Goal: Task Accomplishment & Management: Manage account settings

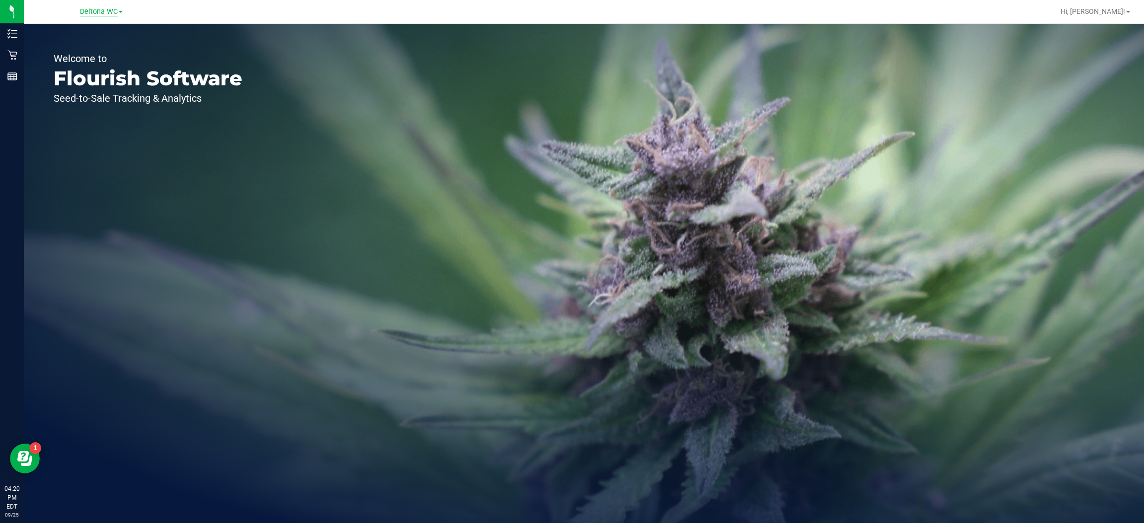
click at [113, 11] on span "Deltona WC" at bounding box center [99, 11] width 38 height 9
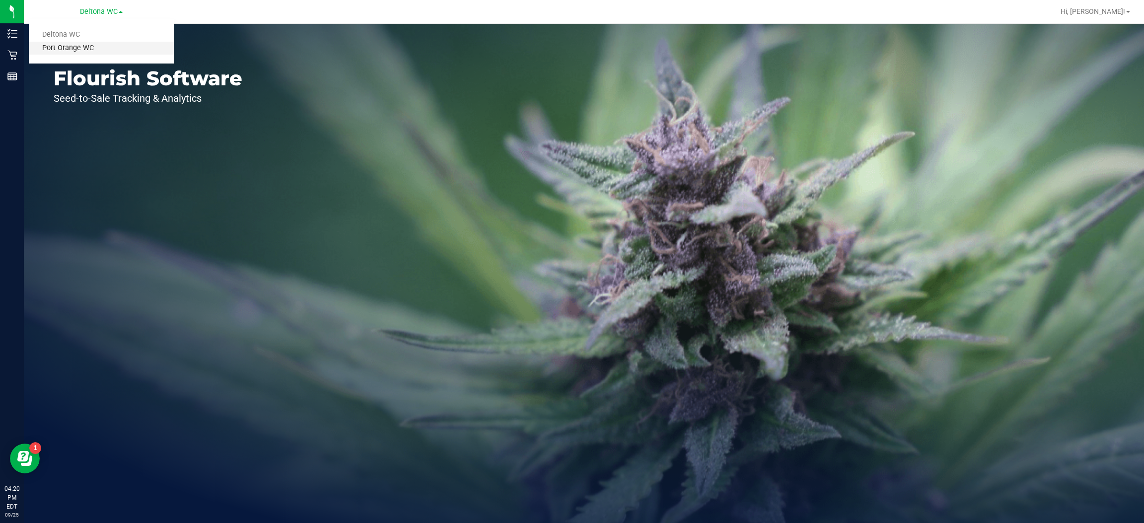
click at [103, 49] on link "Port Orange WC" at bounding box center [101, 48] width 145 height 13
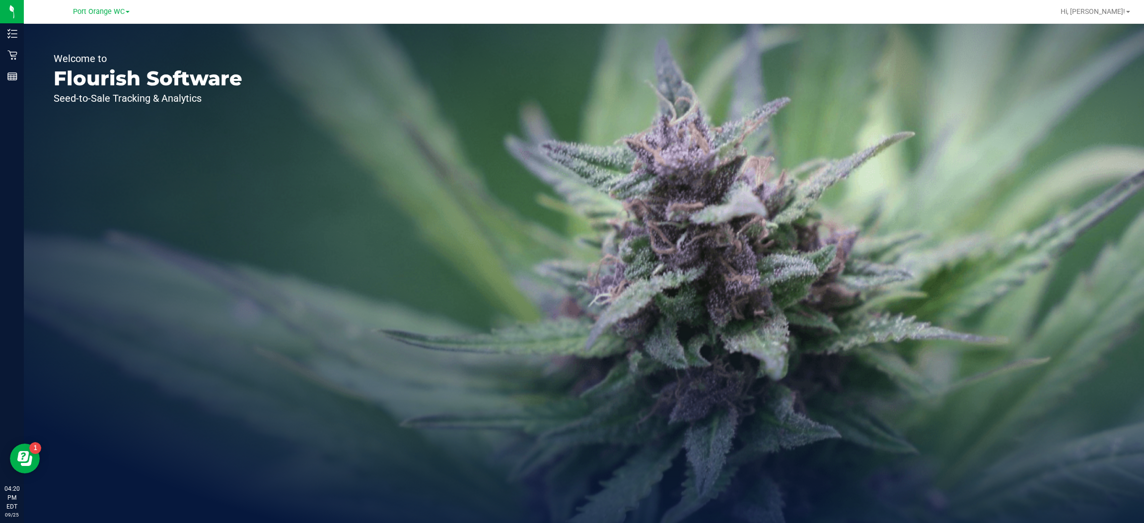
click at [0, 0] on p "Retail" at bounding box center [0, 0] width 0 height 0
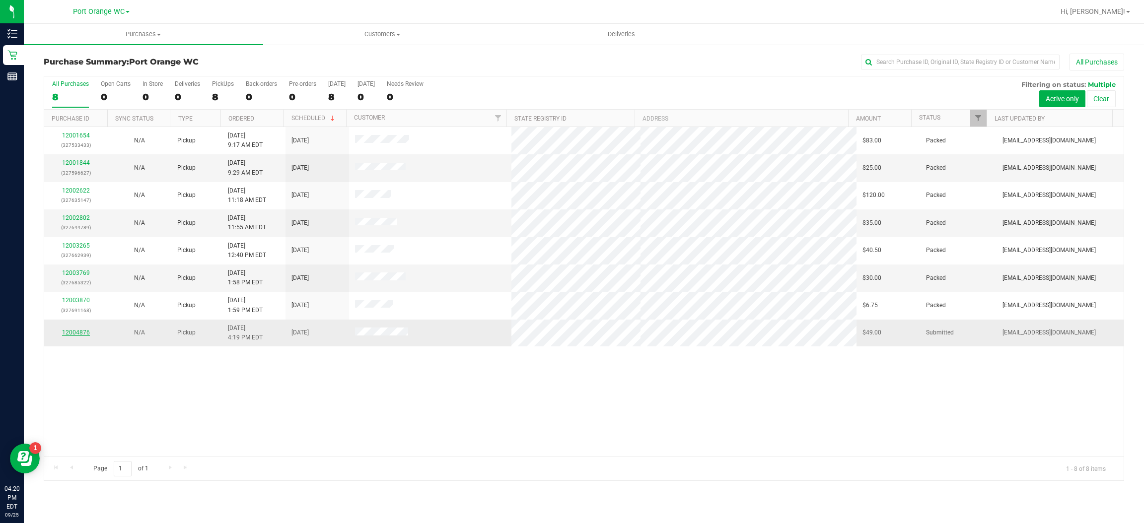
click at [83, 333] on link "12004876" at bounding box center [76, 332] width 28 height 7
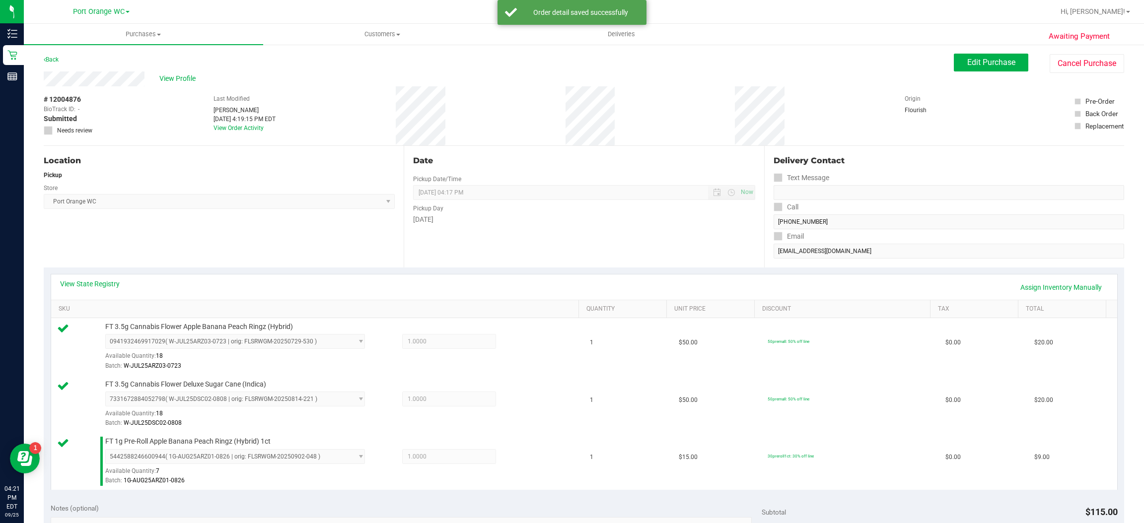
scroll to position [158, 0]
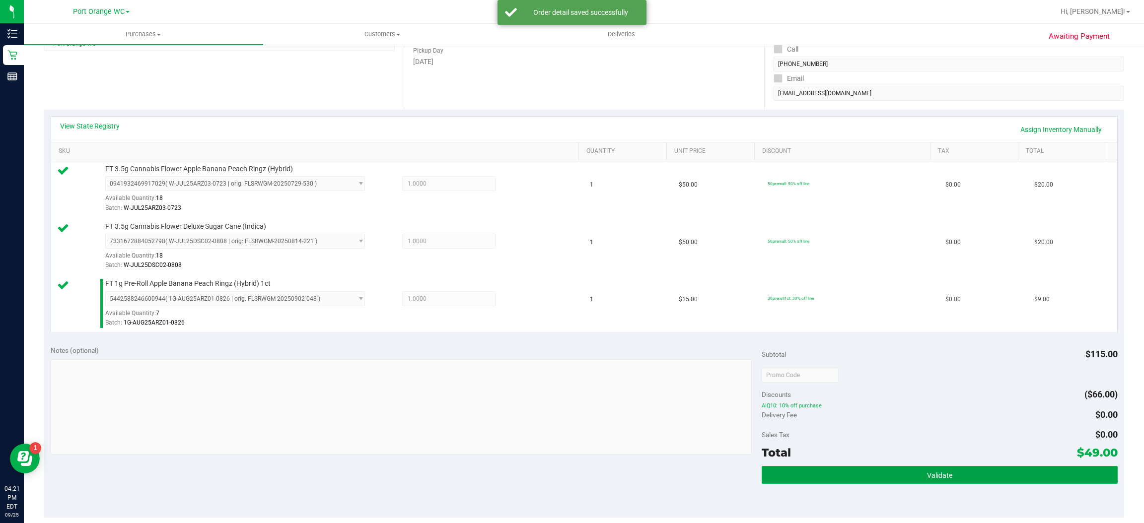
click at [932, 482] on button "Validate" at bounding box center [940, 475] width 356 height 18
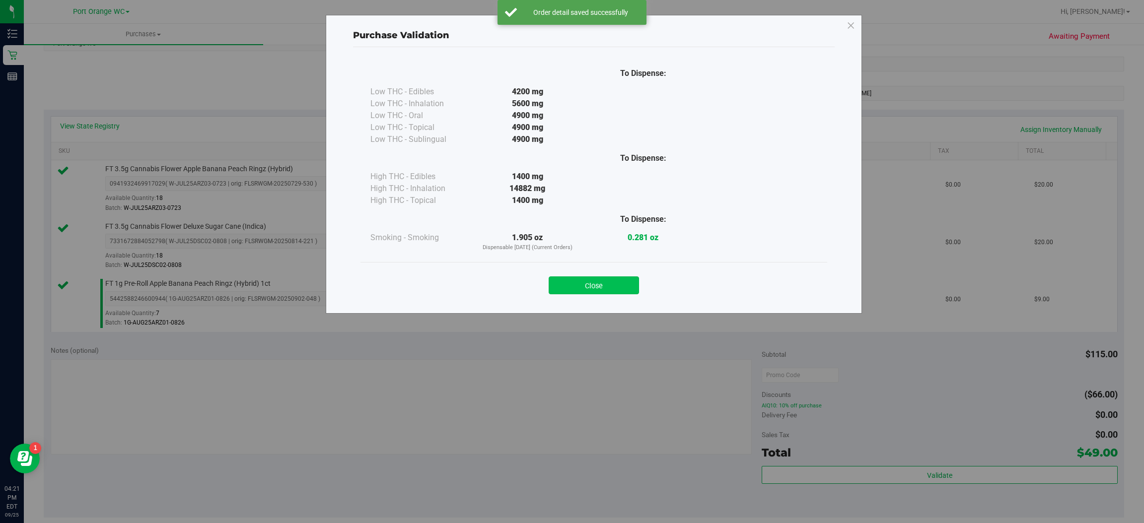
click at [619, 279] on button "Close" at bounding box center [594, 286] width 90 height 18
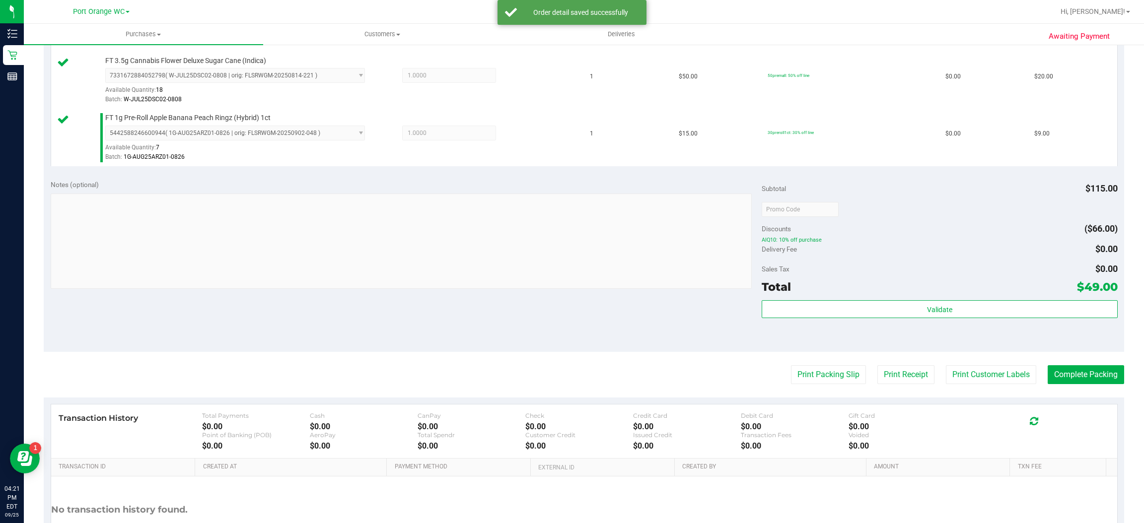
scroll to position [324, 0]
click at [995, 374] on button "Print Customer Labels" at bounding box center [991, 374] width 90 height 19
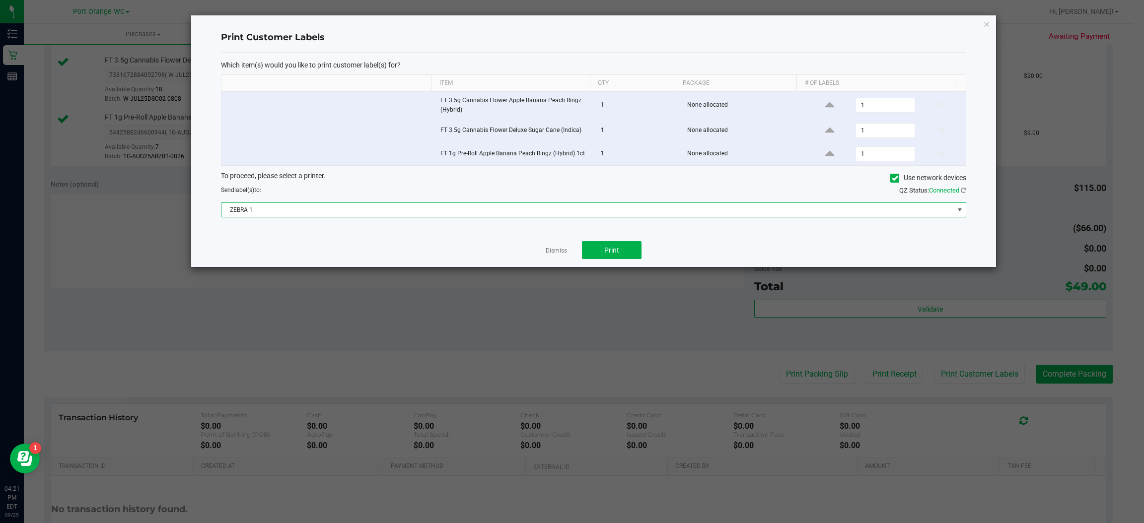
click at [959, 208] on span at bounding box center [960, 210] width 8 height 8
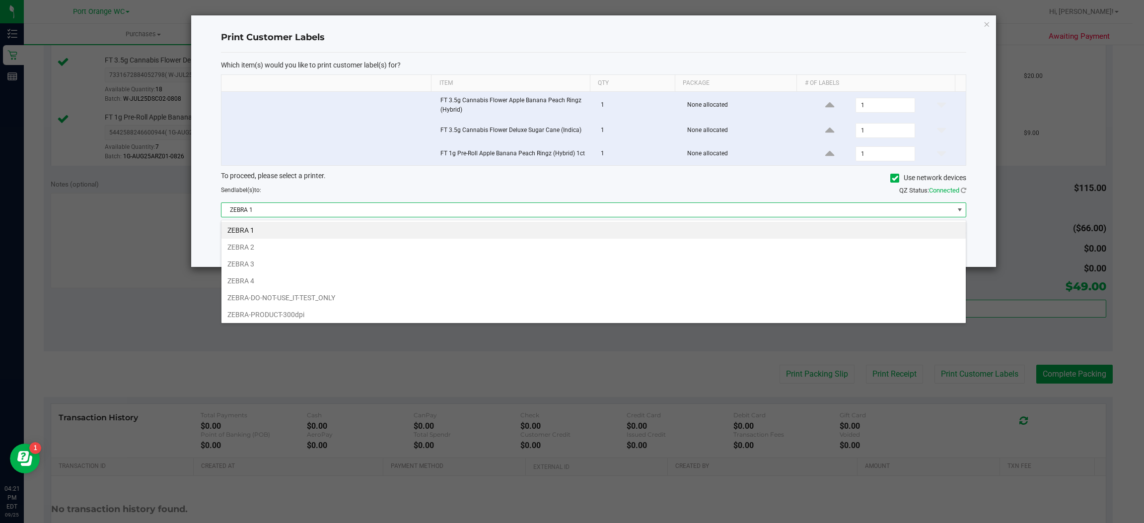
scroll to position [15, 745]
click at [251, 263] on li "ZEBRA 3" at bounding box center [593, 264] width 744 height 17
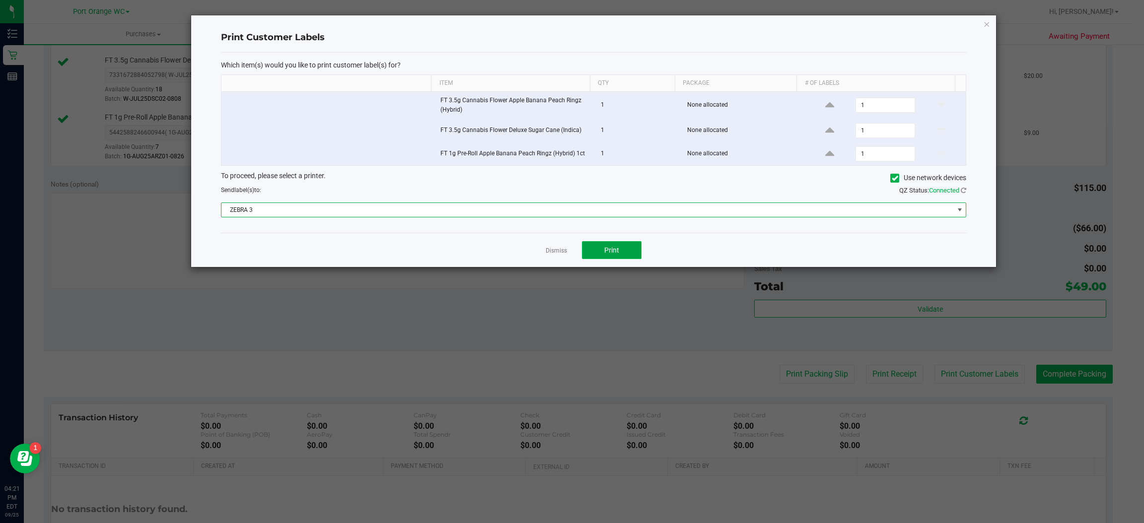
click at [613, 254] on span "Print" at bounding box center [611, 250] width 15 height 8
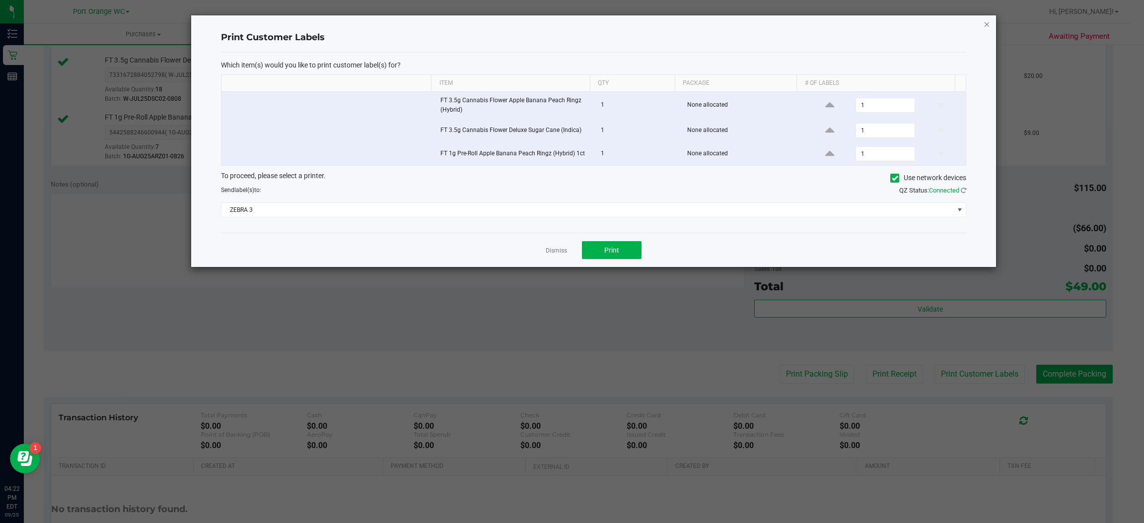
click at [985, 29] on icon "button" at bounding box center [987, 24] width 7 height 12
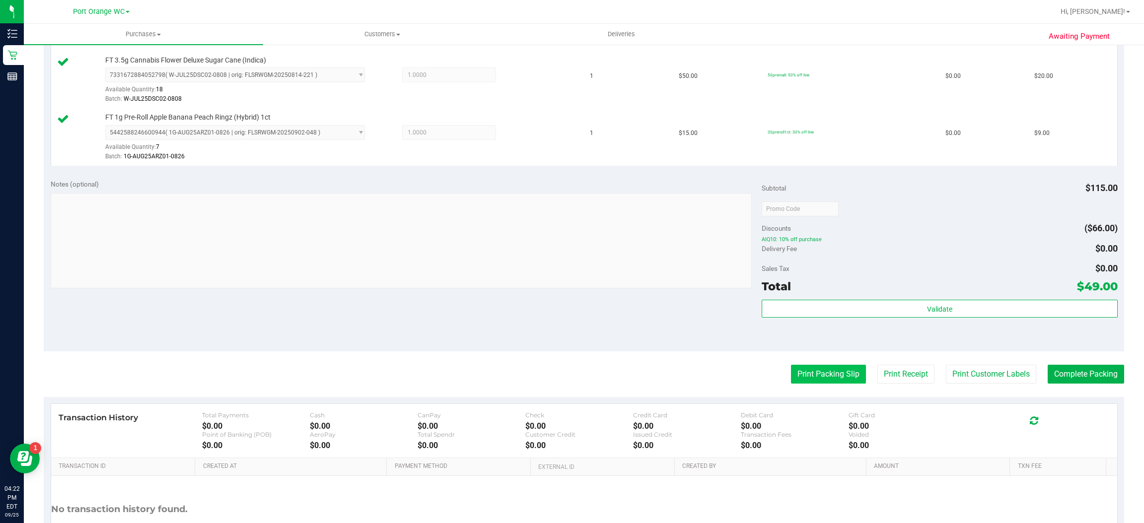
click at [824, 374] on button "Print Packing Slip" at bounding box center [828, 374] width 75 height 19
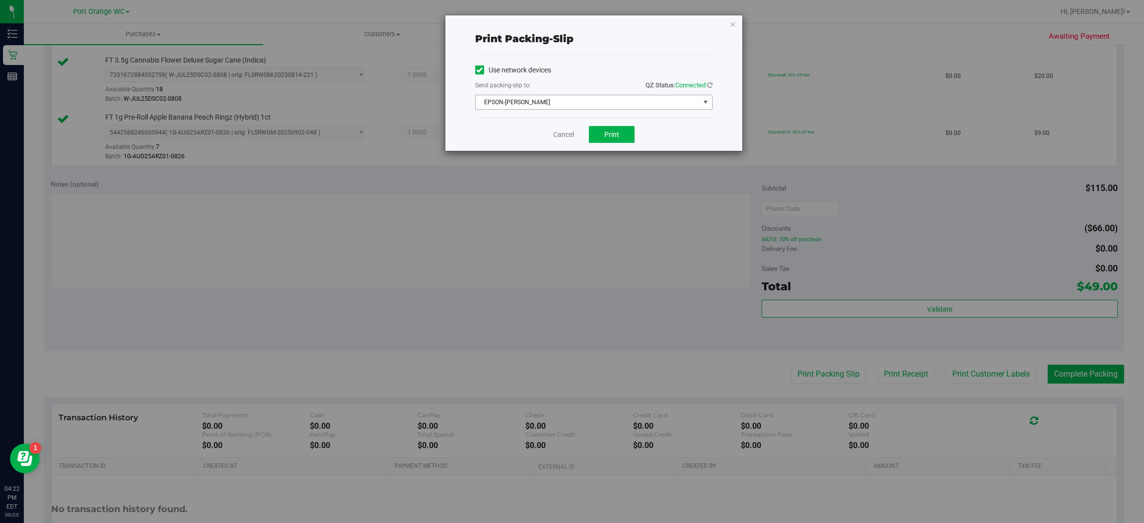
click at [705, 102] on span "select" at bounding box center [706, 102] width 8 height 8
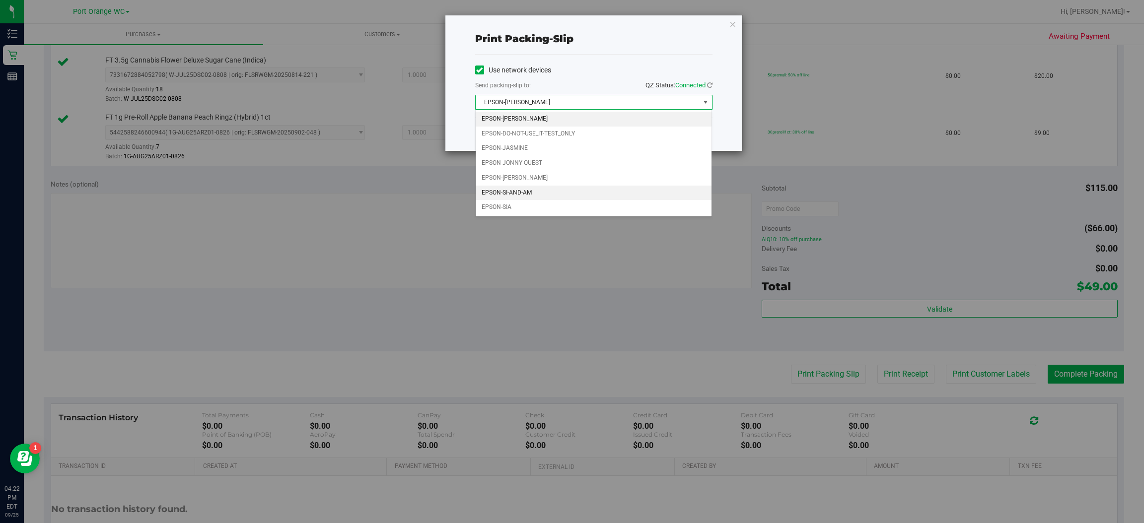
click at [532, 195] on li "EPSON-SI-AND-AM" at bounding box center [594, 193] width 236 height 15
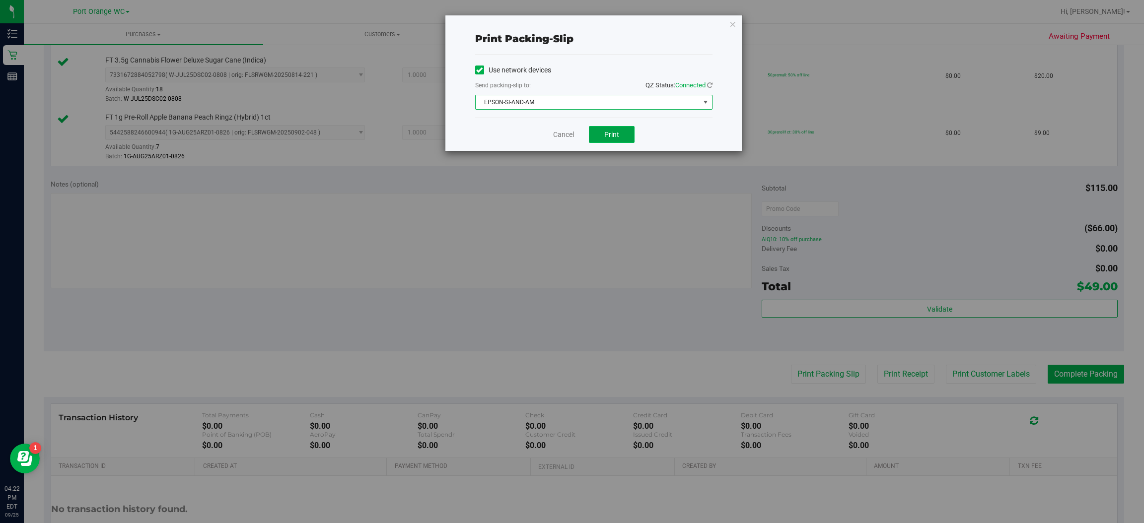
click at [624, 138] on button "Print" at bounding box center [612, 134] width 46 height 17
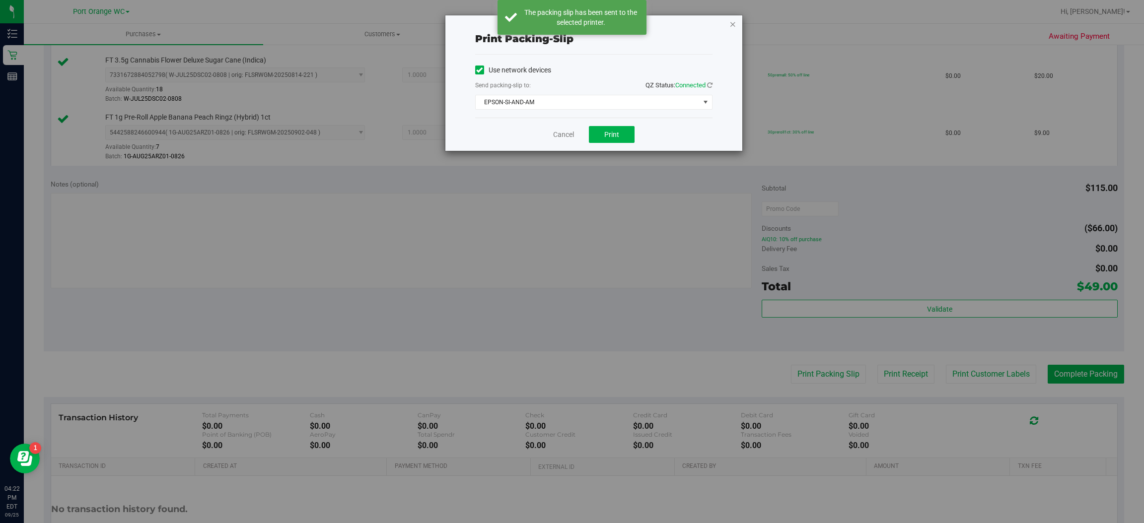
click at [732, 25] on icon "button" at bounding box center [733, 24] width 7 height 12
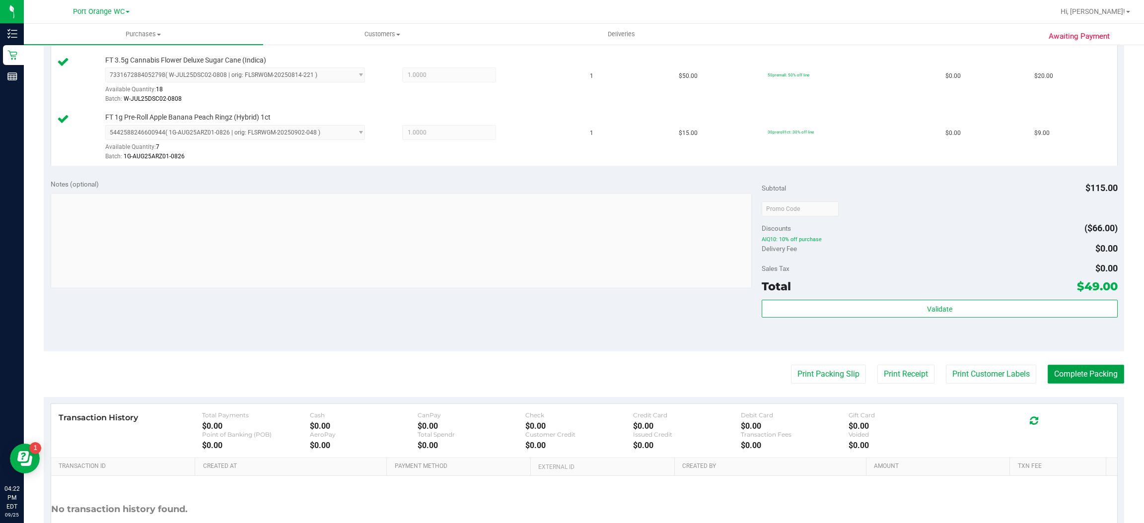
click at [1072, 376] on button "Complete Packing" at bounding box center [1086, 374] width 76 height 19
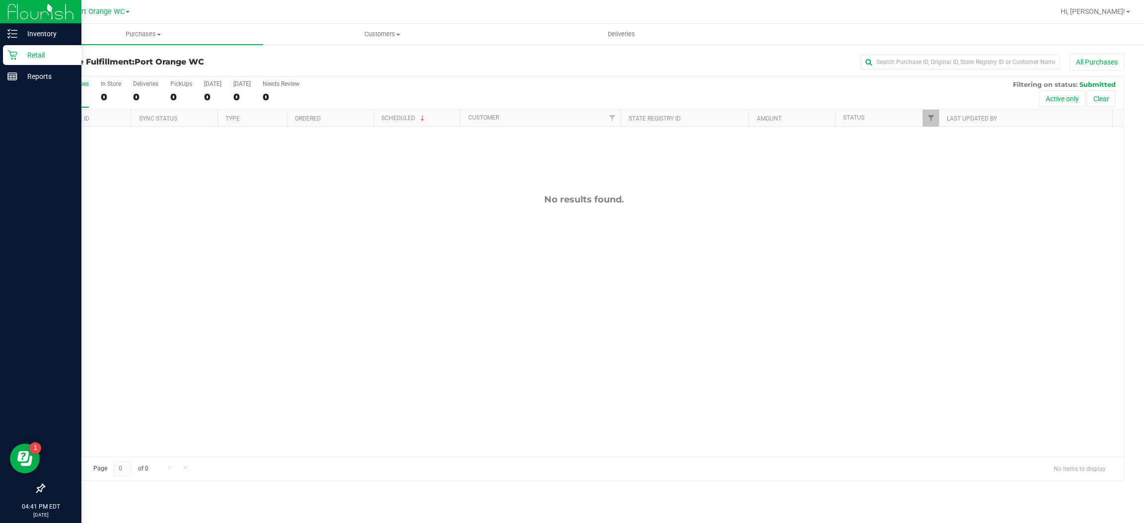
click at [11, 55] on icon at bounding box center [12, 55] width 10 height 10
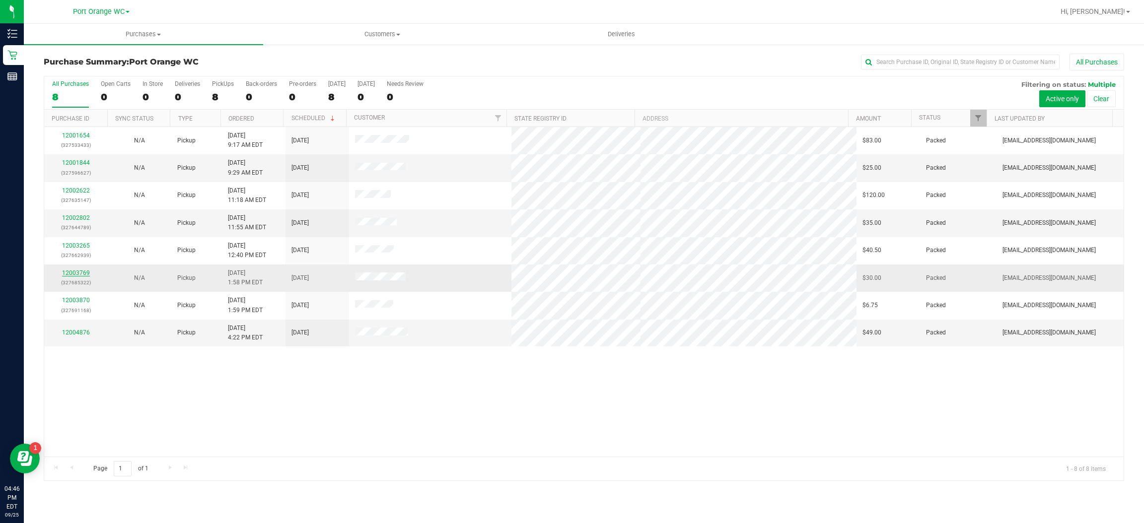
click at [83, 275] on link "12003769" at bounding box center [76, 273] width 28 height 7
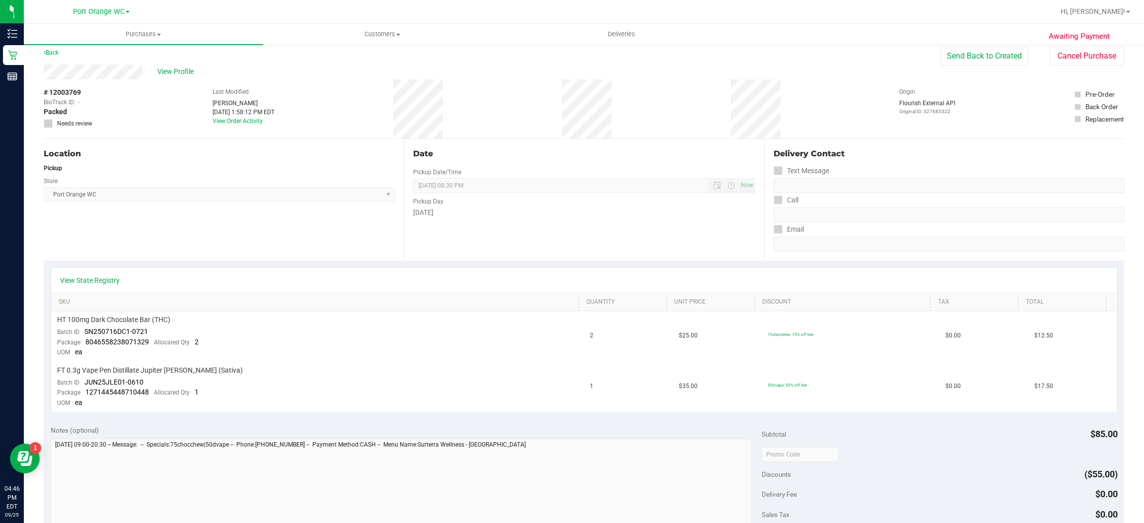
scroll to position [7, 0]
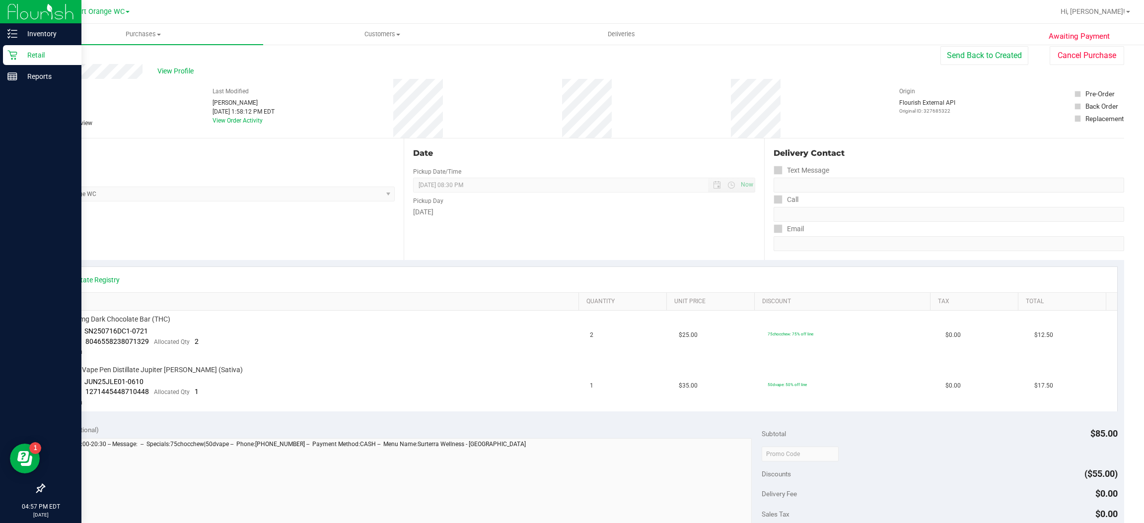
click at [13, 55] on icon at bounding box center [11, 55] width 9 height 9
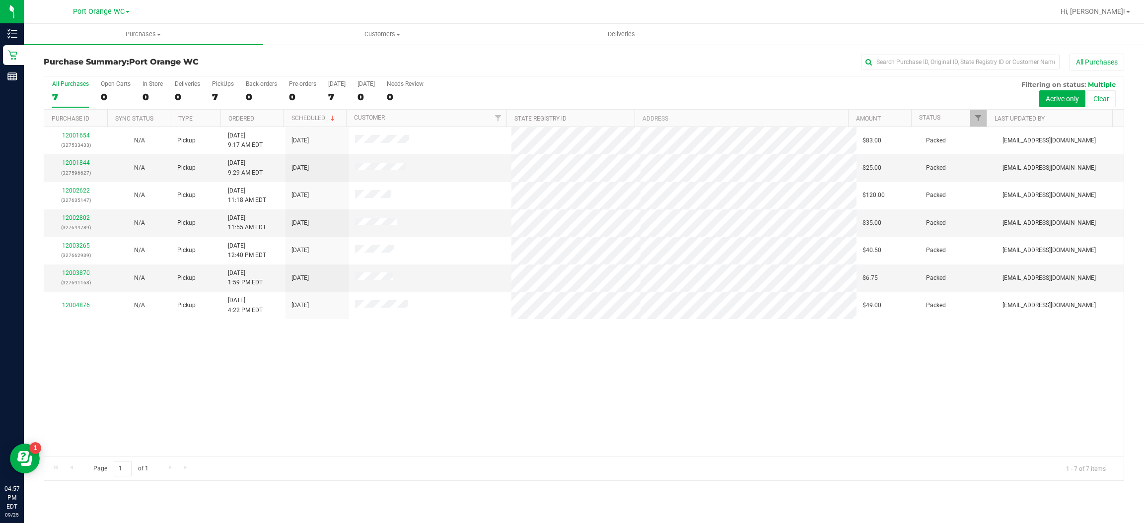
click at [398, 384] on div "12001654 (327533433) N/A Pickup 9/25/2025 9:17 AM EDT 9/25/2025 $83.00 Packed m…" at bounding box center [584, 292] width 1080 height 330
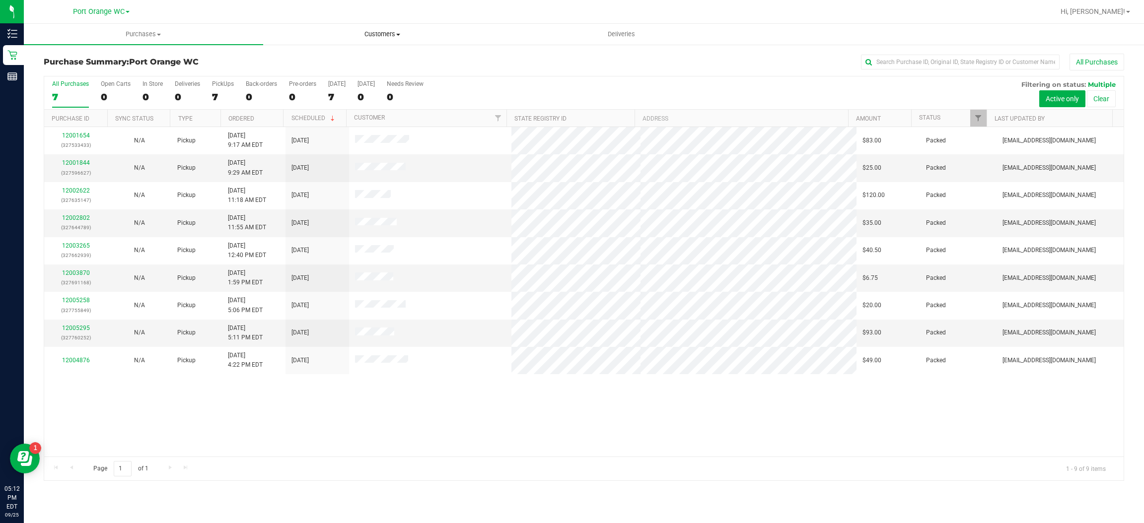
click at [399, 36] on span "Customers" at bounding box center [383, 34] width 238 height 9
click at [316, 59] on span "All customers" at bounding box center [299, 60] width 72 height 8
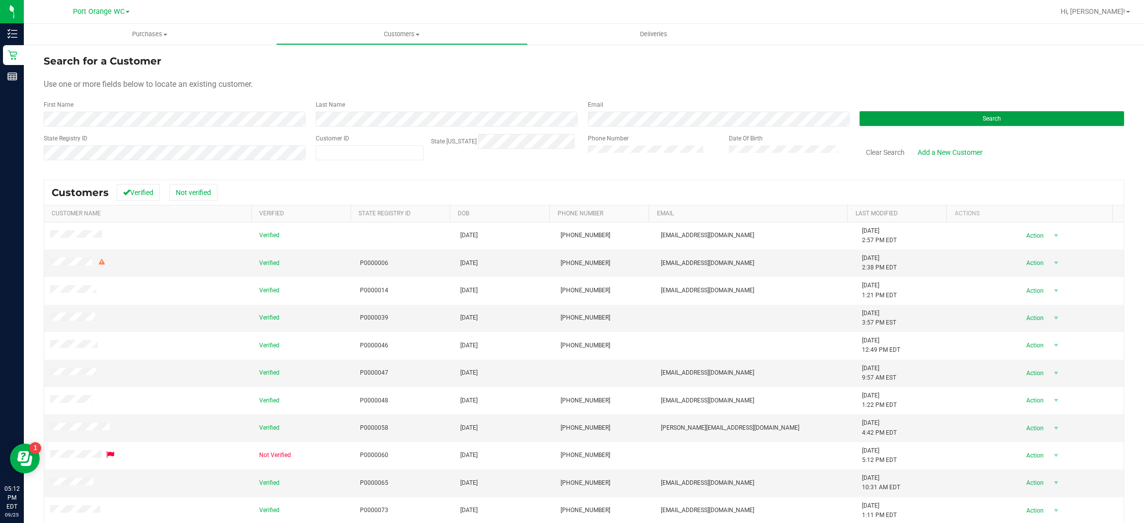
click at [973, 114] on button "Search" at bounding box center [992, 118] width 265 height 15
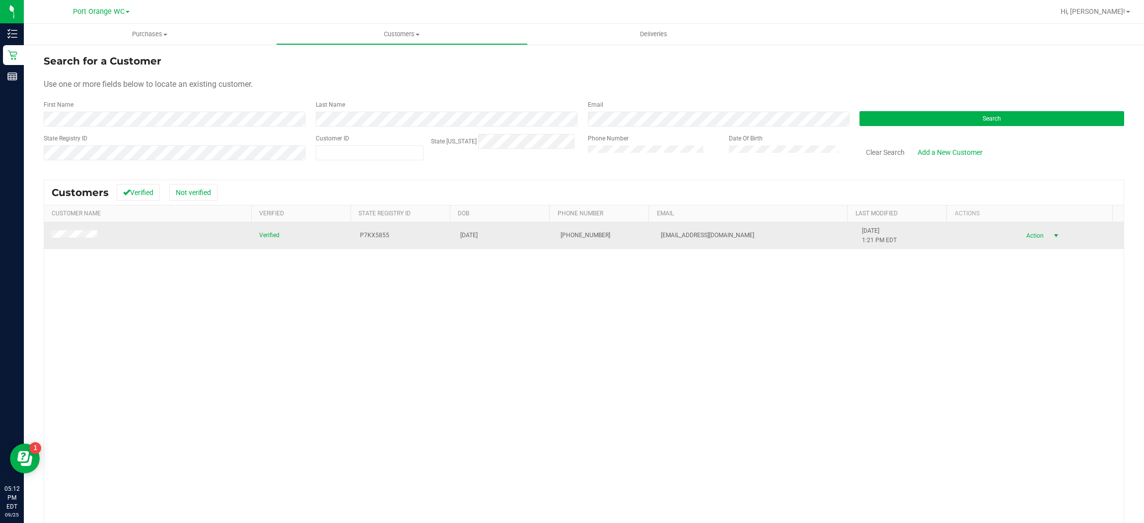
click at [1052, 237] on span "select" at bounding box center [1056, 236] width 8 height 8
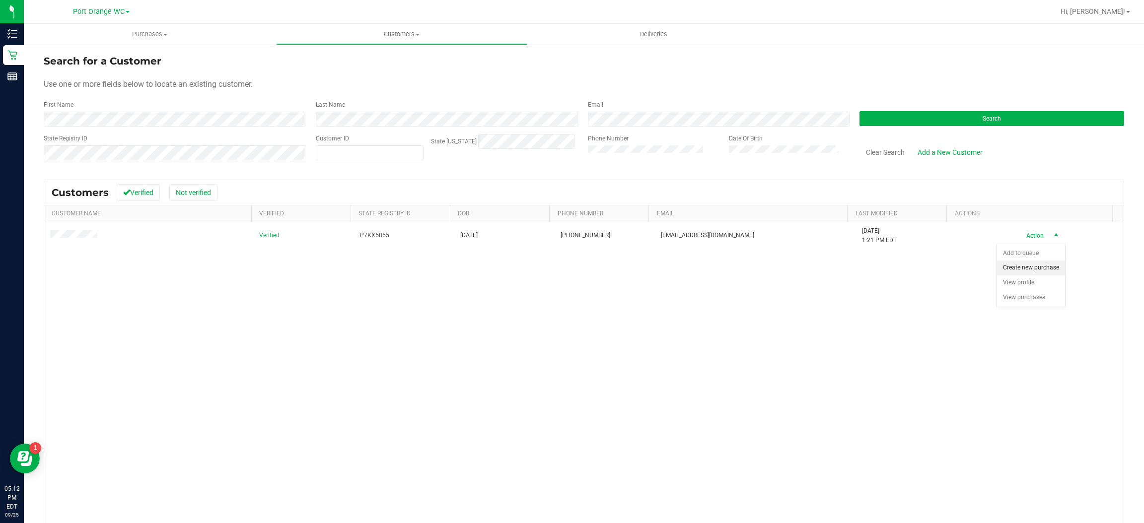
click at [1044, 266] on li "Create new purchase" at bounding box center [1031, 268] width 68 height 15
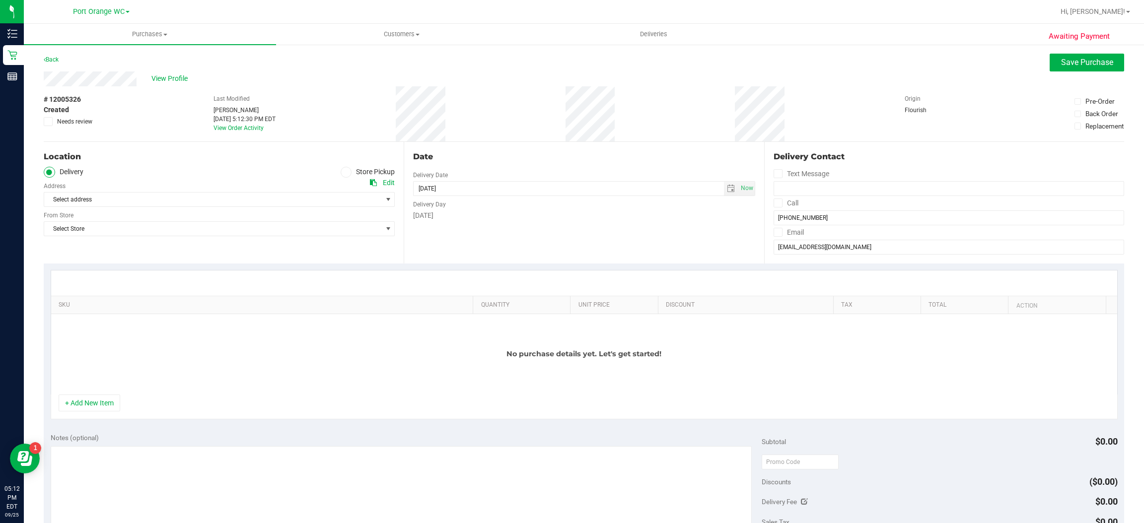
click at [343, 172] on icon at bounding box center [346, 172] width 6 height 0
click at [0, 0] on input "Store Pickup" at bounding box center [0, 0] width 0 height 0
click at [385, 200] on span "select" at bounding box center [388, 200] width 8 height 8
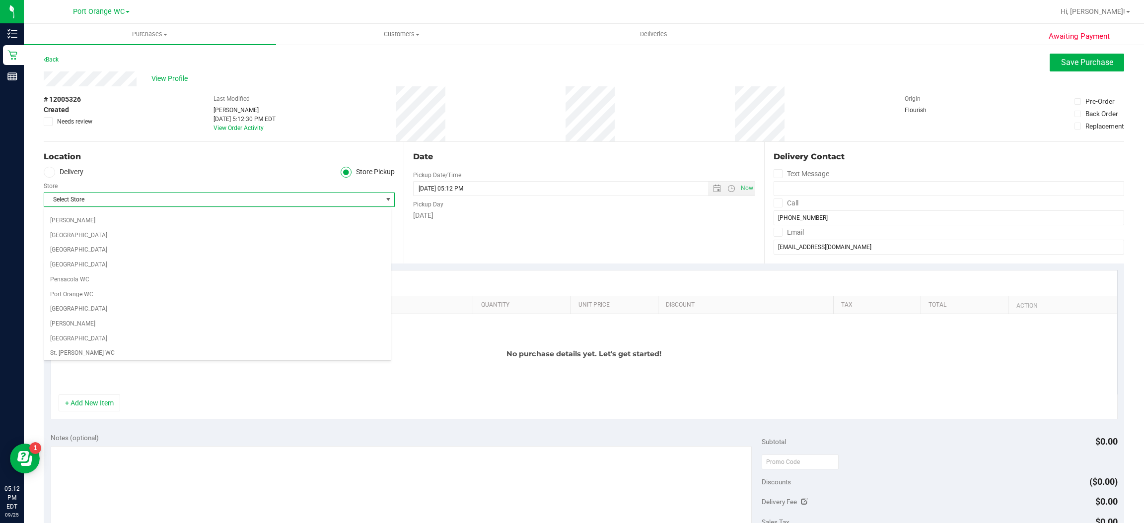
scroll to position [513, 0]
click at [78, 301] on li "Port Orange WC" at bounding box center [217, 294] width 347 height 15
click at [99, 405] on button "+ Add New Item" at bounding box center [90, 403] width 62 height 17
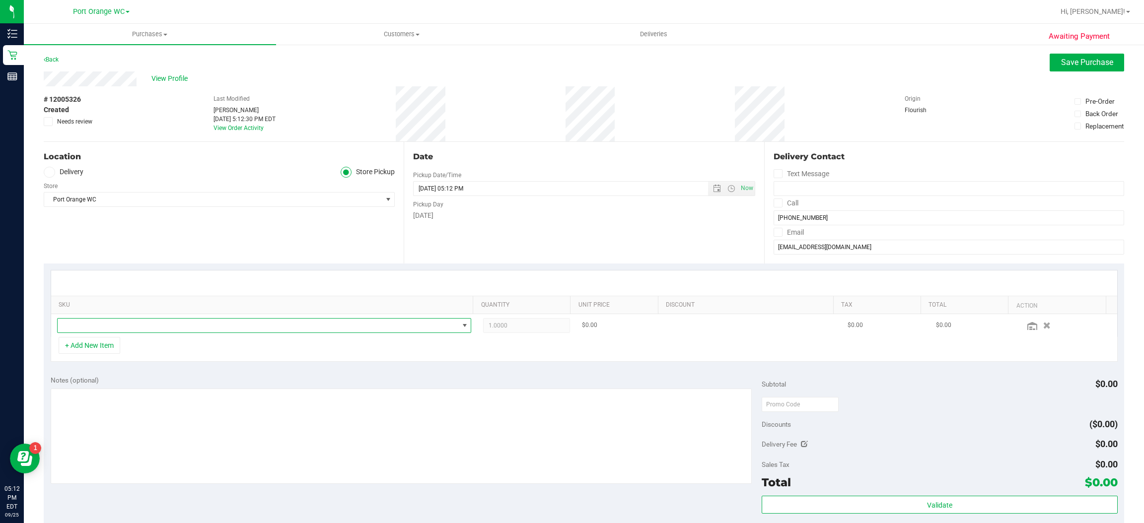
click at [461, 326] on span "NO DATA FOUND" at bounding box center [465, 326] width 8 height 8
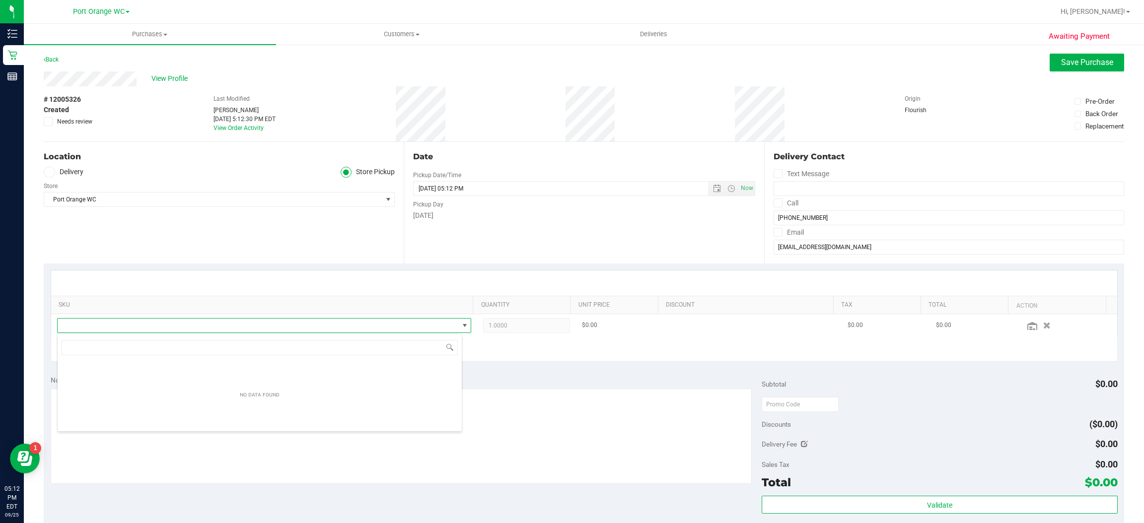
scroll to position [15, 401]
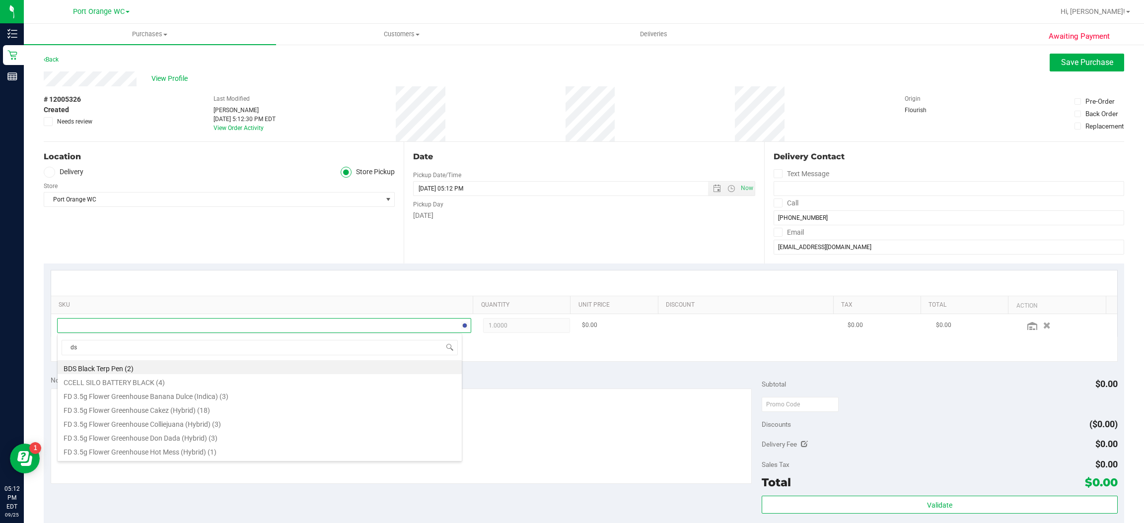
type input "dsc"
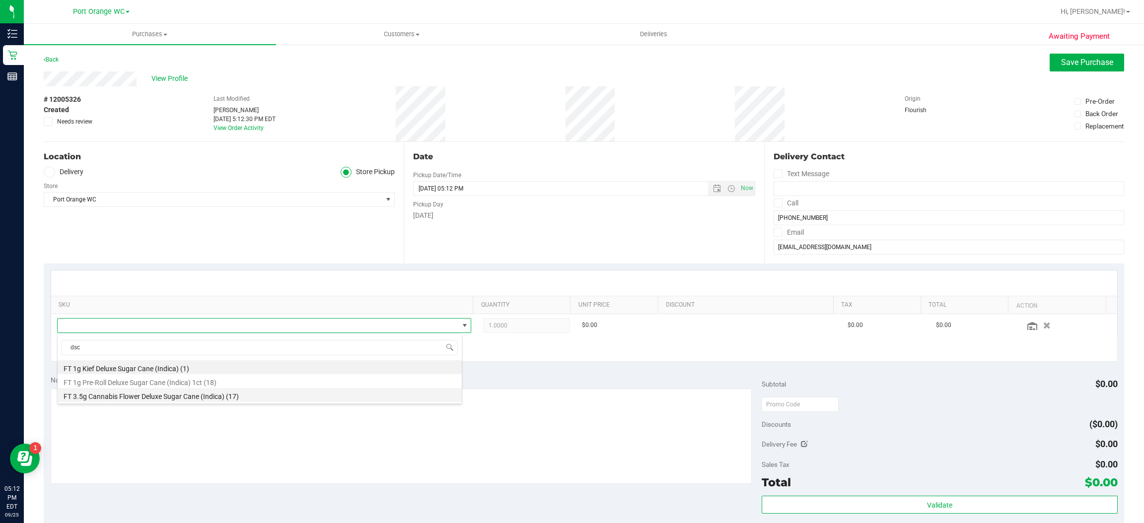
click at [231, 399] on li "FT 3.5g Cannabis Flower Deluxe Sugar Cane (Indica) (17)" at bounding box center [260, 395] width 404 height 14
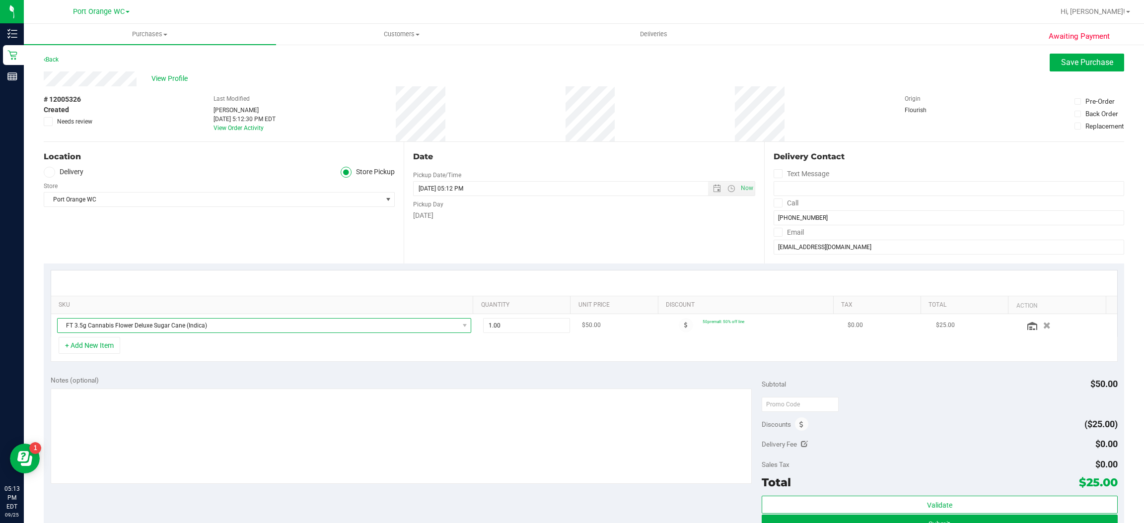
click at [282, 326] on span "FT 3.5g Cannabis Flower Deluxe Sugar Cane (Indica)" at bounding box center [258, 326] width 401 height 14
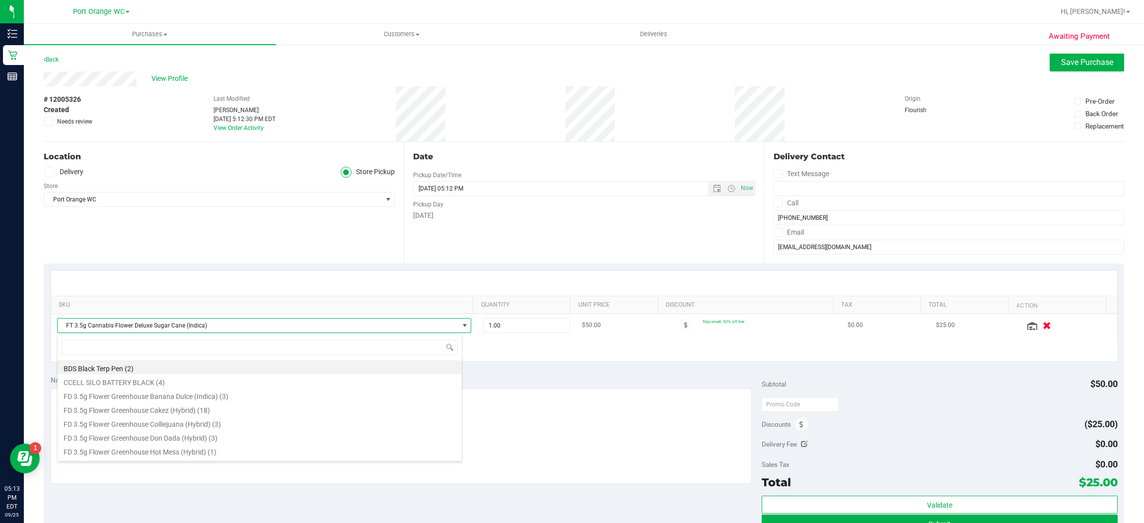
click at [1043, 326] on icon "button" at bounding box center [1047, 325] width 8 height 7
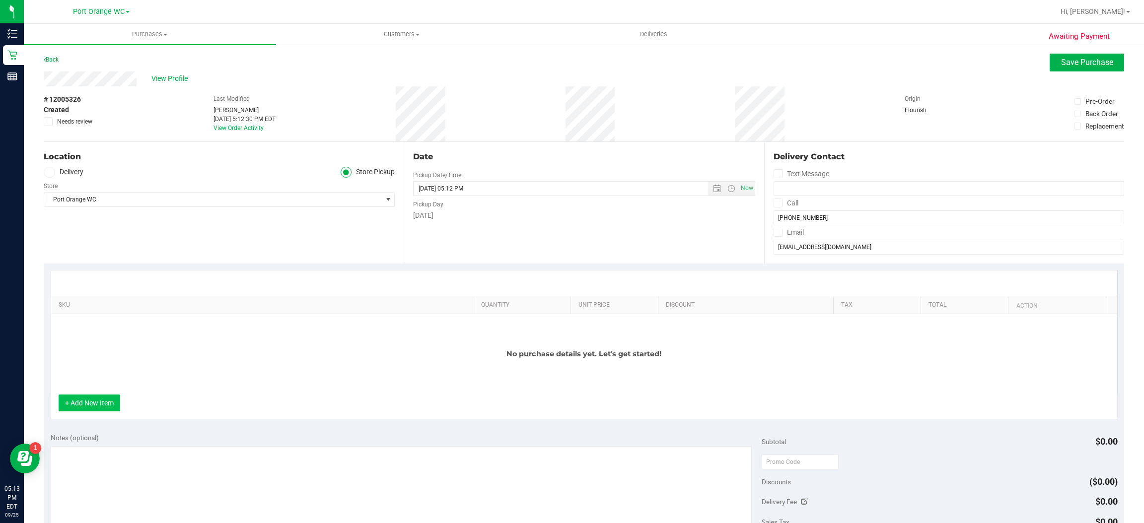
click at [111, 407] on button "+ Add New Item" at bounding box center [90, 403] width 62 height 17
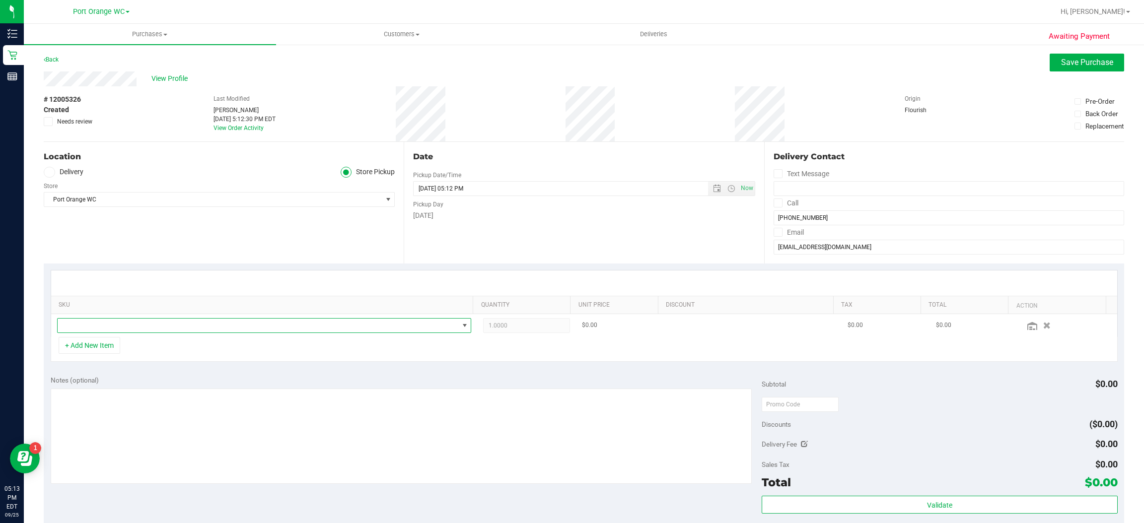
click at [461, 326] on span "NO DATA FOUND" at bounding box center [465, 326] width 8 height 8
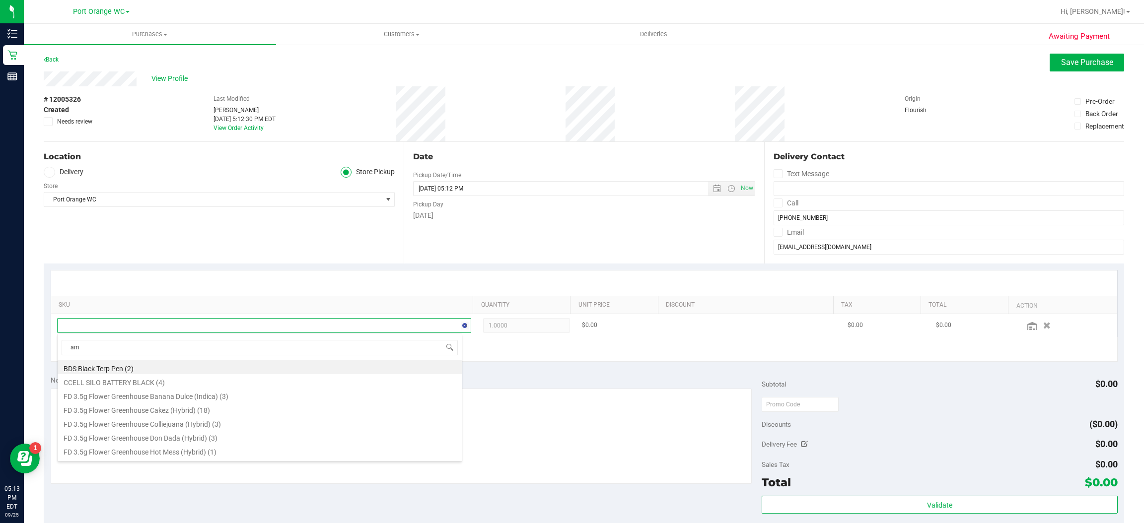
type input "aml"
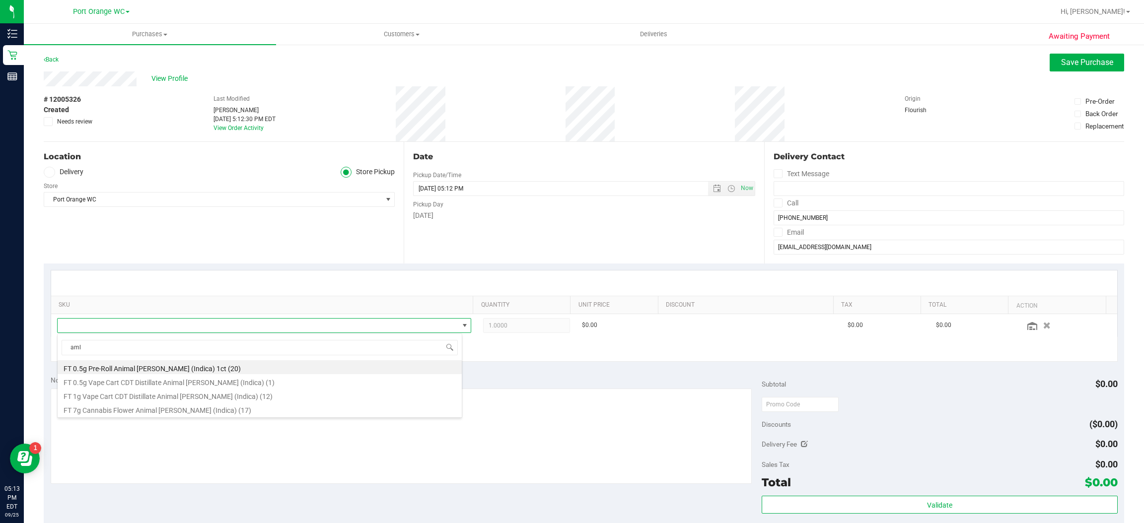
click at [194, 418] on div "aml FT 0.5g Pre-Roll Animal Larry (Indica) 1ct (20) FT 0.5g Vape Cart CDT Disti…" at bounding box center [259, 376] width 405 height 84
click at [196, 407] on li "FT 7g Cannabis Flower Animal Larry (Indica) (17)" at bounding box center [260, 409] width 404 height 14
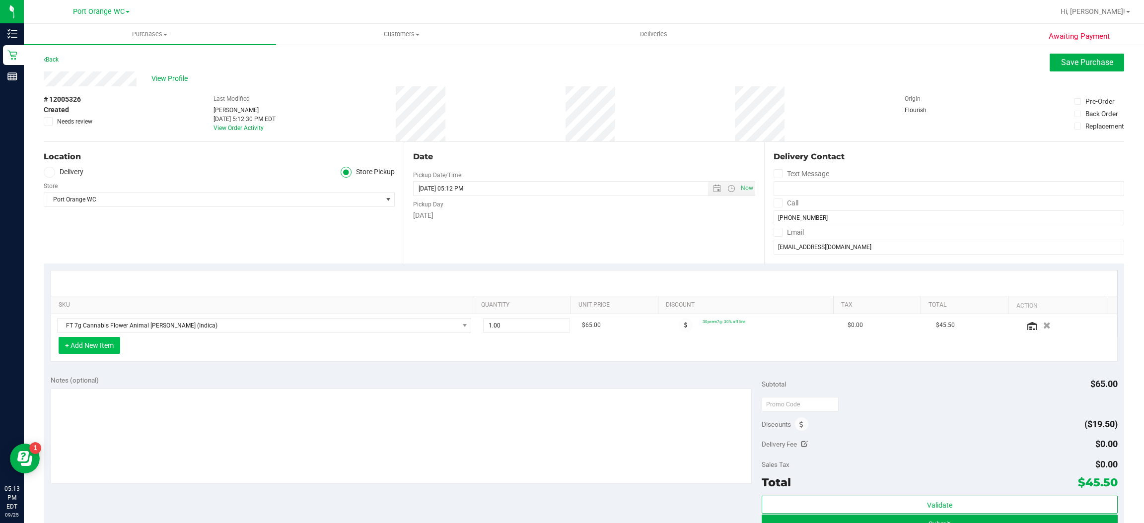
click at [111, 350] on button "+ Add New Item" at bounding box center [90, 345] width 62 height 17
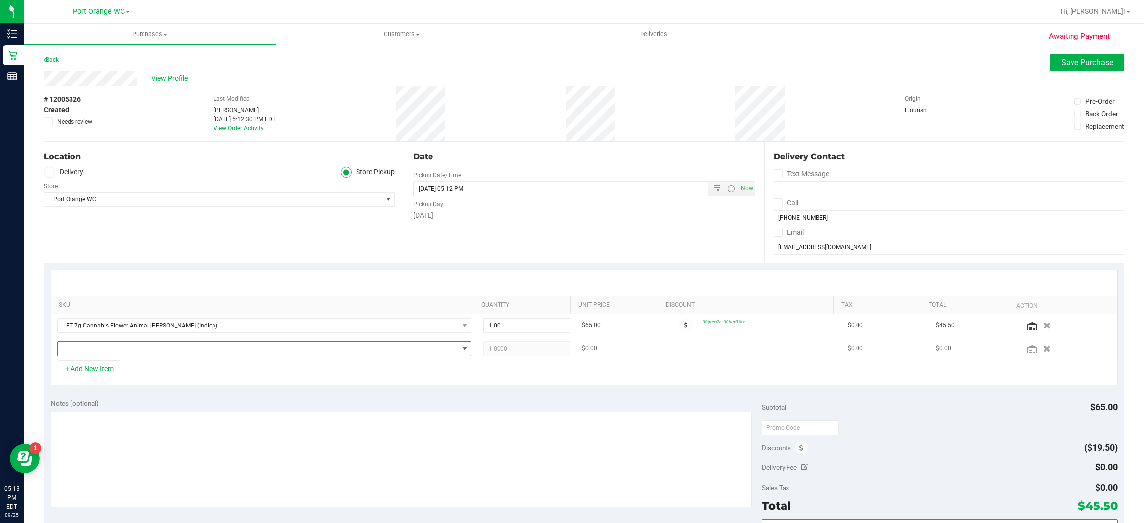
click at [461, 350] on span "NO DATA FOUND" at bounding box center [465, 349] width 8 height 8
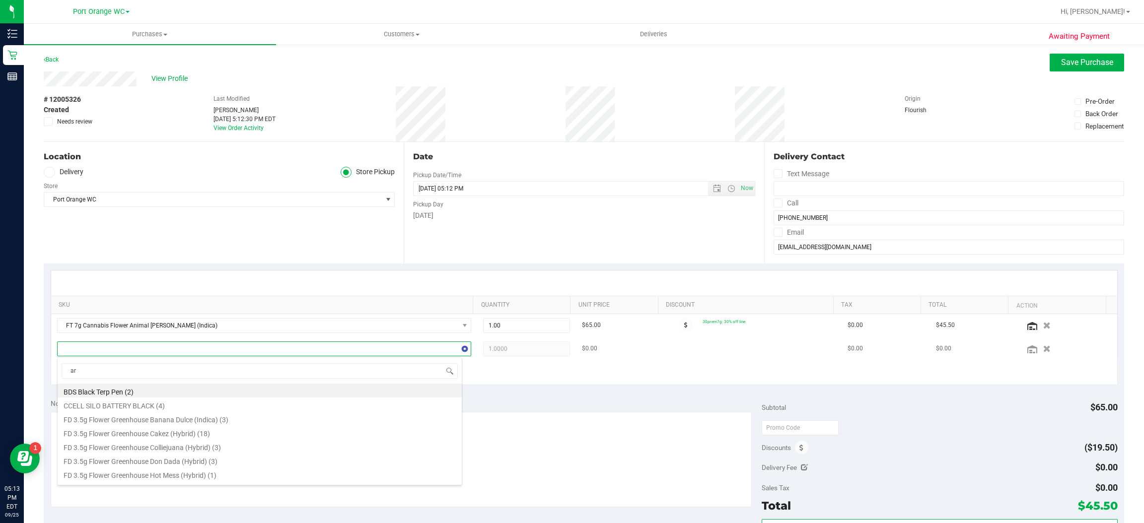
type input "arz"
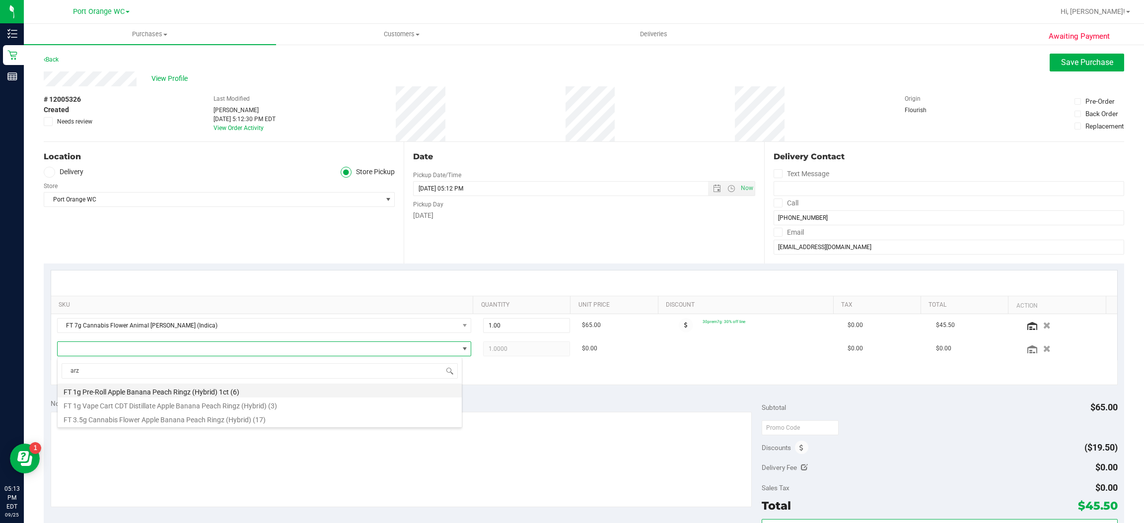
click at [232, 393] on li "FT 1g Pre-Roll Apple Banana Peach Ringz (Hybrid) 1ct (6)" at bounding box center [260, 391] width 404 height 14
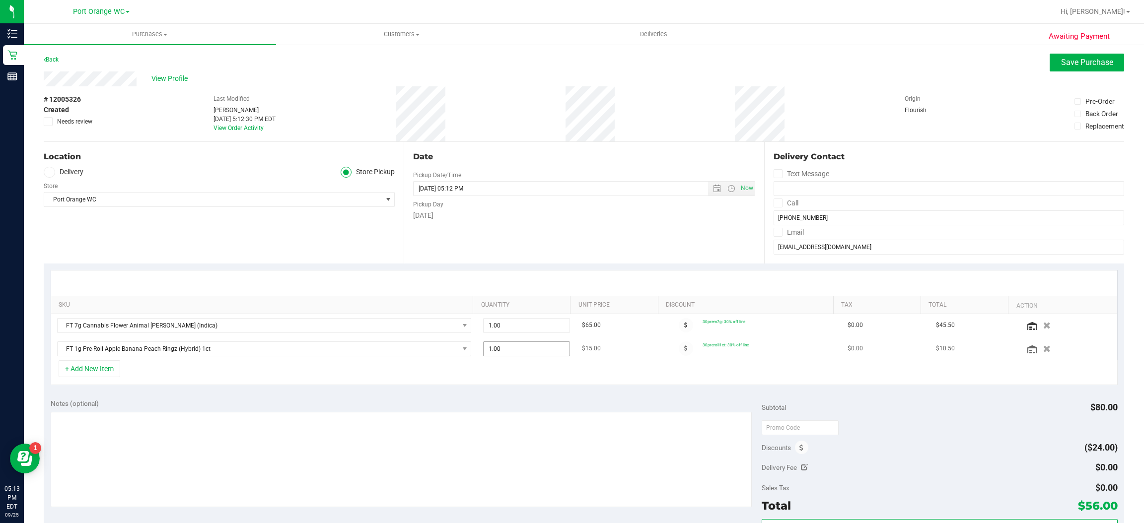
click at [512, 348] on input "1.00" at bounding box center [526, 349] width 85 height 14
type input "4"
click at [643, 374] on div "+ Add New Item" at bounding box center [584, 373] width 1067 height 25
type input "4.00"
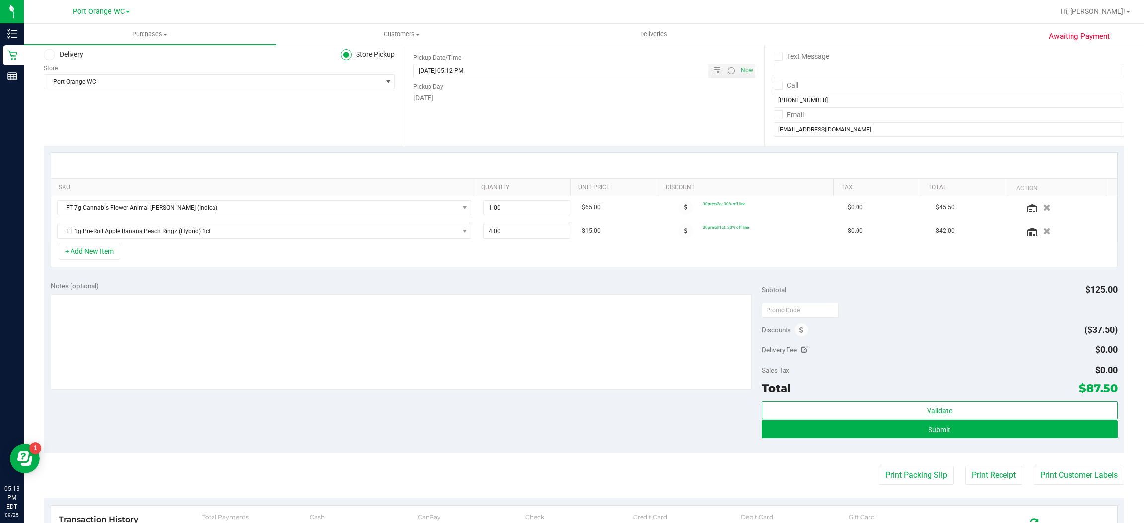
scroll to position [119, 0]
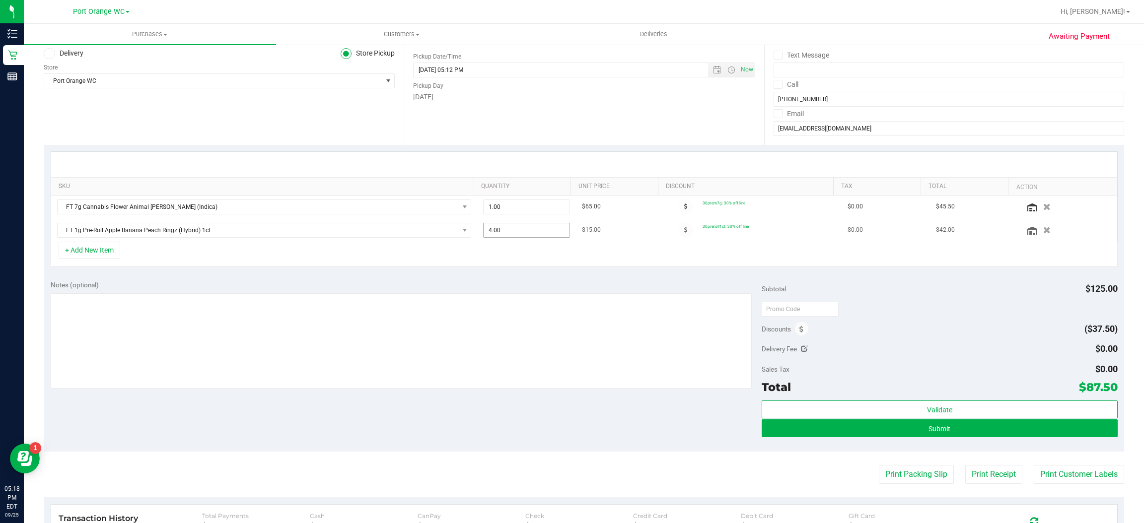
click at [511, 230] on input "4.00" at bounding box center [526, 230] width 85 height 14
type input "2"
click at [641, 239] on td "$15.00" at bounding box center [620, 230] width 88 height 23
type input "2.00"
click at [111, 257] on button "+ Add New Item" at bounding box center [90, 250] width 62 height 17
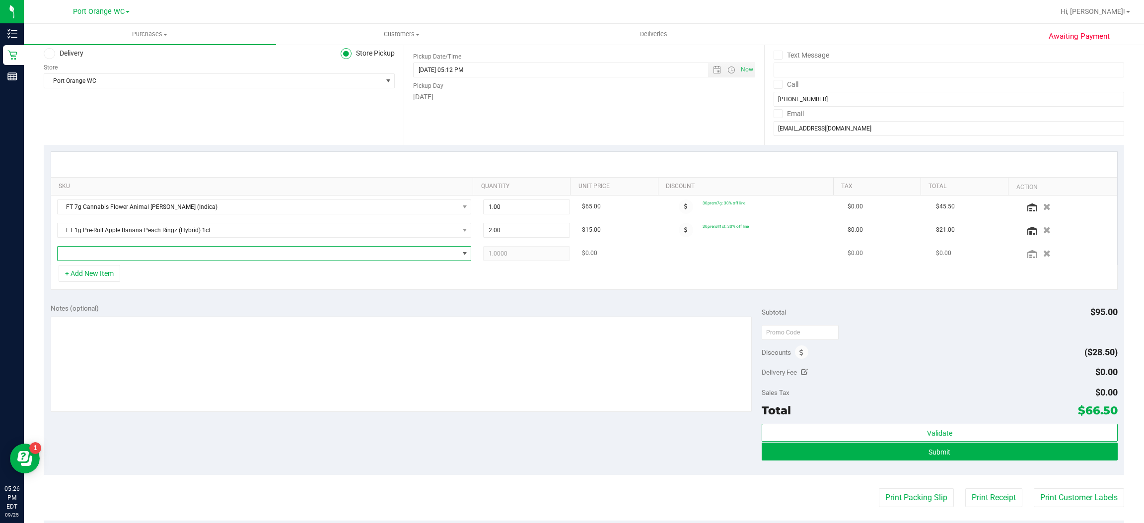
click at [461, 254] on span "NO DATA FOUND" at bounding box center [465, 254] width 8 height 8
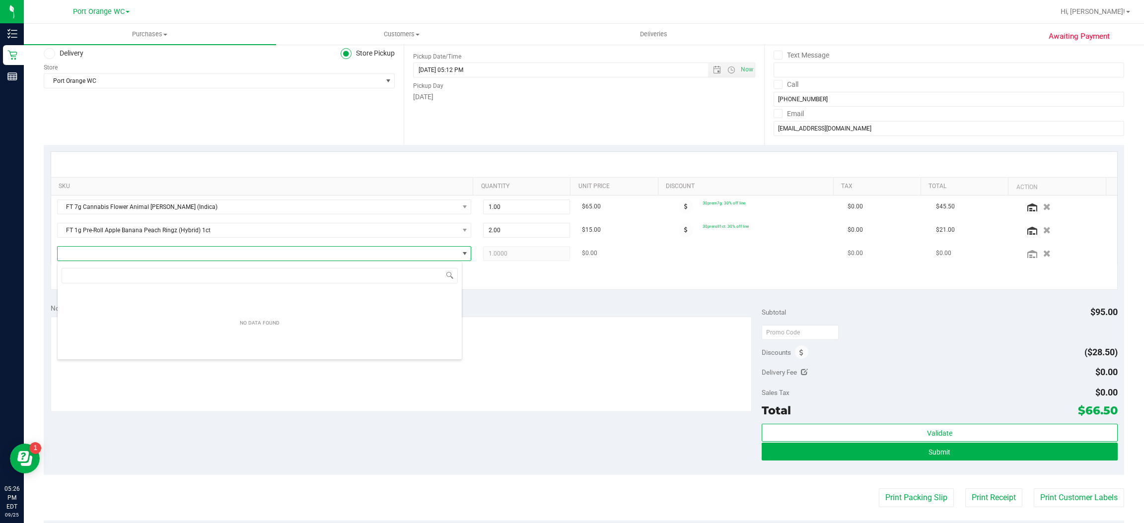
scroll to position [15, 406]
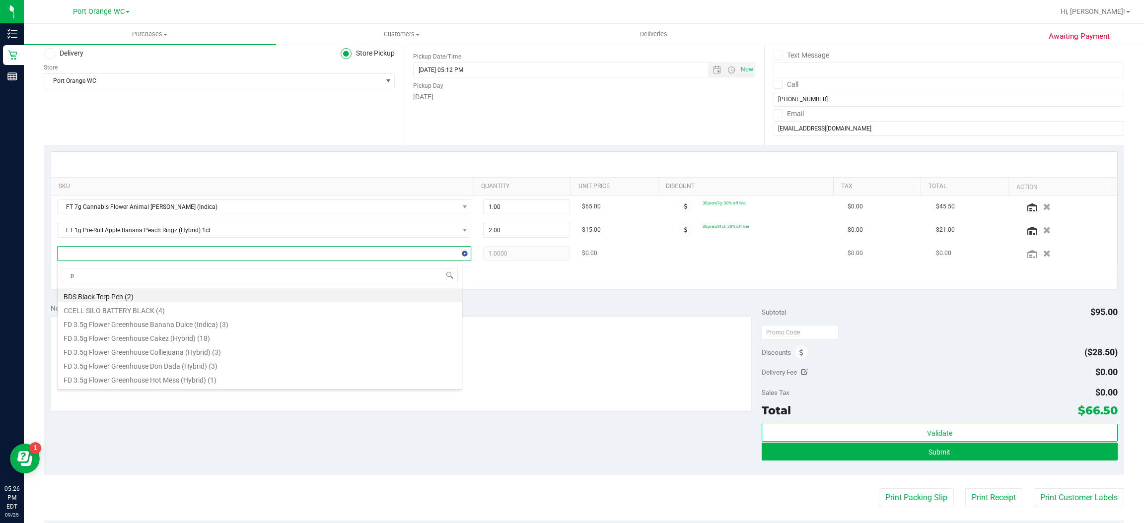
type input "pk"
click at [229, 294] on li "FD 3.5g Flower Greenhouse PK Trophy (Hybrid-Indica) (19)" at bounding box center [260, 296] width 404 height 14
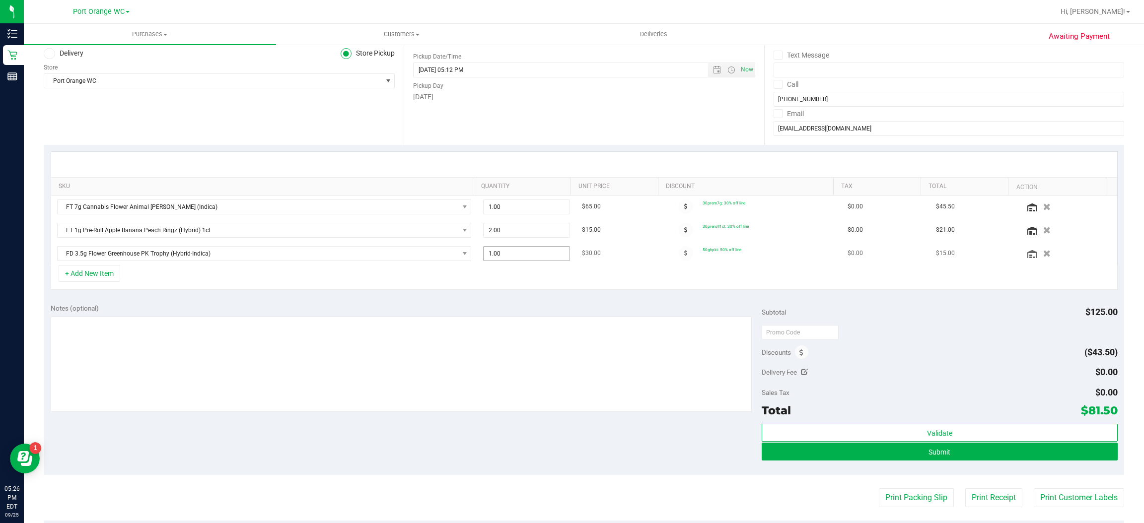
click at [513, 258] on input "1.00" at bounding box center [526, 254] width 85 height 14
type input "4"
click at [666, 264] on td "50ghpkt: 50% off line" at bounding box center [752, 253] width 177 height 23
type input "4.00"
click at [505, 256] on input "4.00" at bounding box center [526, 254] width 85 height 14
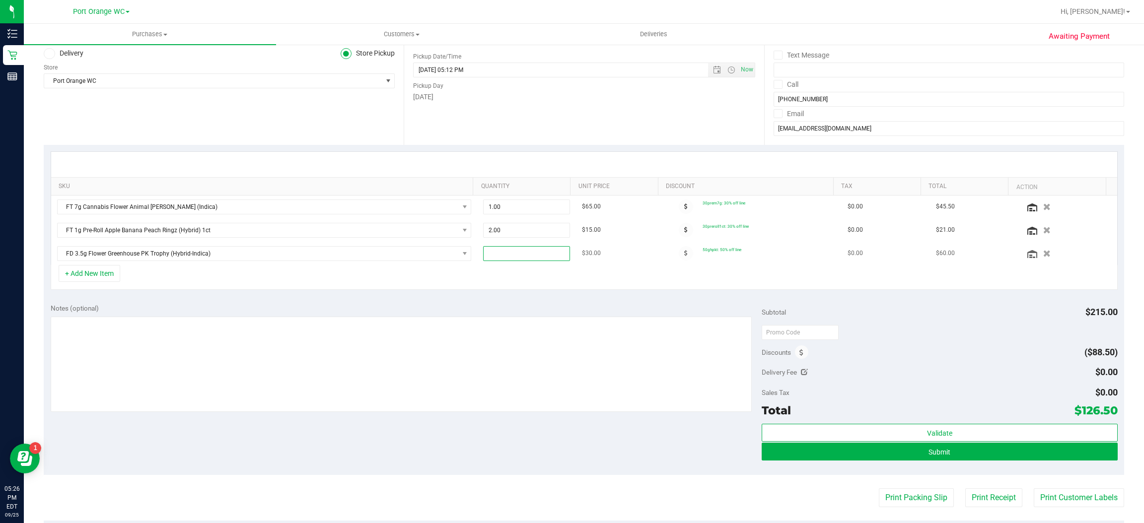
type input "2"
click at [553, 288] on div "+ Add New Item" at bounding box center [584, 277] width 1067 height 25
type input "2.00"
click at [109, 279] on button "+ Add New Item" at bounding box center [90, 273] width 62 height 17
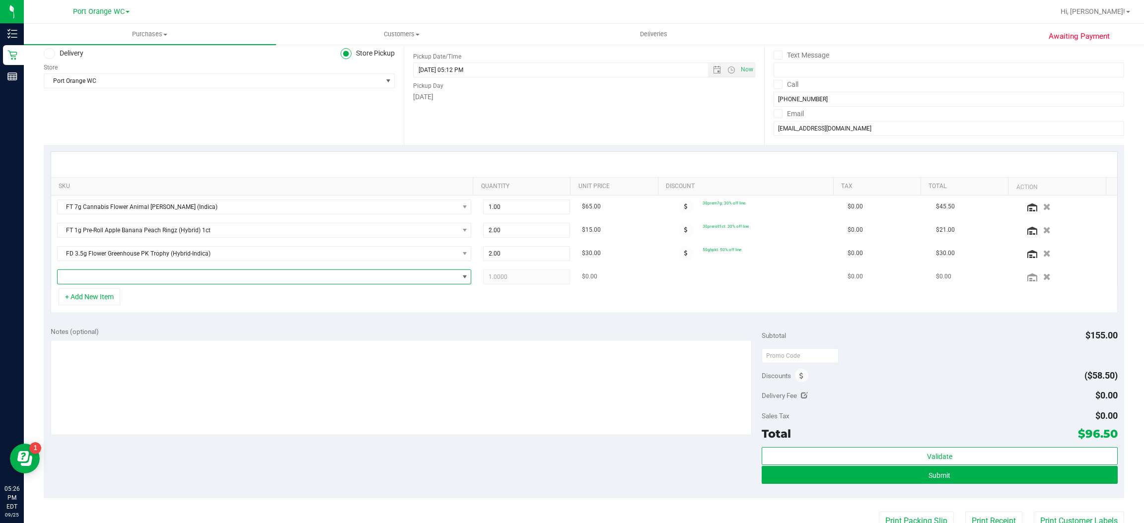
click at [461, 278] on span "NO DATA FOUND" at bounding box center [465, 277] width 8 height 8
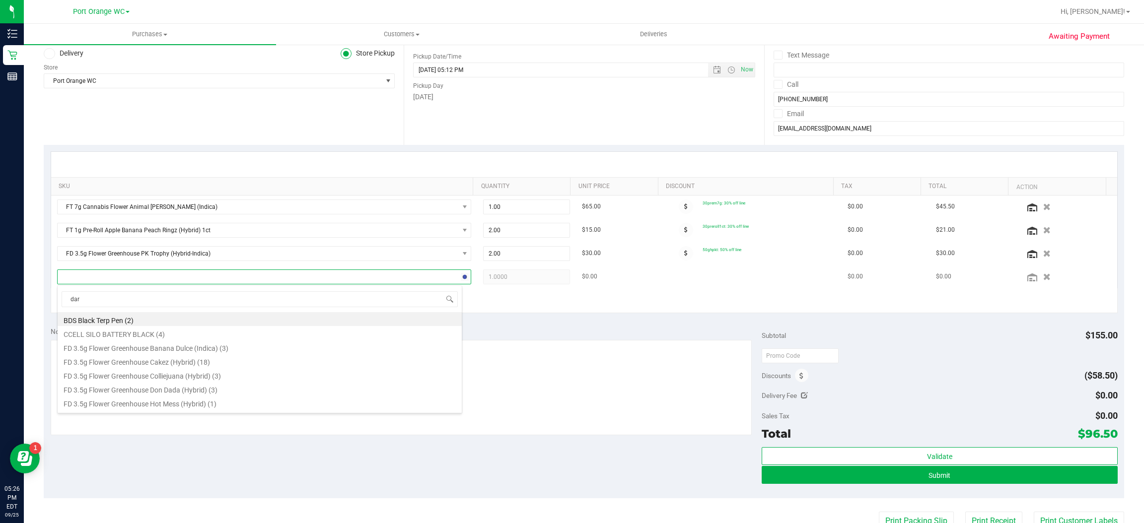
type input "dark"
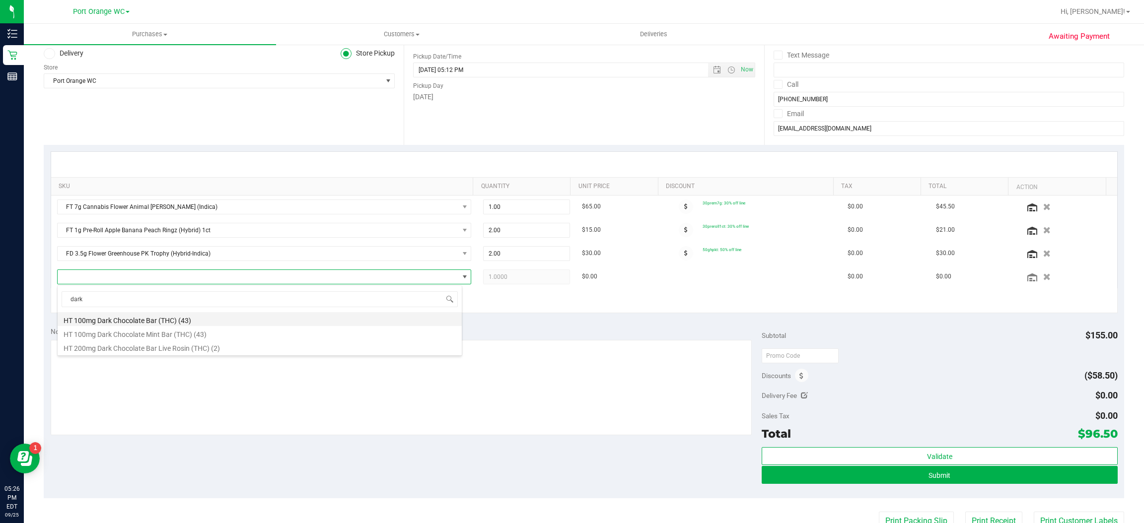
click at [162, 320] on li "HT 100mg Dark Chocolate Bar (THC) (43)" at bounding box center [260, 319] width 404 height 14
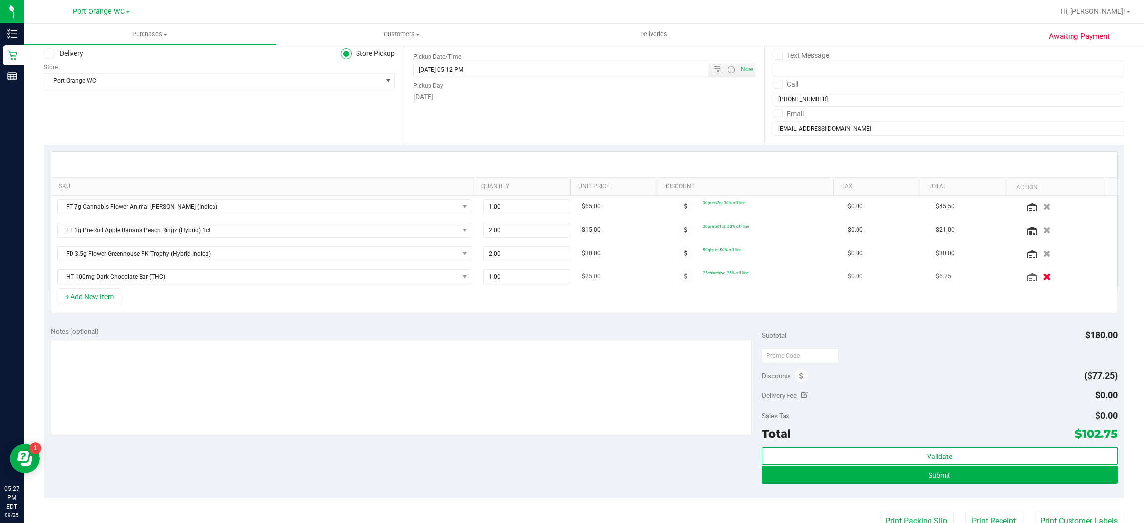
click at [1043, 278] on icon "button" at bounding box center [1047, 276] width 8 height 7
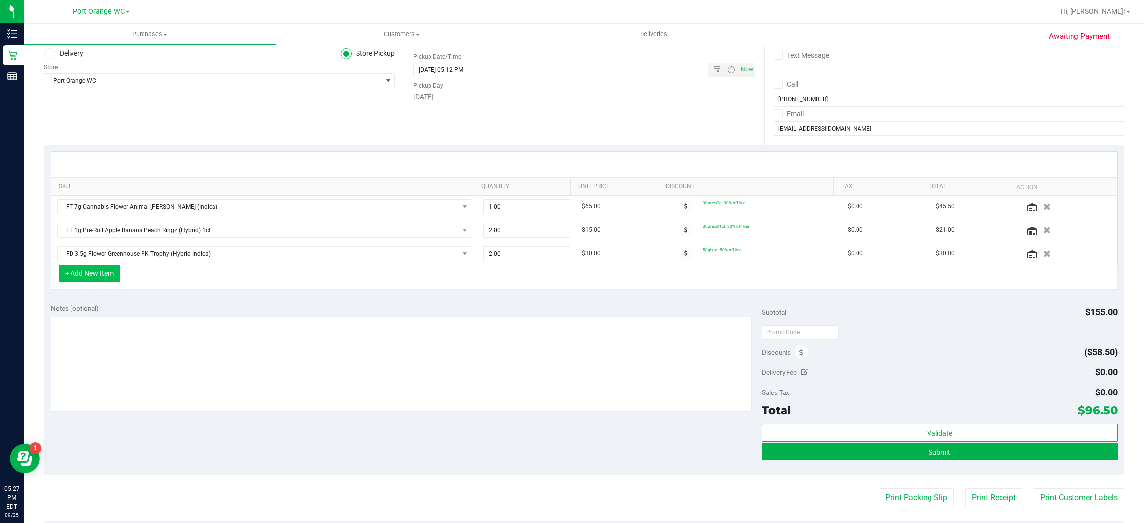
click at [110, 278] on button "+ Add New Item" at bounding box center [90, 273] width 62 height 17
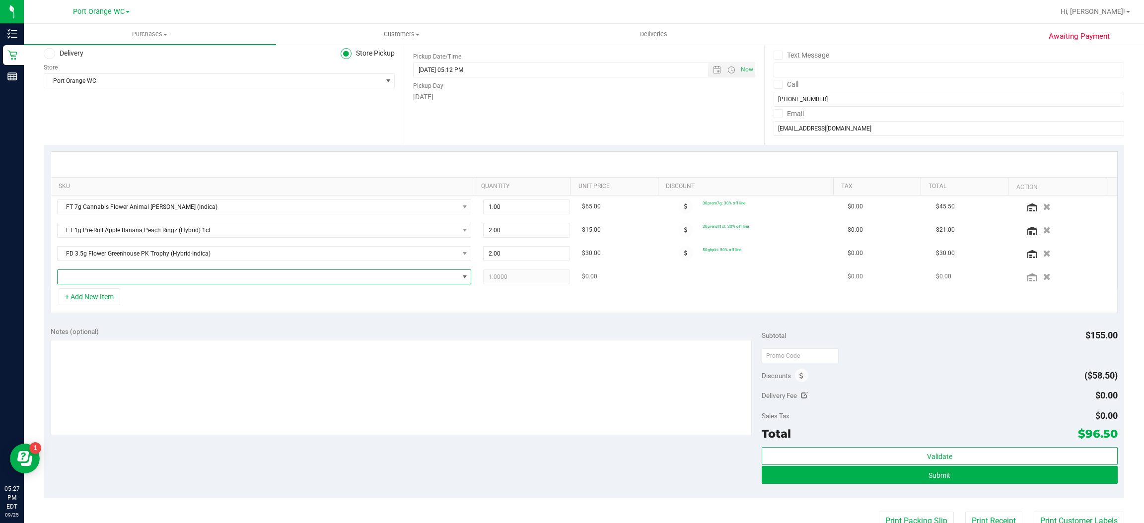
click at [461, 278] on span "NO DATA FOUND" at bounding box center [465, 277] width 8 height 8
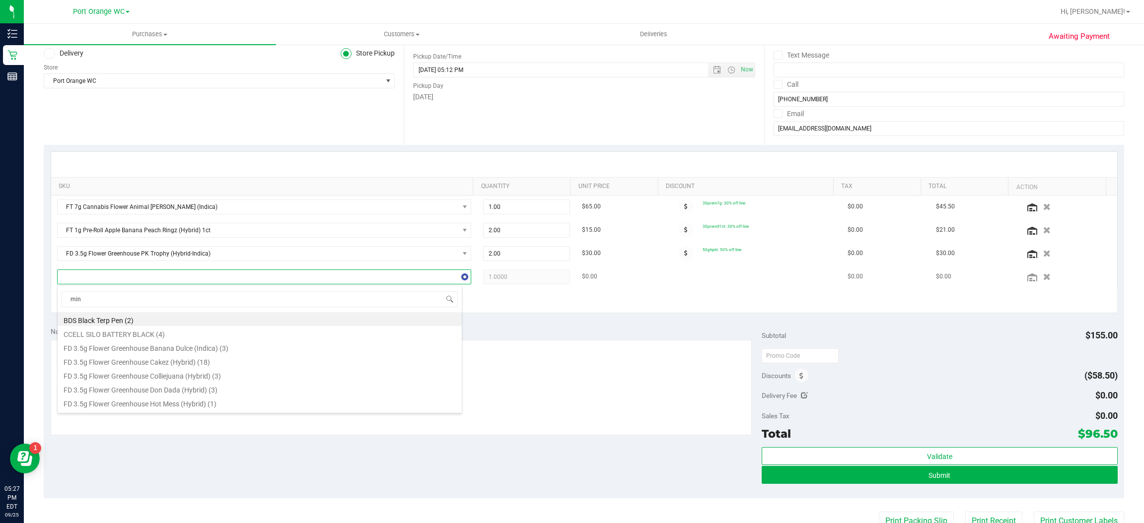
type input "mint"
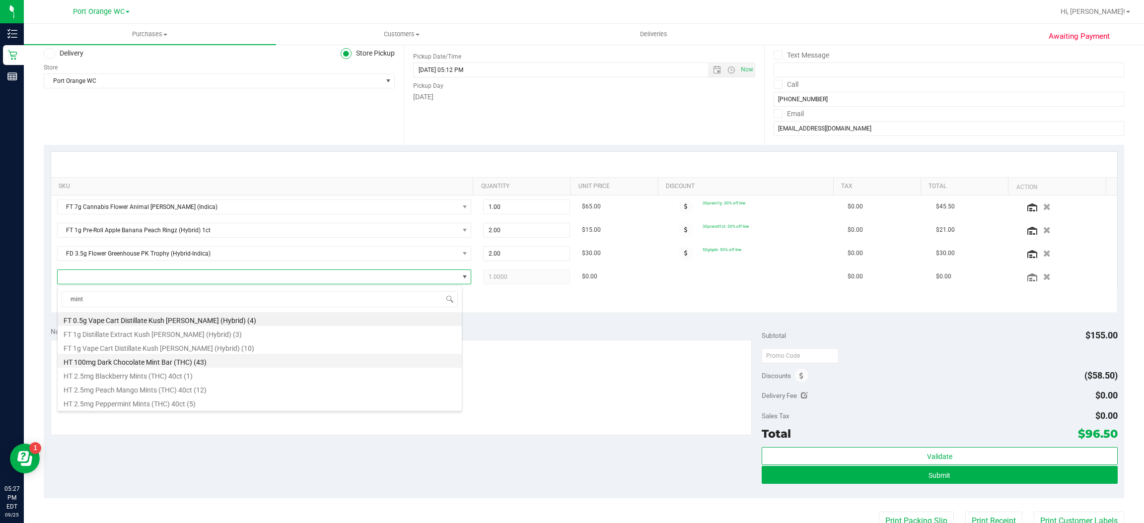
click at [155, 359] on li "HT 100mg Dark Chocolate Mint Bar (THC) (43)" at bounding box center [260, 361] width 404 height 14
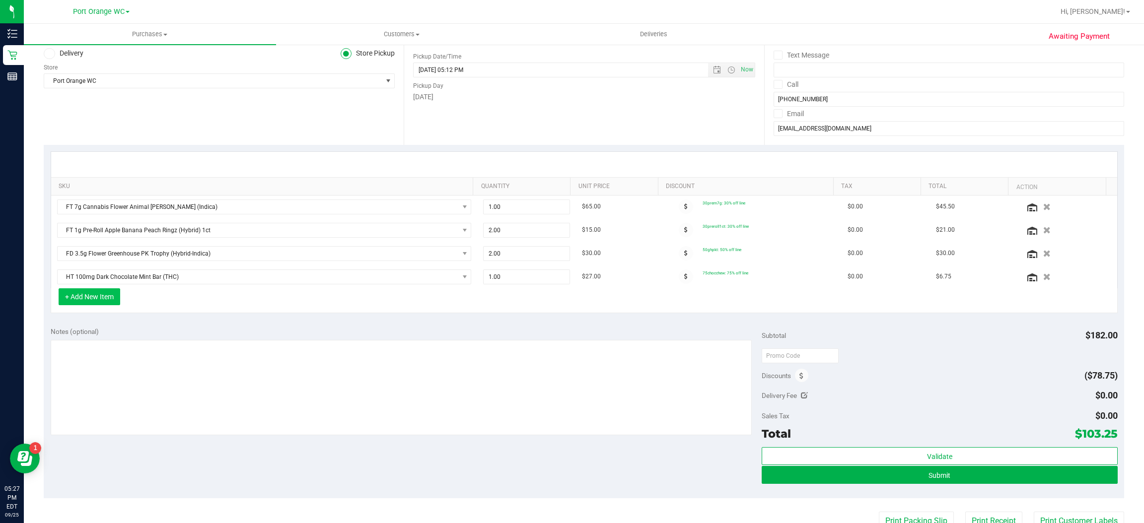
click at [115, 299] on button "+ Add New Item" at bounding box center [90, 297] width 62 height 17
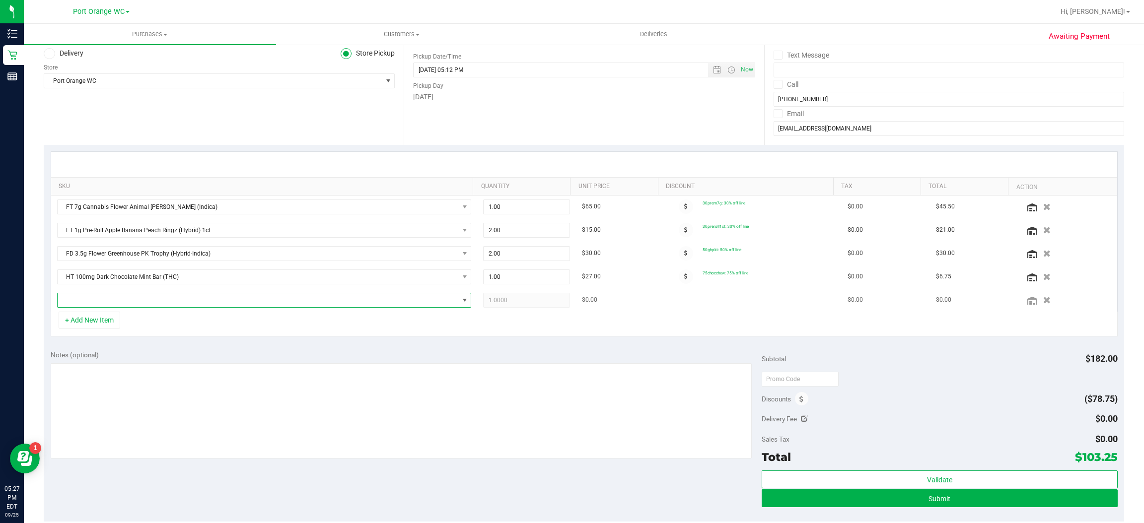
click at [461, 304] on span "NO DATA FOUND" at bounding box center [465, 300] width 8 height 8
type input "caramel"
click at [250, 339] on li "HT 100mg Milk Chocolate Caramel Bar (THC) (49)" at bounding box center [260, 343] width 404 height 14
click at [117, 304] on span "HT 100mg Milk Chocolate Caramel Bar (THC)" at bounding box center [258, 300] width 401 height 14
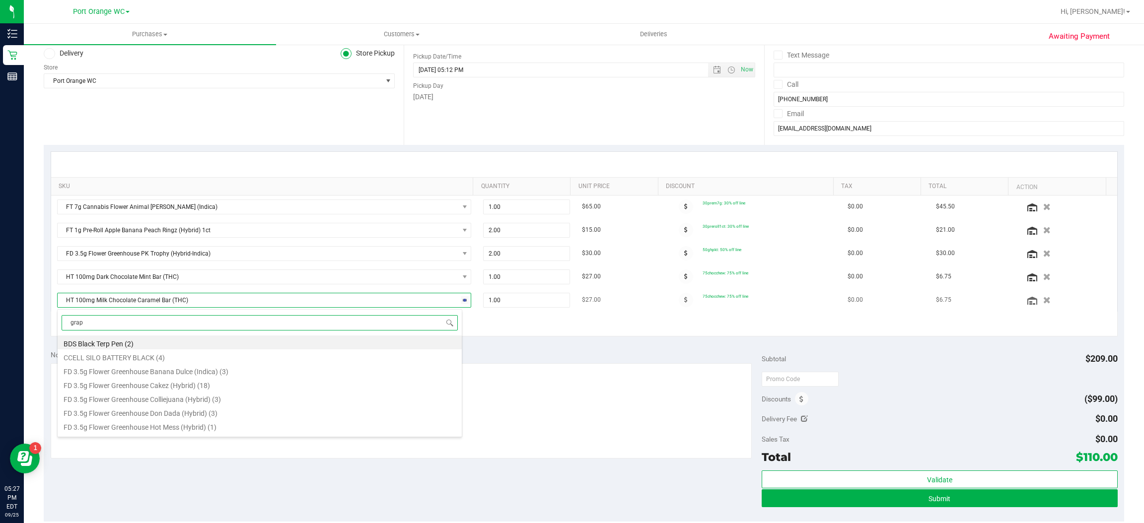
type input "grape"
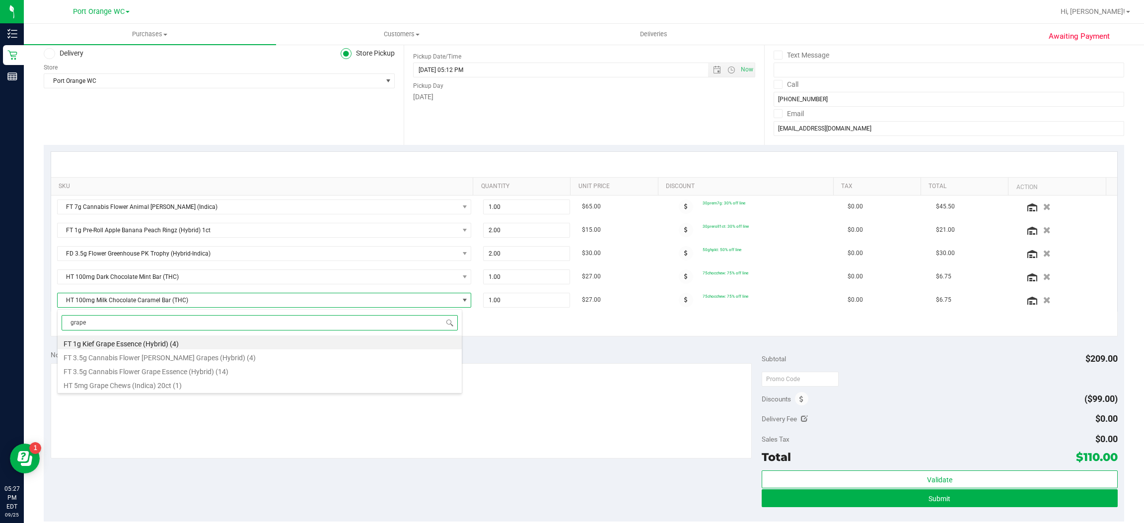
click at [170, 392] on div "grape FT 1g Kief Grape Essence (Hybrid) (4) FT 3.5g Cannabis Flower Gaspar's Gr…" at bounding box center [259, 351] width 405 height 84
click at [165, 386] on li "HT 5mg Grape Chews (Indica) 20ct (1)" at bounding box center [260, 384] width 404 height 14
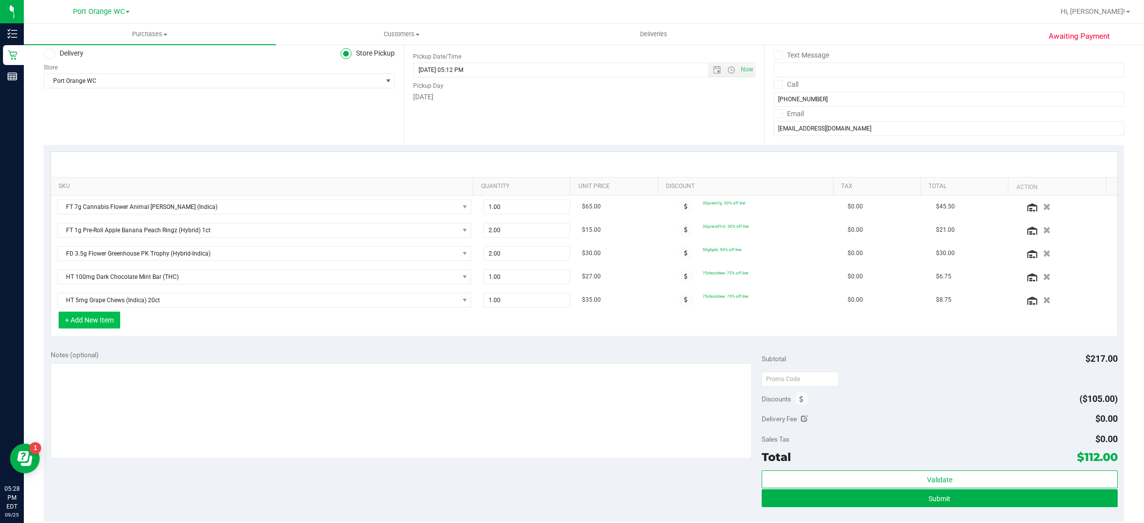
click at [114, 319] on button "+ Add New Item" at bounding box center [90, 320] width 62 height 17
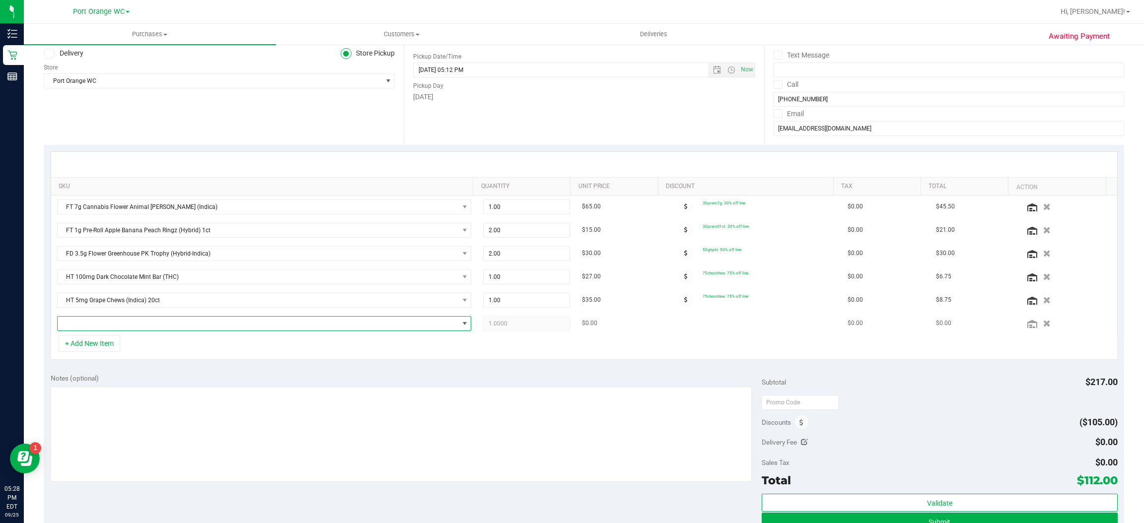
click at [461, 325] on span "NO DATA FOUND" at bounding box center [465, 324] width 8 height 8
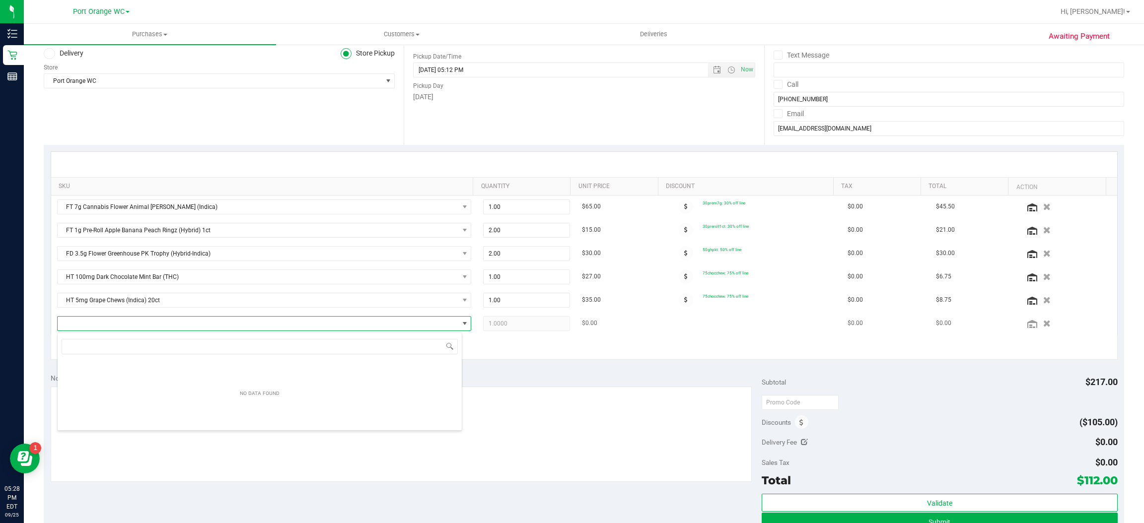
scroll to position [15, 401]
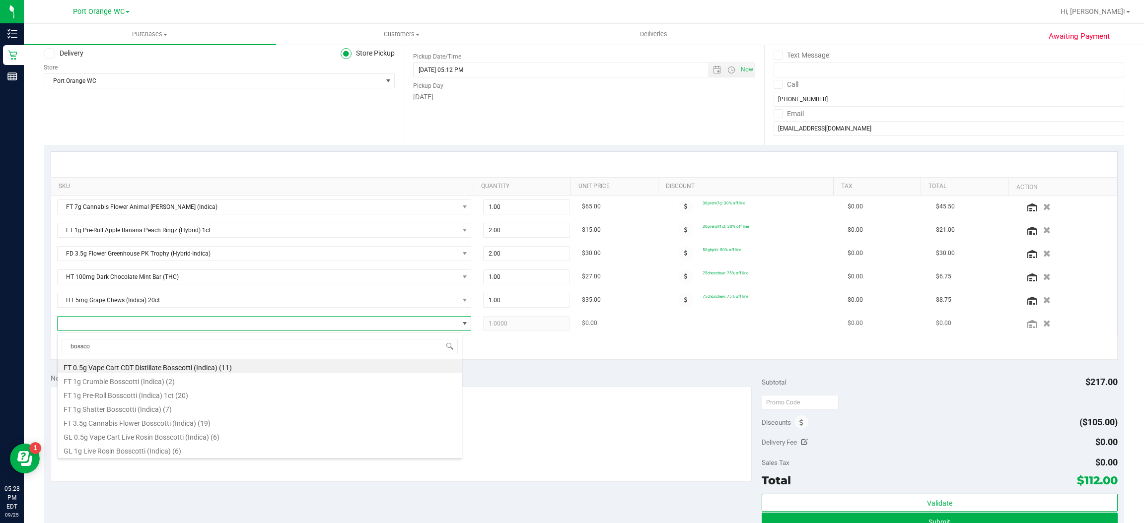
type input "bossc"
click at [160, 439] on li "GL 0.5g Vape Cart Live Rosin Bosscotti (Indica) (6)" at bounding box center [260, 436] width 404 height 14
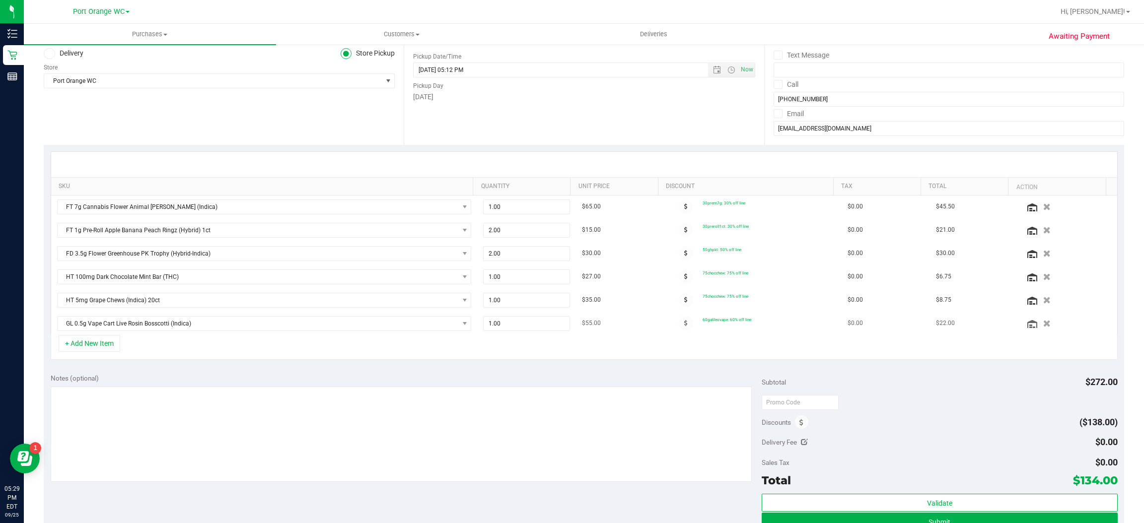
click at [616, 335] on td "$55.00" at bounding box center [620, 323] width 88 height 23
click at [1043, 325] on icon "button" at bounding box center [1047, 323] width 8 height 7
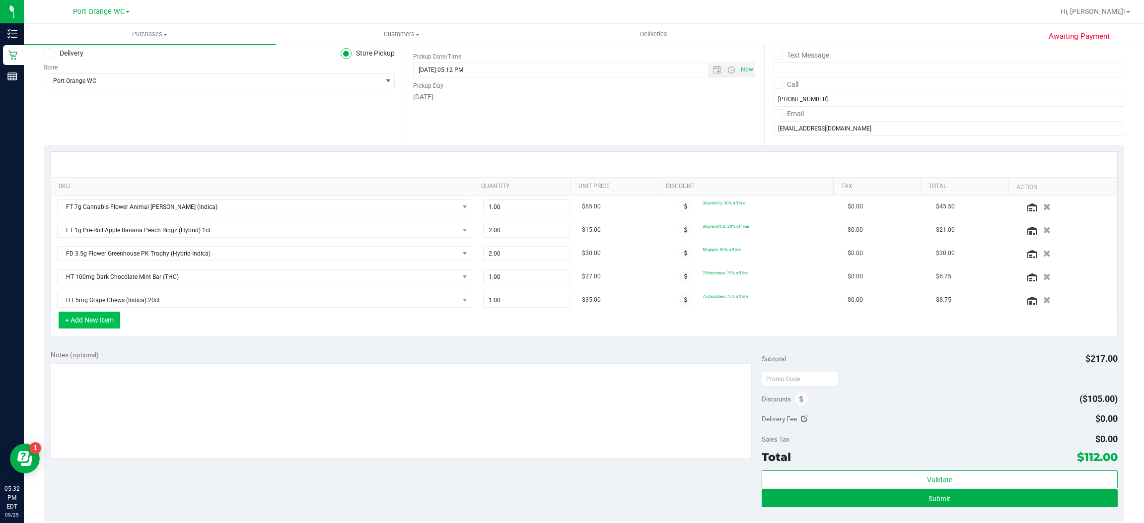
click at [113, 327] on button "+ Add New Item" at bounding box center [90, 320] width 62 height 17
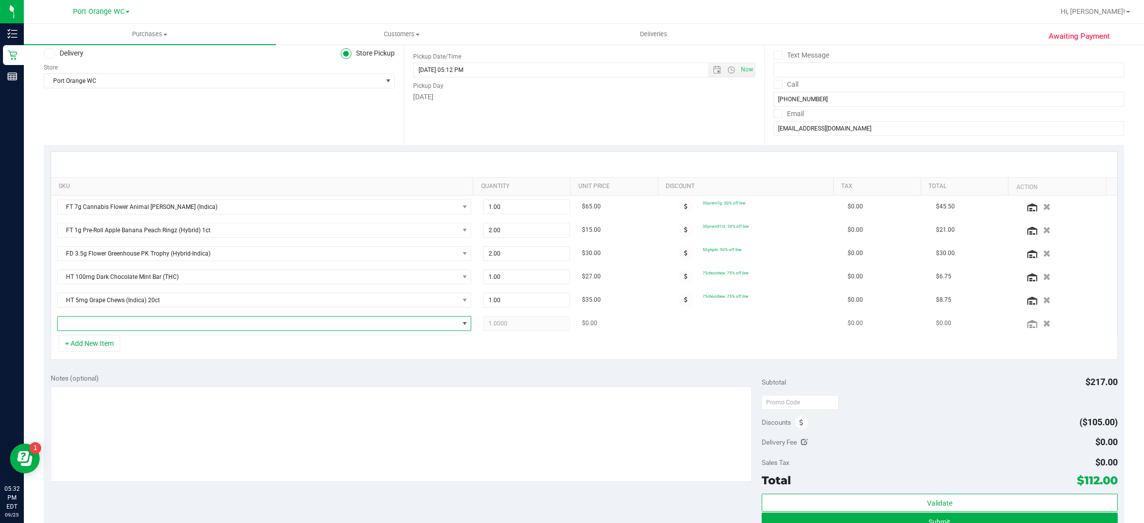
click at [461, 326] on span "NO DATA FOUND" at bounding box center [465, 324] width 8 height 8
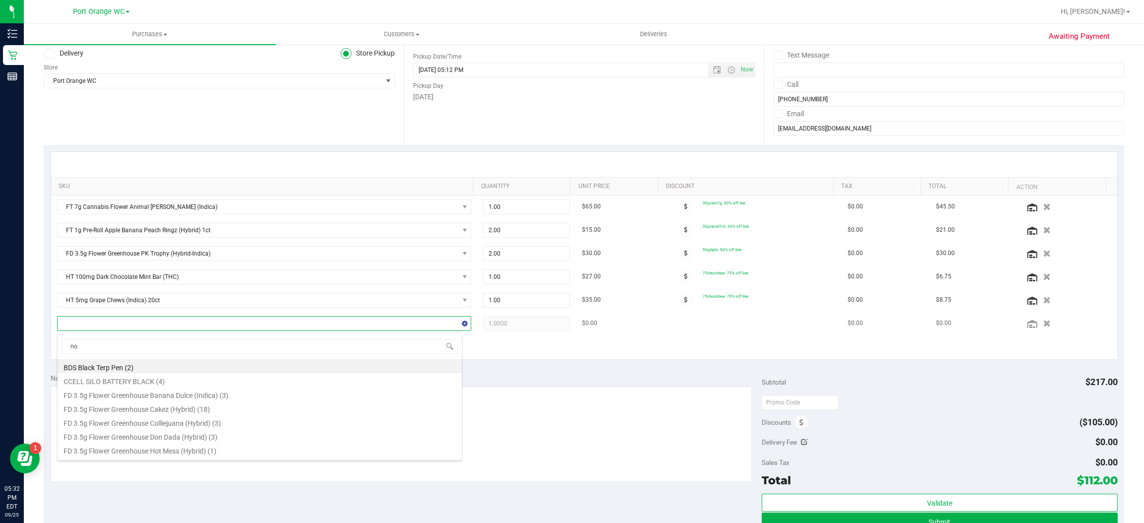
type input "nol"
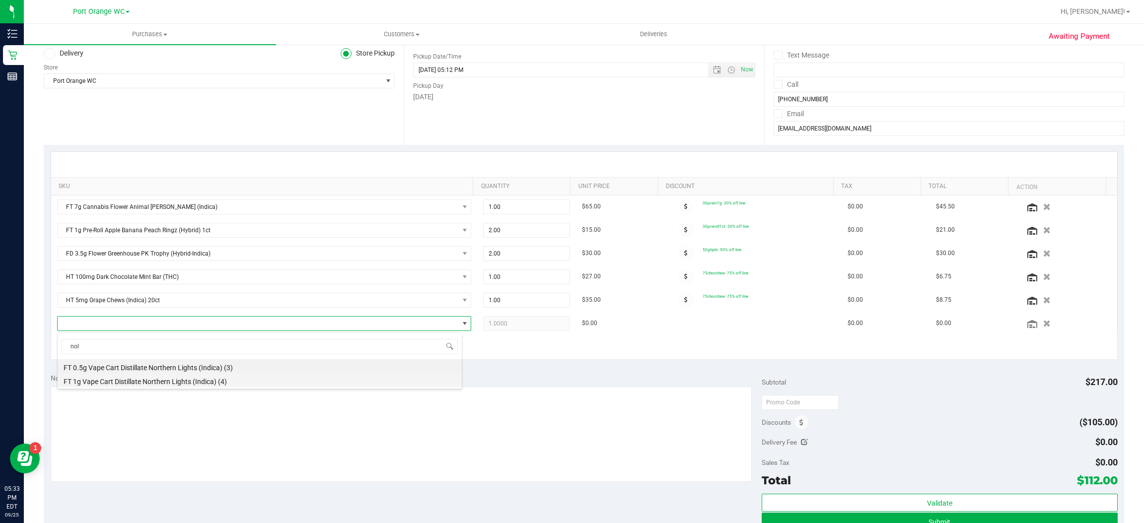
click at [191, 382] on li "FT 1g Vape Cart Distillate Northern Lights (Indica) (4)" at bounding box center [260, 380] width 404 height 14
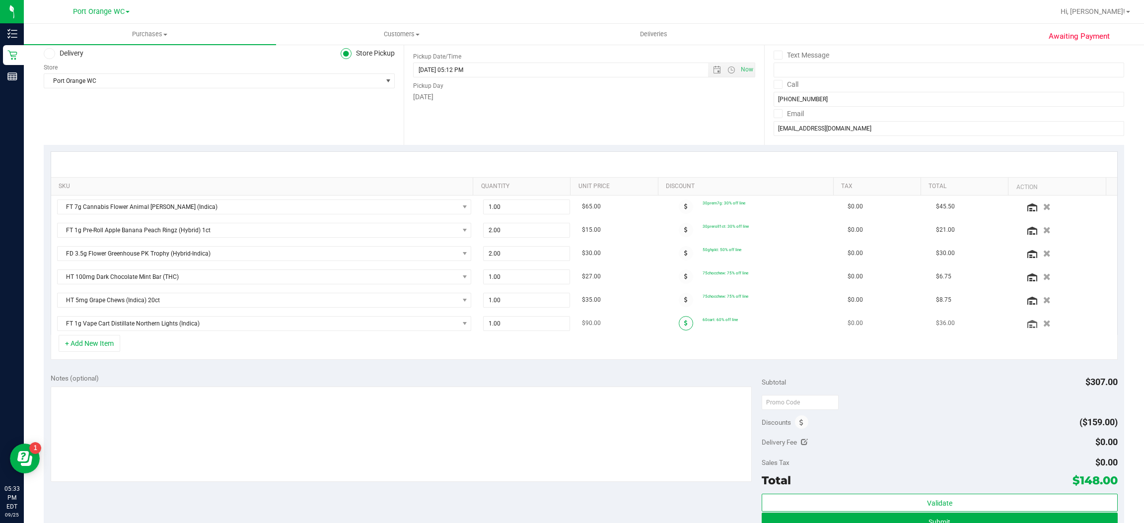
click at [684, 324] on icon at bounding box center [685, 323] width 3 height 6
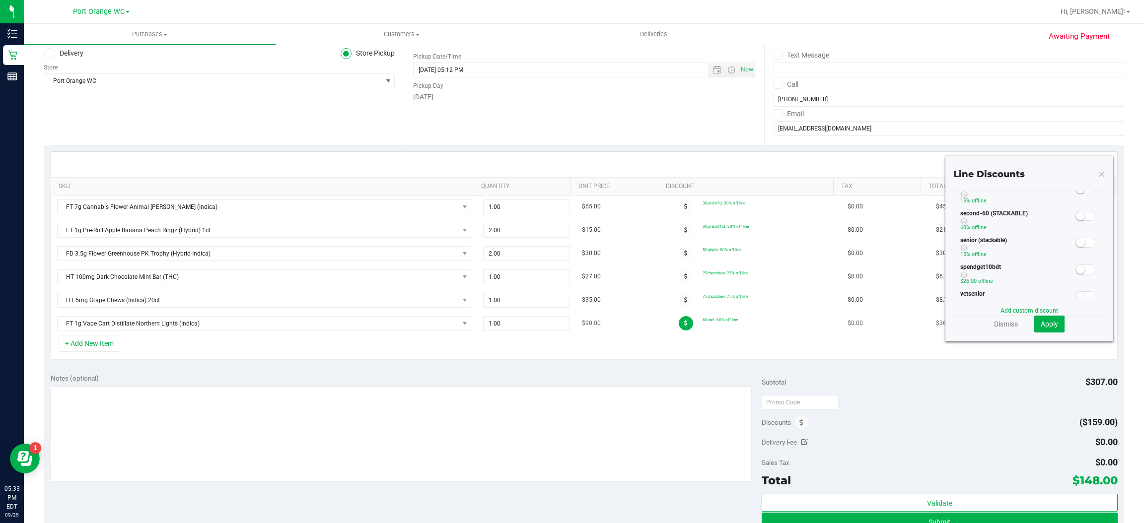
scroll to position [178, 0]
click at [1078, 227] on div "second-60 (STACKABLE) 60% off line" at bounding box center [1029, 213] width 152 height 27
click at [1086, 298] on section "Line Discounts 60cart 60% off line CUSTOMER GROUP STACKABLE (SNAP) 20% off line…" at bounding box center [1029, 250] width 152 height 165
click at [1086, 299] on section "Line Discounts 60cart 60% off line CUSTOMER GROUP STACKABLE (SNAP) 20% off line…" at bounding box center [1029, 250] width 152 height 165
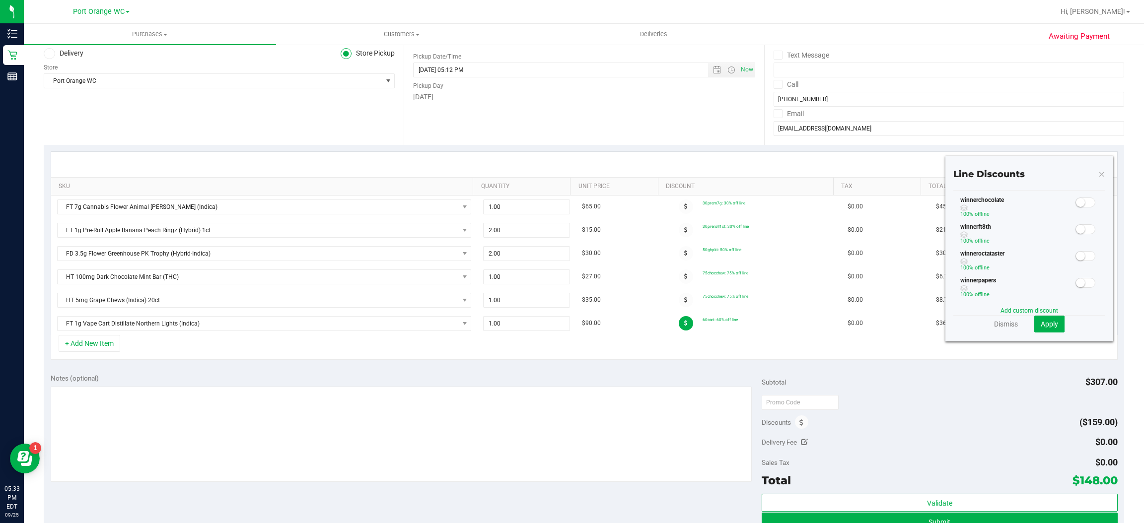
scroll to position [312, 0]
click at [1076, 132] on small at bounding box center [1080, 127] width 9 height 9
click at [1043, 314] on link "Add custom discount" at bounding box center [1030, 310] width 58 height 7
click at [1100, 163] on icon "button" at bounding box center [1103, 164] width 7 height 12
click at [1086, 132] on small at bounding box center [1090, 127] width 9 height 9
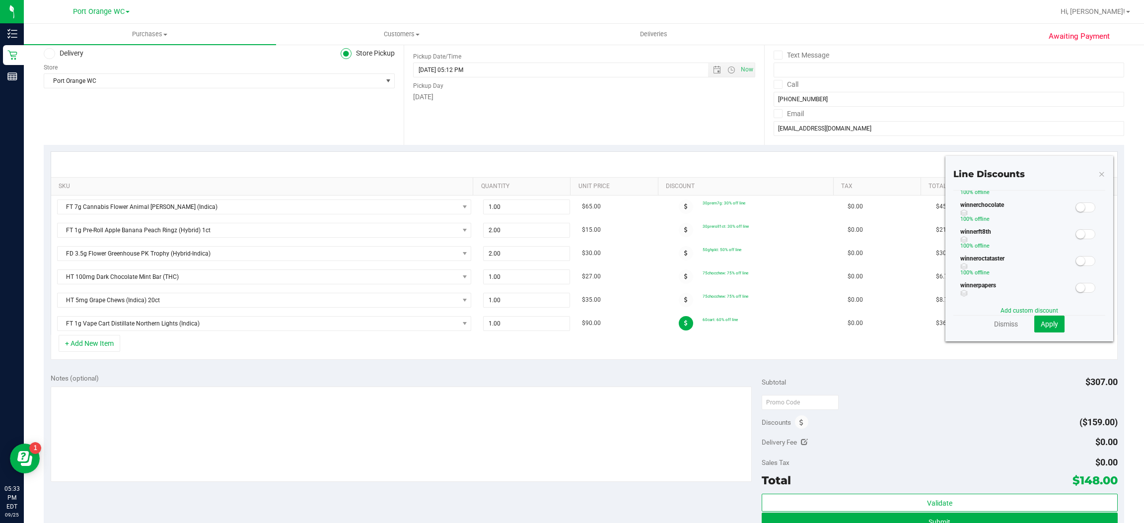
click at [1076, 105] on small at bounding box center [1080, 100] width 9 height 9
click at [1041, 326] on span "Apply" at bounding box center [1049, 324] width 17 height 8
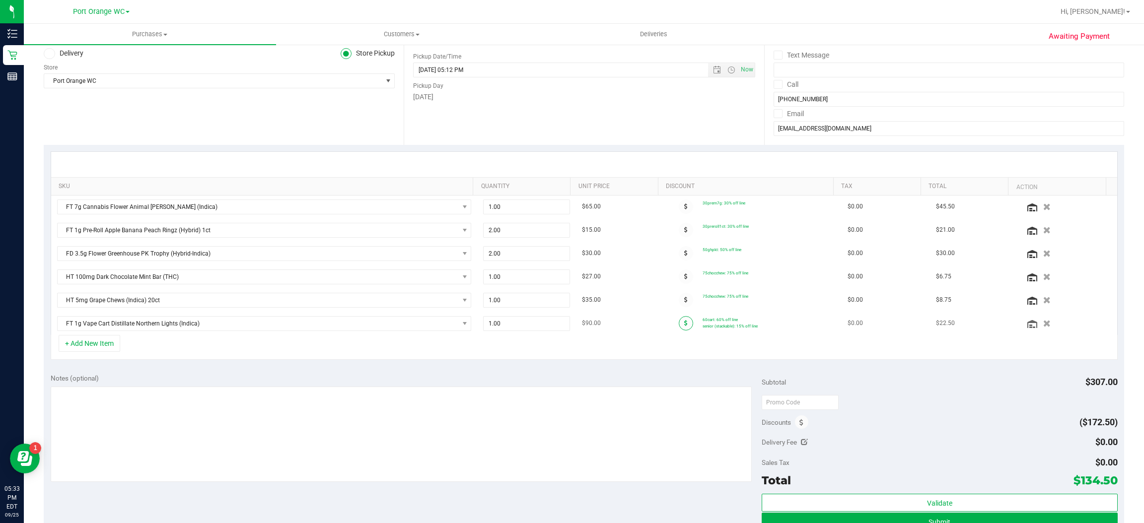
click at [679, 328] on span at bounding box center [686, 323] width 14 height 14
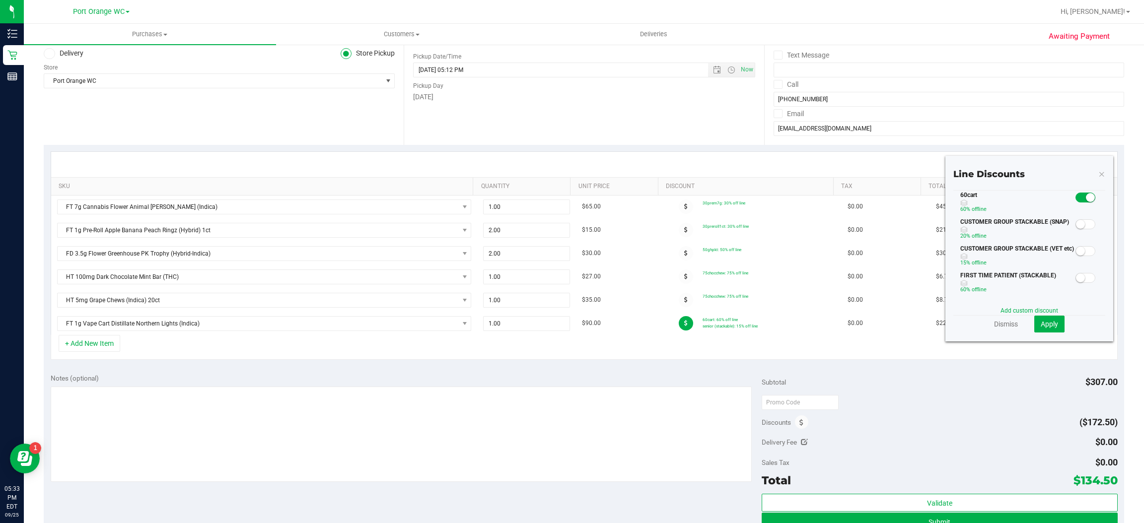
click at [1086, 202] on small at bounding box center [1090, 197] width 9 height 9
click at [1086, 100] on small at bounding box center [1090, 95] width 9 height 9
click at [1076, 127] on small at bounding box center [1080, 122] width 9 height 9
click at [1041, 323] on span "Apply" at bounding box center [1049, 324] width 17 height 8
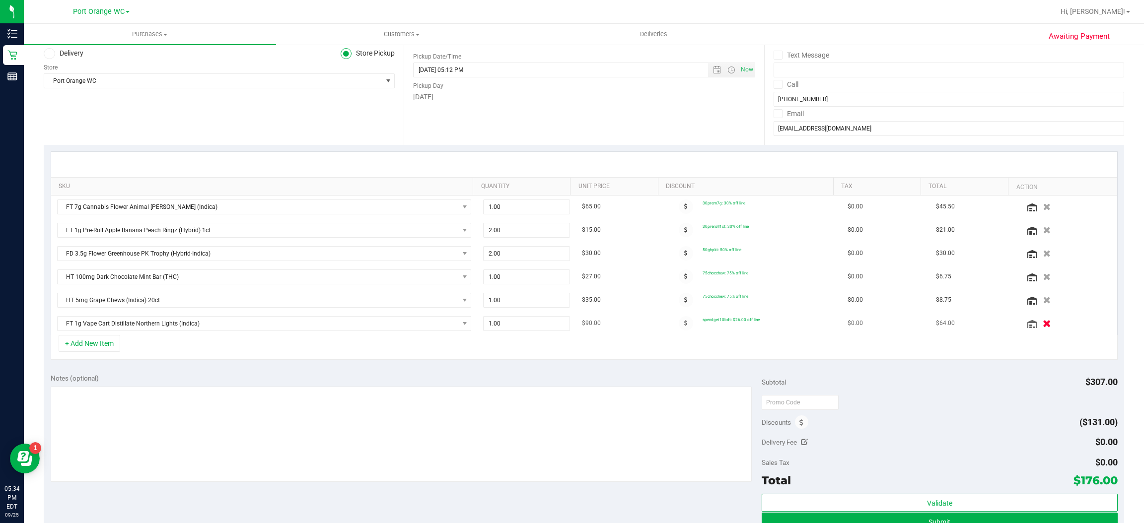
click at [1043, 327] on icon "button" at bounding box center [1047, 323] width 8 height 7
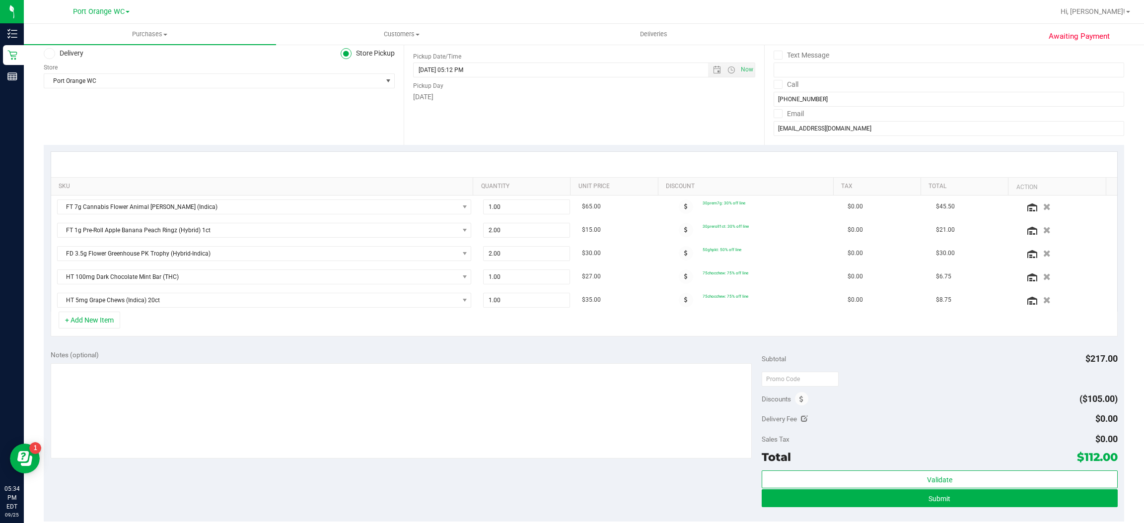
click at [801, 420] on icon at bounding box center [804, 419] width 7 height 7
type input "$0.00"
click at [797, 403] on span at bounding box center [801, 398] width 13 height 13
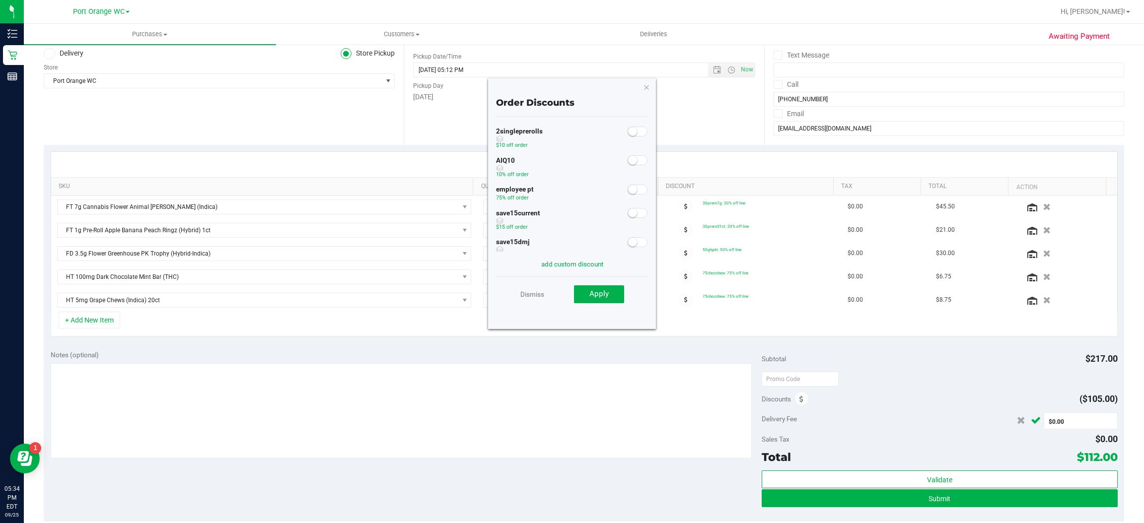
click at [628, 158] on small at bounding box center [632, 160] width 9 height 9
click at [606, 299] on button "Apply" at bounding box center [599, 295] width 50 height 18
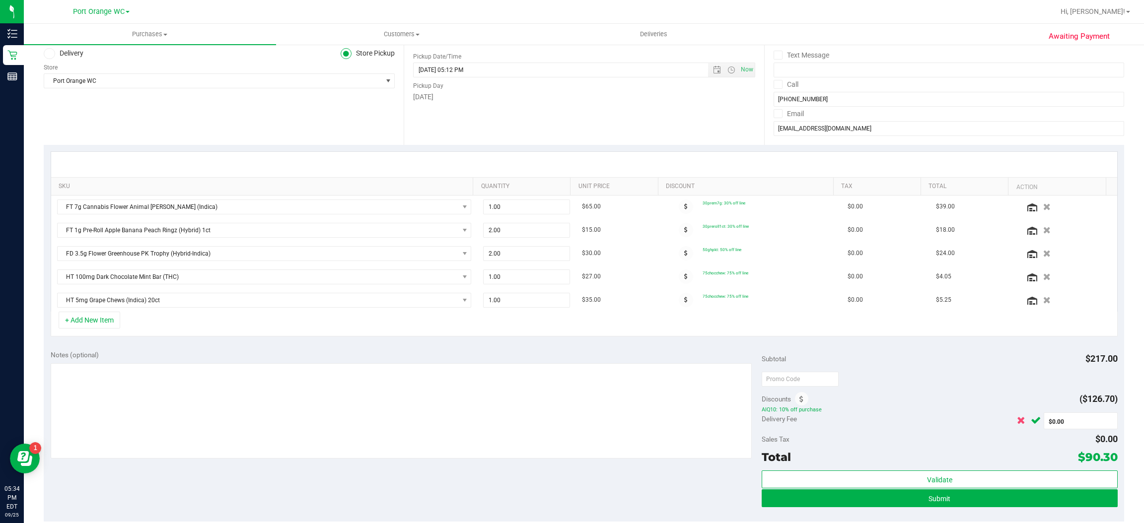
click at [1017, 422] on icon "Cancel button" at bounding box center [1021, 420] width 8 height 7
click at [1043, 304] on icon "button" at bounding box center [1047, 299] width 8 height 7
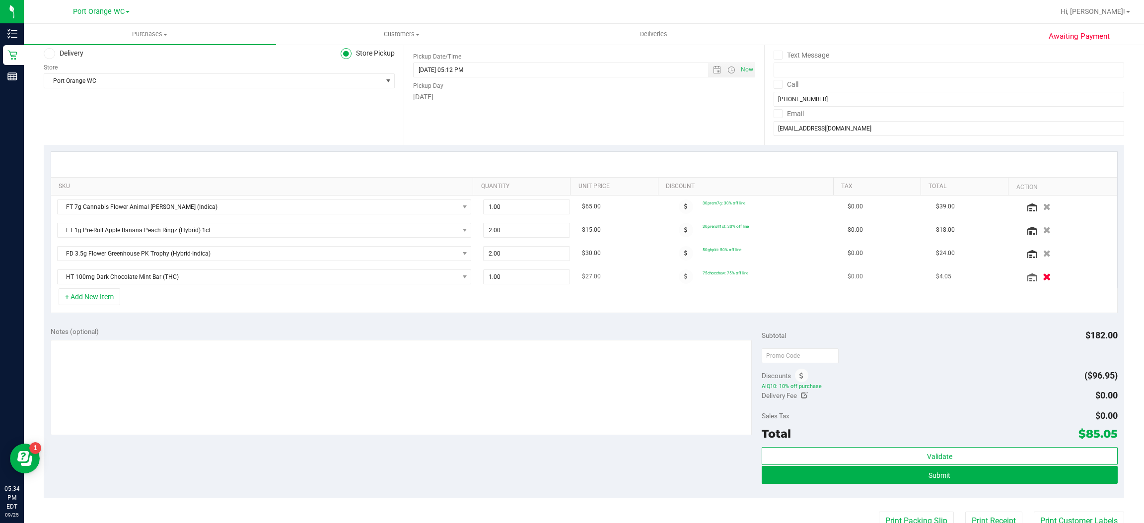
click at [1043, 278] on icon "button" at bounding box center [1047, 276] width 8 height 7
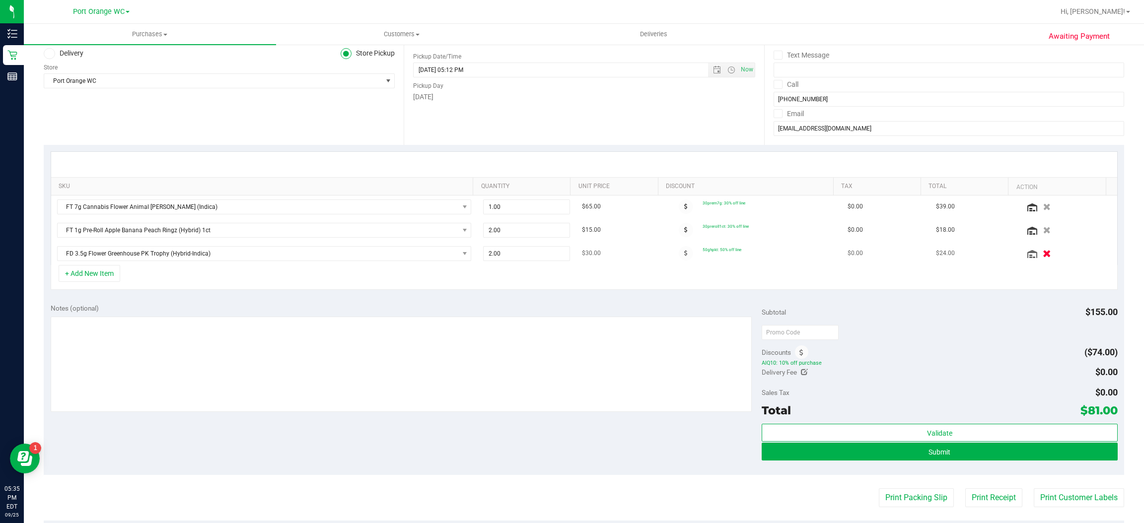
click at [1043, 254] on icon "button" at bounding box center [1047, 253] width 8 height 7
click at [1043, 230] on icon "button" at bounding box center [1047, 229] width 8 height 7
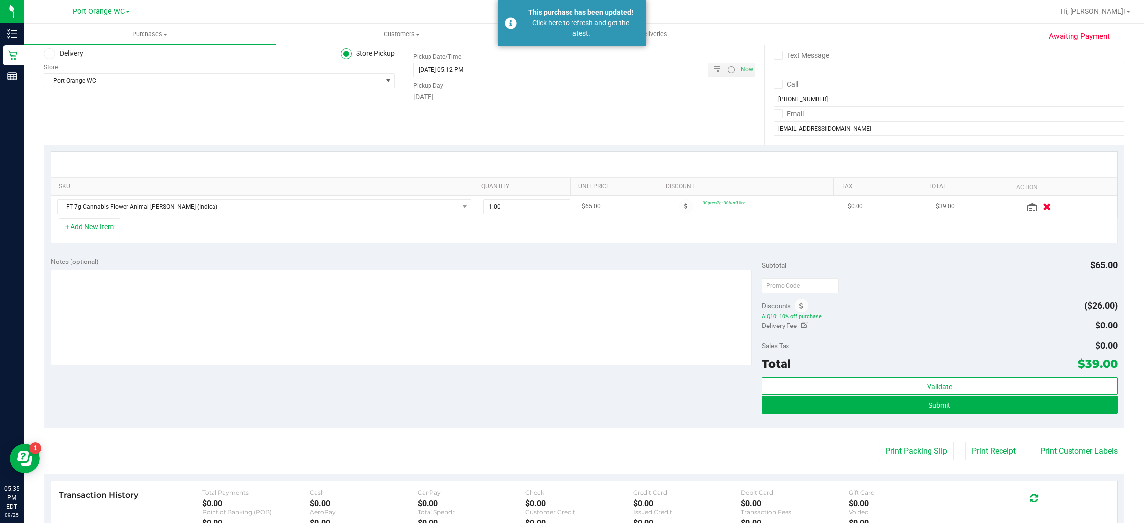
click at [1043, 211] on icon "button" at bounding box center [1047, 206] width 8 height 7
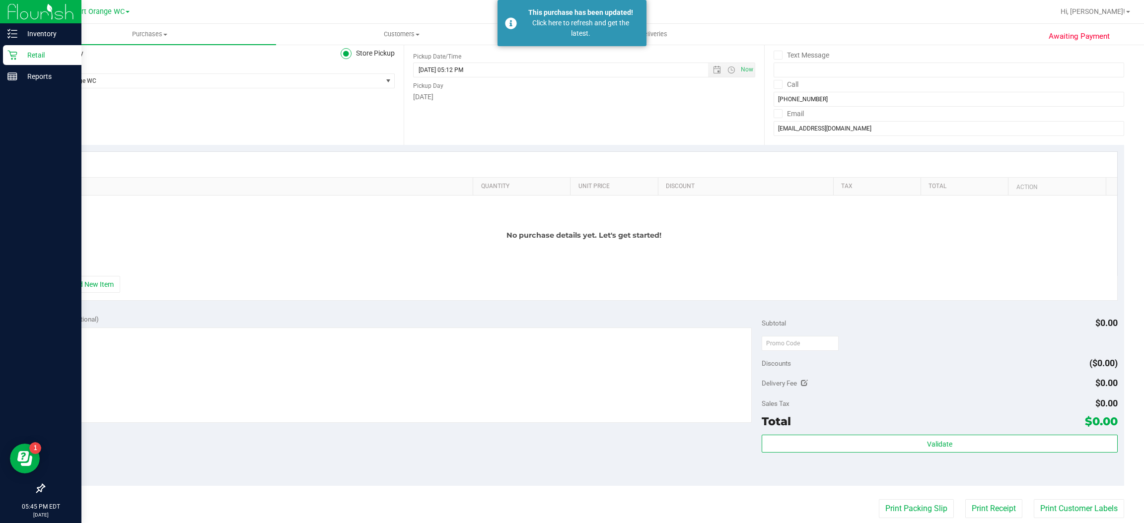
click at [19, 55] on p "Retail" at bounding box center [47, 55] width 60 height 12
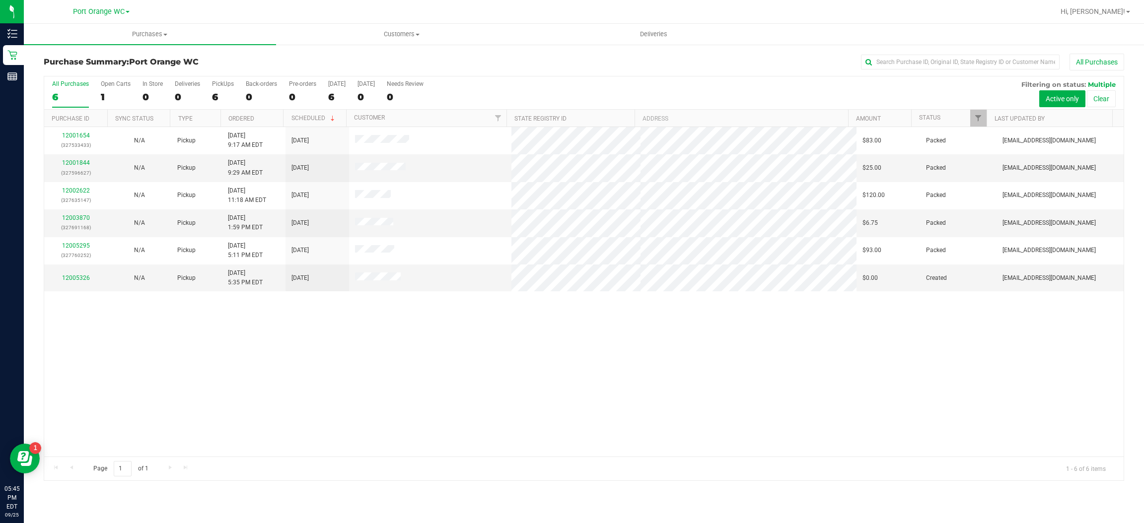
click at [307, 357] on div "12001654 (327533433) N/A Pickup 9/25/2025 9:17 AM EDT 9/25/2025 $83.00 Packed m…" at bounding box center [584, 292] width 1080 height 330
click at [81, 278] on link "12005326" at bounding box center [76, 278] width 28 height 7
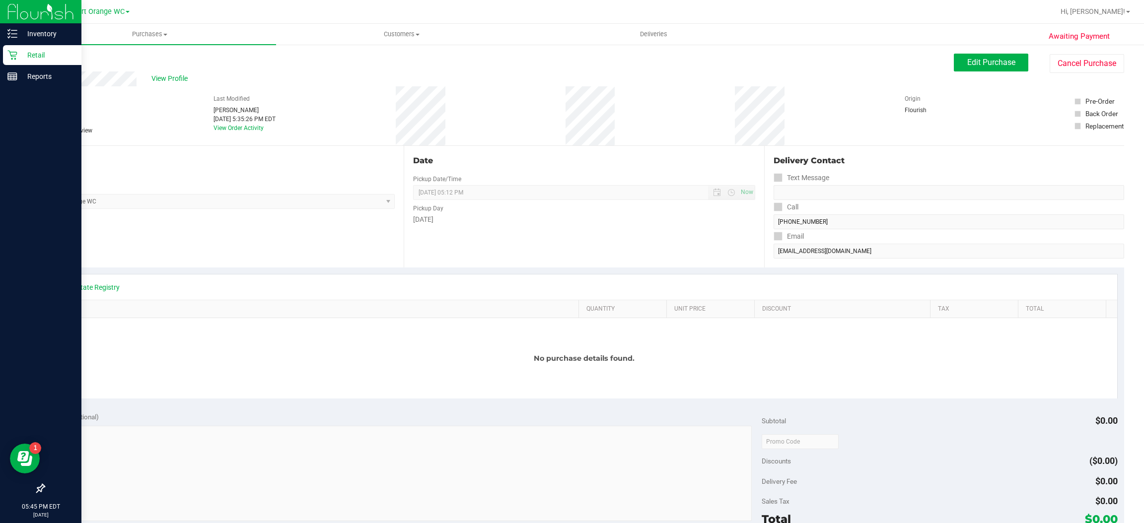
click at [13, 55] on icon at bounding box center [12, 55] width 10 height 10
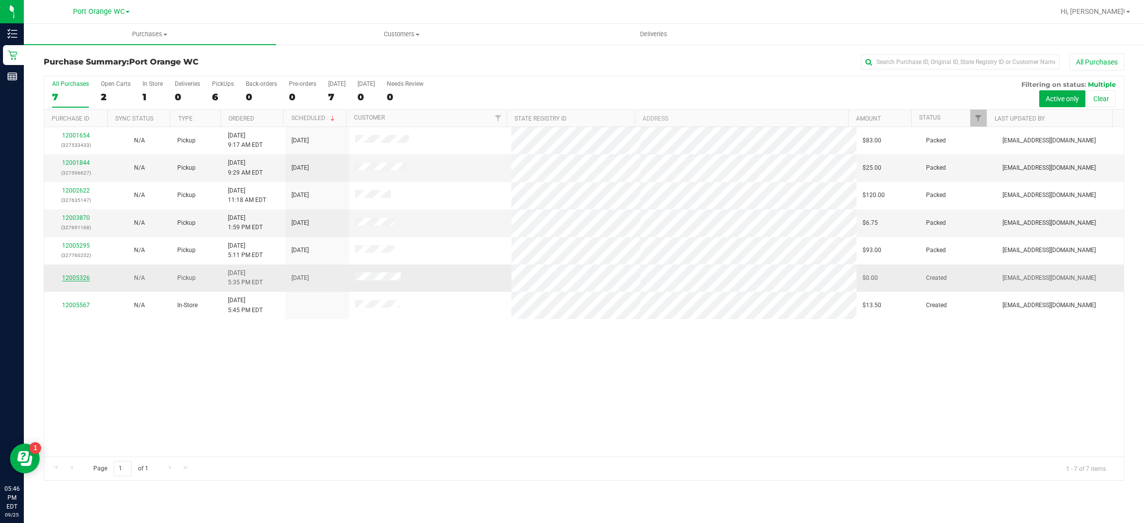
click at [84, 278] on link "12005326" at bounding box center [76, 278] width 28 height 7
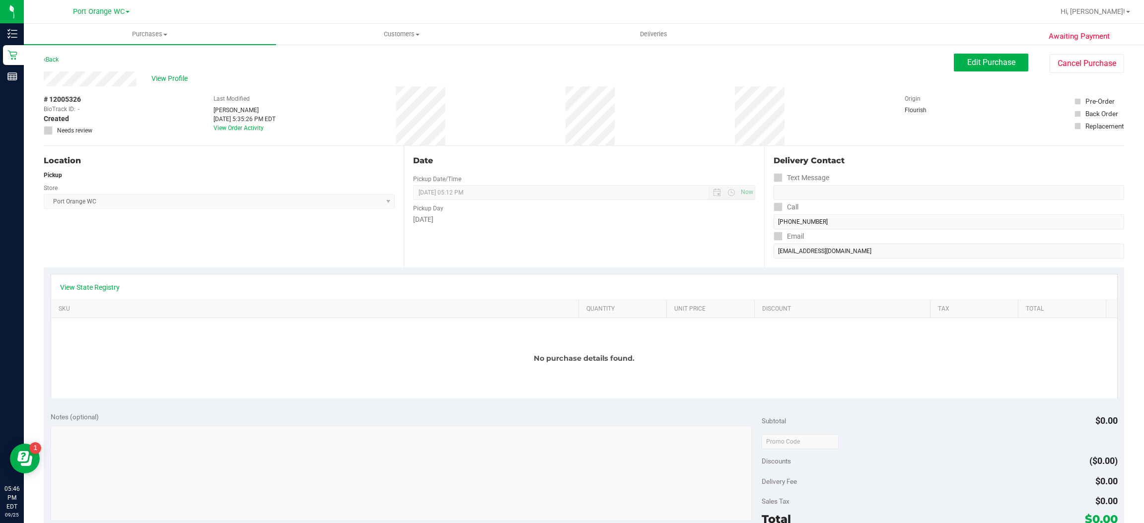
click at [123, 359] on div "No purchase details found." at bounding box center [584, 358] width 1066 height 80
click at [292, 386] on div "No purchase details found." at bounding box center [584, 358] width 1066 height 80
click at [331, 371] on div "No purchase details found." at bounding box center [584, 358] width 1066 height 80
click at [378, 201] on span "Port Orange WC Select Store Bonita Springs WC Boynton Beach WC Bradenton WC Bra…" at bounding box center [219, 201] width 351 height 15
click at [993, 62] on span "Edit Purchase" at bounding box center [991, 62] width 48 height 9
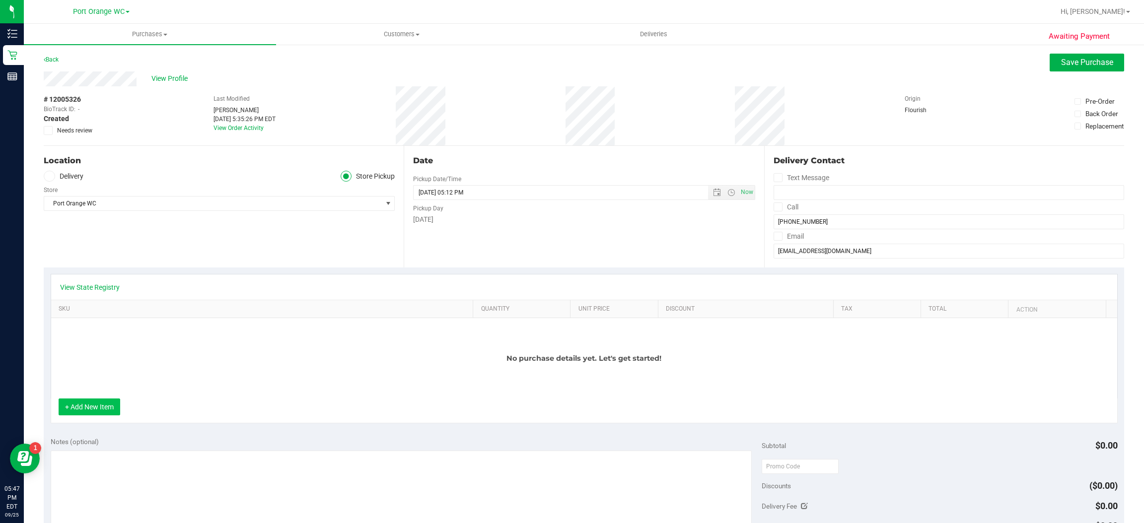
click at [113, 406] on button "+ Add New Item" at bounding box center [90, 407] width 62 height 17
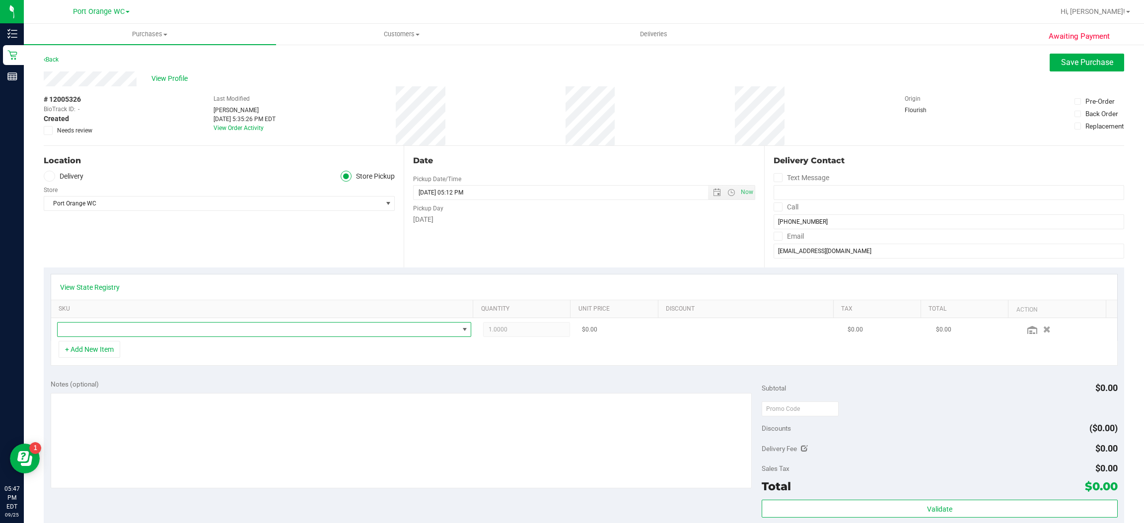
click at [461, 333] on span "NO DATA FOUND" at bounding box center [465, 330] width 8 height 8
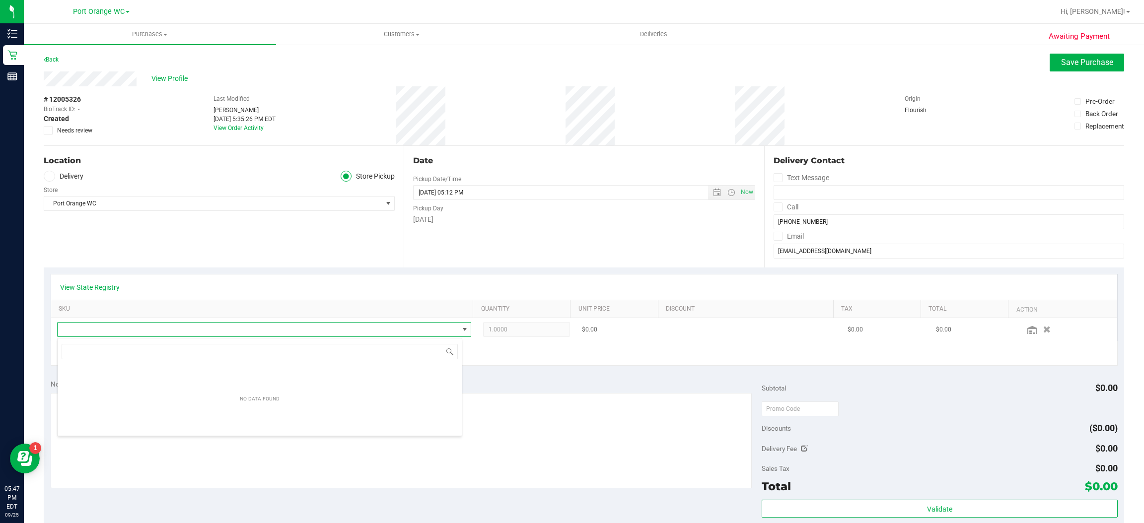
scroll to position [15, 401]
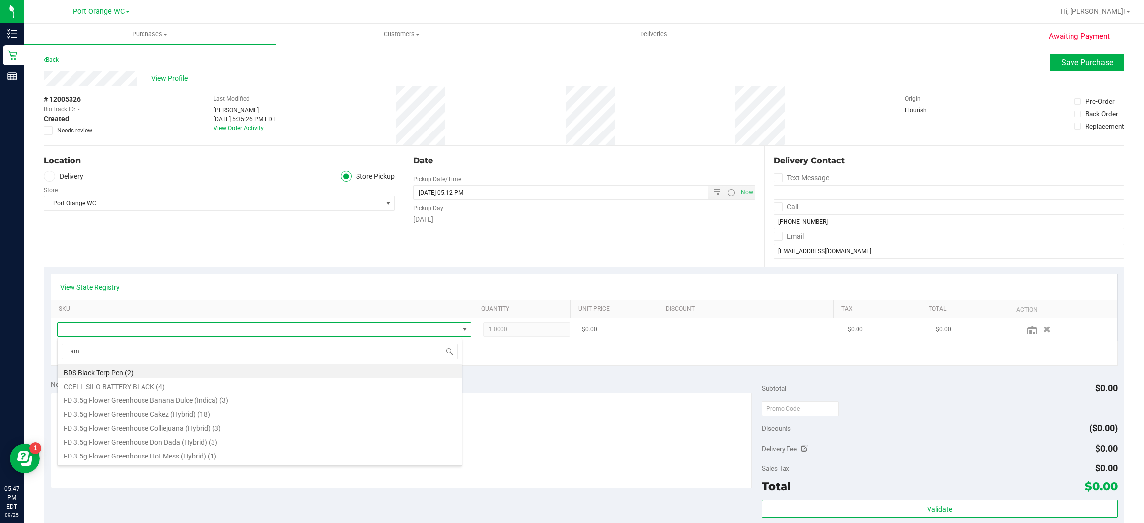
type input "aml"
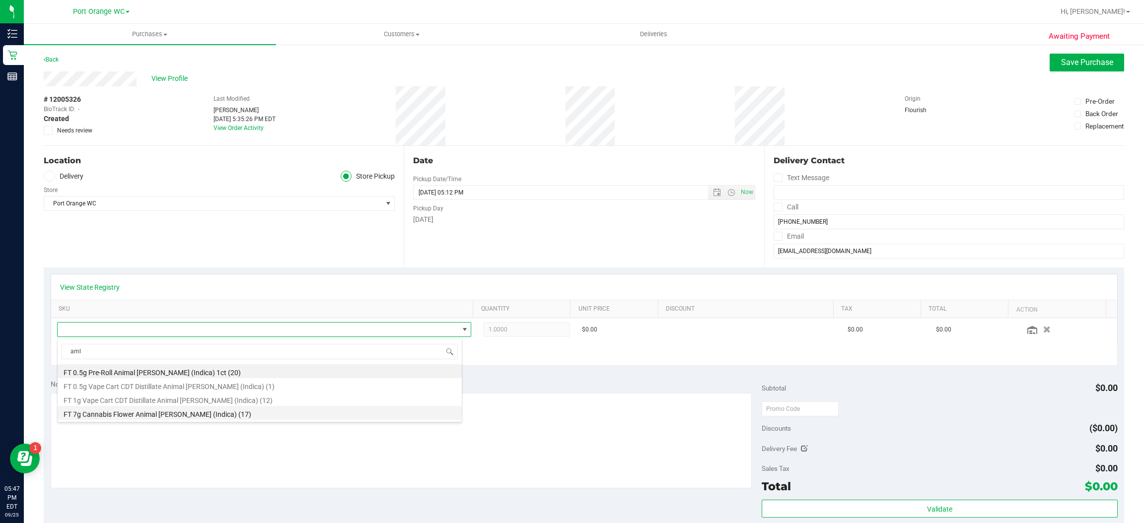
click at [201, 415] on li "FT 7g Cannabis Flower Animal Larry (Indica) (17)" at bounding box center [260, 413] width 404 height 14
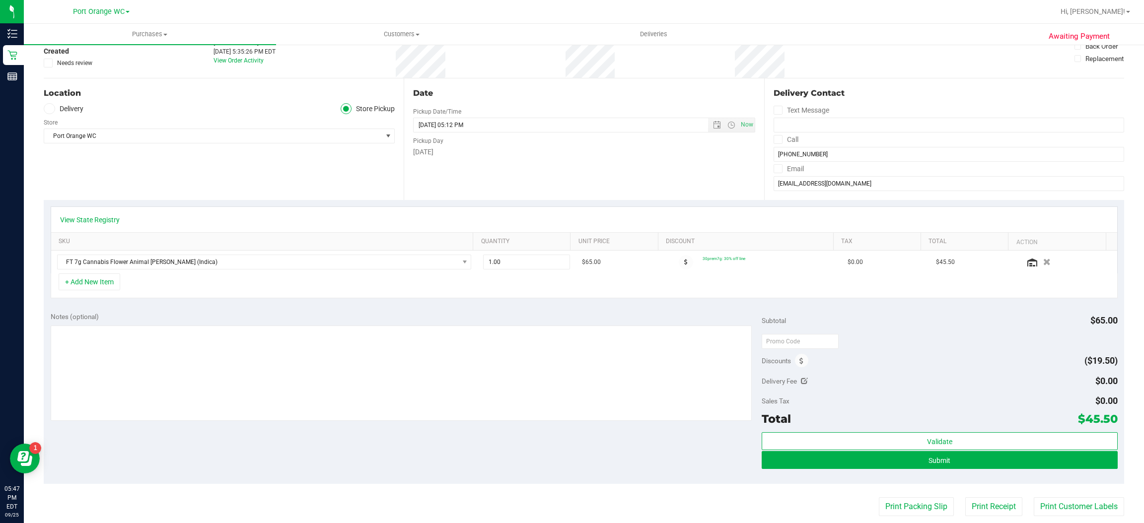
scroll to position [69, 0]
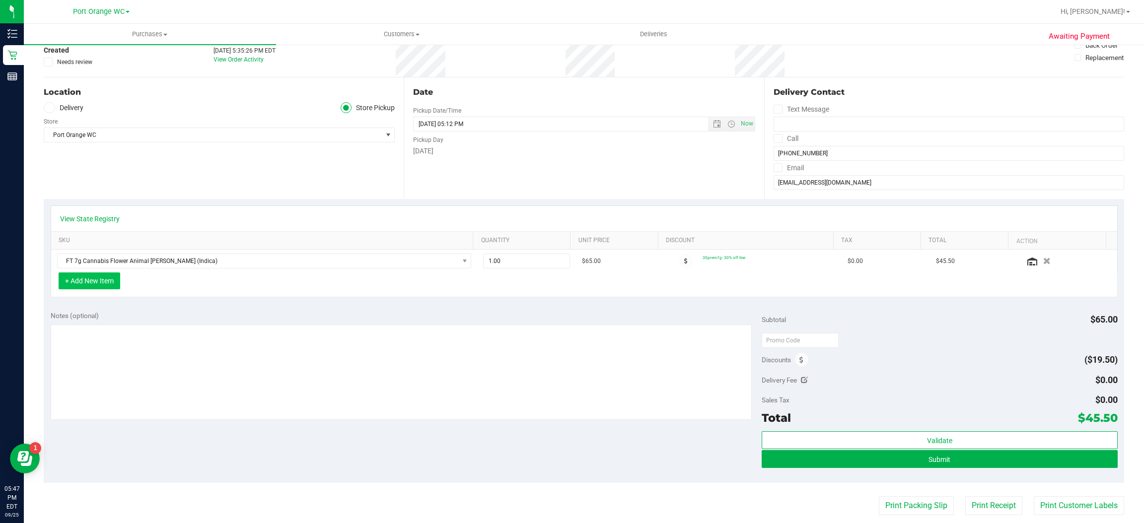
click at [112, 287] on button "+ Add New Item" at bounding box center [90, 281] width 62 height 17
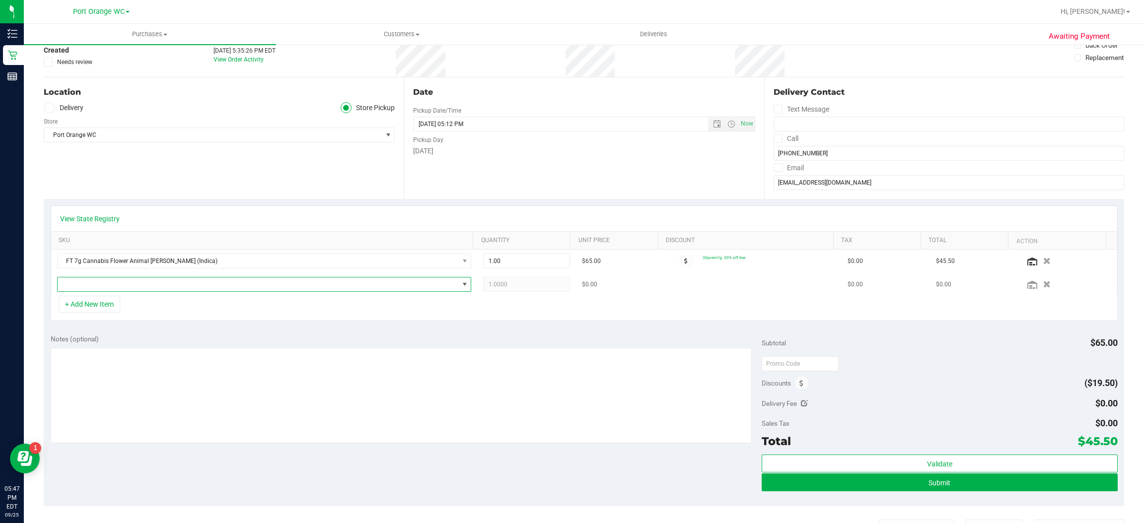
click at [461, 285] on span "NO DATA FOUND" at bounding box center [465, 285] width 8 height 8
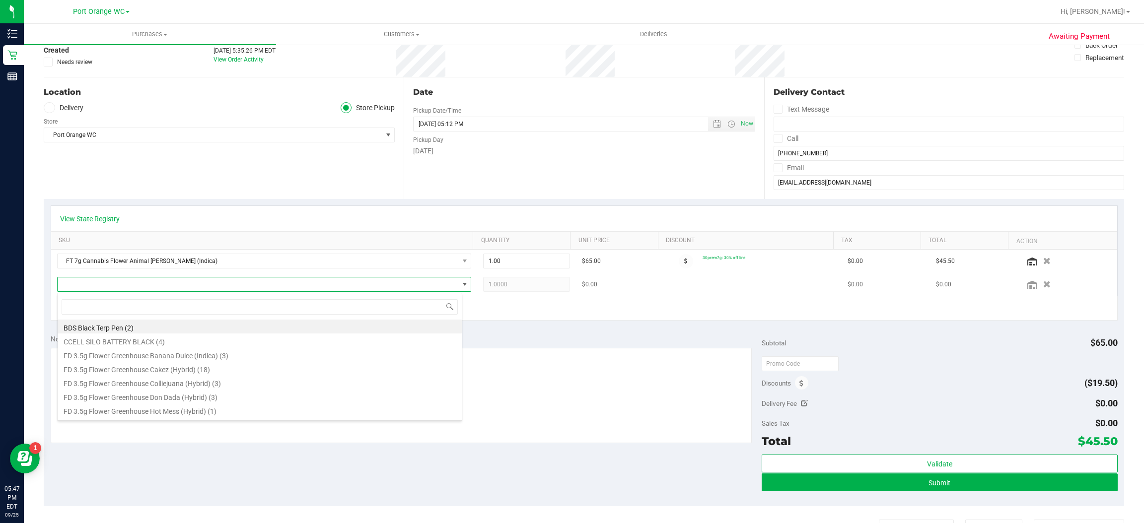
scroll to position [15, 406]
type input "arz"
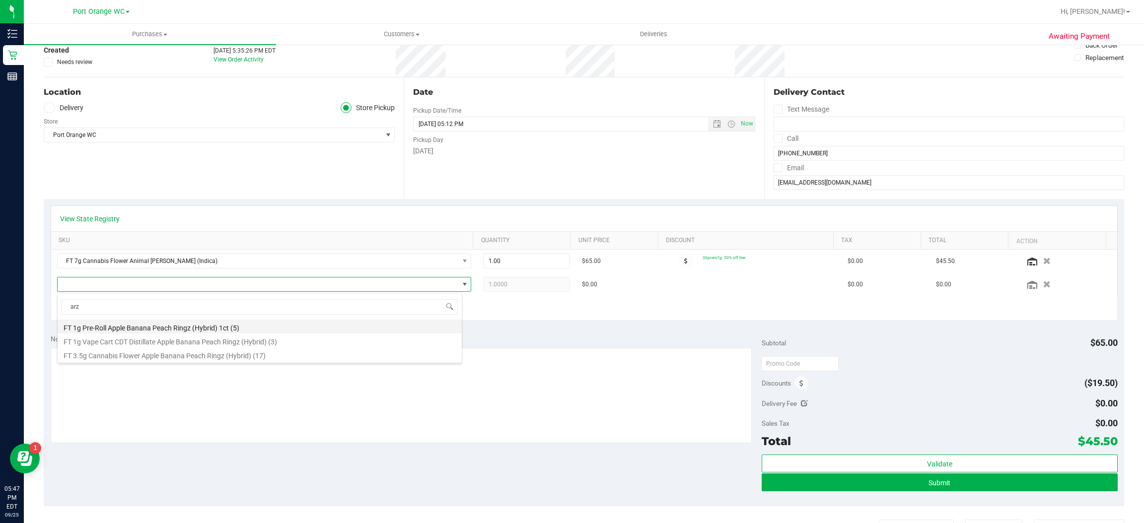
click at [216, 322] on li "FT 1g Pre-Roll Apple Banana Peach Ringz (Hybrid) 1ct (5)" at bounding box center [260, 327] width 404 height 14
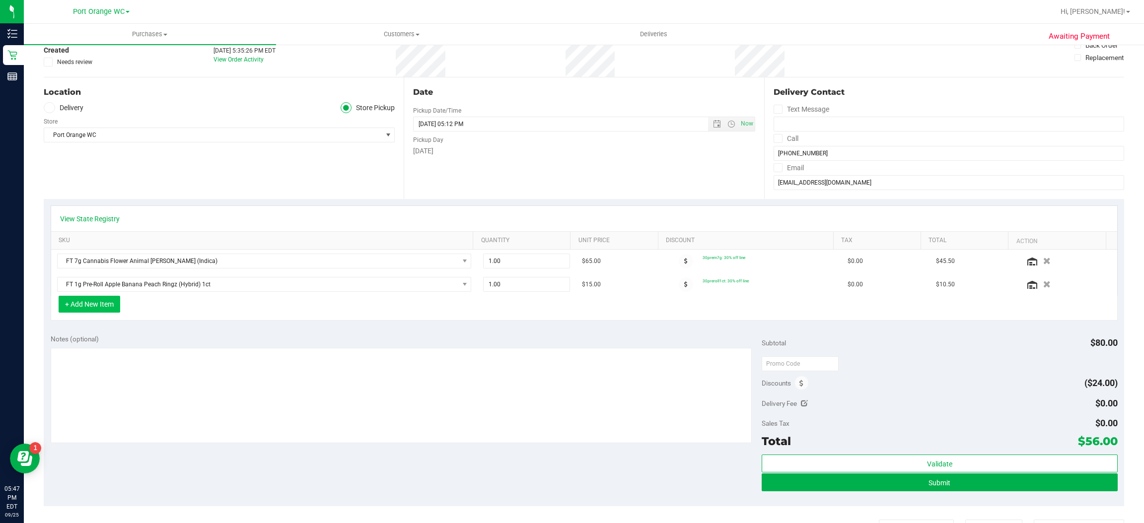
click at [111, 313] on button "+ Add New Item" at bounding box center [90, 304] width 62 height 17
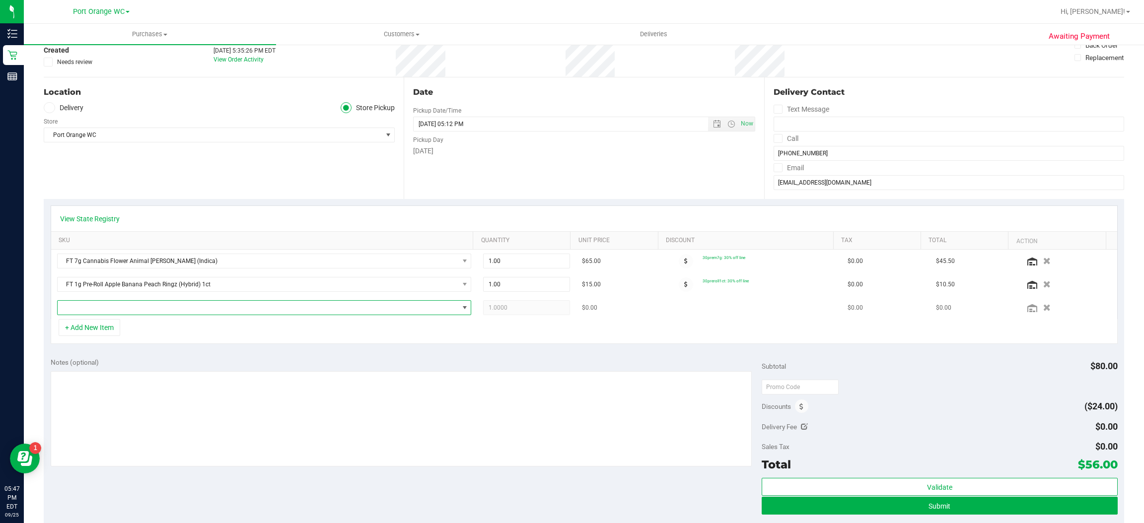
click at [461, 305] on span "NO DATA FOUND" at bounding box center [465, 308] width 8 height 8
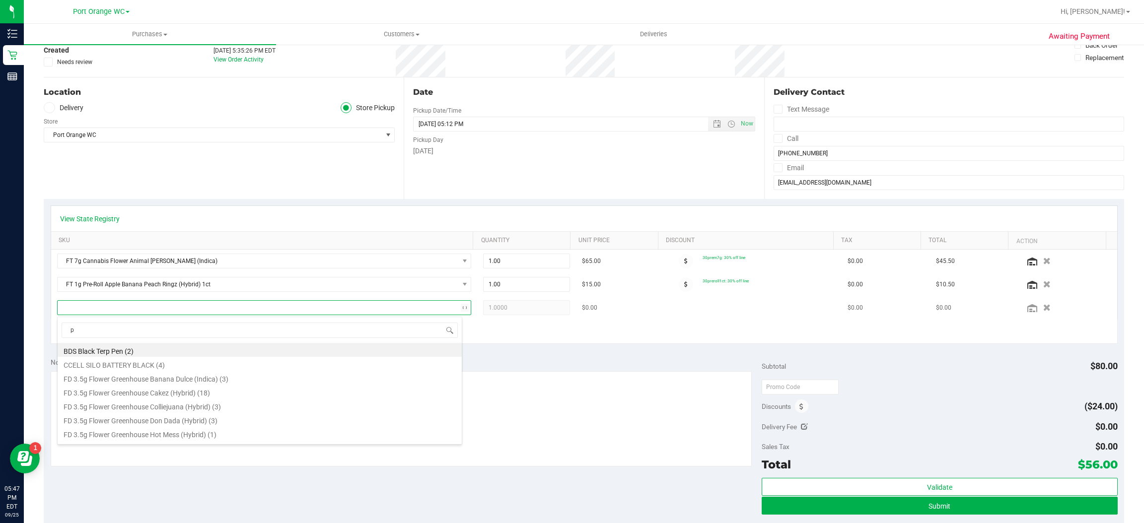
type input "pk"
click at [216, 351] on li "FD 3.5g Flower Greenhouse PK Trophy (Hybrid-Indica) (18)" at bounding box center [260, 350] width 404 height 14
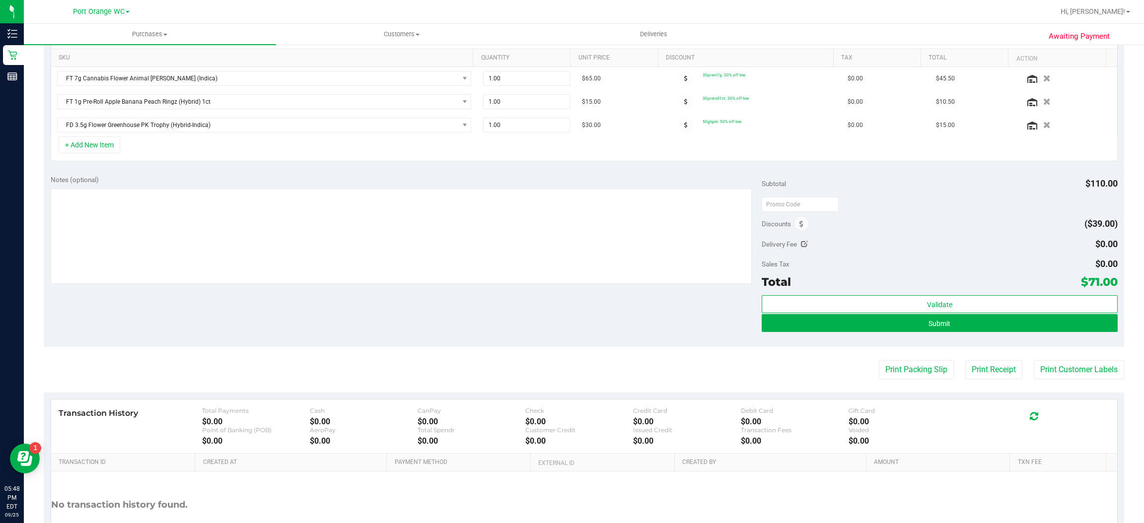
scroll to position [251, 0]
click at [110, 149] on button "+ Add New Item" at bounding box center [90, 145] width 62 height 17
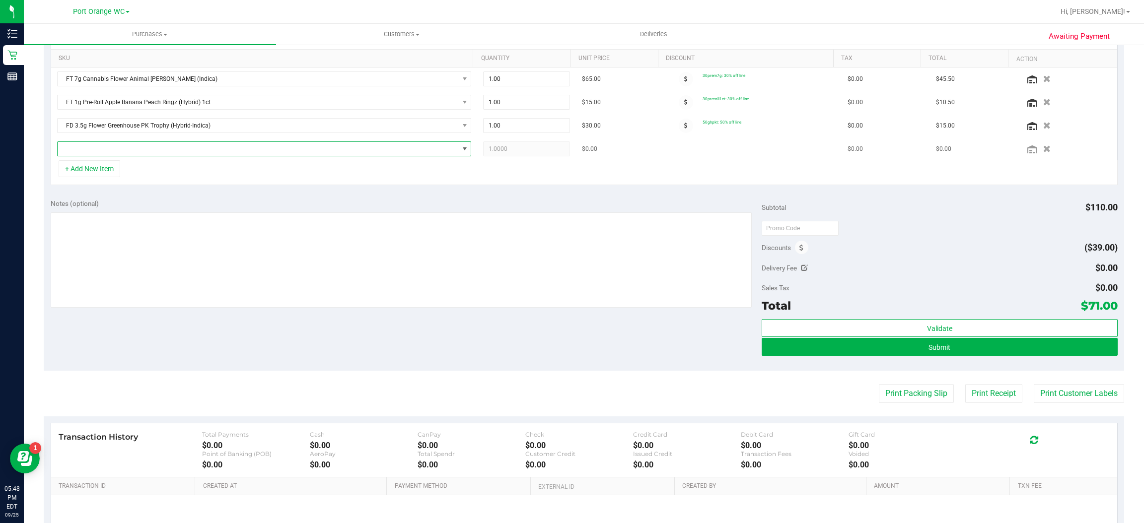
click at [461, 150] on span "NO DATA FOUND" at bounding box center [465, 149] width 8 height 8
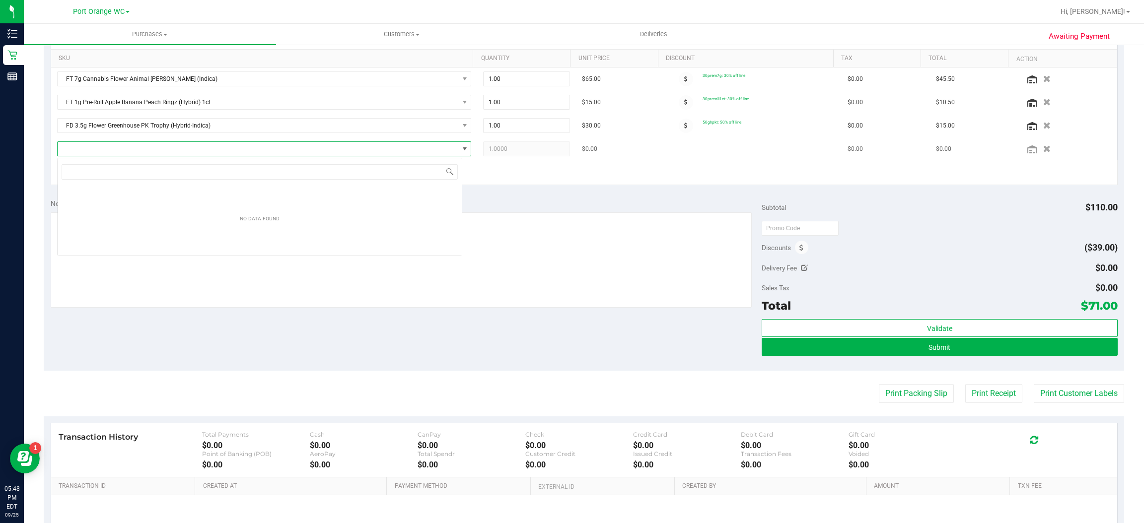
scroll to position [15, 406]
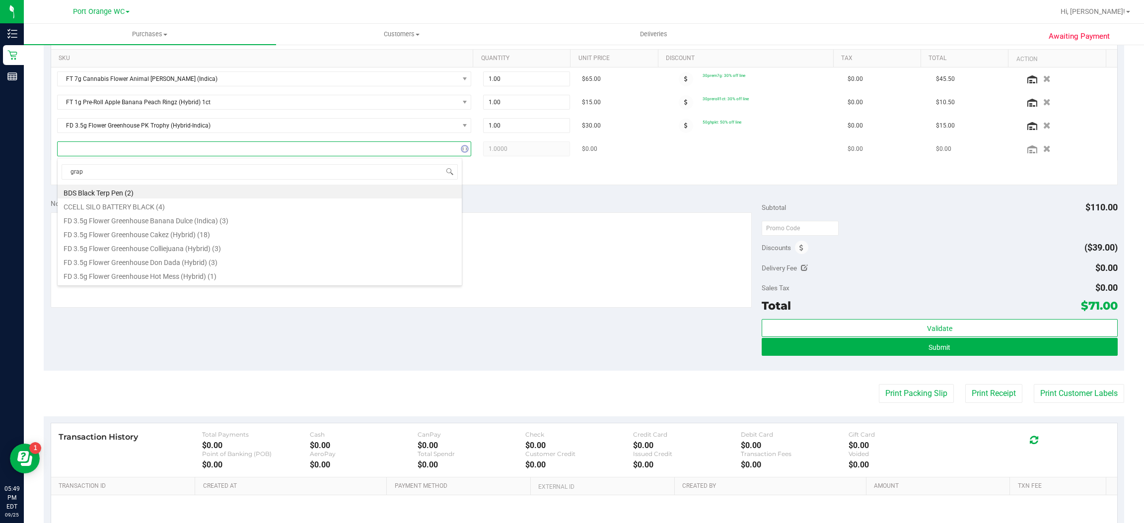
type input "grape"
click at [166, 241] on div "grape FT 1g Kief Grape Essence (Hybrid) (4) FT 3.5g Cannabis Flower Gaspar's Gr…" at bounding box center [259, 200] width 405 height 84
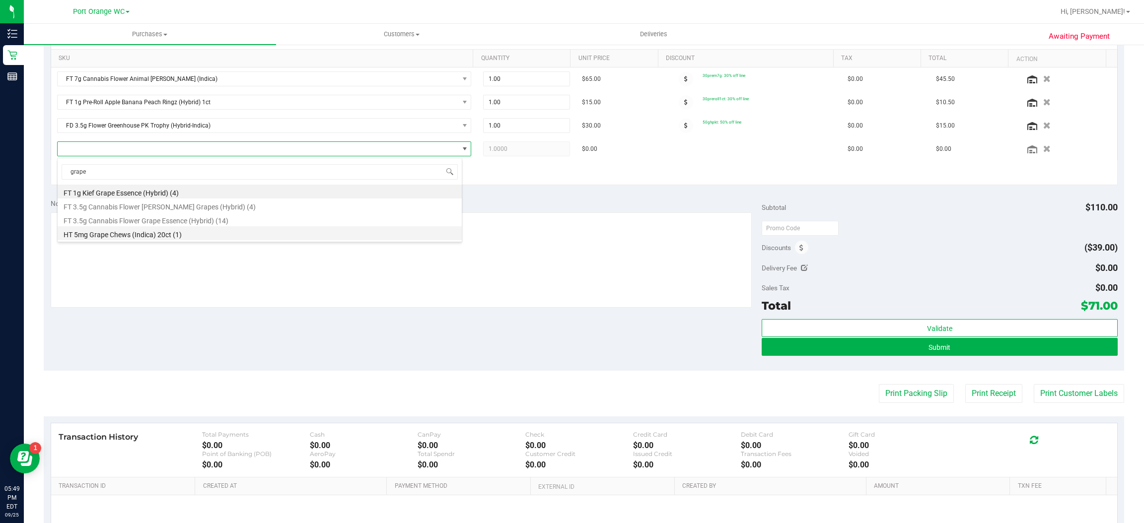
click at [159, 233] on li "HT 5mg Grape Chews (Indica) 20ct (1)" at bounding box center [260, 233] width 404 height 14
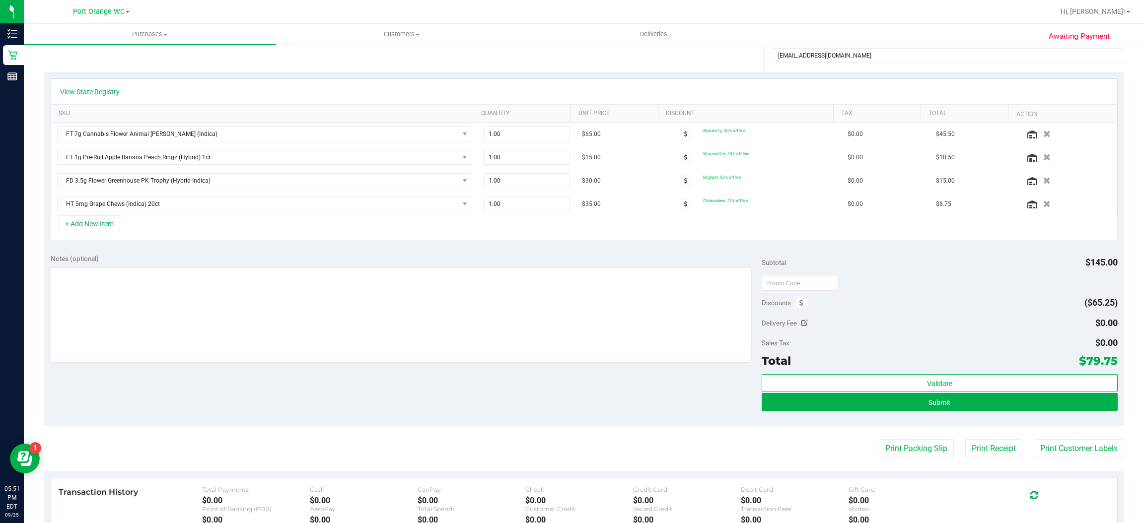
scroll to position [168, 0]
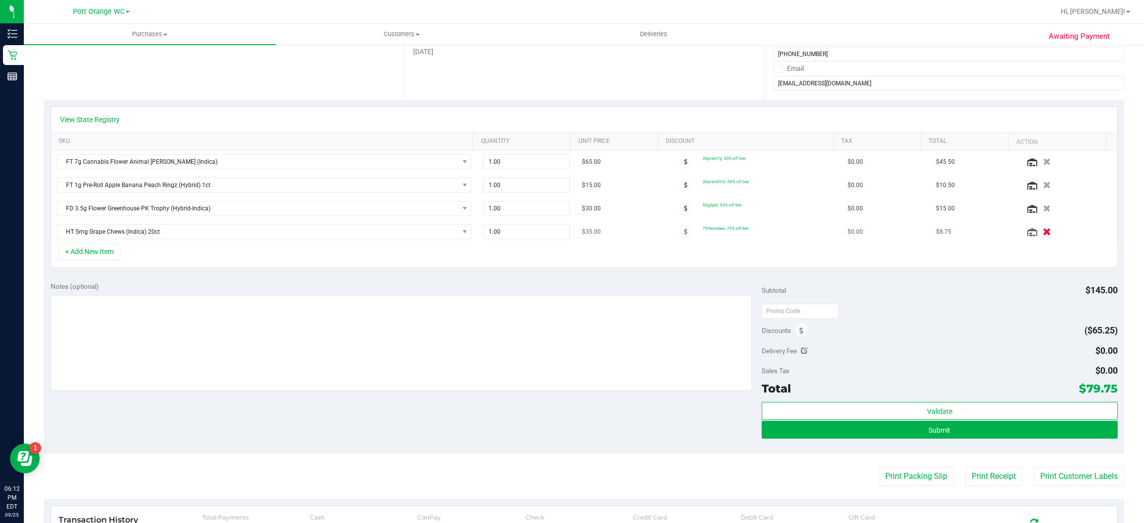
click at [1043, 233] on icon "button" at bounding box center [1047, 231] width 8 height 7
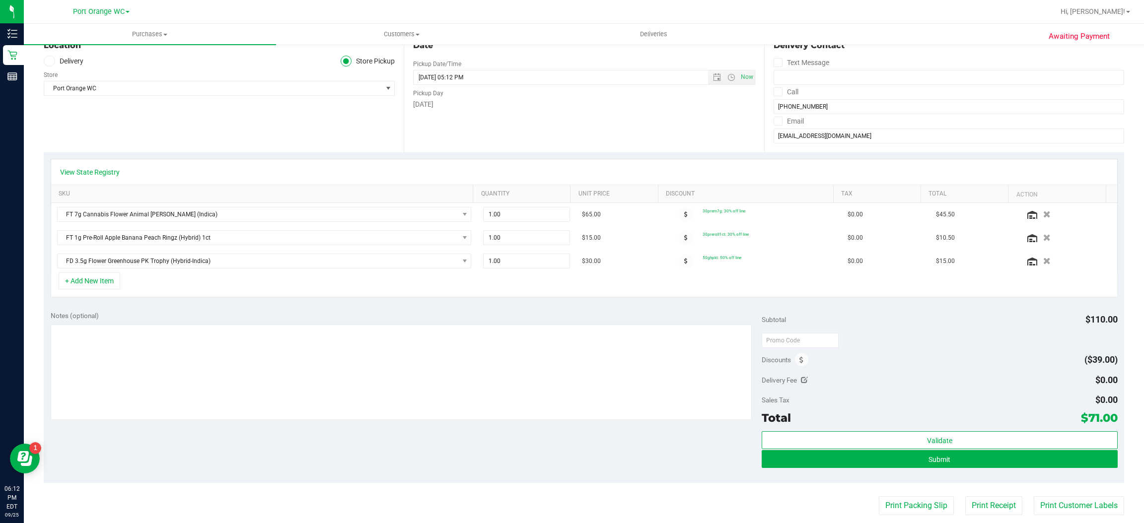
scroll to position [0, 0]
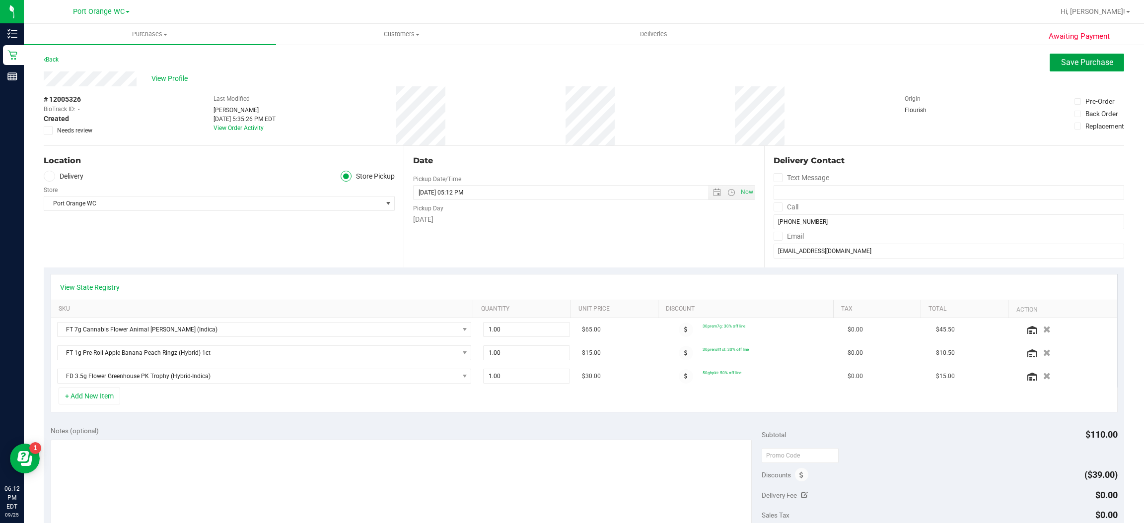
click at [1075, 62] on span "Save Purchase" at bounding box center [1087, 62] width 52 height 9
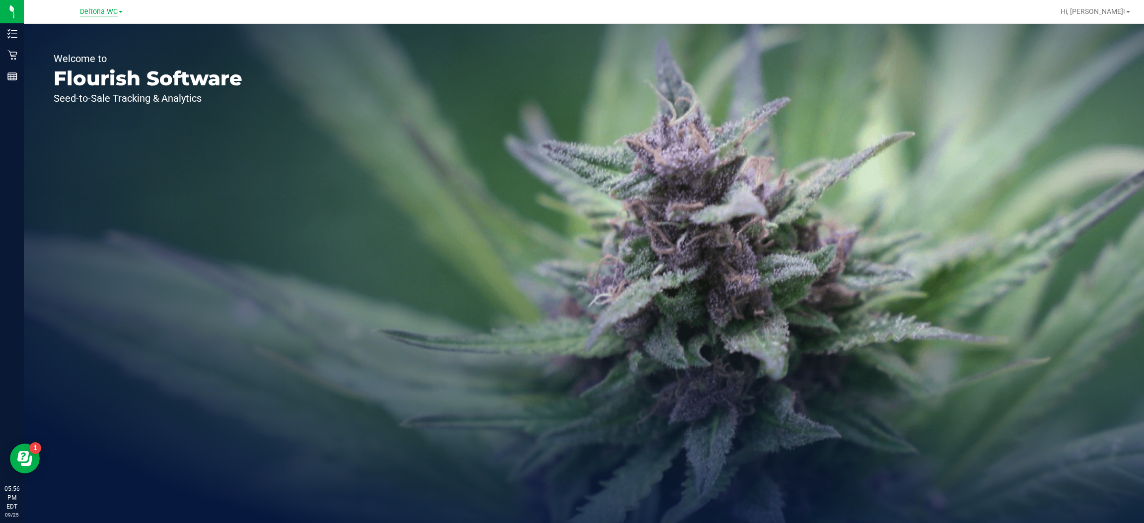
click at [113, 11] on span "Deltona WC" at bounding box center [99, 11] width 38 height 9
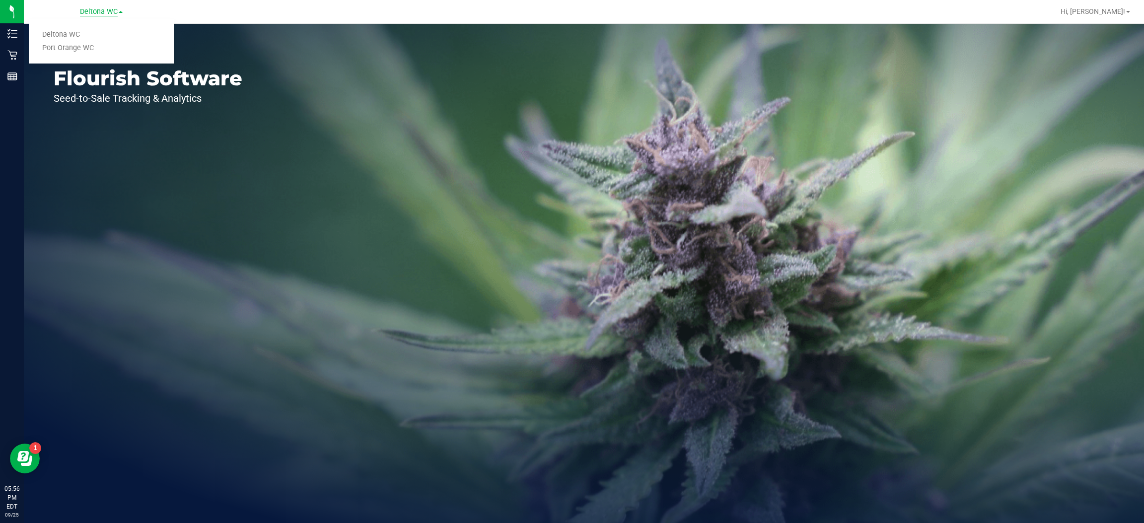
click at [106, 47] on link "Port Orange WC" at bounding box center [101, 48] width 145 height 13
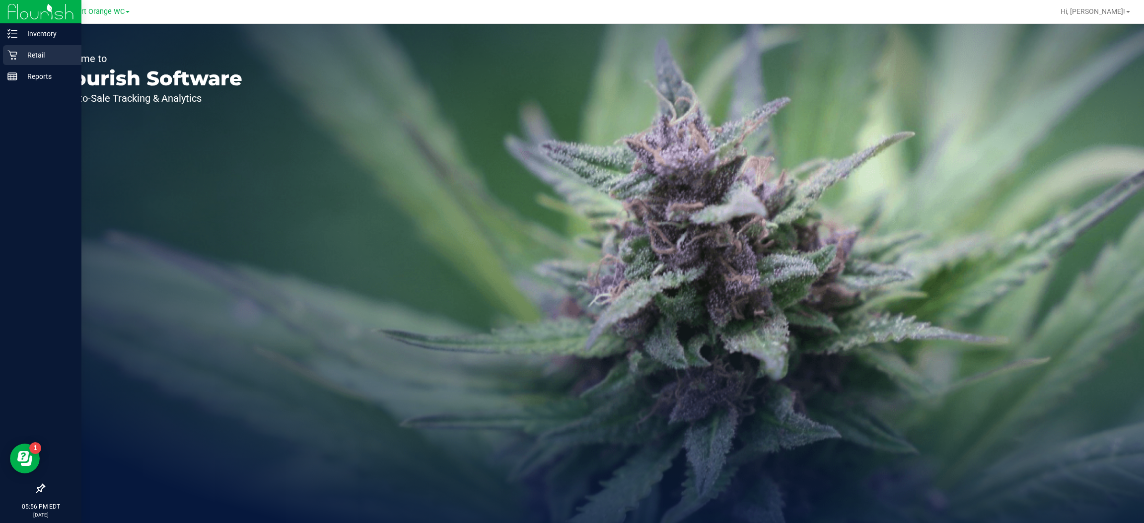
click at [15, 53] on icon at bounding box center [12, 55] width 10 height 10
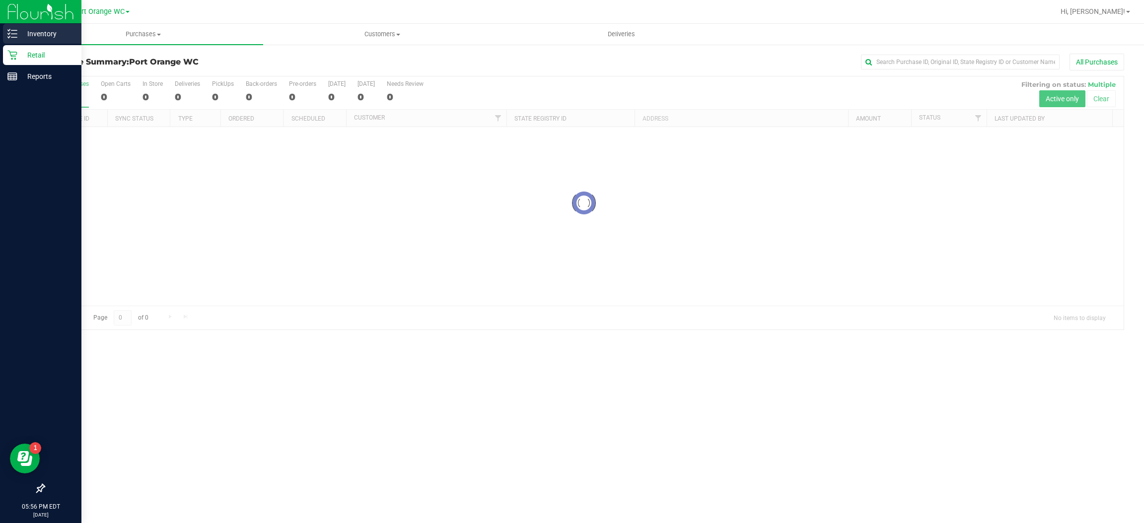
click at [55, 31] on p "Inventory" at bounding box center [47, 34] width 60 height 12
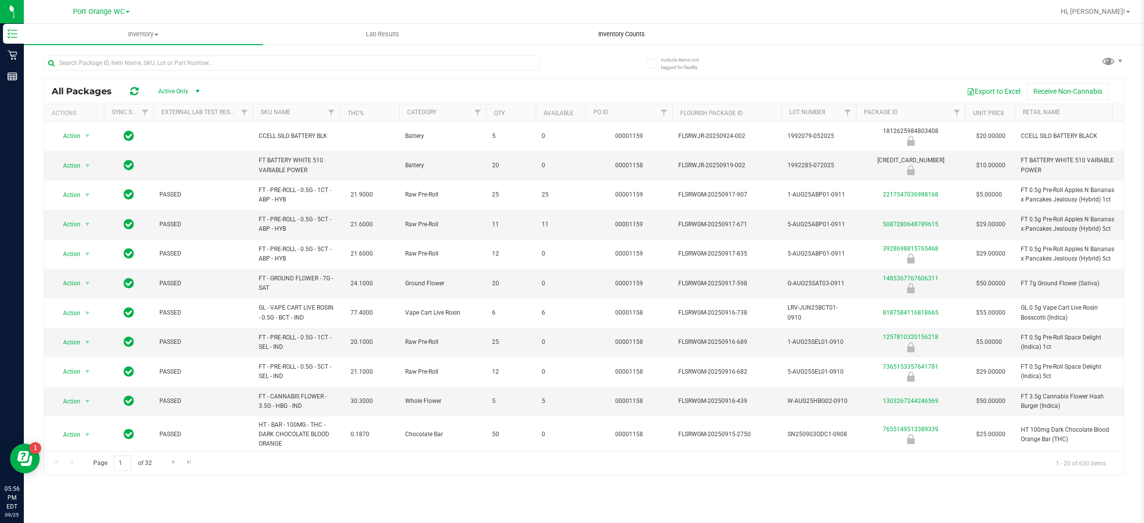
click at [624, 32] on span "Inventory Counts" at bounding box center [621, 34] width 73 height 9
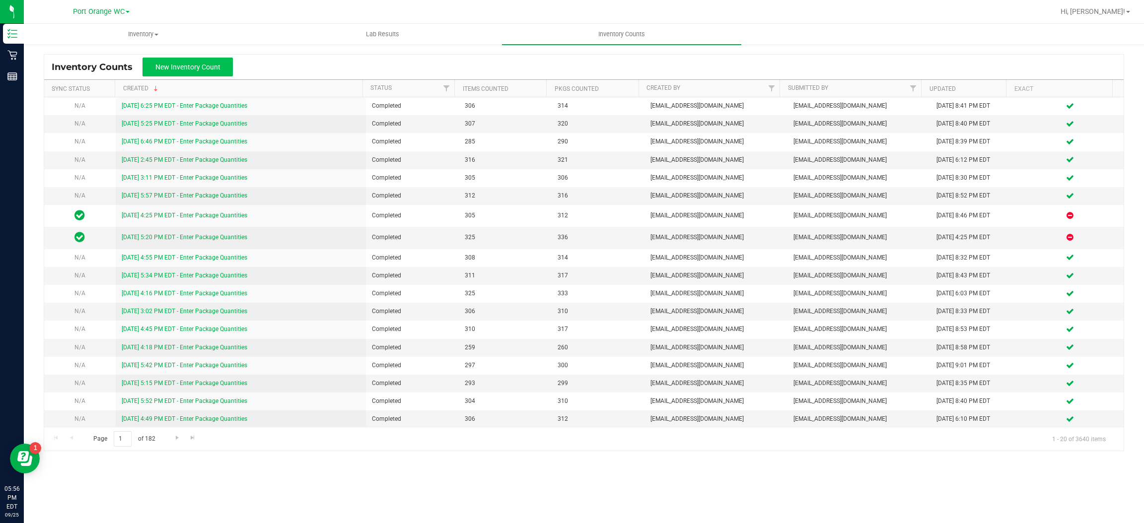
click at [225, 61] on button "New Inventory Count" at bounding box center [188, 67] width 90 height 19
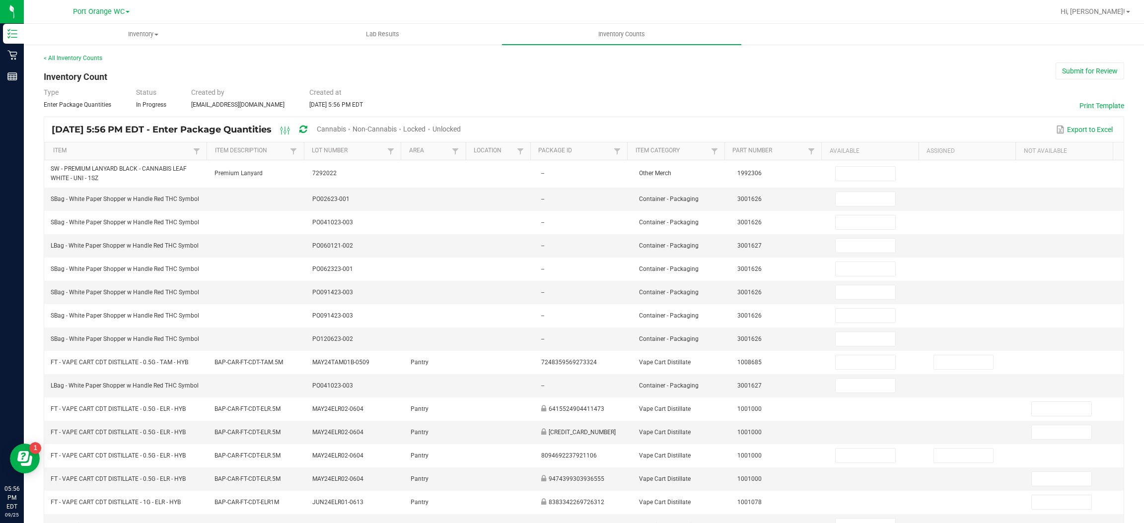
click at [346, 127] on span "Cannabis" at bounding box center [331, 129] width 29 height 8
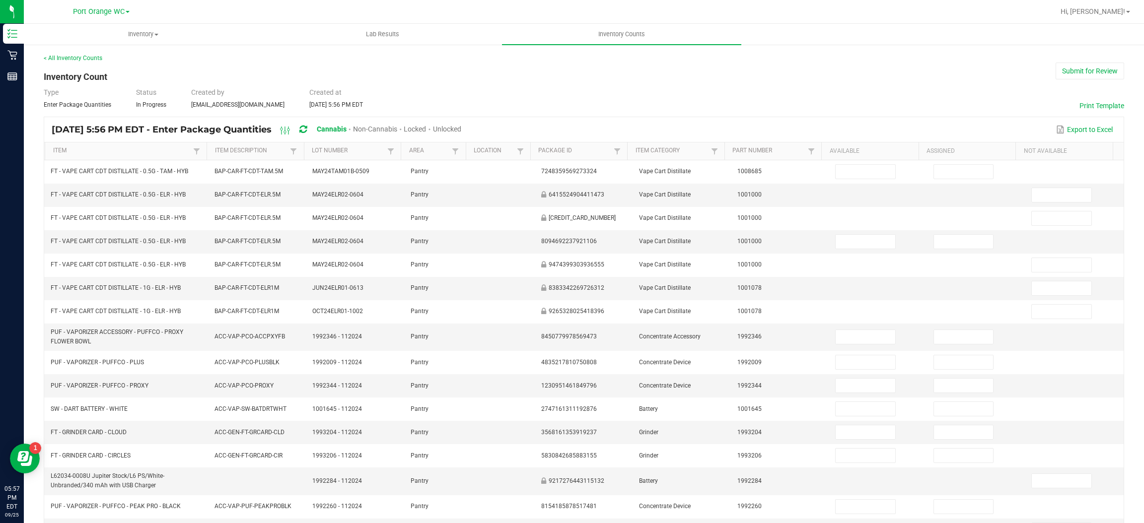
click at [461, 130] on span "Unlocked" at bounding box center [447, 129] width 28 height 8
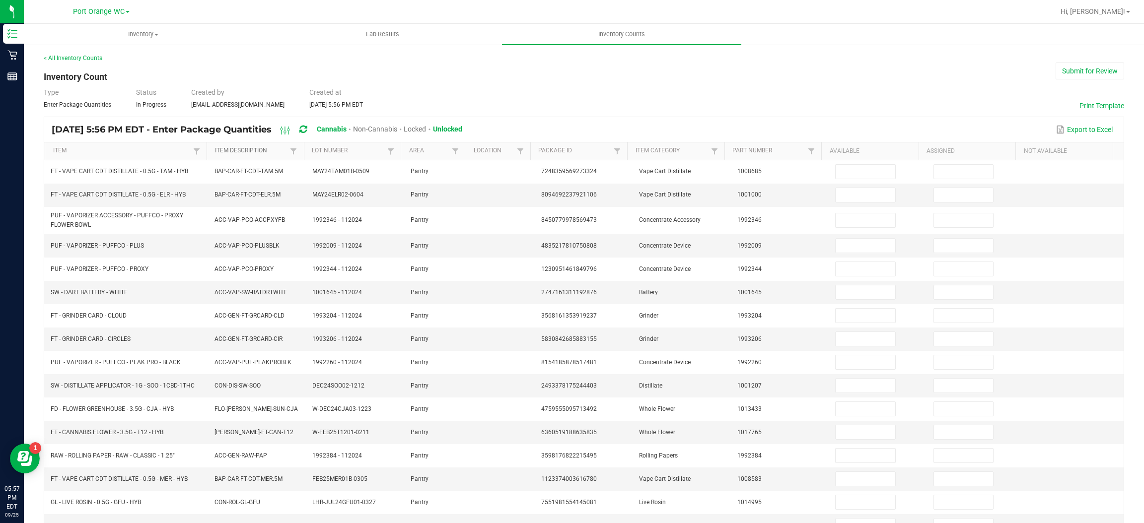
click at [264, 148] on link "Item Description" at bounding box center [251, 151] width 73 height 8
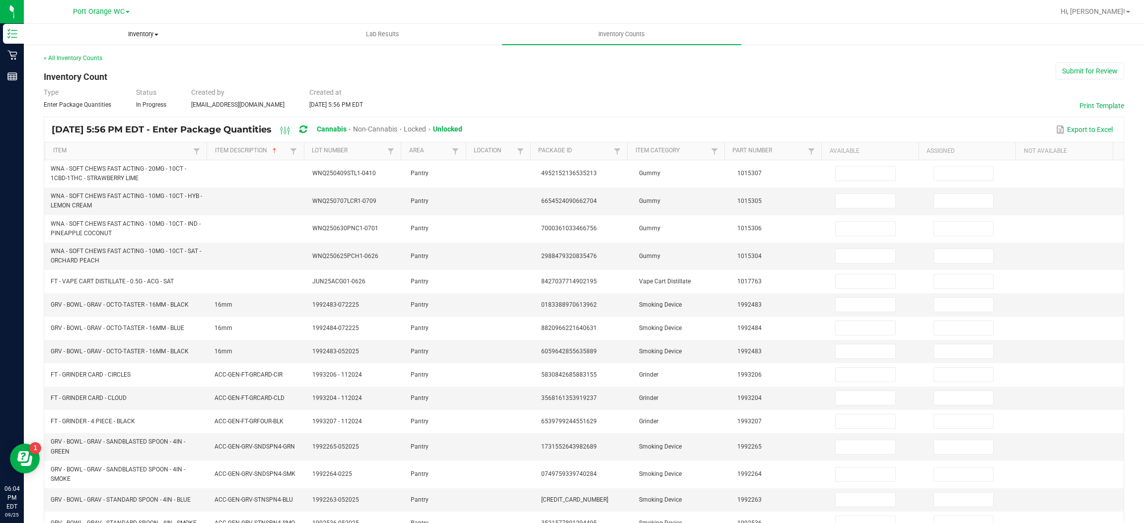
click at [147, 35] on span "Inventory" at bounding box center [143, 34] width 238 height 9
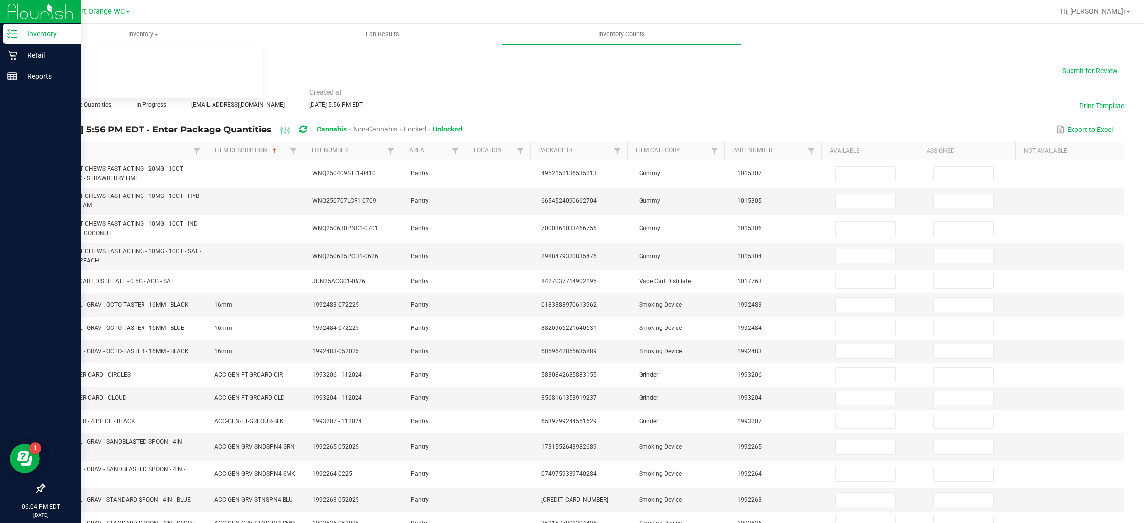
click at [15, 32] on icon at bounding box center [12, 34] width 10 height 10
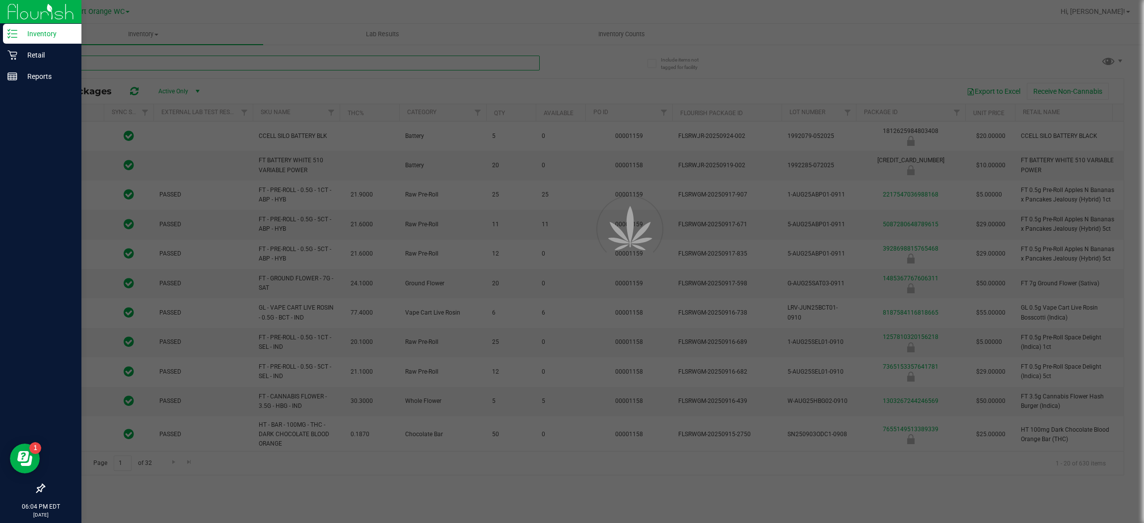
click at [236, 61] on input "text" at bounding box center [292, 63] width 496 height 15
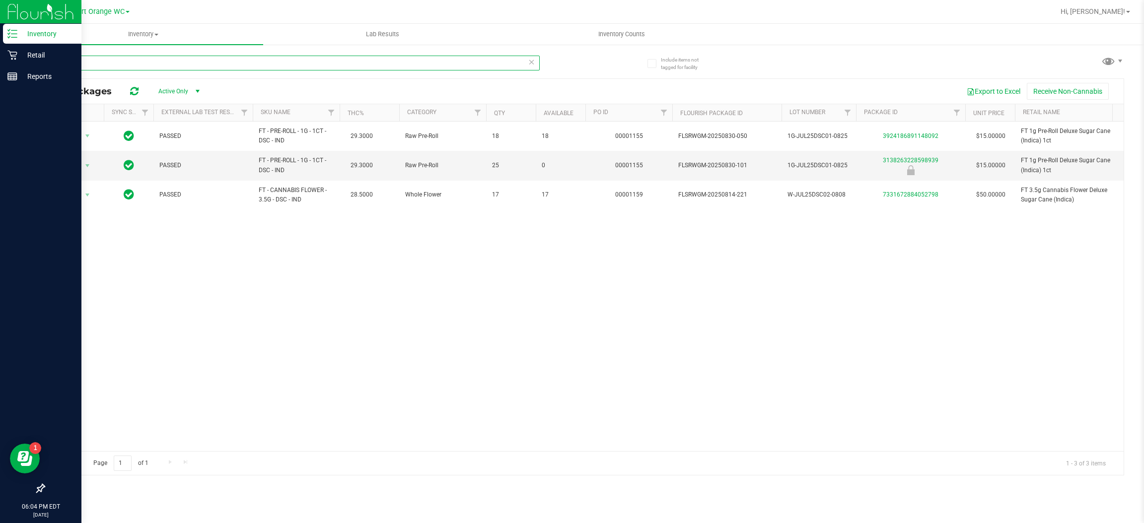
type input "dsc"
click at [643, 34] on span "Inventory Counts" at bounding box center [621, 34] width 73 height 9
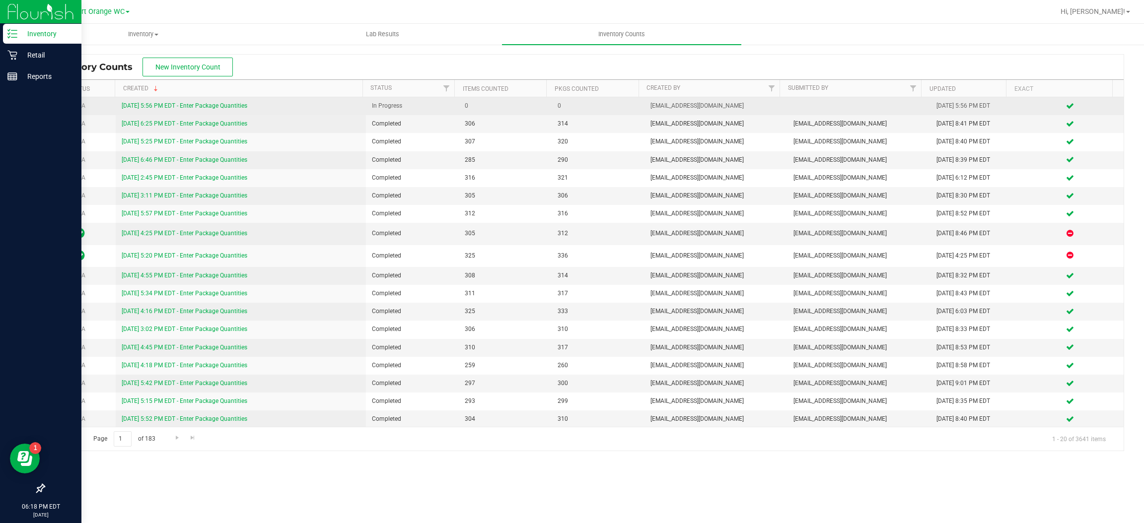
click at [244, 103] on link "[DATE] 5:56 PM EDT - Enter Package Quantities" at bounding box center [185, 105] width 126 height 7
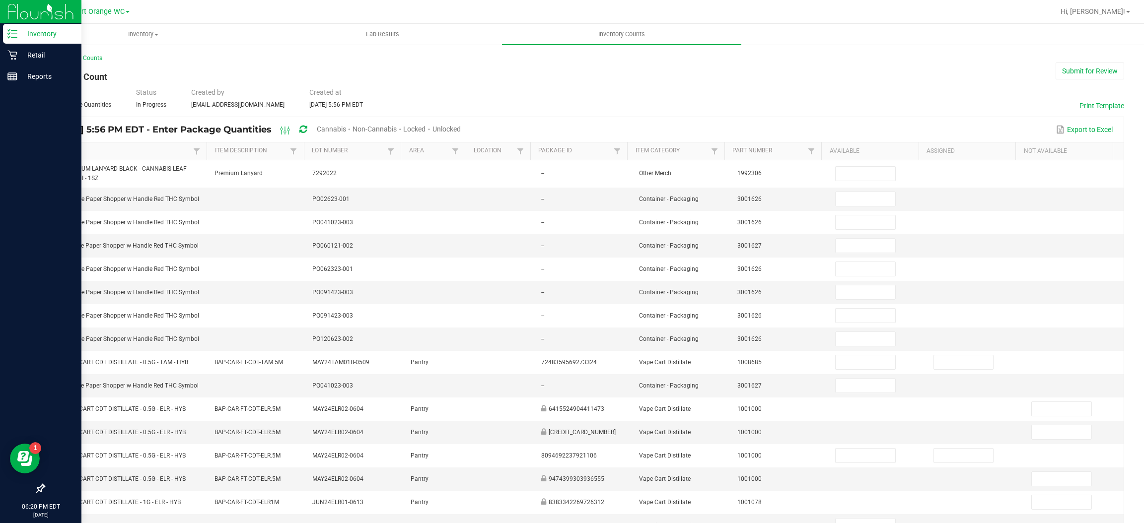
click at [346, 125] on span "Cannabis" at bounding box center [331, 129] width 29 height 8
click at [461, 129] on span "Unlocked" at bounding box center [447, 129] width 28 height 8
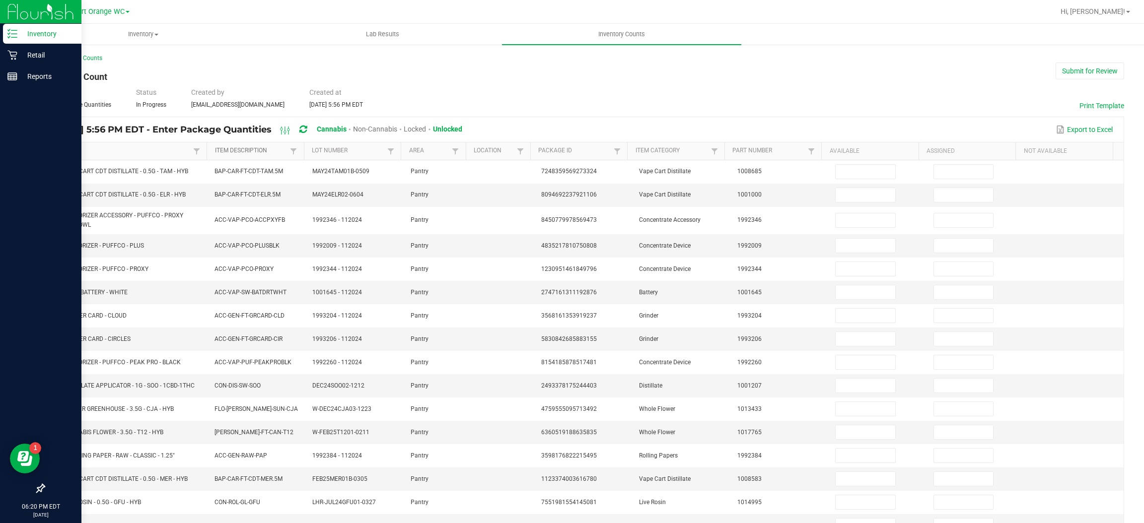
click at [264, 153] on link "Item Description" at bounding box center [251, 151] width 73 height 8
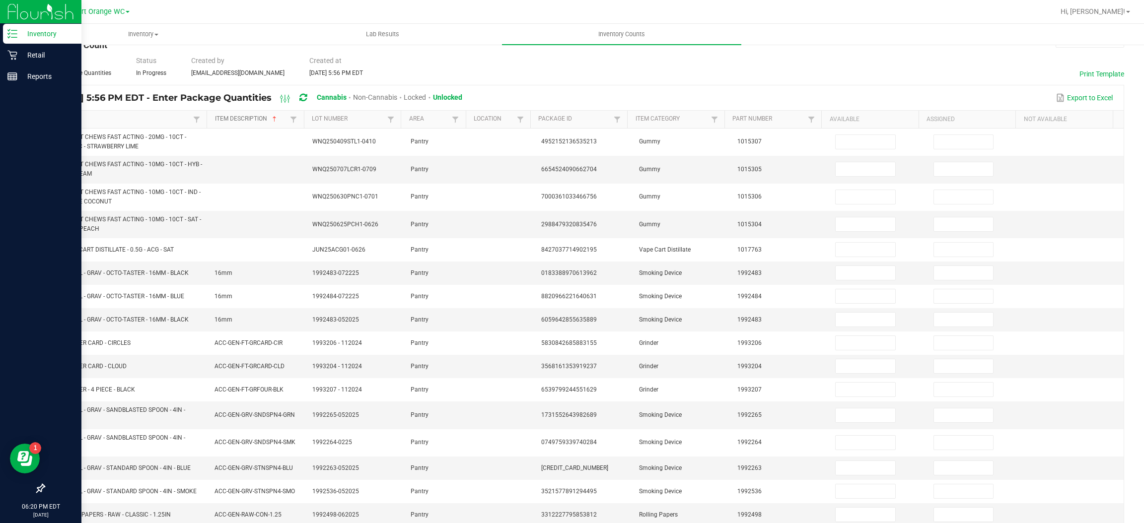
scroll to position [54, 0]
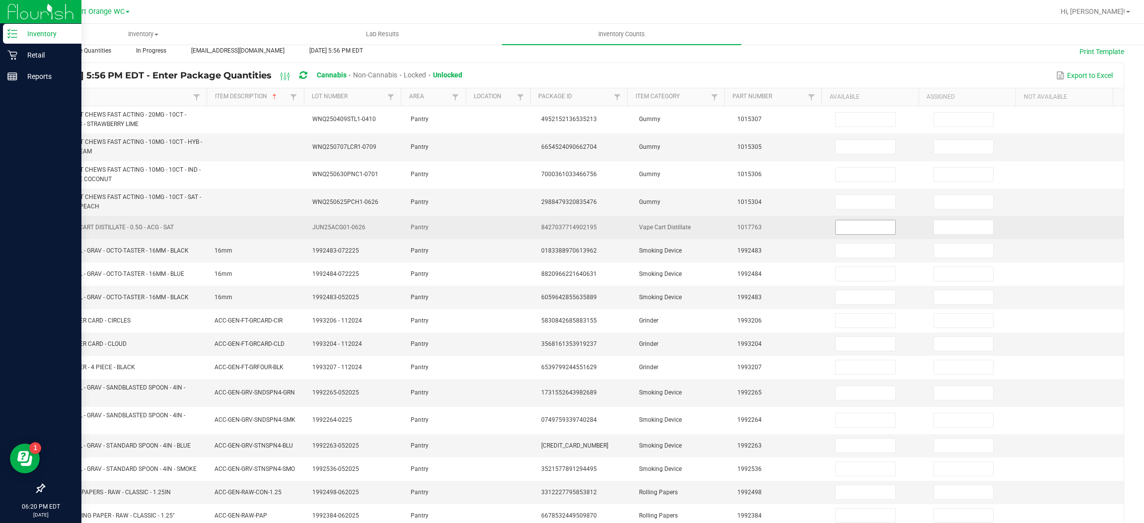
click at [857, 228] on input at bounding box center [865, 227] width 59 height 14
type input "6"
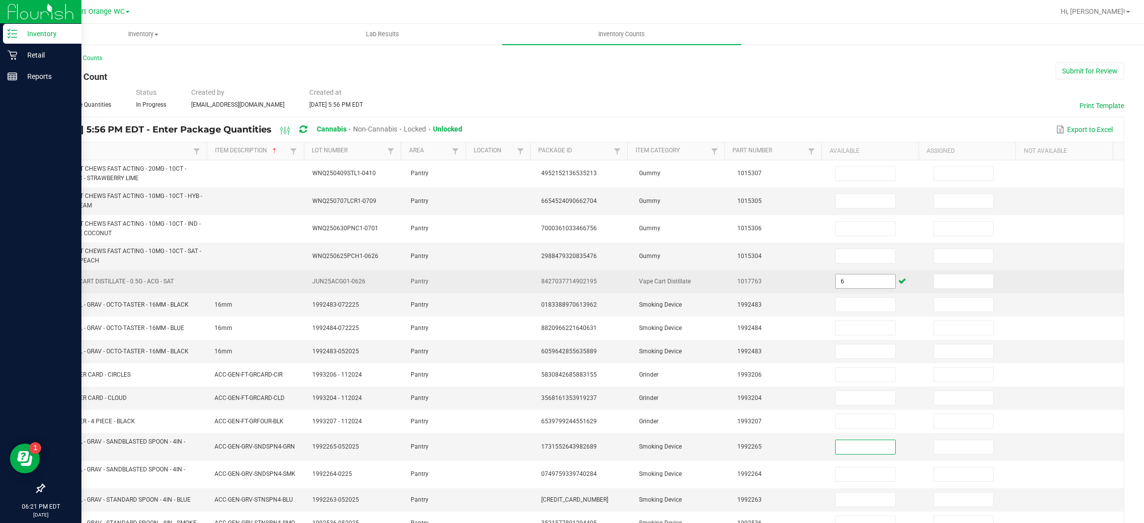
scroll to position [168, 0]
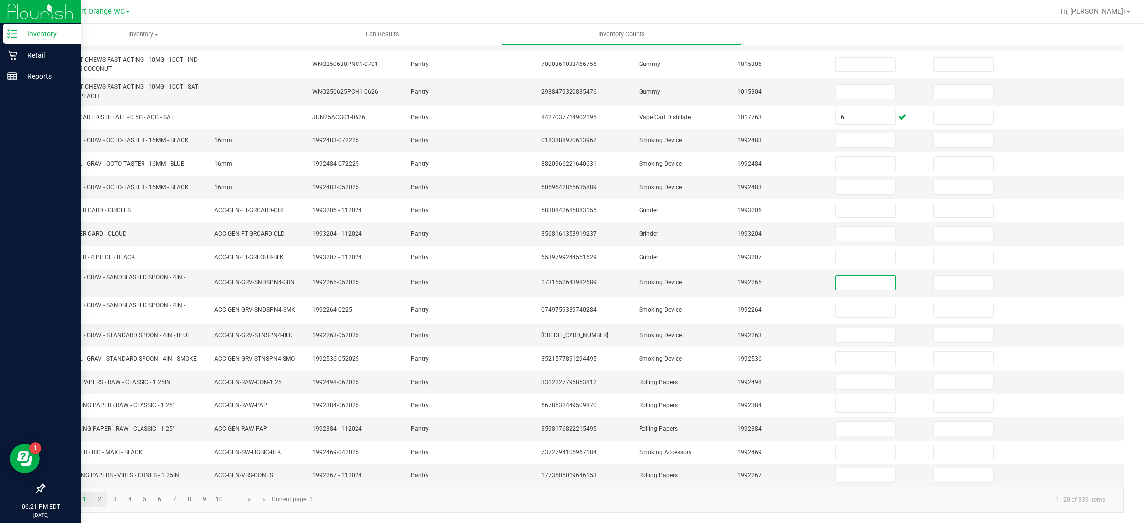
click at [99, 501] on link "2" at bounding box center [99, 500] width 14 height 15
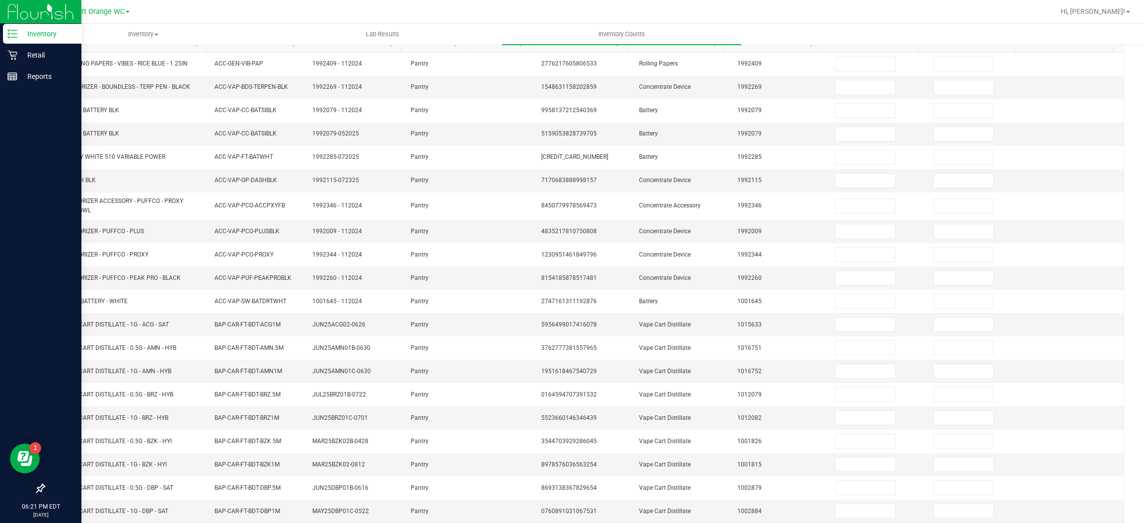
scroll to position [108, 0]
click at [847, 327] on input at bounding box center [865, 324] width 59 height 14
type input "3"
type input "5"
type input "9"
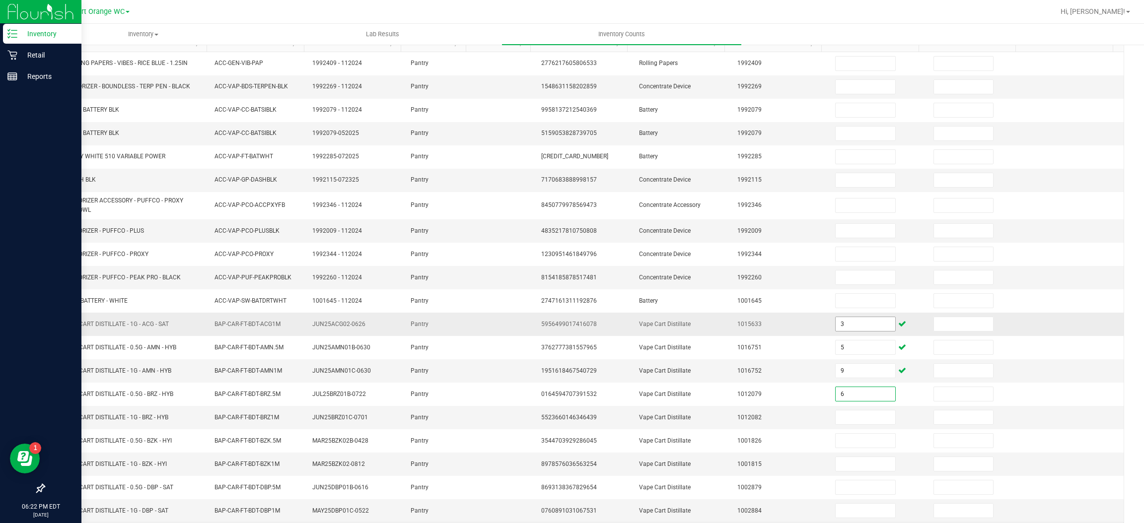
scroll to position [149, 0]
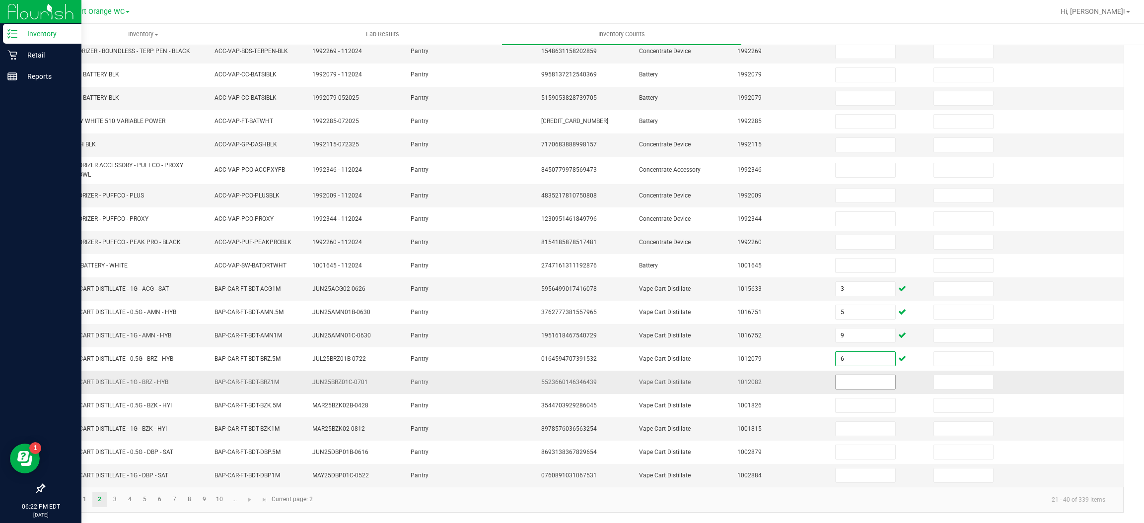
type input "6"
click at [844, 385] on input at bounding box center [865, 382] width 59 height 14
type input "12"
type input "11"
type input "8"
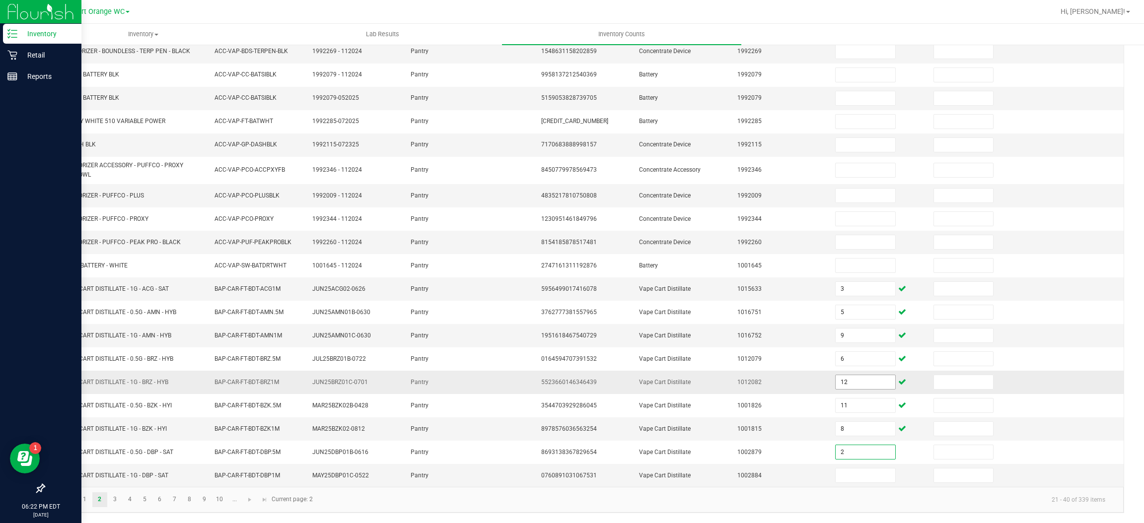
type input "2"
type input "10"
click at [115, 500] on link "3" at bounding box center [115, 500] width 14 height 15
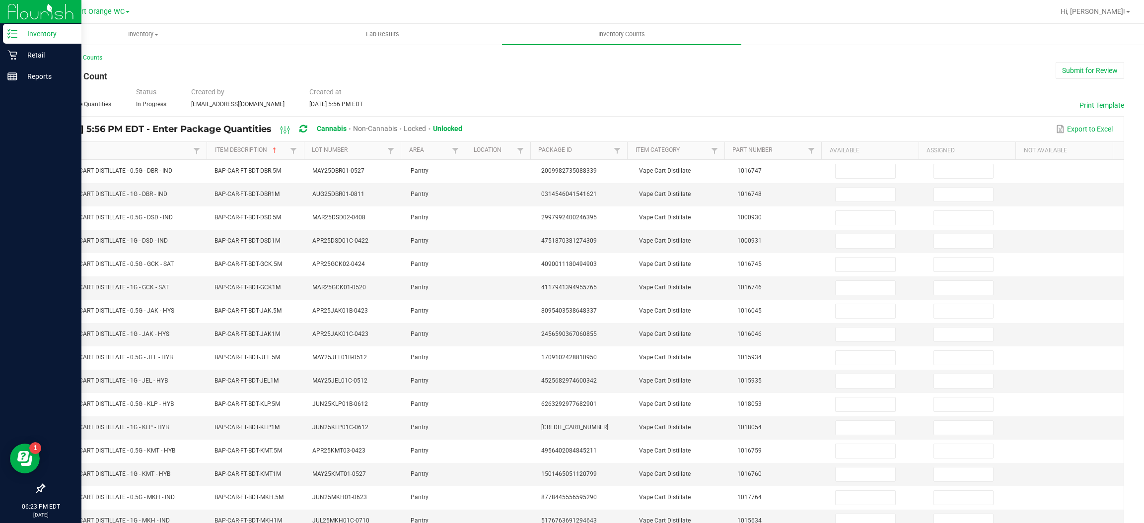
scroll to position [0, 0]
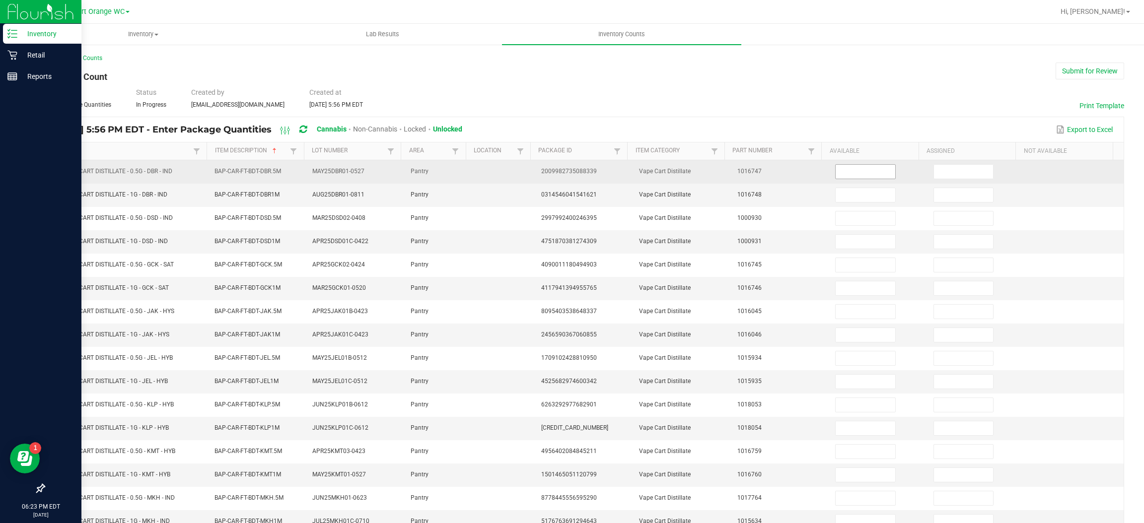
click at [847, 172] on input at bounding box center [865, 172] width 59 height 14
type input "4"
type input "1"
type input "4"
type input "3"
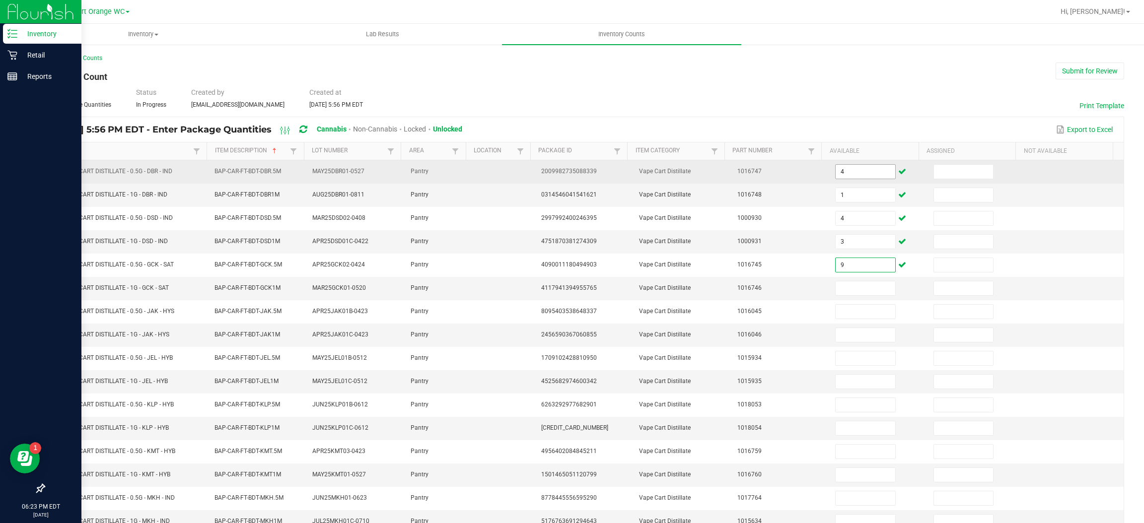
type input "9"
type input "6"
type input "3"
type input "6"
type input "7"
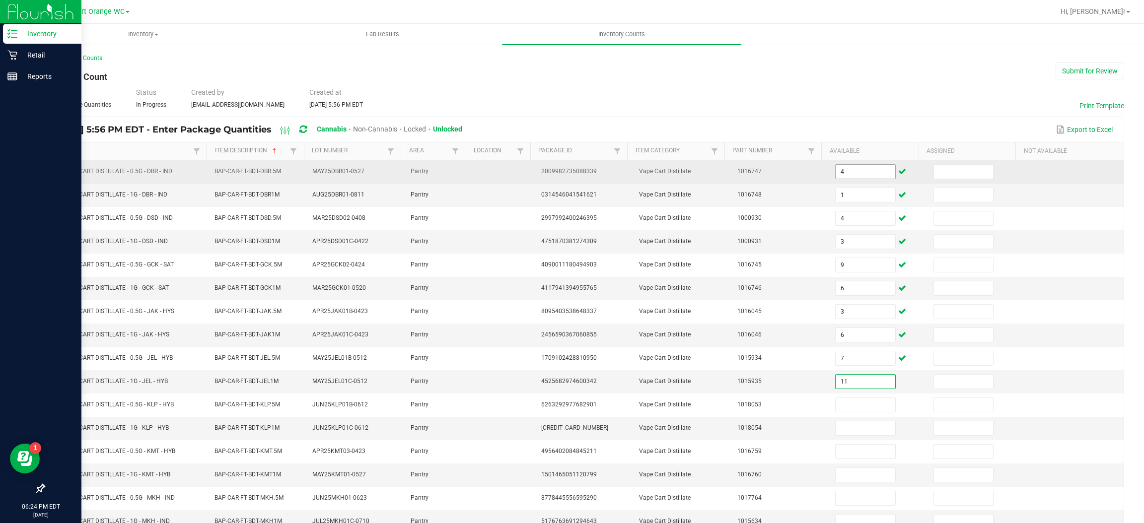
type input "11"
type input "6"
type input "12"
type input "4"
type input "9"
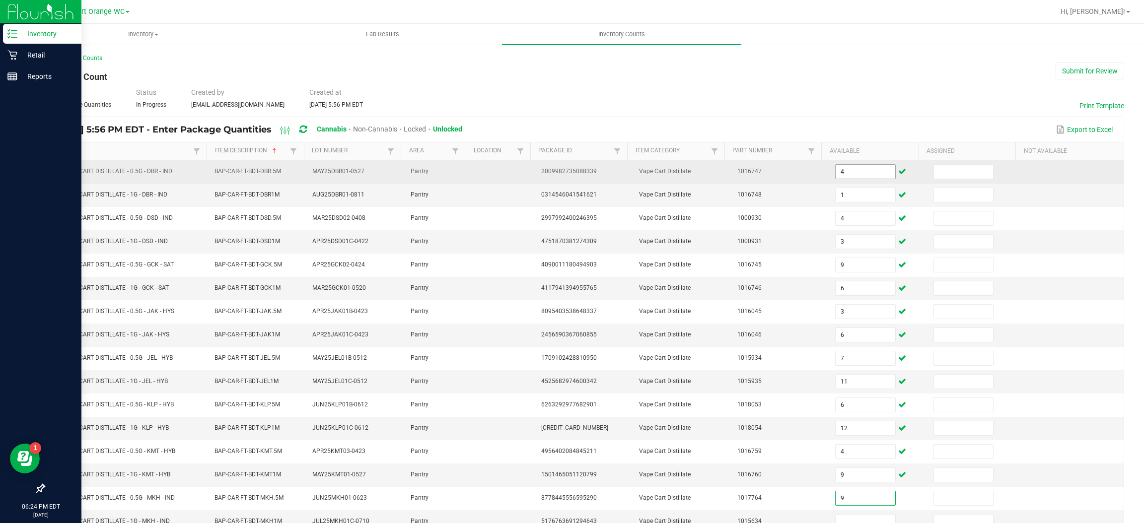
type input "9"
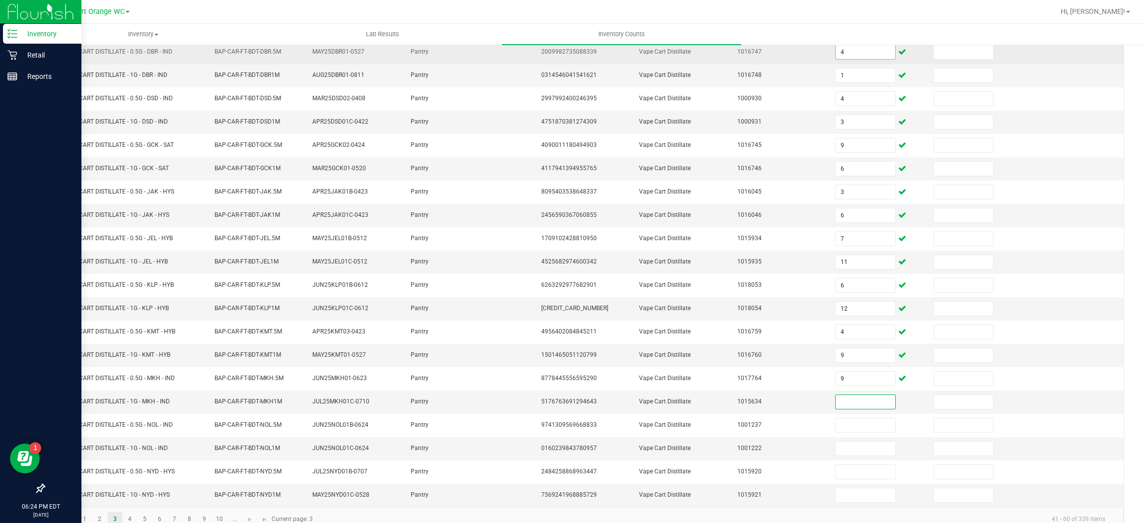
scroll to position [145, 0]
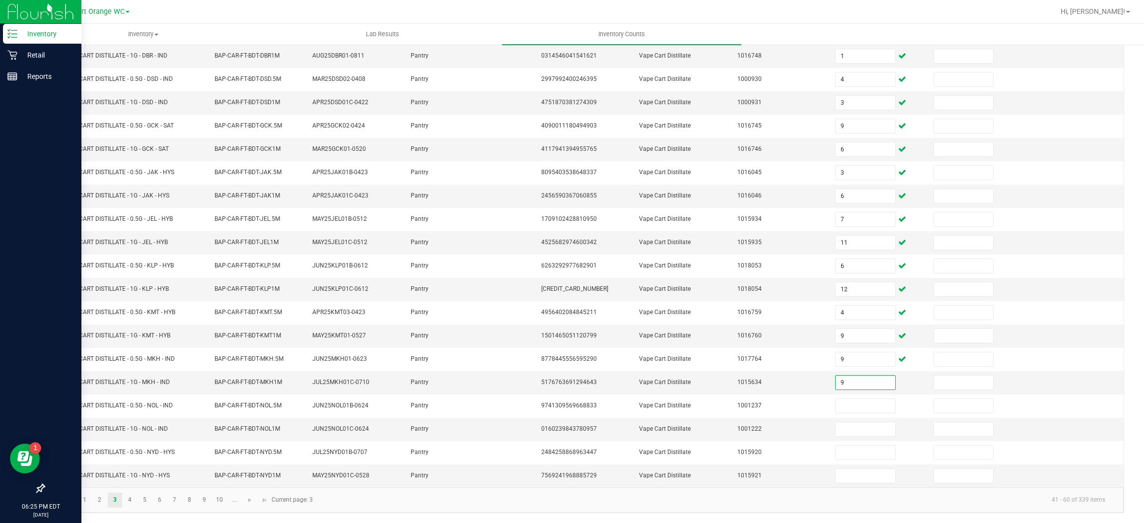
type input "9"
type input "3"
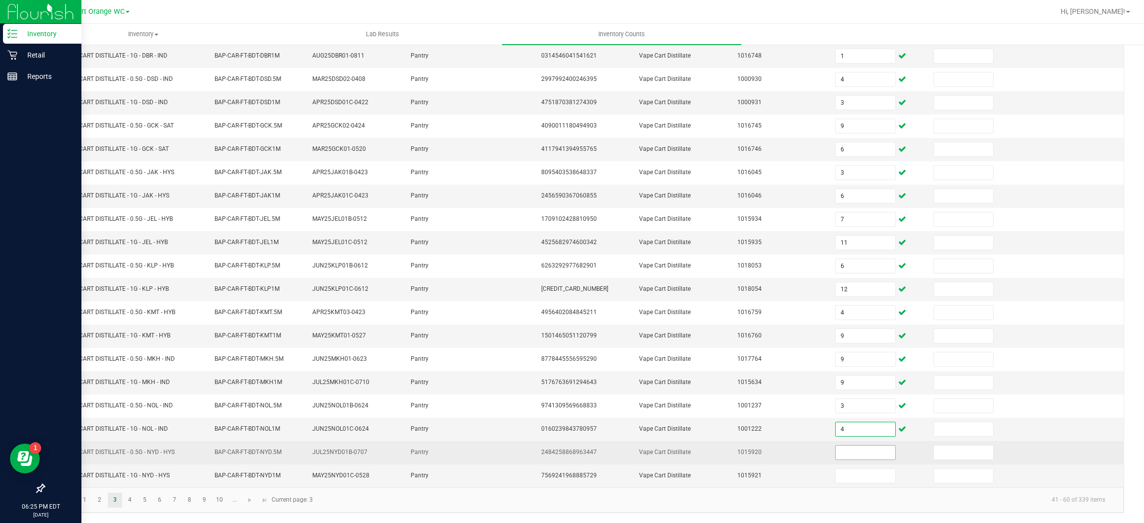
type input "4"
click at [839, 450] on input at bounding box center [865, 453] width 59 height 14
type input "9"
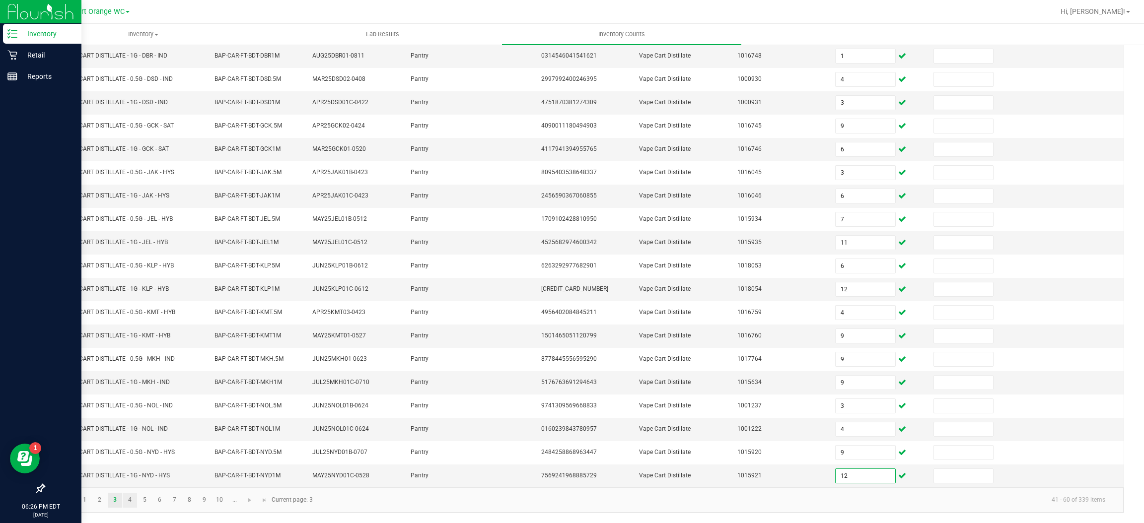
type input "12"
click at [130, 500] on link "4" at bounding box center [130, 500] width 14 height 15
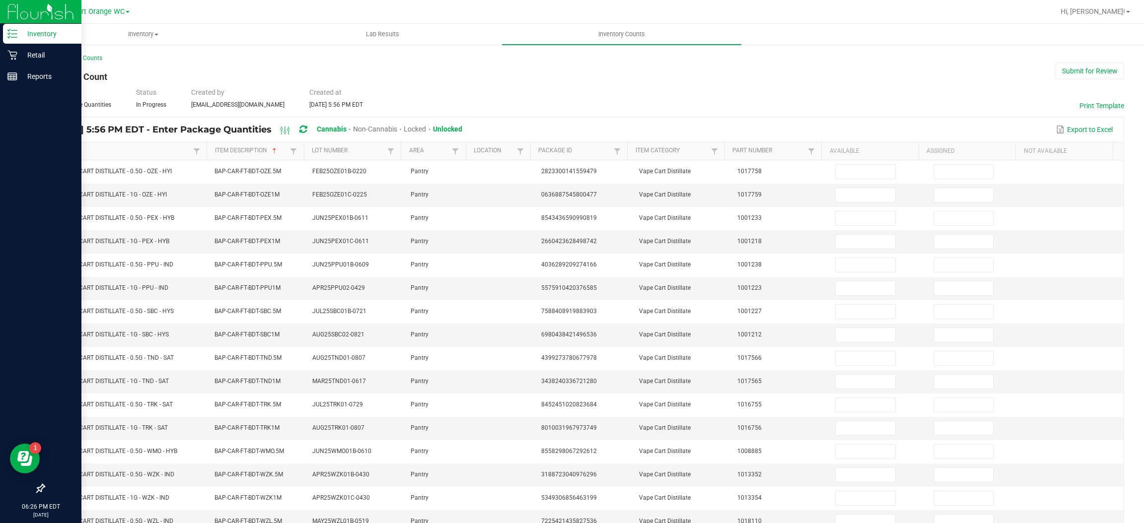
scroll to position [0, 0]
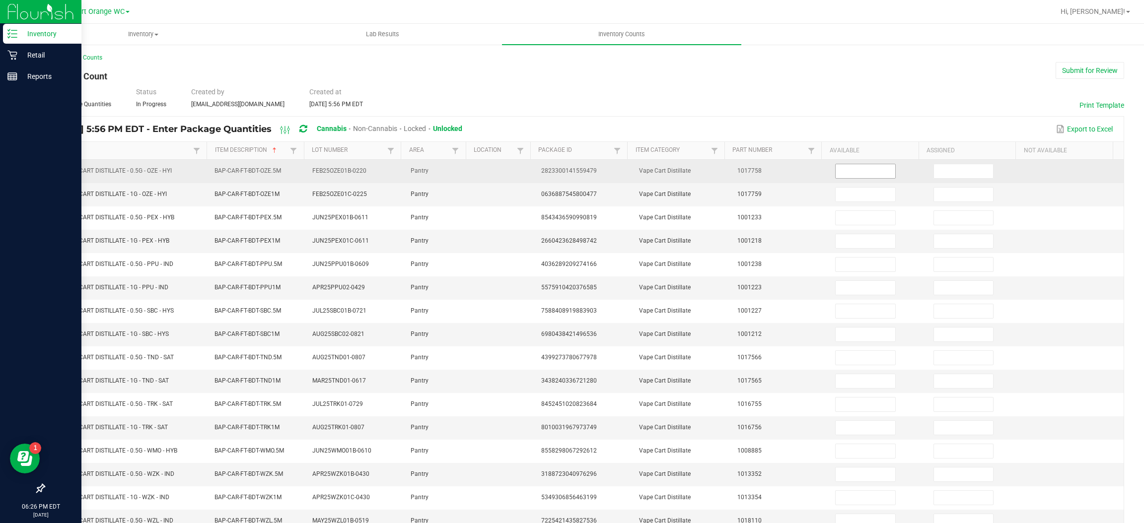
click at [854, 168] on input at bounding box center [865, 171] width 59 height 14
type input "9"
type input "3"
type input "6"
type input "10"
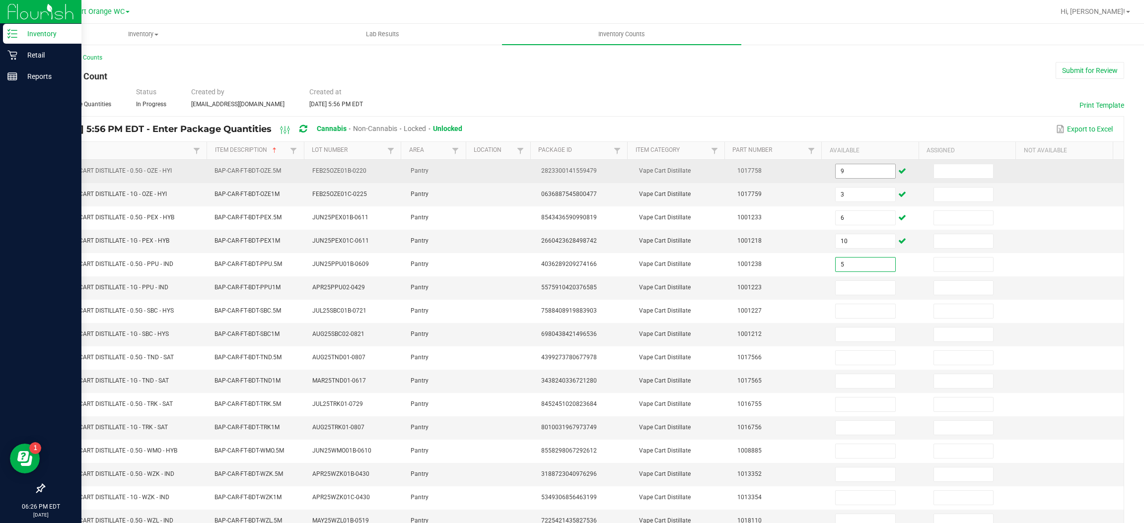
type input "5"
type input "12"
type input "9"
type input "11"
type input "3"
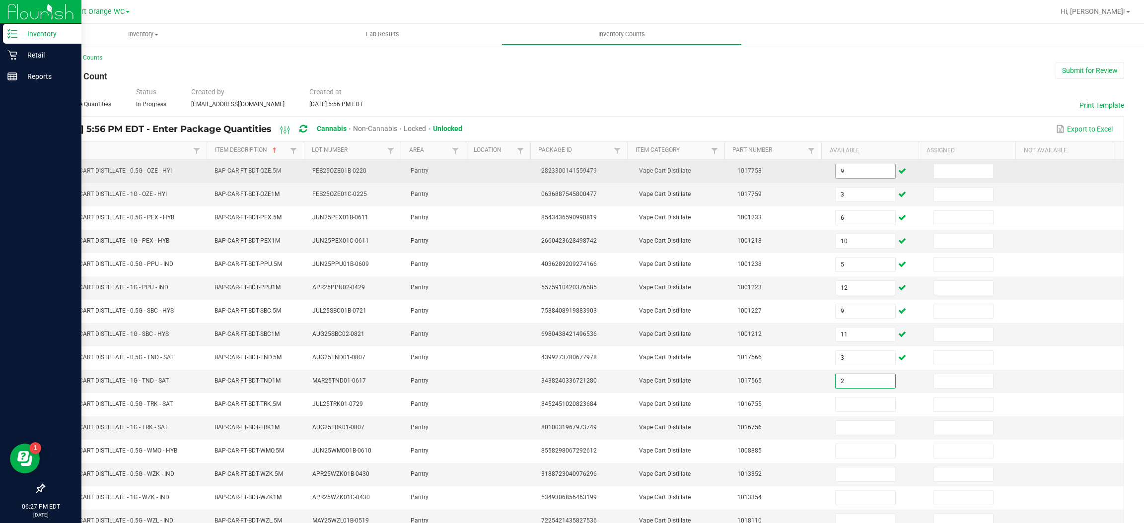
type input "2"
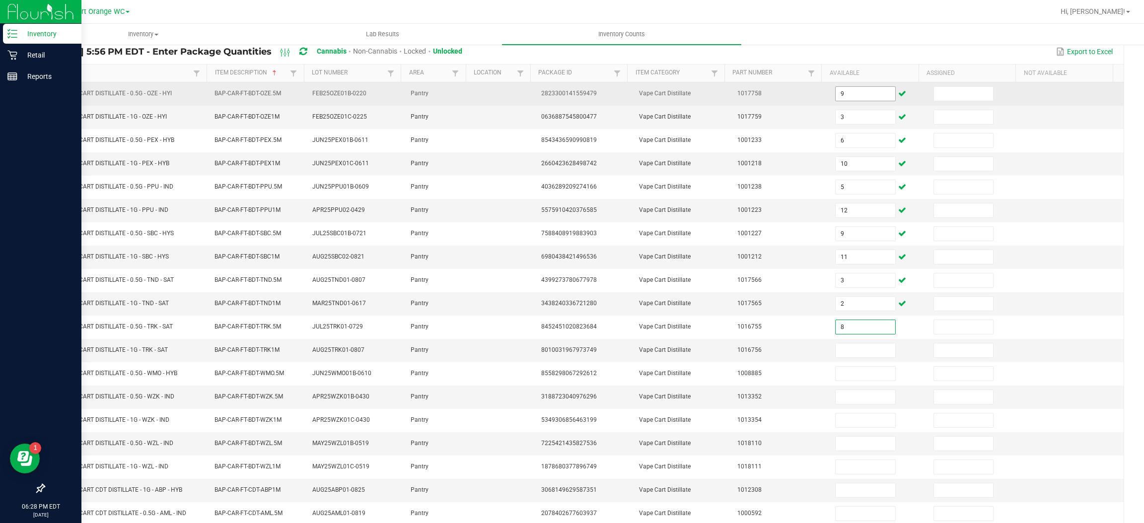
type input "8"
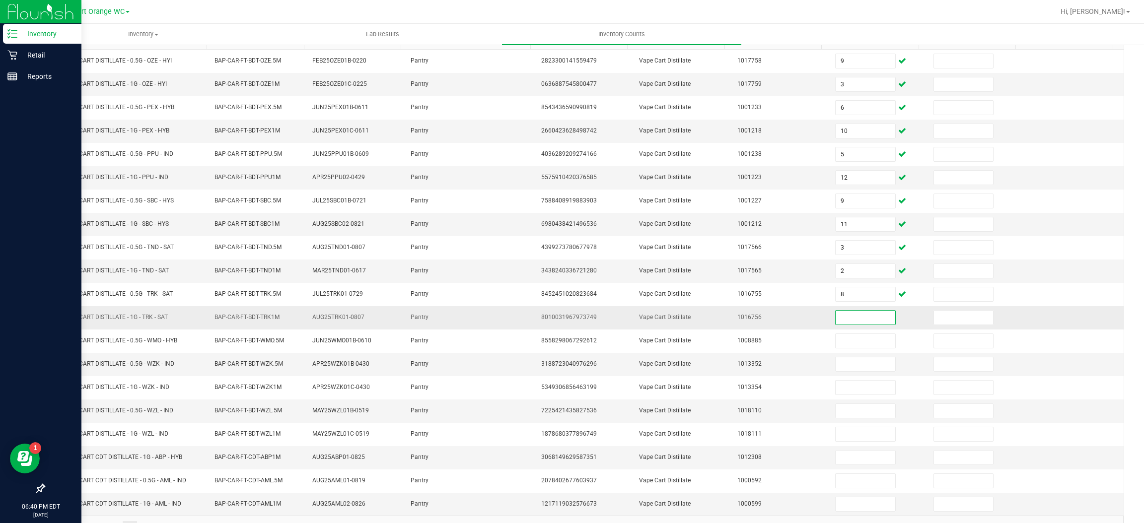
scroll to position [145, 0]
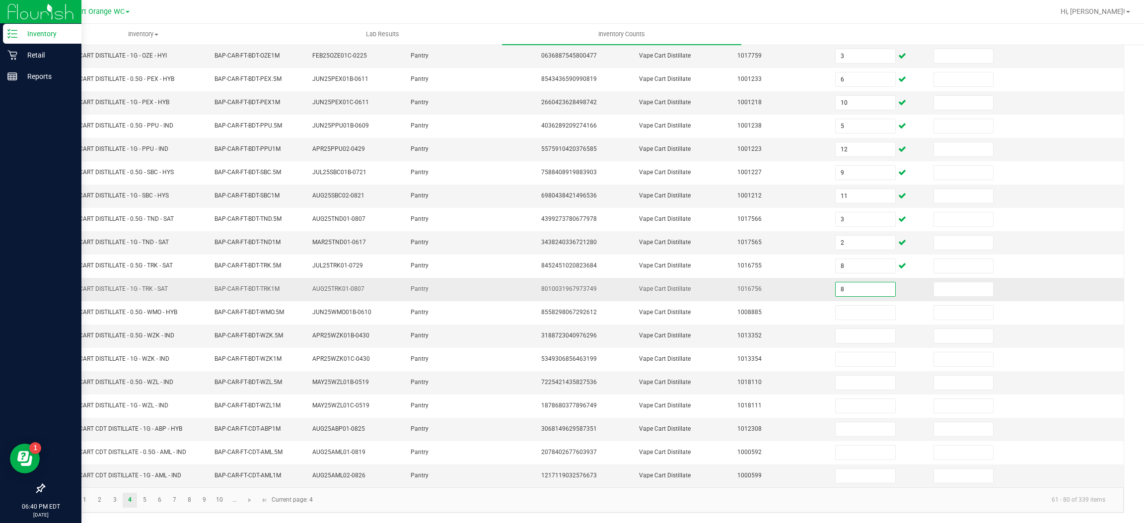
type input "8"
type input "2"
type input "9"
type input "11"
type input "7"
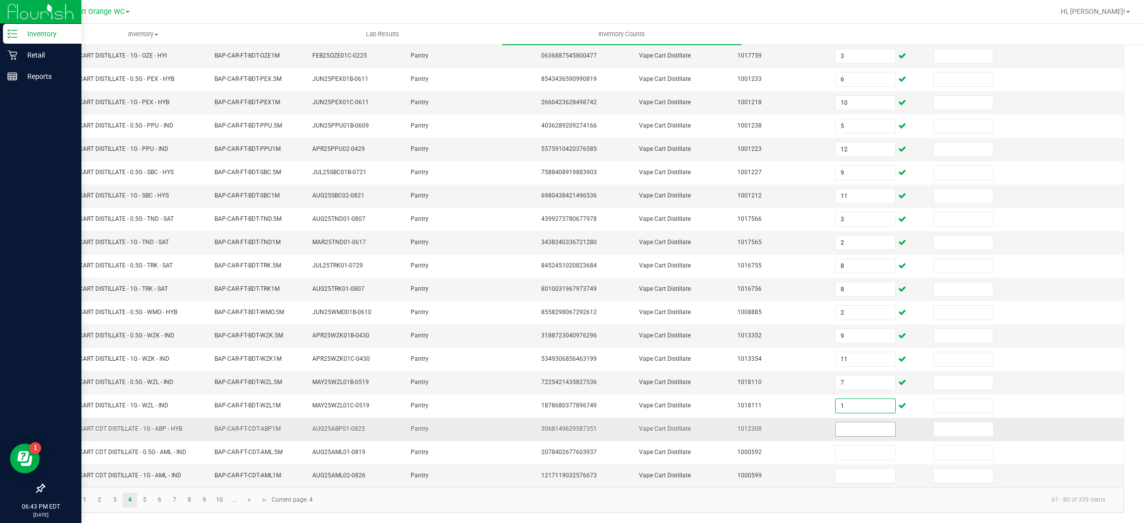
type input "1"
click at [856, 429] on input at bounding box center [865, 430] width 59 height 14
type input "2"
type input "1"
type input "12"
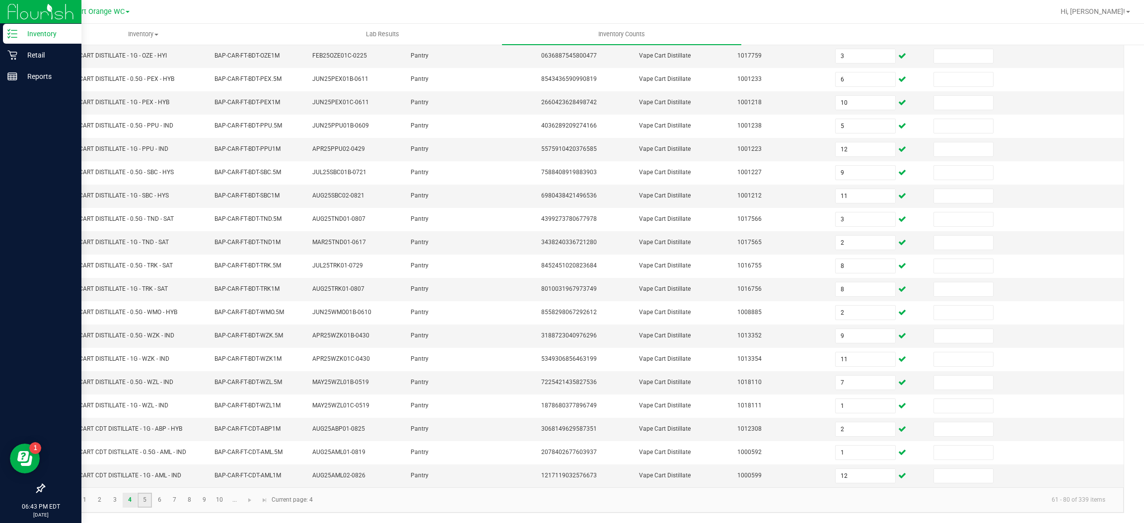
click at [145, 500] on link "5" at bounding box center [145, 500] width 14 height 15
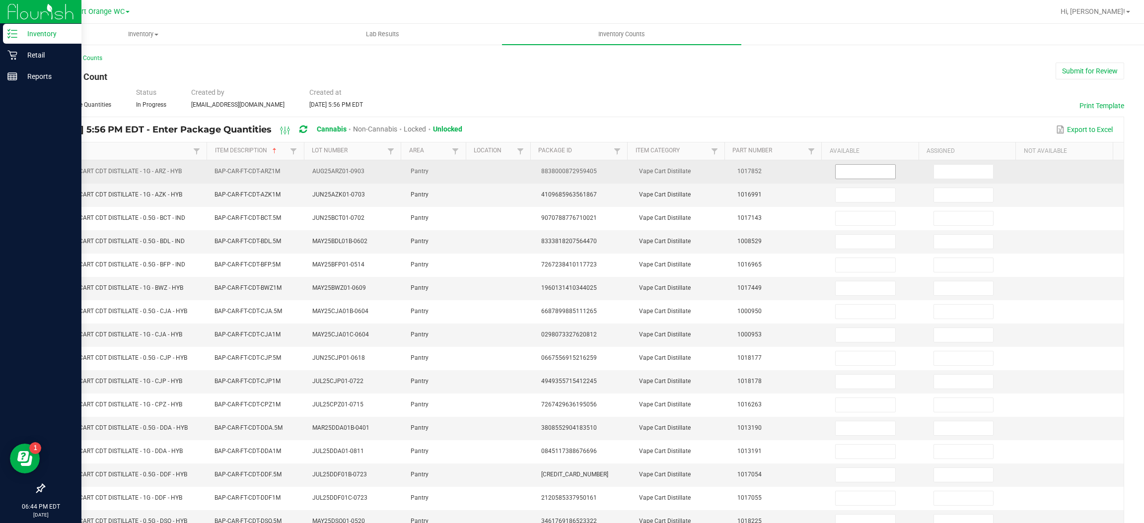
click at [836, 174] on input at bounding box center [865, 172] width 59 height 14
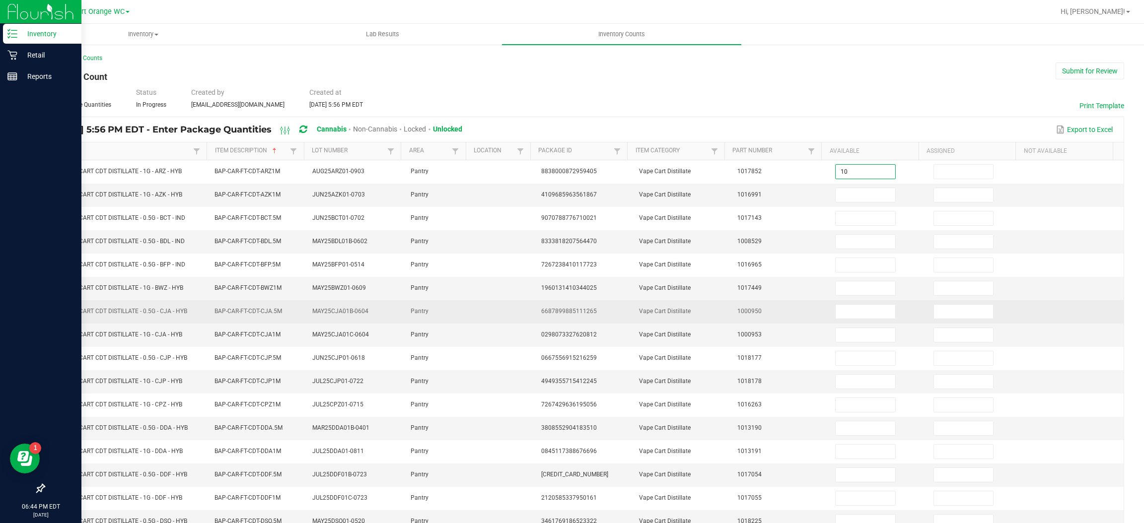
type input "10"
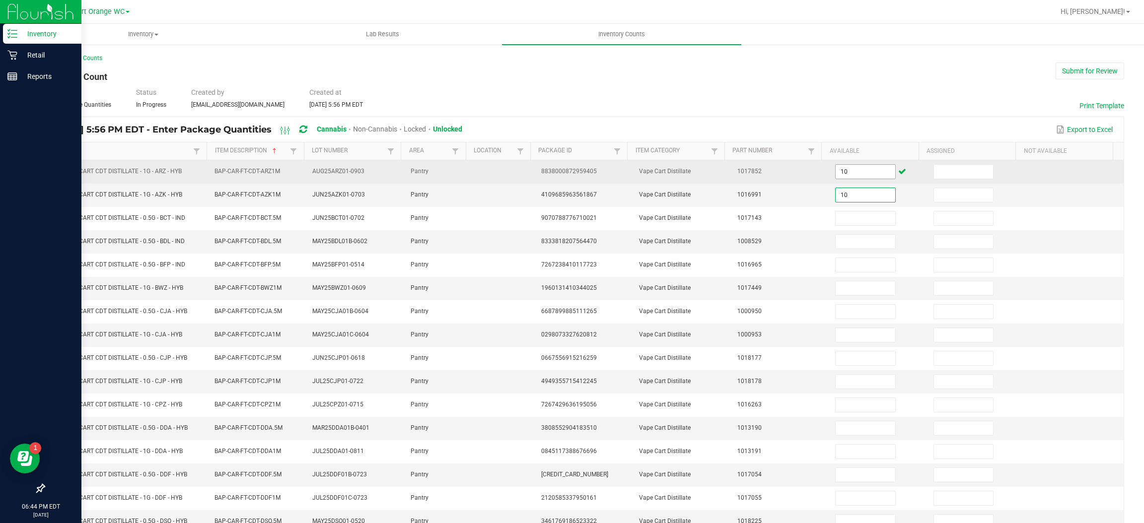
type input "10"
click at [848, 172] on input "10" at bounding box center [865, 172] width 59 height 14
type input "3"
type input "11"
type input "7"
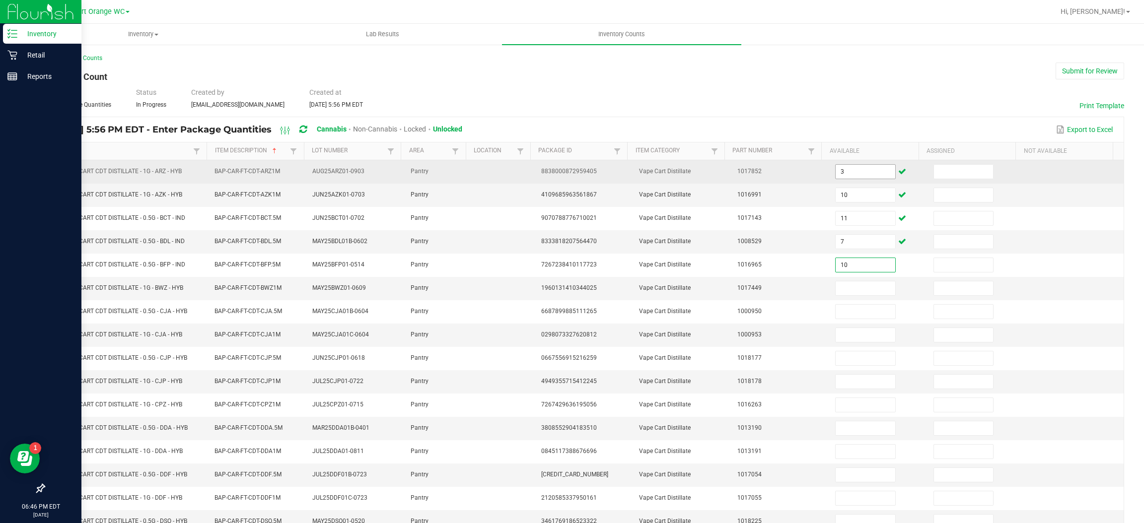
type input "10"
type input "2"
type input "12"
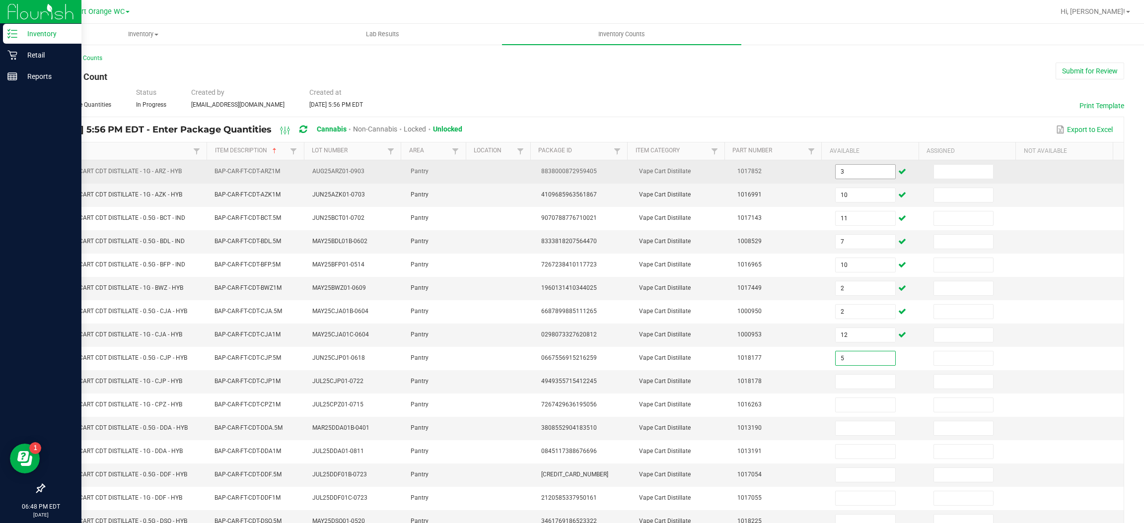
type input "5"
type input "2"
type input "3"
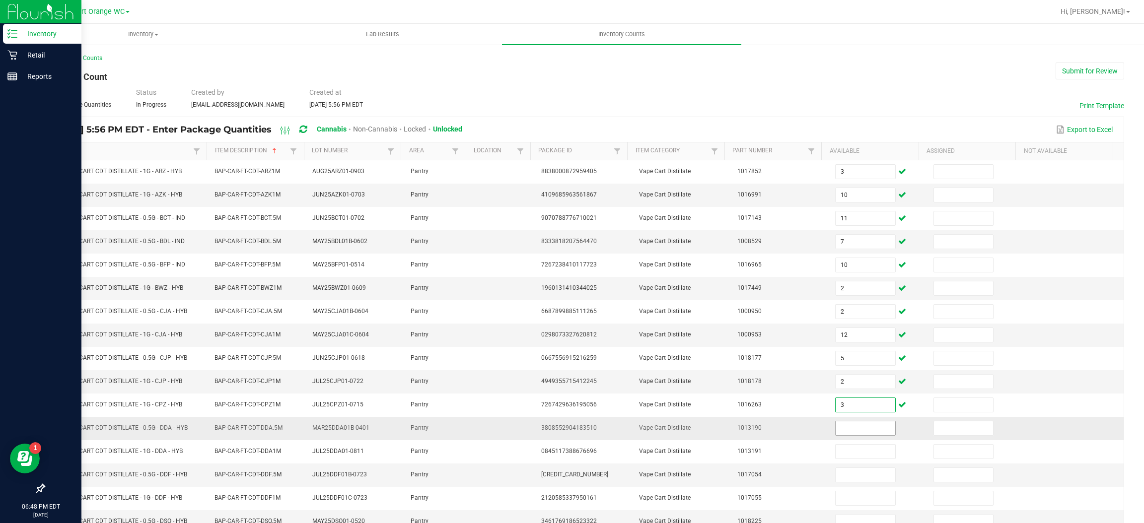
click at [848, 434] on input at bounding box center [865, 429] width 59 height 14
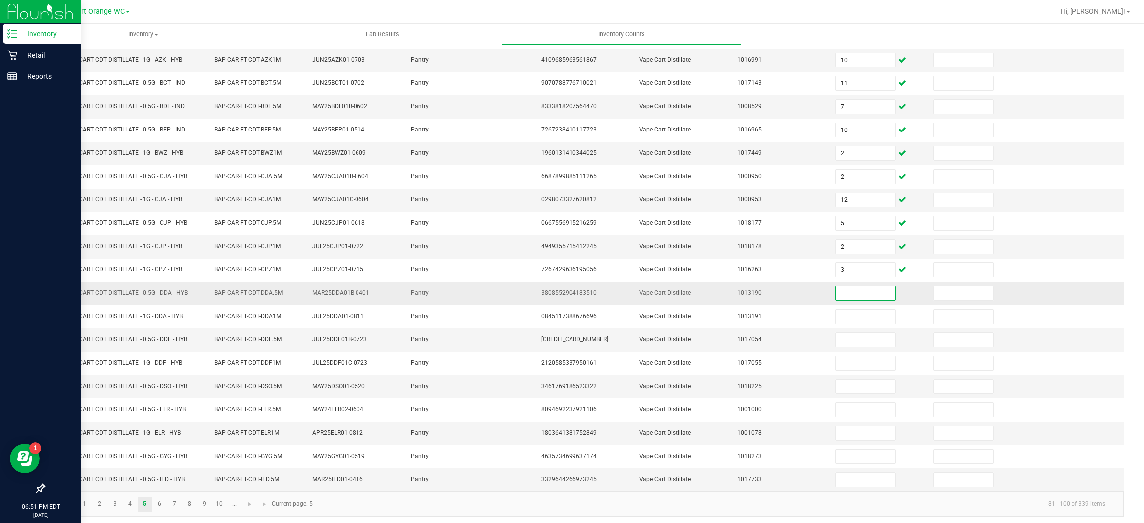
scroll to position [139, 0]
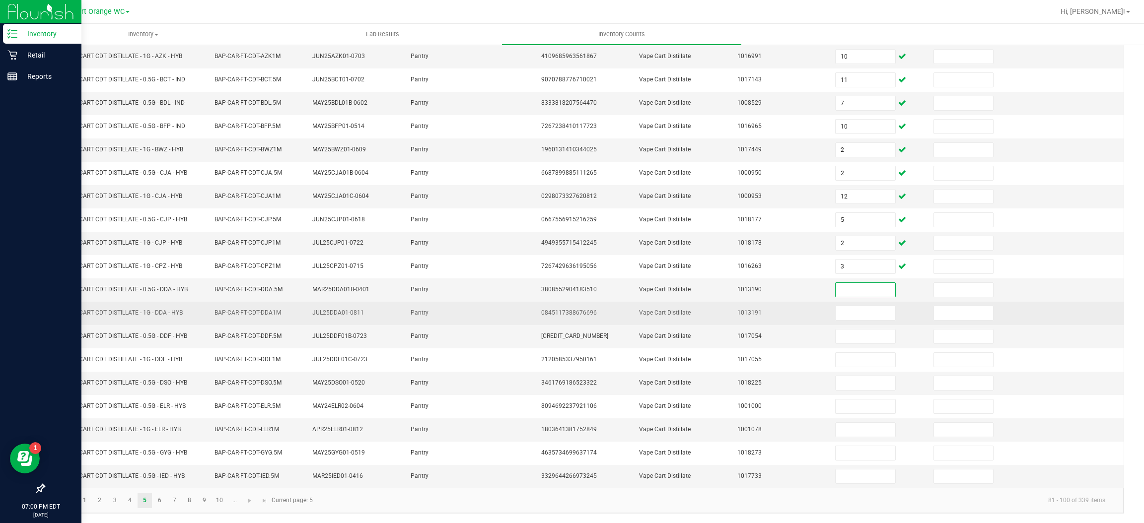
click at [849, 293] on input at bounding box center [865, 290] width 59 height 14
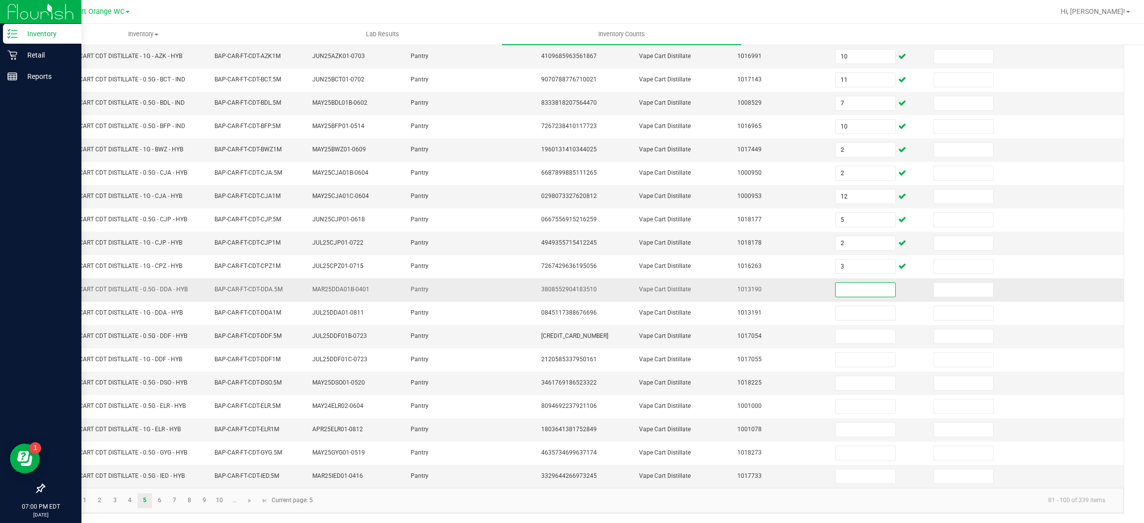
click at [842, 293] on input at bounding box center [865, 290] width 59 height 14
type input "12"
click at [844, 341] on input at bounding box center [865, 337] width 59 height 14
type input "4"
click at [848, 389] on input at bounding box center [865, 383] width 59 height 14
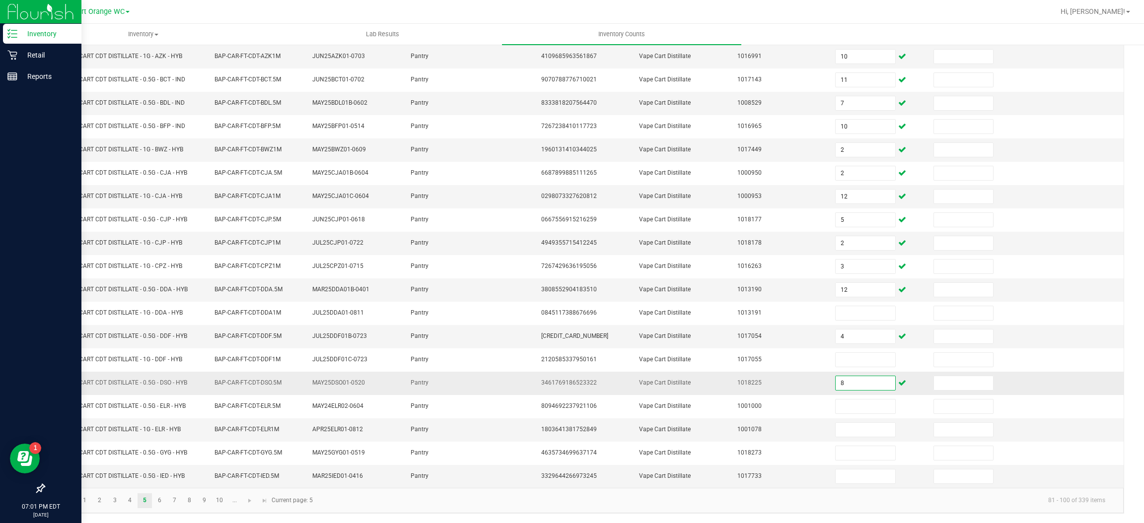
type input "8"
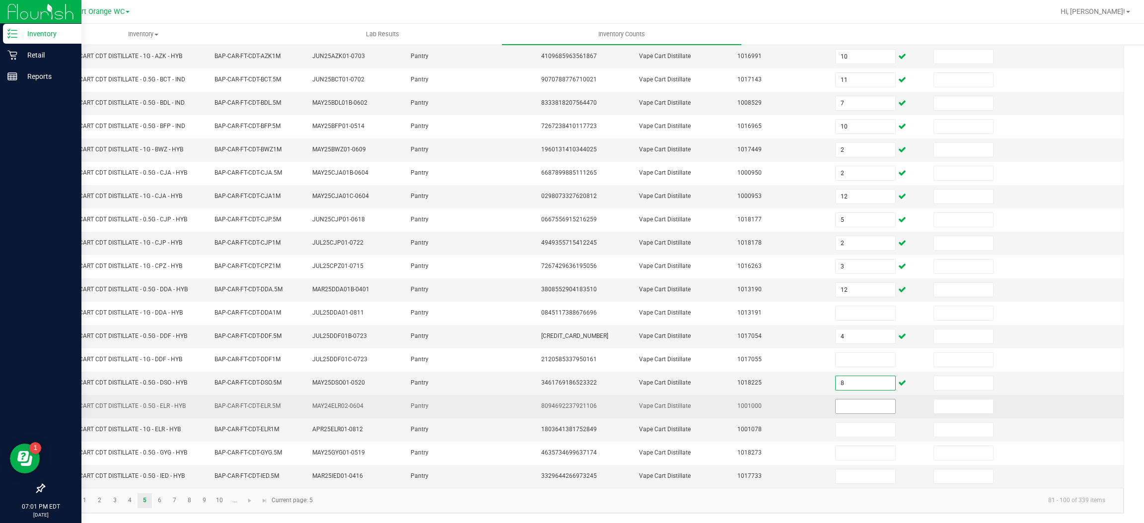
click at [850, 411] on input at bounding box center [865, 407] width 59 height 14
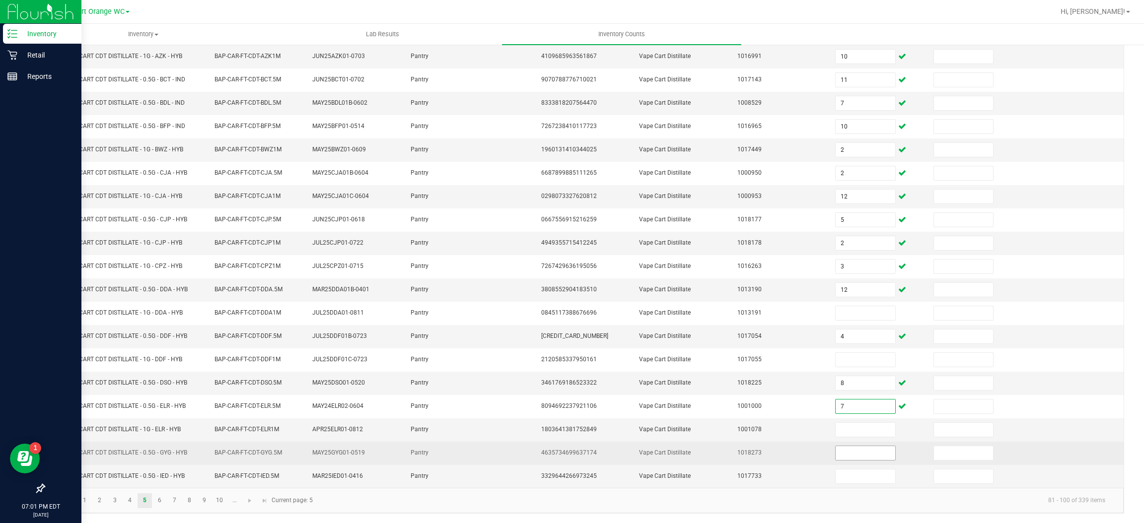
type input "7"
click at [853, 458] on input at bounding box center [865, 453] width 59 height 14
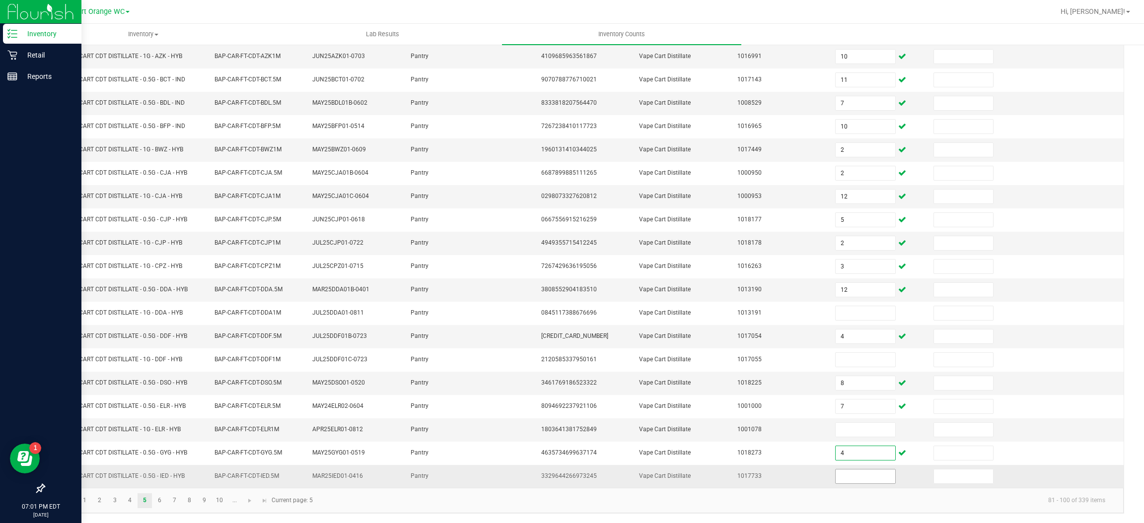
type input "4"
click at [836, 482] on input at bounding box center [865, 477] width 59 height 14
type input "5"
click at [159, 506] on link "6" at bounding box center [159, 501] width 14 height 15
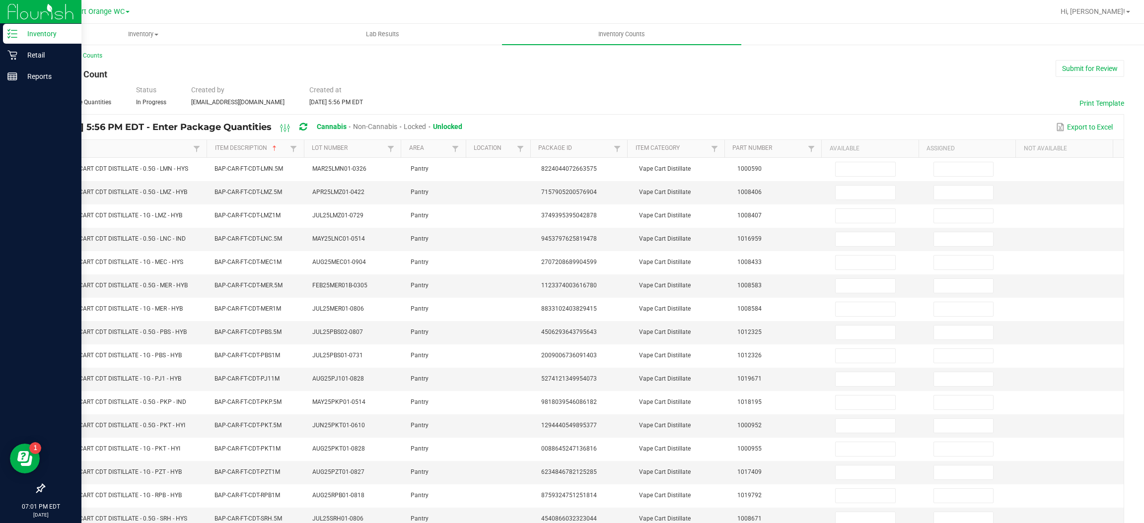
scroll to position [0, 0]
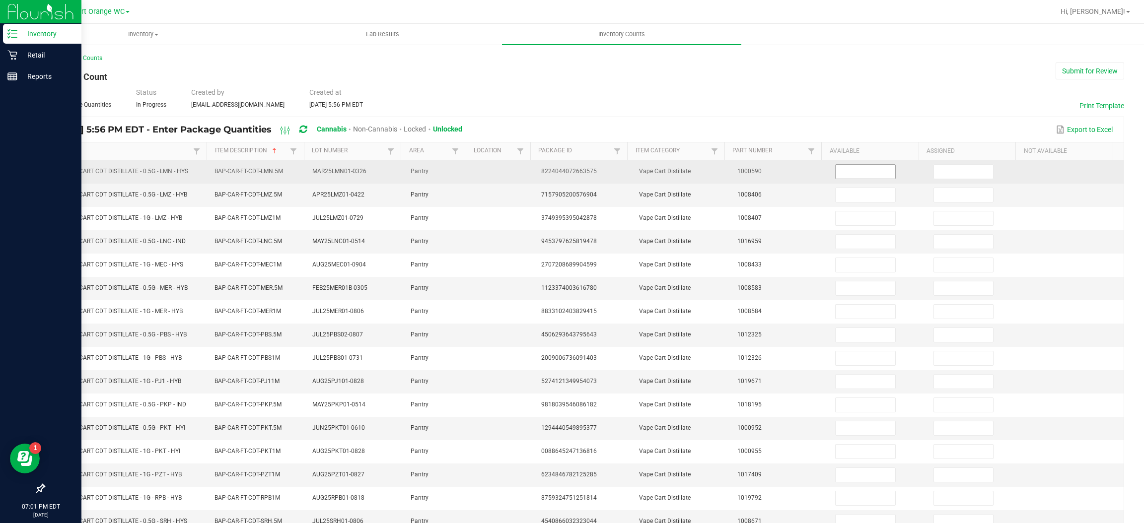
click at [850, 172] on input at bounding box center [865, 172] width 59 height 14
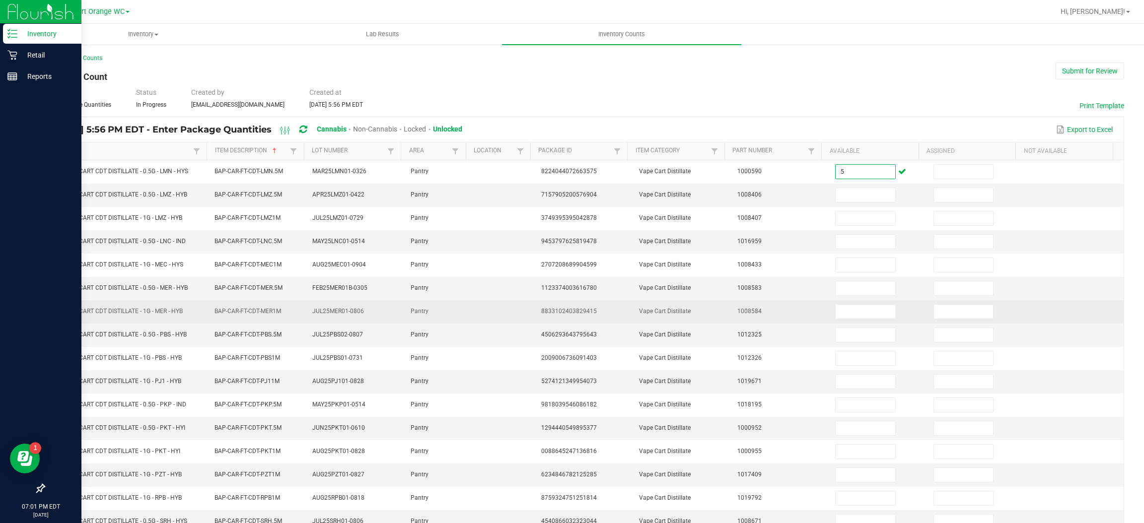
type input "5"
type input "7"
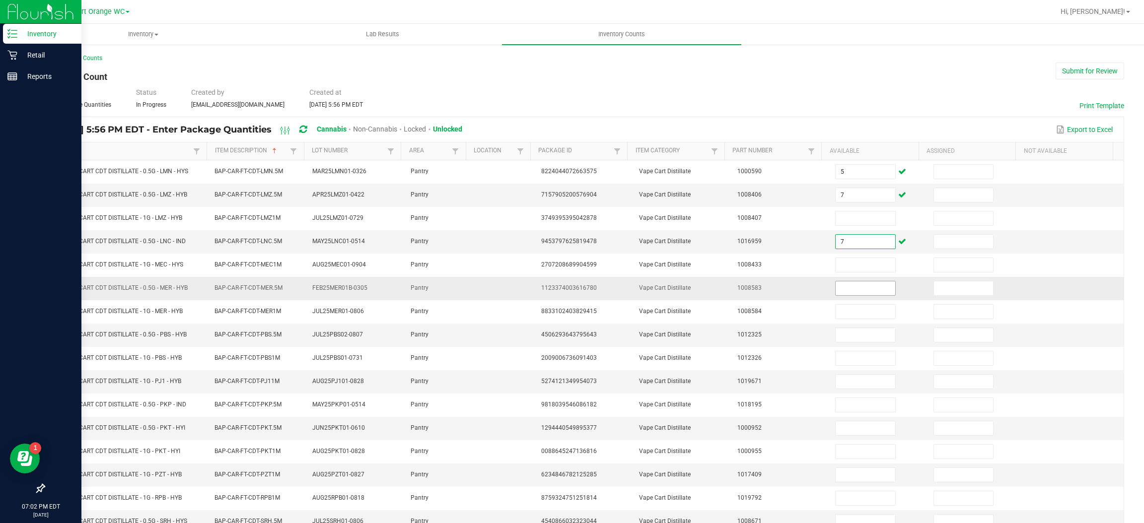
type input "7"
click at [844, 292] on input at bounding box center [865, 289] width 59 height 14
type input "1"
type input "6"
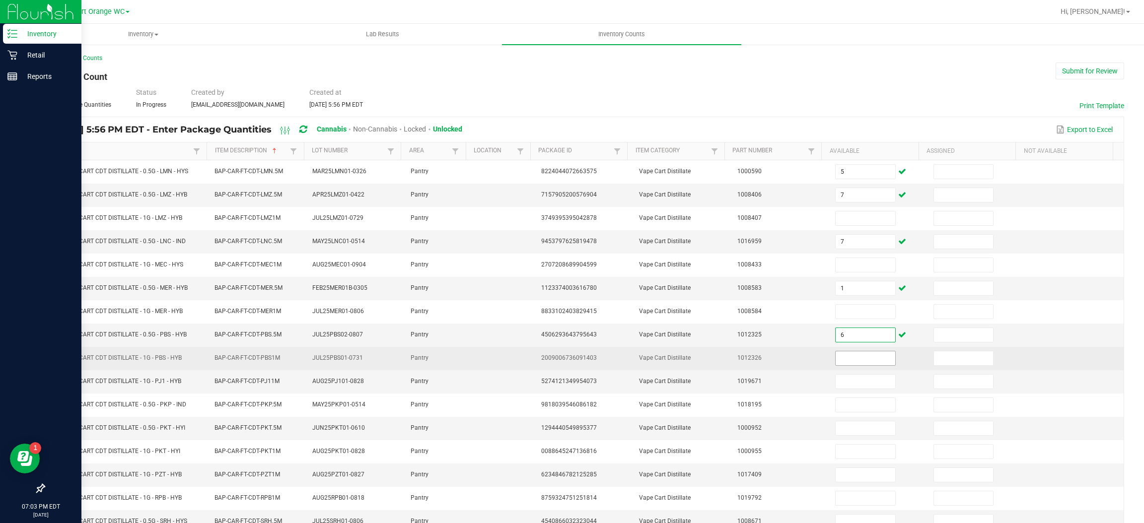
click at [848, 361] on input at bounding box center [865, 359] width 59 height 14
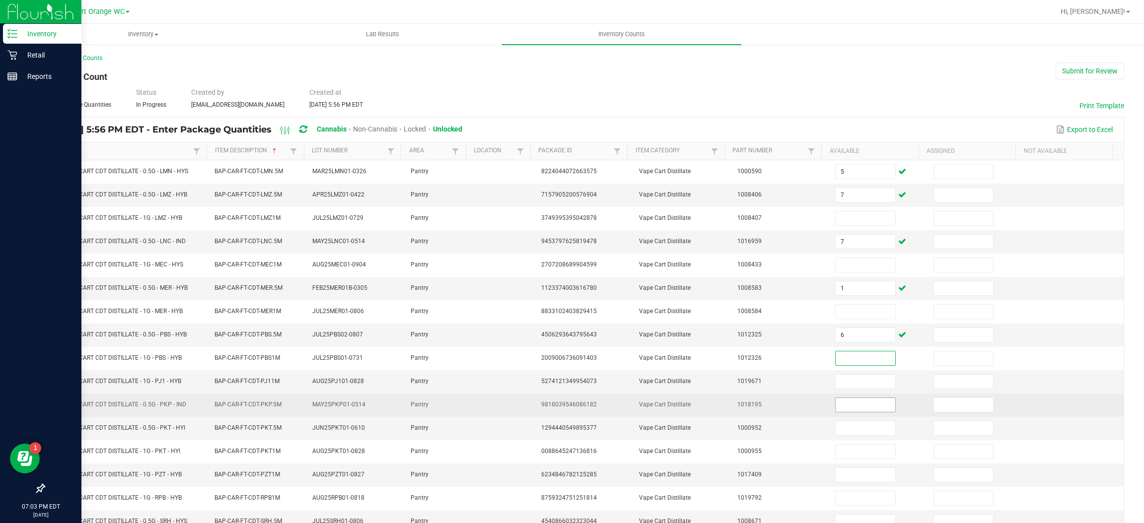
click at [845, 408] on input at bounding box center [865, 405] width 59 height 14
type input "4"
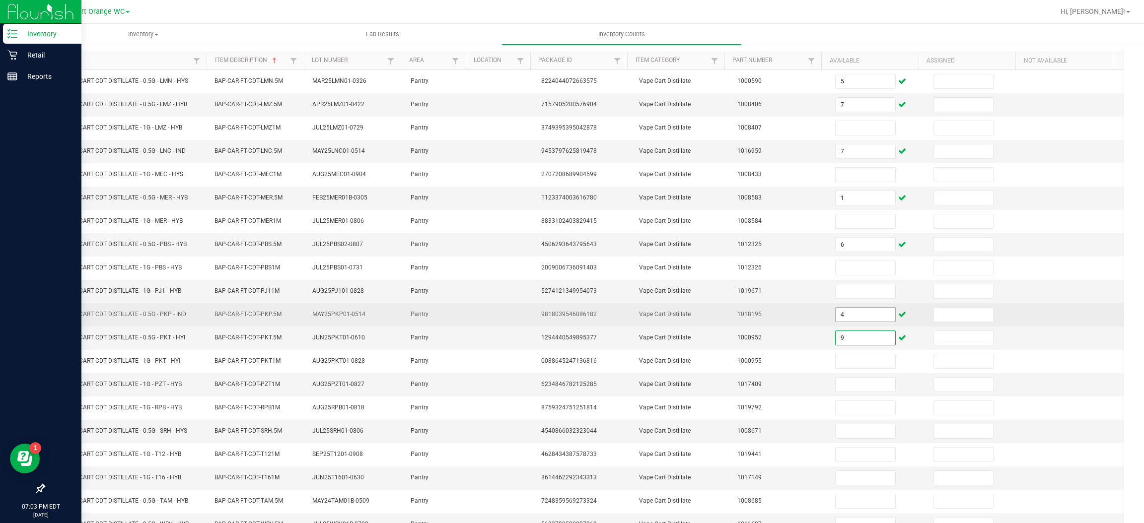
scroll to position [97, 0]
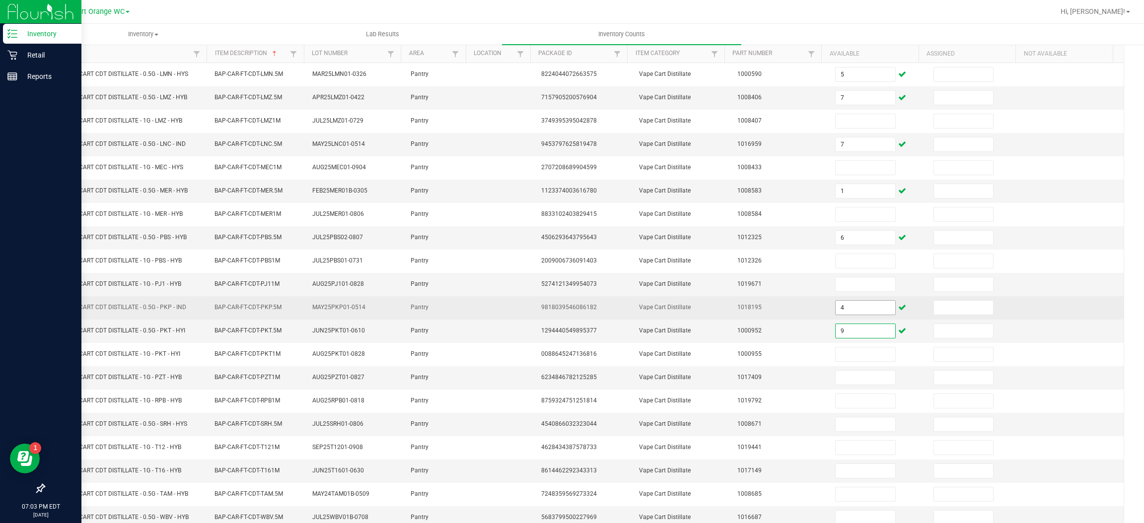
type input "9"
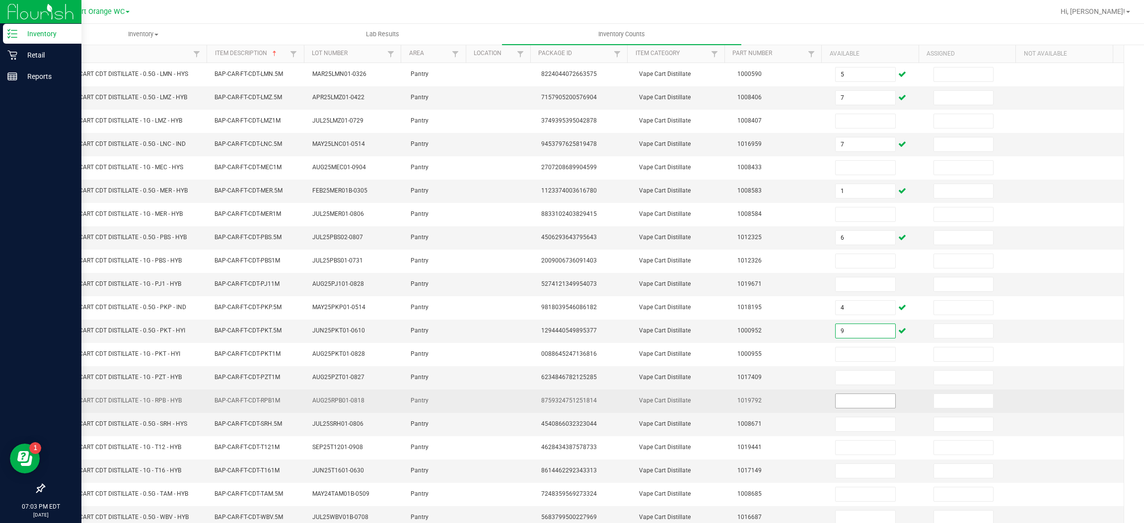
click at [857, 406] on input at bounding box center [865, 401] width 59 height 14
type input "3"
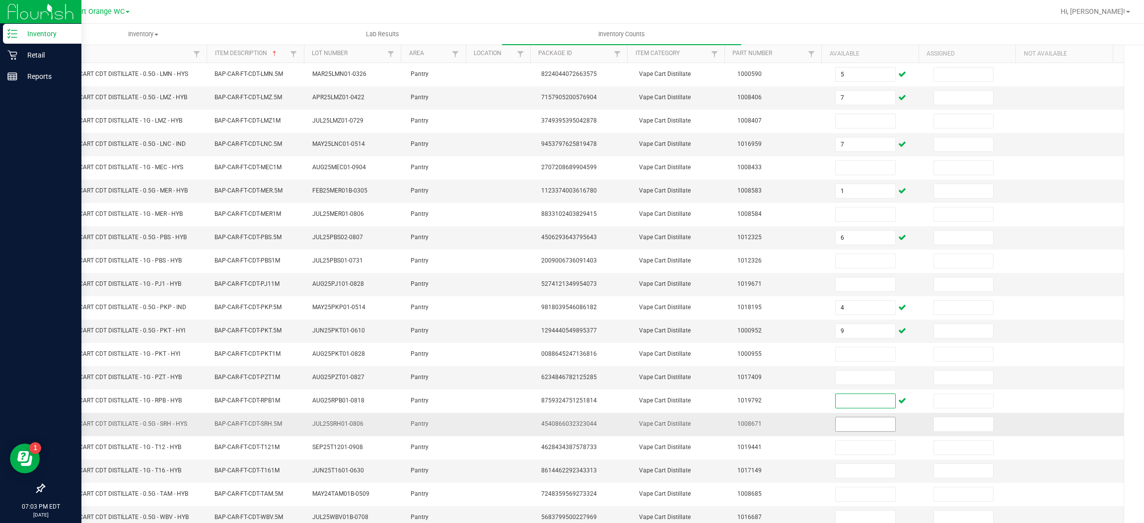
click at [850, 427] on input at bounding box center [865, 425] width 59 height 14
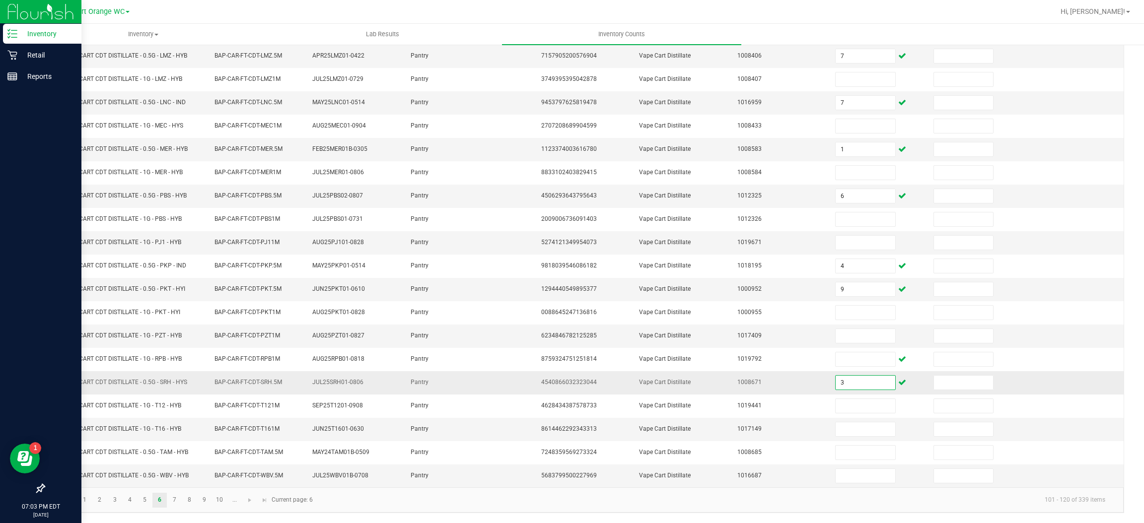
type input "3"
click at [145, 500] on link "5" at bounding box center [145, 500] width 14 height 15
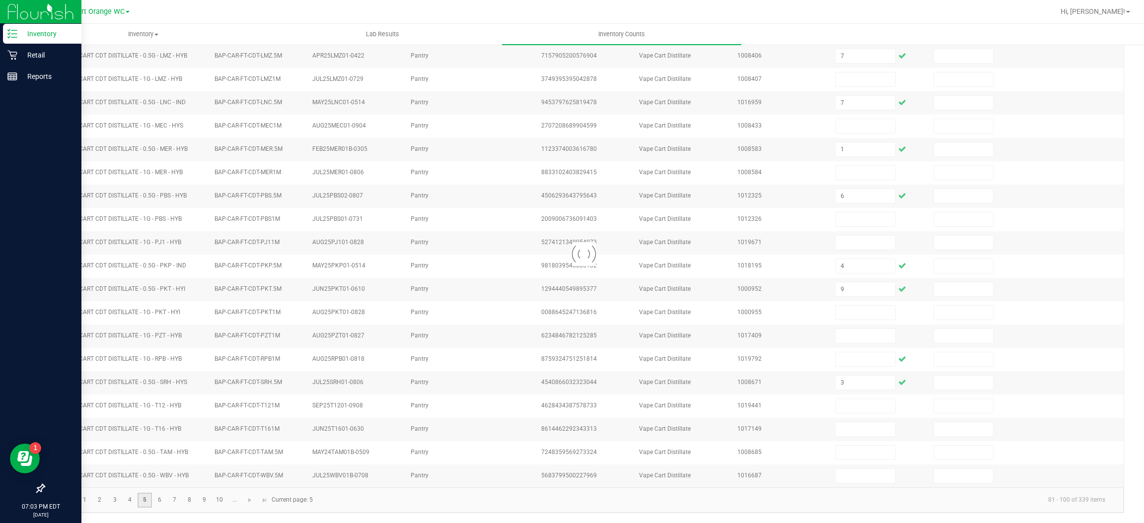
type input "3"
type input "12"
type input "5"
type input "2"
type input "10"
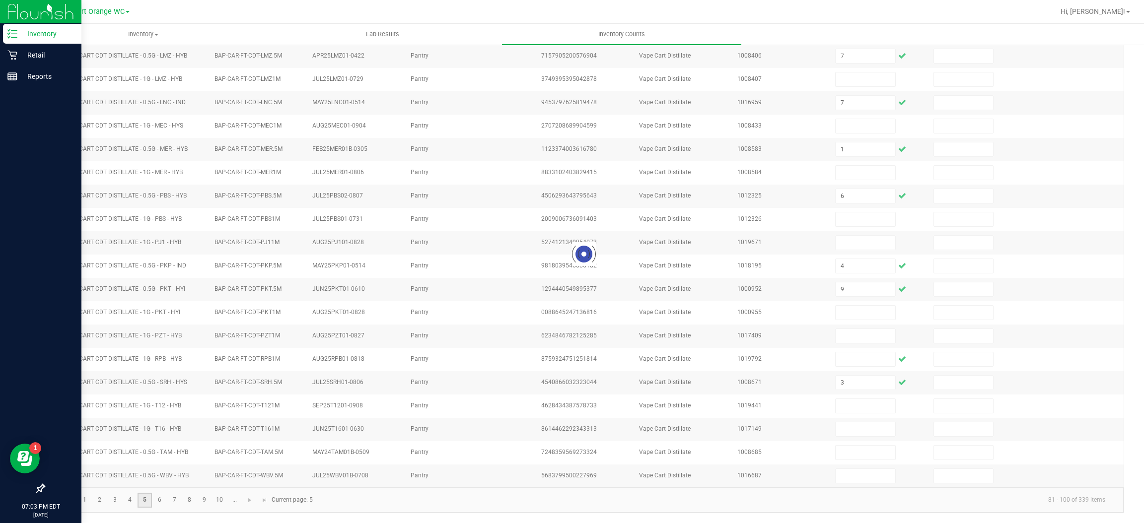
type input "11"
type input "10"
type input "2"
type input "3"
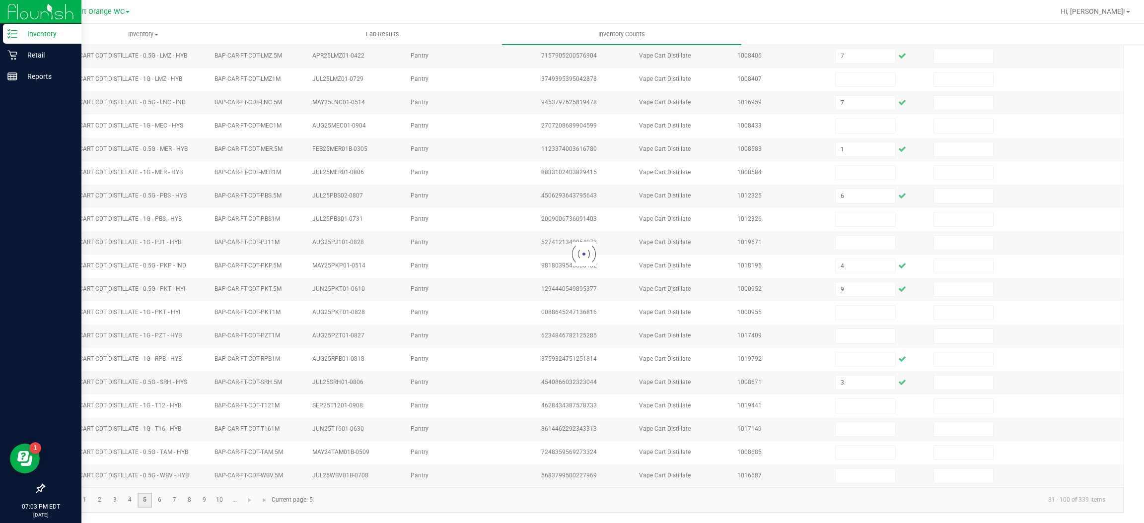
type input "12"
type input "4"
type input "8"
type input "7"
type input "4"
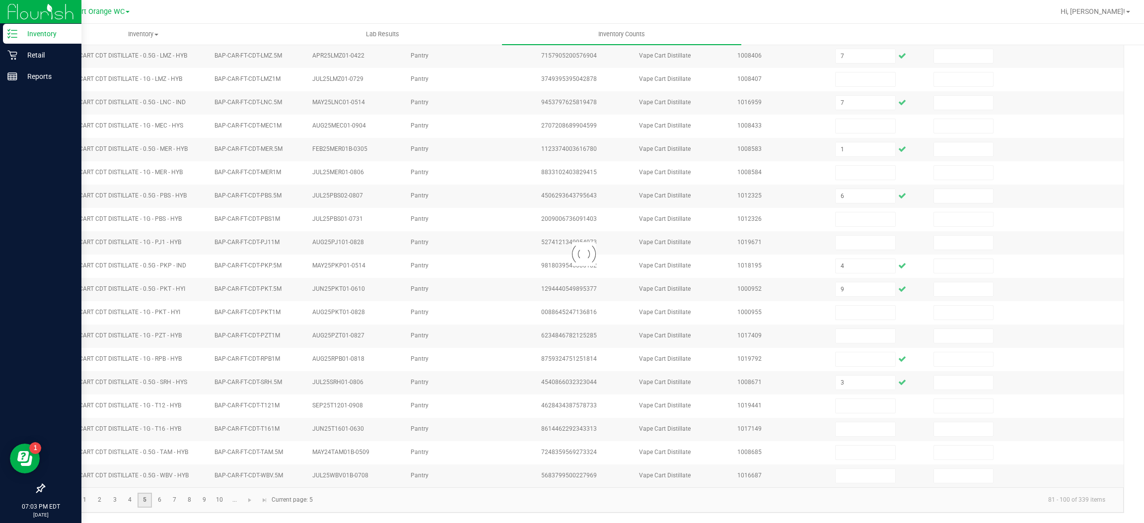
type input "5"
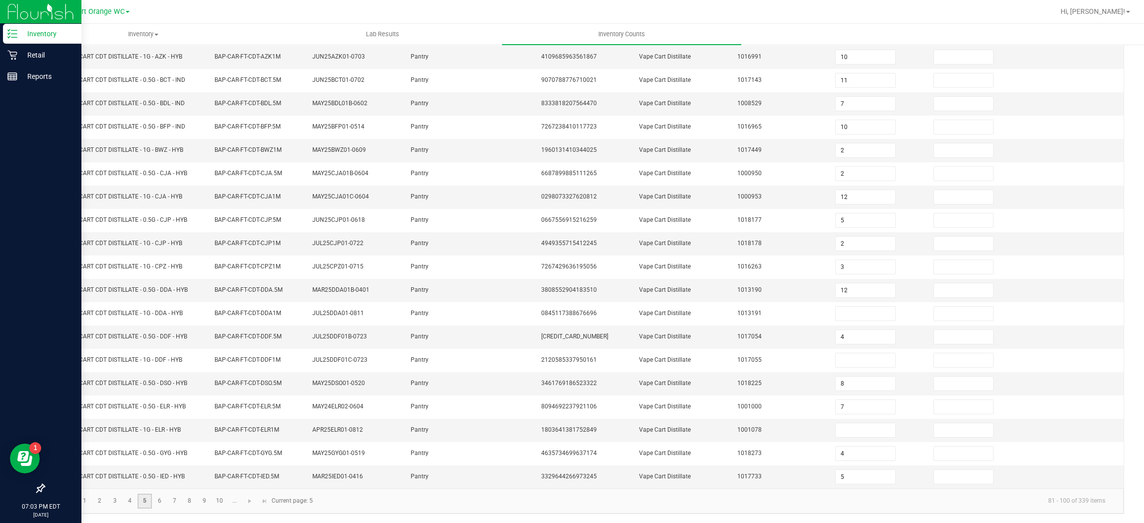
scroll to position [141, 0]
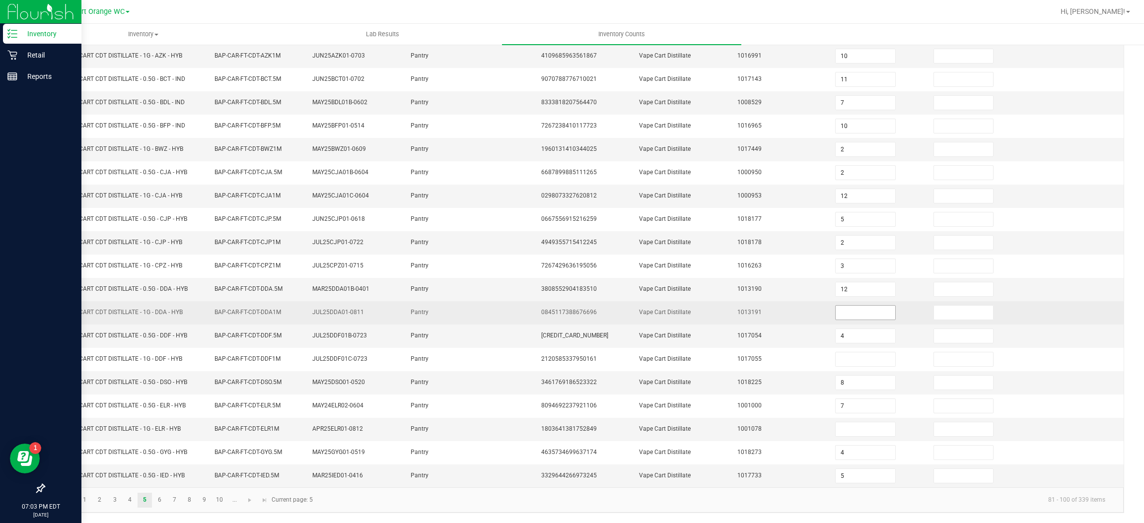
click at [842, 311] on input at bounding box center [865, 313] width 59 height 14
type input "9"
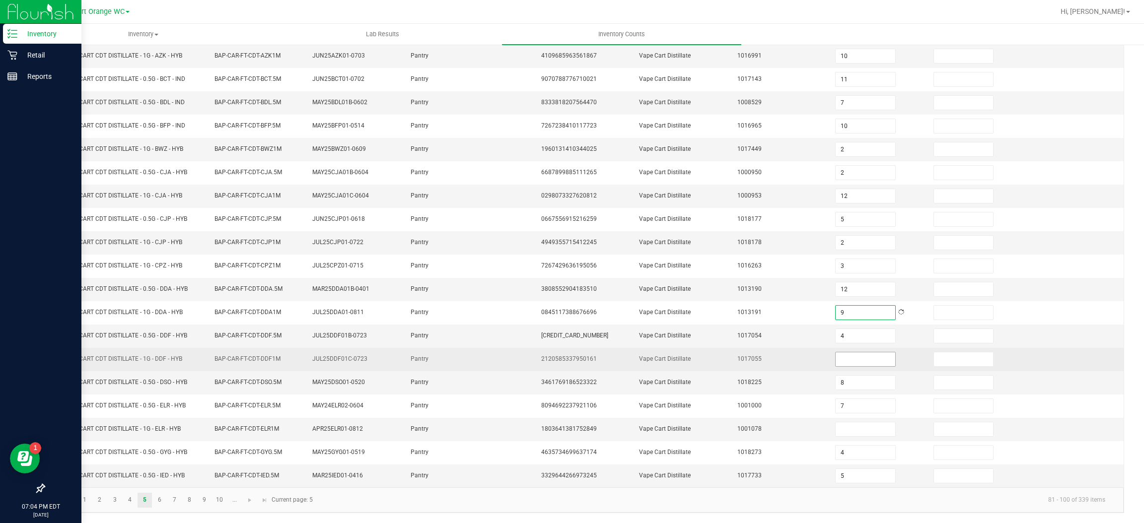
click at [852, 363] on input at bounding box center [865, 360] width 59 height 14
type input "8"
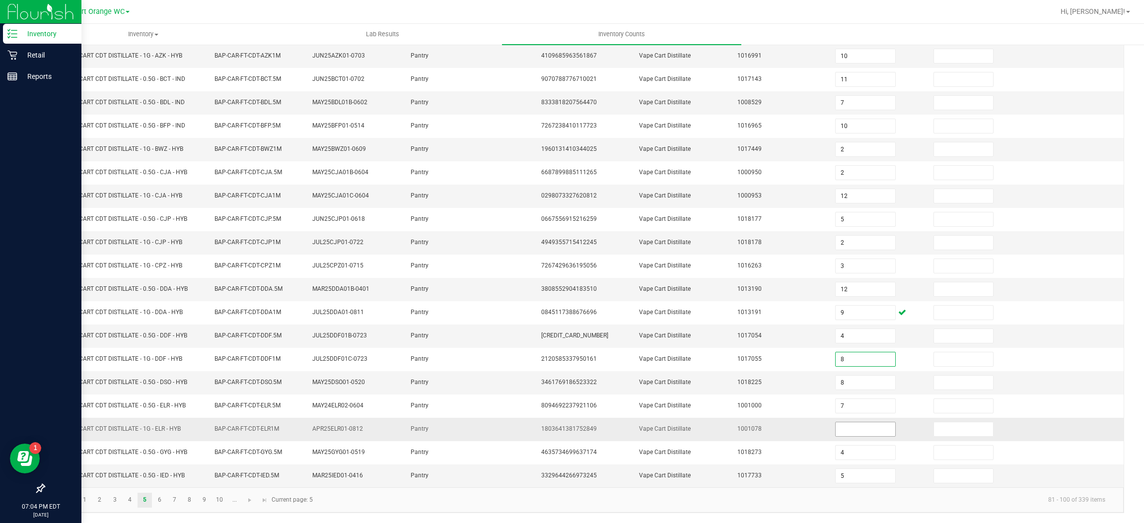
click at [845, 434] on input at bounding box center [865, 430] width 59 height 14
type input "11"
click at [161, 508] on link "6" at bounding box center [159, 500] width 14 height 15
type input "5"
type input "6"
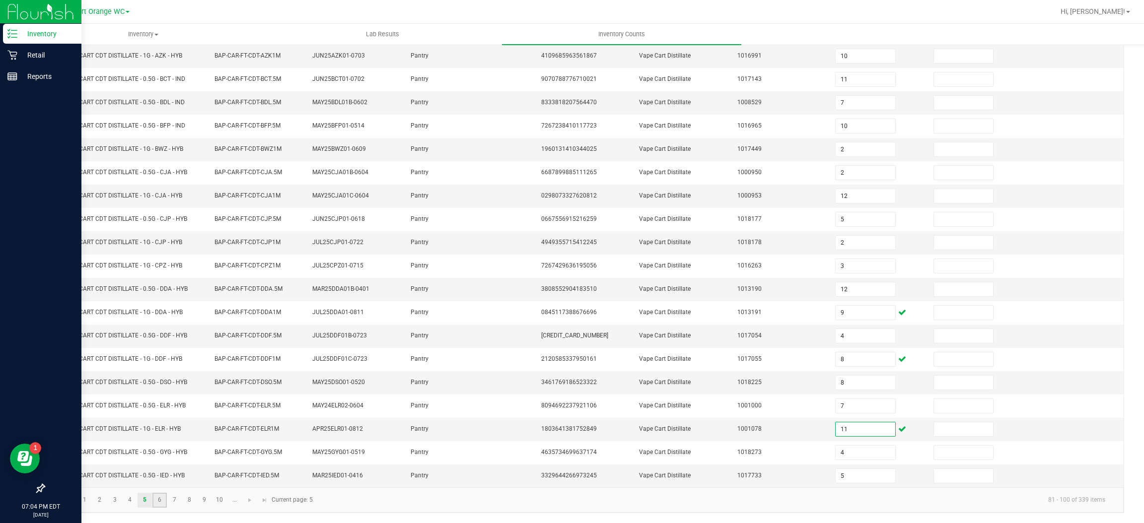
type input "7"
type input "1"
type input "4"
type input "9"
type input "3"
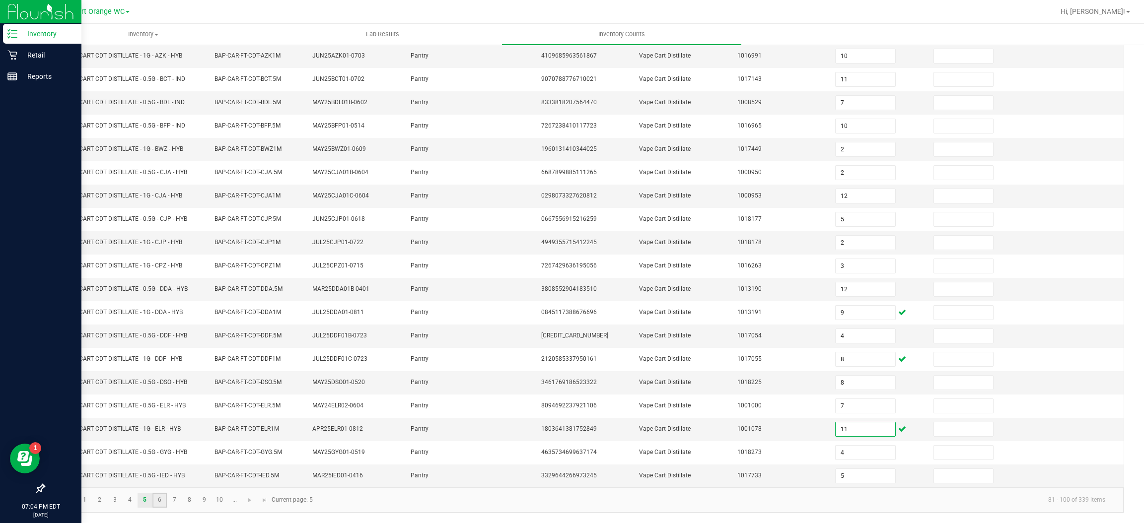
type input "3"
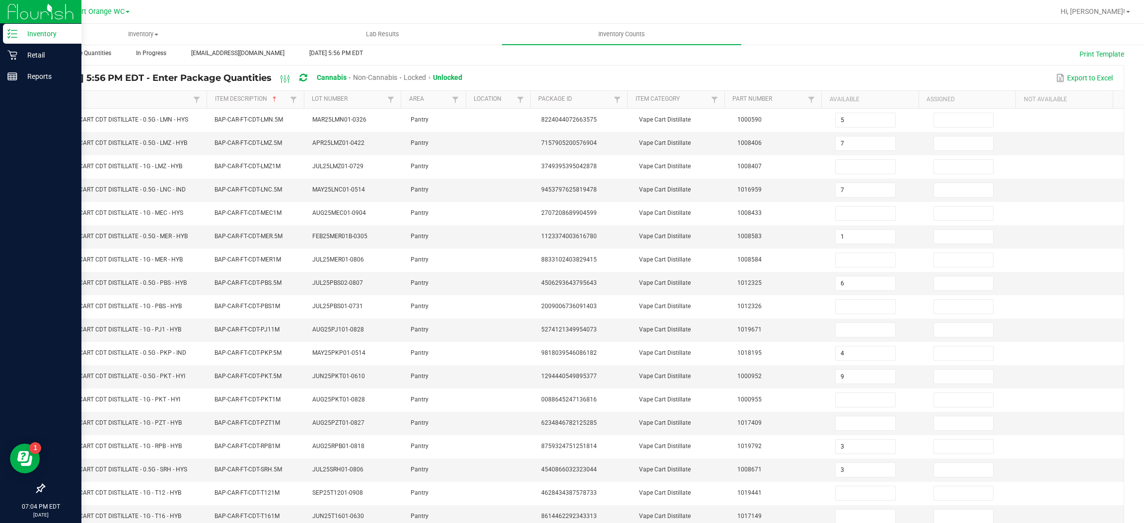
scroll to position [13, 0]
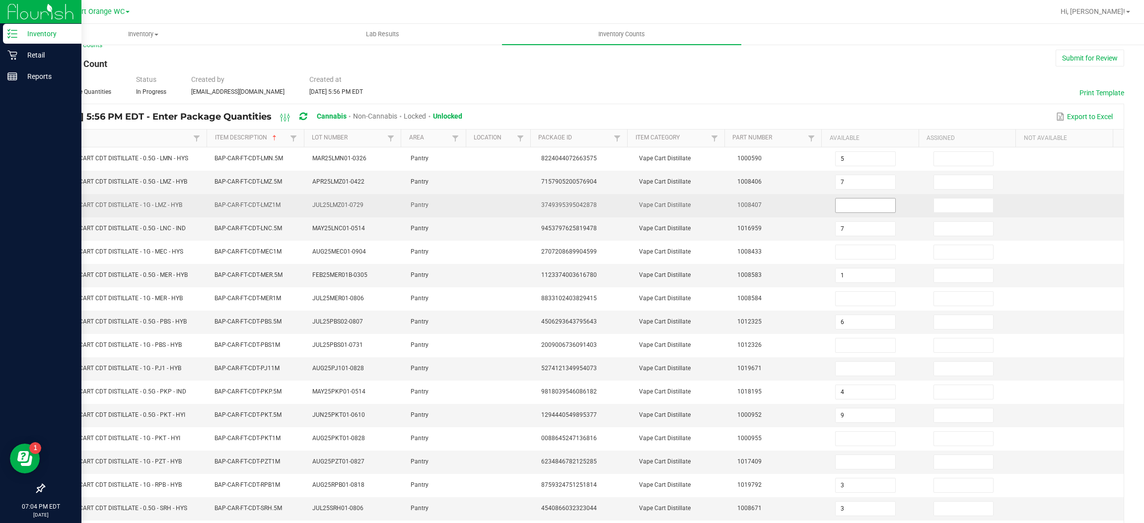
click at [853, 205] on input at bounding box center [865, 206] width 59 height 14
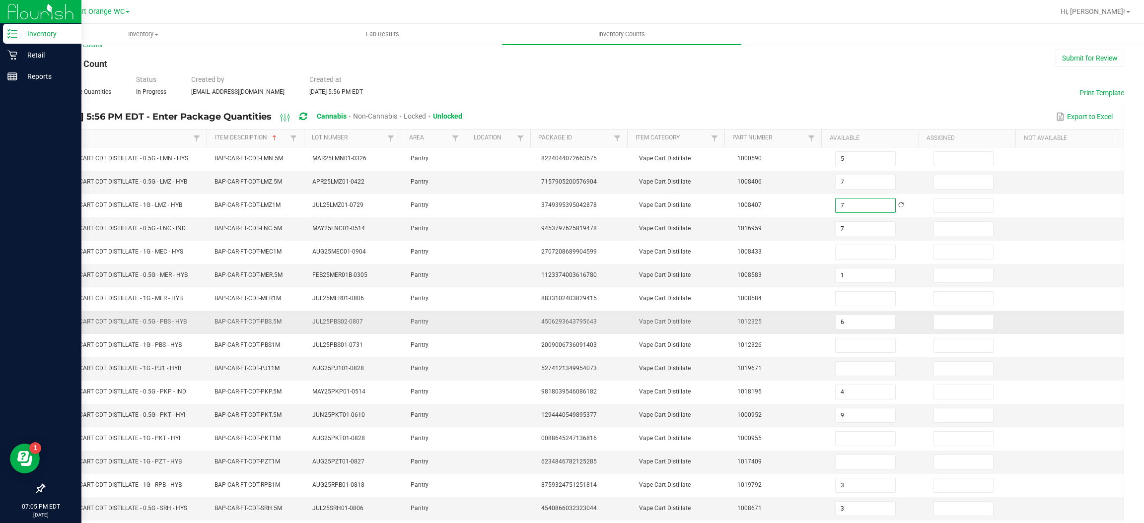
type input "7"
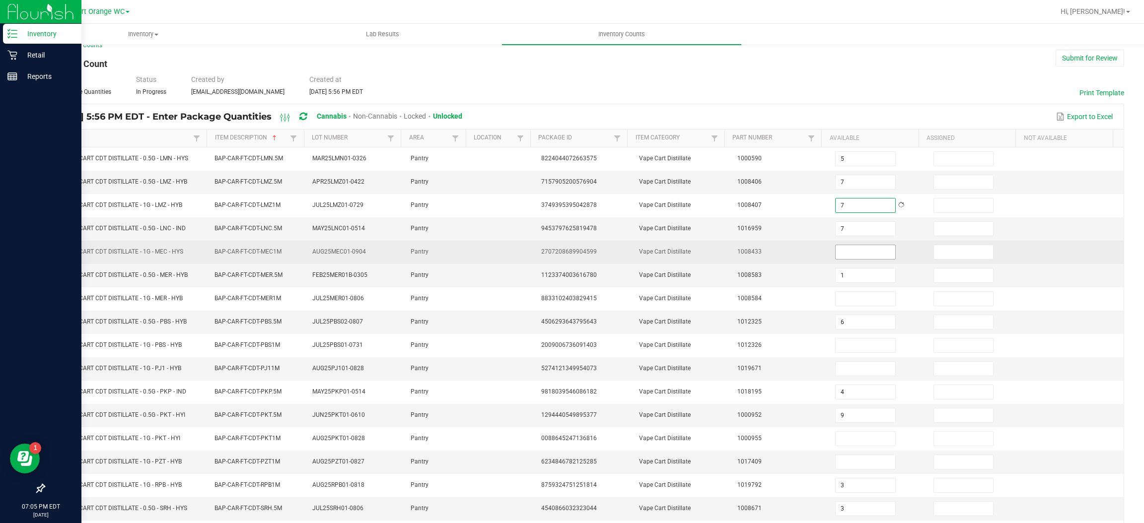
click at [836, 257] on input at bounding box center [865, 252] width 59 height 14
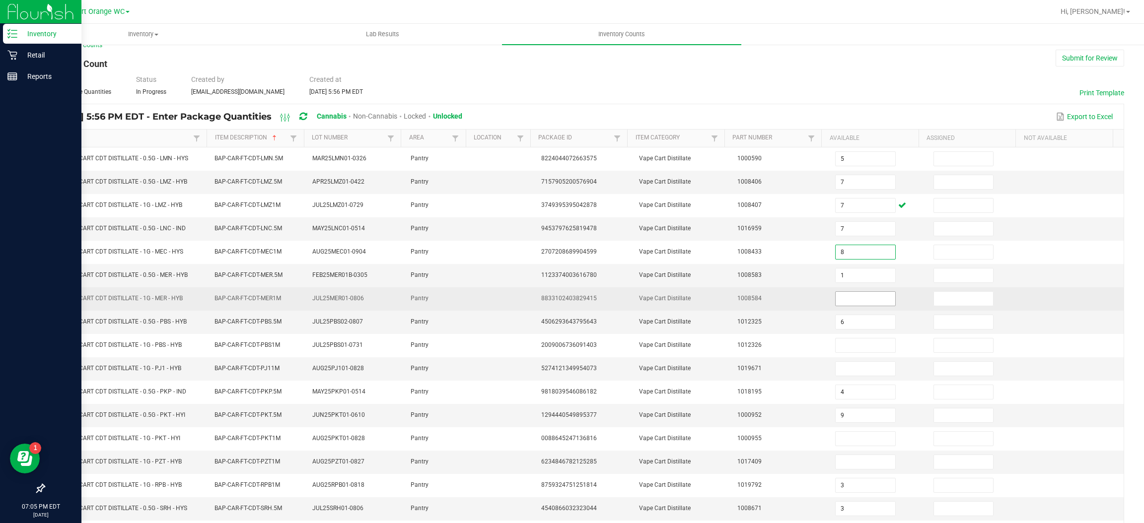
type input "8"
click at [847, 302] on input at bounding box center [865, 299] width 59 height 14
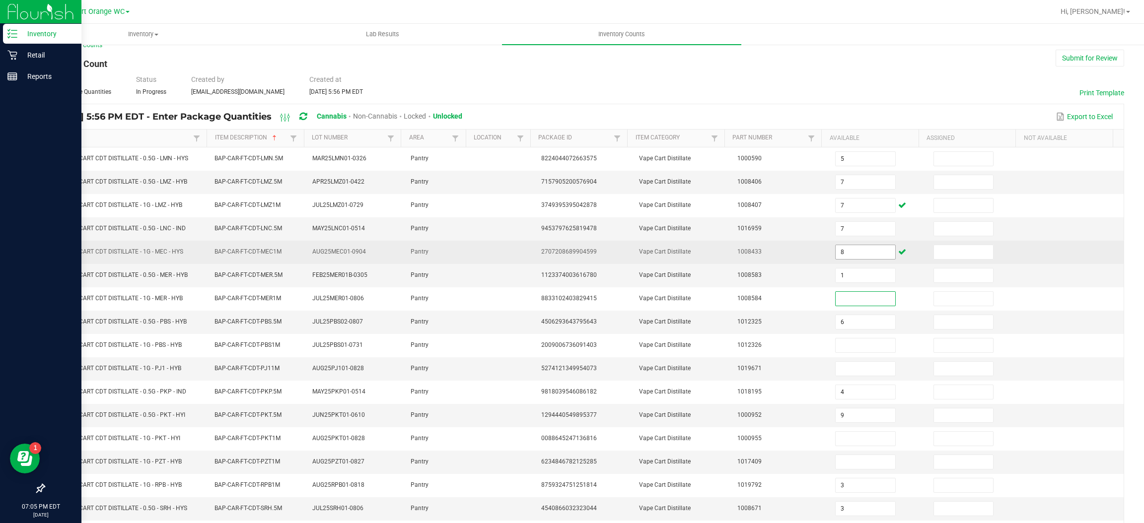
click at [847, 252] on input "8" at bounding box center [865, 252] width 59 height 14
type input "7"
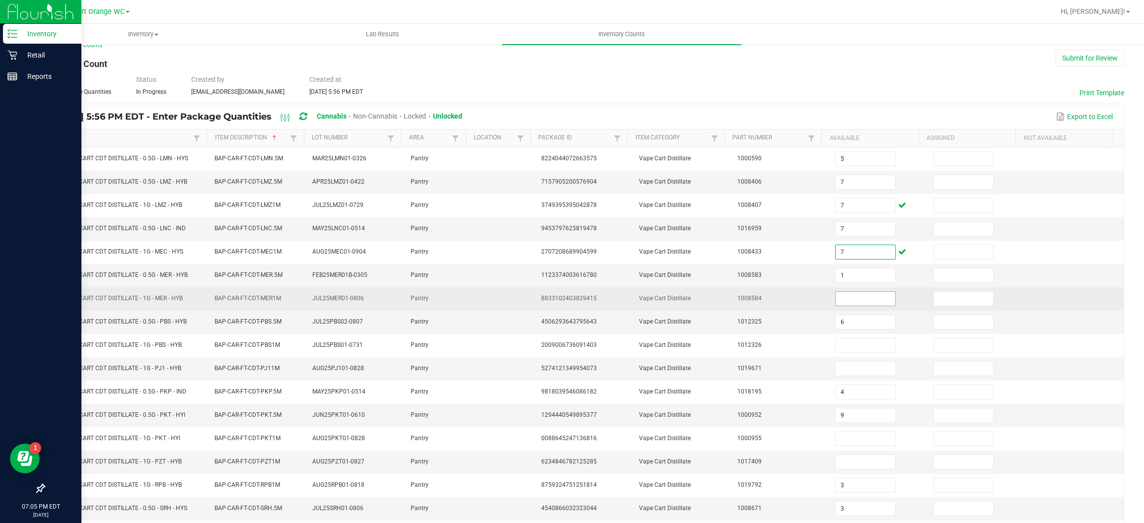
click at [845, 303] on input at bounding box center [865, 299] width 59 height 14
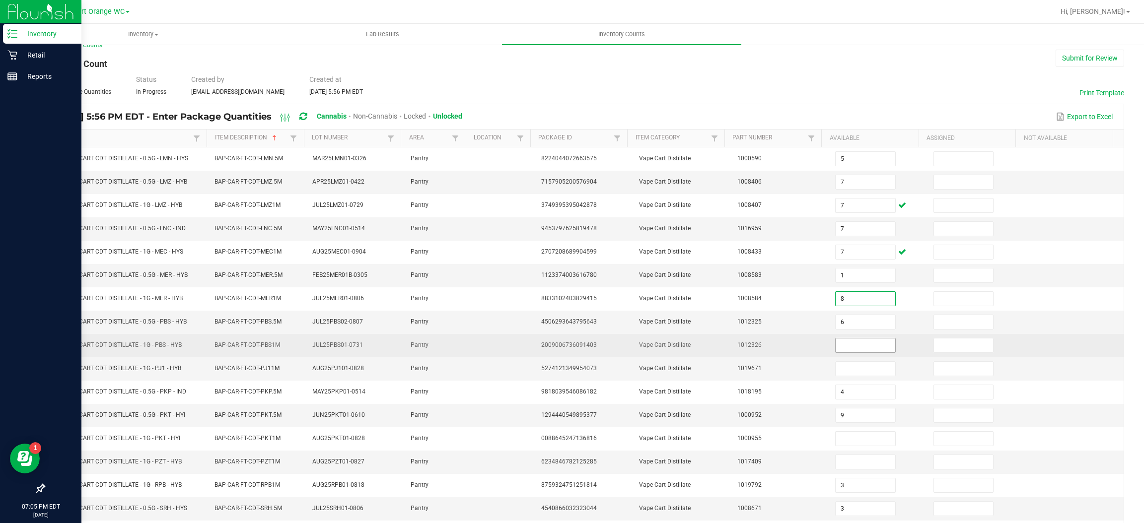
type input "8"
click at [854, 348] on input at bounding box center [865, 346] width 59 height 14
type input "1"
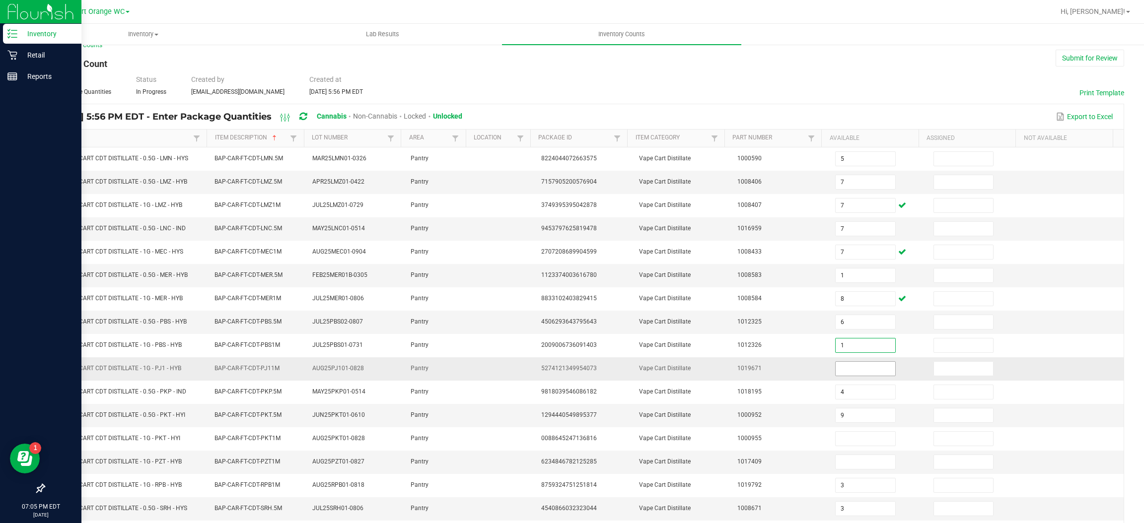
click at [857, 371] on input at bounding box center [865, 369] width 59 height 14
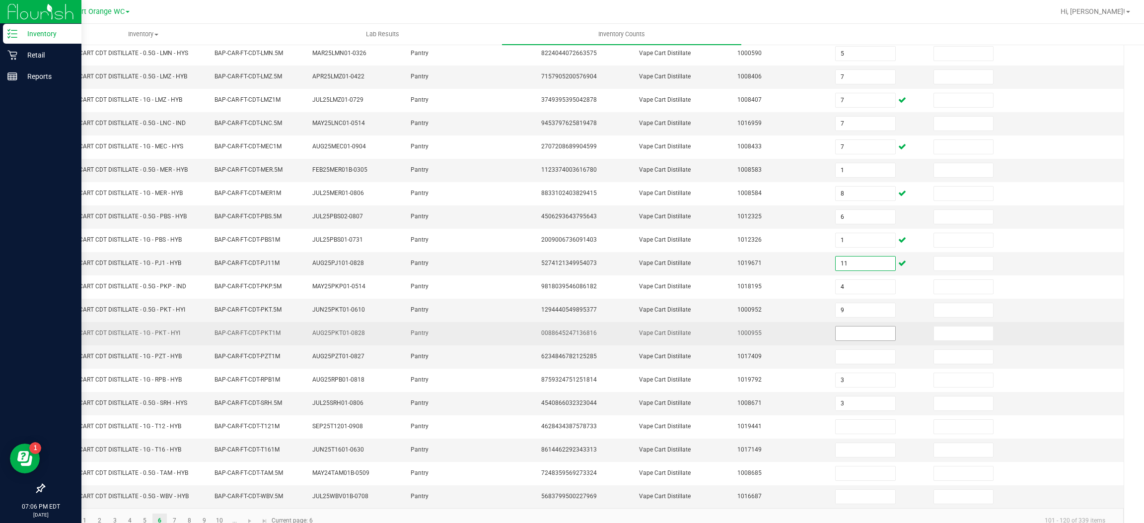
type input "11"
click at [851, 337] on input at bounding box center [865, 334] width 59 height 14
type input "11"
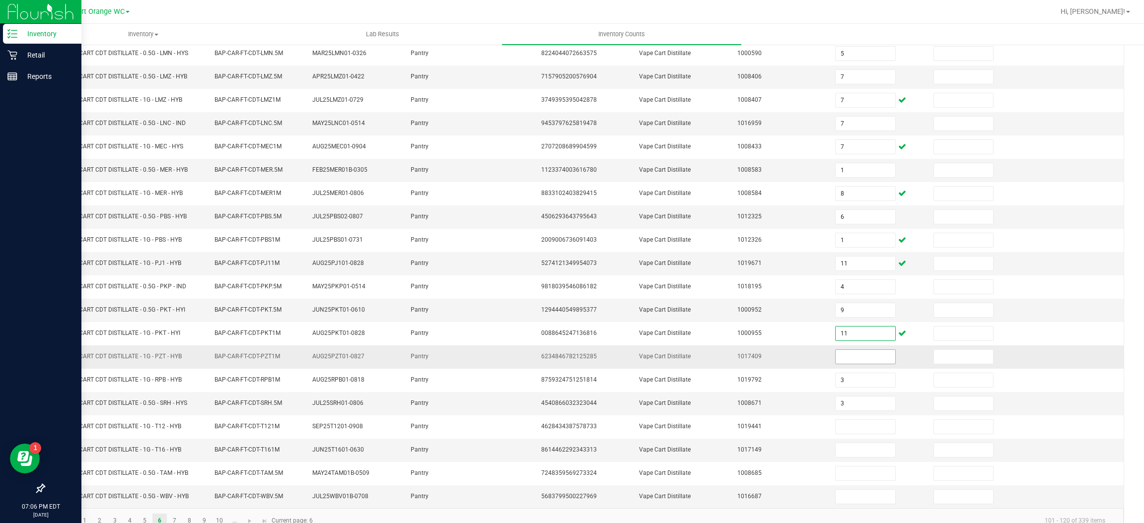
click at [862, 363] on input at bounding box center [865, 357] width 59 height 14
type input "12"
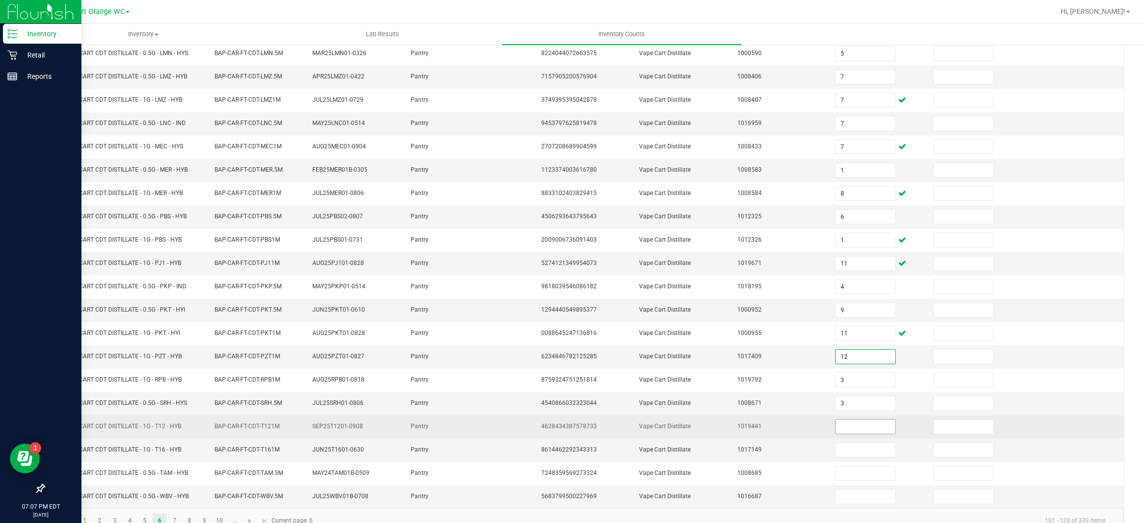
click at [836, 433] on input at bounding box center [865, 427] width 59 height 14
type input "11"
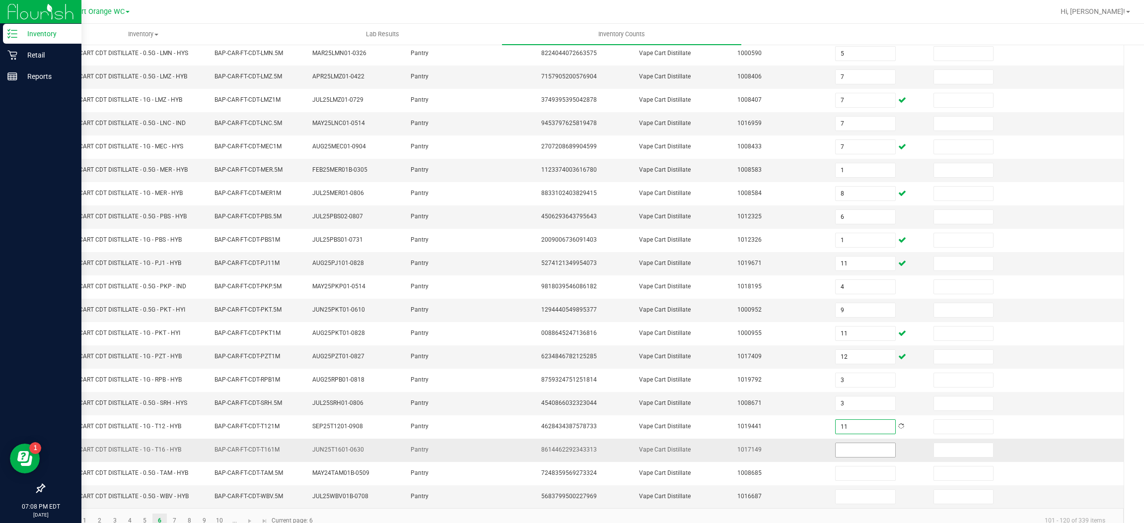
click at [839, 455] on input at bounding box center [865, 450] width 59 height 14
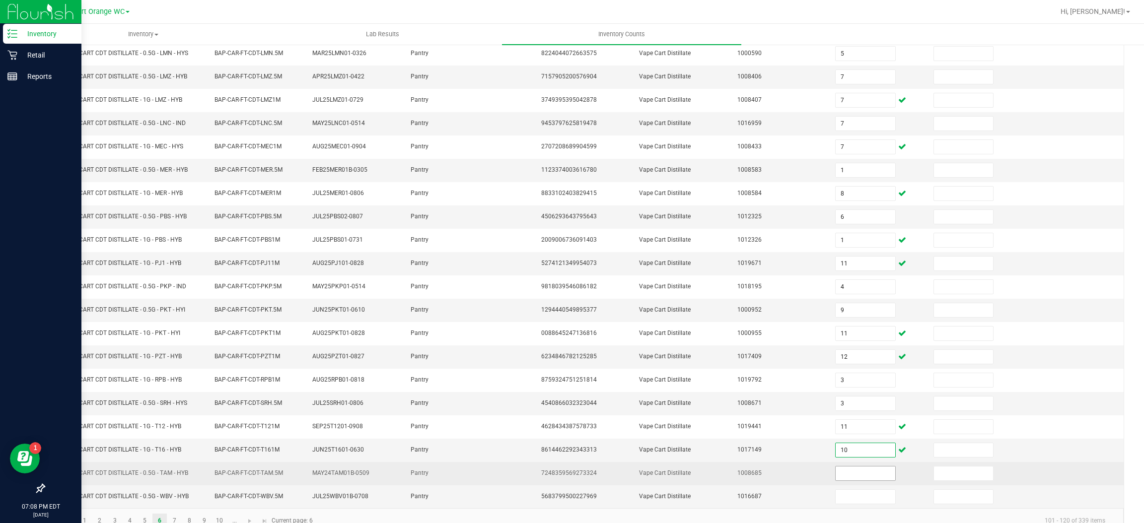
type input "10"
click at [858, 479] on input at bounding box center [865, 474] width 59 height 14
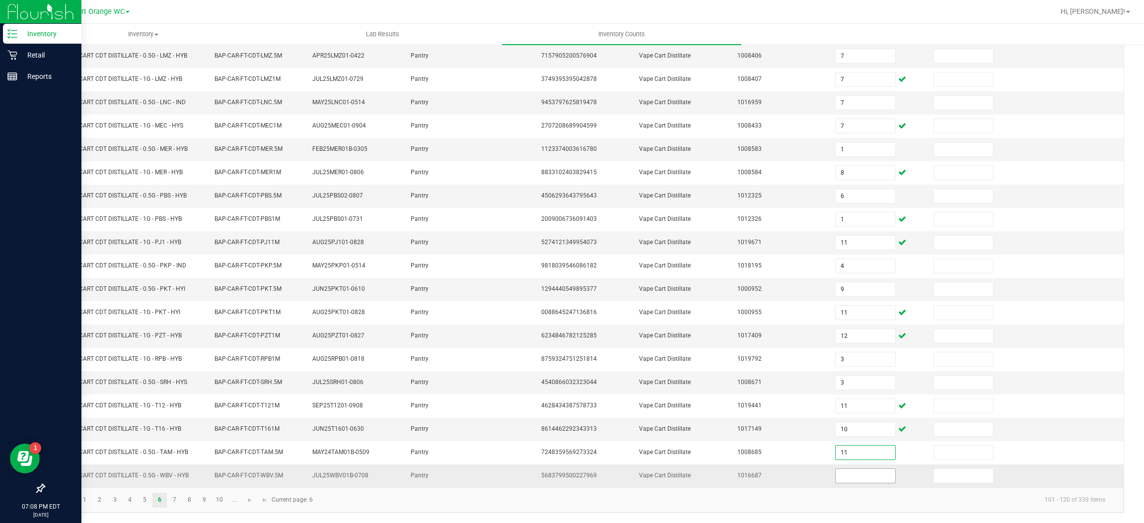
type input "11"
click at [836, 476] on input at bounding box center [865, 476] width 59 height 14
type input "2"
click at [174, 505] on link "7" at bounding box center [174, 500] width 14 height 15
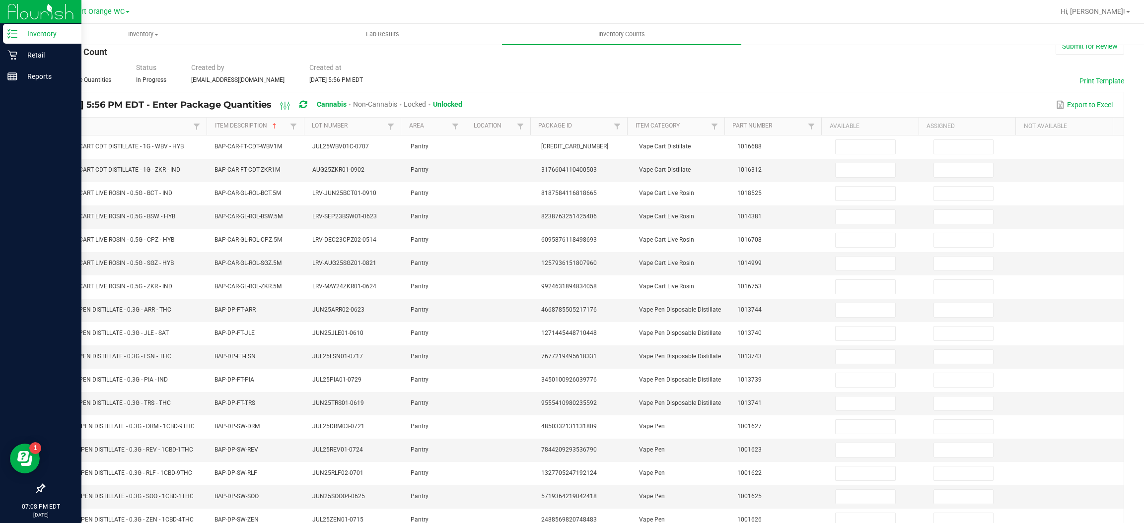
scroll to position [0, 0]
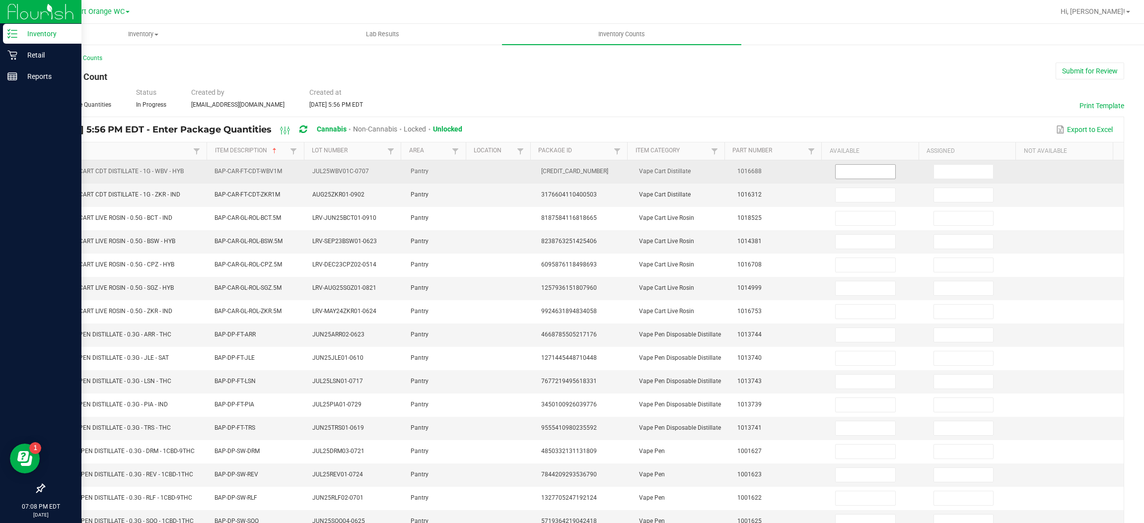
click at [854, 173] on input at bounding box center [865, 172] width 59 height 14
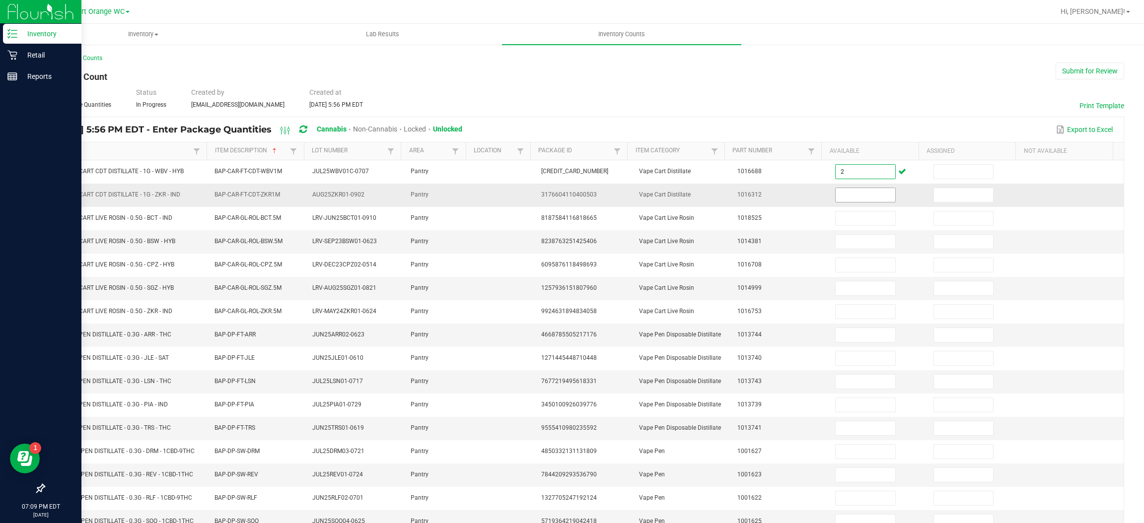
click at [836, 196] on input at bounding box center [865, 195] width 59 height 14
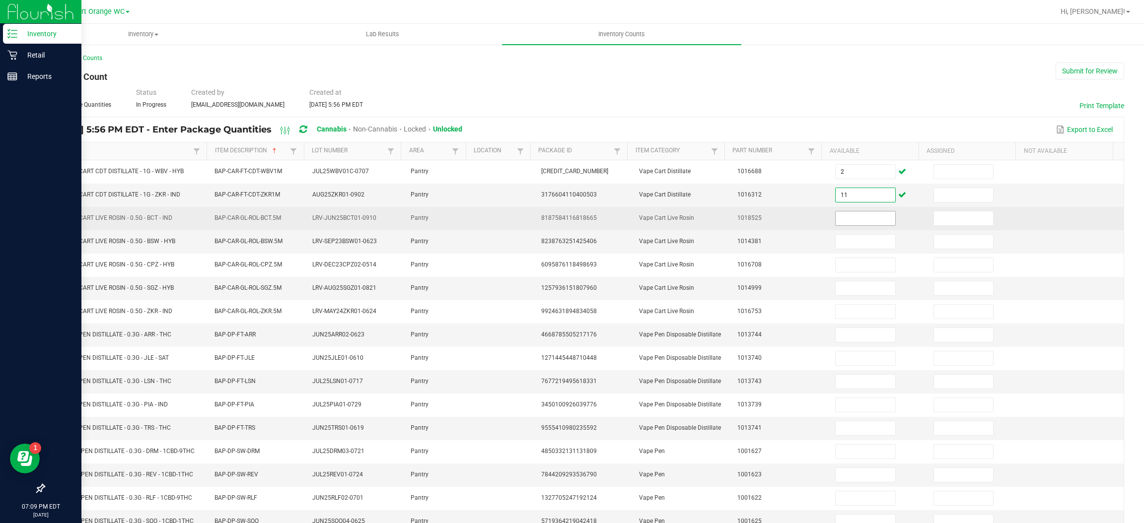
click at [856, 219] on input at bounding box center [865, 219] width 59 height 14
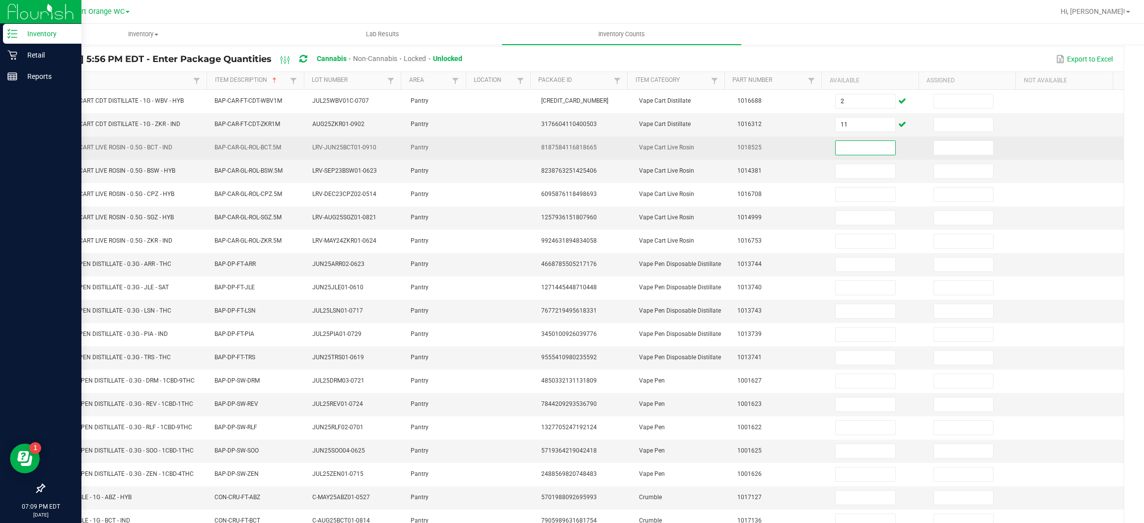
scroll to position [76, 0]
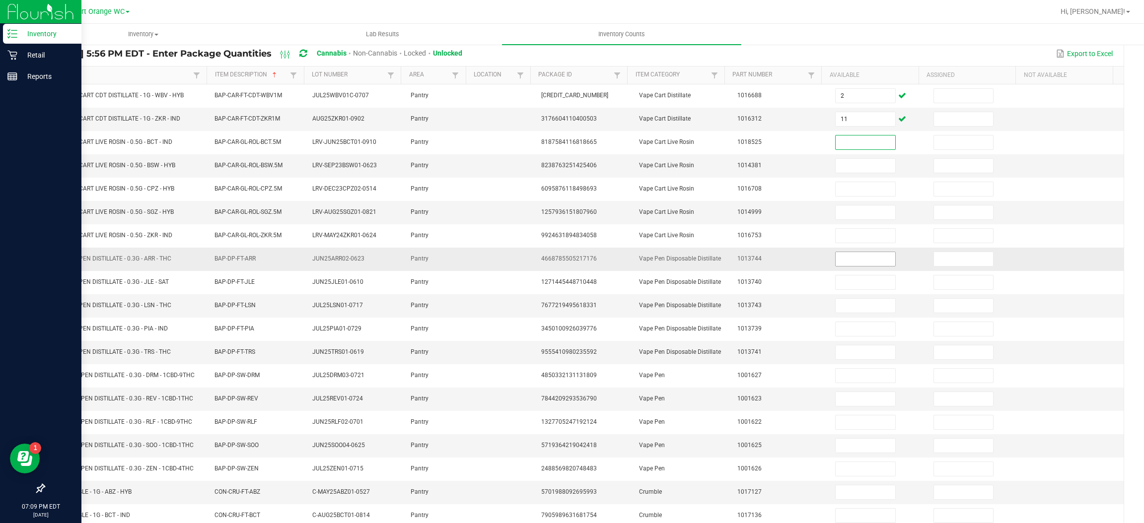
click at [856, 261] on input at bounding box center [865, 259] width 59 height 14
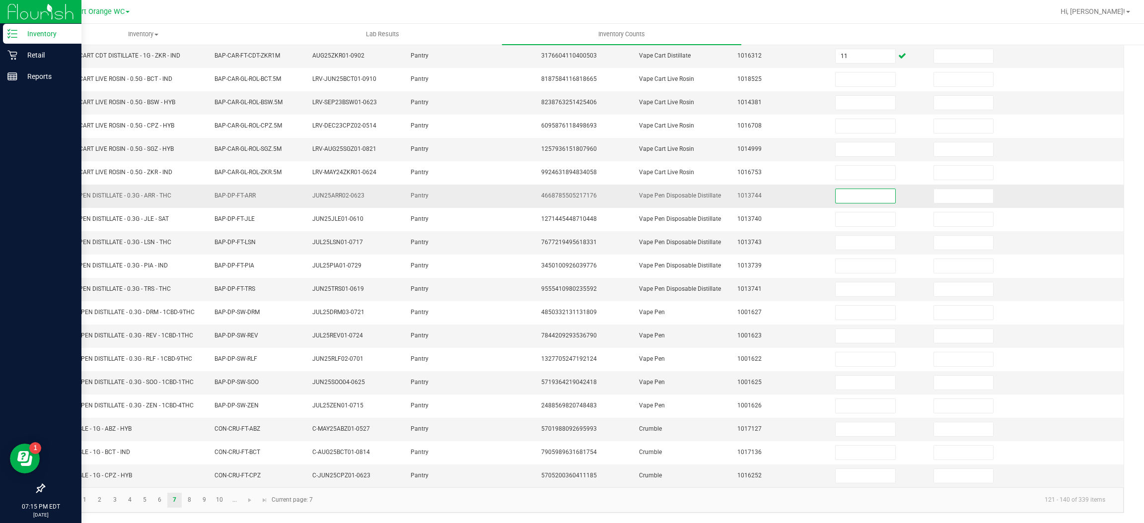
scroll to position [145, 0]
click at [847, 192] on input at bounding box center [865, 196] width 59 height 14
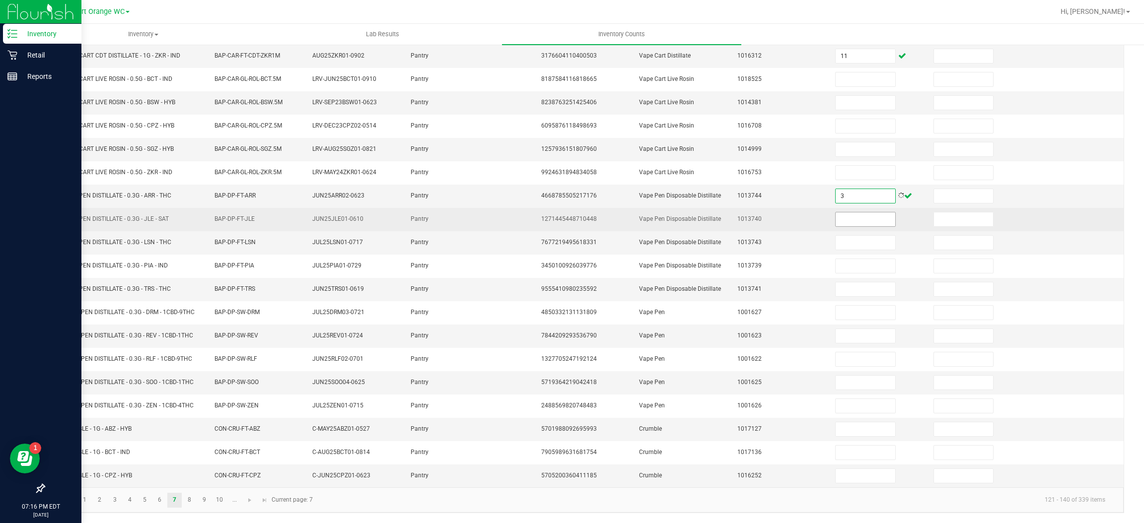
click at [855, 216] on input at bounding box center [865, 220] width 59 height 14
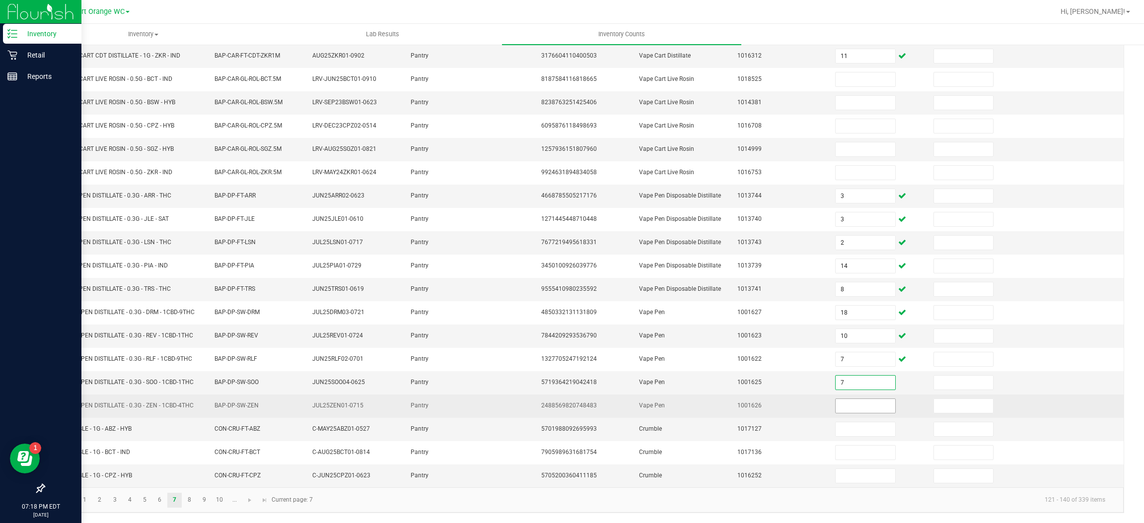
click at [850, 405] on input at bounding box center [865, 406] width 59 height 14
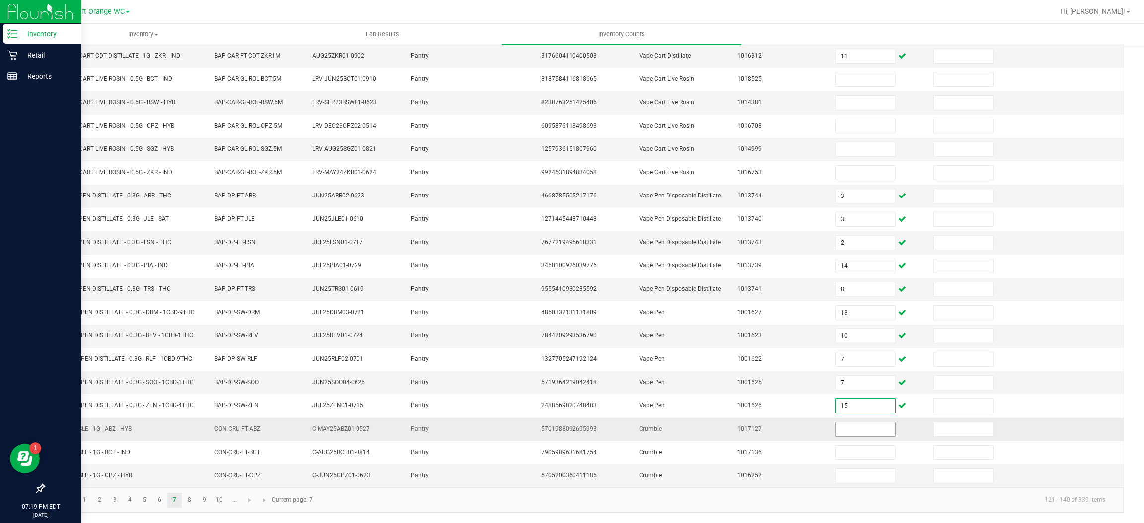
click at [860, 431] on input at bounding box center [865, 430] width 59 height 14
click at [187, 499] on link "8" at bounding box center [189, 500] width 14 height 15
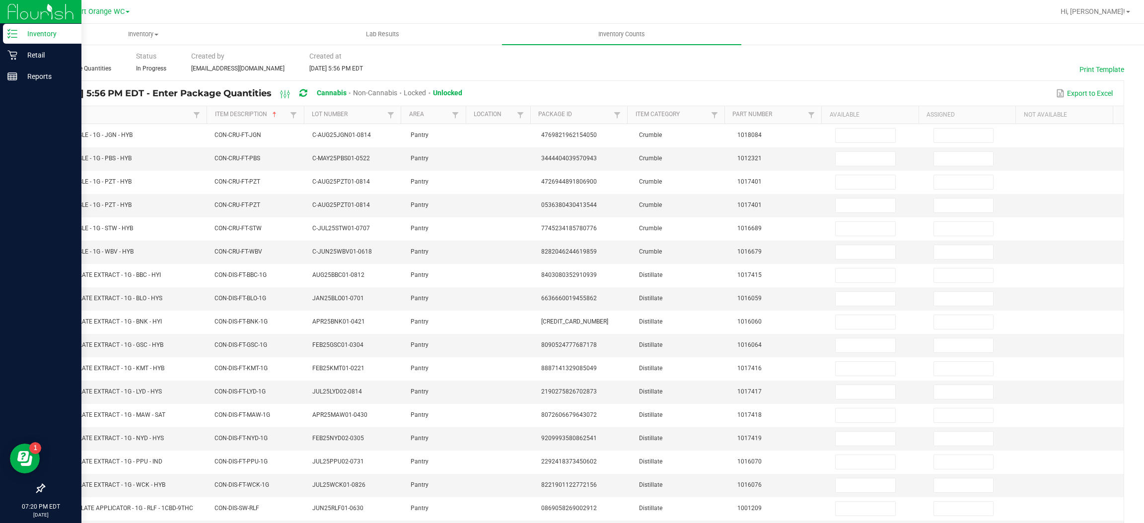
scroll to position [0, 0]
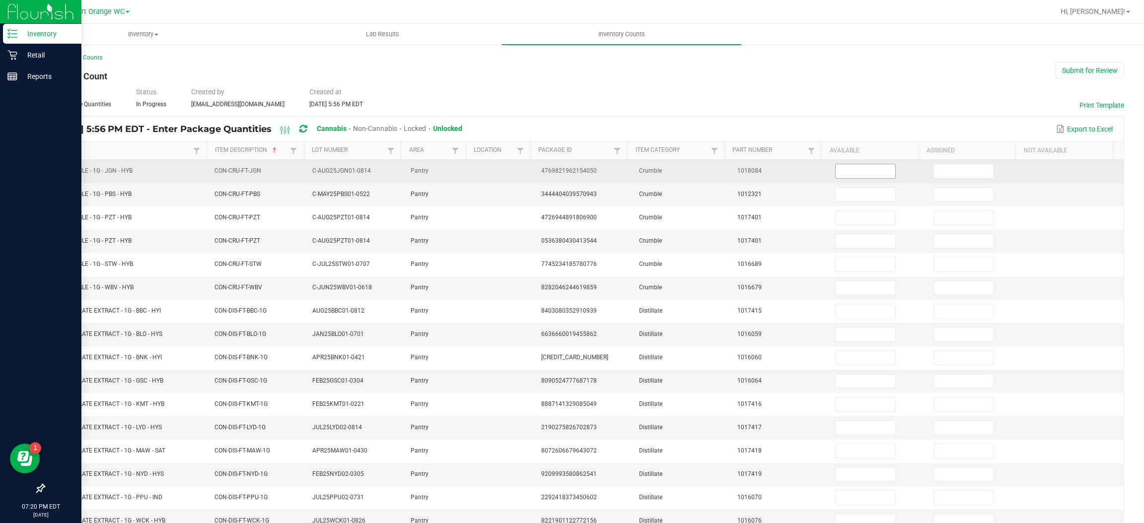
click at [859, 167] on input at bounding box center [865, 171] width 59 height 14
click at [836, 171] on input at bounding box center [865, 171] width 59 height 14
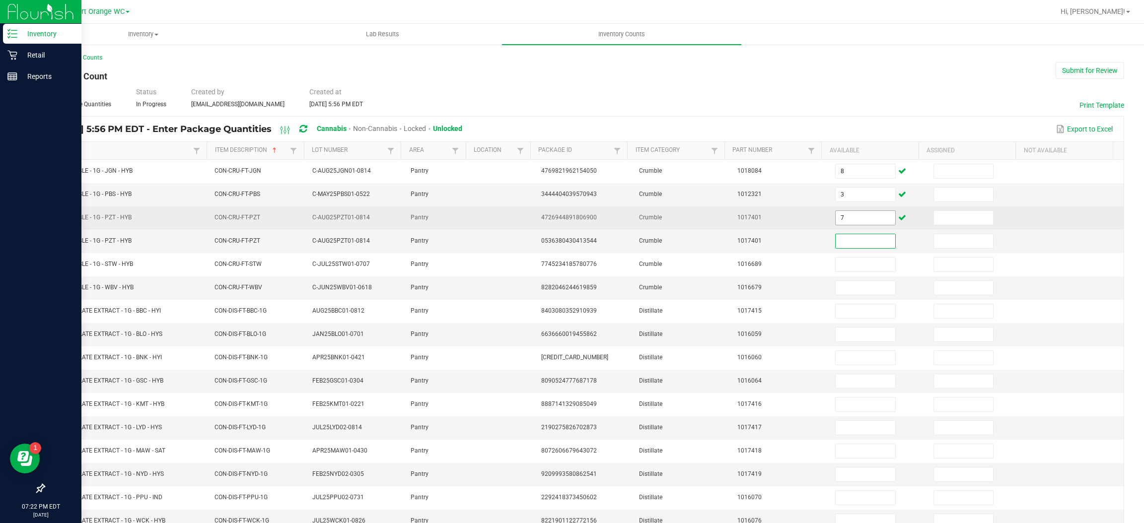
click at [842, 219] on input "7" at bounding box center [865, 218] width 59 height 14
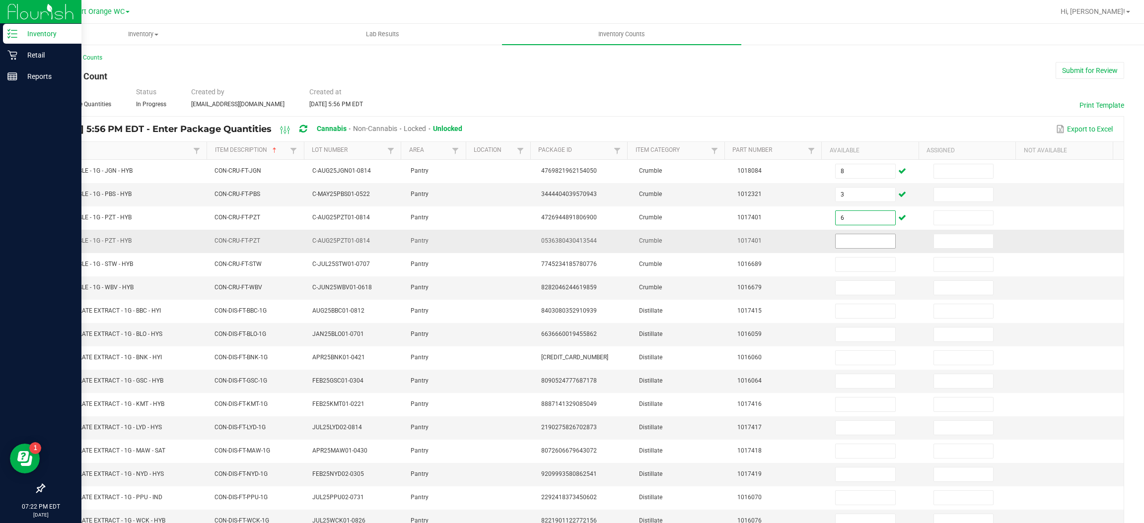
click at [840, 240] on input at bounding box center [865, 241] width 59 height 14
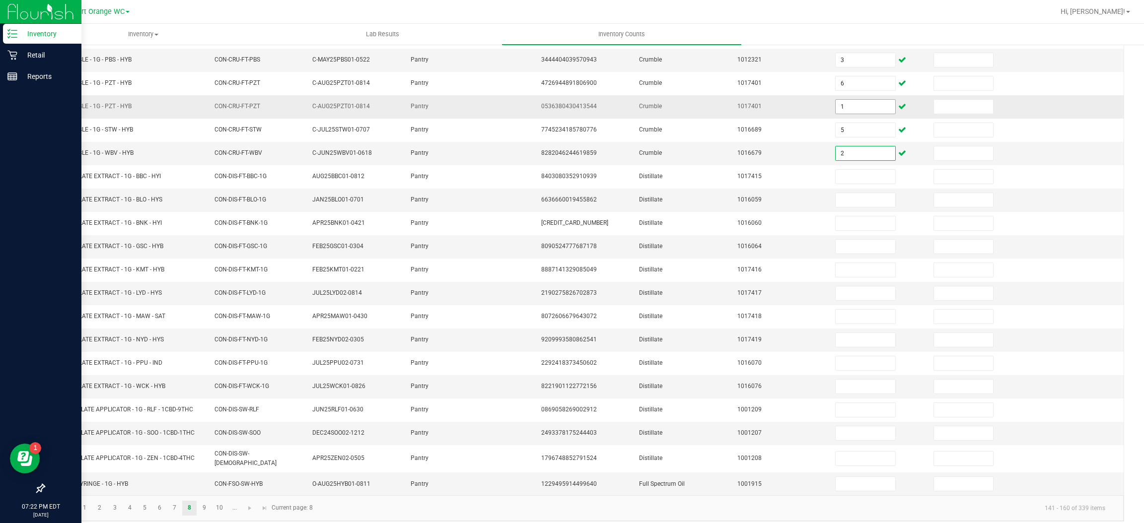
scroll to position [145, 0]
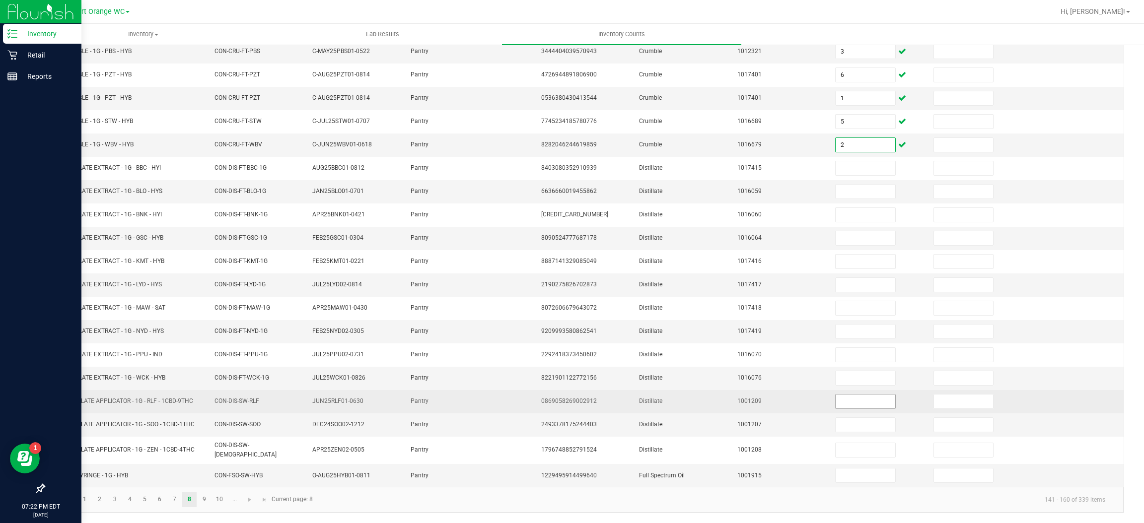
click at [858, 409] on input at bounding box center [865, 402] width 59 height 14
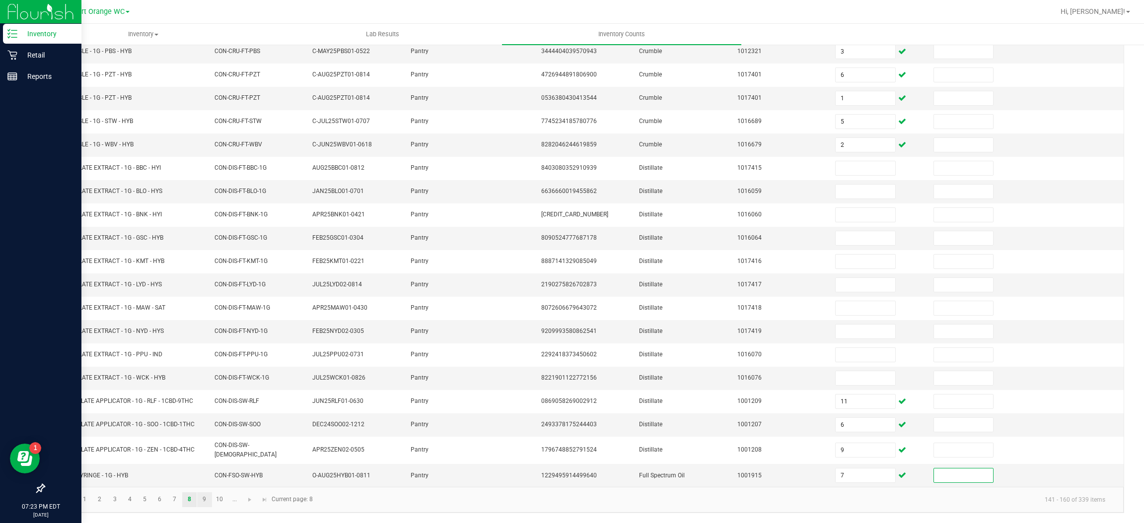
click at [205, 501] on link "9" at bounding box center [204, 500] width 14 height 15
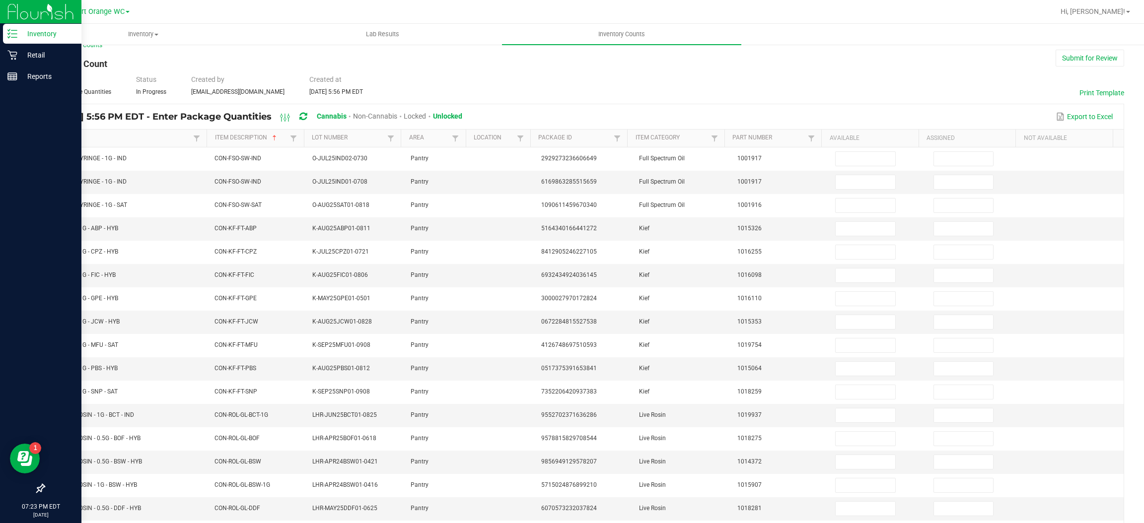
scroll to position [0, 0]
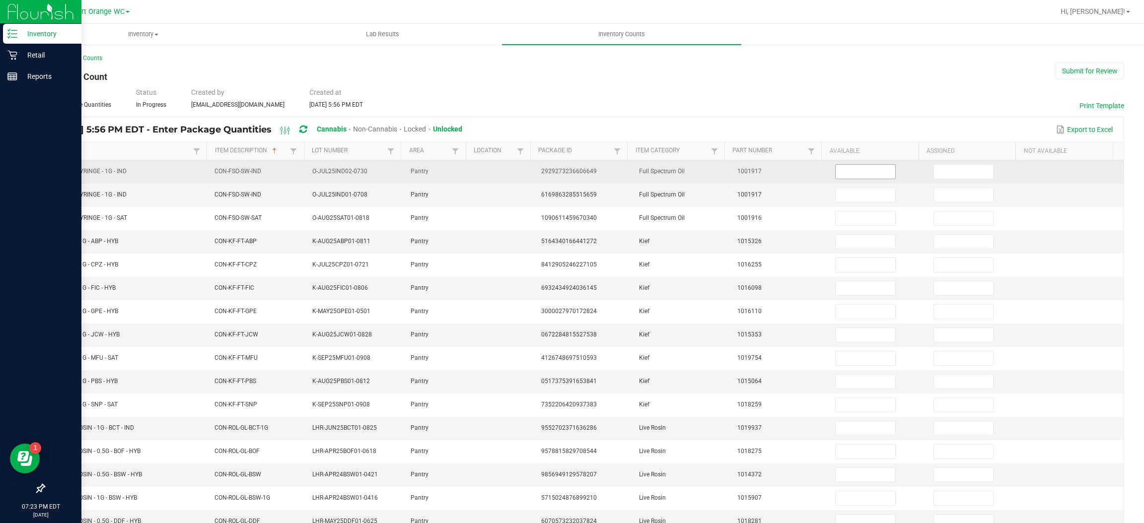
click at [847, 172] on input at bounding box center [865, 172] width 59 height 14
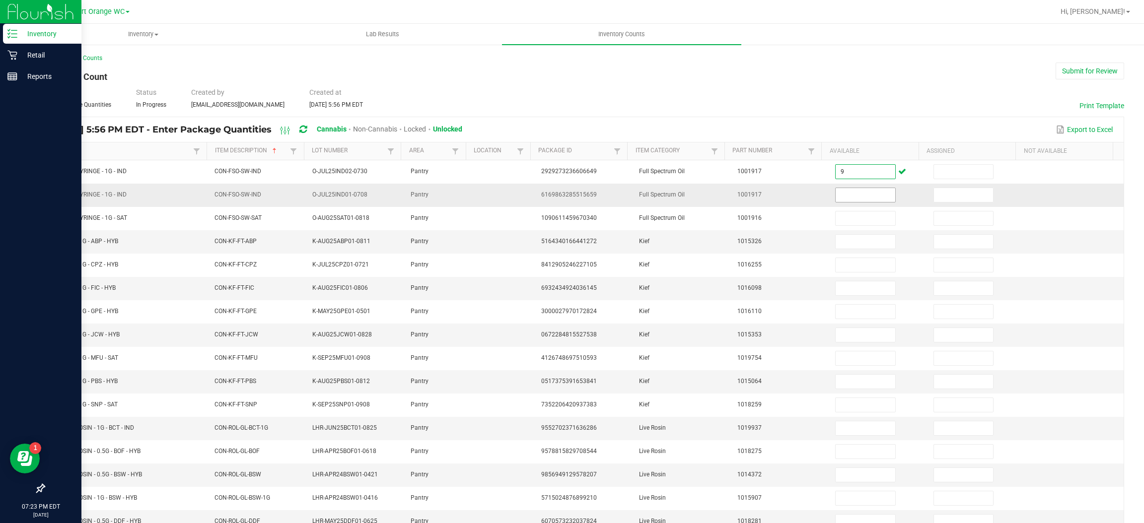
click at [856, 196] on input at bounding box center [865, 195] width 59 height 14
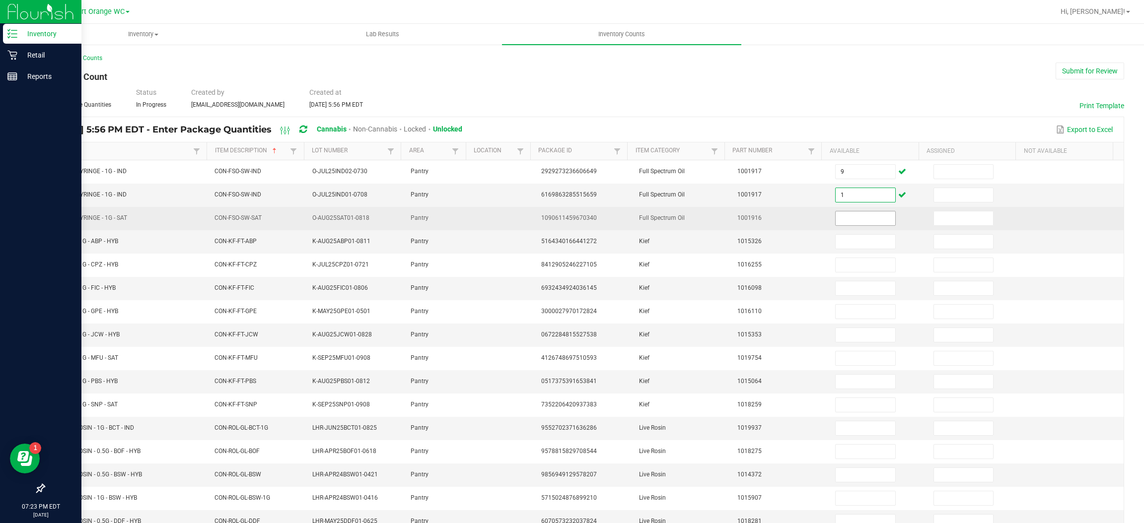
click at [853, 219] on input at bounding box center [865, 219] width 59 height 14
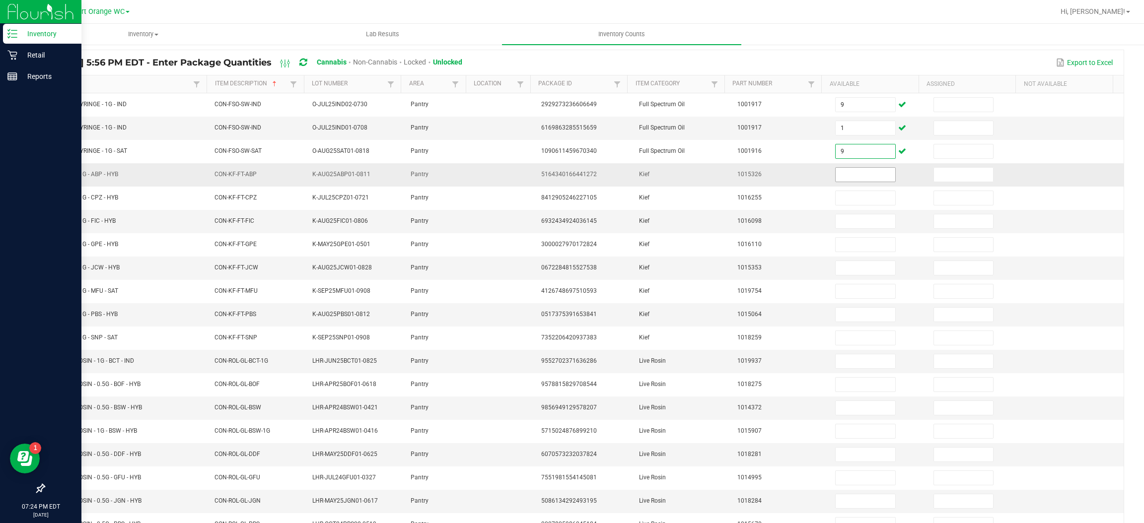
click at [850, 175] on input at bounding box center [865, 175] width 59 height 14
click at [850, 367] on input at bounding box center [865, 362] width 59 height 14
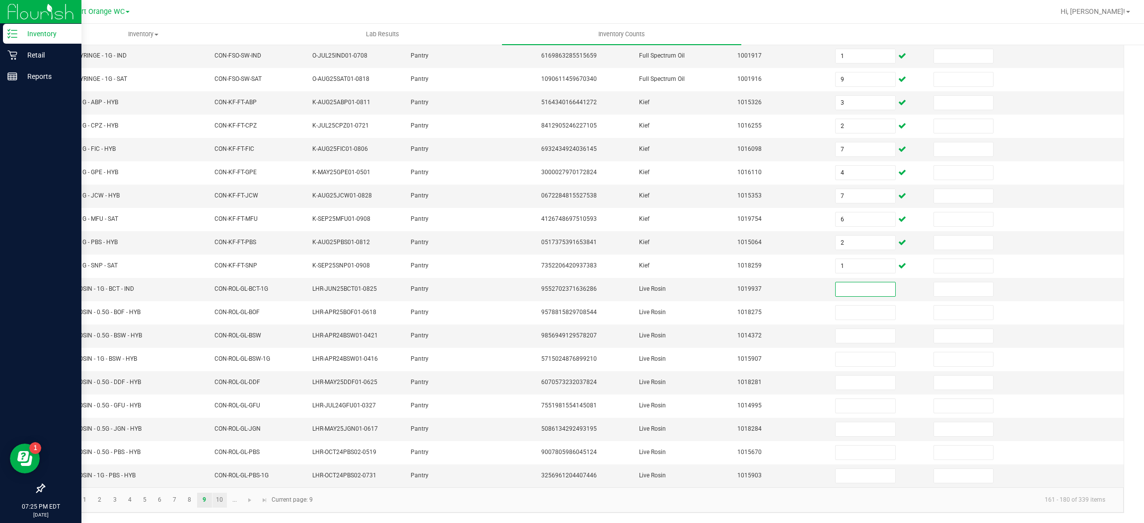
click at [220, 501] on link "10" at bounding box center [220, 500] width 14 height 15
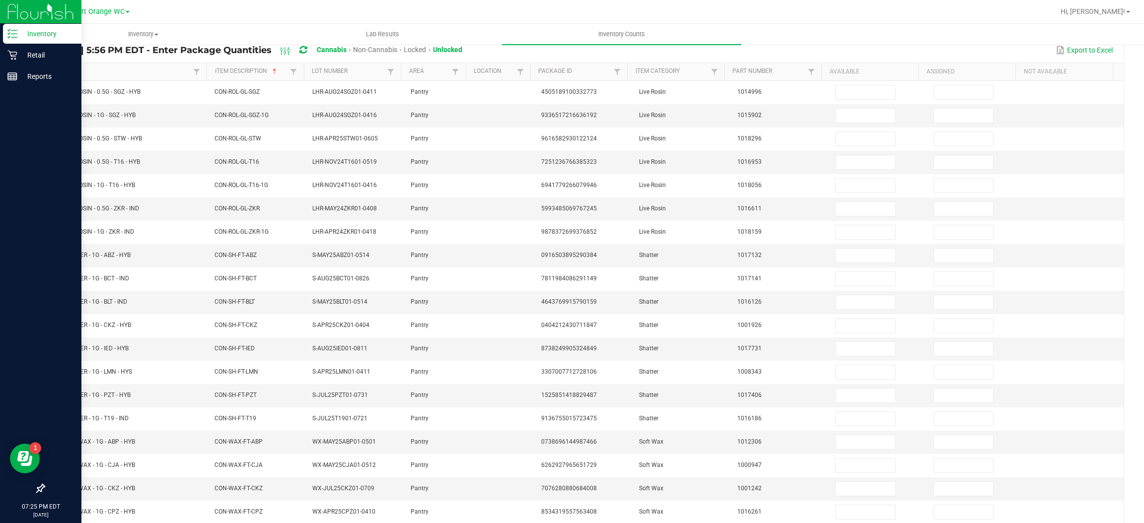
scroll to position [80, 0]
click at [846, 253] on input at bounding box center [865, 255] width 59 height 14
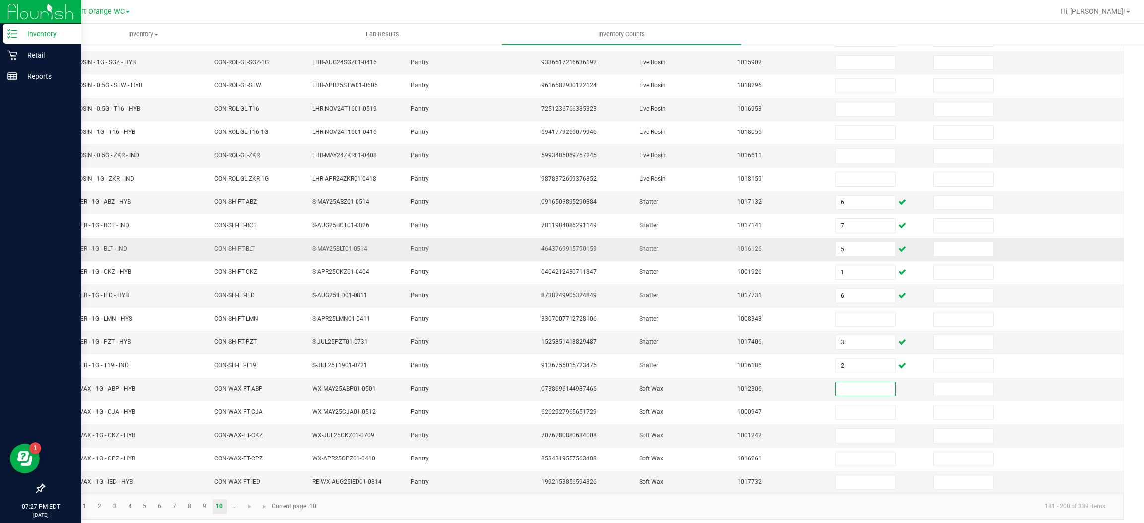
scroll to position [145, 0]
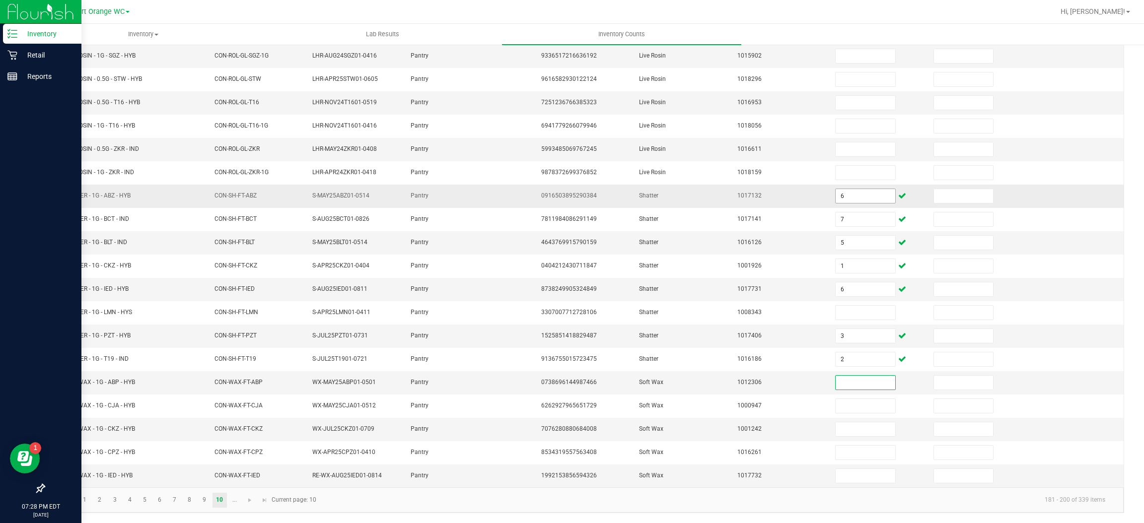
click at [845, 191] on input "6" at bounding box center [865, 196] width 59 height 14
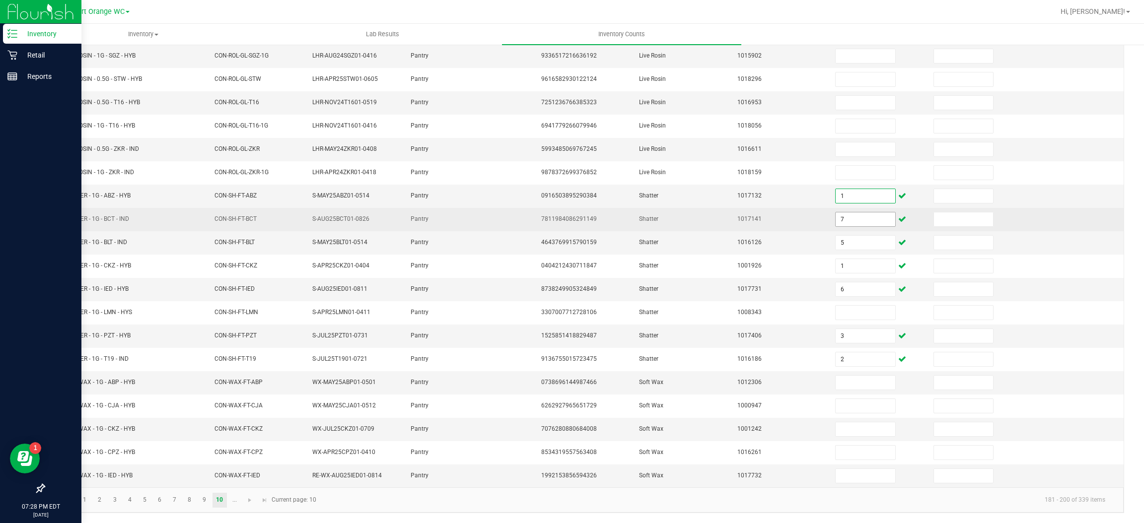
click at [847, 216] on input "7" at bounding box center [865, 220] width 59 height 14
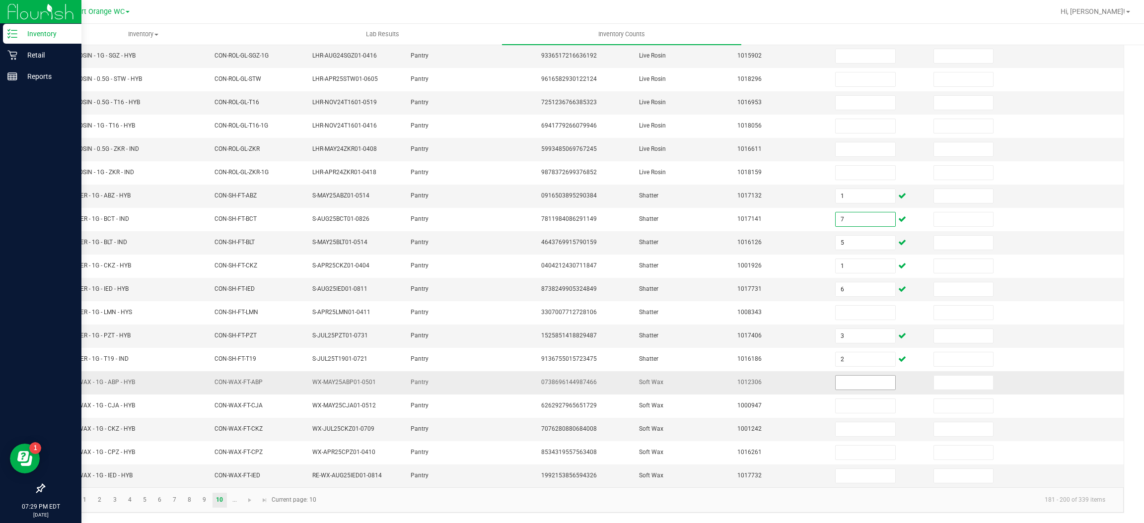
click at [839, 382] on input at bounding box center [865, 383] width 59 height 14
click at [248, 503] on span "Go to the next page" at bounding box center [250, 501] width 8 height 8
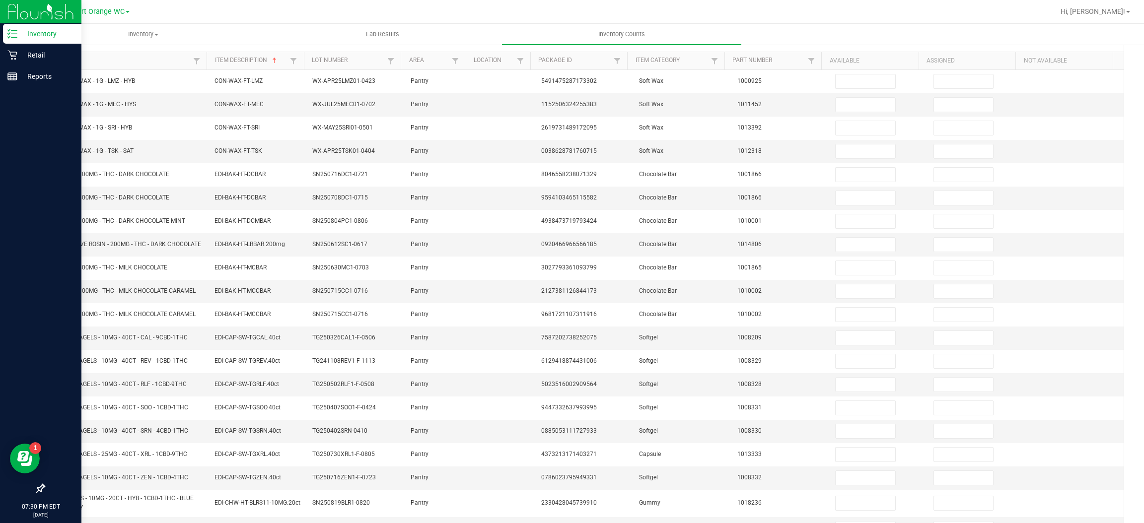
scroll to position [0, 0]
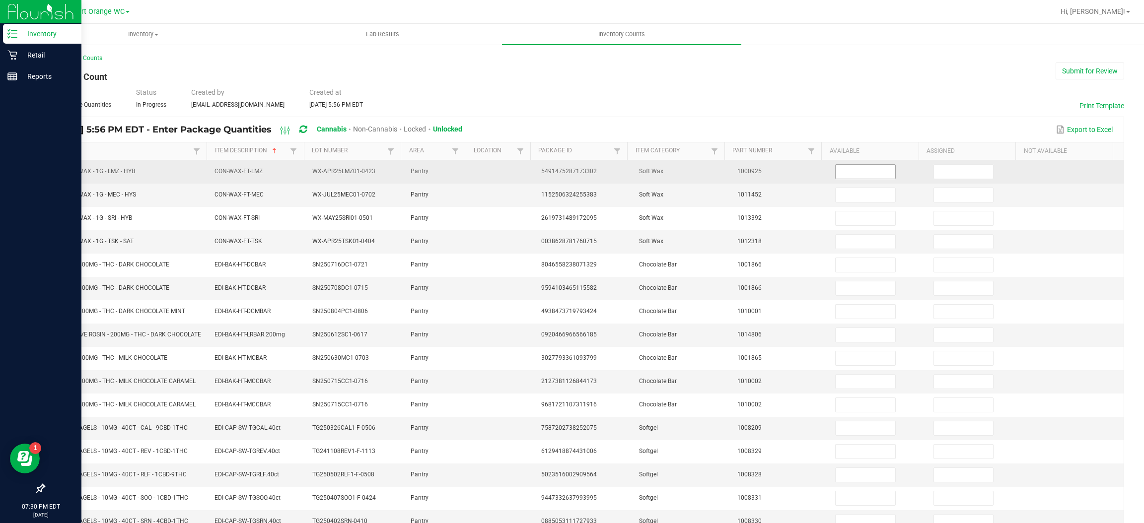
click at [842, 172] on input at bounding box center [865, 172] width 59 height 14
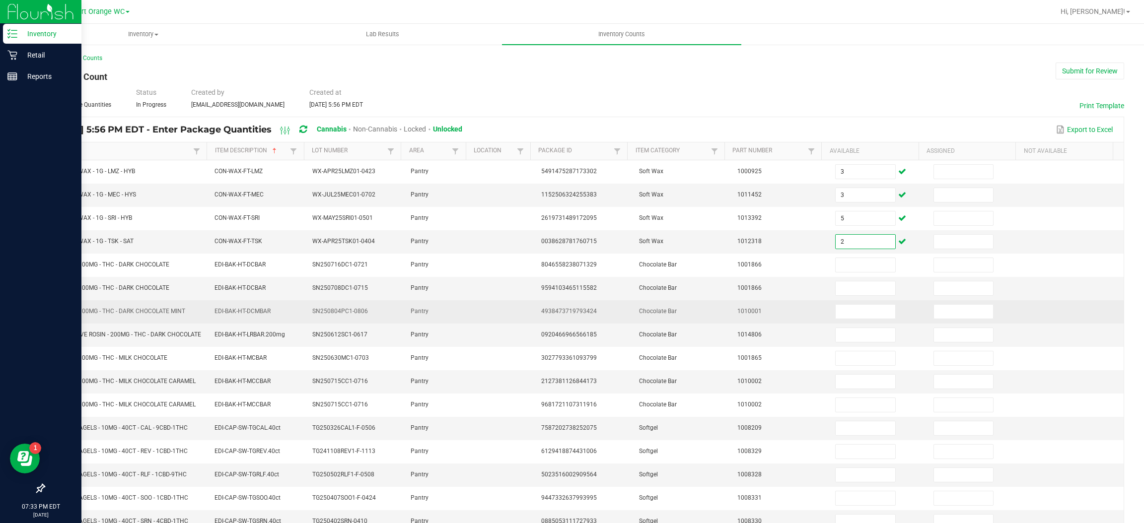
scroll to position [69, 0]
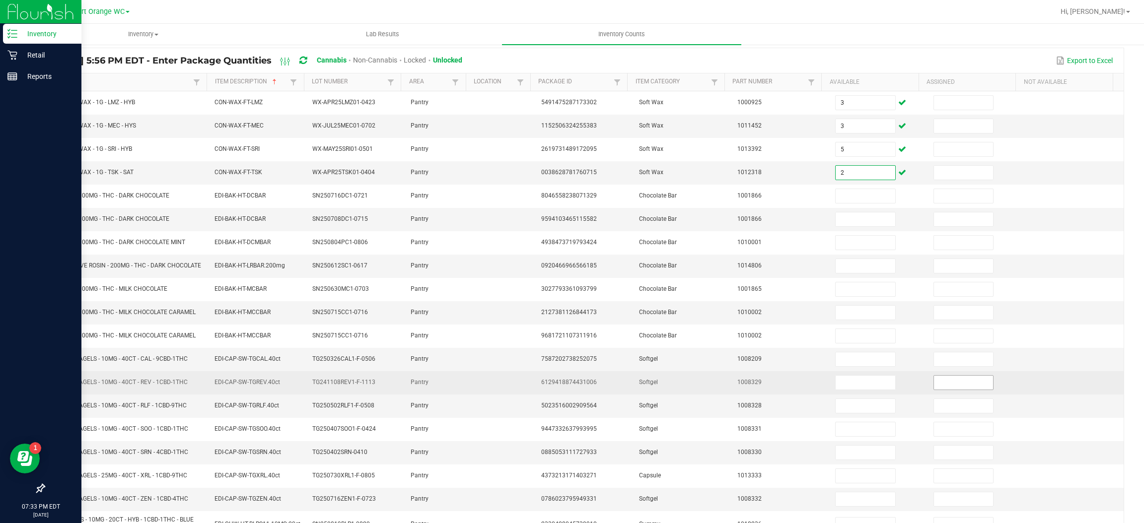
click at [965, 390] on input at bounding box center [963, 383] width 59 height 14
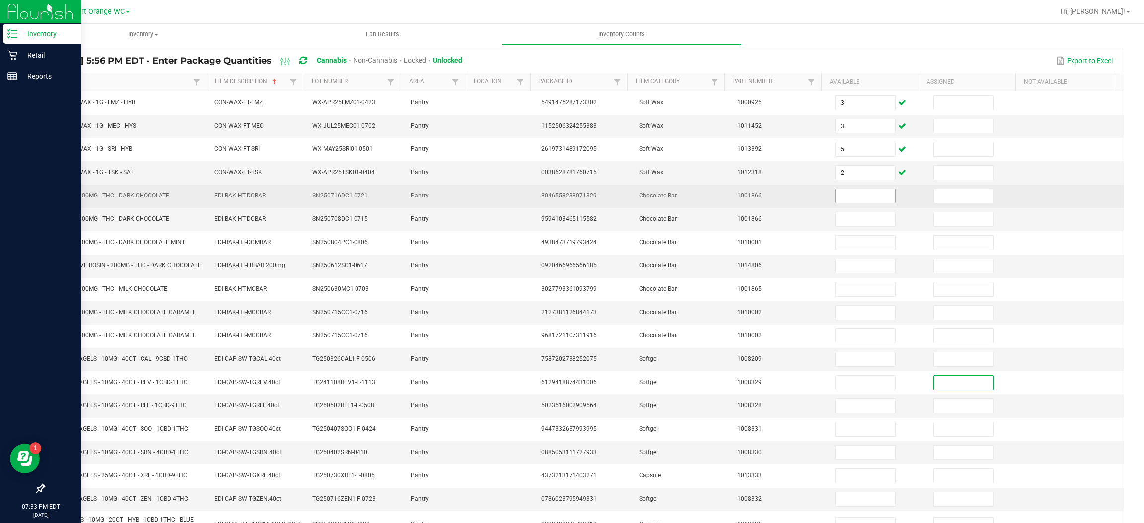
click at [862, 193] on input at bounding box center [865, 196] width 59 height 14
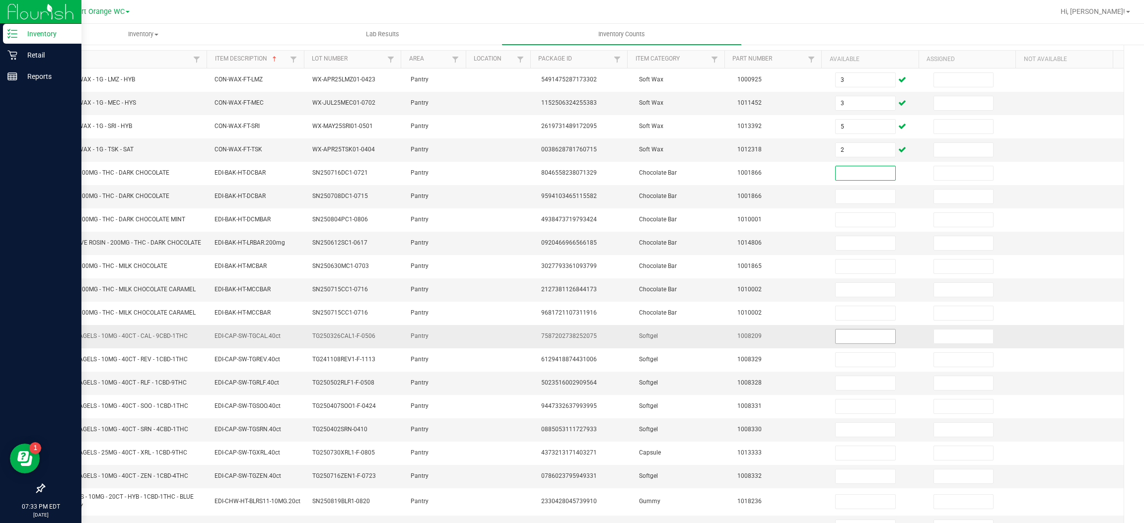
click at [846, 344] on input at bounding box center [865, 337] width 59 height 14
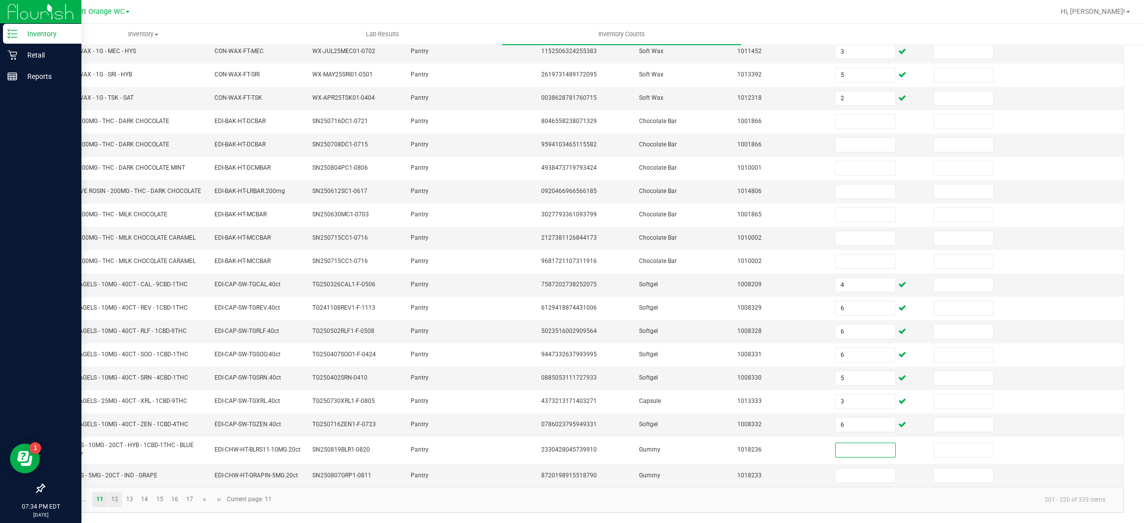
click at [115, 500] on link "12" at bounding box center [115, 500] width 14 height 15
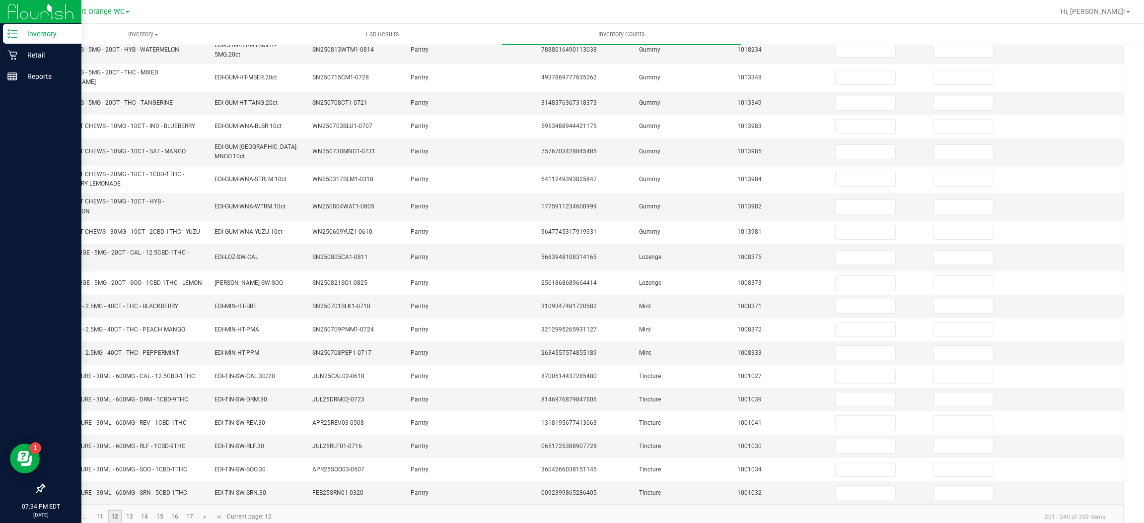
scroll to position [168, 0]
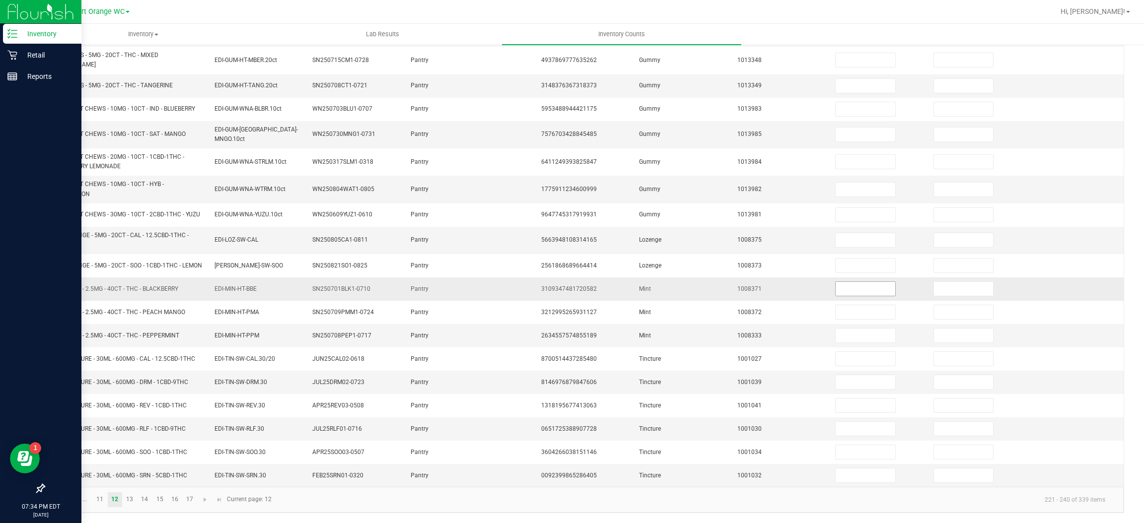
click at [848, 286] on input at bounding box center [865, 289] width 59 height 14
click at [130, 500] on link "13" at bounding box center [130, 500] width 14 height 15
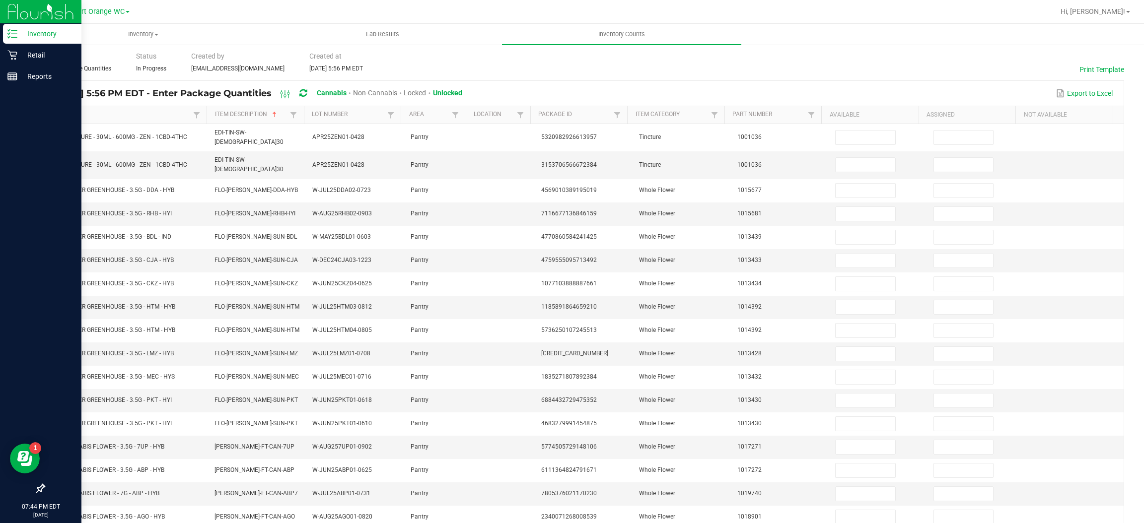
scroll to position [37, 0]
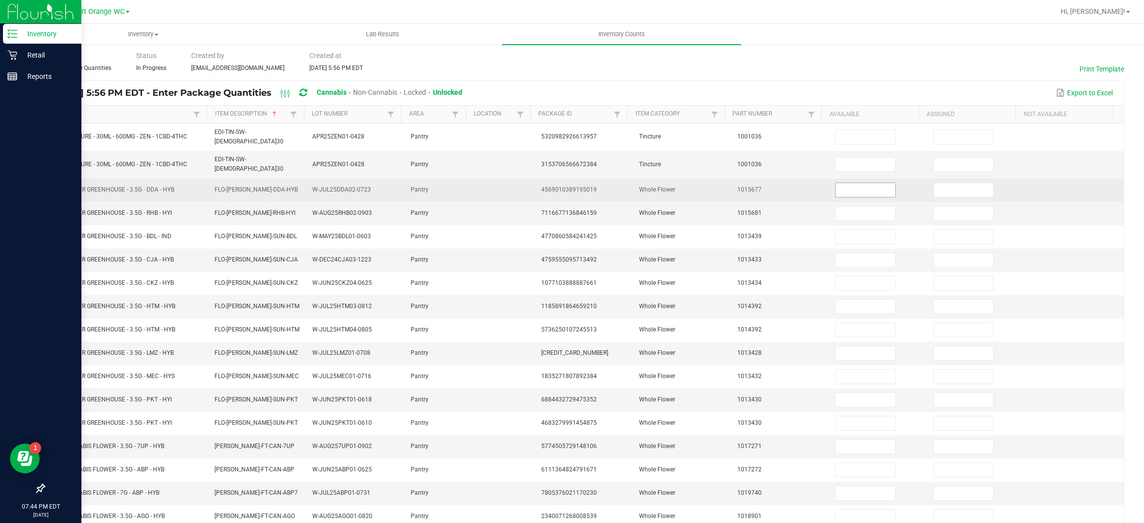
click at [856, 184] on input at bounding box center [865, 190] width 59 height 14
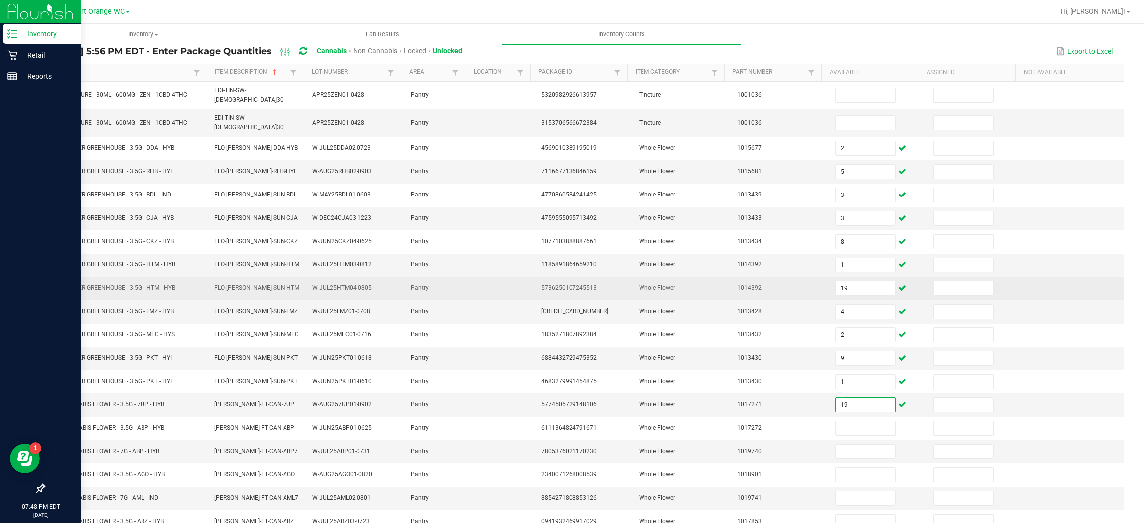
scroll to position [124, 0]
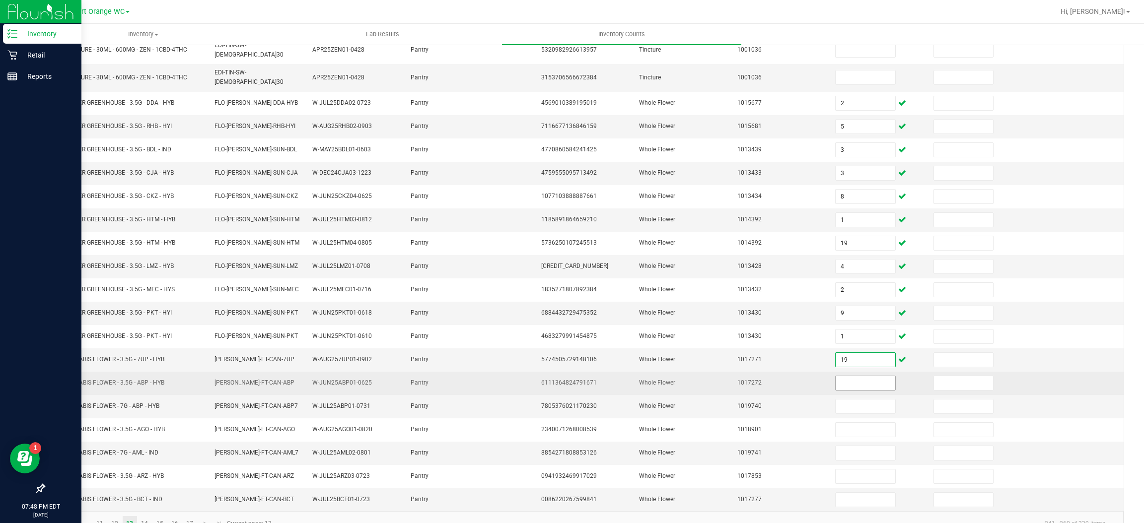
click at [857, 382] on input at bounding box center [865, 383] width 59 height 14
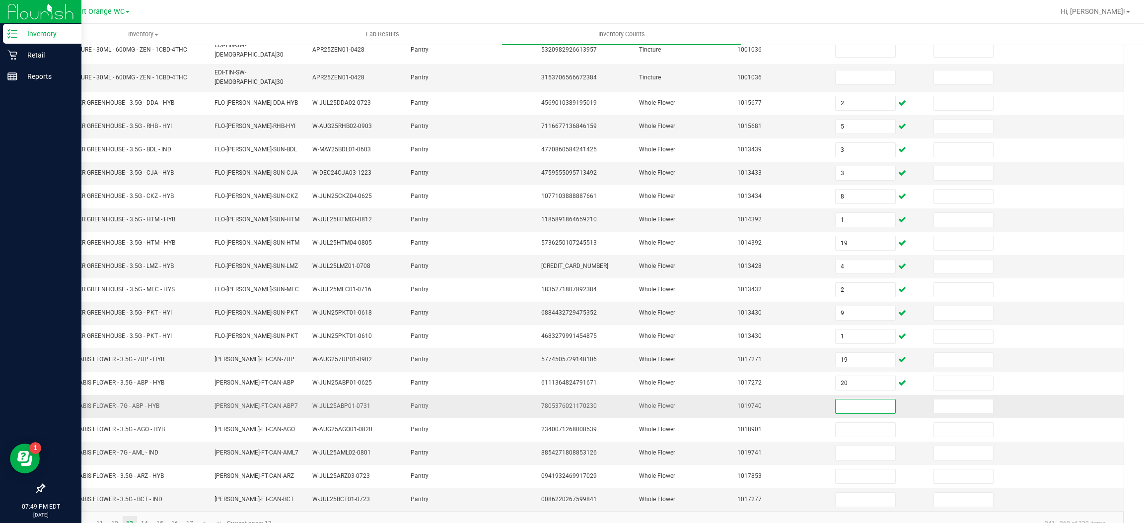
click at [848, 403] on input at bounding box center [865, 407] width 59 height 14
click at [836, 451] on input at bounding box center [865, 453] width 59 height 14
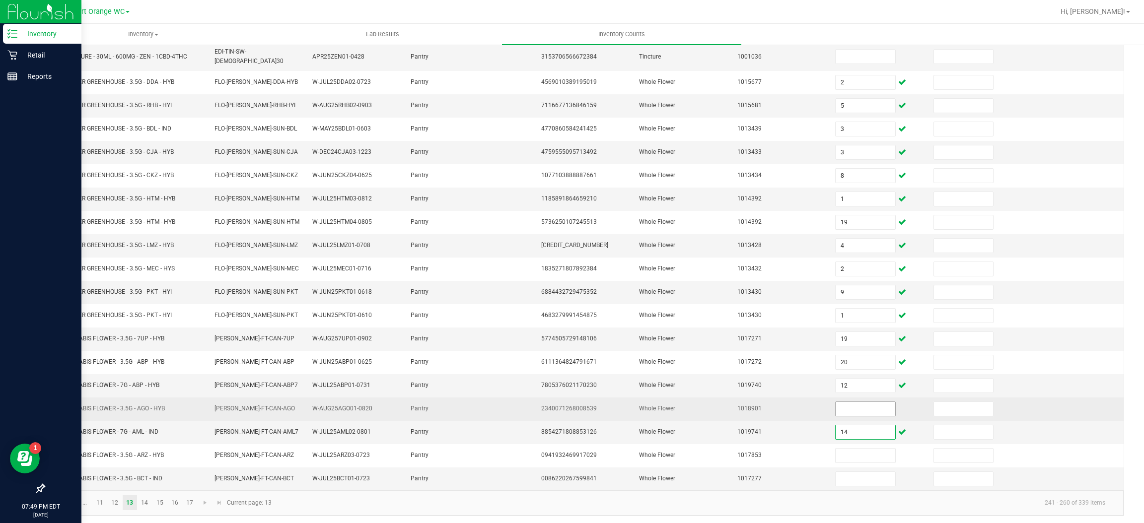
click at [836, 402] on input at bounding box center [865, 409] width 59 height 14
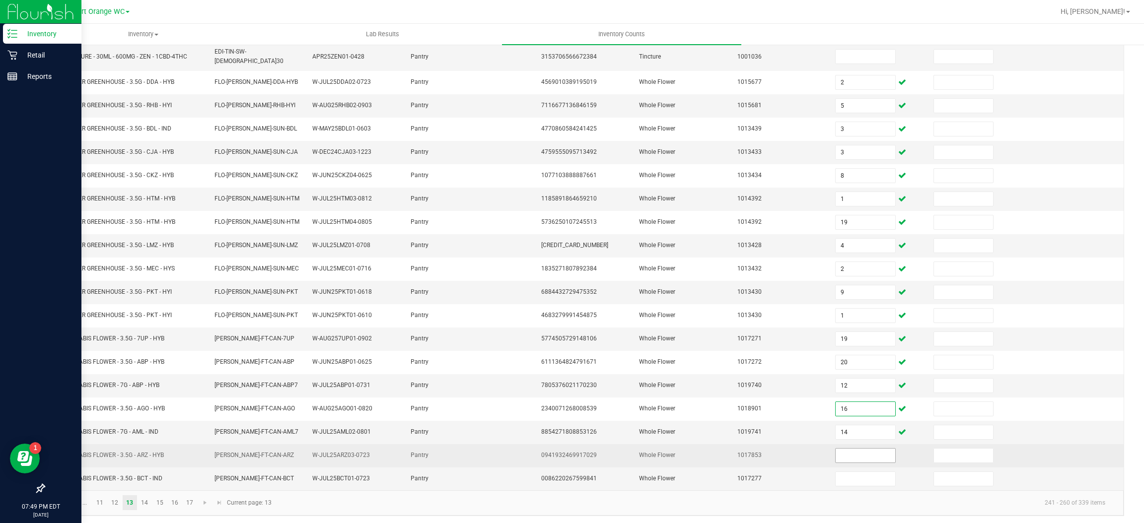
click at [836, 452] on input at bounding box center [865, 456] width 59 height 14
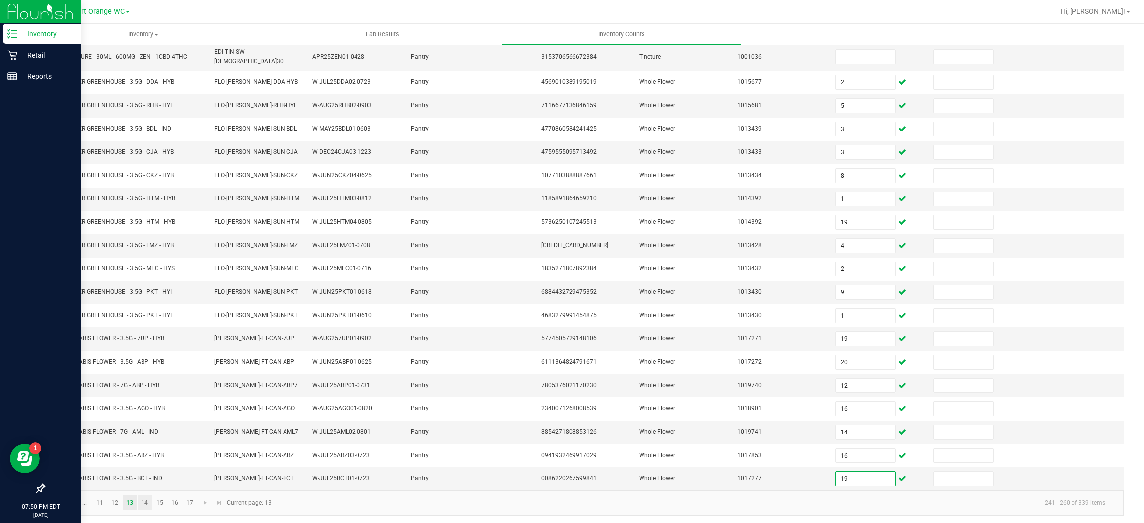
click at [146, 503] on link "14" at bounding box center [145, 503] width 14 height 15
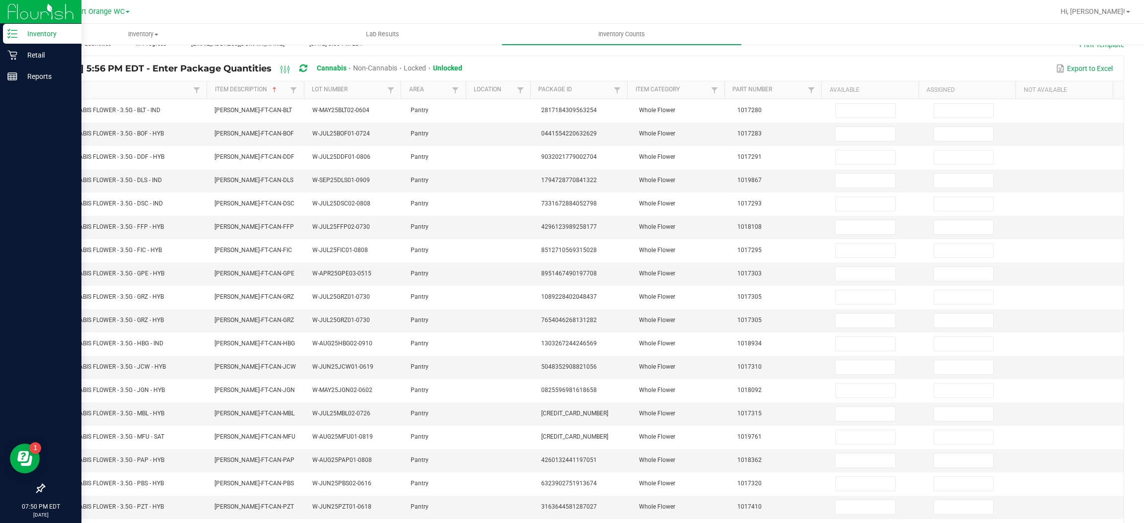
scroll to position [46, 0]
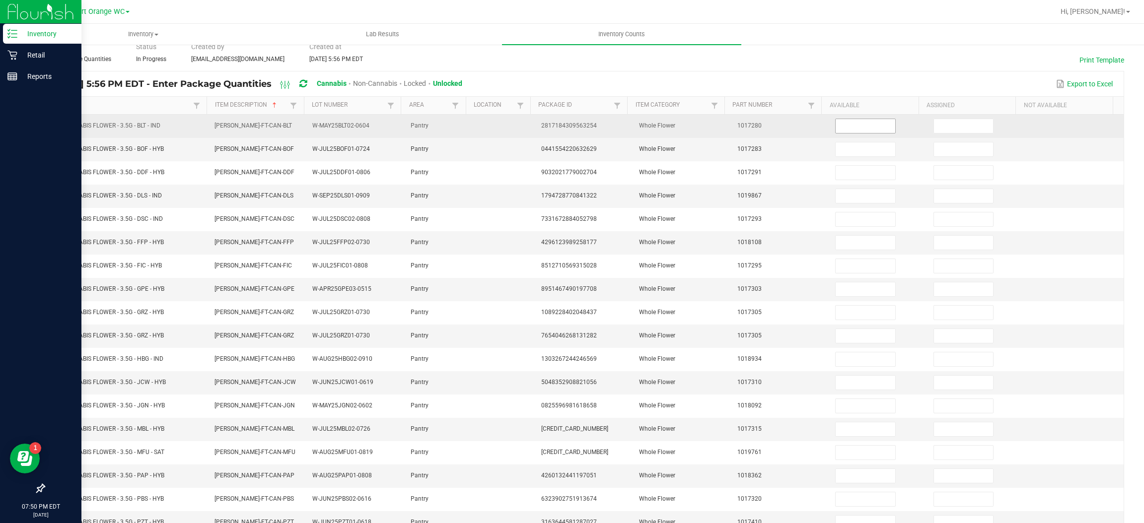
click at [855, 126] on input at bounding box center [865, 126] width 59 height 14
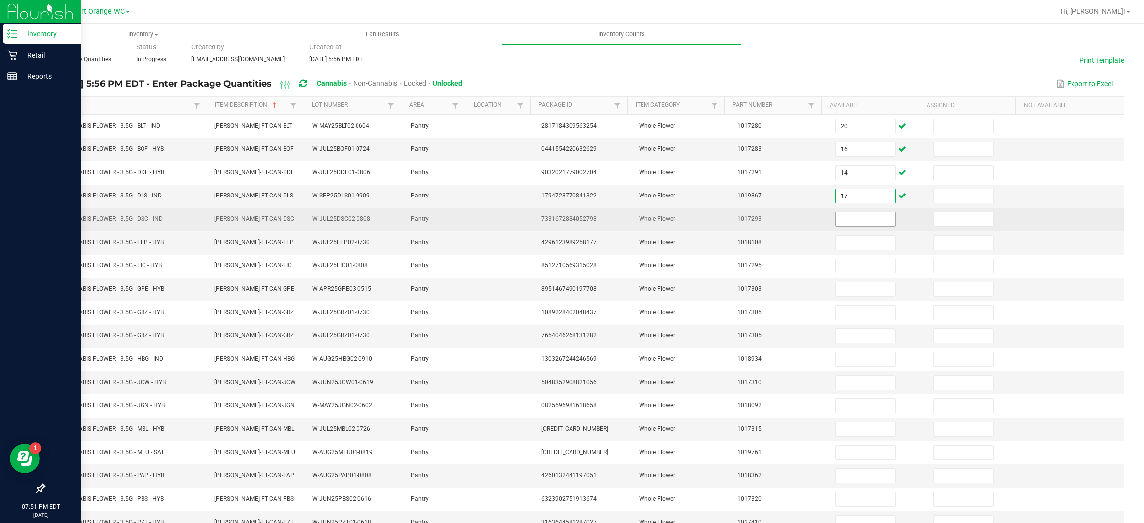
click at [871, 221] on input at bounding box center [865, 220] width 59 height 14
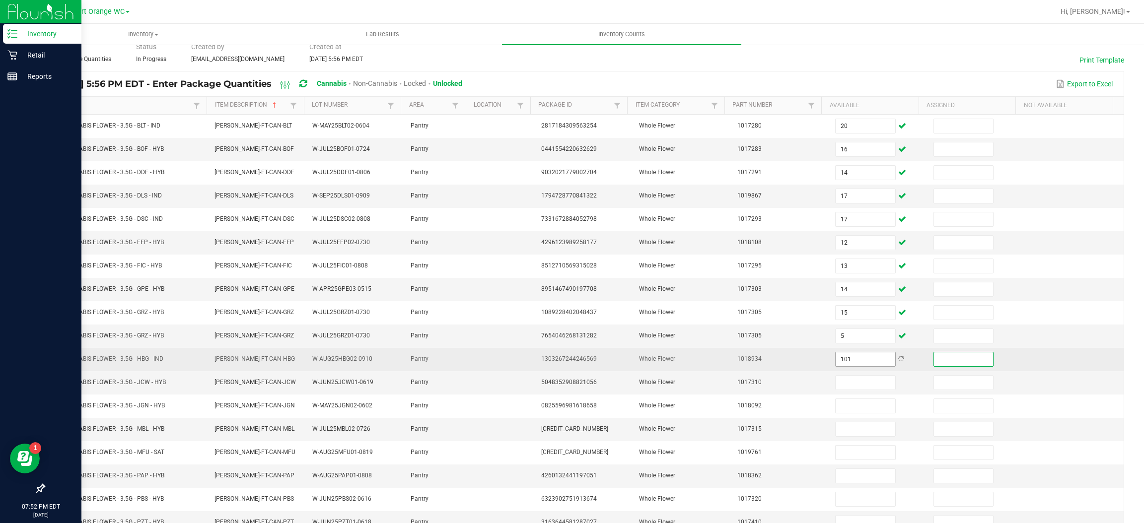
click at [847, 364] on input "101" at bounding box center [865, 360] width 59 height 14
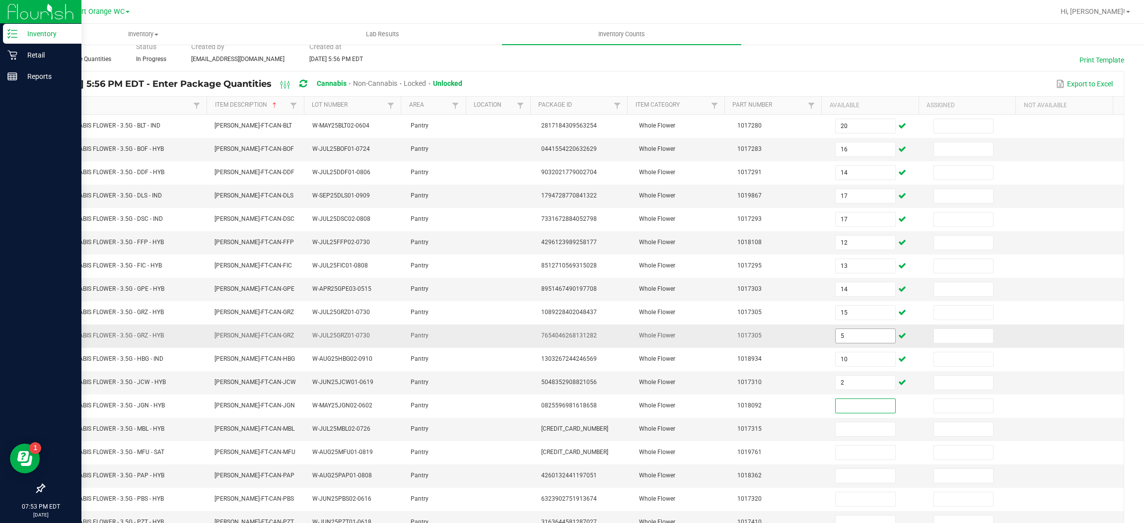
click at [848, 341] on input "5" at bounding box center [865, 336] width 59 height 14
click at [838, 339] on input "5" at bounding box center [865, 336] width 59 height 14
click at [782, 426] on td "1017315" at bounding box center [780, 429] width 98 height 23
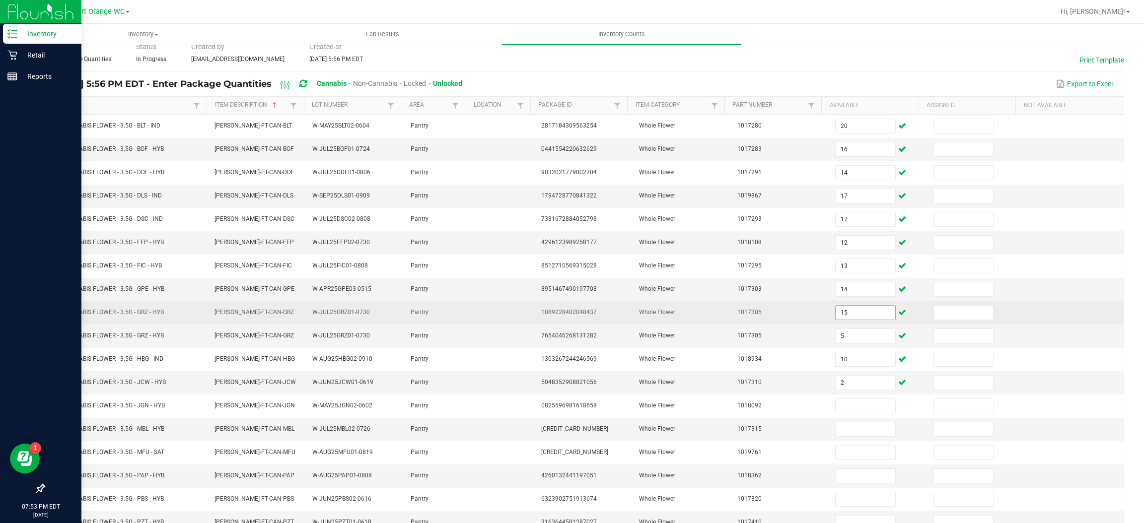
click at [846, 311] on input "15" at bounding box center [865, 313] width 59 height 14
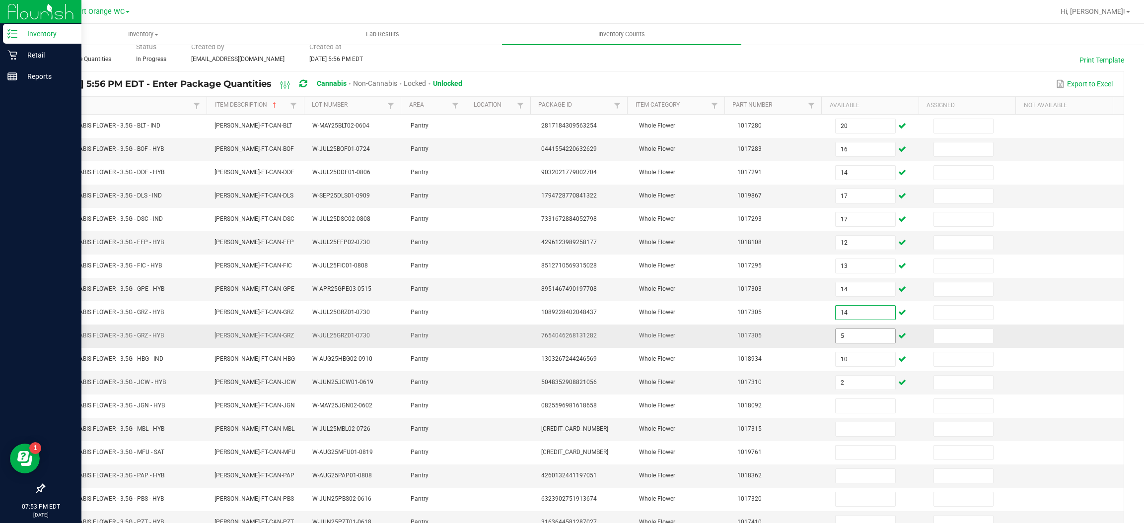
click at [848, 339] on input "5" at bounding box center [865, 336] width 59 height 14
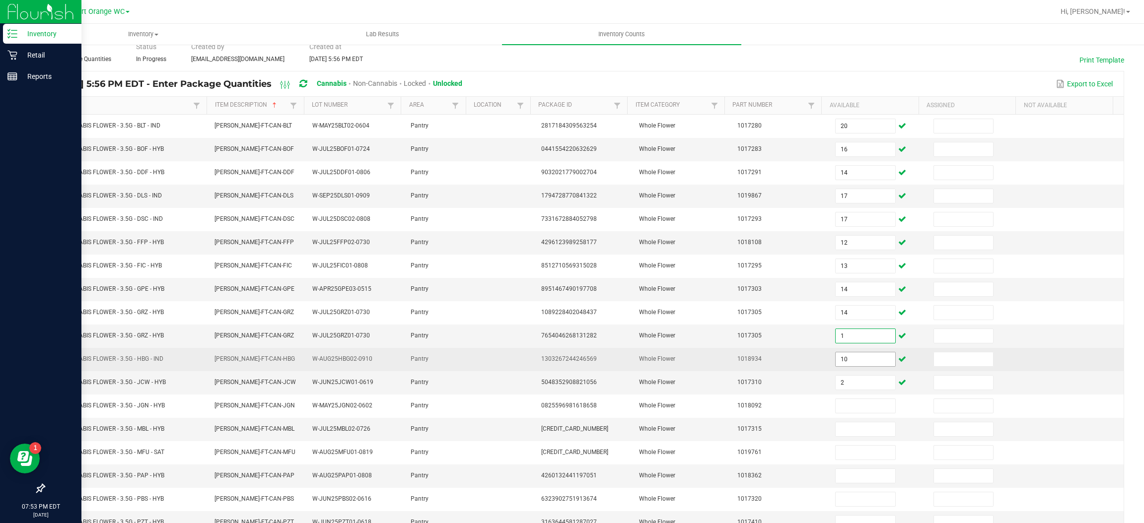
click at [861, 364] on input "10" at bounding box center [865, 360] width 59 height 14
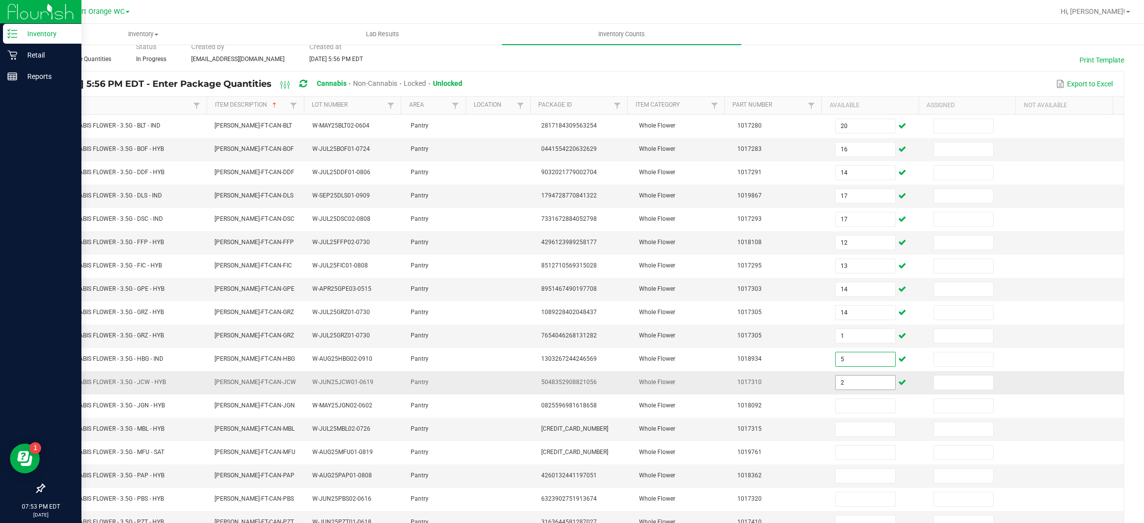
click at [851, 389] on input "2" at bounding box center [865, 383] width 59 height 14
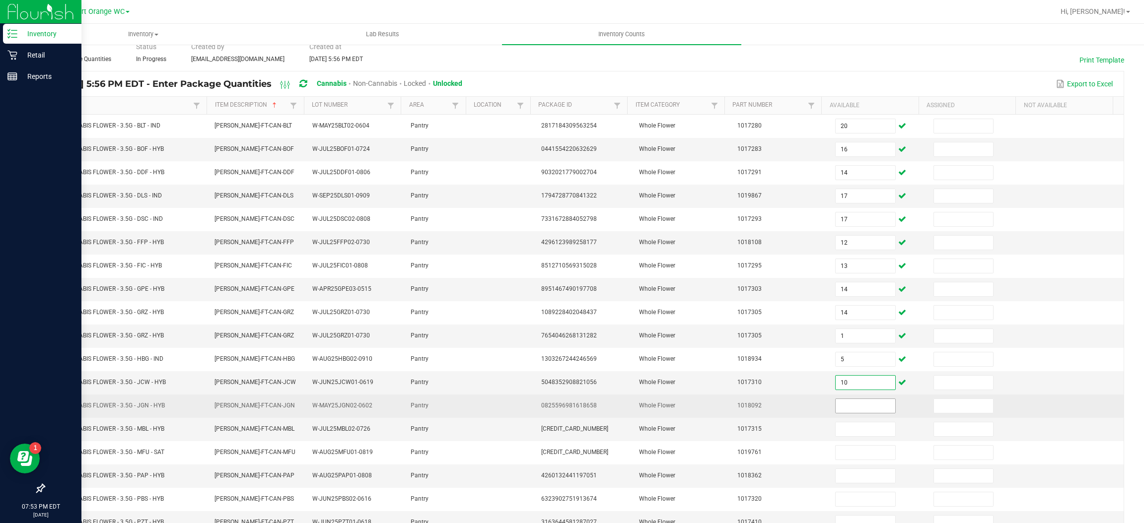
click at [860, 409] on input at bounding box center [865, 406] width 59 height 14
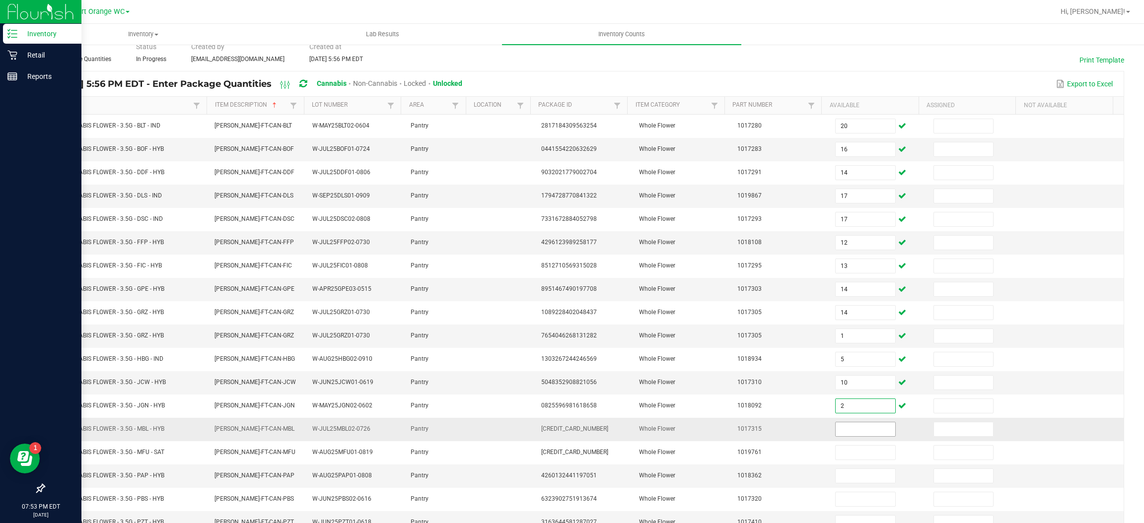
click at [865, 433] on input at bounding box center [865, 430] width 59 height 14
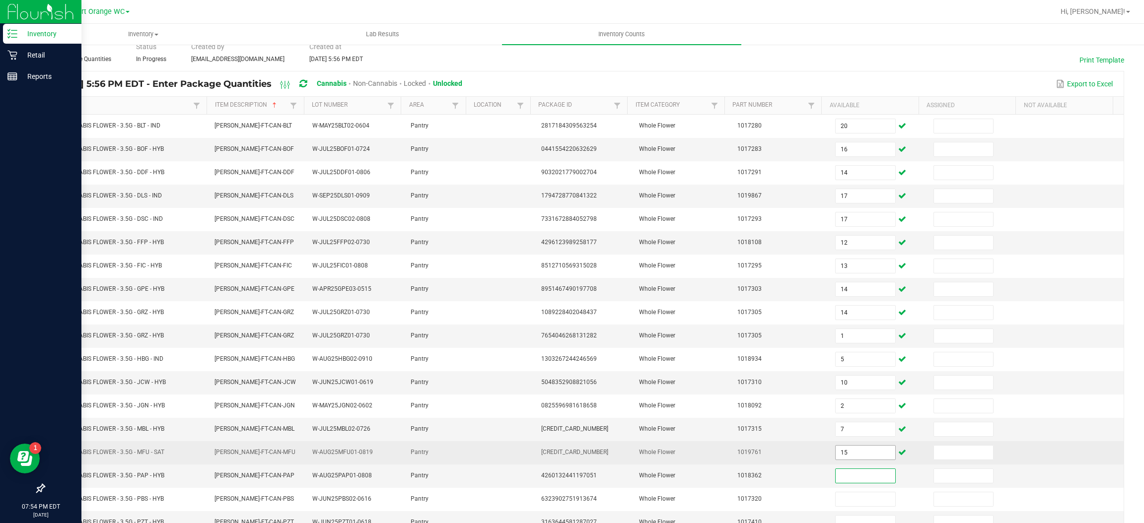
click at [842, 455] on input "15" at bounding box center [865, 453] width 59 height 14
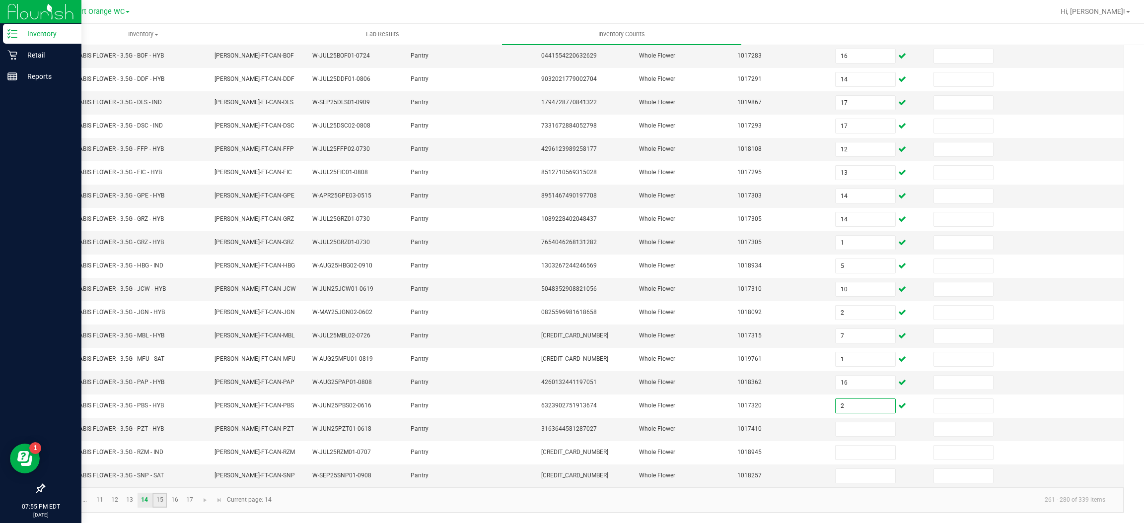
click at [159, 500] on link "15" at bounding box center [159, 500] width 14 height 15
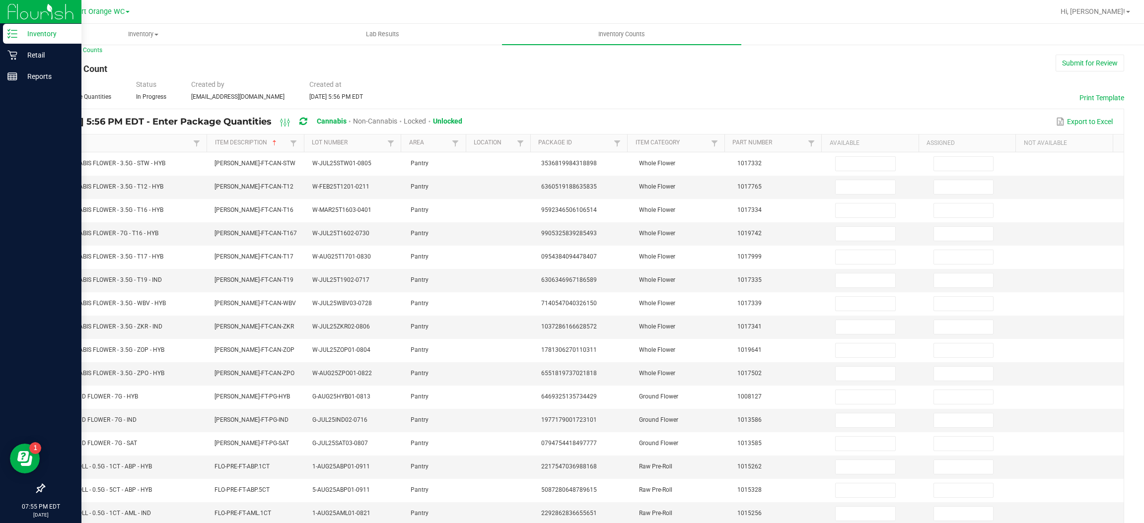
scroll to position [6, 0]
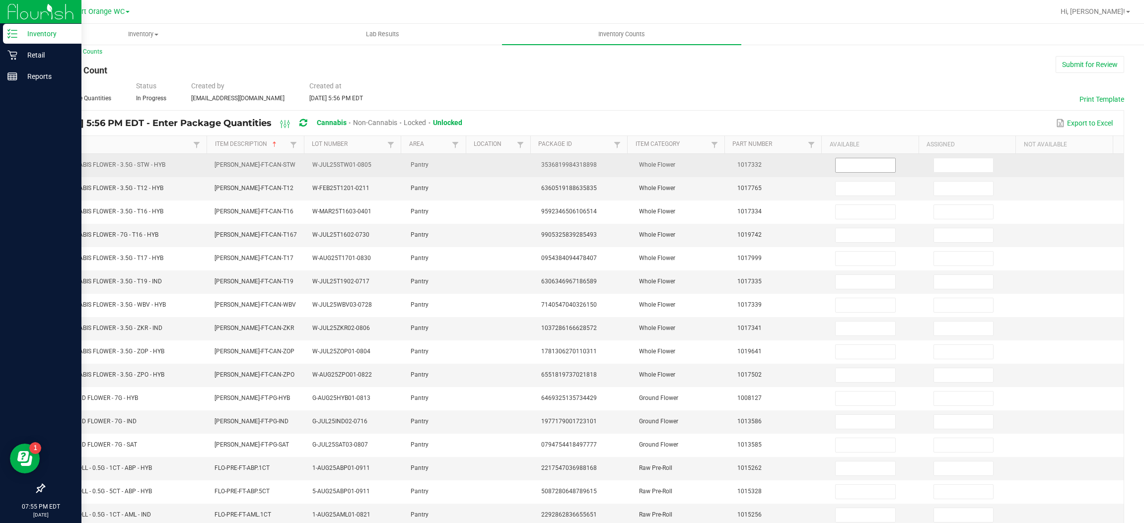
click at [853, 162] on input at bounding box center [865, 165] width 59 height 14
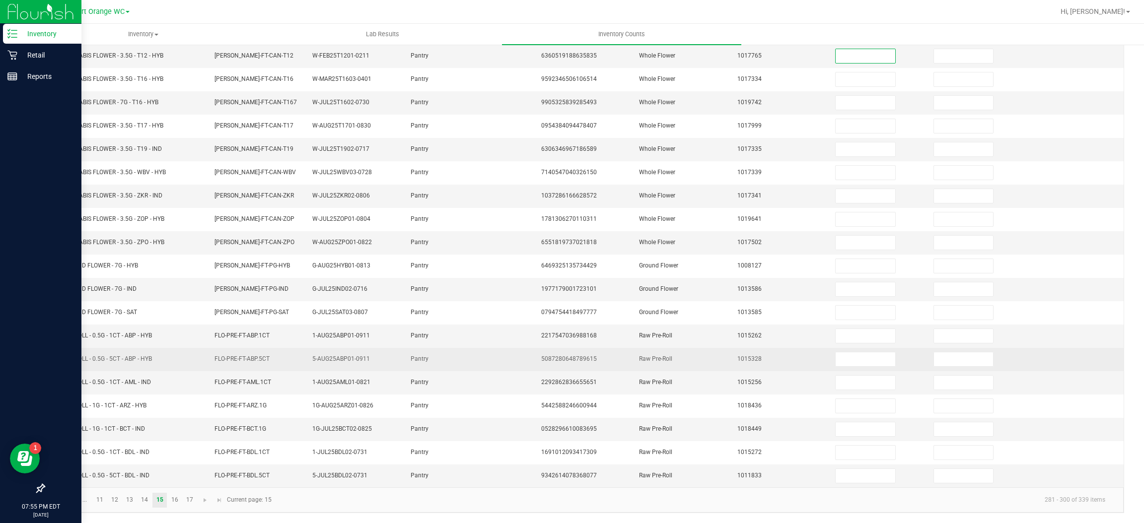
scroll to position [145, 0]
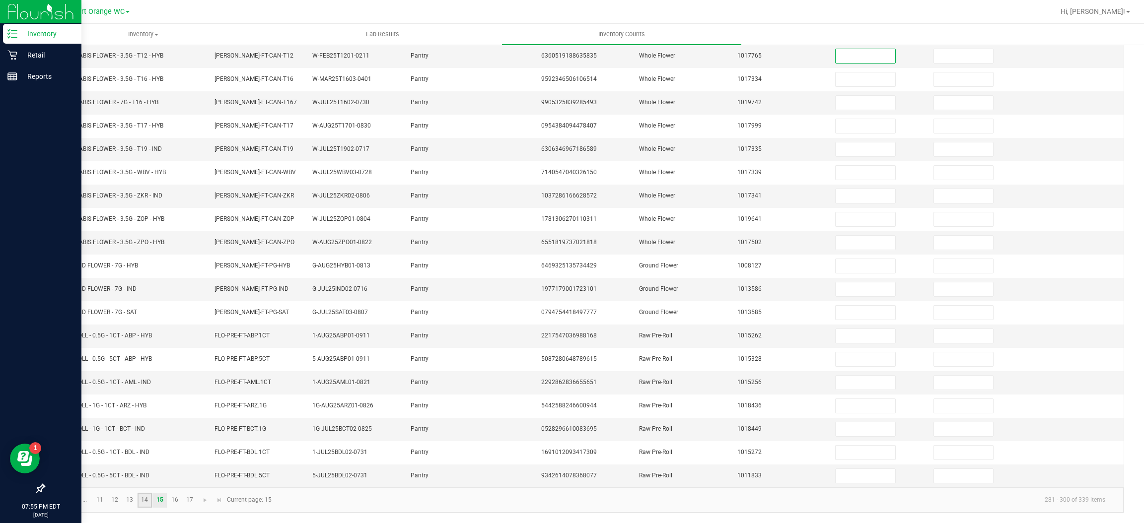
click at [147, 499] on link "14" at bounding box center [145, 500] width 14 height 15
click at [836, 427] on input at bounding box center [865, 430] width 59 height 14
click at [162, 503] on link "15" at bounding box center [159, 500] width 14 height 15
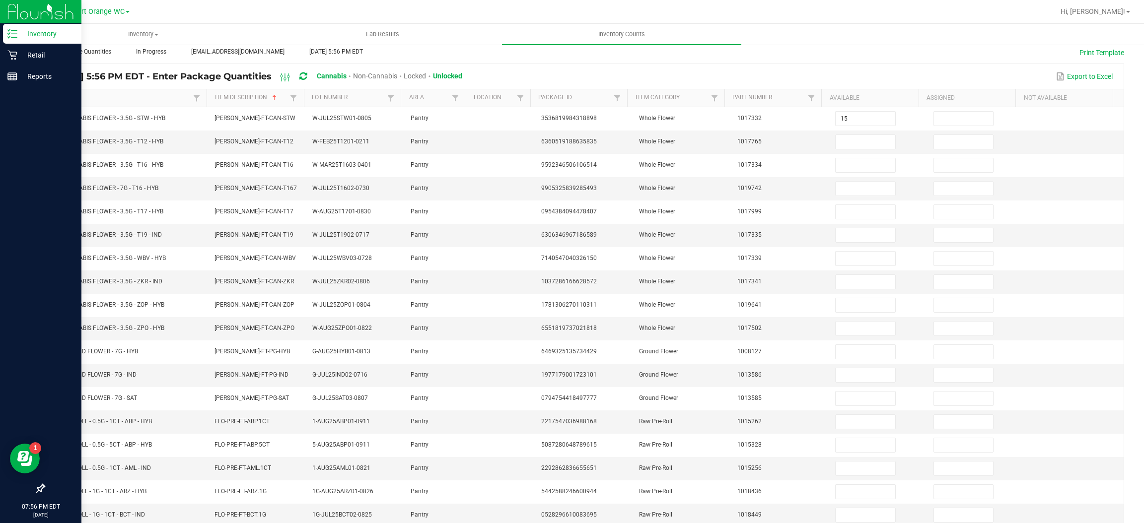
scroll to position [0, 0]
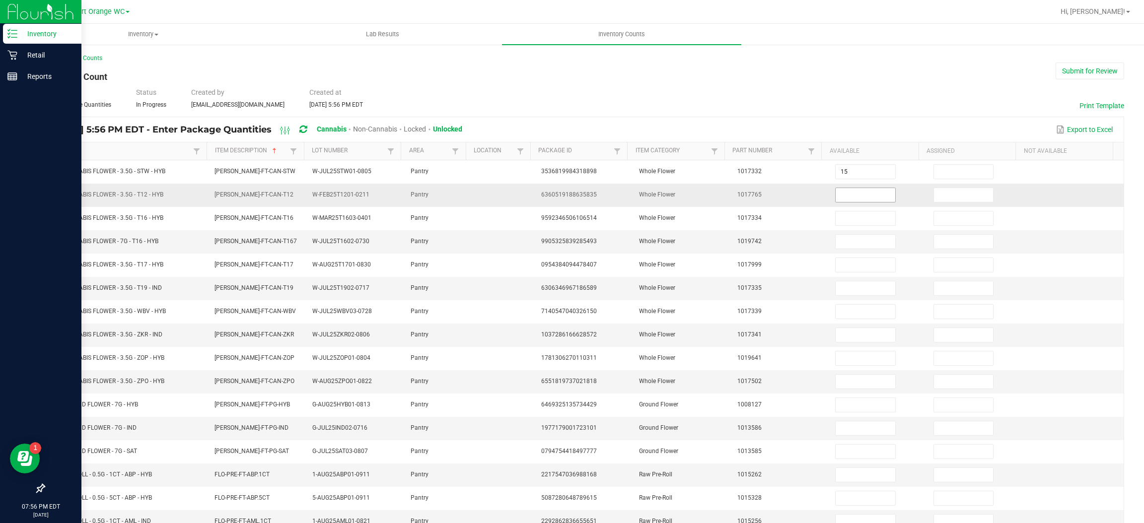
click at [860, 198] on input at bounding box center [865, 195] width 59 height 14
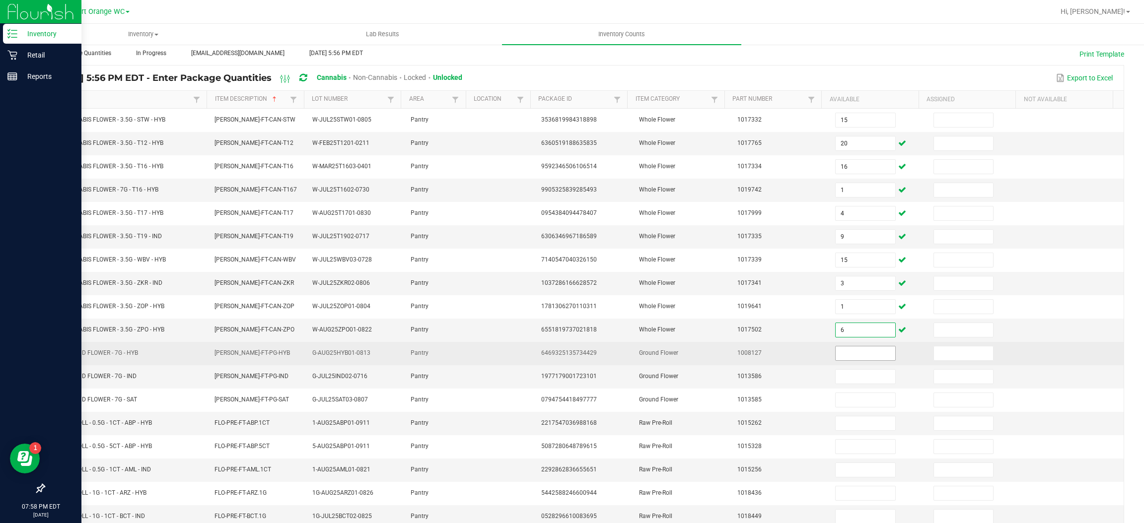
click at [854, 355] on input at bounding box center [865, 354] width 59 height 14
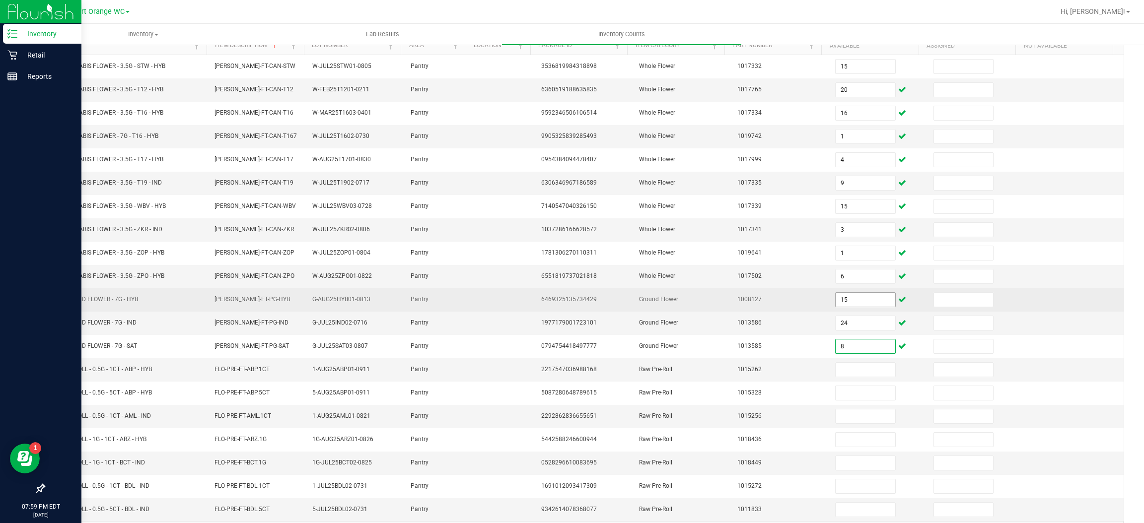
scroll to position [145, 0]
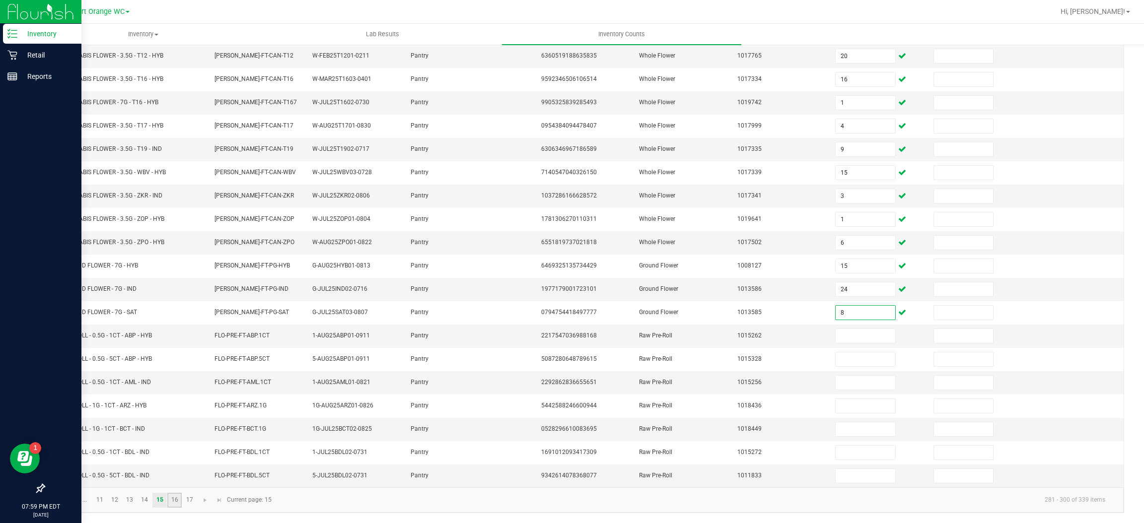
click at [173, 500] on link "16" at bounding box center [174, 500] width 14 height 15
click at [848, 334] on input at bounding box center [865, 336] width 59 height 14
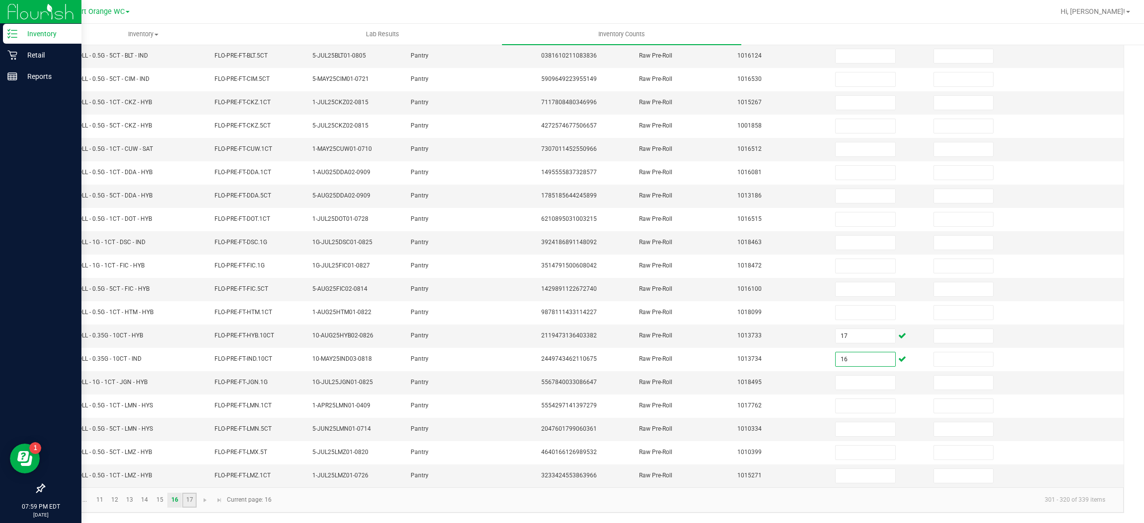
click at [189, 500] on link "17" at bounding box center [189, 500] width 14 height 15
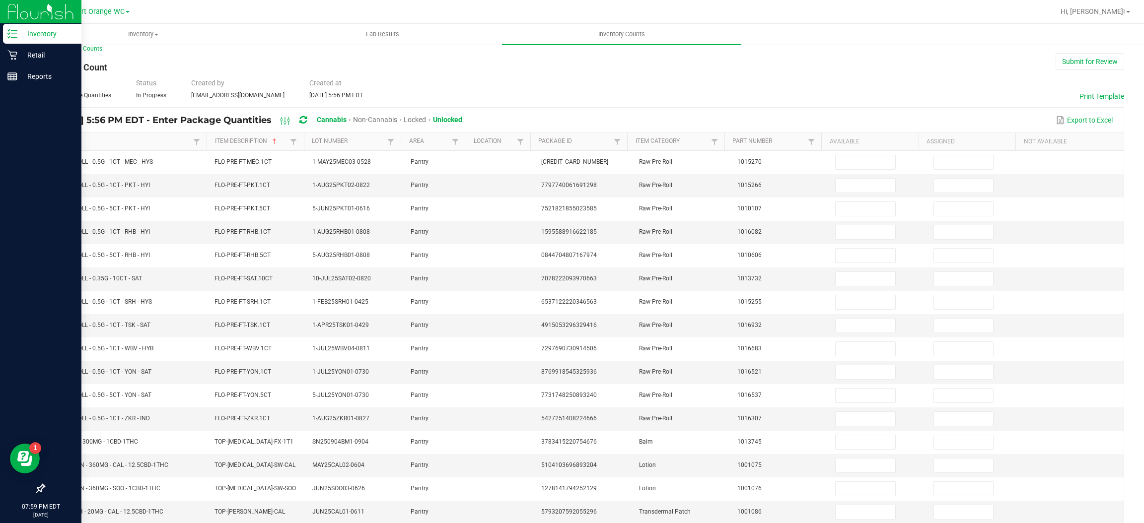
scroll to position [10, 0]
click at [856, 279] on input at bounding box center [865, 278] width 59 height 14
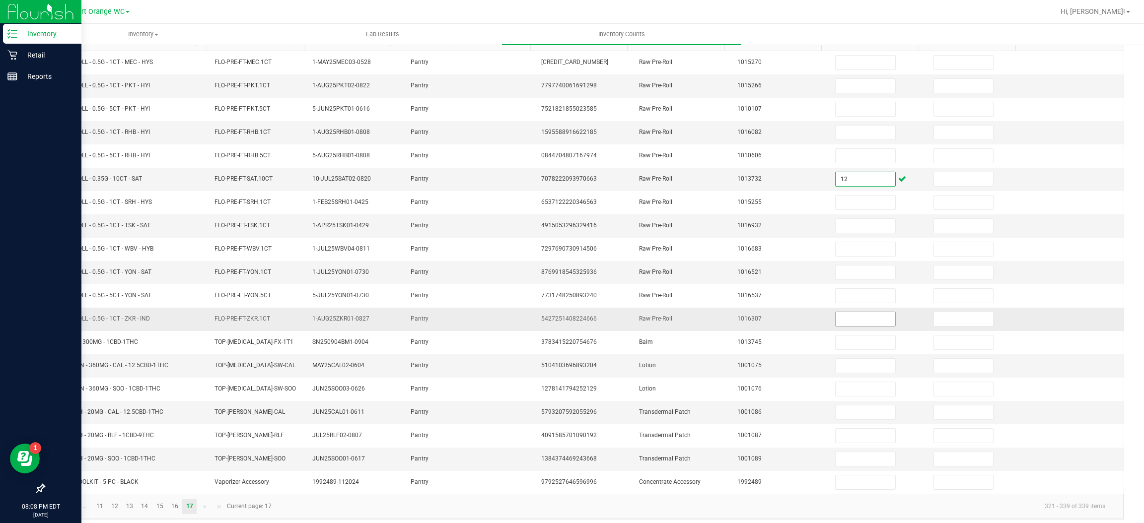
scroll to position [121, 0]
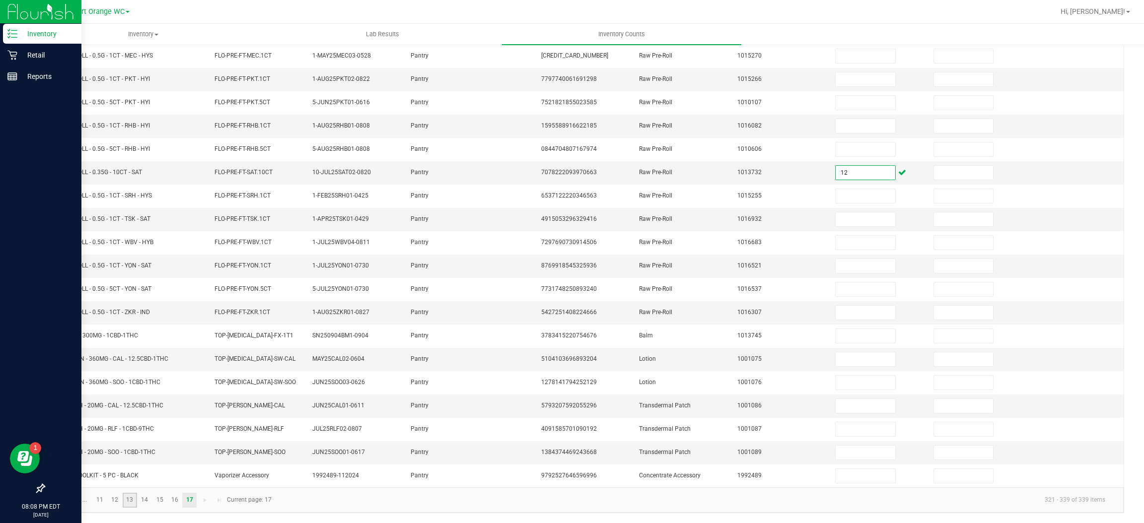
click at [130, 500] on link "13" at bounding box center [130, 500] width 14 height 15
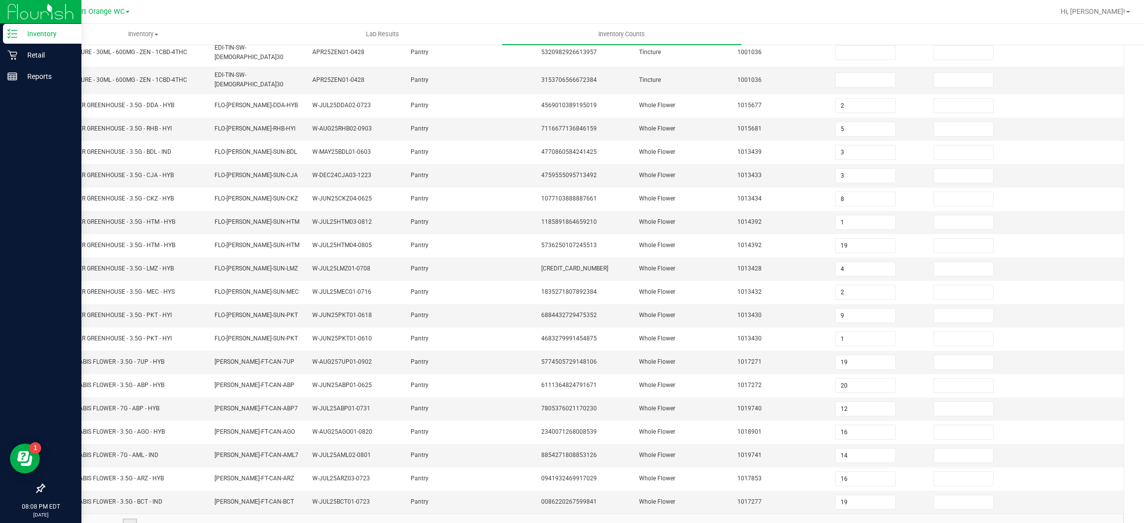
scroll to position [145, 0]
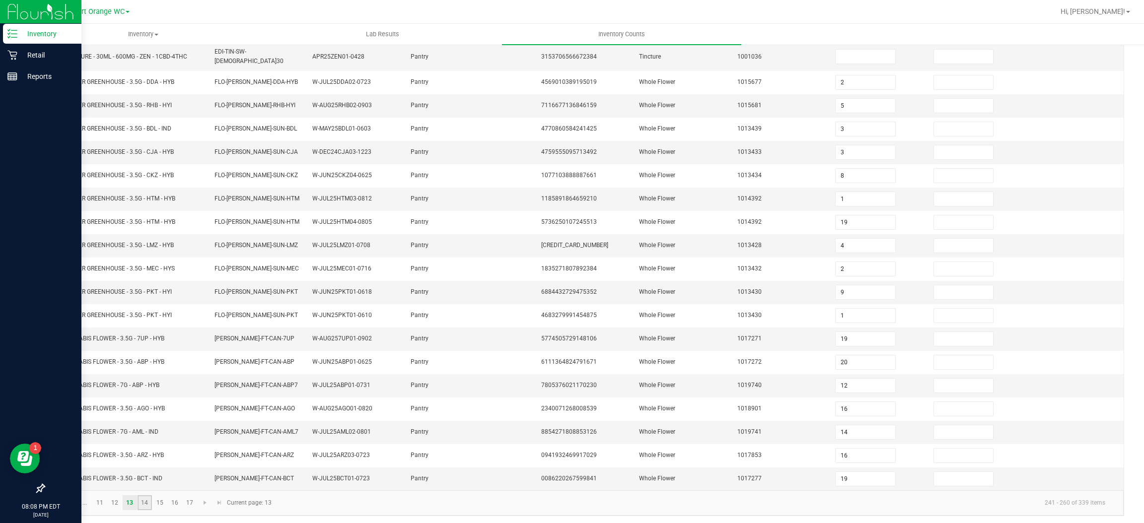
click at [145, 500] on link "14" at bounding box center [145, 503] width 14 height 15
click at [160, 503] on link "15" at bounding box center [159, 500] width 14 height 15
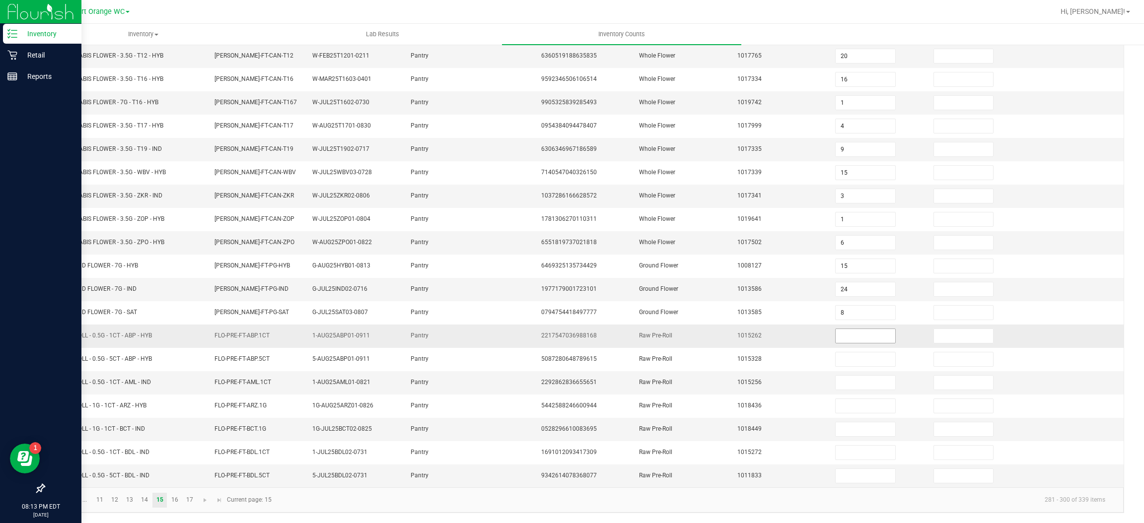
click at [847, 335] on input at bounding box center [865, 336] width 59 height 14
click at [868, 334] on input "229286283665565" at bounding box center [865, 336] width 59 height 14
click at [857, 332] on input "22965" at bounding box center [865, 336] width 59 height 14
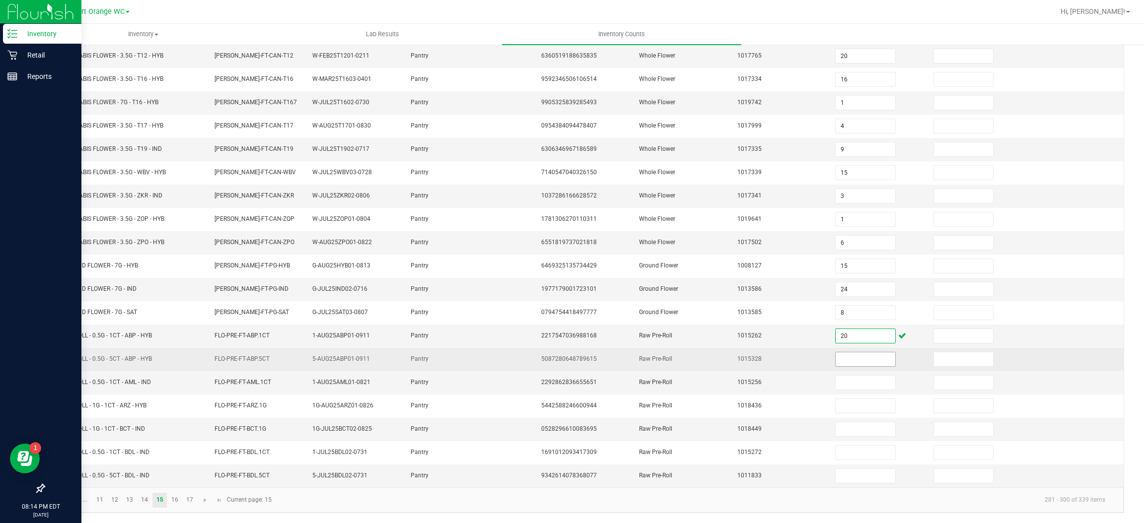
click at [838, 360] on input at bounding box center [865, 360] width 59 height 14
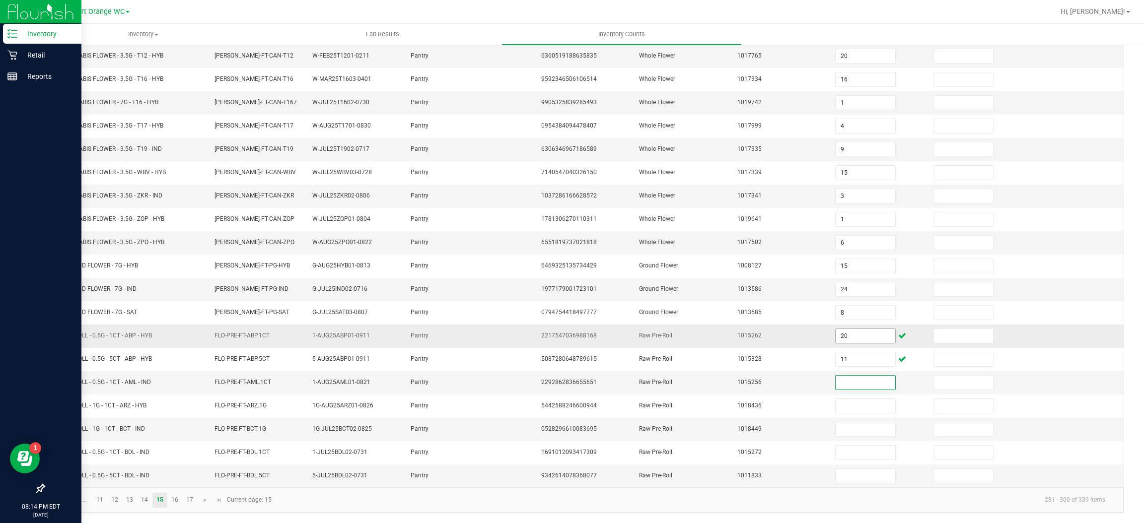
click at [849, 335] on input "20" at bounding box center [865, 336] width 59 height 14
click at [850, 378] on input at bounding box center [865, 383] width 59 height 14
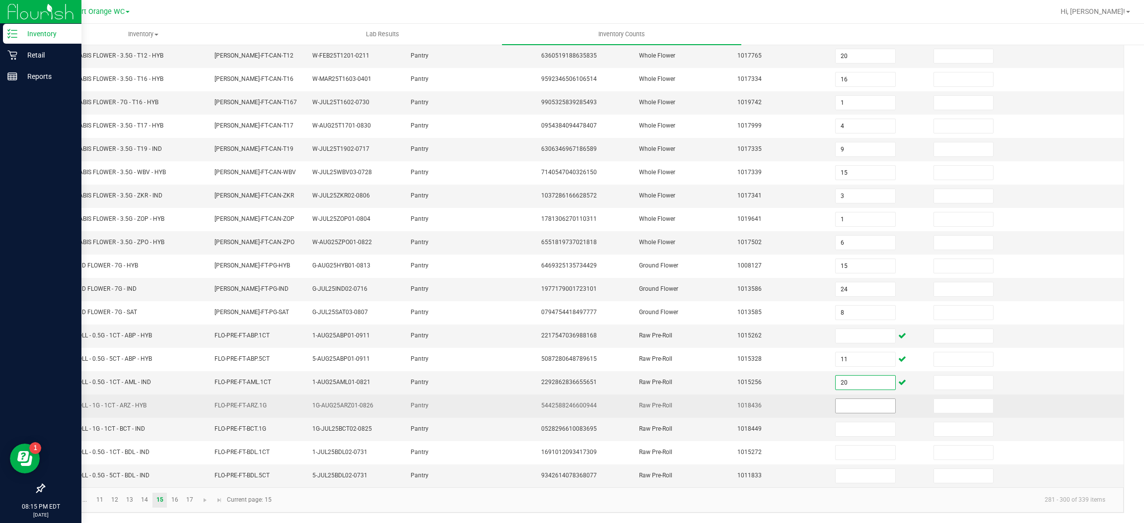
click at [836, 405] on input at bounding box center [865, 406] width 59 height 14
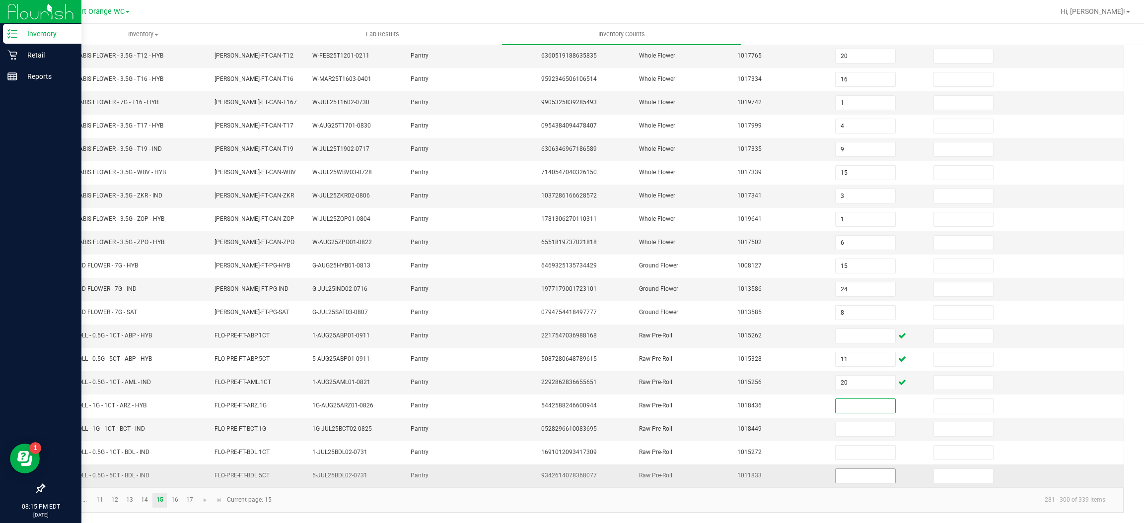
click at [848, 478] on input at bounding box center [865, 476] width 59 height 14
click at [175, 505] on link "16" at bounding box center [174, 500] width 14 height 15
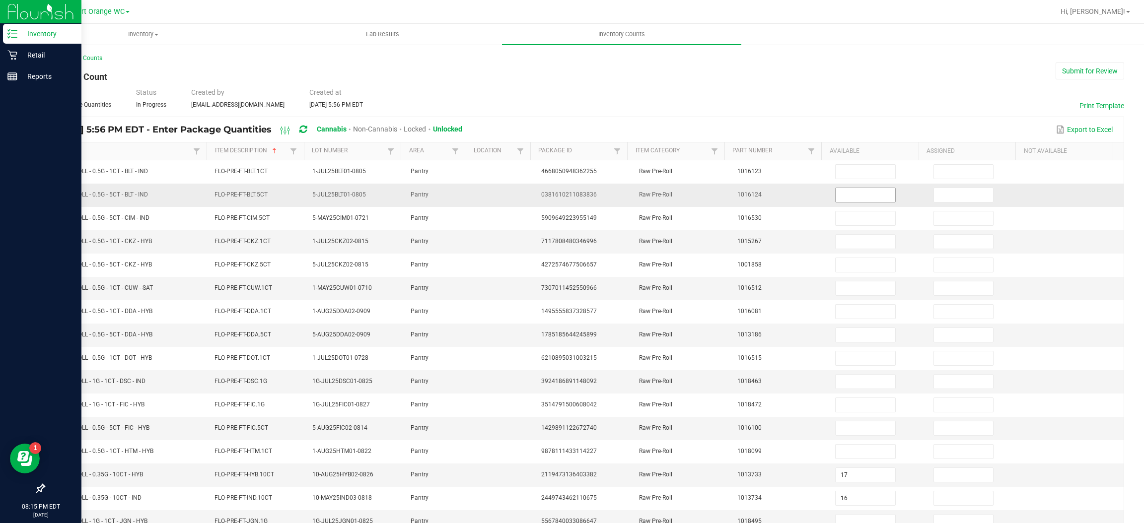
click at [845, 198] on input at bounding box center [865, 195] width 59 height 14
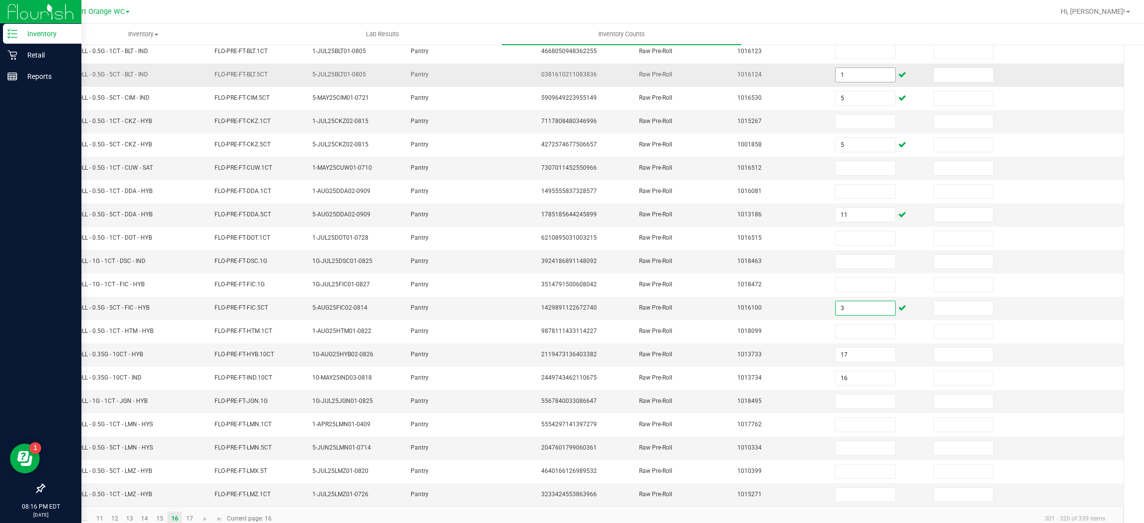
scroll to position [120, 0]
click at [854, 455] on input at bounding box center [865, 449] width 59 height 14
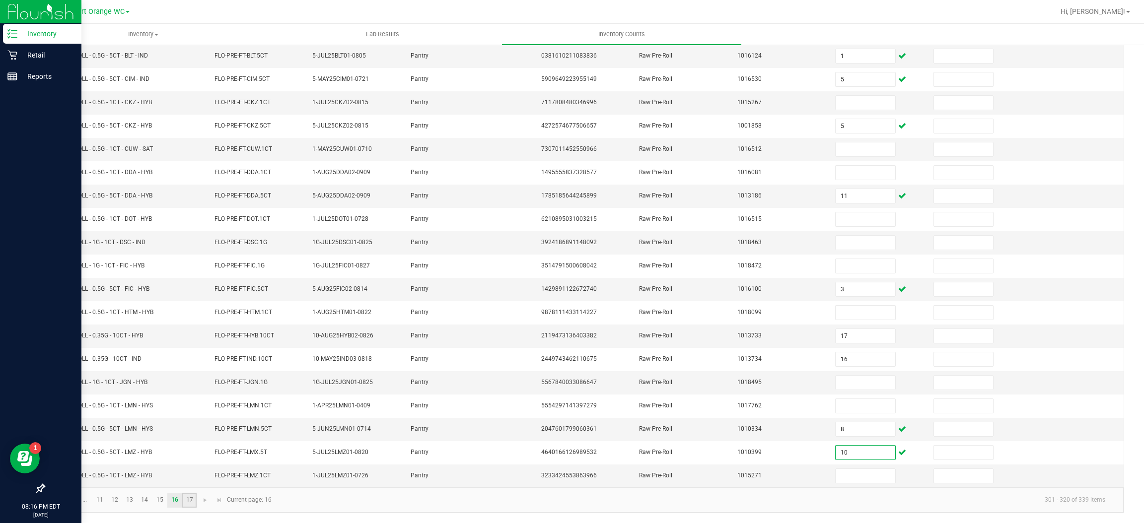
click at [190, 500] on link "17" at bounding box center [189, 500] width 14 height 15
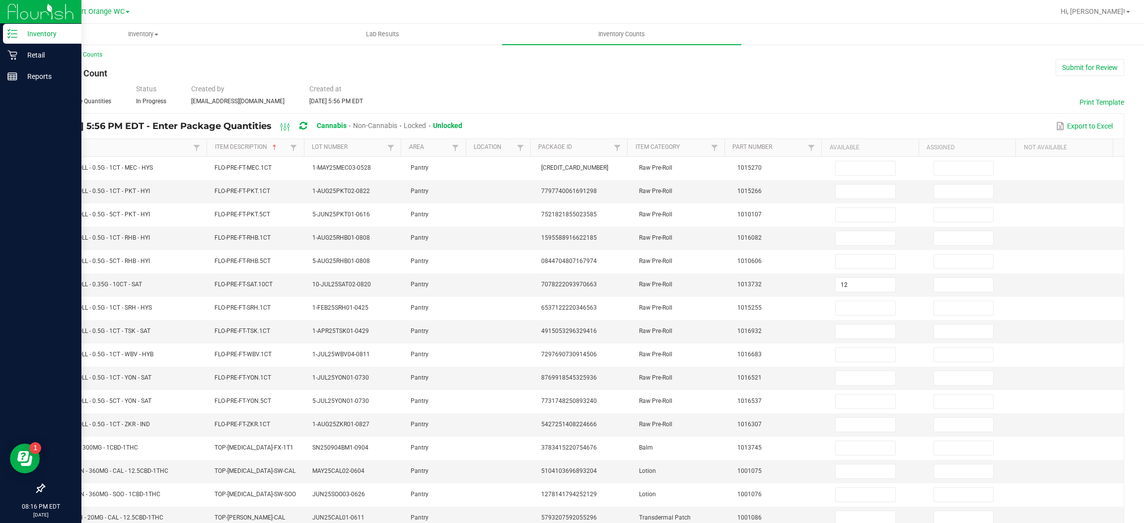
scroll to position [2, 0]
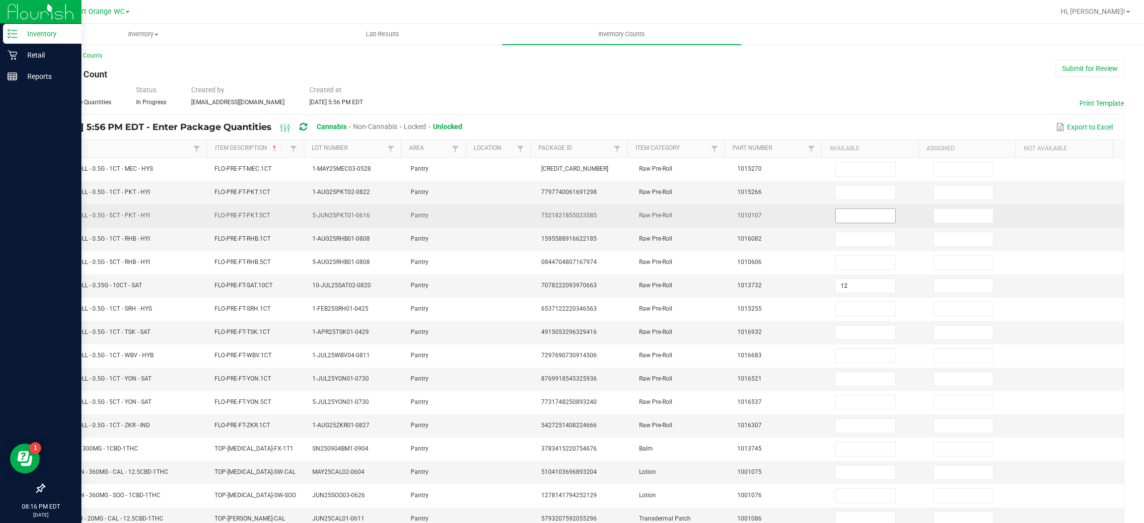
click at [853, 219] on input at bounding box center [865, 216] width 59 height 14
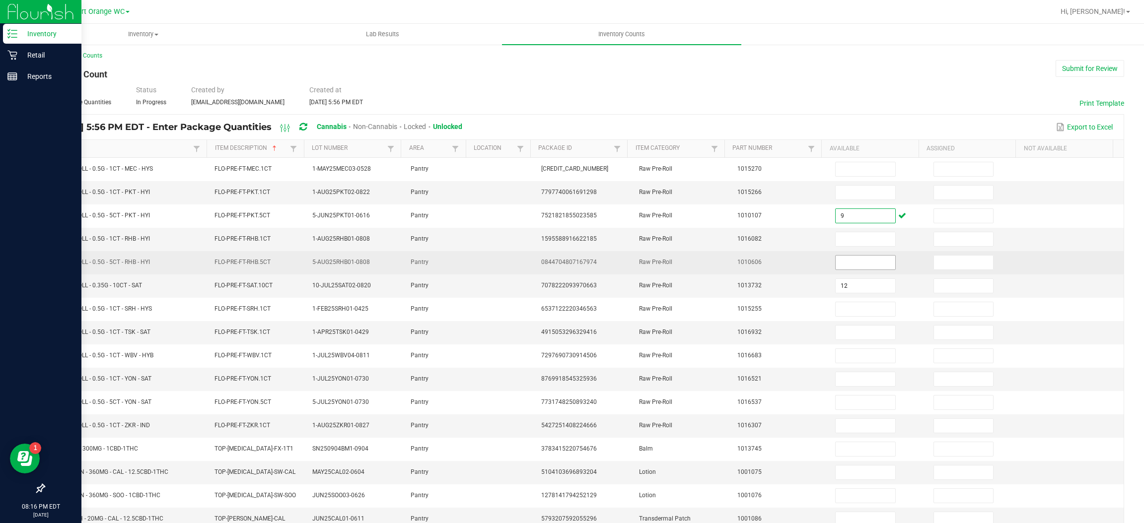
click at [855, 264] on input at bounding box center [865, 263] width 59 height 14
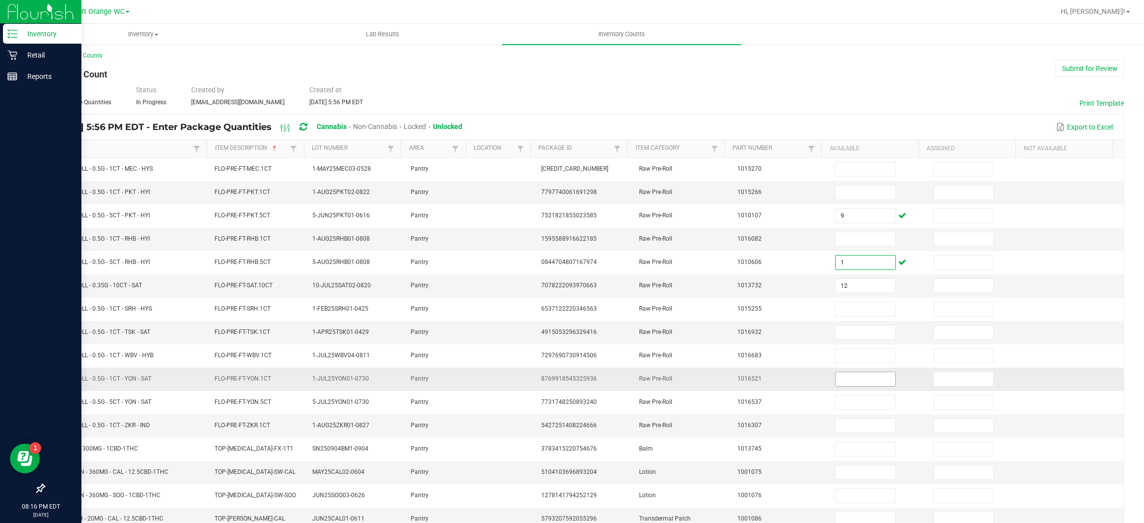
click at [842, 385] on input at bounding box center [865, 379] width 59 height 14
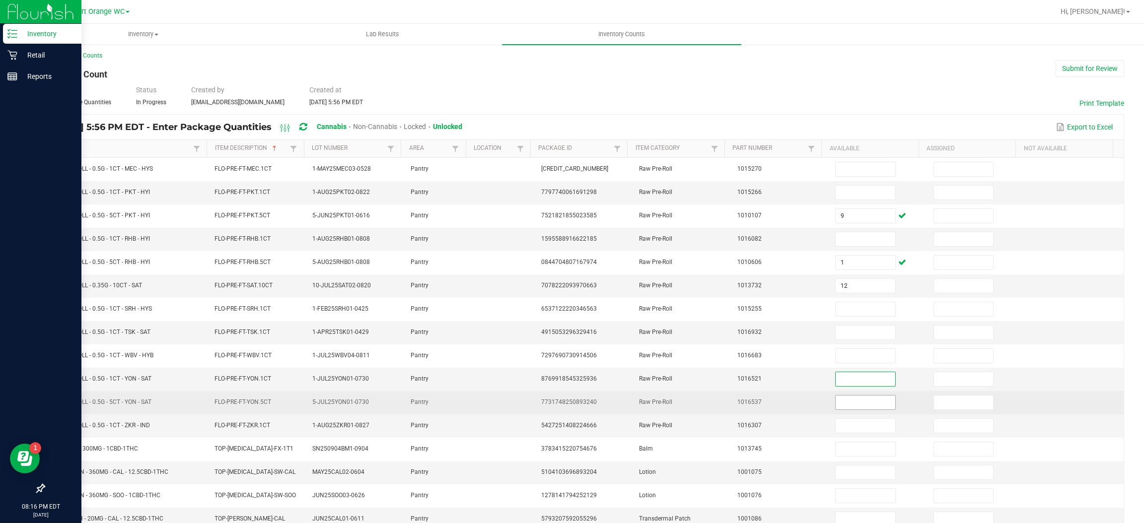
click at [839, 406] on input at bounding box center [865, 403] width 59 height 14
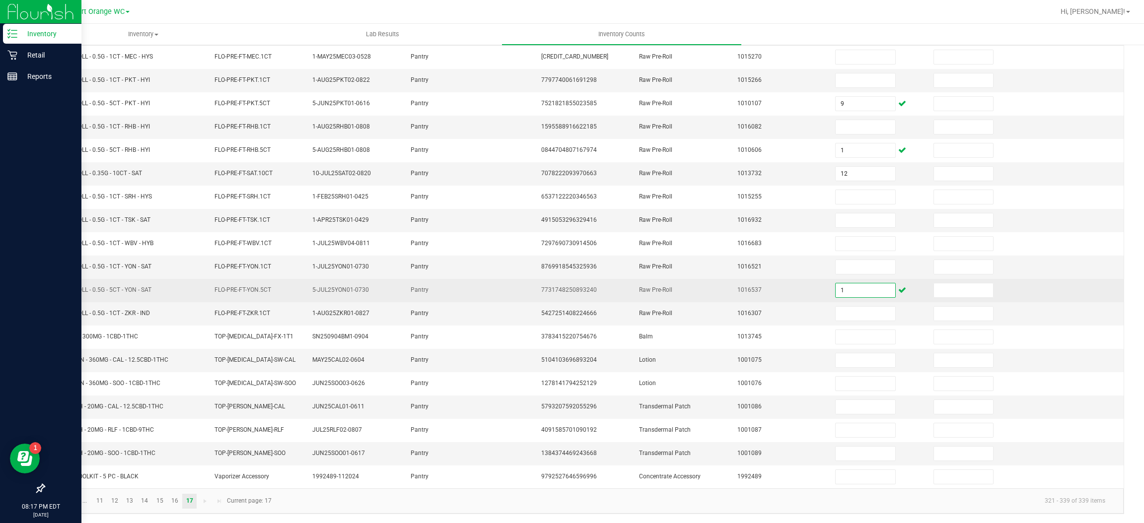
scroll to position [121, 0]
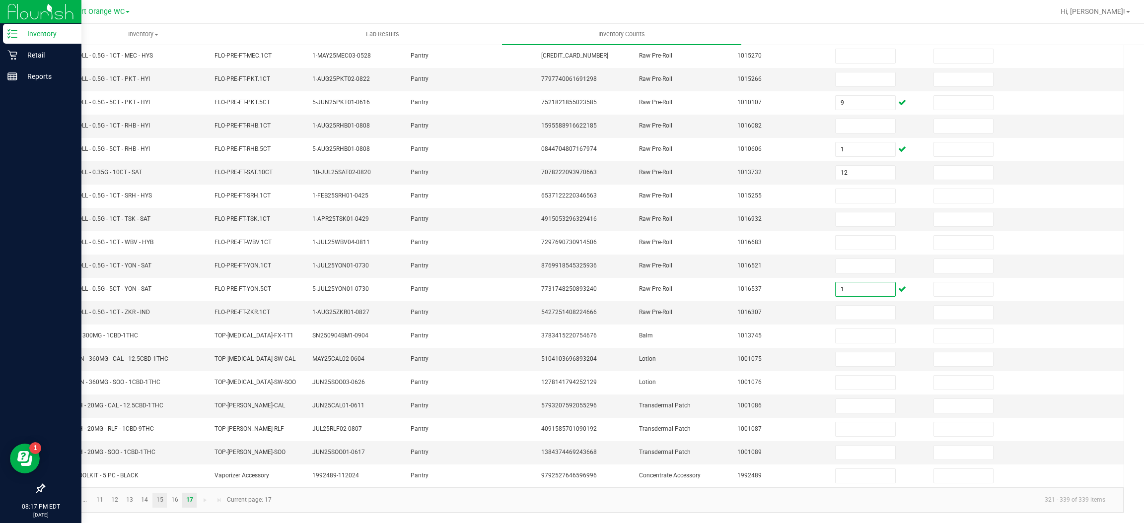
click at [158, 500] on link "15" at bounding box center [159, 500] width 14 height 15
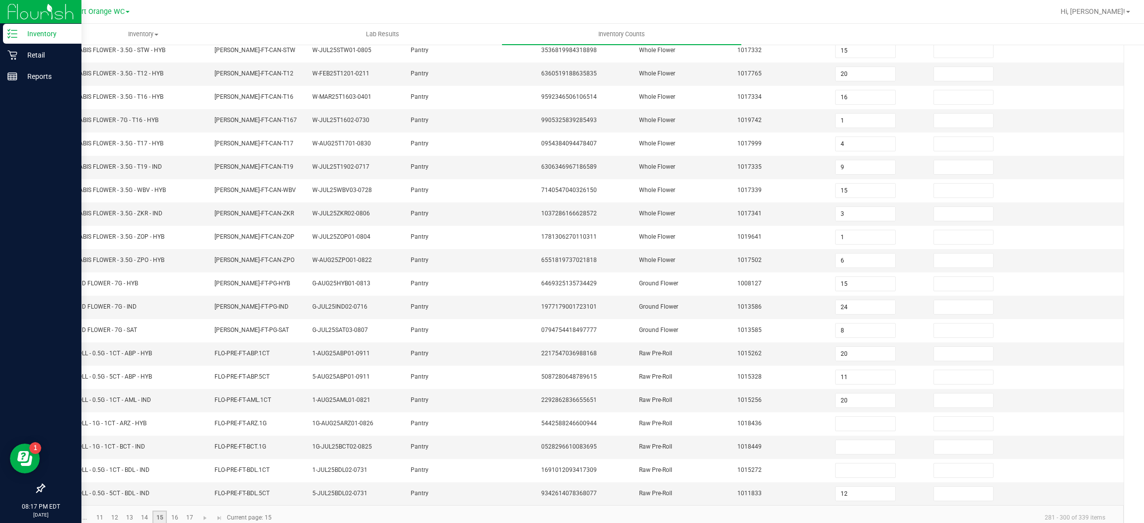
scroll to position [145, 0]
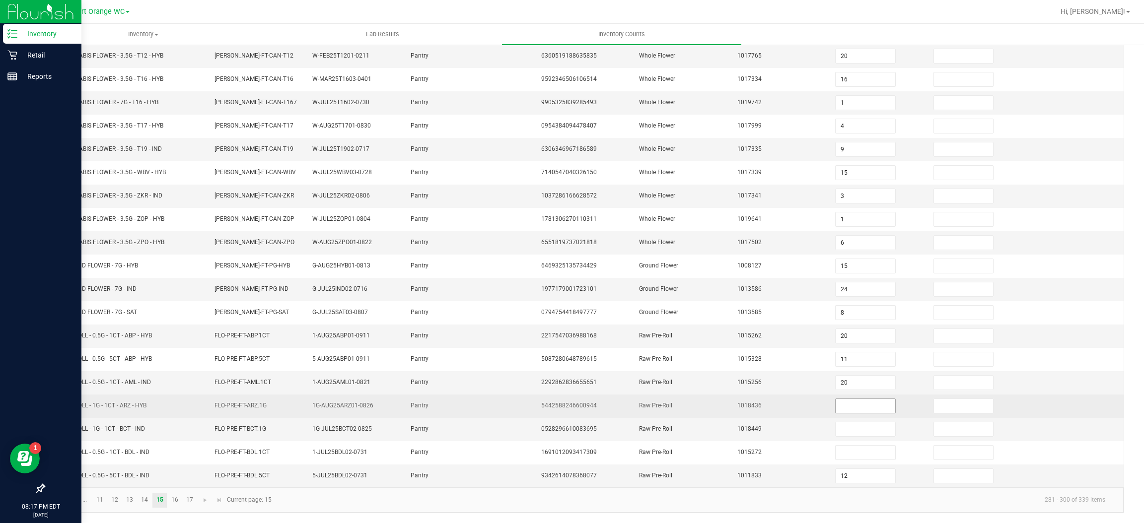
click at [838, 404] on input at bounding box center [865, 406] width 59 height 14
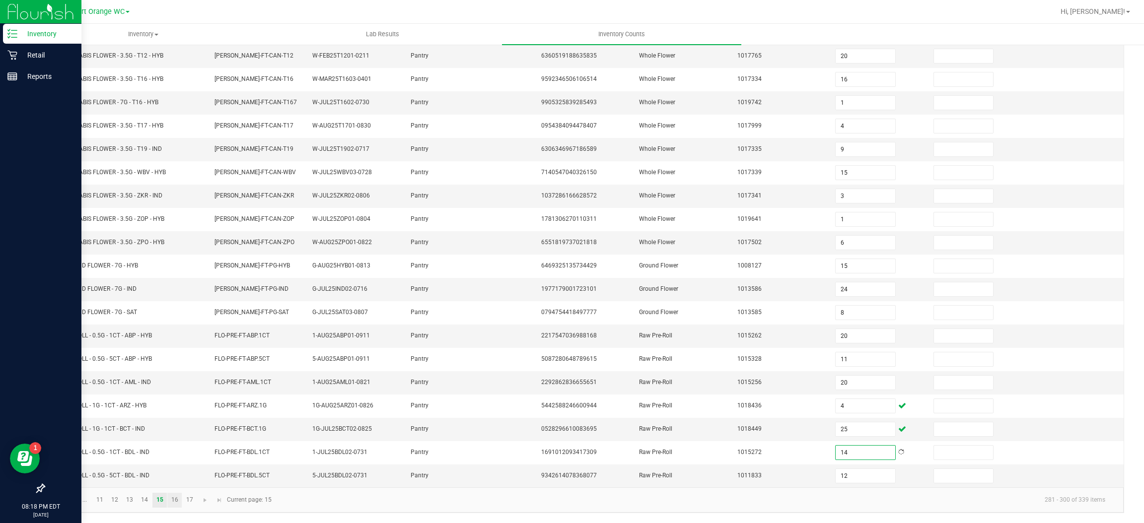
click at [174, 500] on link "16" at bounding box center [174, 500] width 14 height 15
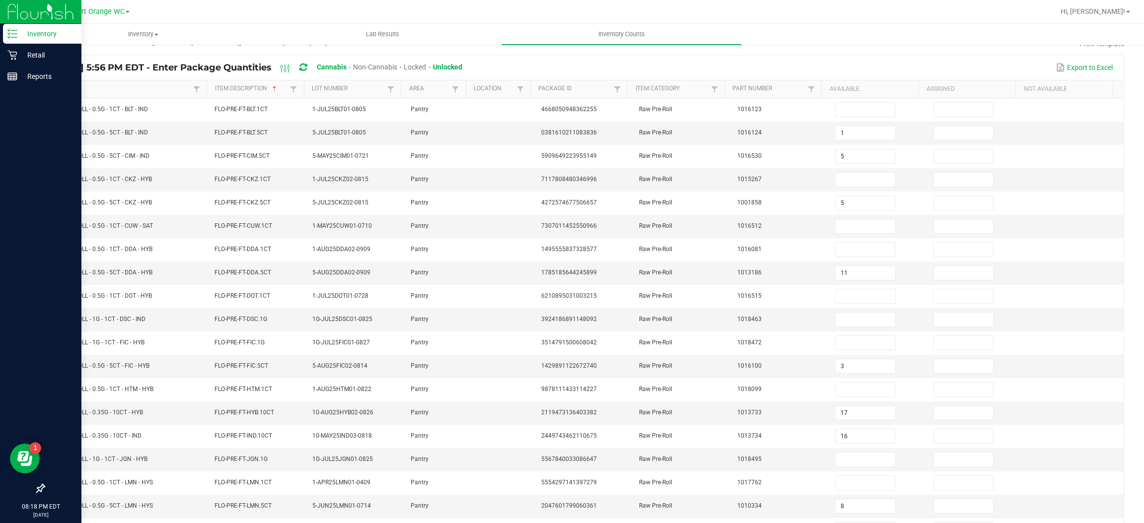
scroll to position [15, 0]
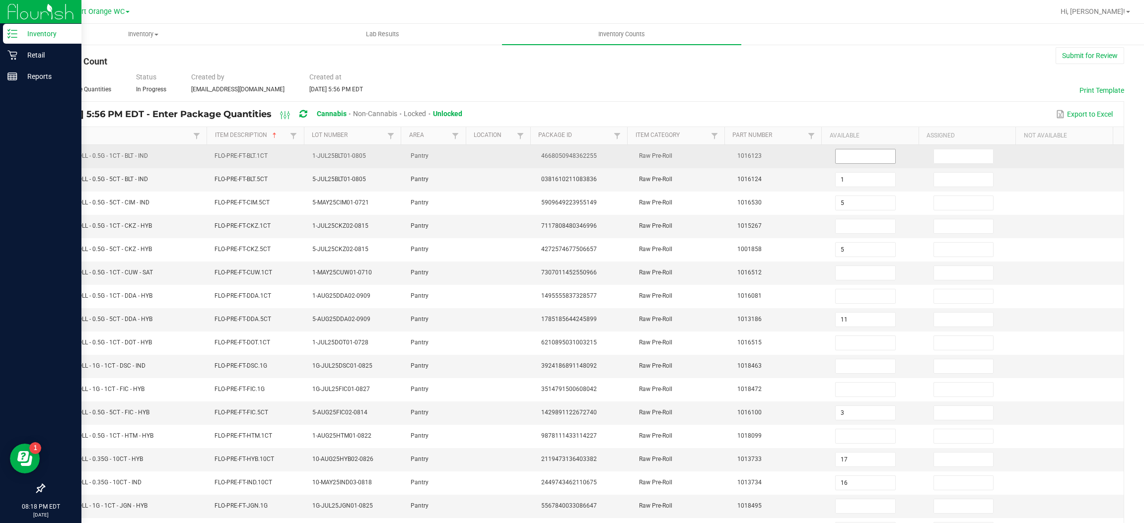
click at [852, 159] on input at bounding box center [865, 156] width 59 height 14
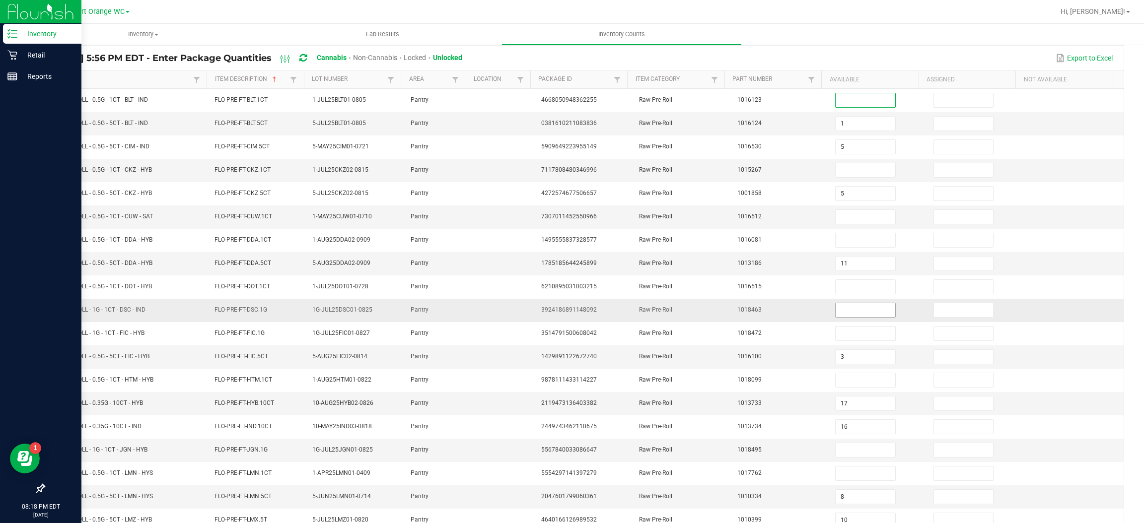
click at [853, 313] on input at bounding box center [865, 310] width 59 height 14
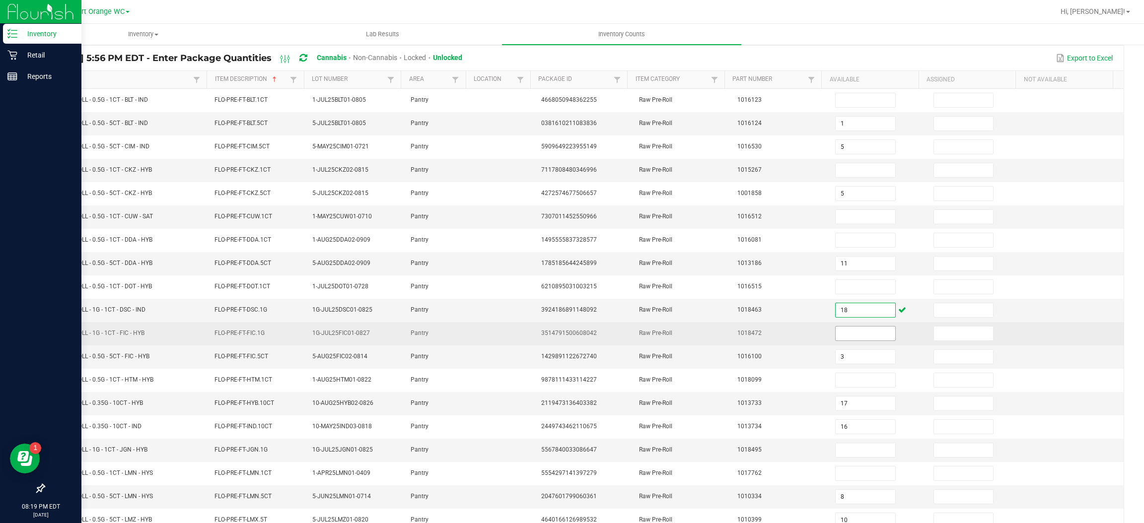
click at [844, 340] on input at bounding box center [865, 334] width 59 height 14
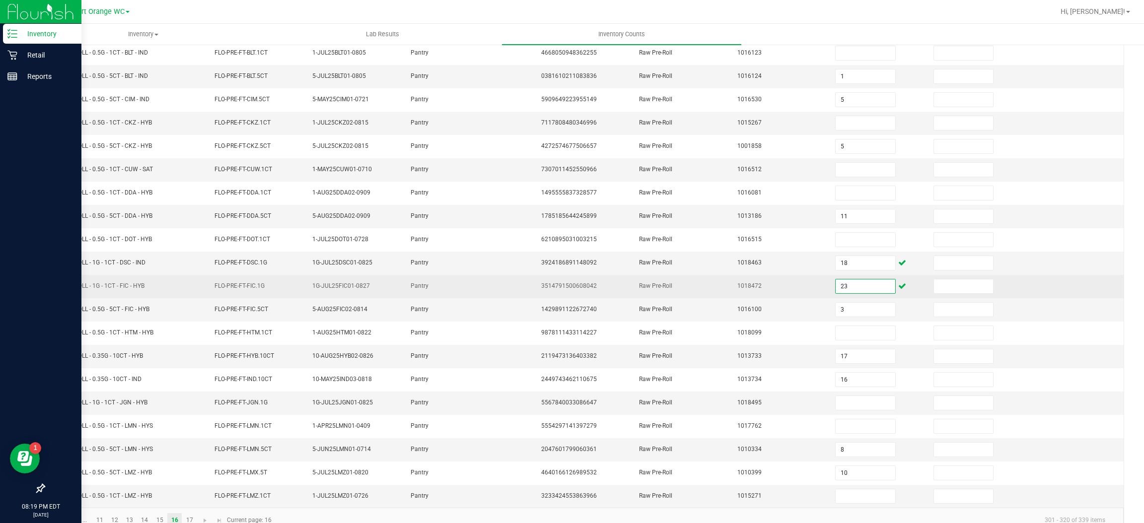
scroll to position [145, 0]
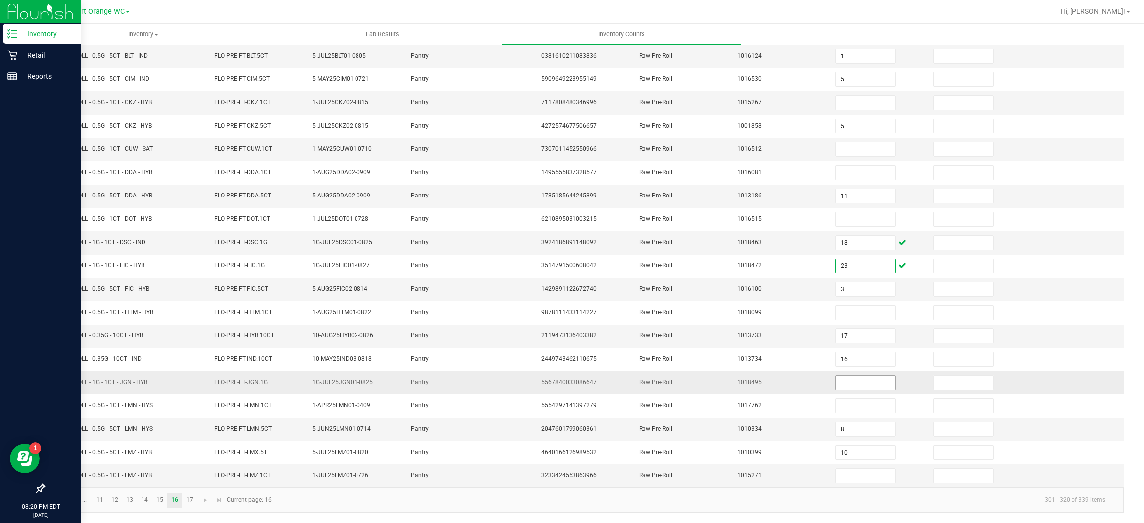
click at [851, 379] on input at bounding box center [865, 383] width 59 height 14
click at [189, 499] on link "17" at bounding box center [189, 500] width 14 height 15
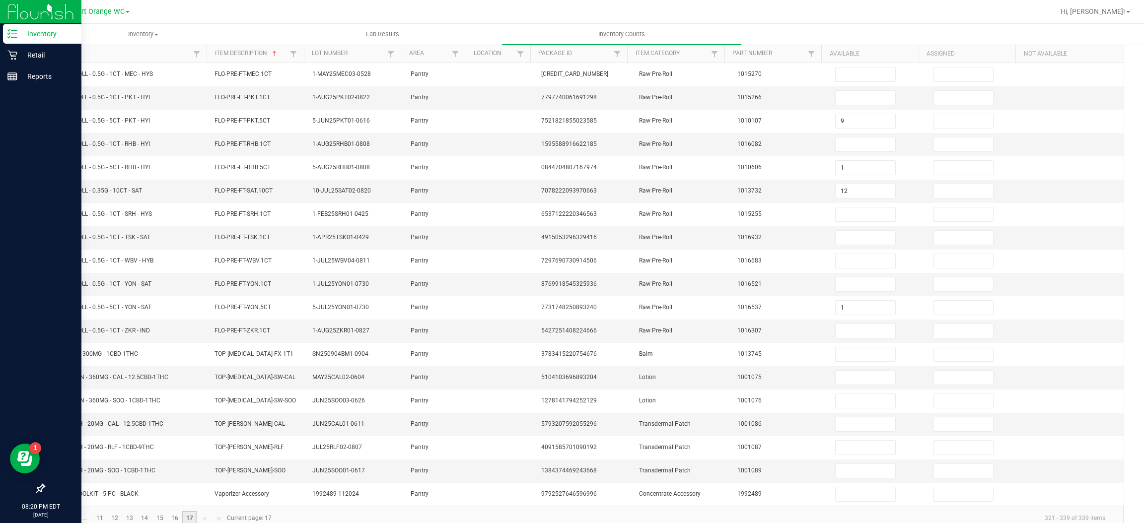
scroll to position [121, 0]
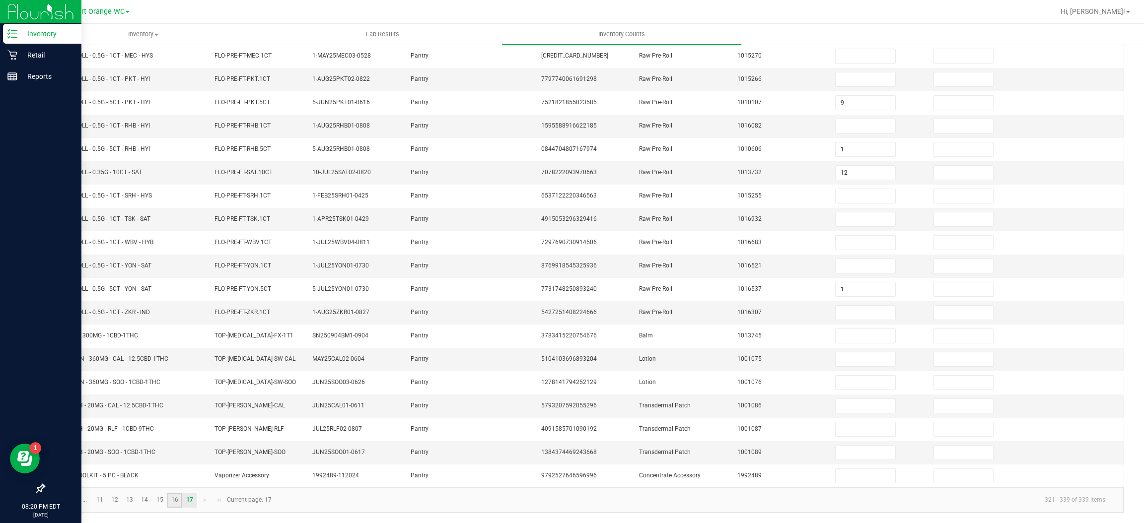
click at [174, 500] on link "16" at bounding box center [174, 500] width 14 height 15
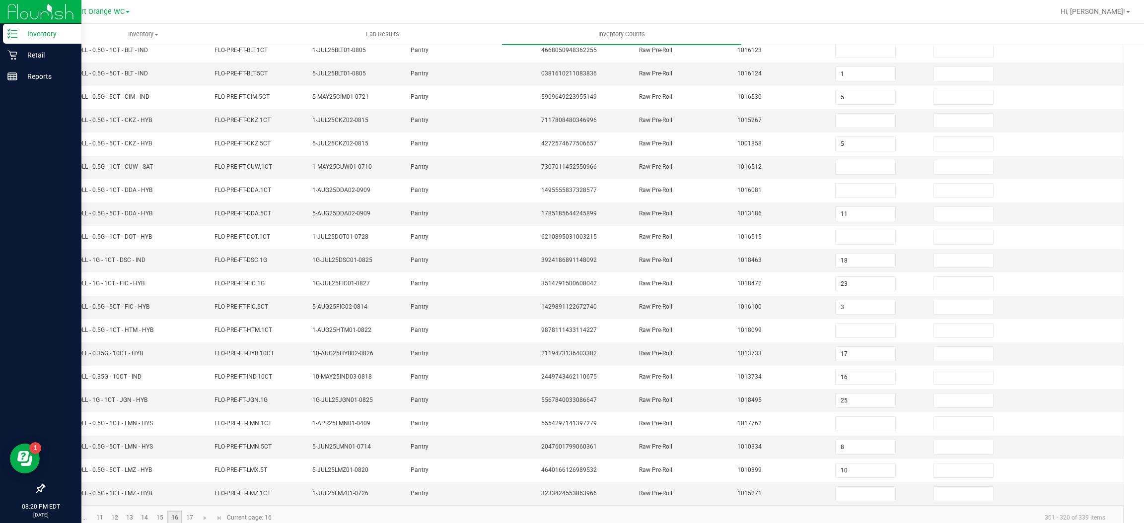
scroll to position [145, 0]
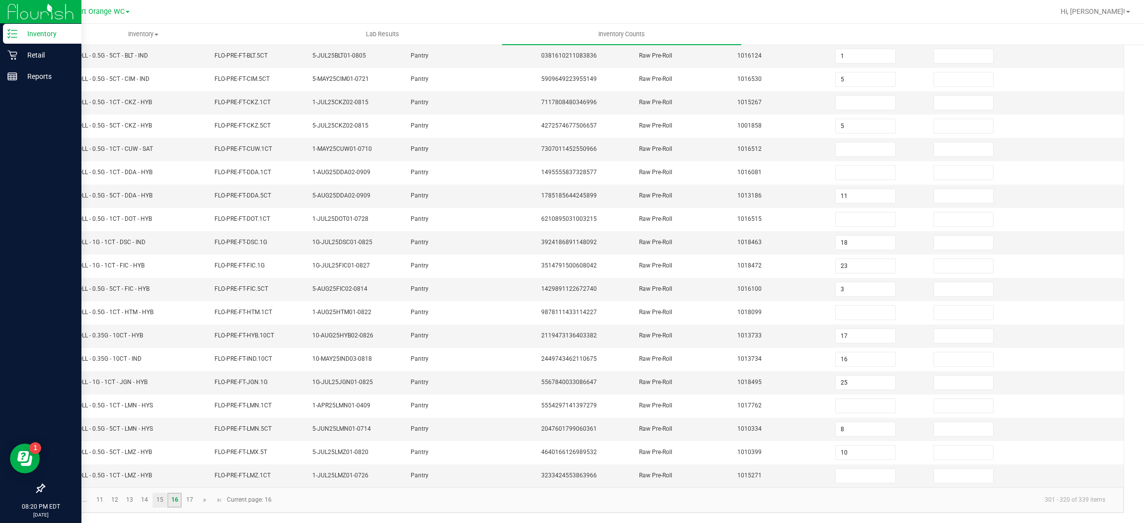
click at [160, 500] on link "15" at bounding box center [159, 500] width 14 height 15
click at [144, 499] on link "14" at bounding box center [145, 500] width 14 height 15
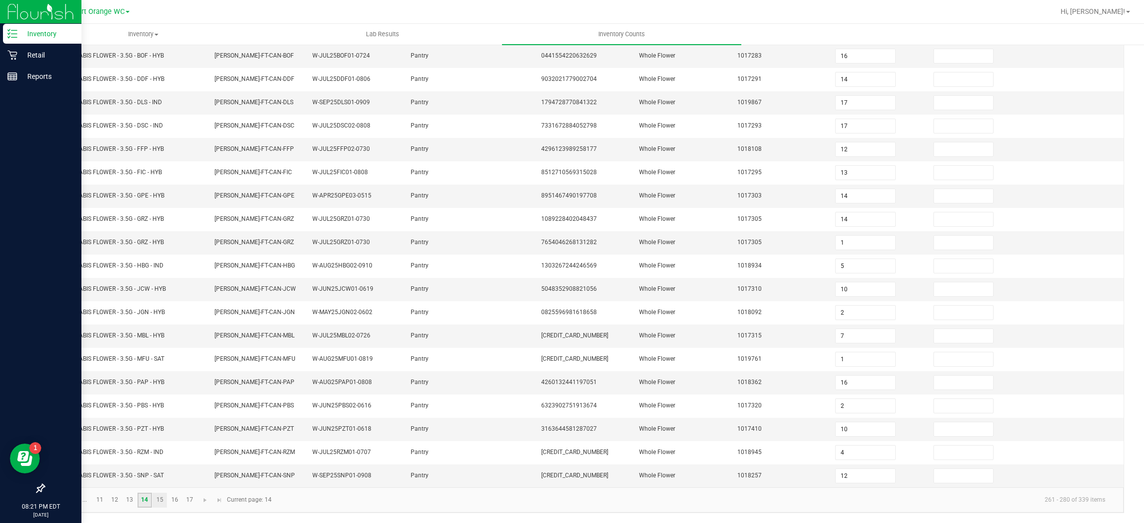
click at [159, 500] on link "15" at bounding box center [159, 500] width 14 height 15
click at [174, 500] on link "16" at bounding box center [174, 500] width 14 height 15
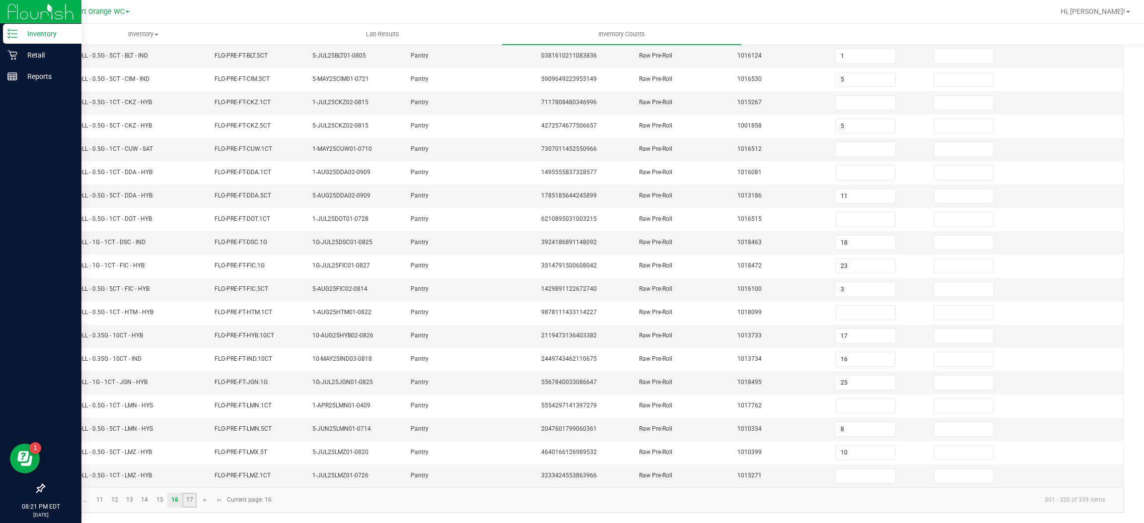
click at [189, 500] on link "17" at bounding box center [189, 500] width 14 height 15
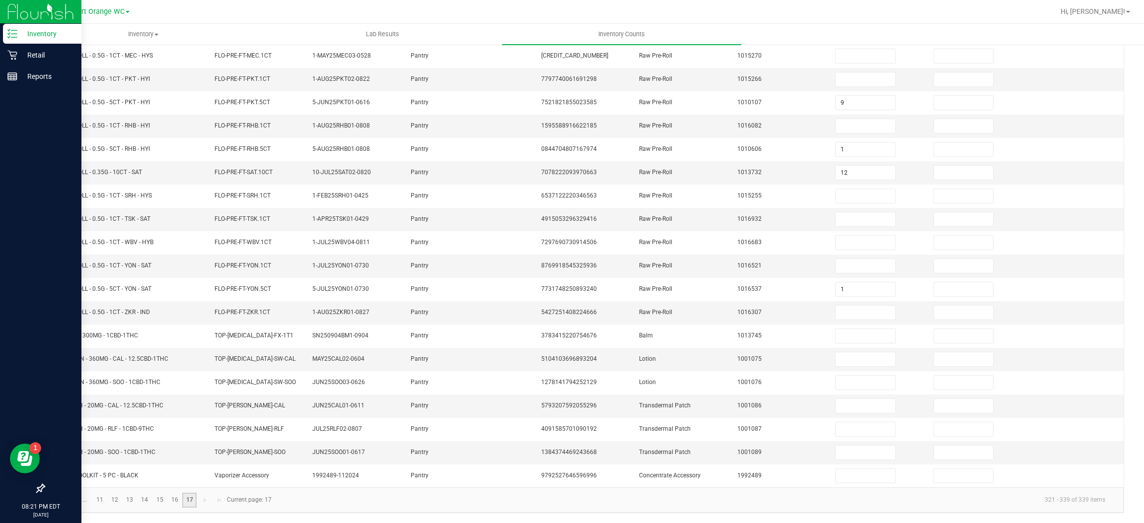
scroll to position [121, 0]
click at [159, 500] on link "15" at bounding box center [159, 500] width 14 height 15
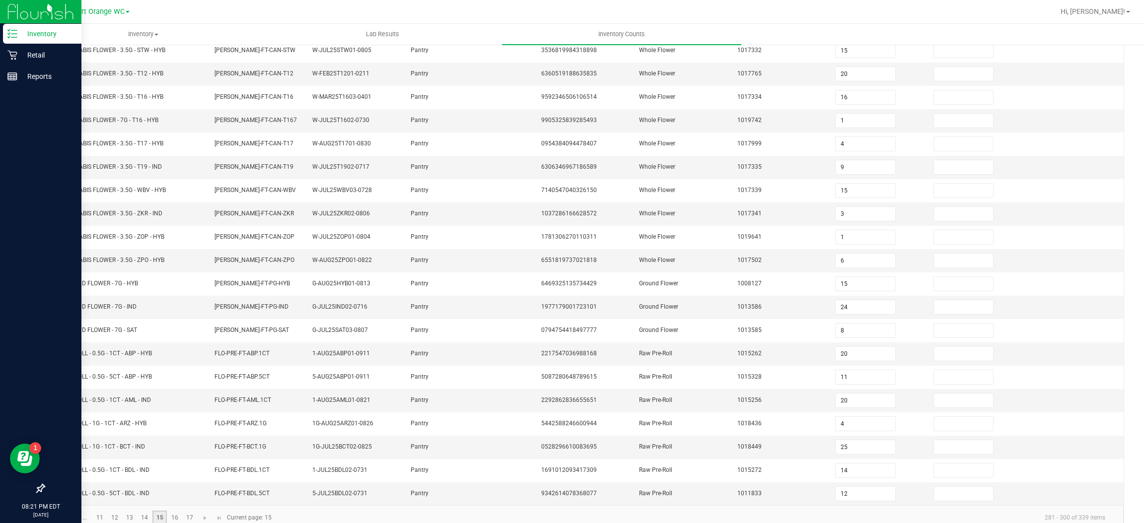
scroll to position [145, 0]
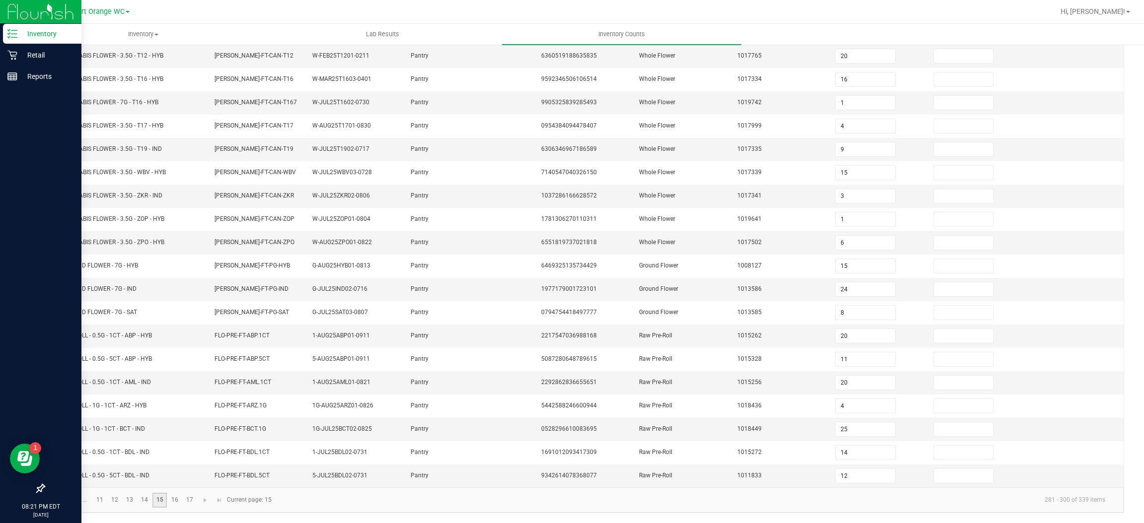
click at [177, 500] on link "16" at bounding box center [174, 500] width 14 height 15
click at [189, 500] on link "17" at bounding box center [189, 500] width 14 height 15
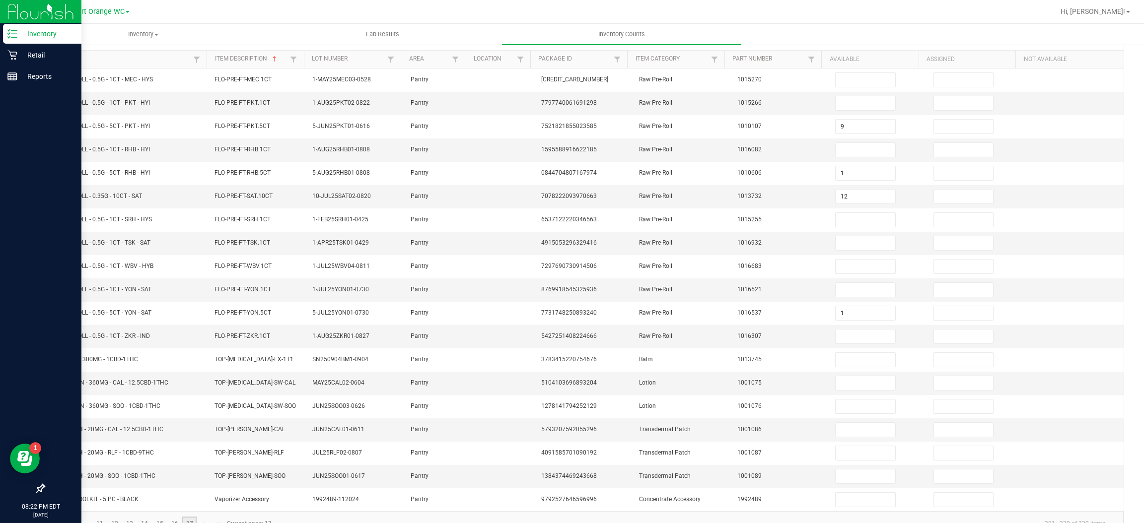
scroll to position [121, 0]
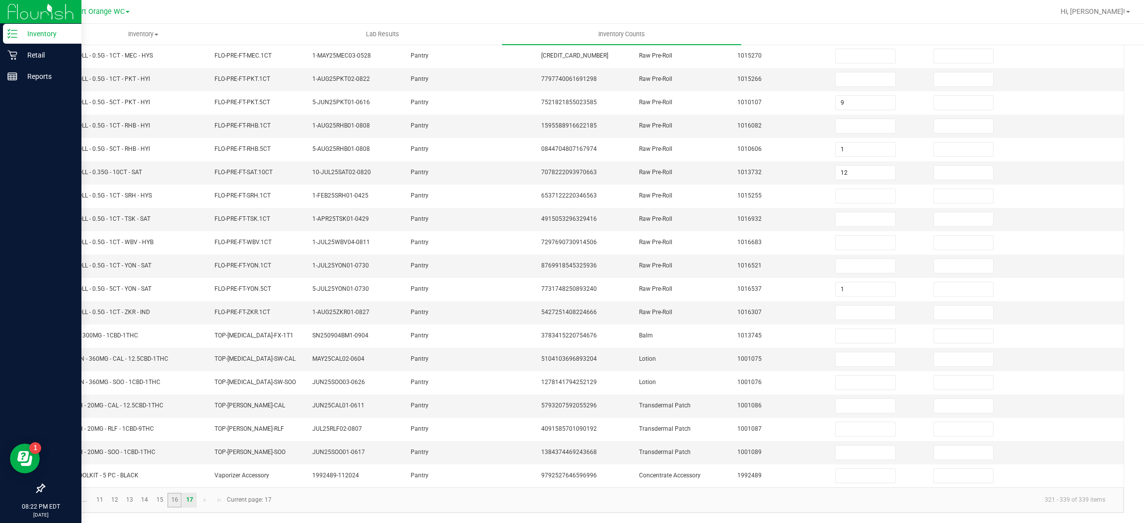
click at [174, 502] on link "16" at bounding box center [174, 500] width 14 height 15
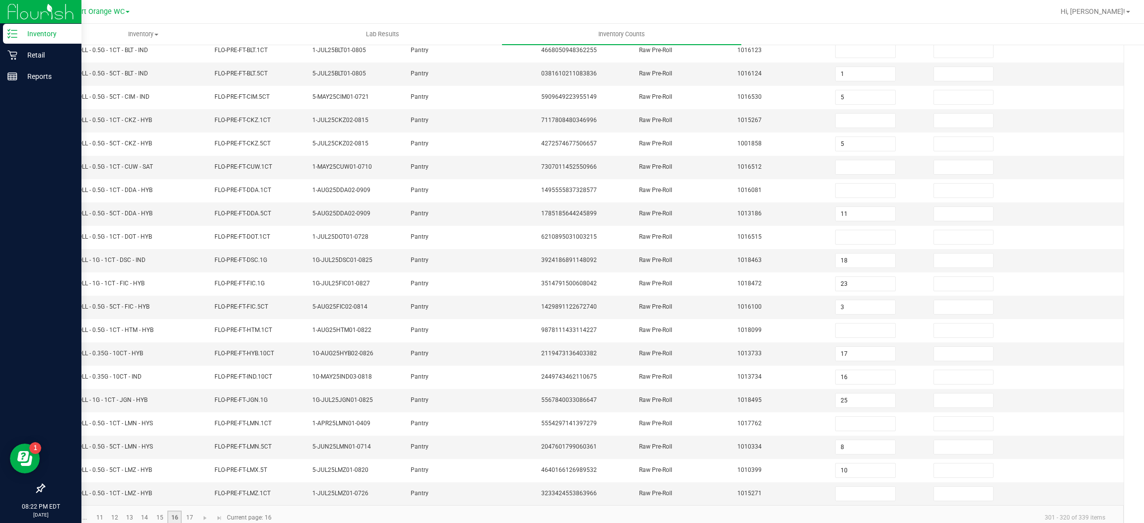
scroll to position [145, 0]
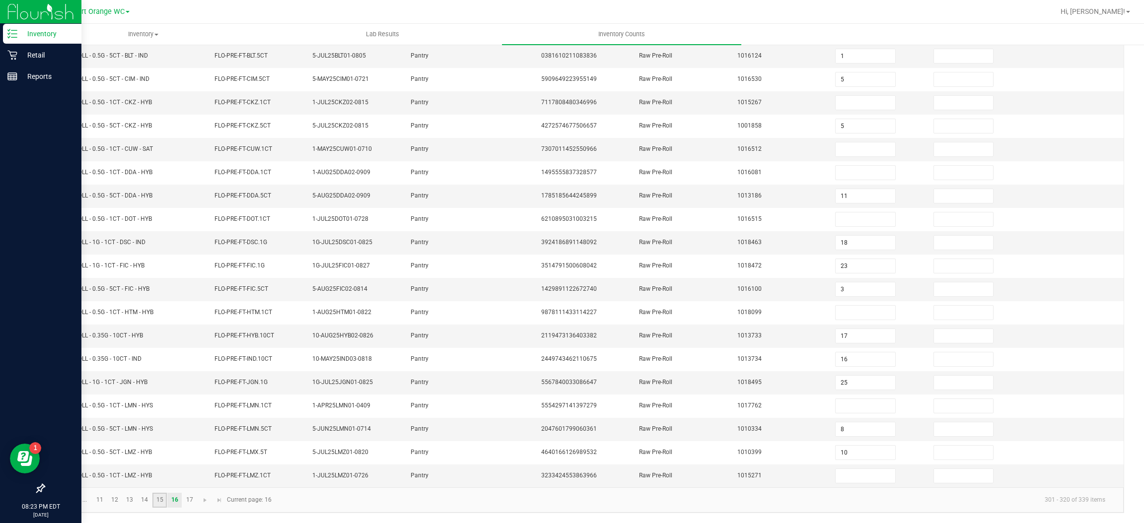
click at [162, 497] on link "15" at bounding box center [159, 500] width 14 height 15
click at [177, 500] on link "16" at bounding box center [174, 500] width 14 height 15
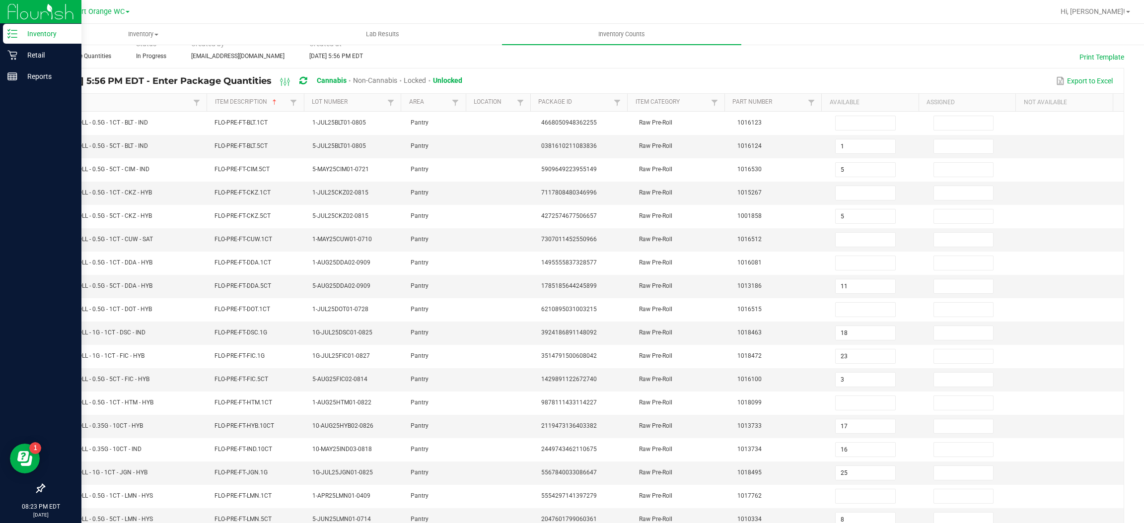
scroll to position [0, 0]
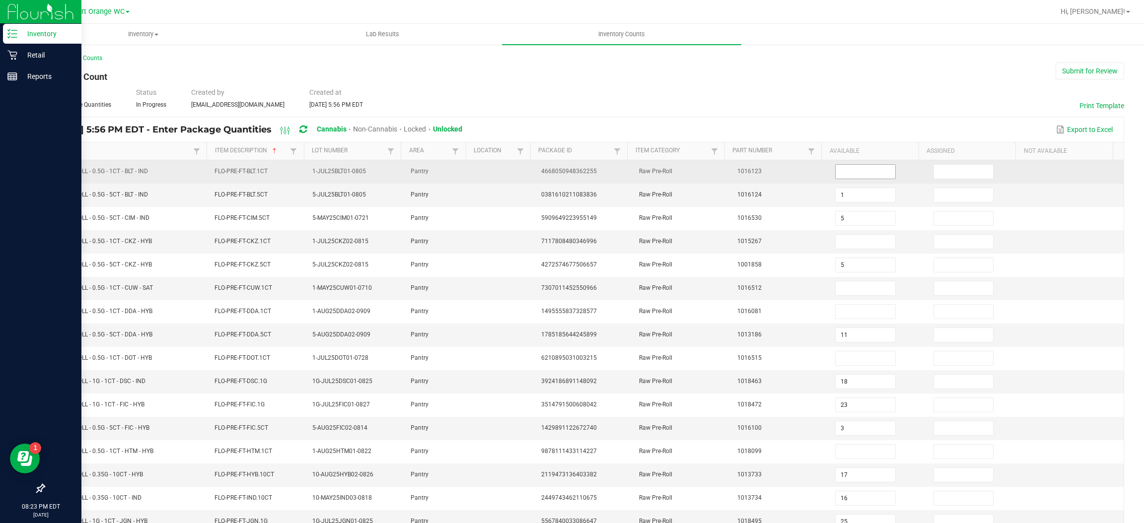
click at [844, 172] on input at bounding box center [865, 172] width 59 height 14
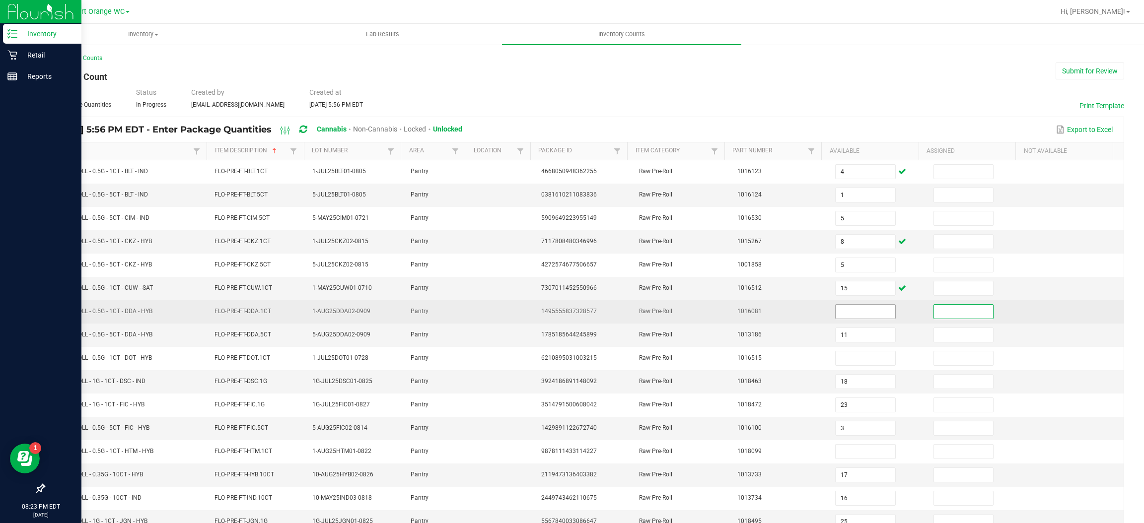
click at [836, 314] on input at bounding box center [865, 312] width 59 height 14
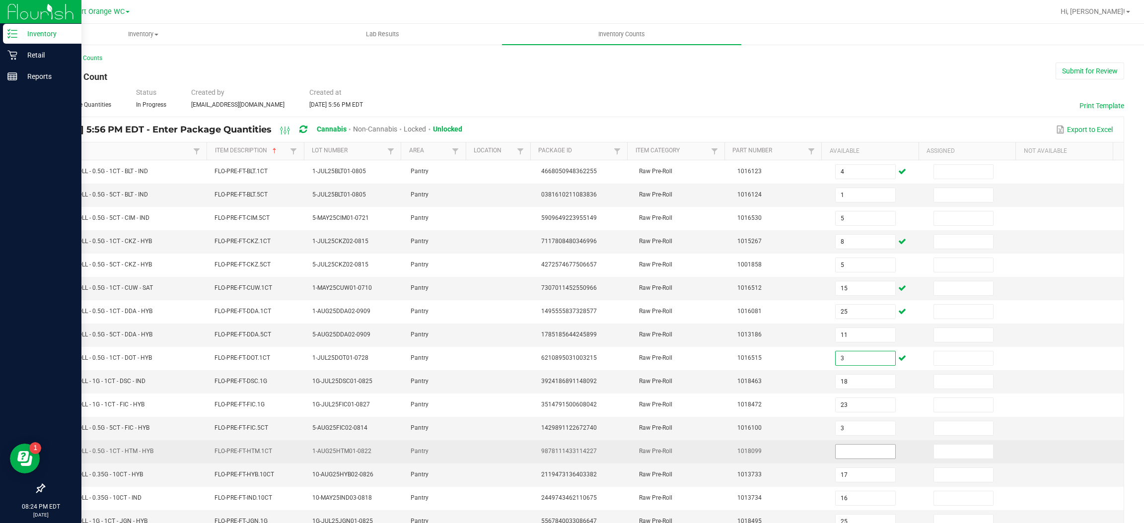
click at [844, 453] on input at bounding box center [865, 452] width 59 height 14
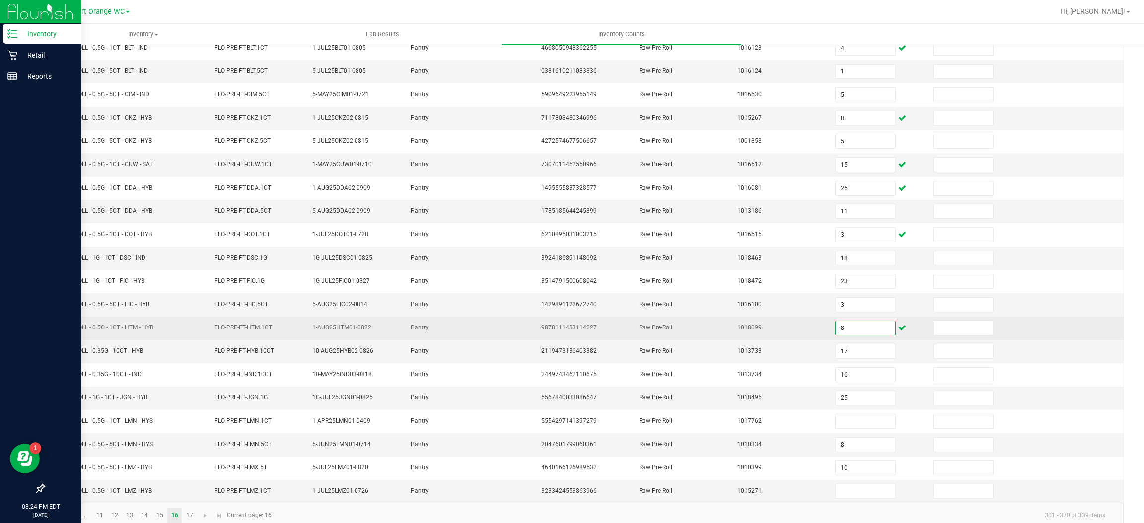
scroll to position [145, 0]
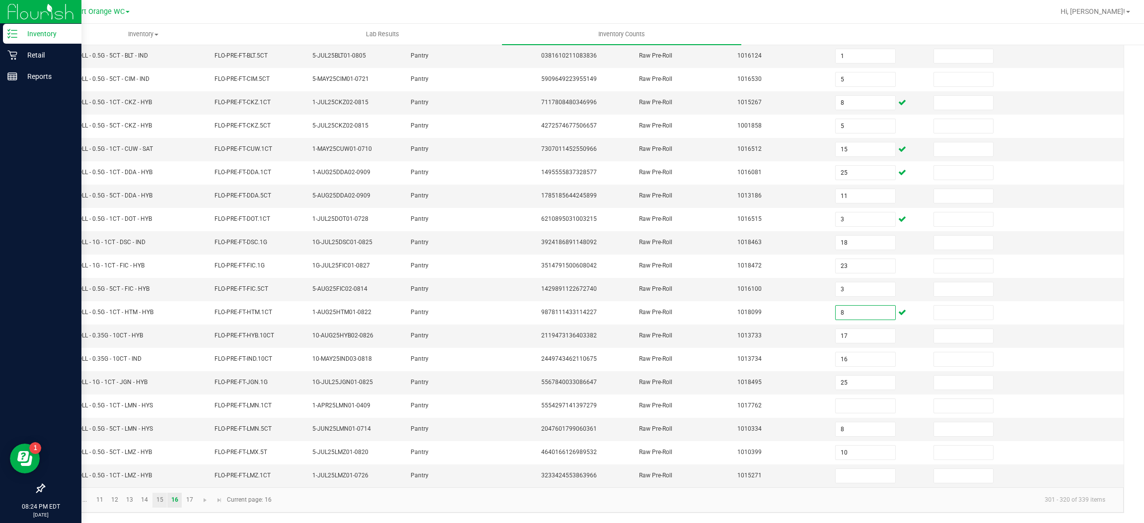
click at [156, 499] on link "15" at bounding box center [159, 500] width 14 height 15
click at [847, 382] on input "20" at bounding box center [865, 383] width 59 height 14
click at [857, 334] on input "20" at bounding box center [865, 336] width 59 height 14
click at [174, 500] on link "16" at bounding box center [174, 500] width 14 height 15
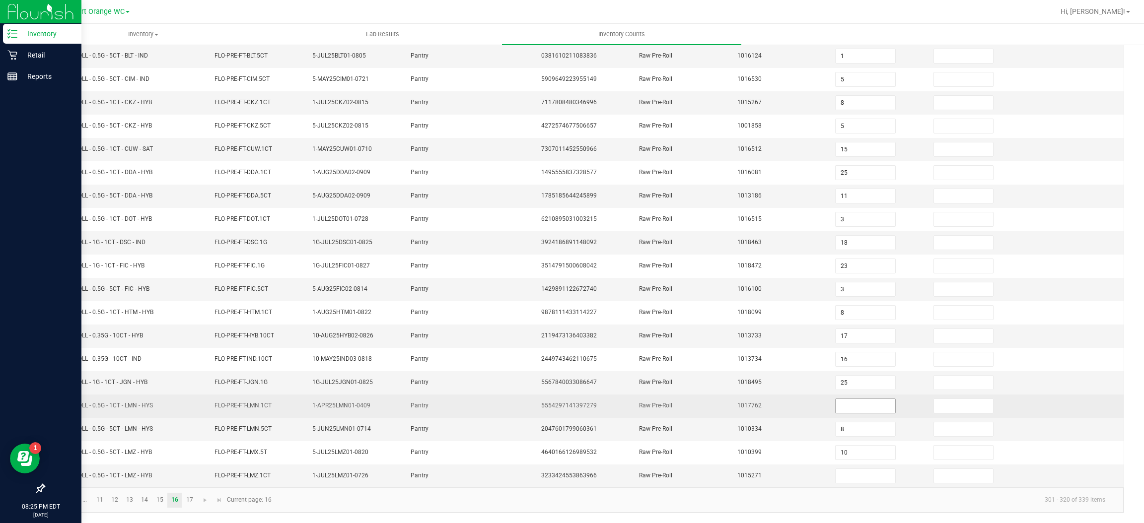
click at [843, 404] on input at bounding box center [865, 406] width 59 height 14
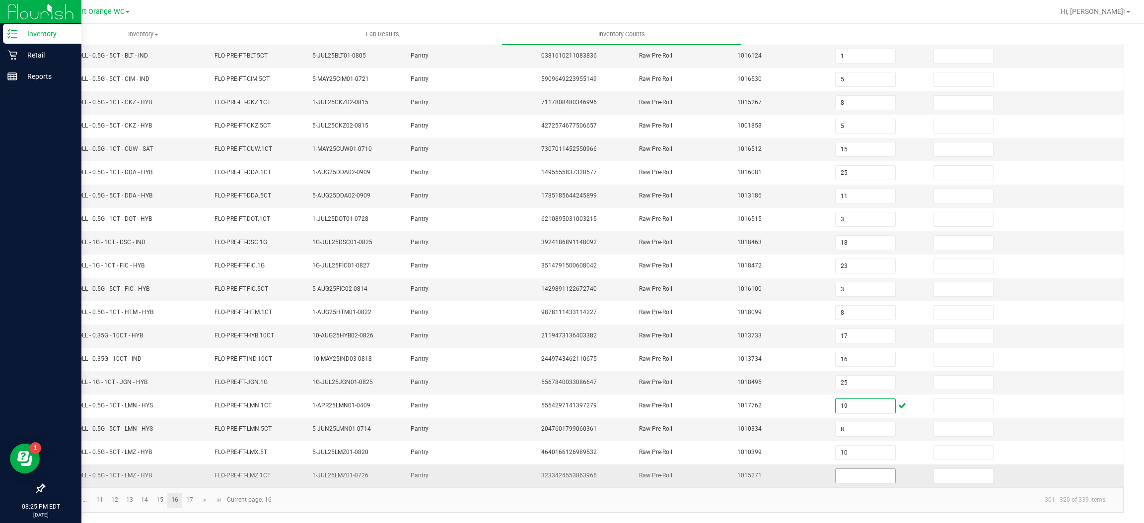
click at [853, 476] on input at bounding box center [865, 476] width 59 height 14
click at [189, 505] on link "17" at bounding box center [189, 500] width 14 height 15
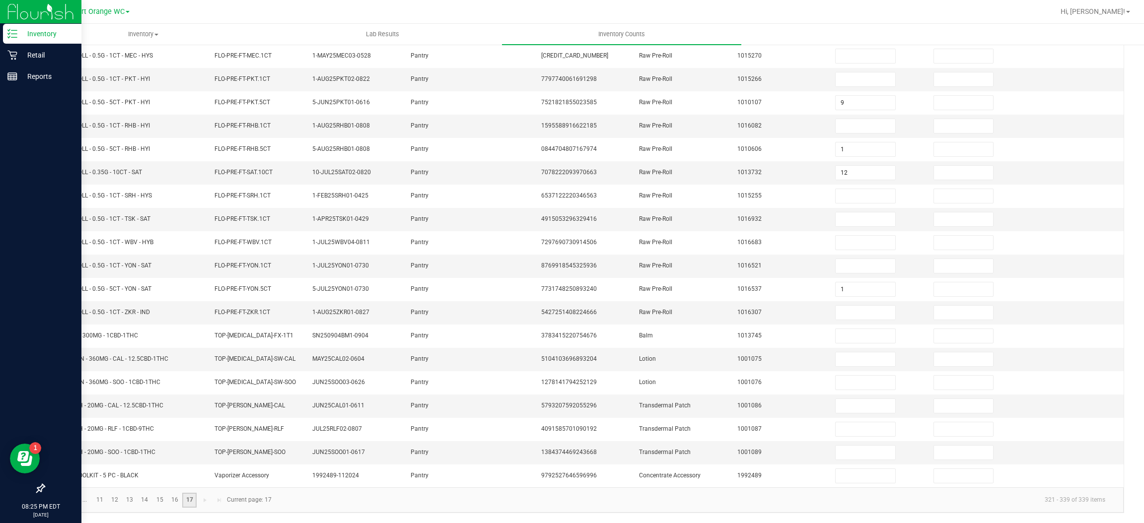
scroll to position [0, 0]
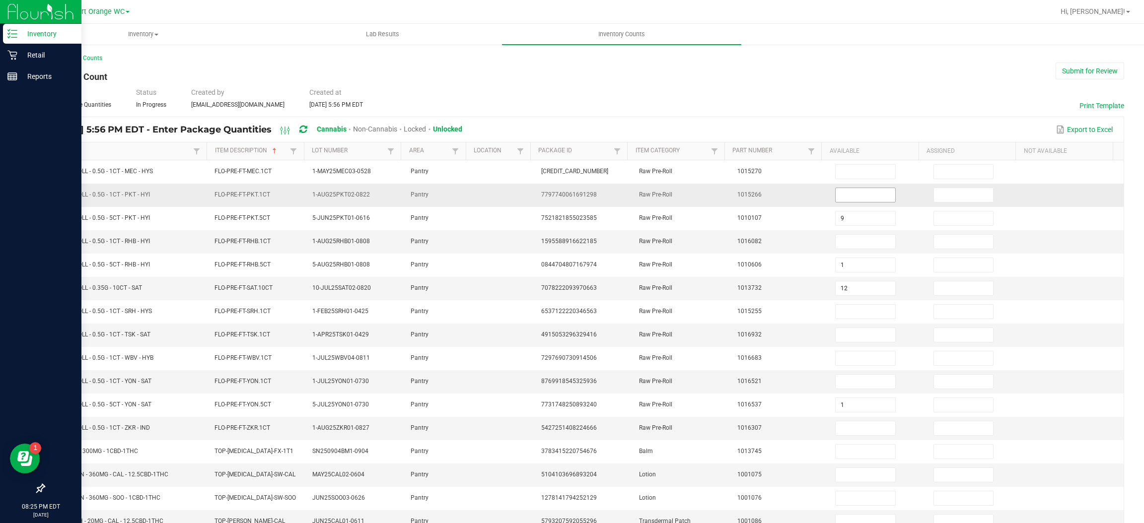
click at [852, 194] on input at bounding box center [865, 195] width 59 height 14
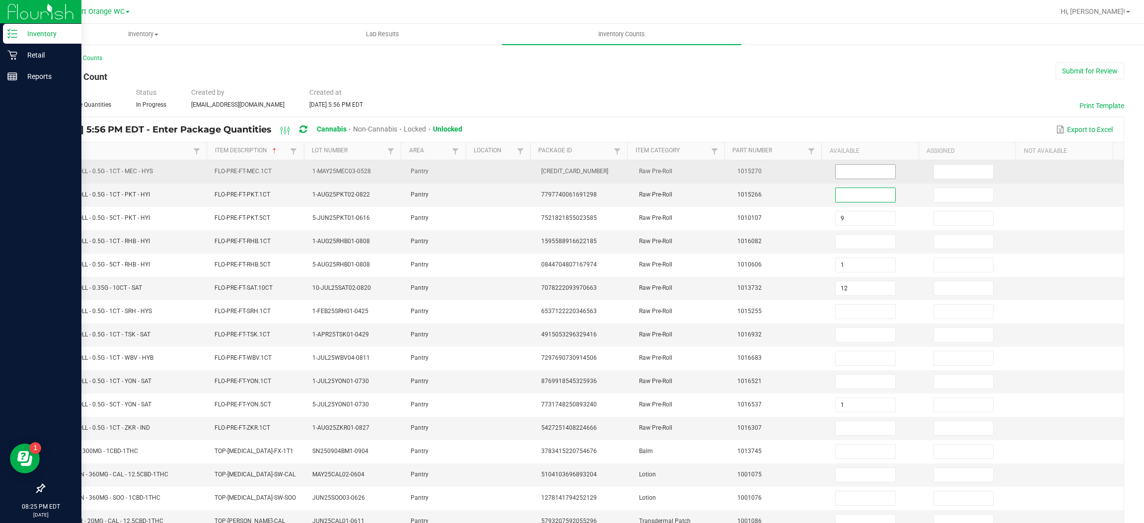
click at [865, 169] on input at bounding box center [865, 172] width 59 height 14
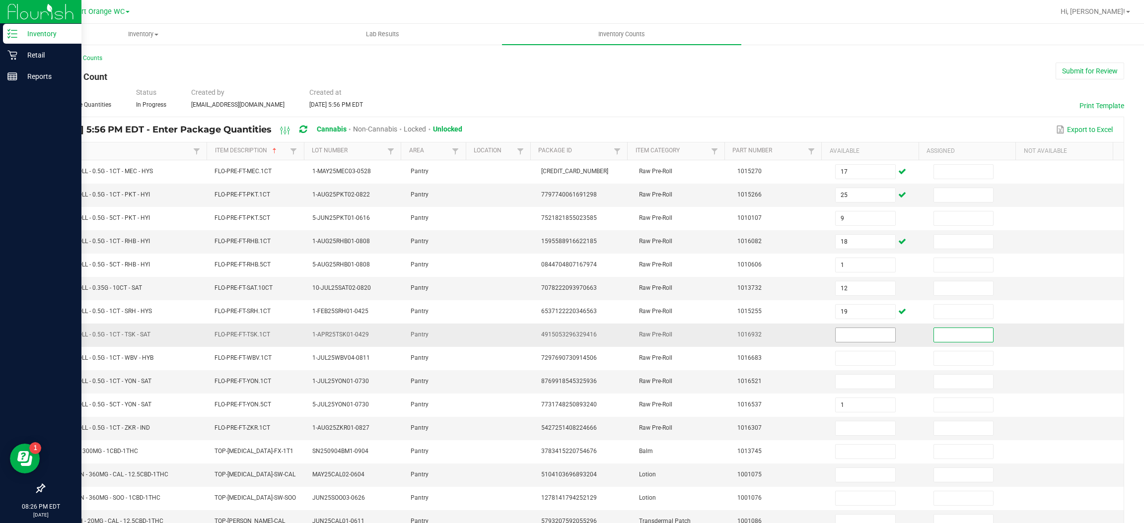
click at [836, 336] on input at bounding box center [865, 335] width 59 height 14
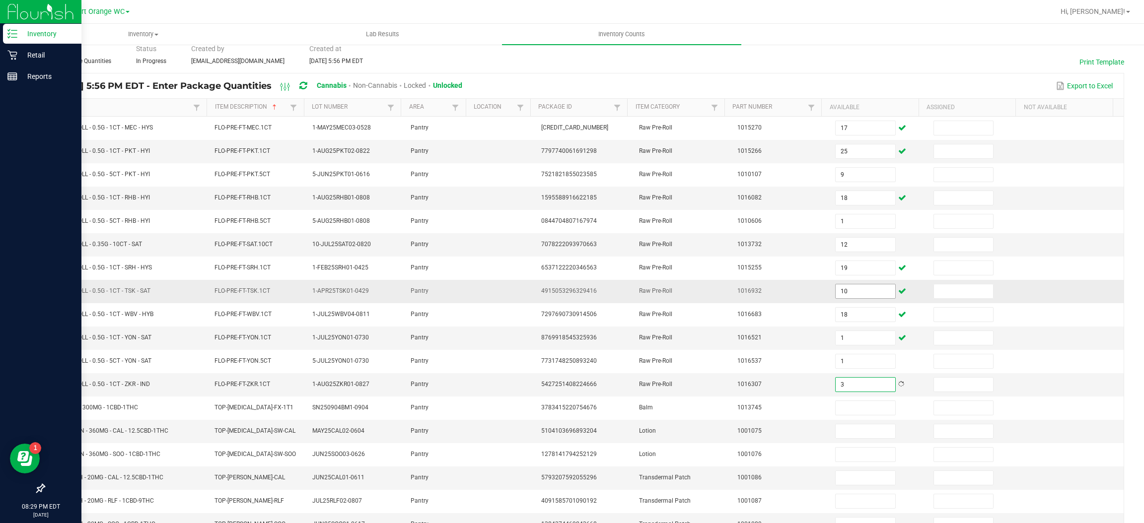
scroll to position [102, 0]
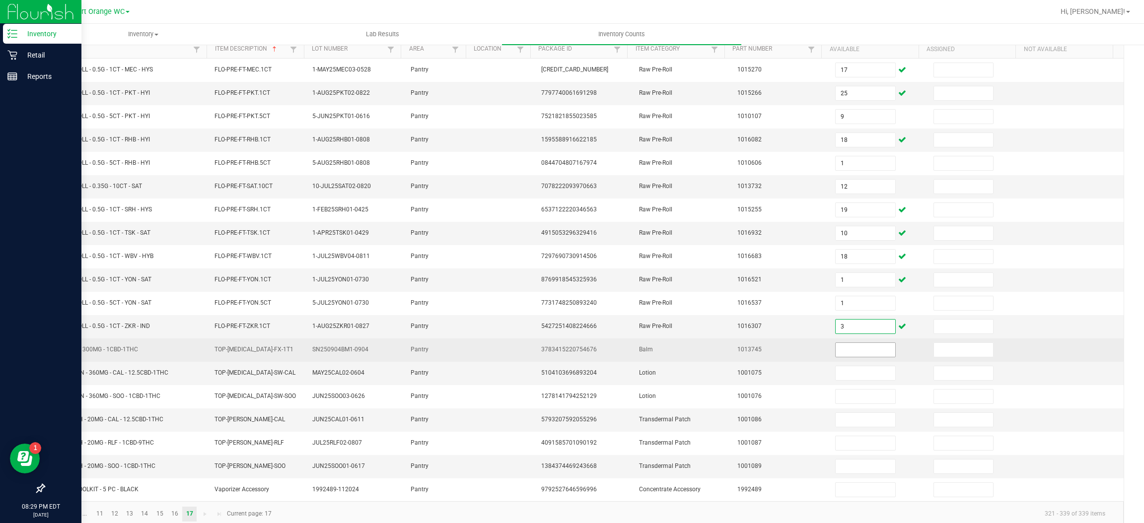
click at [854, 353] on input at bounding box center [865, 350] width 59 height 14
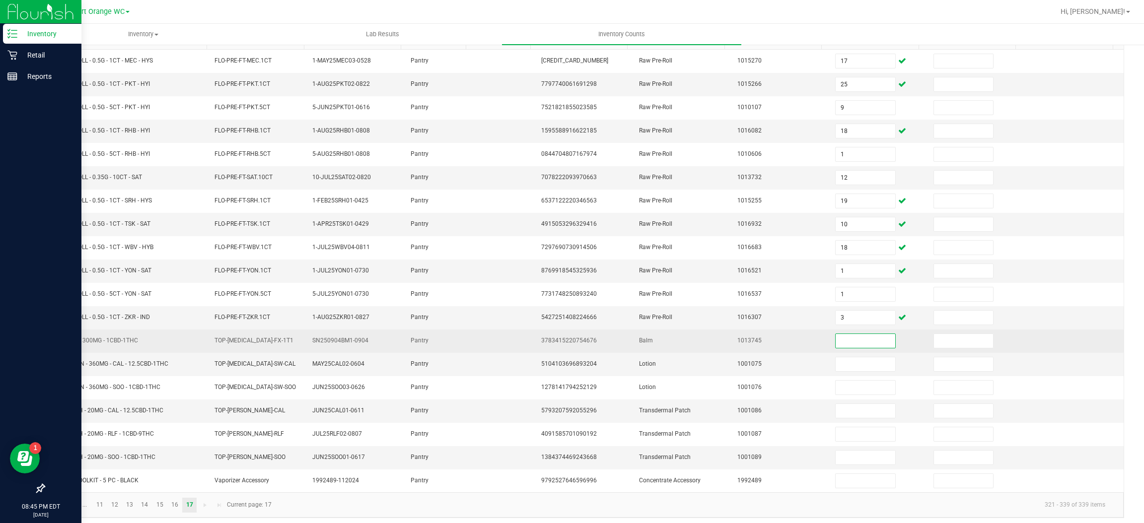
scroll to position [121, 0]
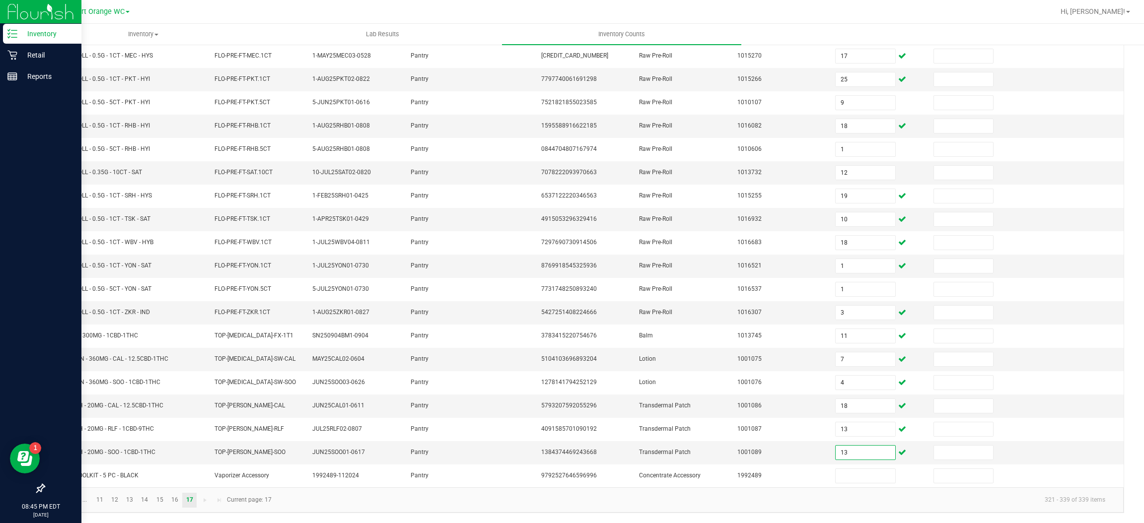
click at [70, 500] on span "Go to the previous page" at bounding box center [71, 501] width 8 height 8
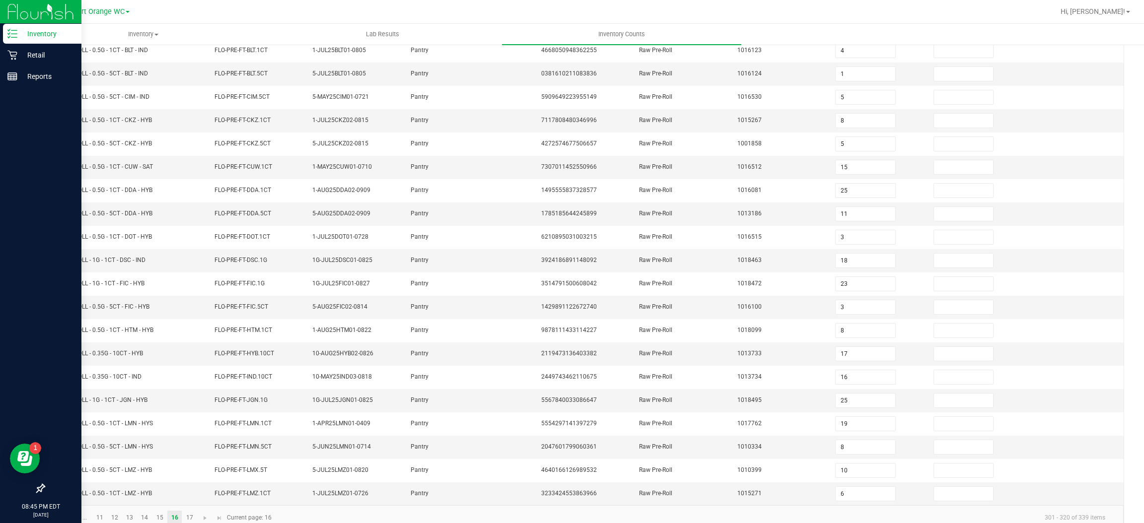
scroll to position [145, 0]
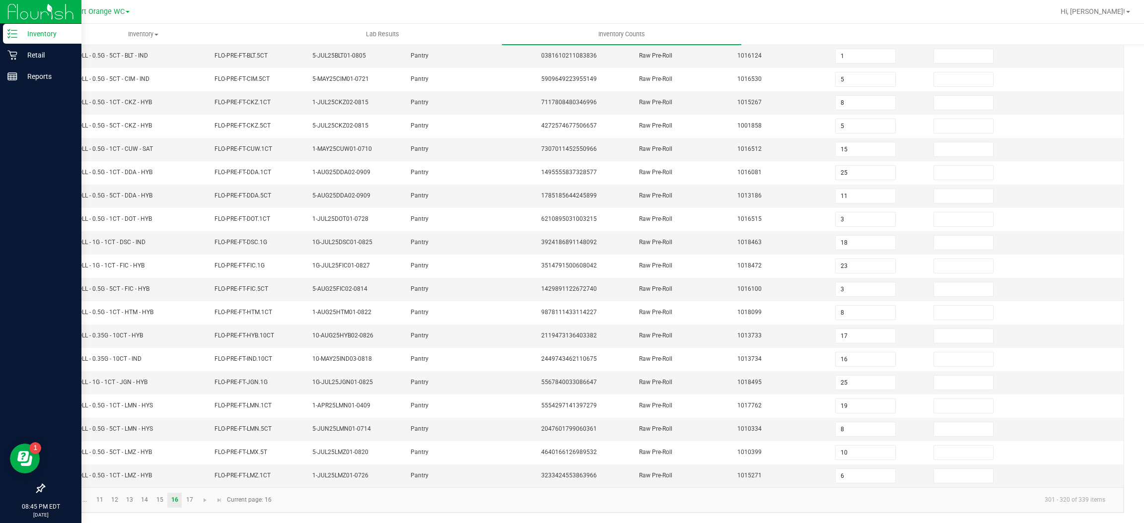
click at [59, 503] on span "Go to the first page" at bounding box center [56, 501] width 8 height 8
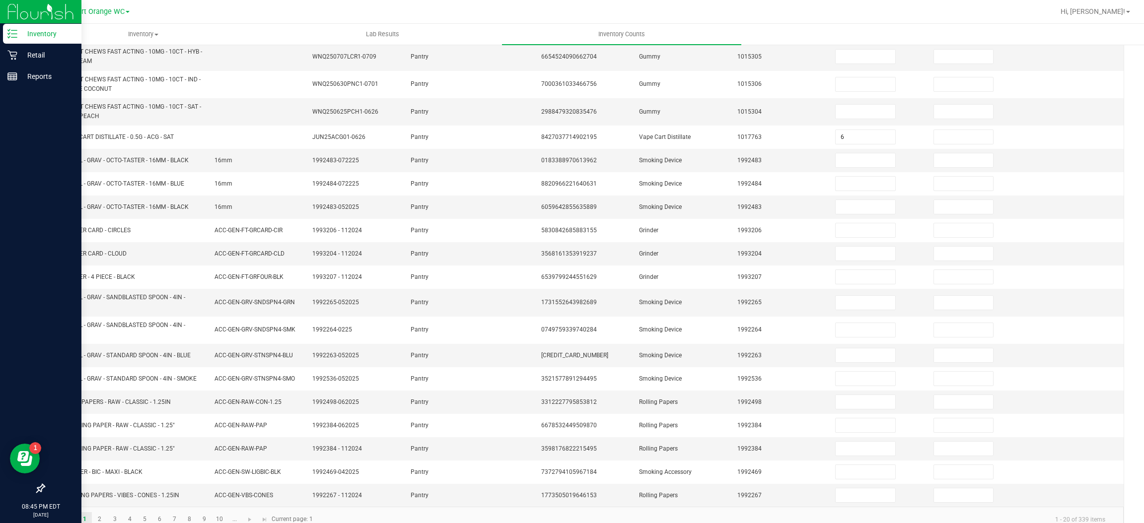
scroll to position [0, 0]
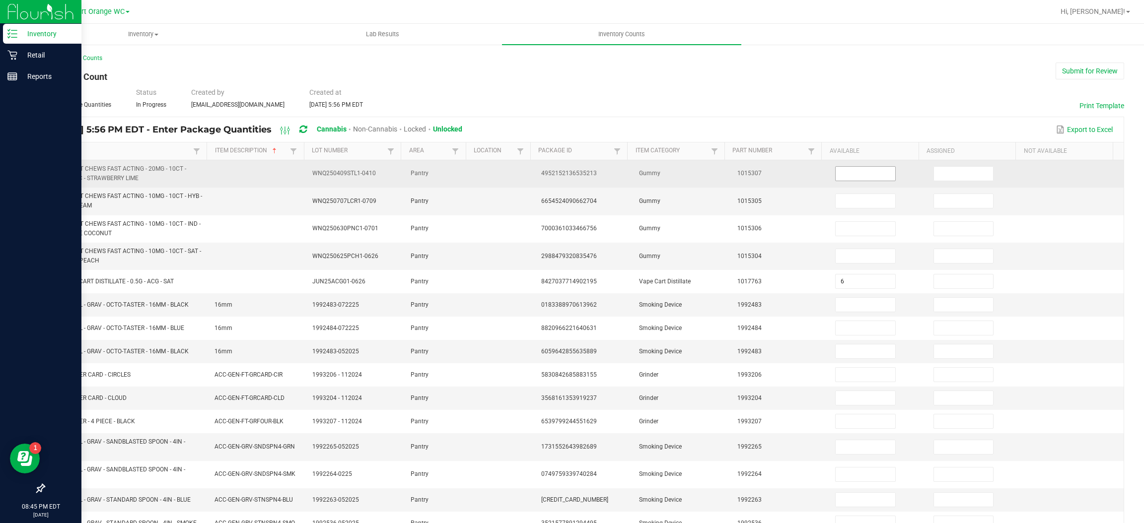
click at [844, 172] on input at bounding box center [865, 174] width 59 height 14
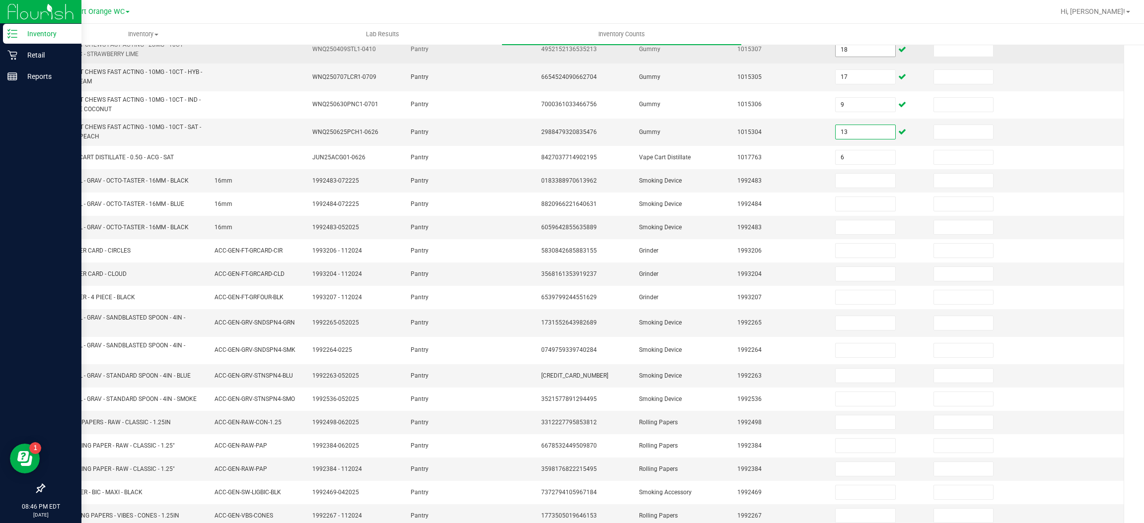
scroll to position [168, 0]
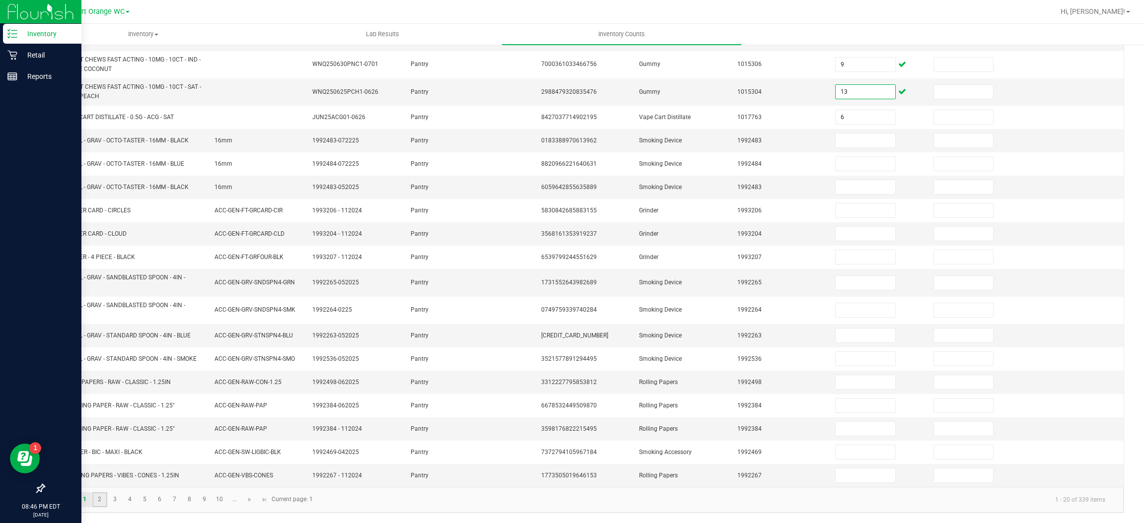
click at [103, 504] on link "2" at bounding box center [99, 500] width 14 height 15
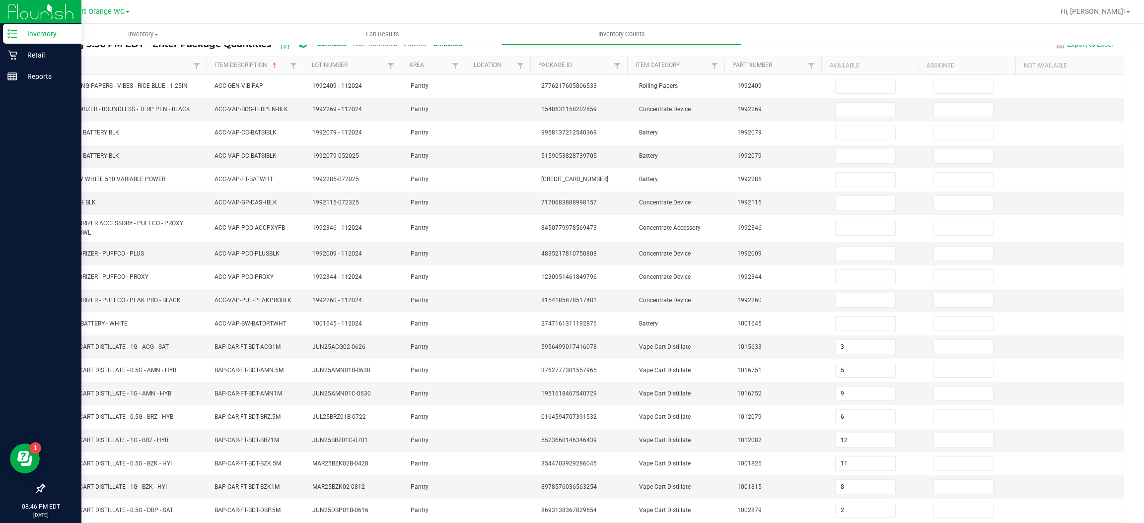
scroll to position [149, 0]
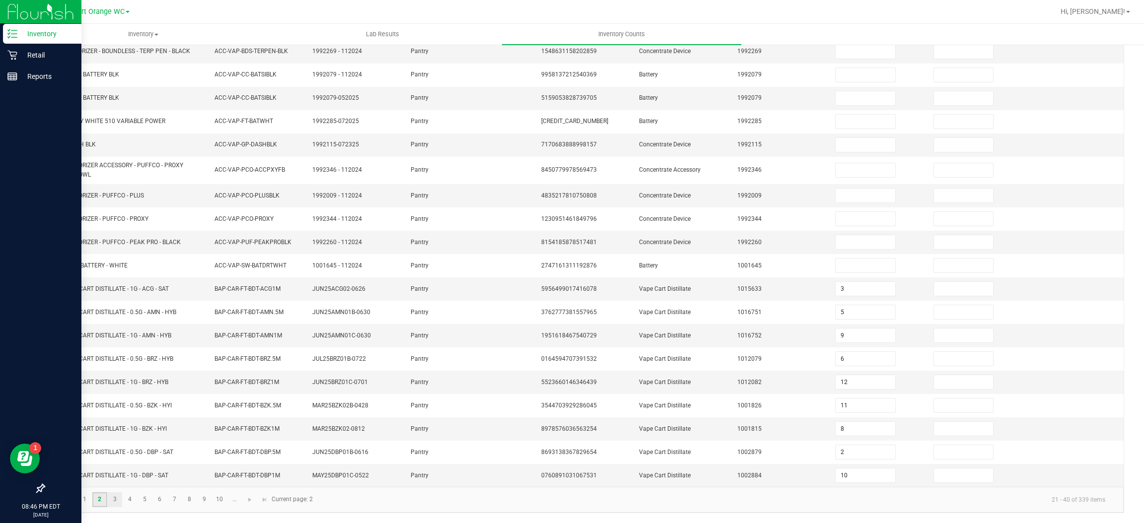
click at [112, 501] on link "3" at bounding box center [115, 500] width 14 height 15
click at [134, 500] on link "4" at bounding box center [130, 500] width 14 height 15
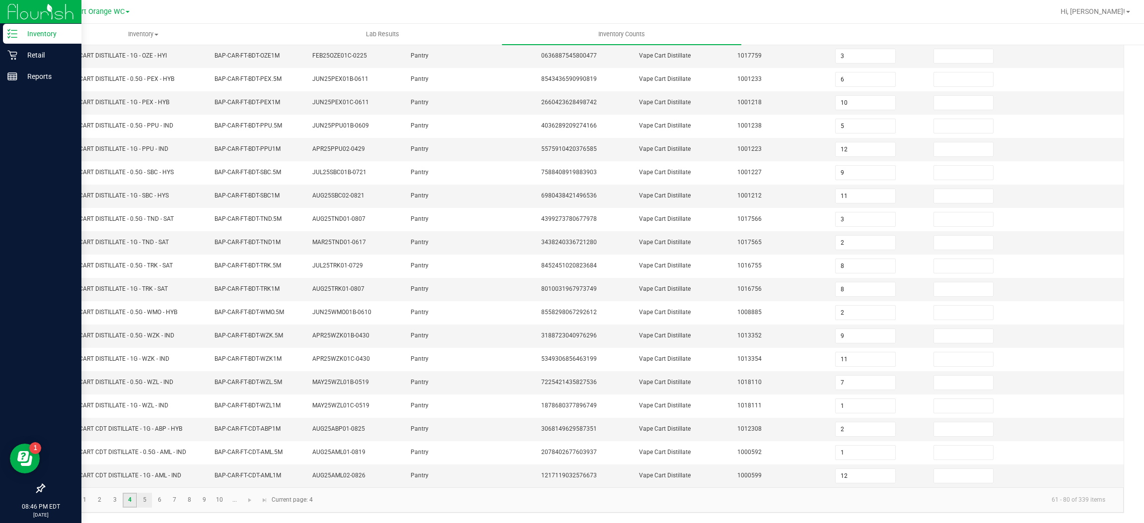
click at [143, 505] on link "5" at bounding box center [145, 500] width 14 height 15
click at [159, 502] on link "6" at bounding box center [159, 500] width 14 height 15
click at [172, 502] on link "7" at bounding box center [174, 500] width 14 height 15
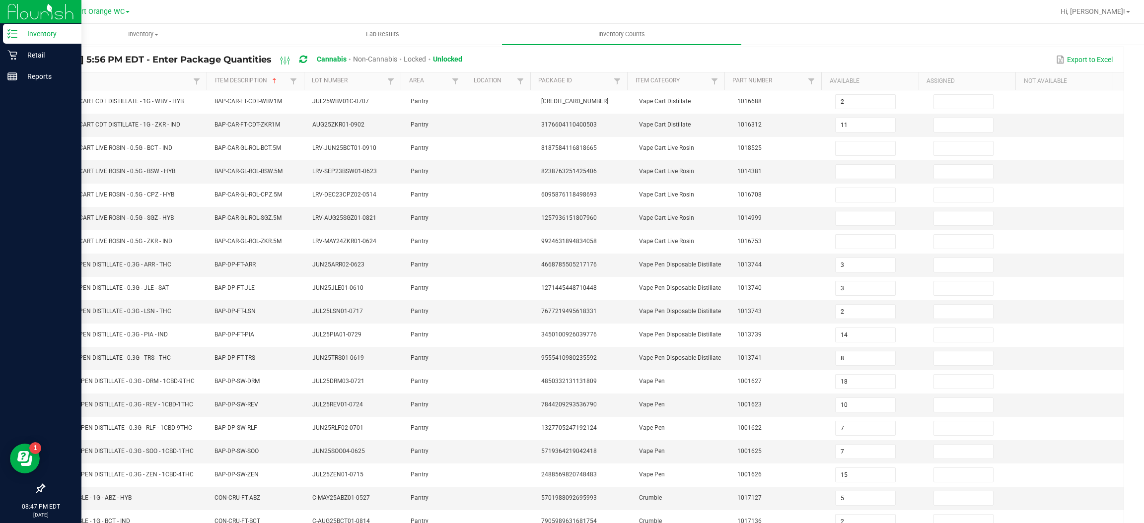
scroll to position [49, 0]
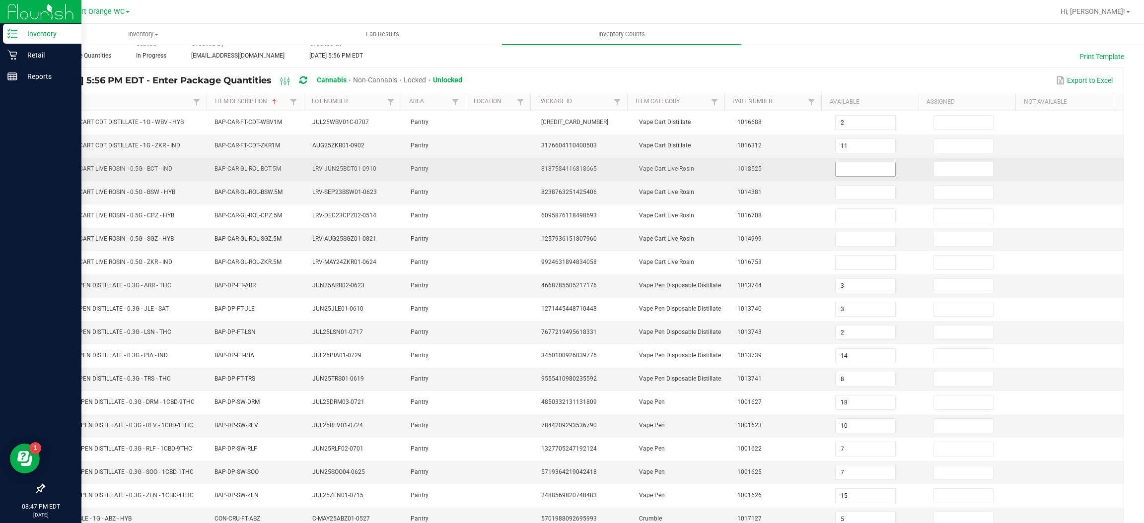
click at [847, 171] on input at bounding box center [865, 169] width 59 height 14
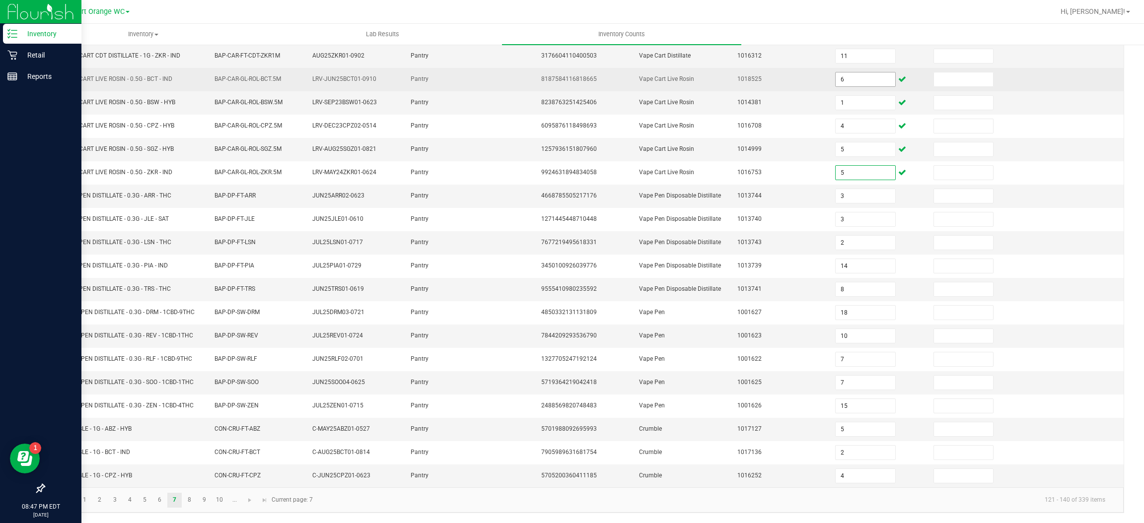
scroll to position [145, 0]
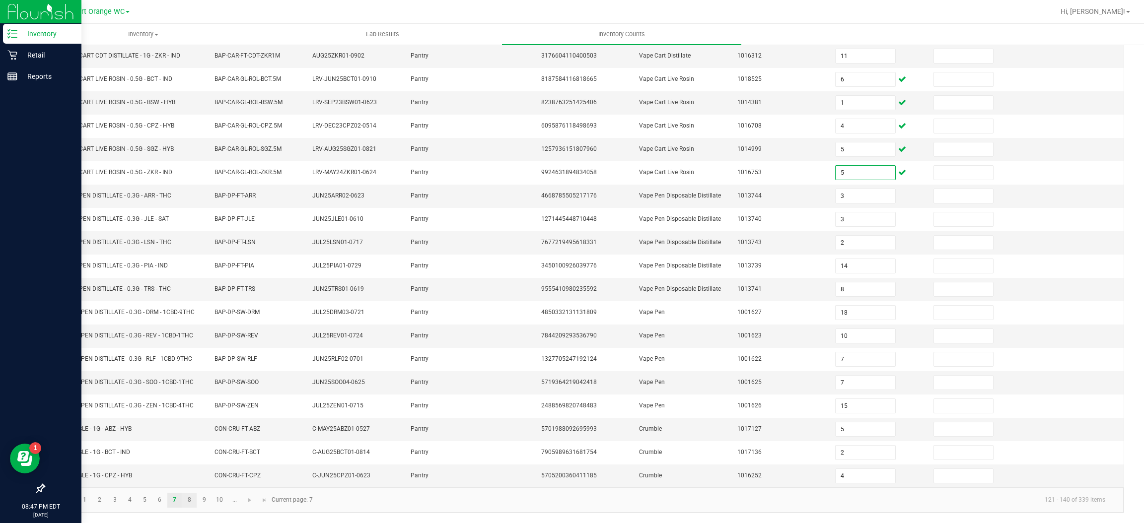
click at [189, 500] on link "8" at bounding box center [189, 500] width 14 height 15
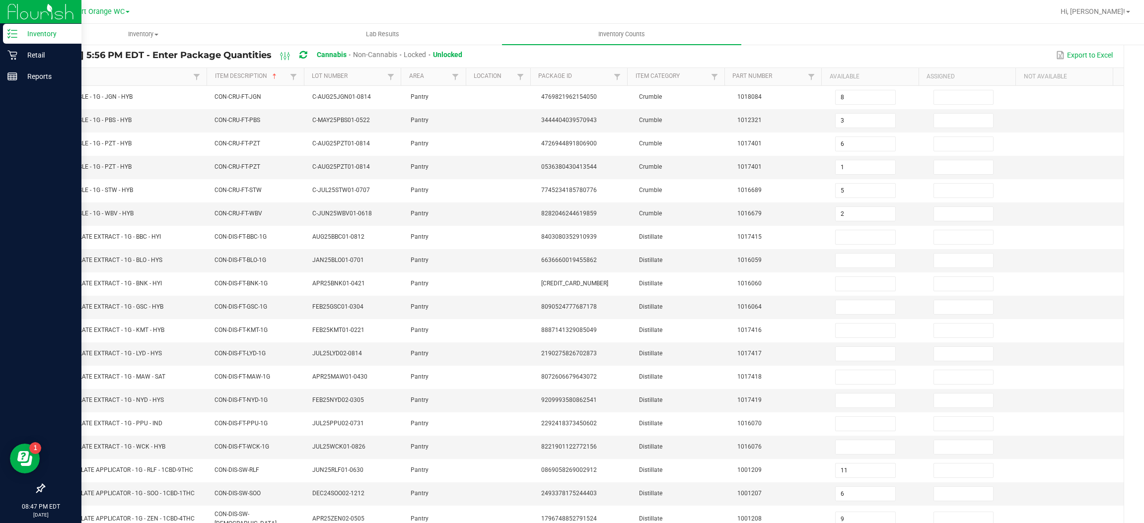
scroll to position [53, 0]
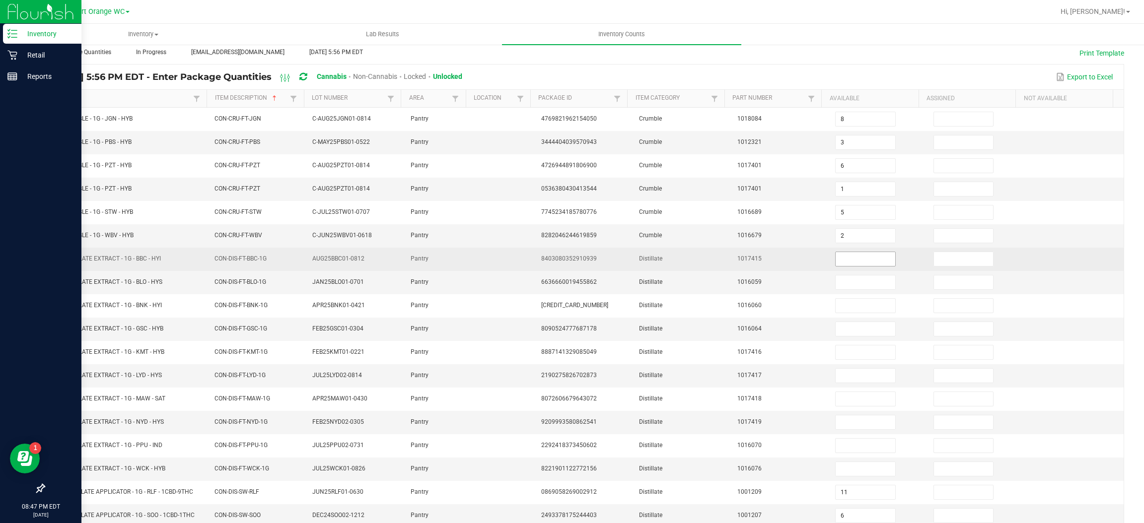
click at [857, 261] on input at bounding box center [865, 259] width 59 height 14
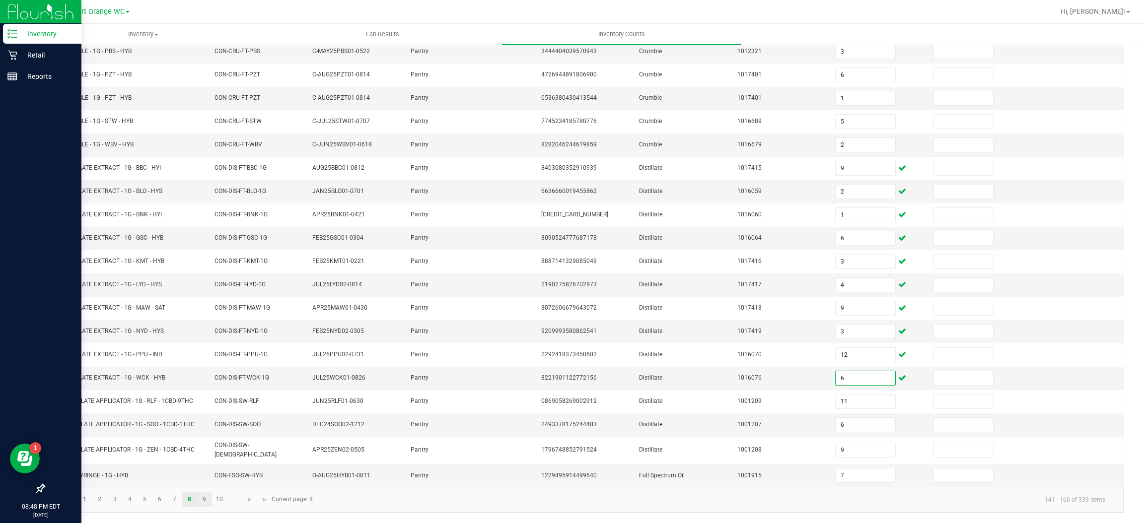
click at [204, 500] on link "9" at bounding box center [204, 500] width 14 height 15
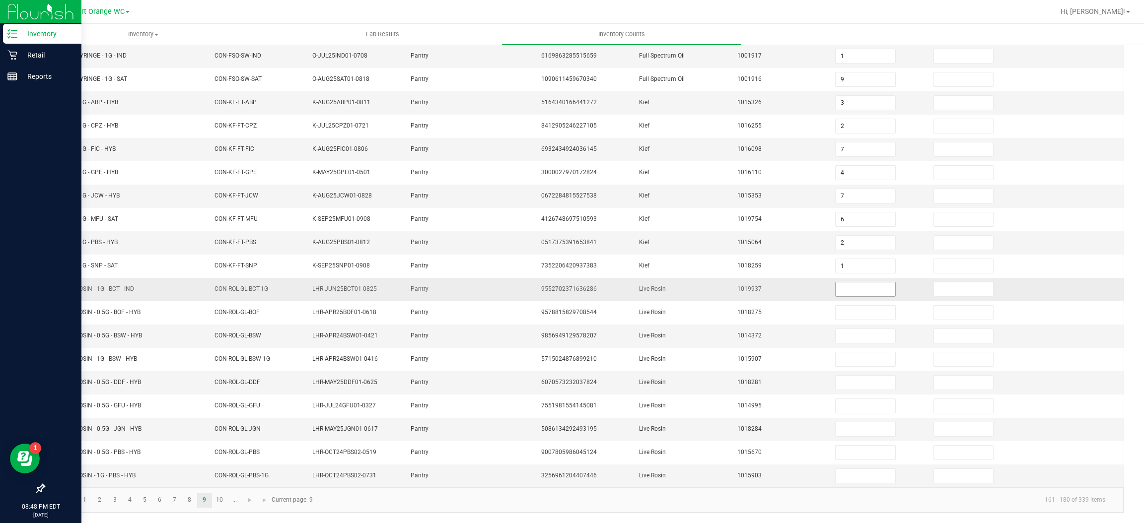
click at [851, 287] on input at bounding box center [865, 290] width 59 height 14
click at [219, 500] on link "10" at bounding box center [220, 500] width 14 height 15
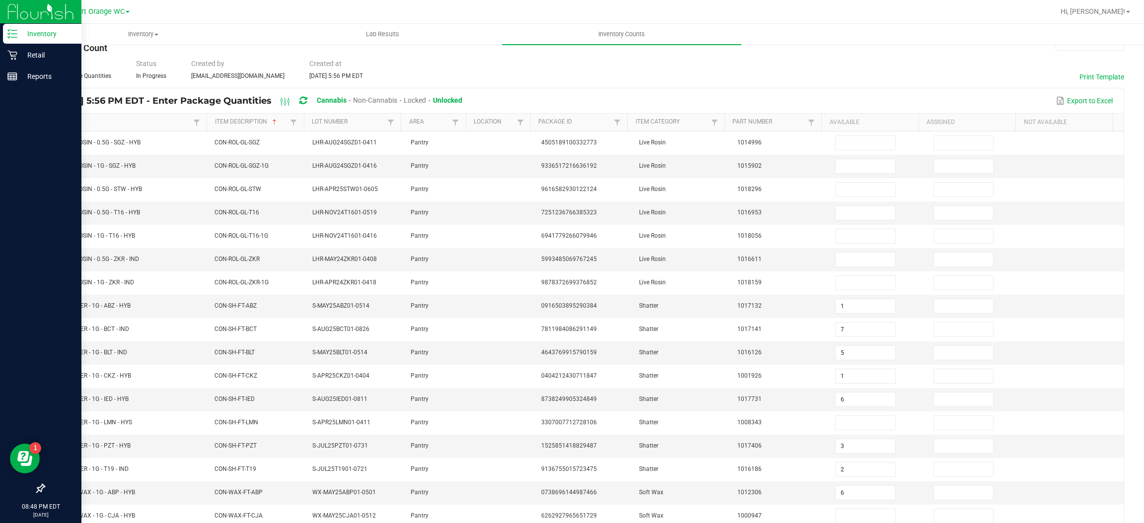
scroll to position [0, 0]
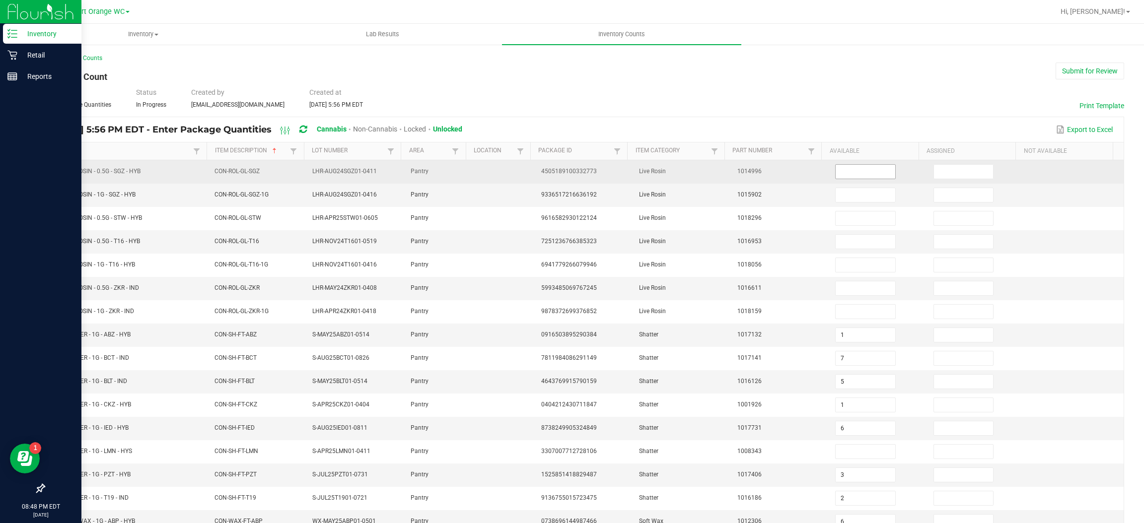
click at [850, 169] on input at bounding box center [865, 172] width 59 height 14
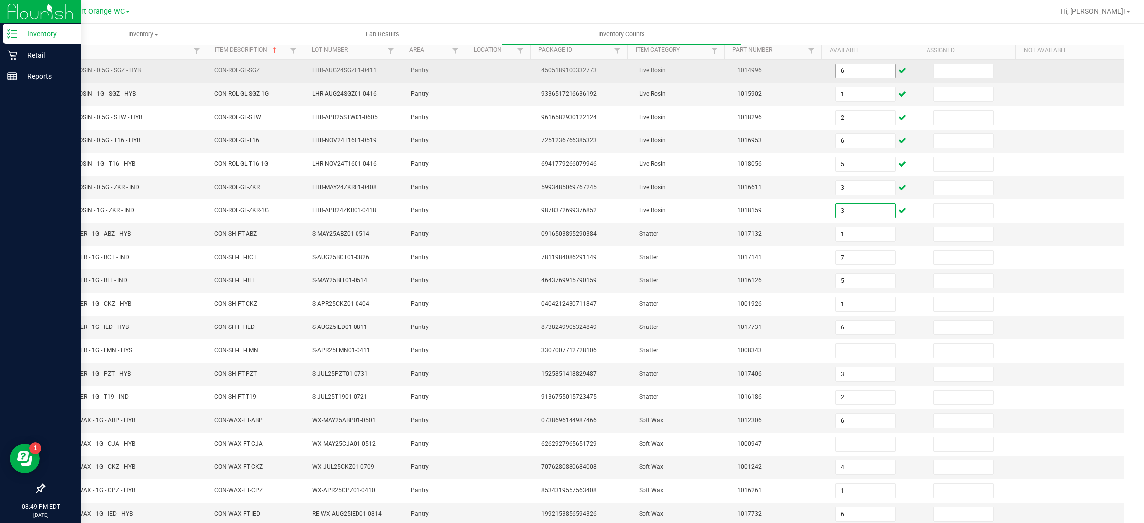
scroll to position [145, 0]
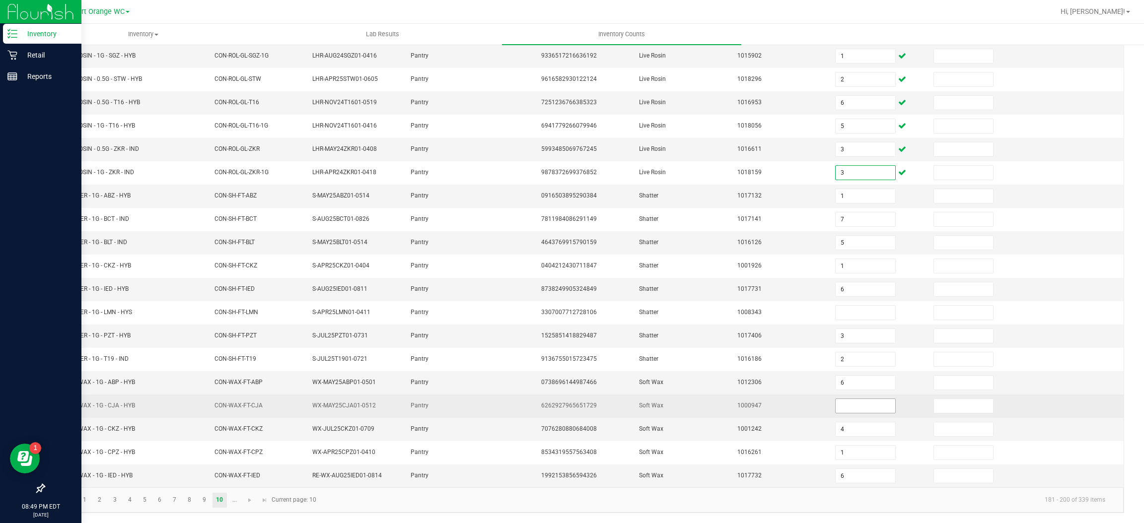
click at [843, 405] on input at bounding box center [865, 406] width 59 height 14
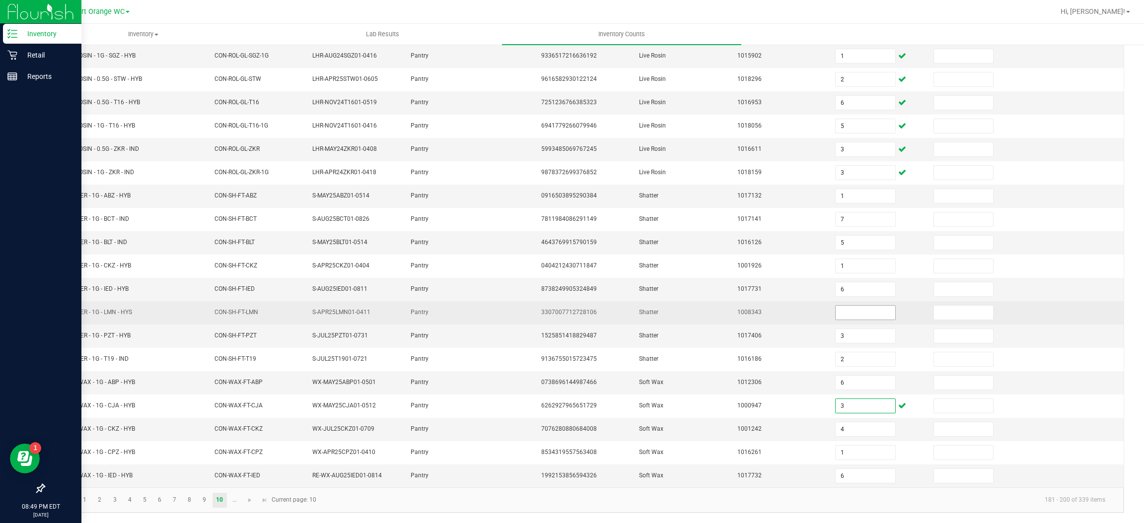
click at [847, 311] on input at bounding box center [865, 313] width 59 height 14
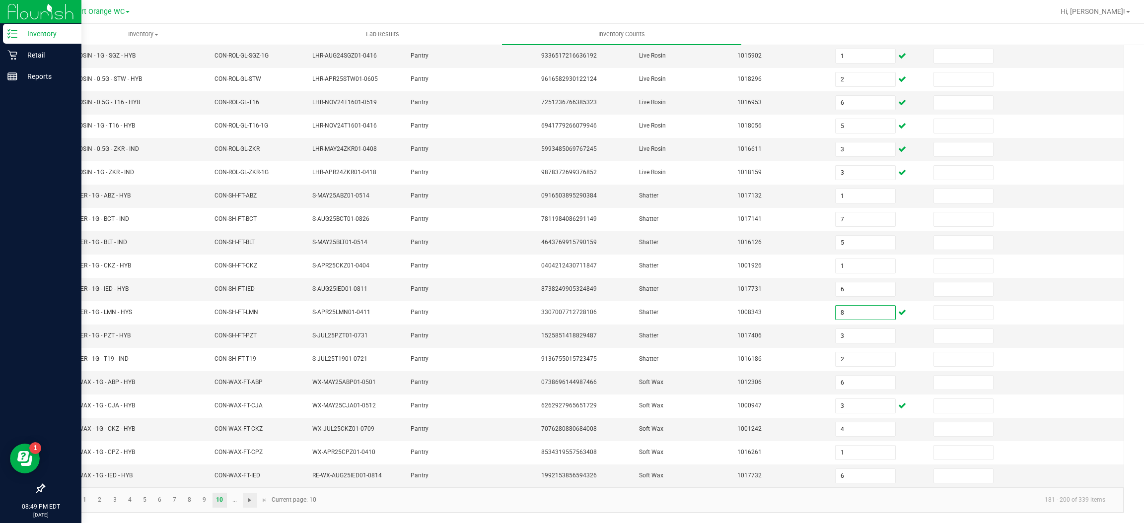
click at [252, 503] on span "Go to the next page" at bounding box center [250, 501] width 8 height 8
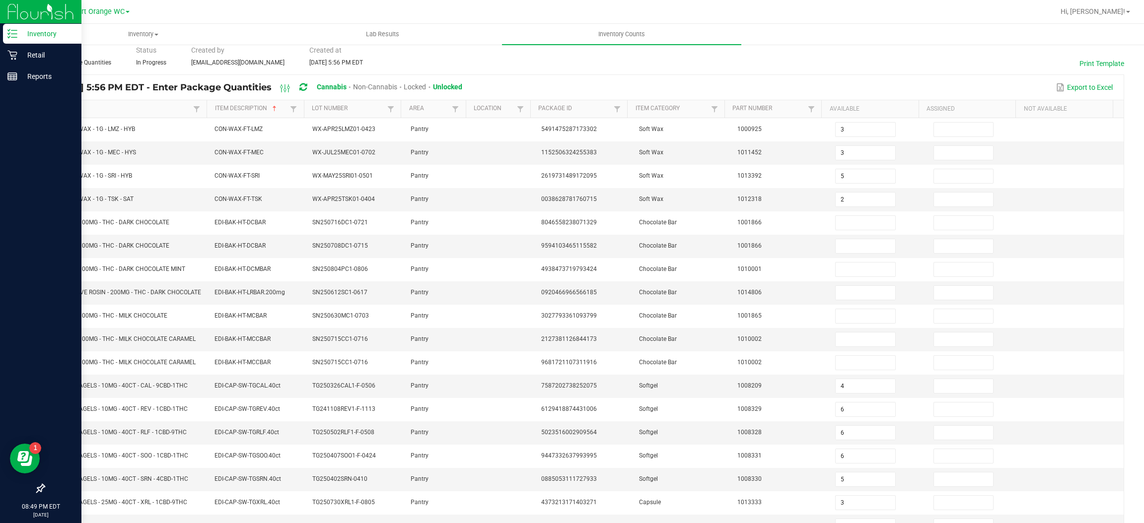
scroll to position [22, 0]
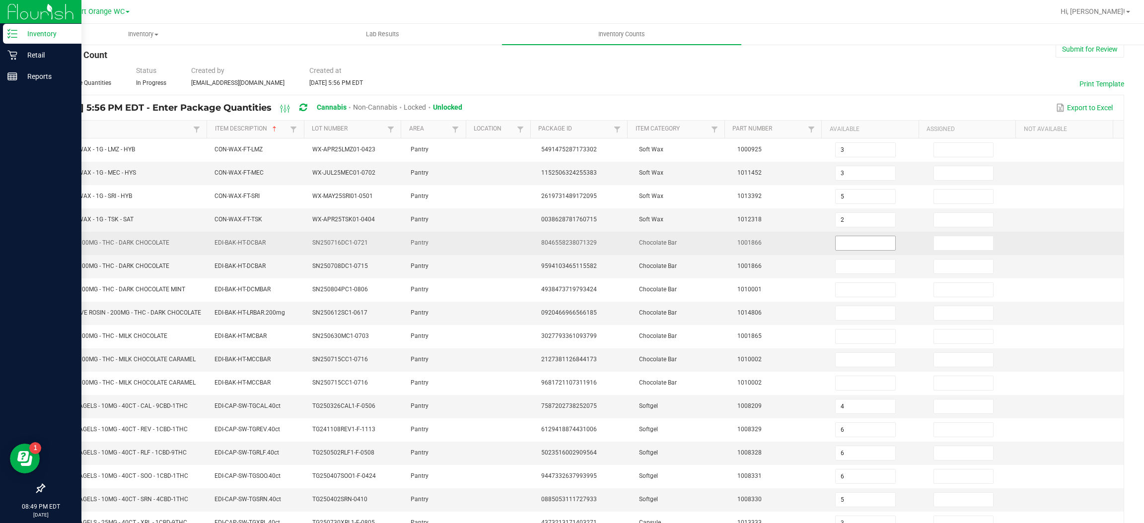
click at [843, 242] on input at bounding box center [865, 243] width 59 height 14
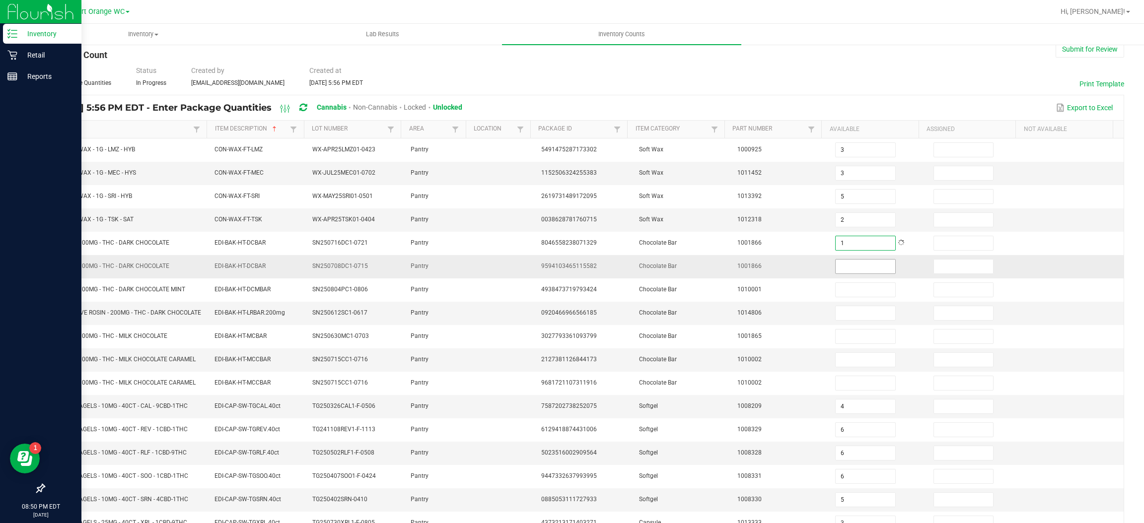
click at [845, 266] on input at bounding box center [865, 267] width 59 height 14
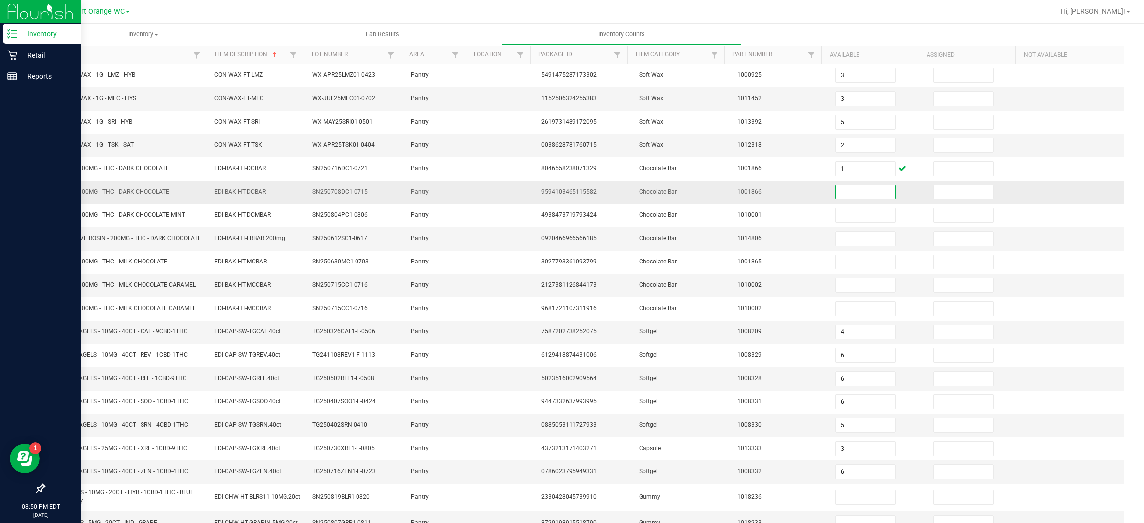
scroll to position [153, 0]
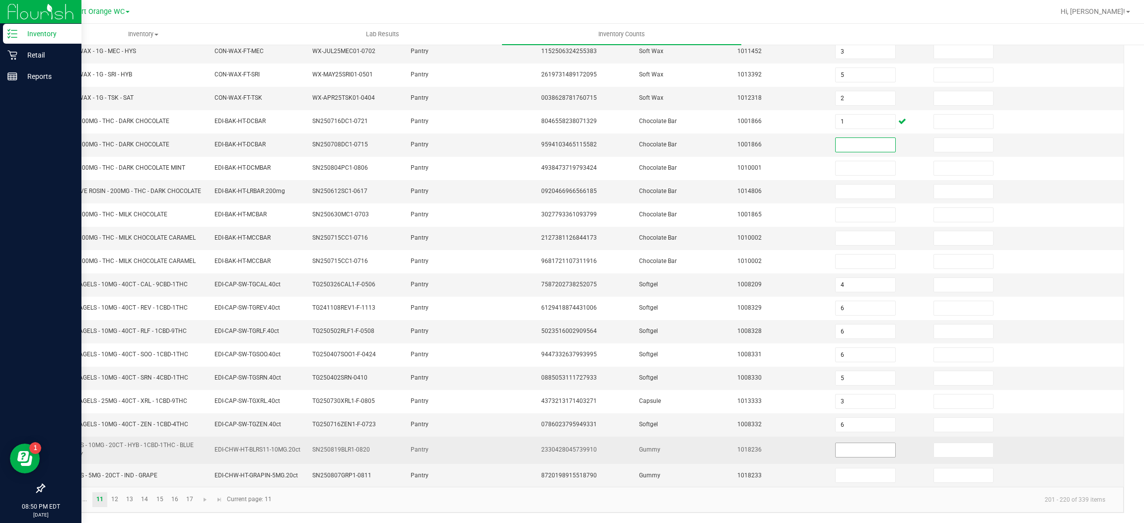
click at [847, 450] on input at bounding box center [865, 450] width 59 height 14
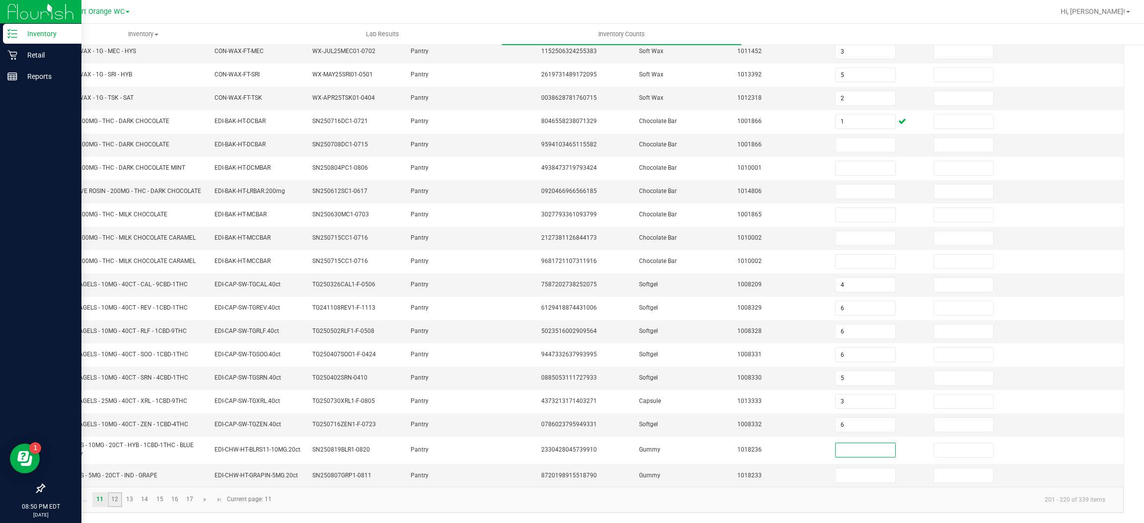
click at [115, 503] on link "12" at bounding box center [115, 500] width 14 height 15
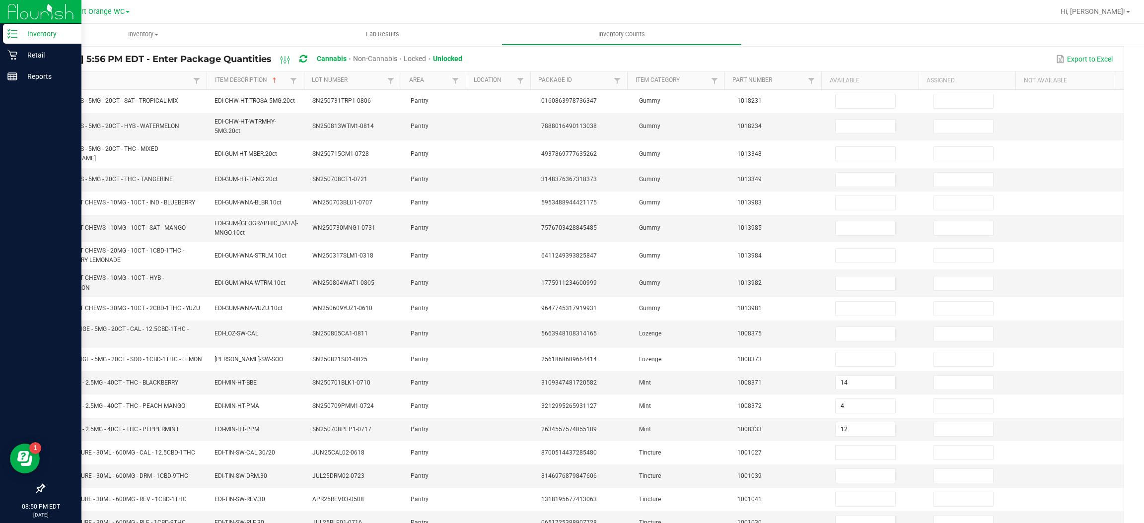
scroll to position [42, 0]
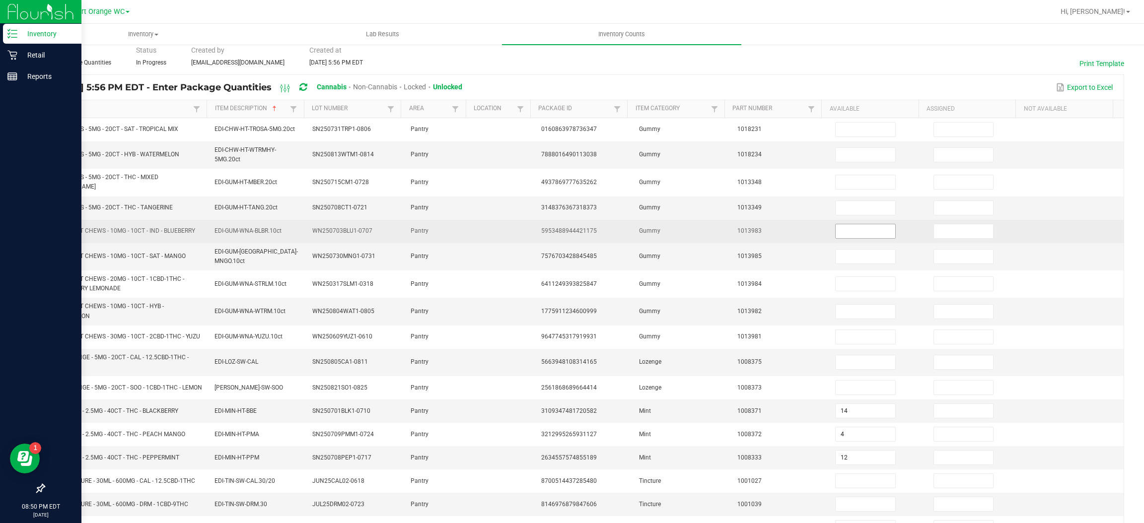
click at [839, 229] on input at bounding box center [865, 231] width 59 height 14
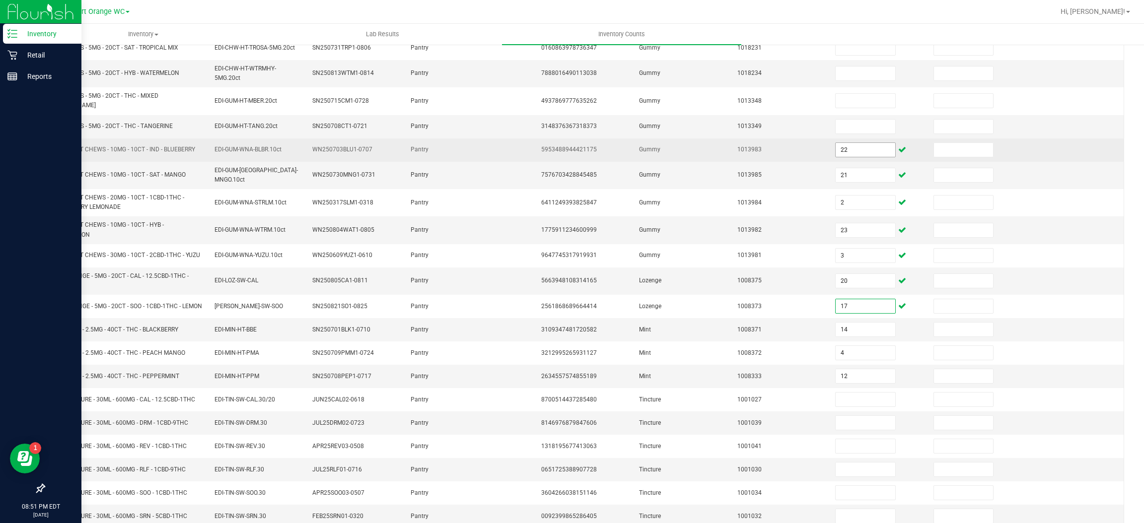
scroll to position [168, 0]
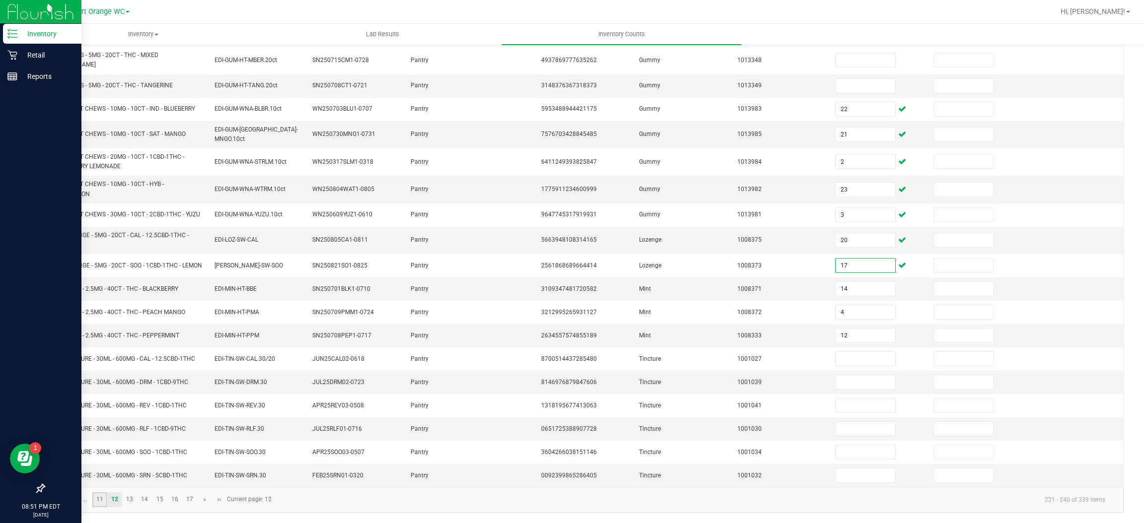
click at [103, 499] on link "11" at bounding box center [99, 500] width 14 height 15
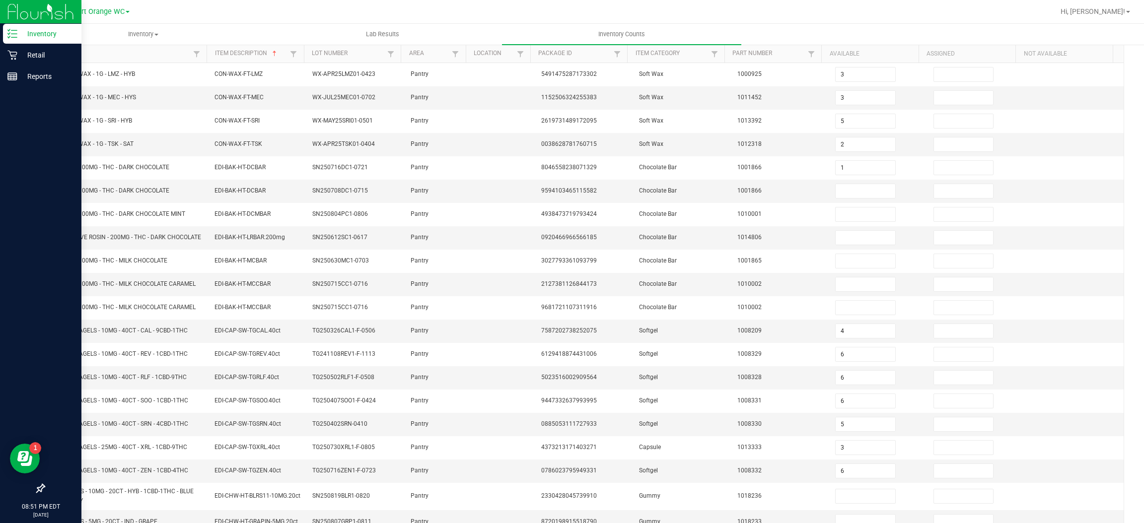
scroll to position [84, 0]
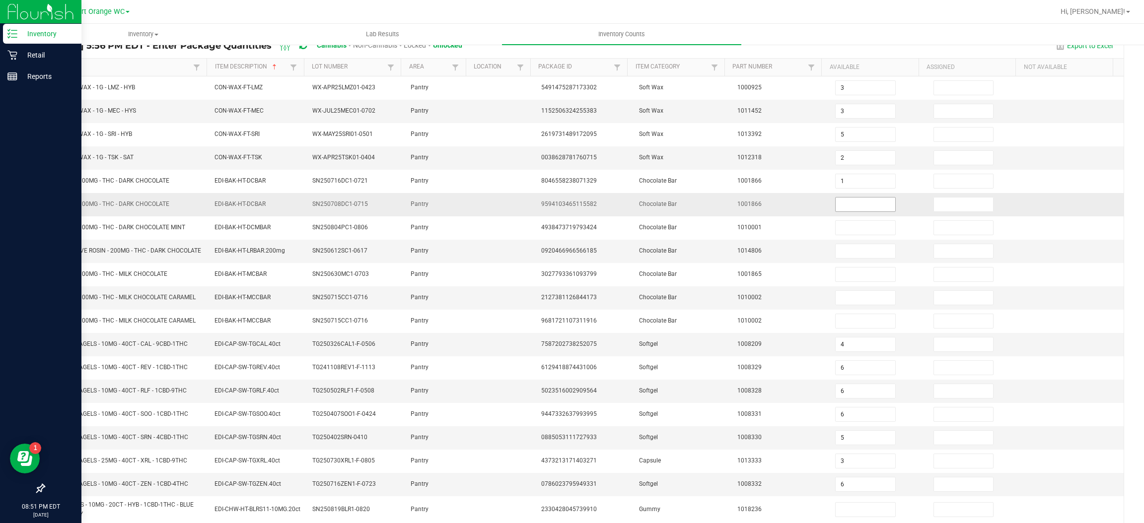
click at [844, 206] on input at bounding box center [865, 205] width 59 height 14
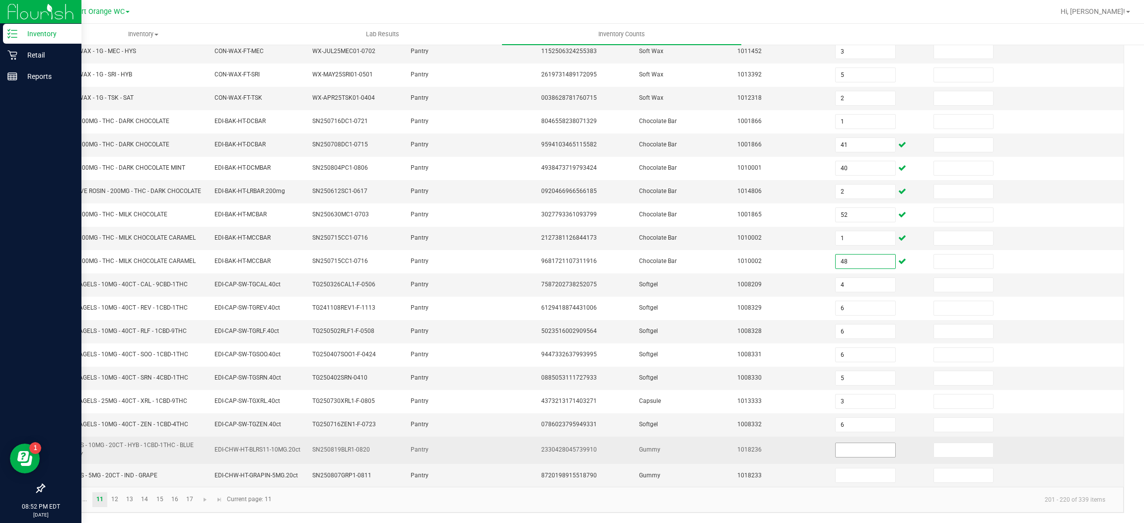
click at [846, 452] on input at bounding box center [865, 450] width 59 height 14
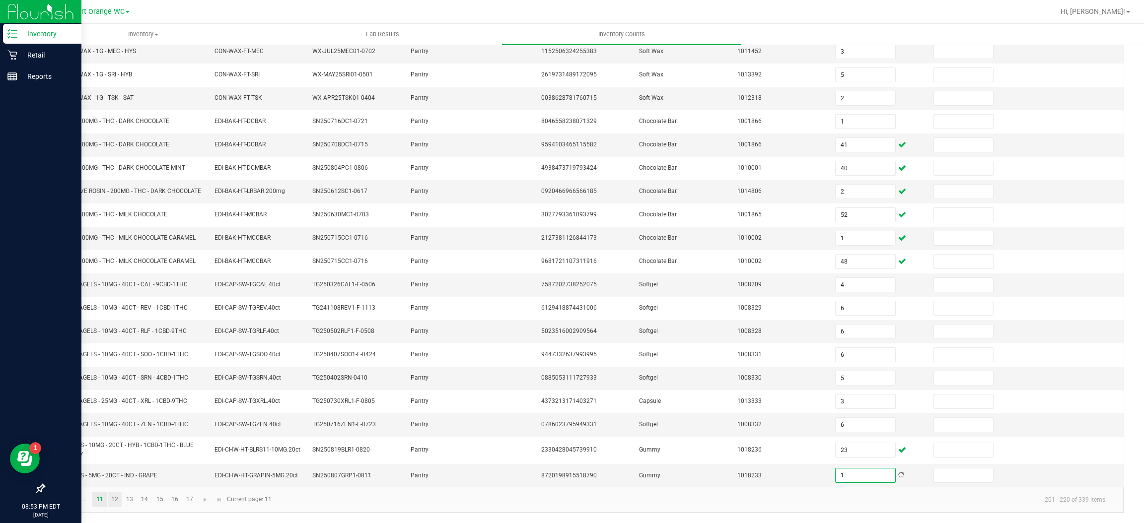
click at [114, 503] on link "12" at bounding box center [115, 500] width 14 height 15
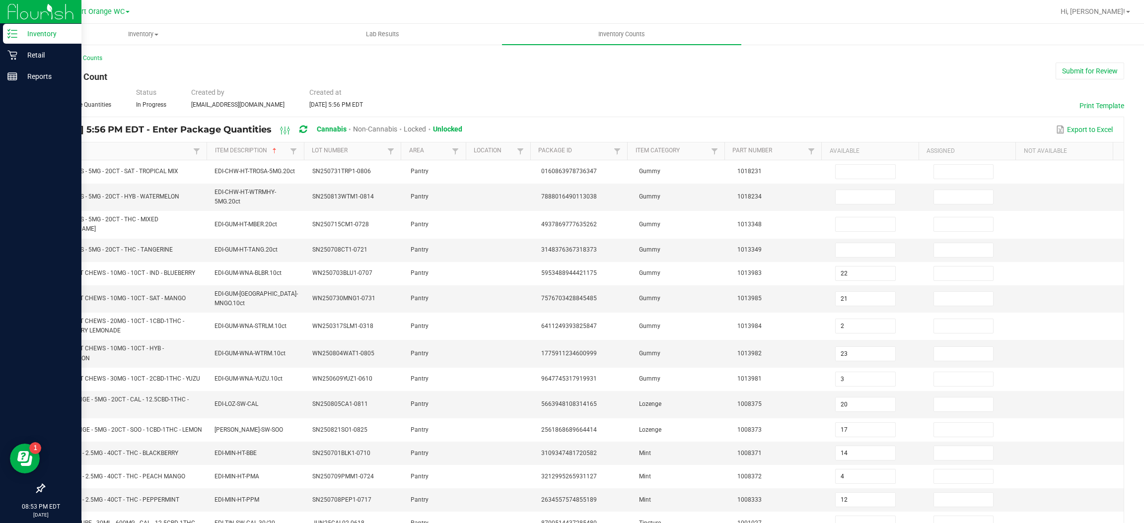
scroll to position [0, 0]
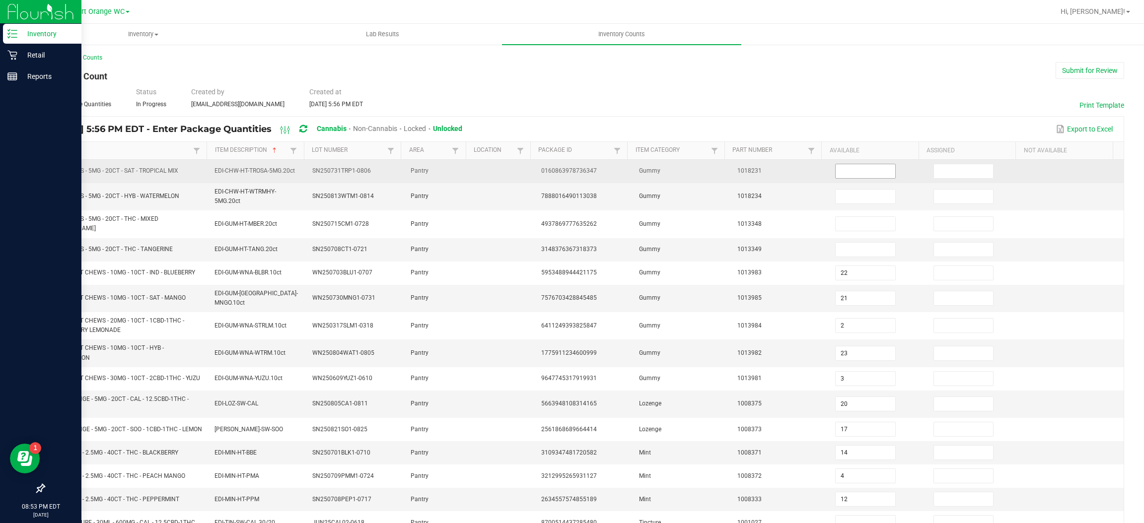
click at [836, 167] on input at bounding box center [865, 171] width 59 height 14
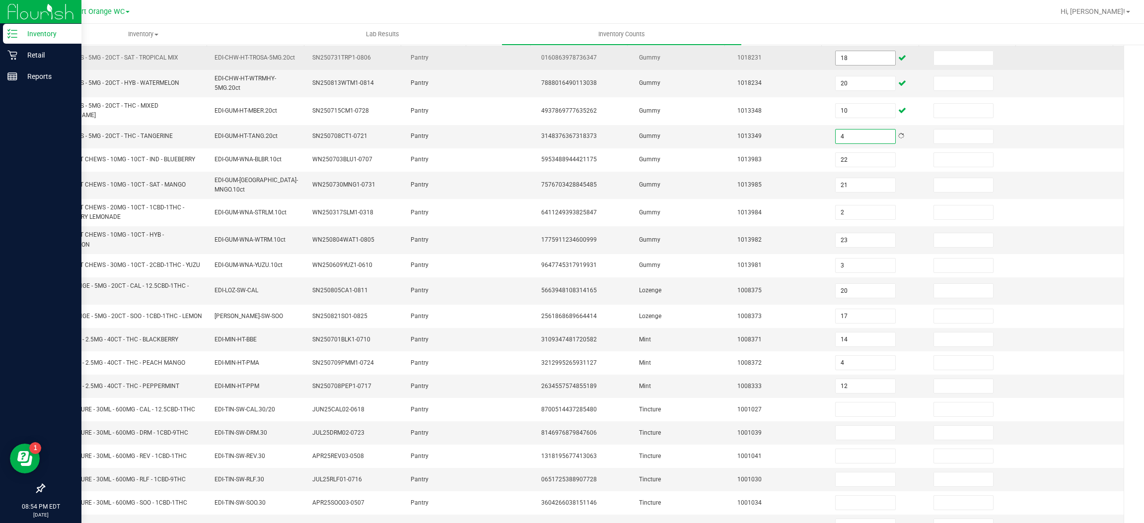
scroll to position [168, 0]
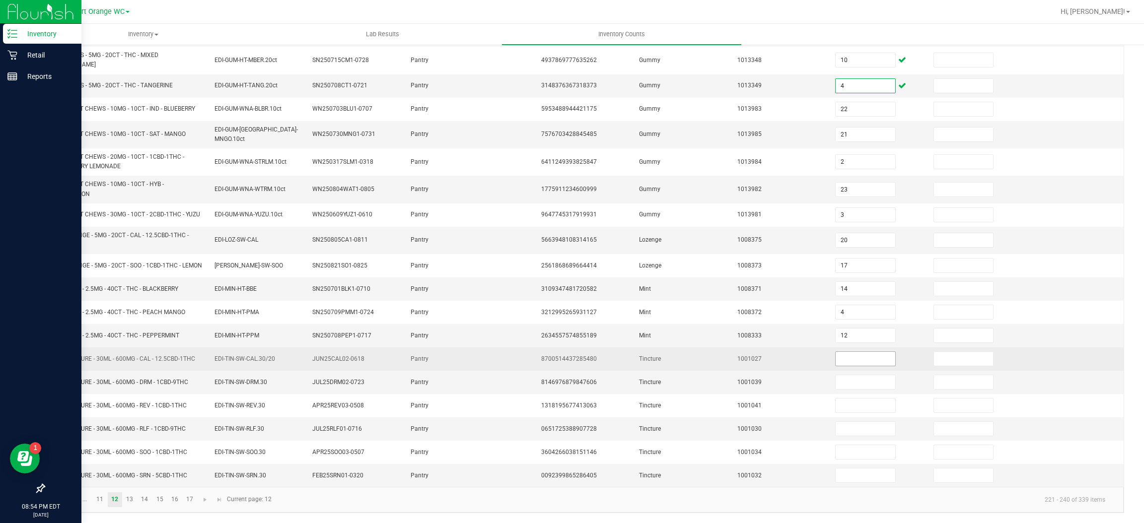
click at [854, 358] on input at bounding box center [865, 359] width 59 height 14
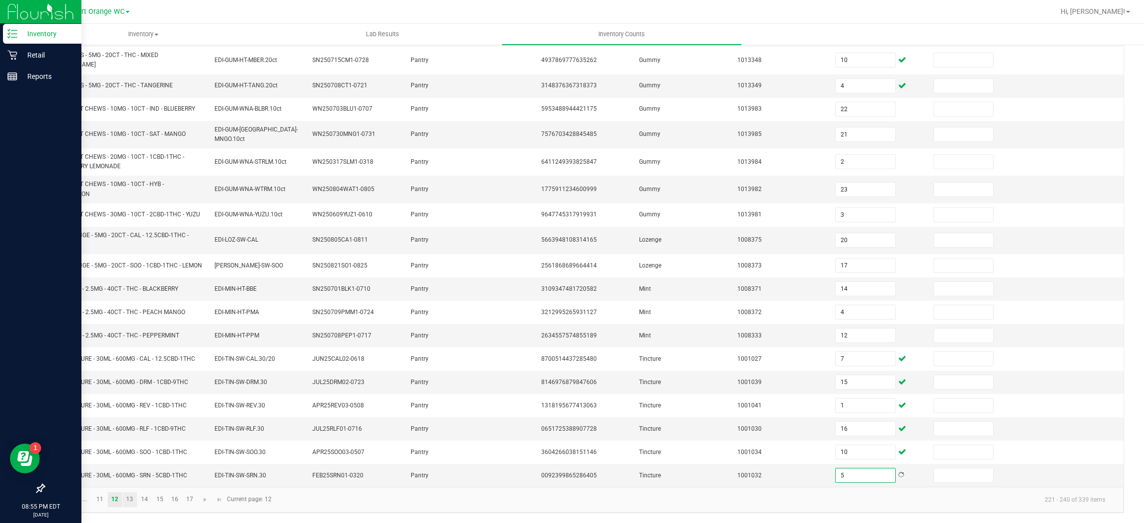
click at [130, 500] on link "13" at bounding box center [130, 500] width 14 height 15
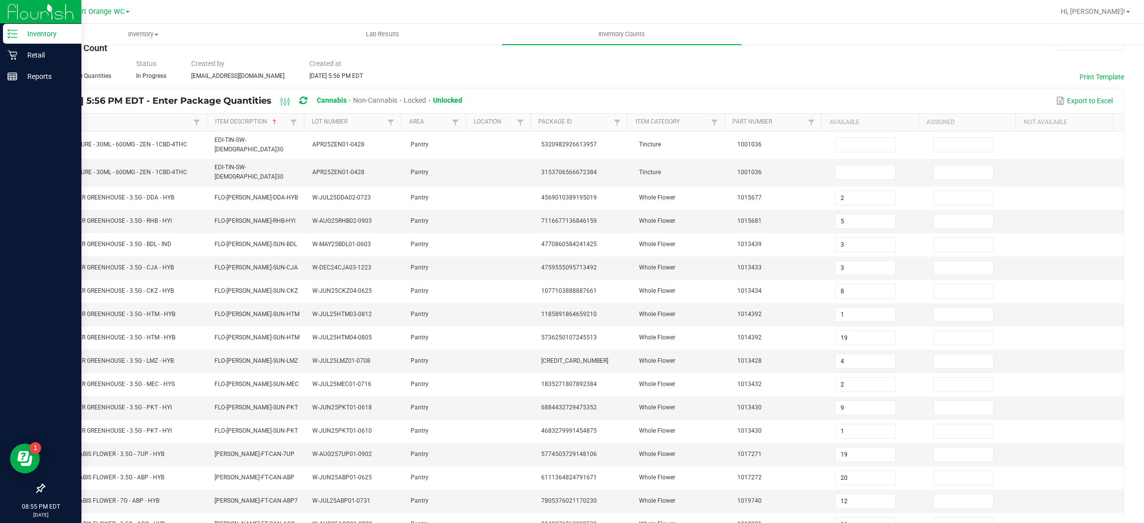
scroll to position [27, 0]
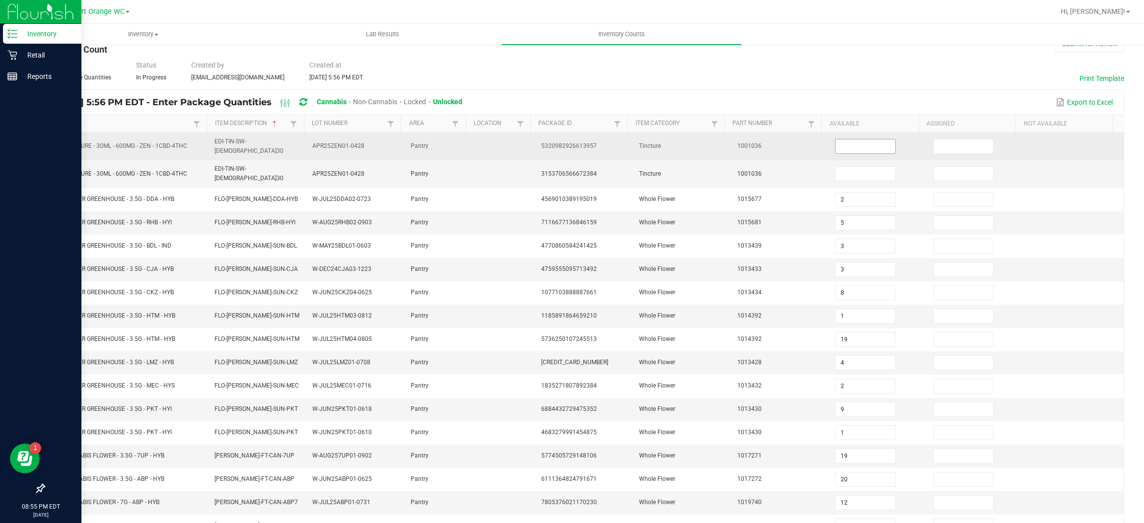
click at [849, 142] on input at bounding box center [865, 147] width 59 height 14
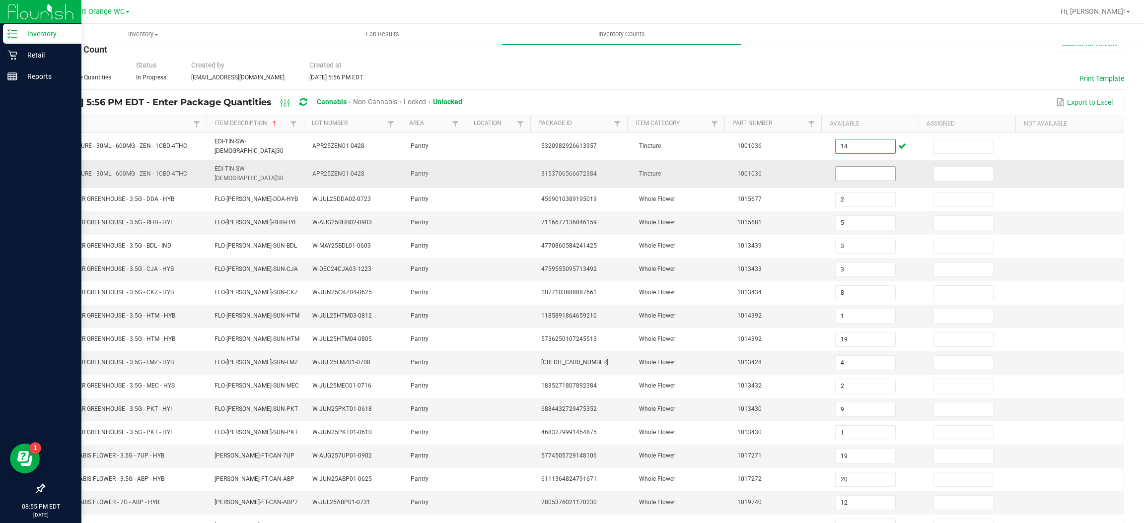
click at [844, 167] on input at bounding box center [865, 174] width 59 height 14
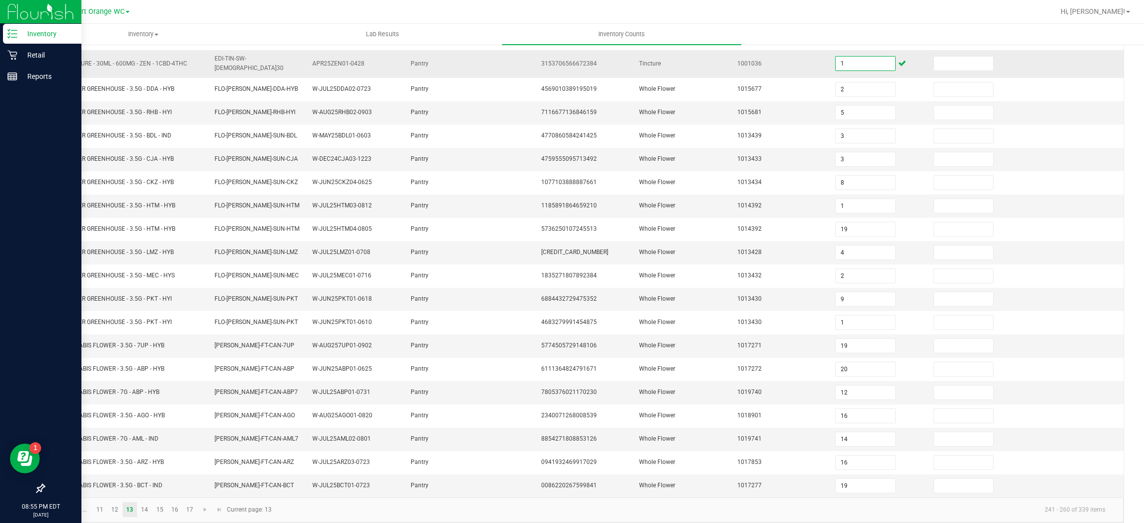
scroll to position [145, 0]
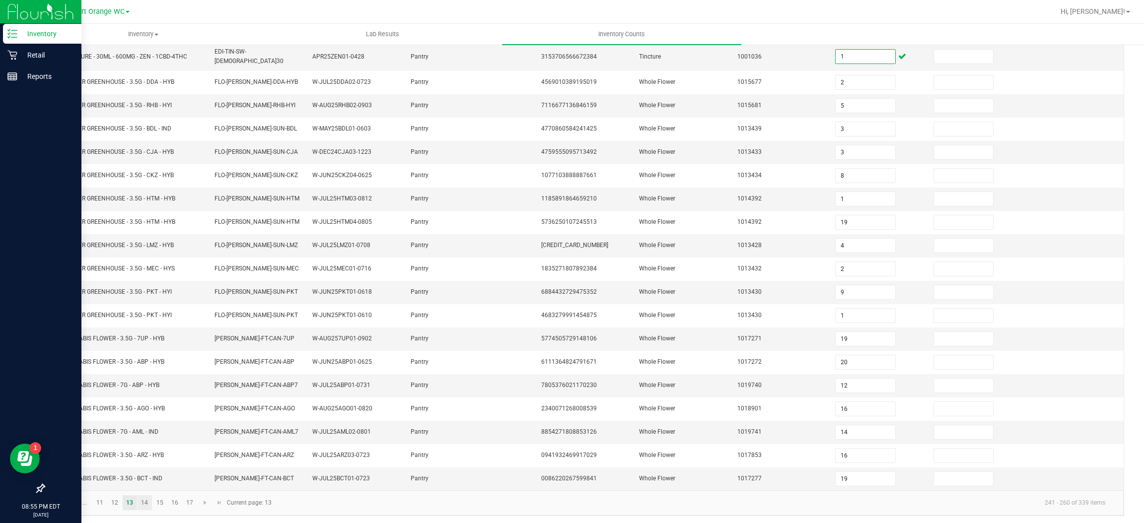
click at [145, 500] on link "14" at bounding box center [145, 503] width 14 height 15
click at [159, 500] on link "15" at bounding box center [159, 500] width 14 height 15
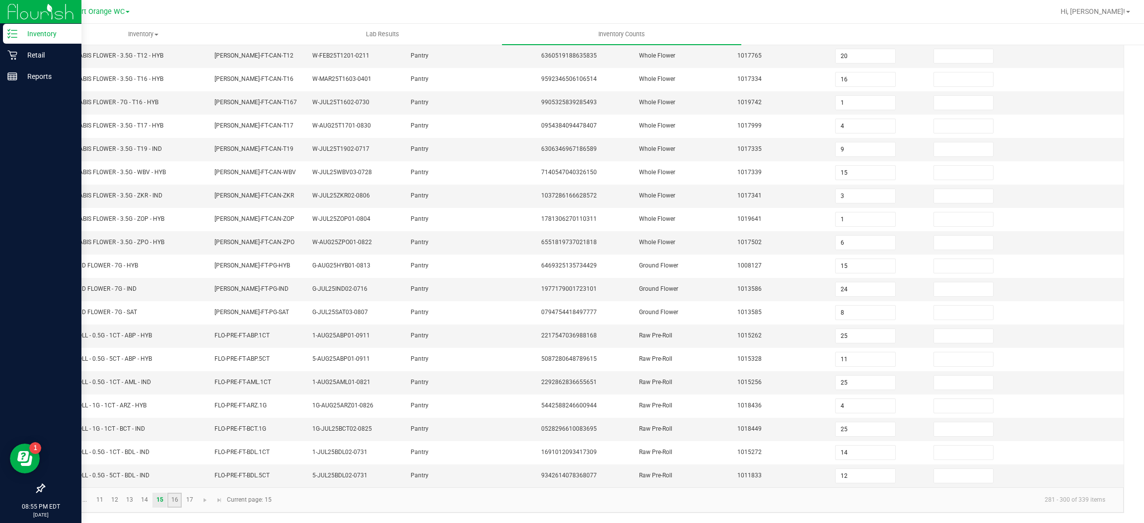
click at [177, 498] on link "16" at bounding box center [174, 500] width 14 height 15
click at [189, 499] on link "17" at bounding box center [189, 500] width 14 height 15
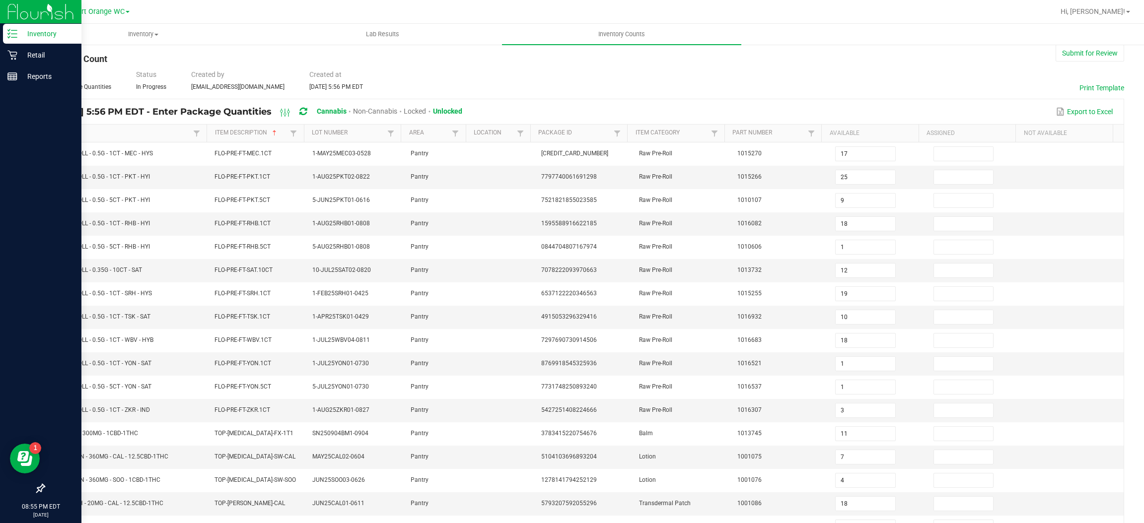
scroll to position [0, 0]
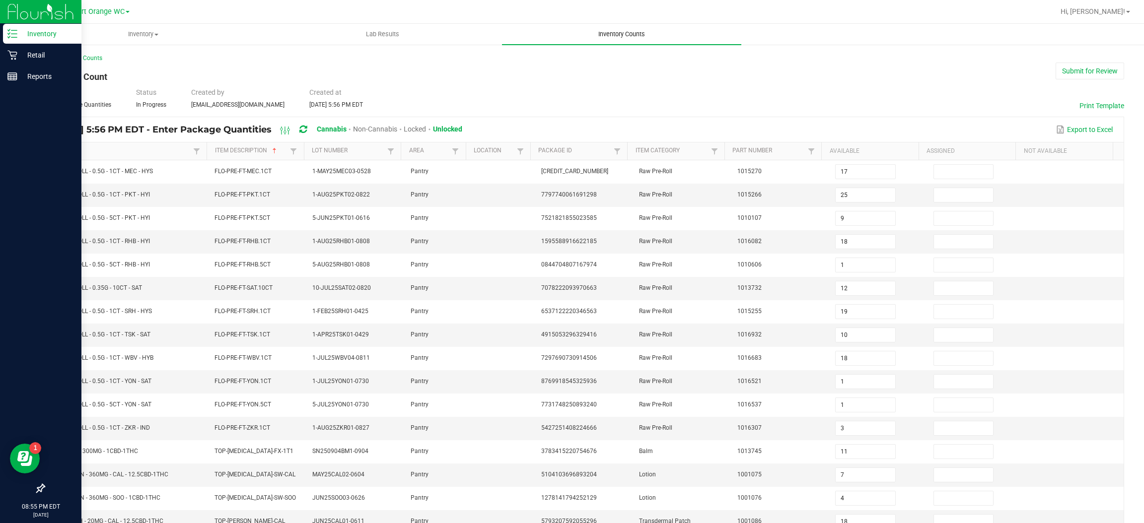
click at [625, 35] on span "Inventory Counts" at bounding box center [621, 34] width 73 height 9
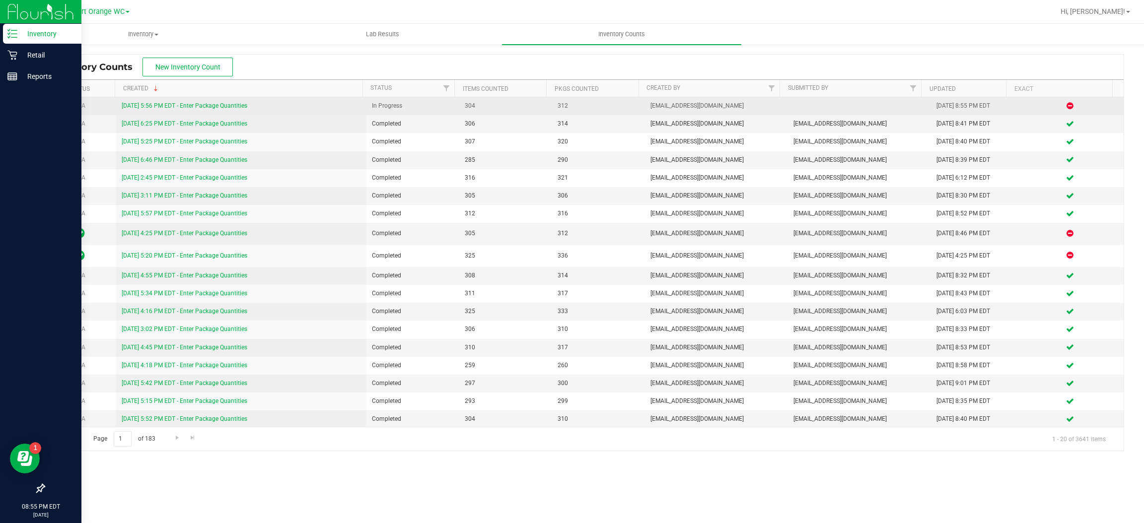
click at [238, 108] on link "9/25/25 5:56 PM EDT - Enter Package Quantities" at bounding box center [185, 105] width 126 height 7
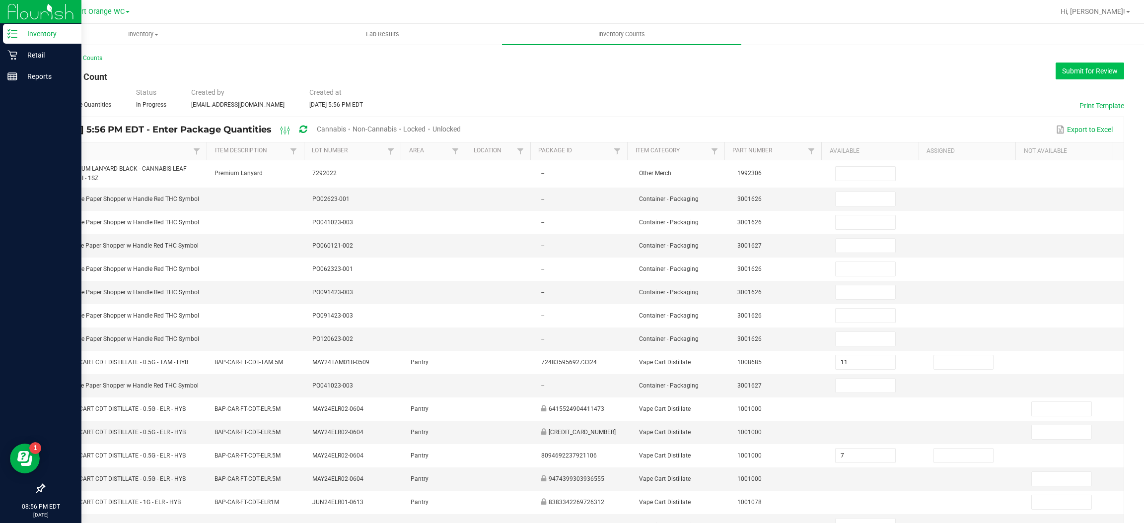
click at [1088, 68] on button "Submit for Review" at bounding box center [1090, 71] width 69 height 17
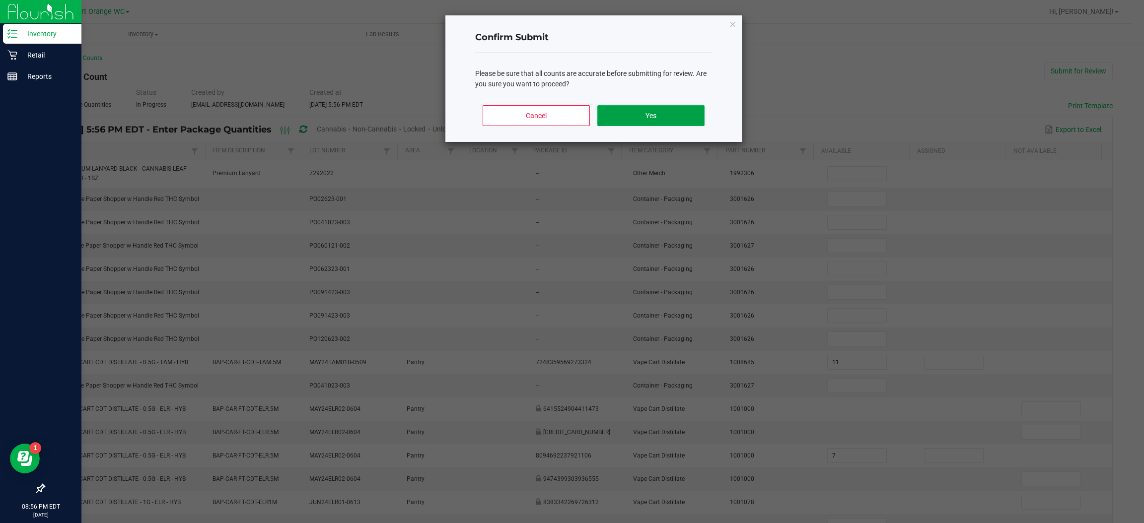
click at [673, 114] on button "Yes" at bounding box center [650, 115] width 107 height 21
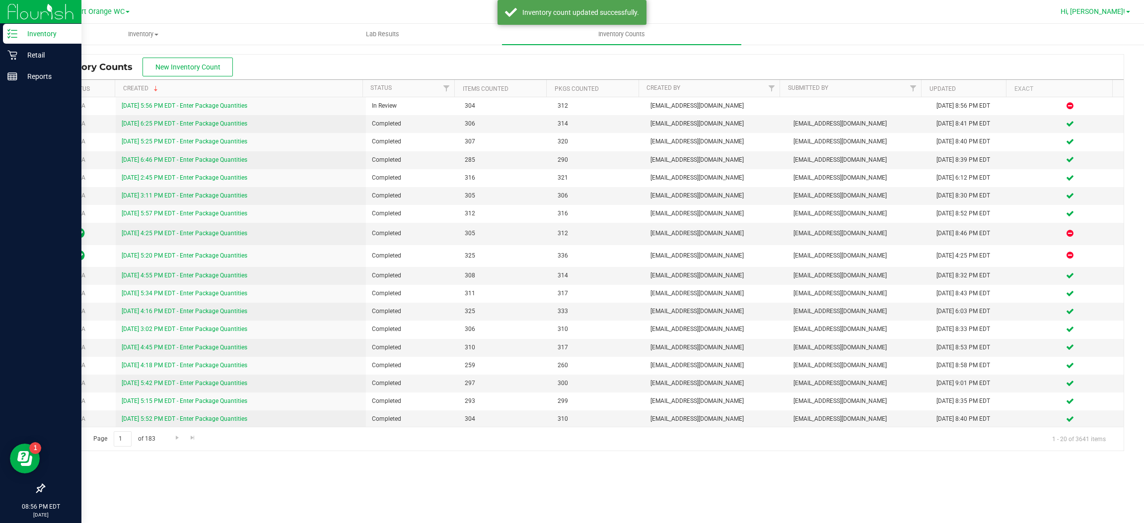
click at [1128, 11] on span at bounding box center [1128, 12] width 4 height 2
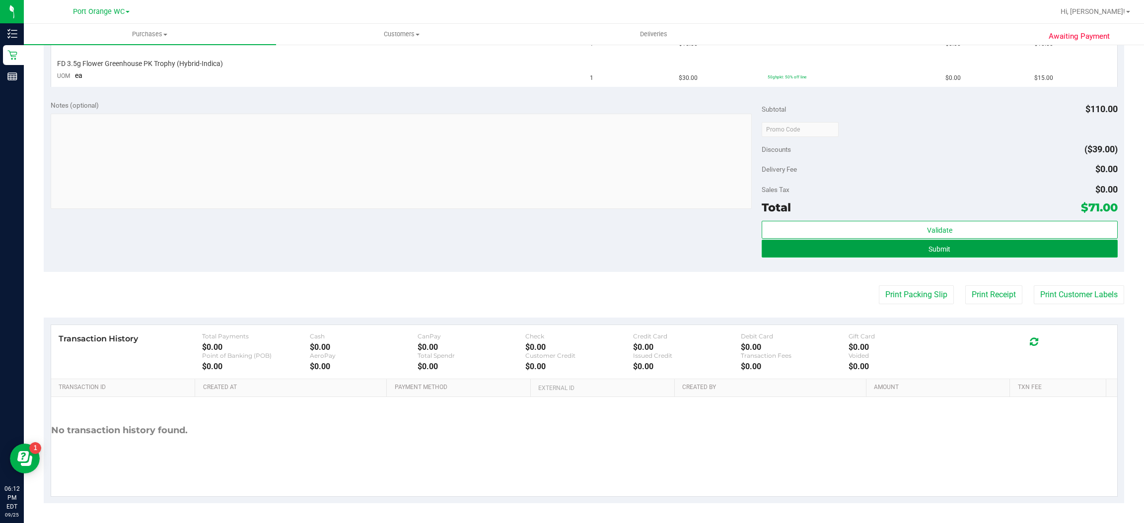
click at [973, 251] on button "Submit" at bounding box center [940, 249] width 356 height 18
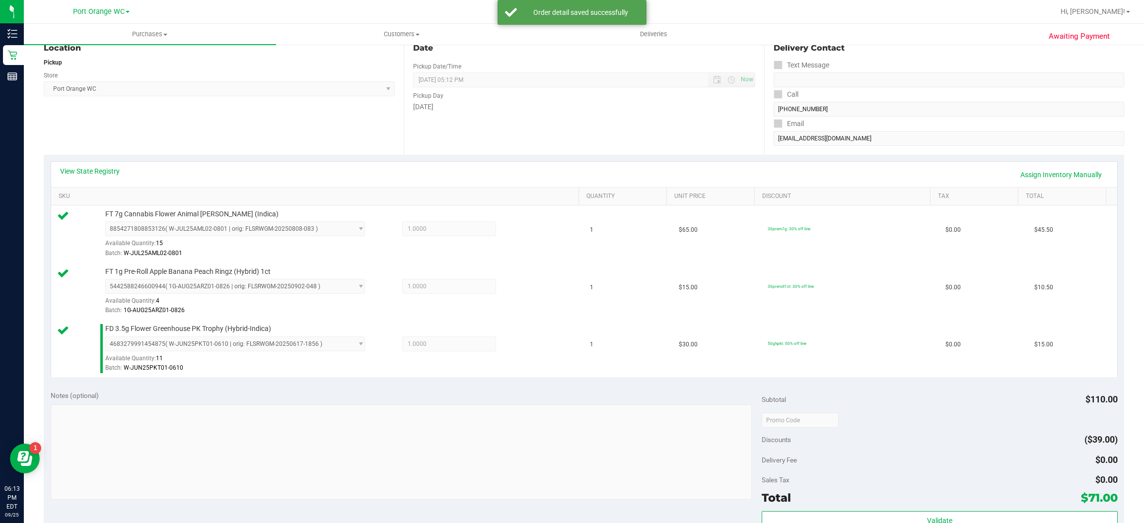
scroll to position [161, 0]
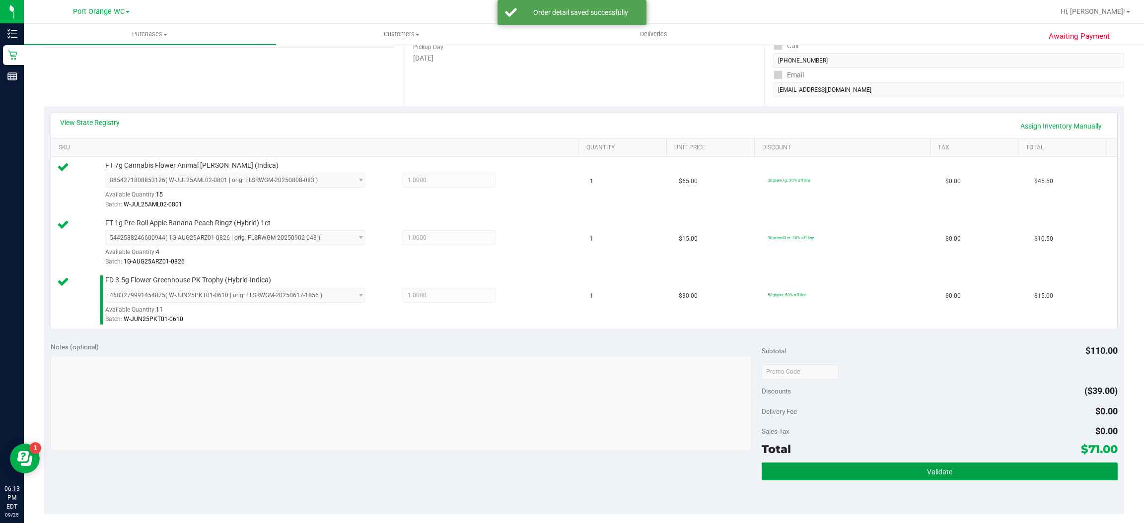
click at [935, 478] on button "Validate" at bounding box center [940, 472] width 356 height 18
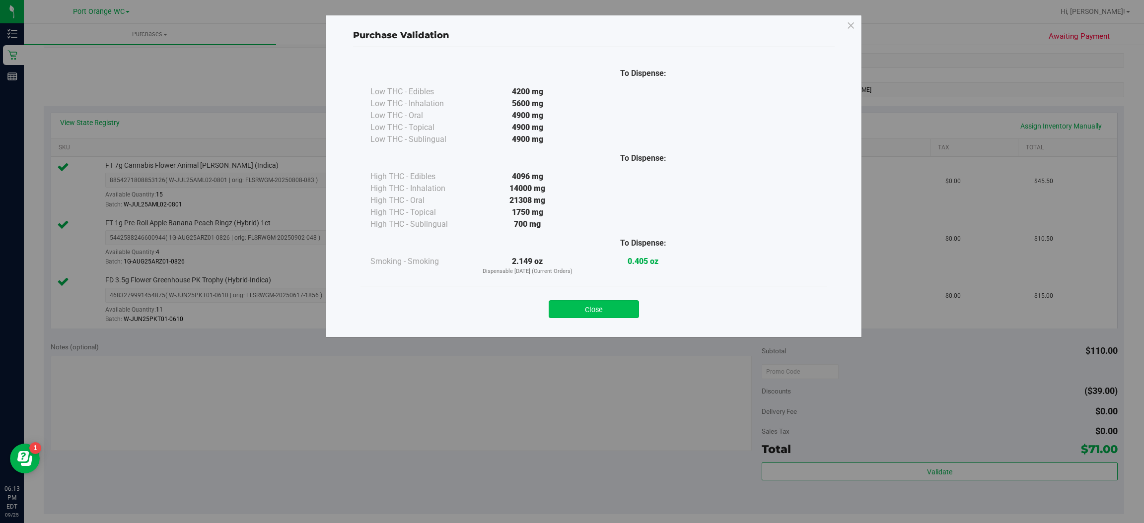
click at [615, 302] on button "Close" at bounding box center [594, 309] width 90 height 18
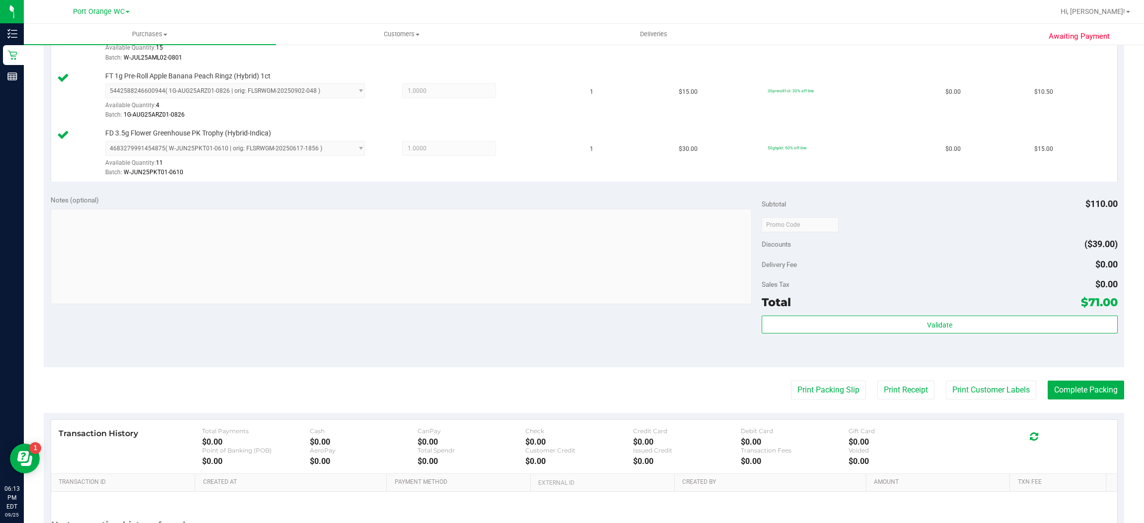
scroll to position [350, 0]
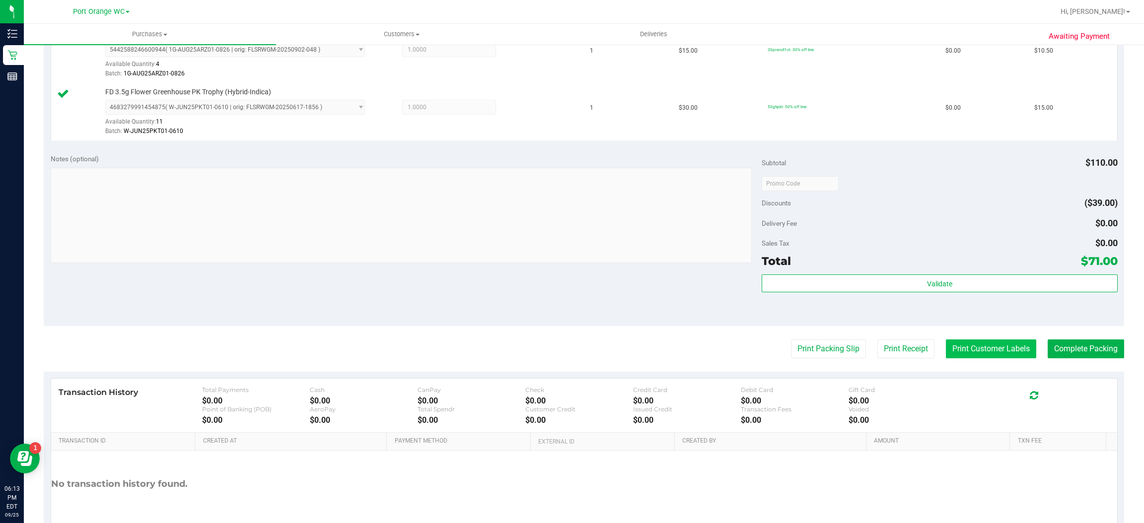
click at [996, 347] on button "Print Customer Labels" at bounding box center [991, 349] width 90 height 19
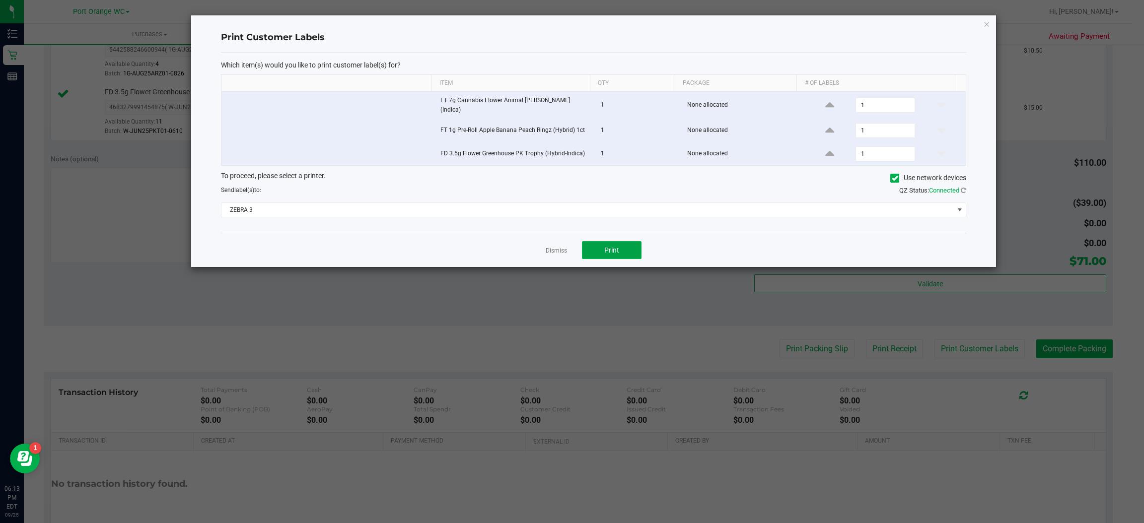
click at [630, 252] on button "Print" at bounding box center [612, 250] width 60 height 18
click at [988, 20] on icon "button" at bounding box center [987, 24] width 7 height 12
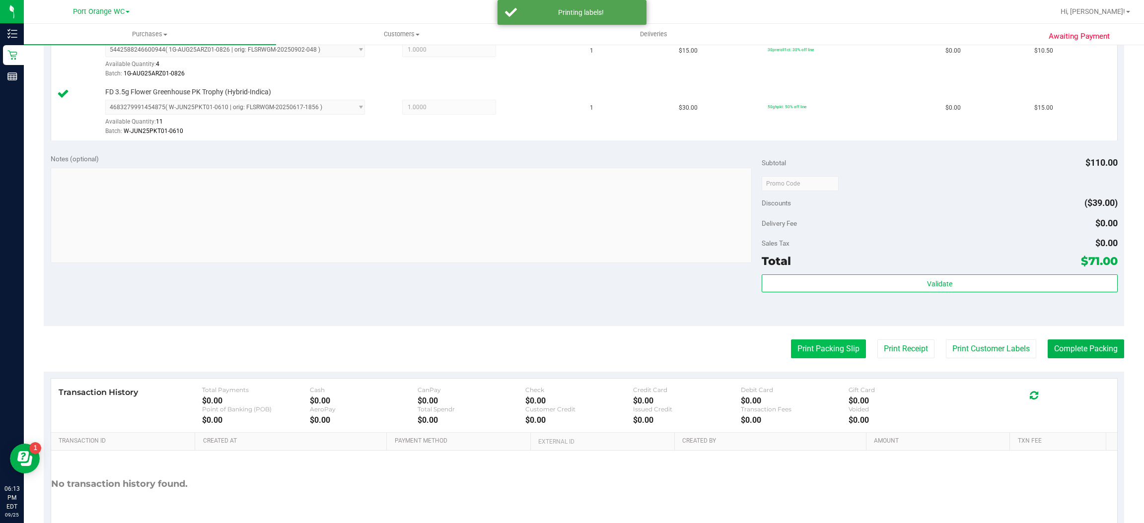
click at [822, 348] on button "Print Packing Slip" at bounding box center [828, 349] width 75 height 19
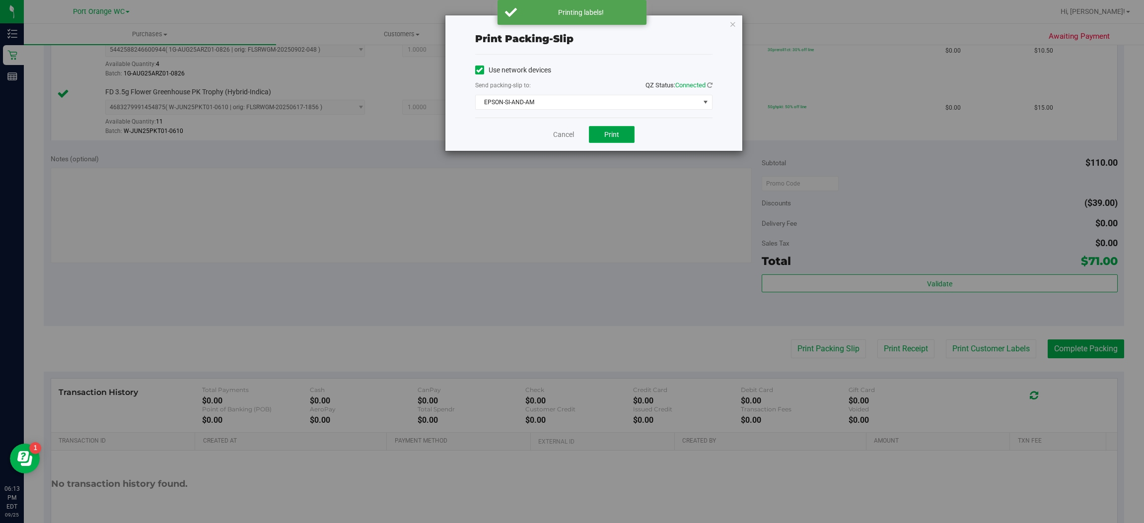
click at [628, 136] on button "Print" at bounding box center [612, 134] width 46 height 17
click at [732, 23] on icon "button" at bounding box center [733, 24] width 7 height 12
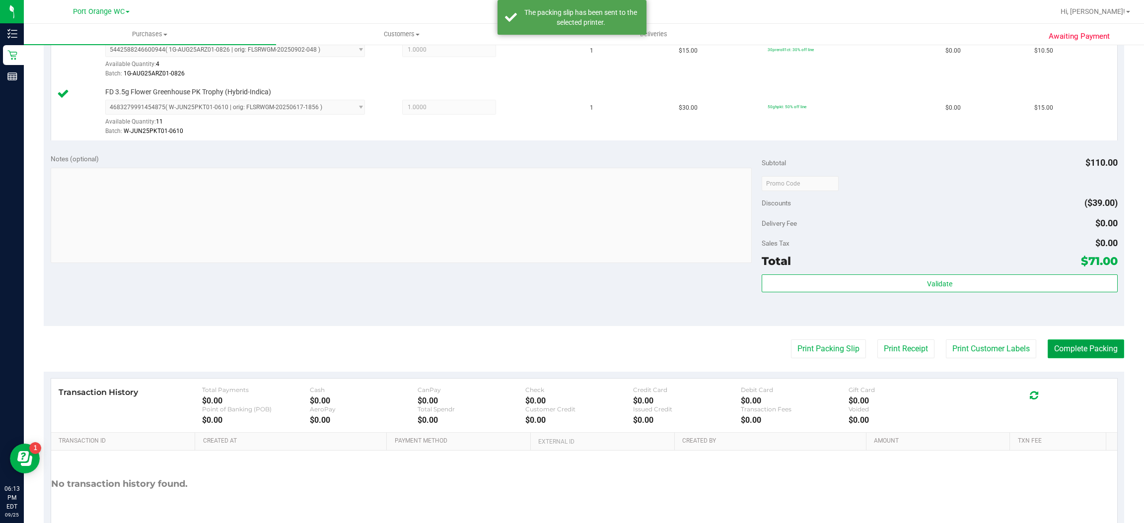
click at [1074, 354] on button "Complete Packing" at bounding box center [1086, 349] width 76 height 19
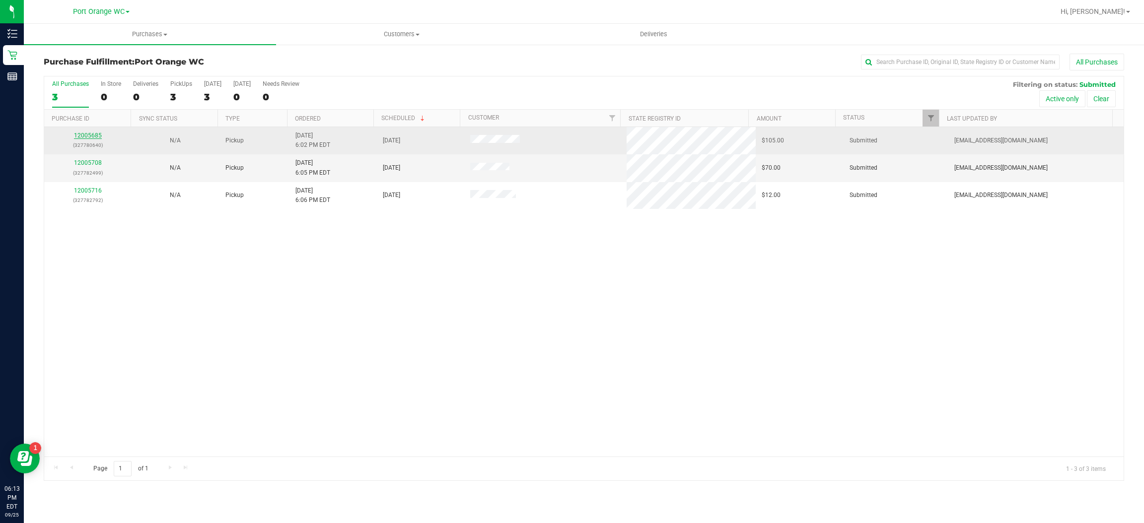
click at [91, 133] on link "12005685" at bounding box center [88, 135] width 28 height 7
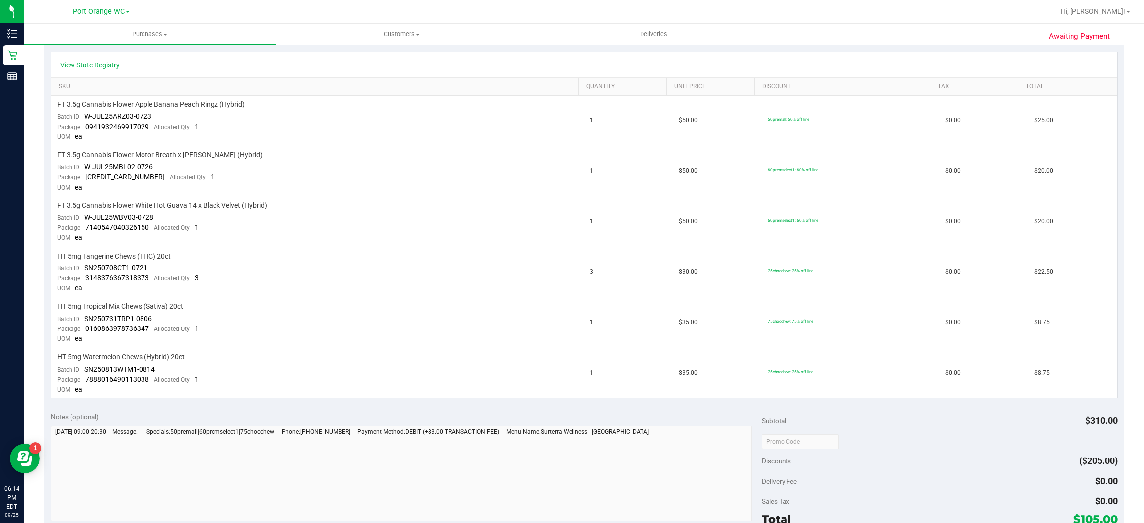
scroll to position [225, 0]
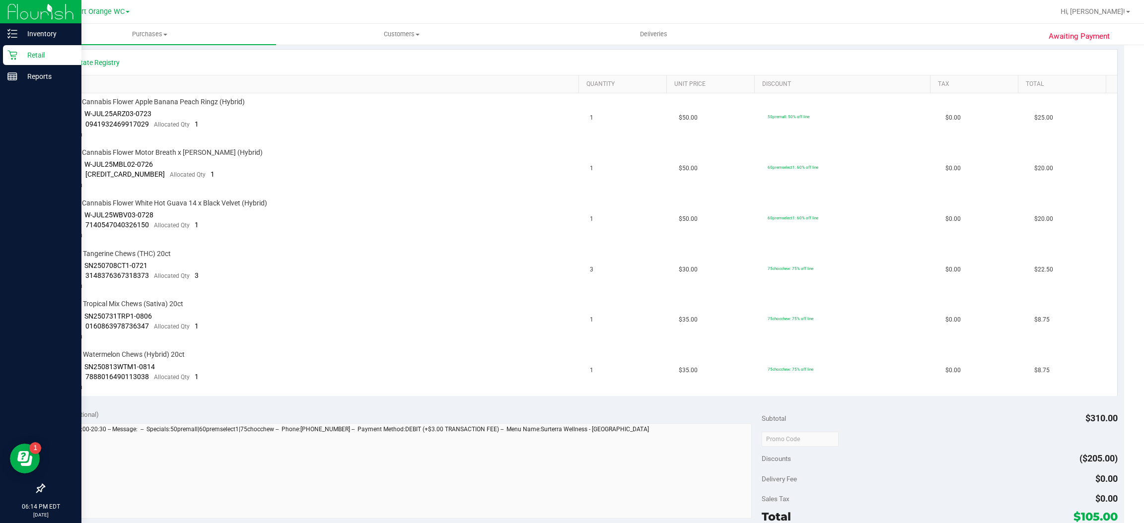
click at [12, 55] on icon at bounding box center [12, 55] width 10 height 10
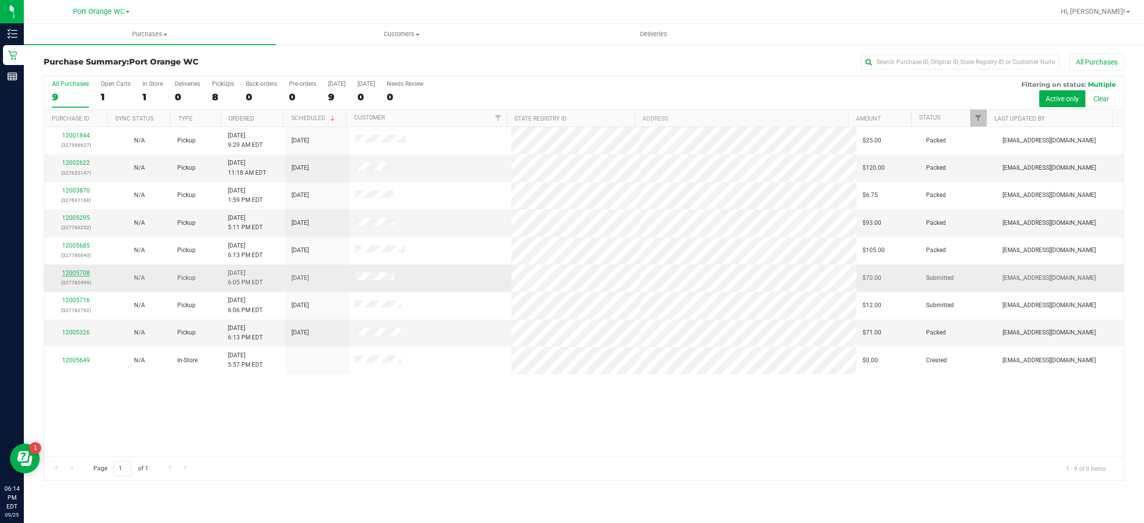
click at [87, 275] on link "12005708" at bounding box center [76, 273] width 28 height 7
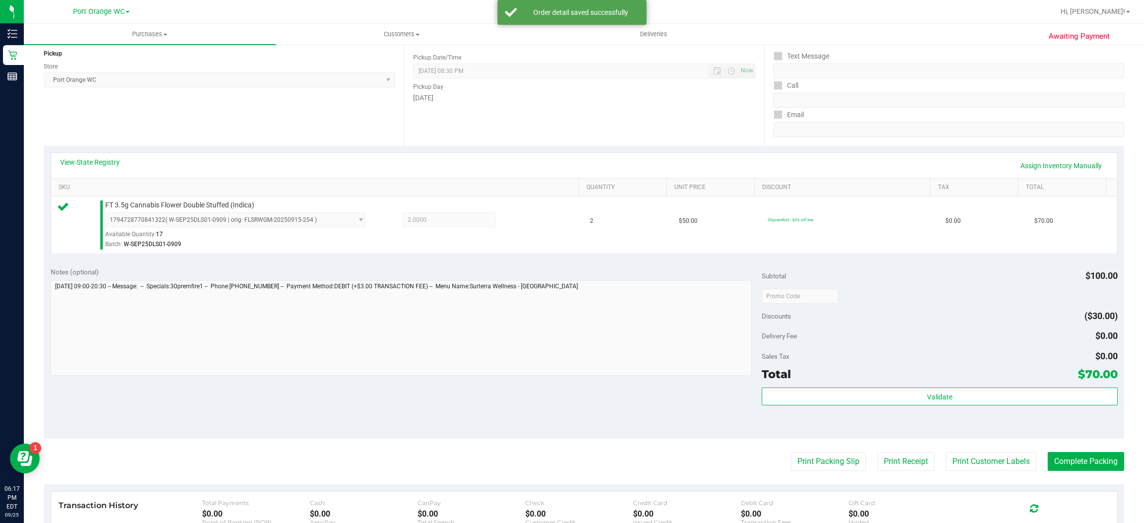
scroll to position [133, 0]
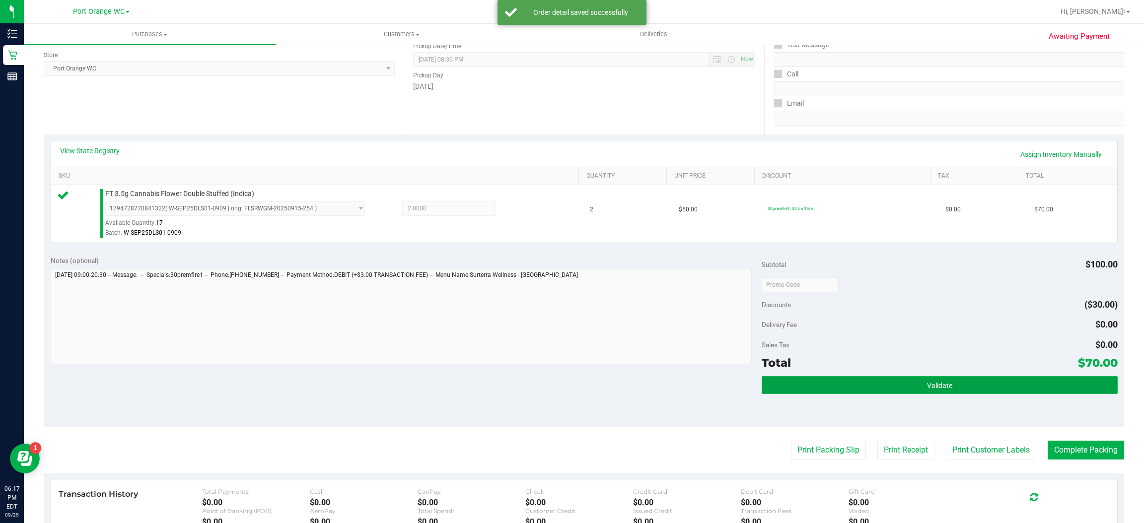
click at [957, 386] on button "Validate" at bounding box center [940, 385] width 356 height 18
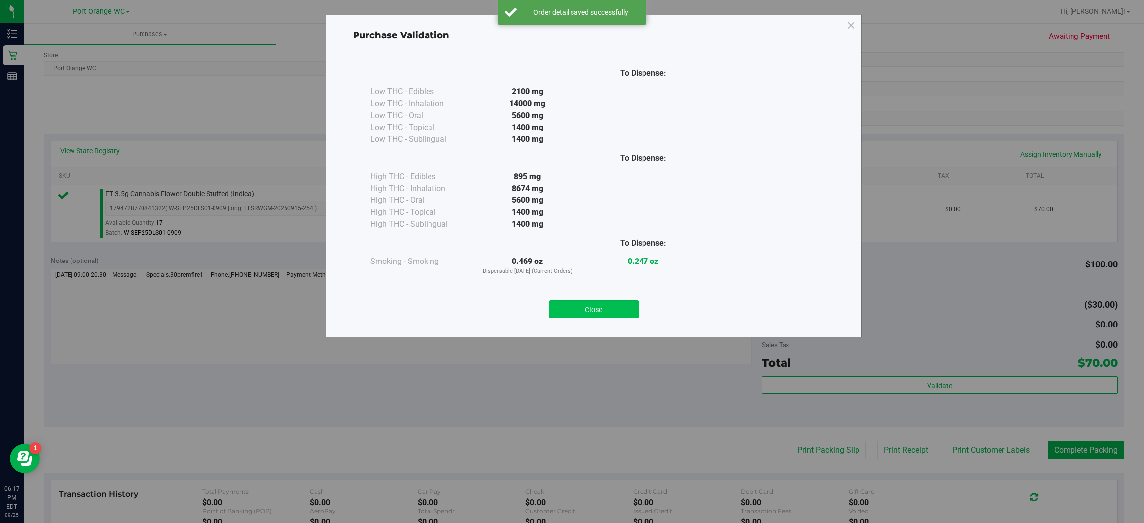
click at [603, 315] on button "Close" at bounding box center [594, 309] width 90 height 18
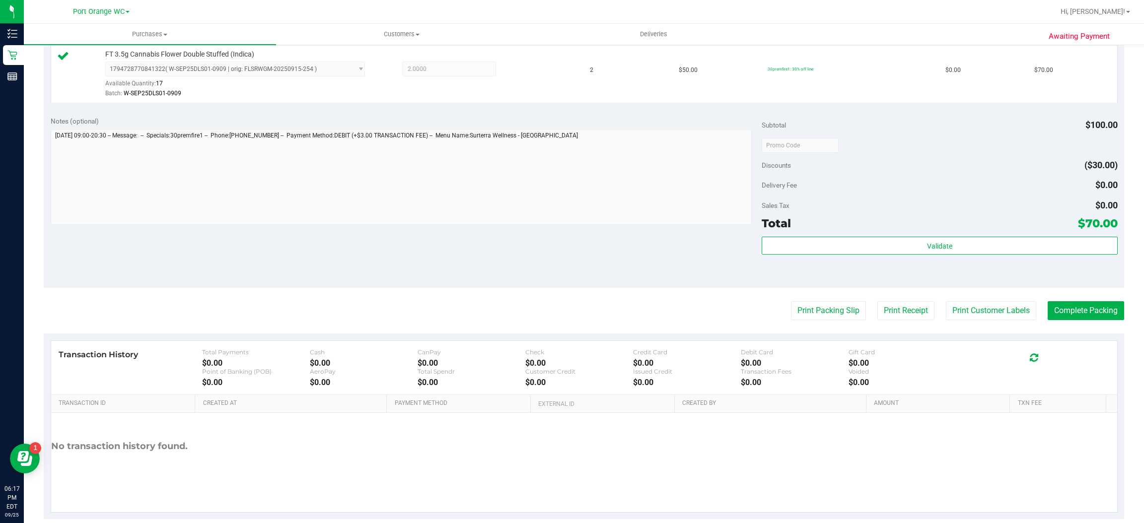
scroll to position [290, 0]
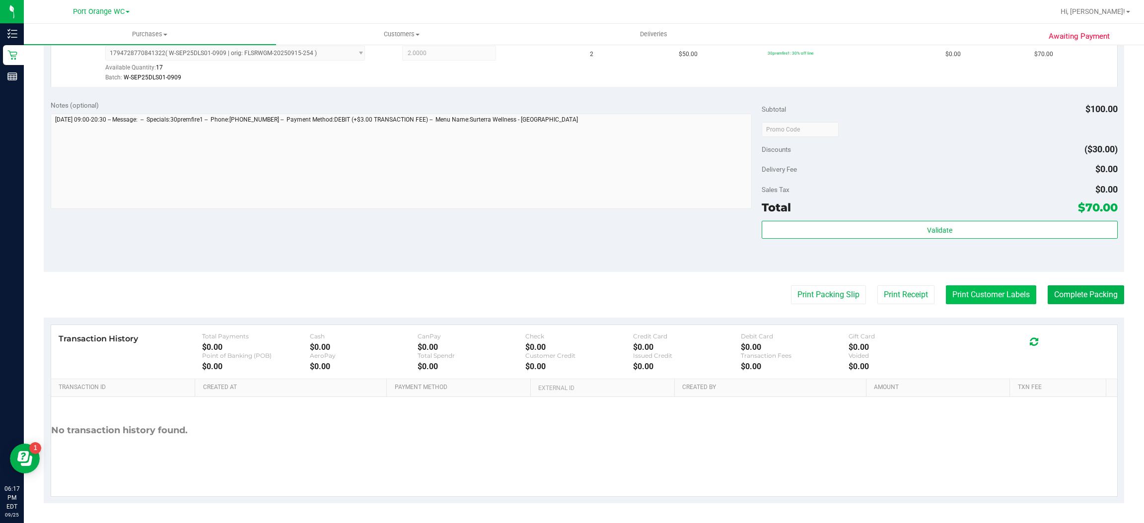
click at [998, 293] on button "Print Customer Labels" at bounding box center [991, 295] width 90 height 19
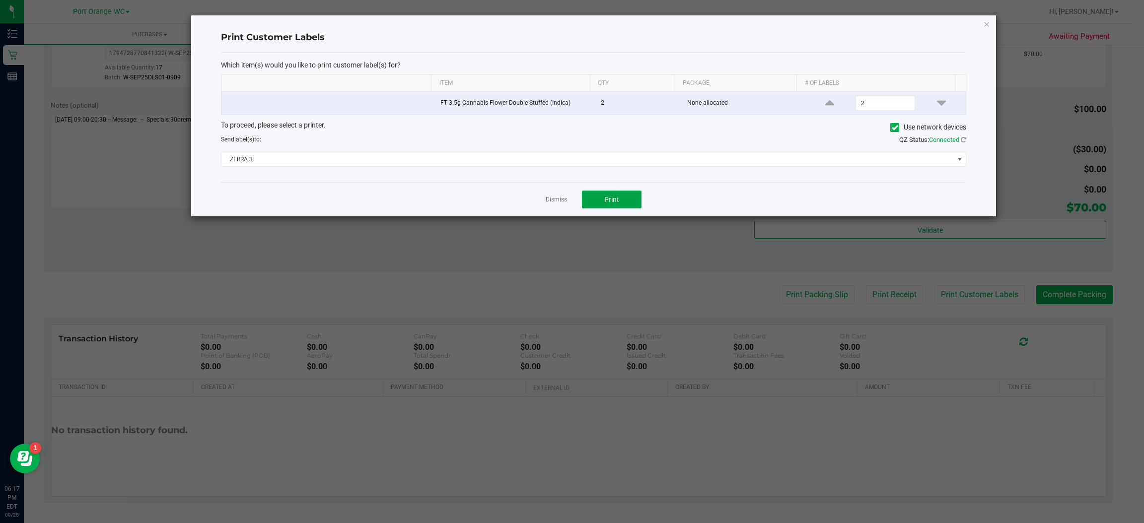
click at [626, 202] on button "Print" at bounding box center [612, 200] width 60 height 18
click at [989, 23] on icon "button" at bounding box center [987, 24] width 7 height 12
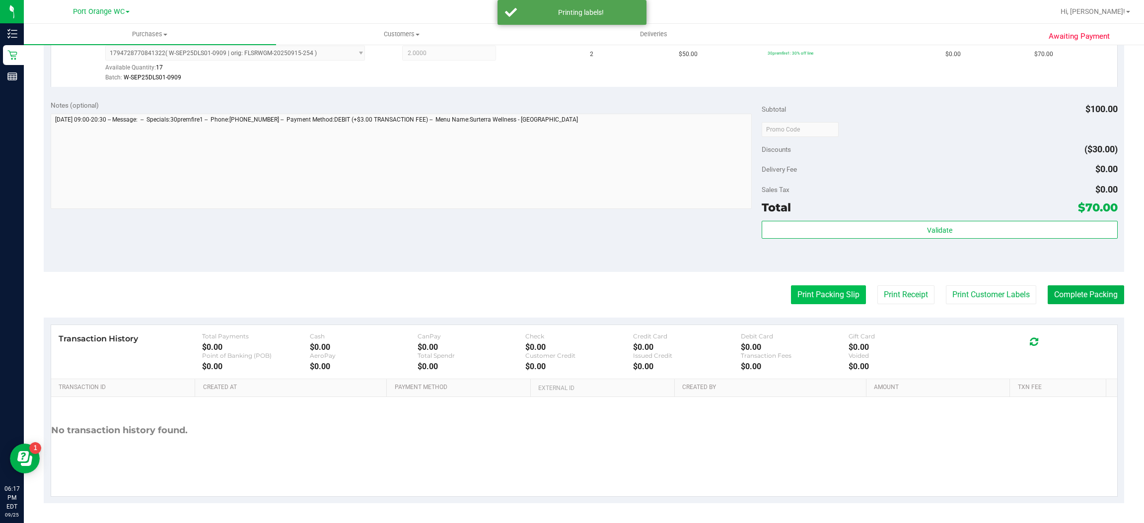
click at [830, 294] on button "Print Packing Slip" at bounding box center [828, 295] width 75 height 19
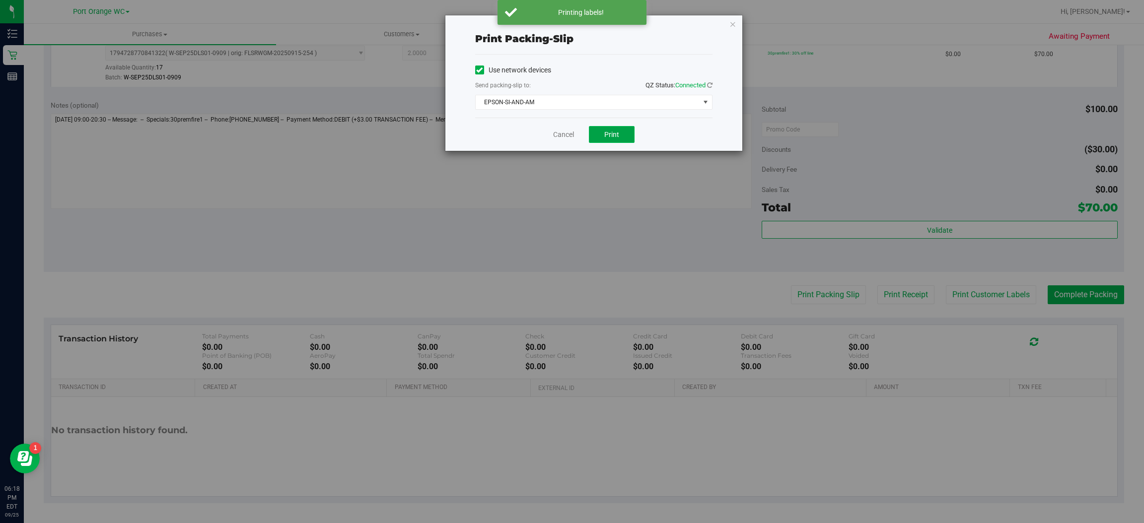
click at [611, 135] on span "Print" at bounding box center [611, 135] width 15 height 8
click at [732, 19] on icon "button" at bounding box center [733, 24] width 7 height 12
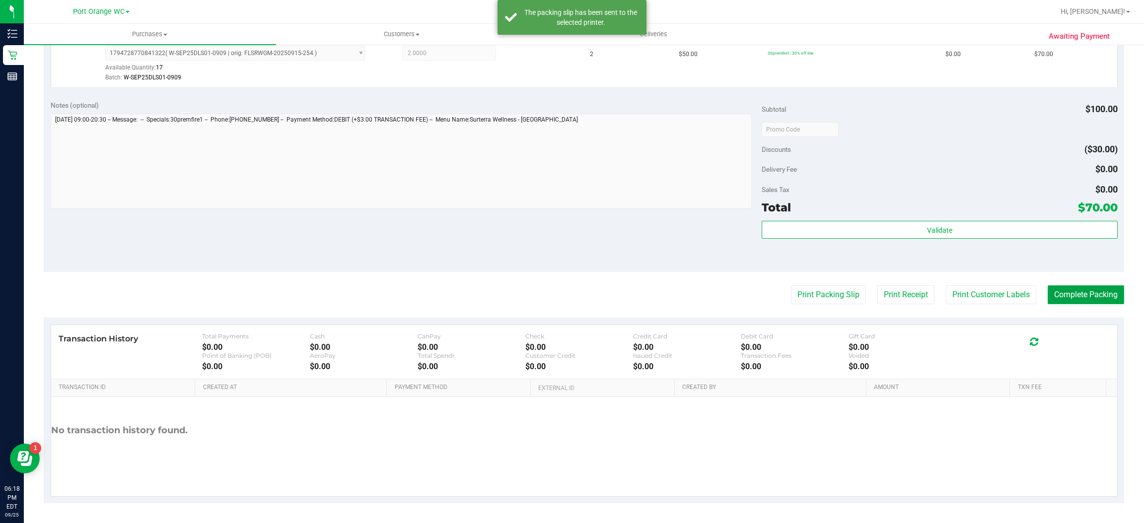
click at [1073, 289] on button "Complete Packing" at bounding box center [1086, 295] width 76 height 19
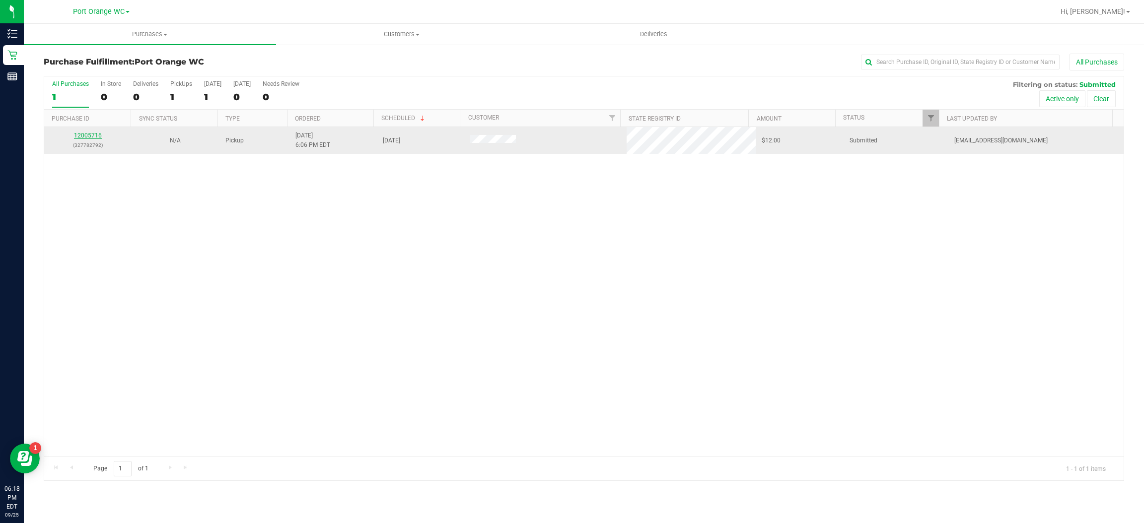
click at [89, 138] on link "12005716" at bounding box center [88, 135] width 28 height 7
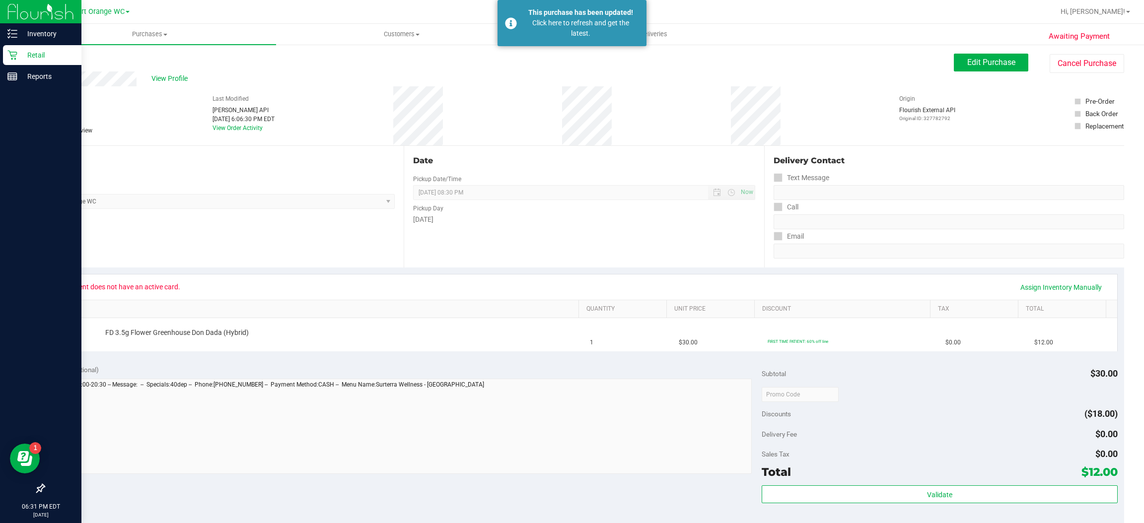
click at [17, 55] on p "Retail" at bounding box center [47, 55] width 60 height 12
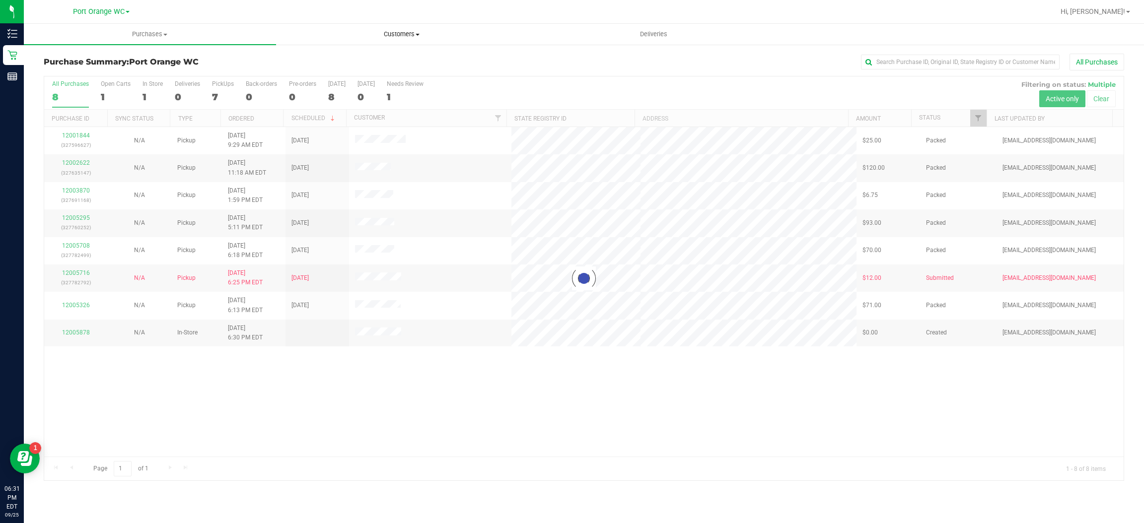
click at [415, 32] on span "Customers" at bounding box center [402, 34] width 251 height 9
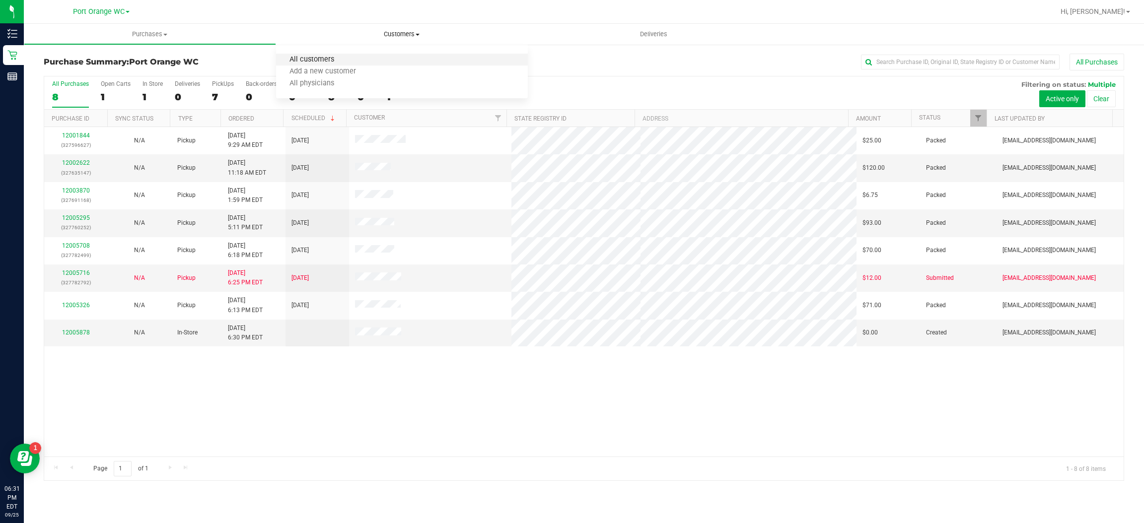
click at [328, 59] on span "All customers" at bounding box center [312, 60] width 72 height 8
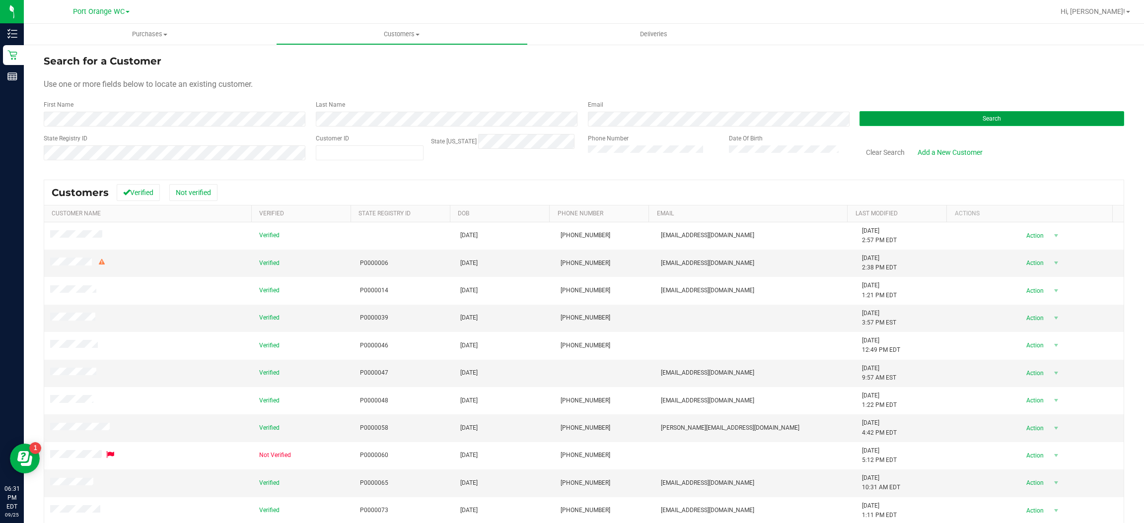
click at [983, 115] on span "Search" at bounding box center [992, 118] width 18 height 7
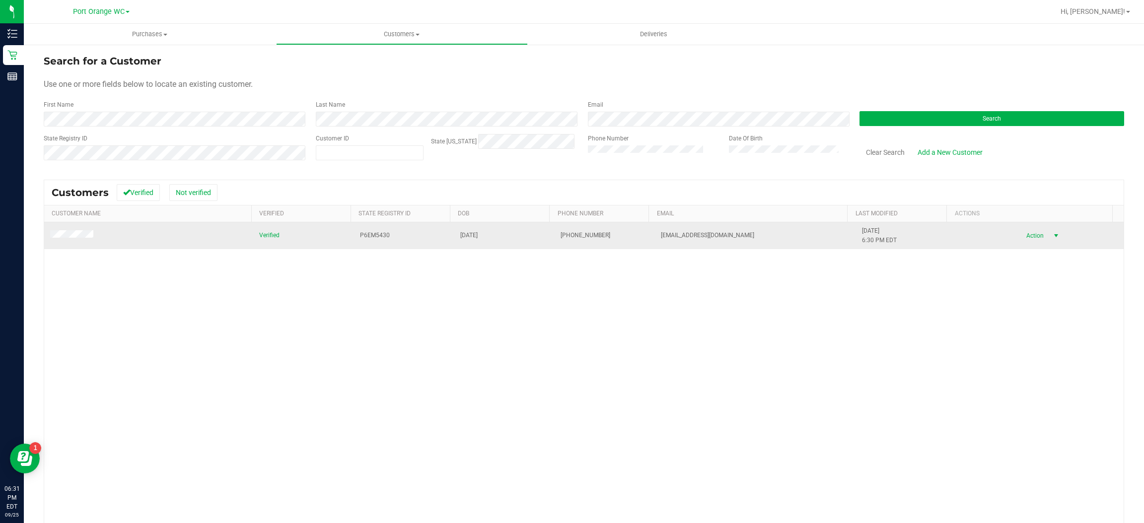
click at [1052, 237] on span "select" at bounding box center [1056, 236] width 8 height 8
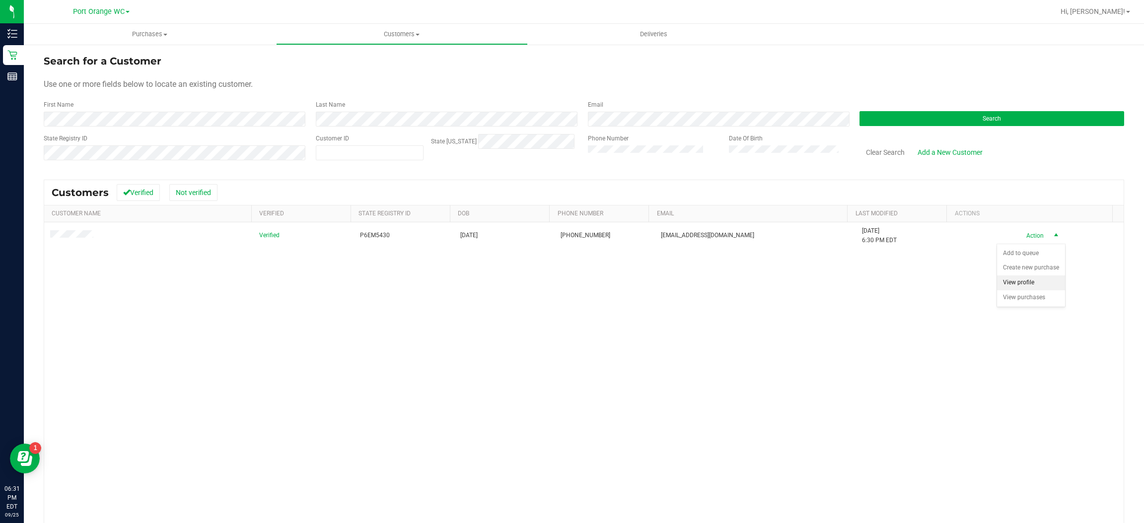
click at [1028, 287] on li "View profile" at bounding box center [1031, 283] width 68 height 15
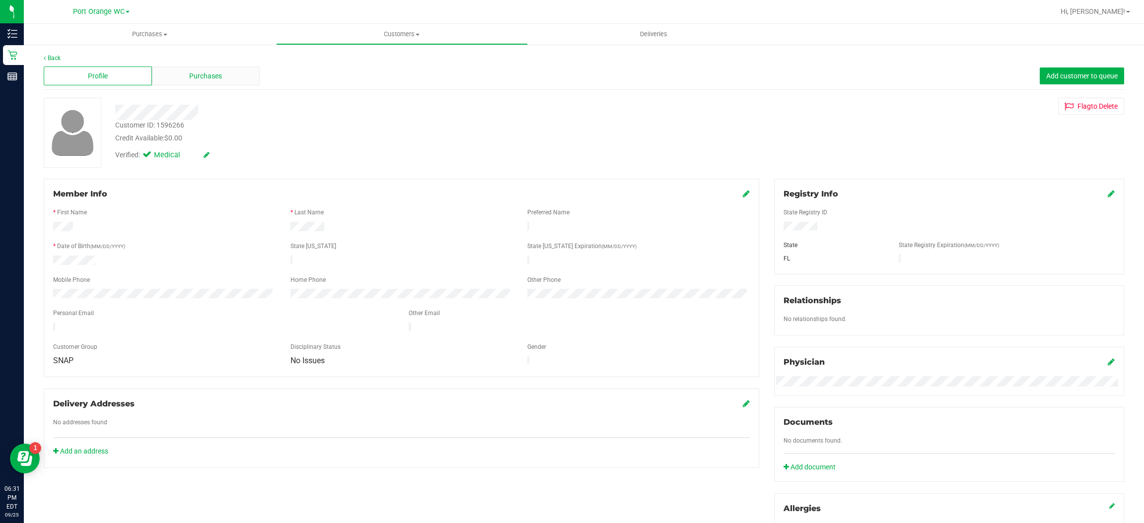
click at [233, 68] on div "Purchases" at bounding box center [206, 76] width 108 height 19
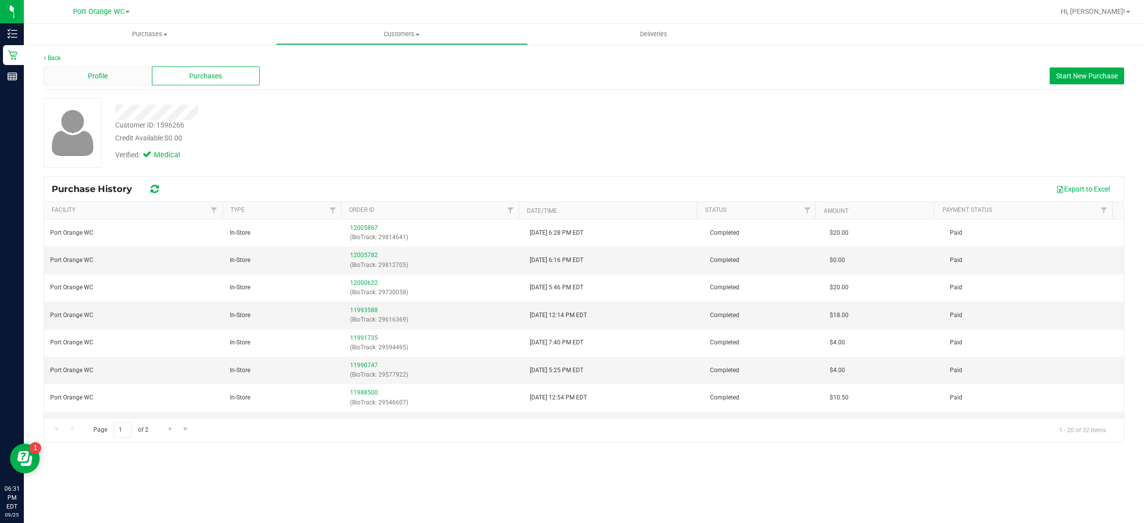
click at [120, 70] on div "Profile" at bounding box center [98, 76] width 108 height 19
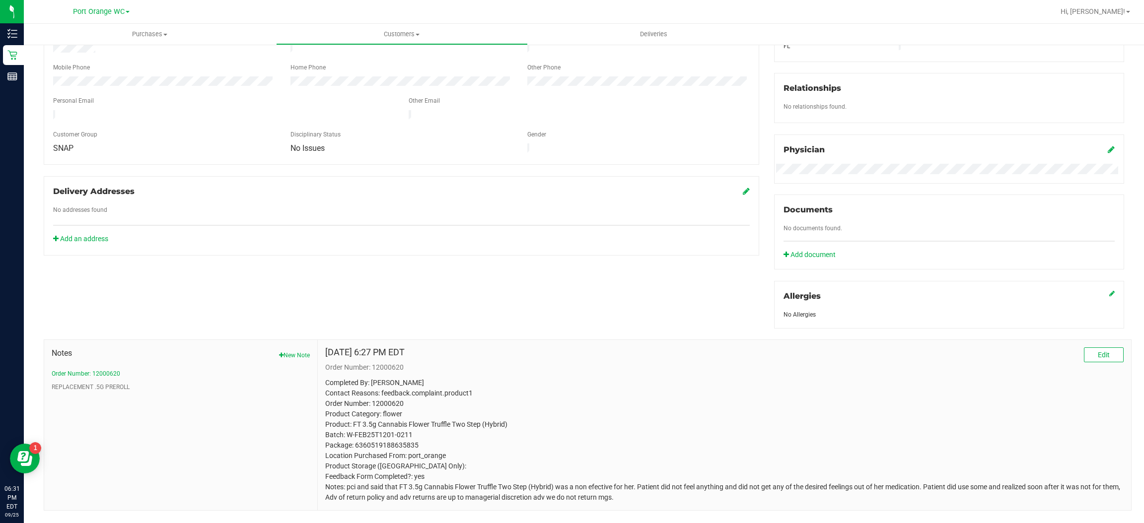
scroll to position [233, 0]
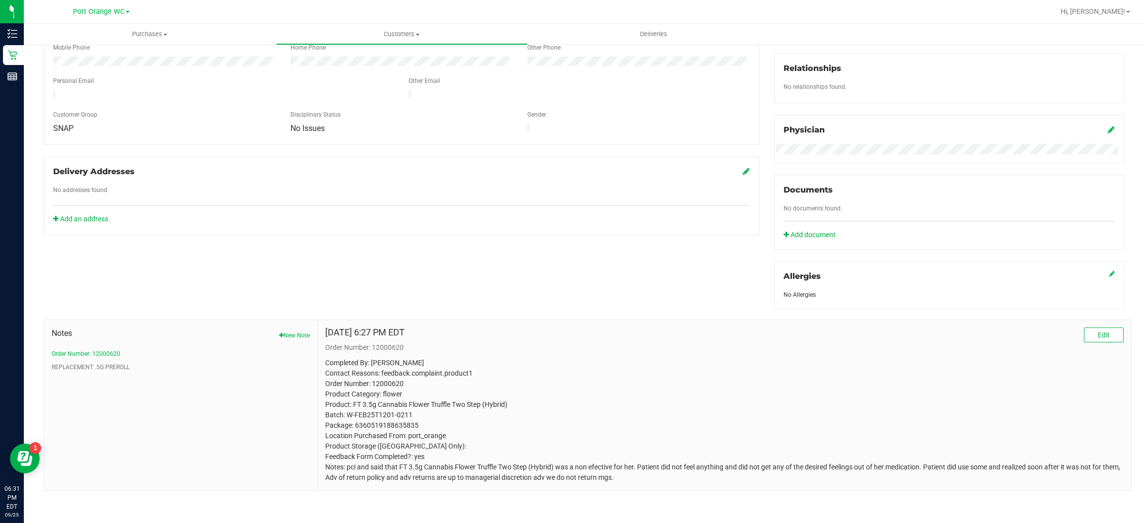
click at [292, 336] on button "New Note" at bounding box center [294, 335] width 31 height 9
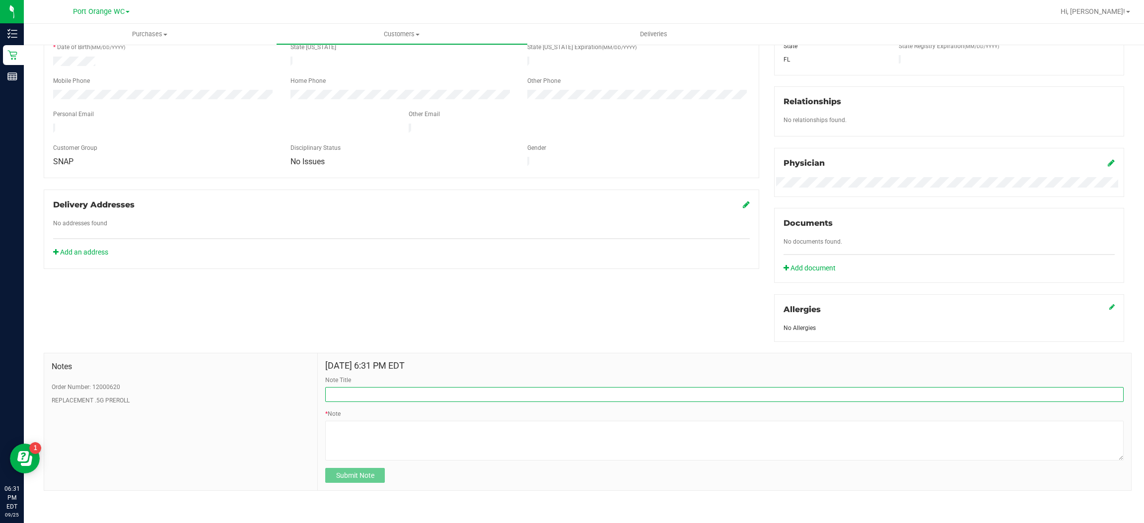
click at [436, 391] on input "Note Title" at bounding box center [724, 394] width 799 height 15
type input "return T12 flower"
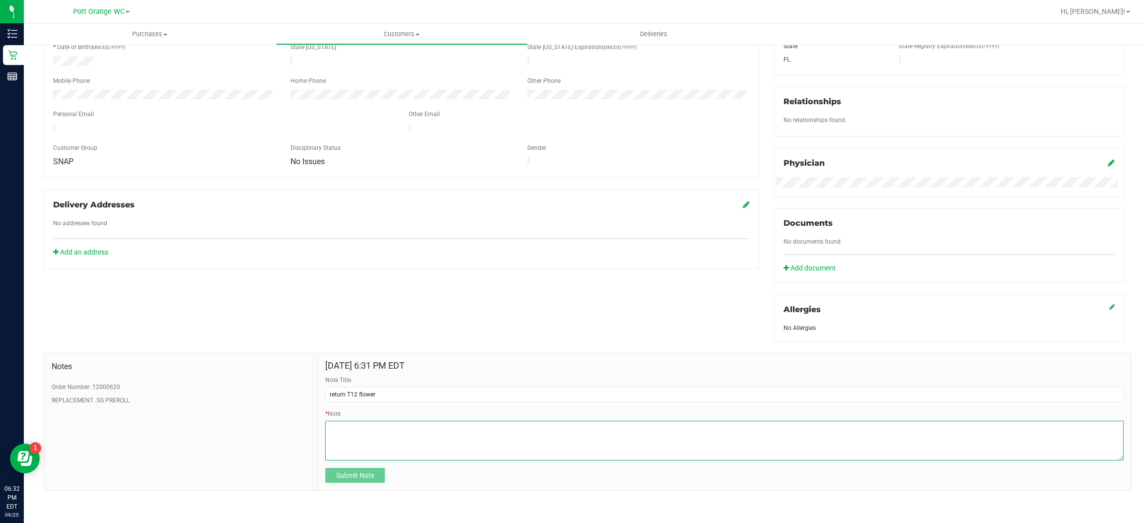
click at [437, 425] on textarea "* Note" at bounding box center [724, 441] width 799 height 40
type textarea "not desired effect return"
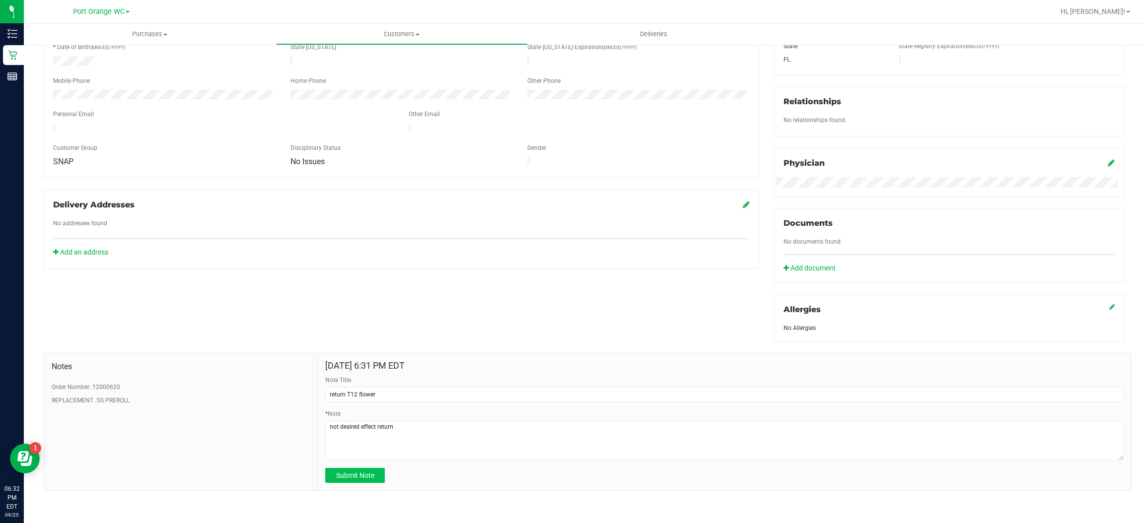
click at [370, 473] on span "Submit Note" at bounding box center [355, 476] width 38 height 8
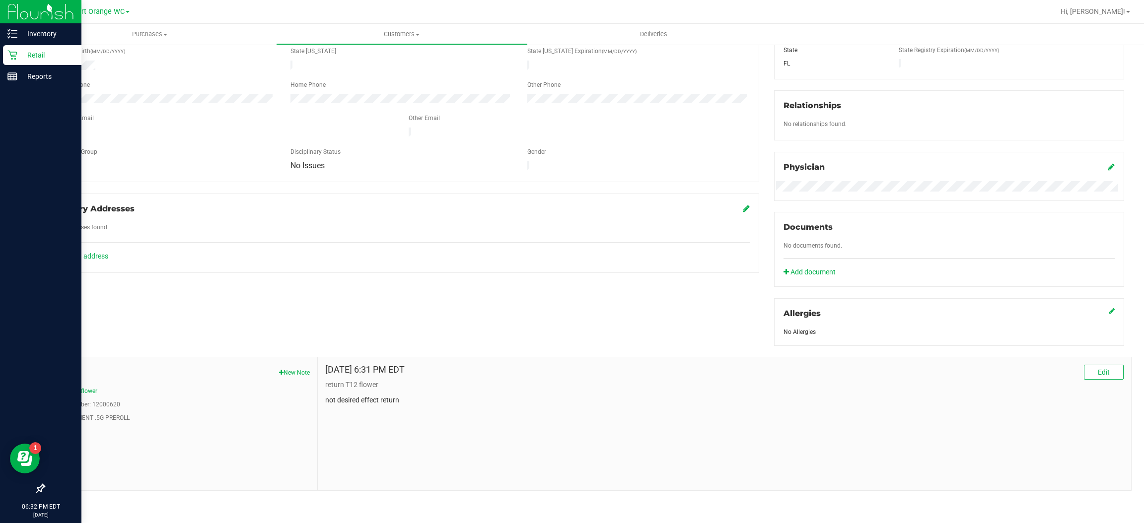
click at [13, 57] on icon at bounding box center [12, 55] width 10 height 10
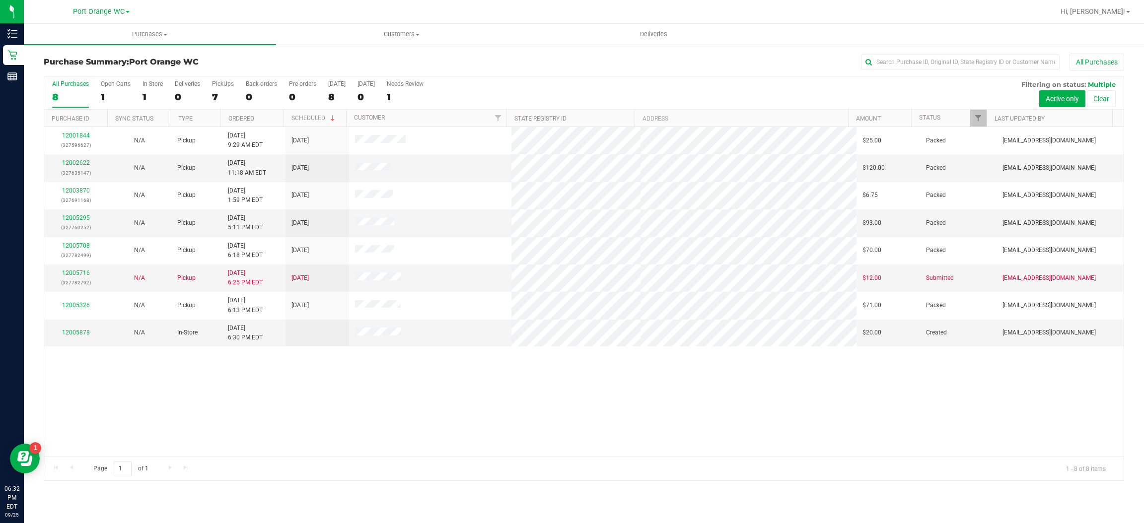
click at [326, 398] on div "12001844 (327596627) N/A Pickup 9/25/2025 9:29 AM EDT 9/25/2025 $25.00 Packed p…" at bounding box center [584, 292] width 1080 height 330
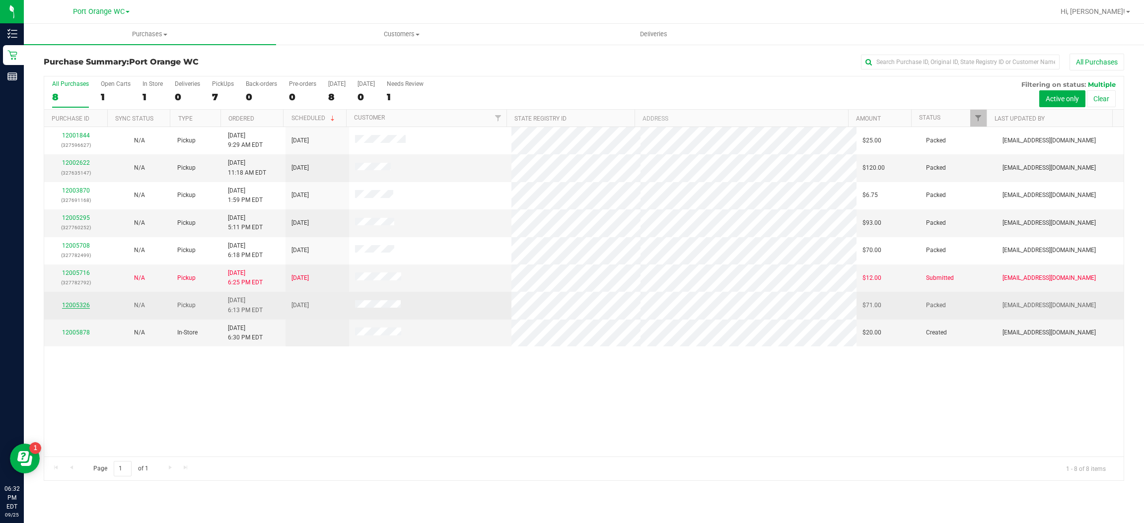
click at [81, 306] on link "12005326" at bounding box center [76, 305] width 28 height 7
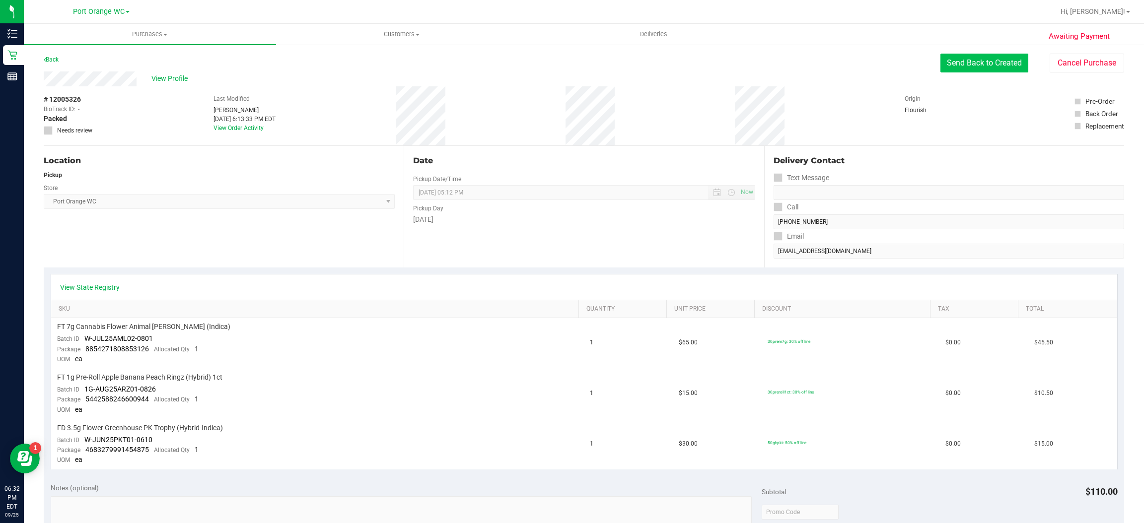
click at [995, 63] on button "Send Back to Created" at bounding box center [985, 63] width 88 height 19
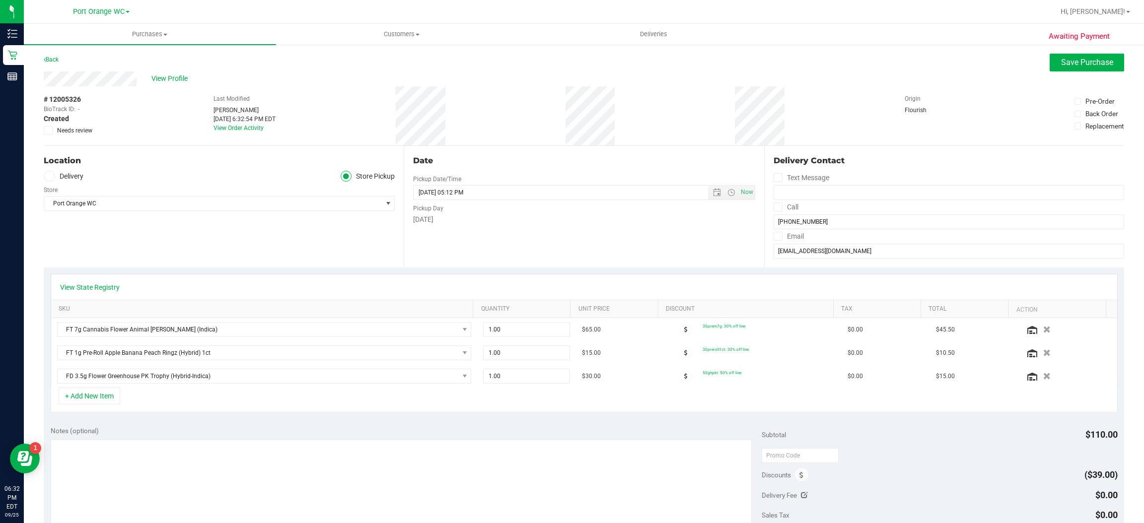
scroll to position [84, 0]
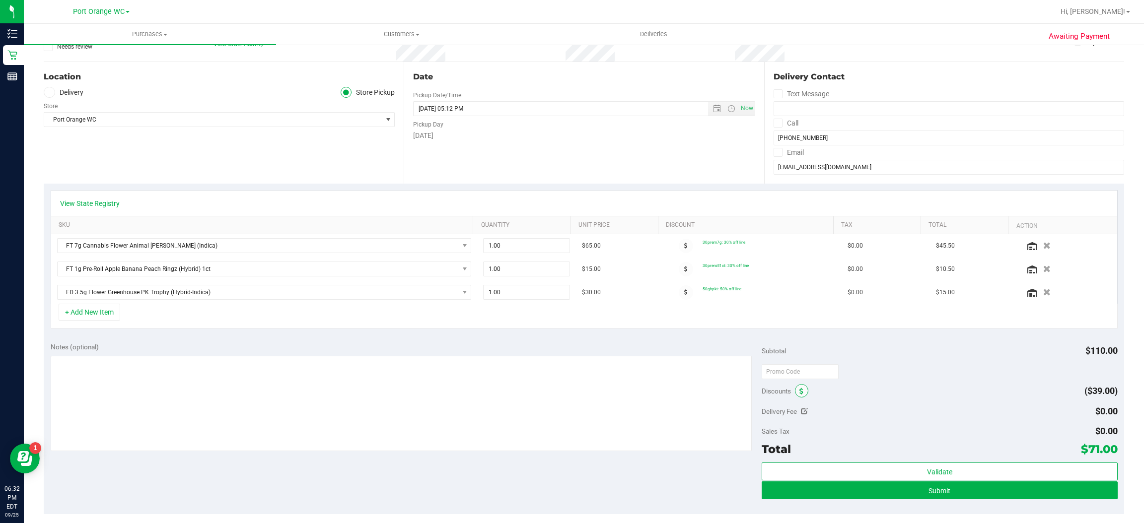
click at [800, 397] on span at bounding box center [801, 390] width 13 height 13
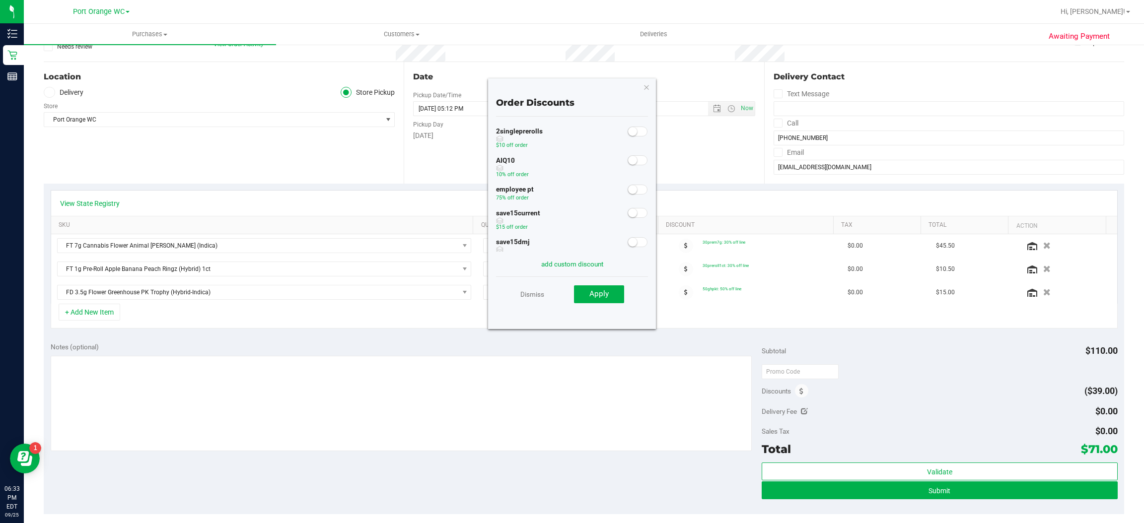
click at [628, 164] on small at bounding box center [632, 160] width 9 height 9
click at [599, 294] on span "Apply" at bounding box center [598, 294] width 19 height 9
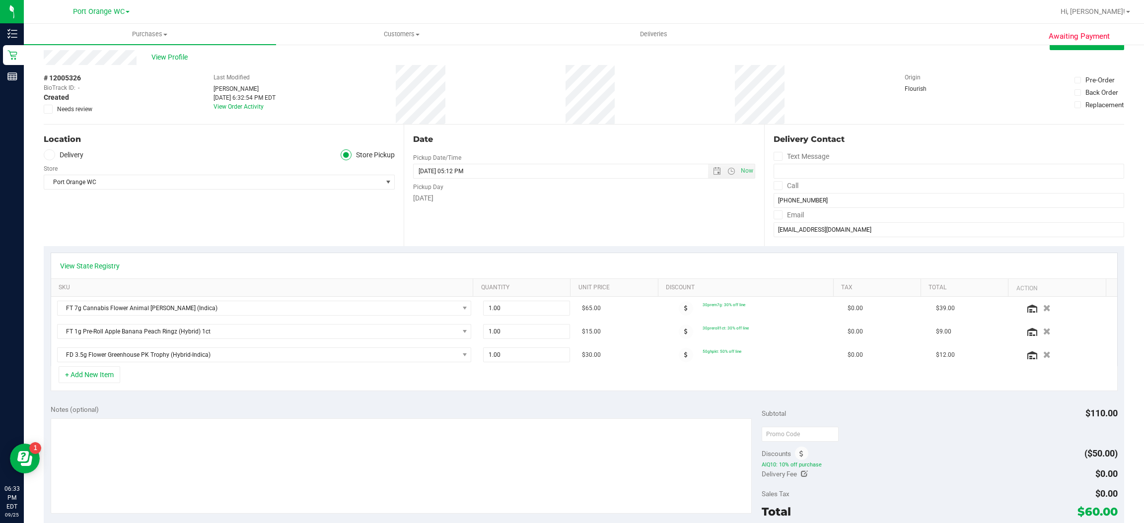
scroll to position [0, 0]
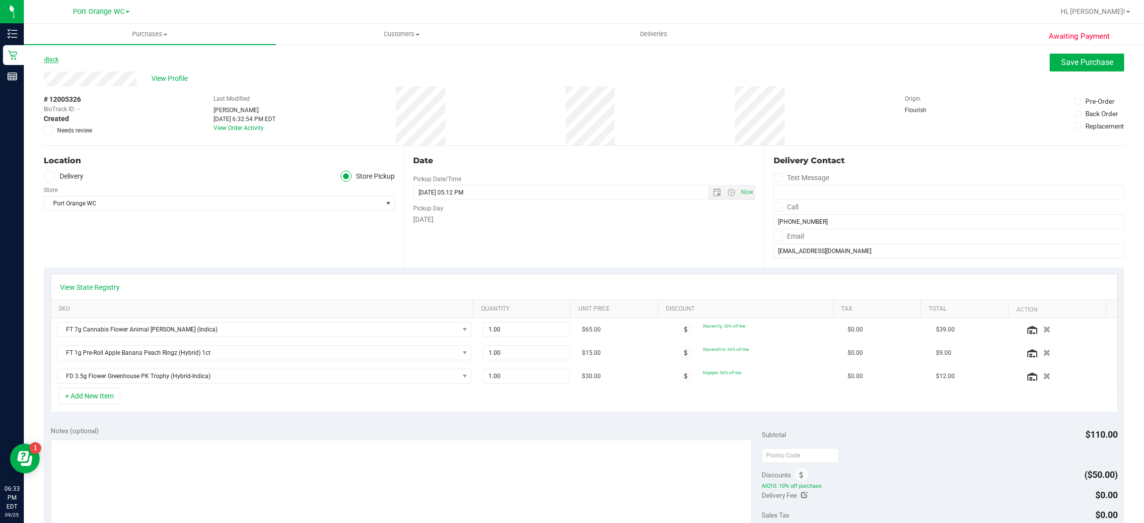
click at [59, 62] on link "Back" at bounding box center [51, 59] width 15 height 7
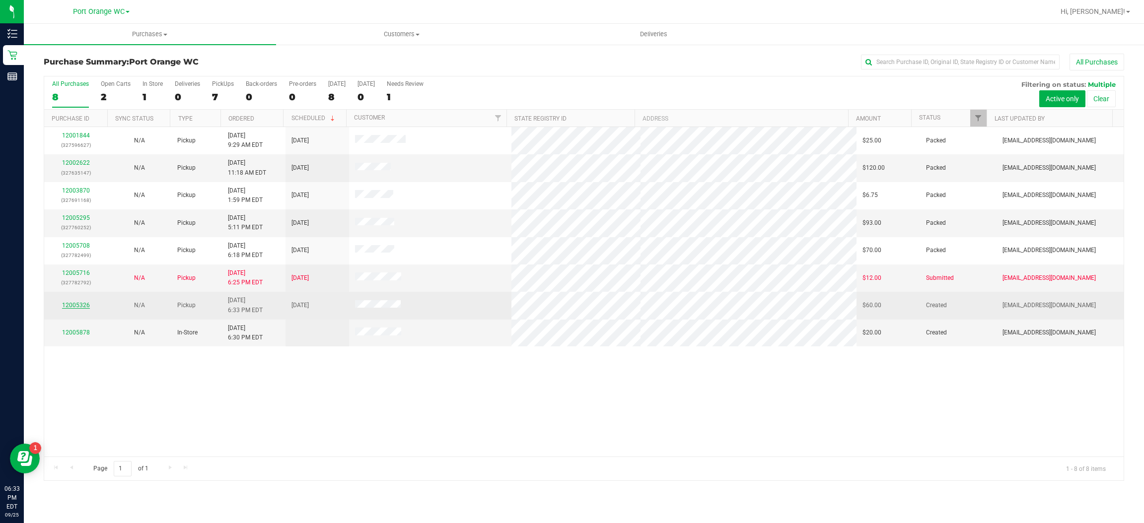
click at [81, 306] on link "12005326" at bounding box center [76, 305] width 28 height 7
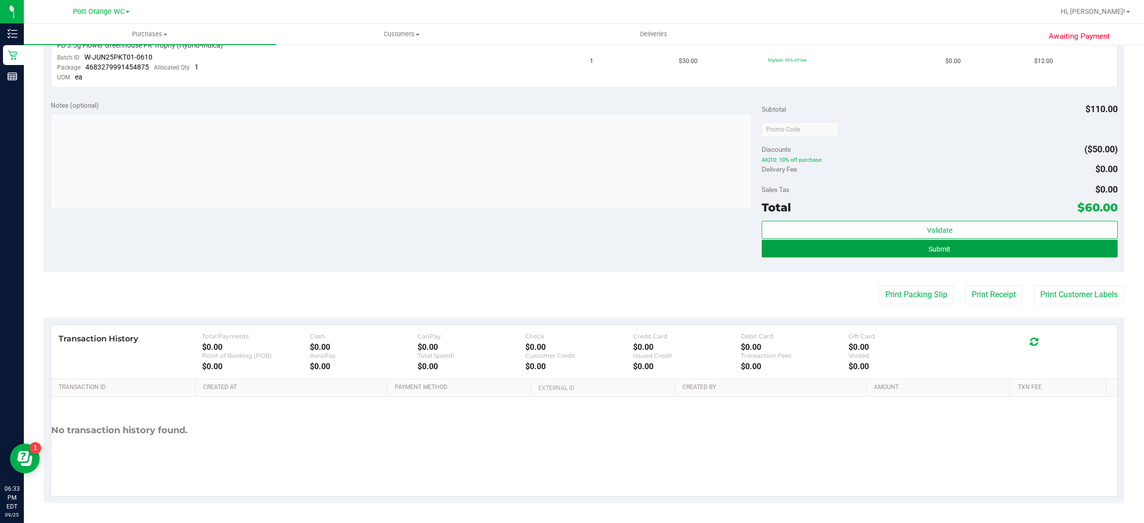
click at [949, 249] on button "Submit" at bounding box center [940, 249] width 356 height 18
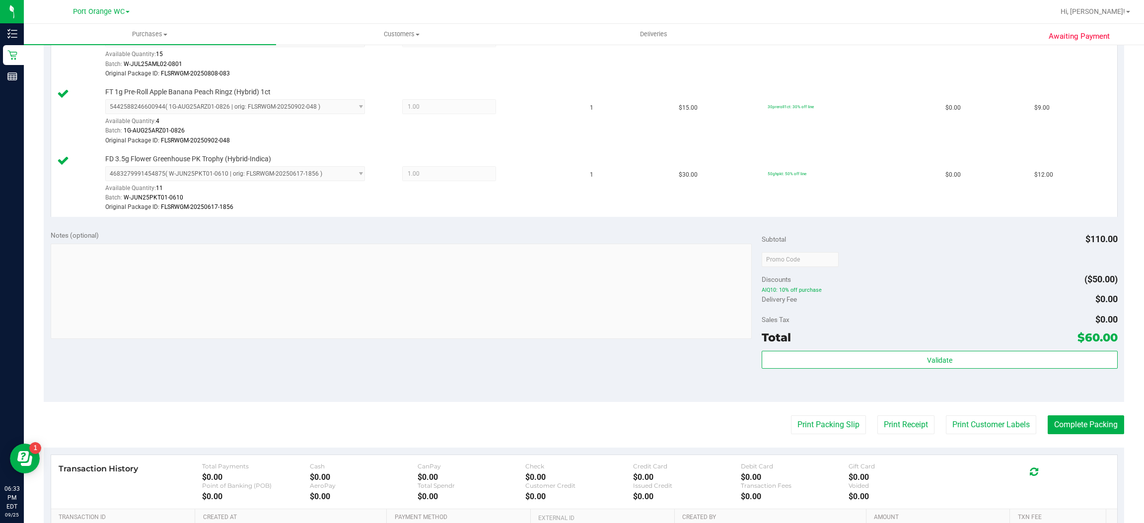
scroll to position [434, 0]
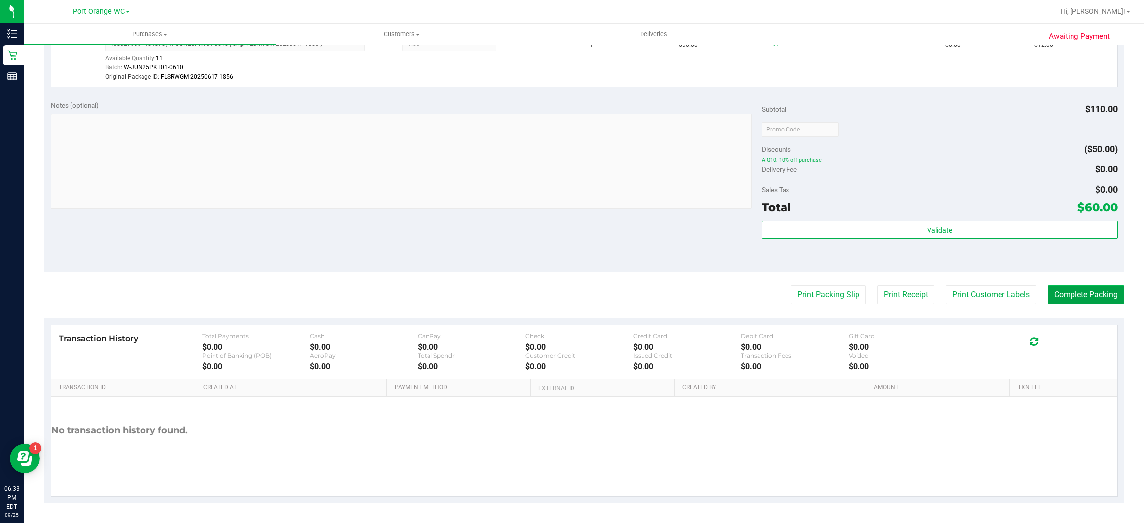
click at [1080, 293] on button "Complete Packing" at bounding box center [1086, 295] width 76 height 19
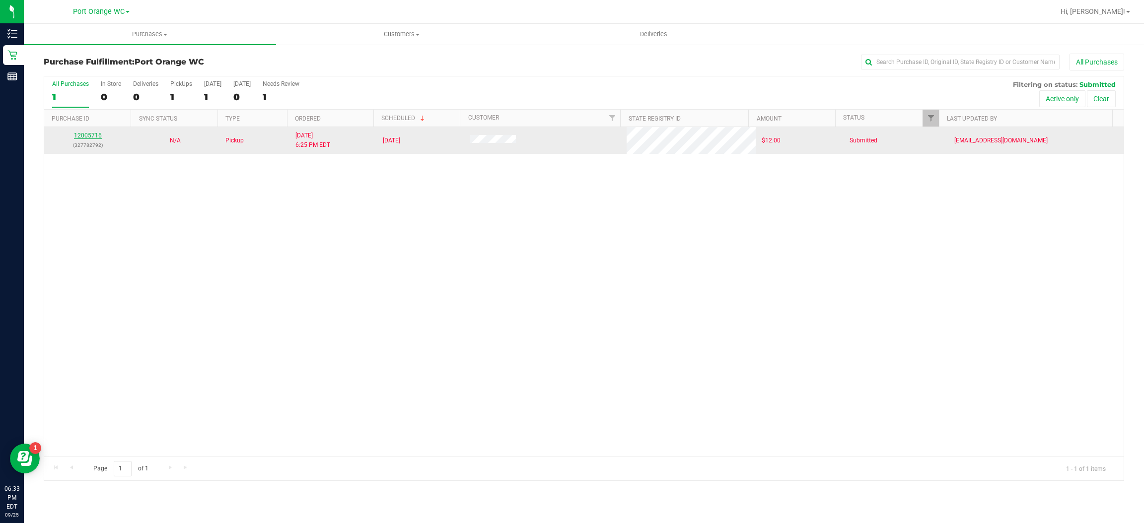
click at [94, 139] on link "12005716" at bounding box center [88, 135] width 28 height 7
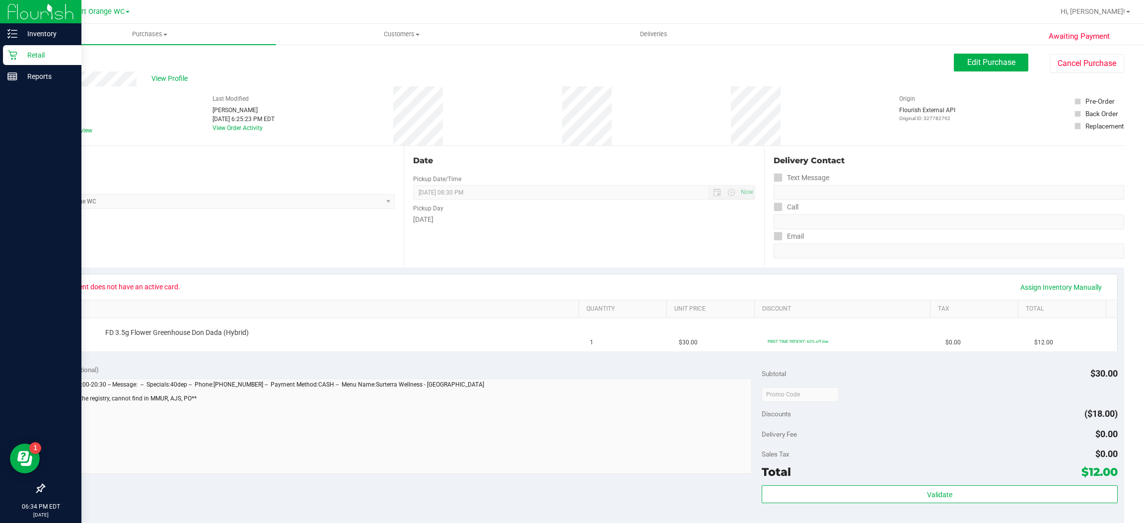
click at [13, 55] on icon at bounding box center [12, 55] width 10 height 10
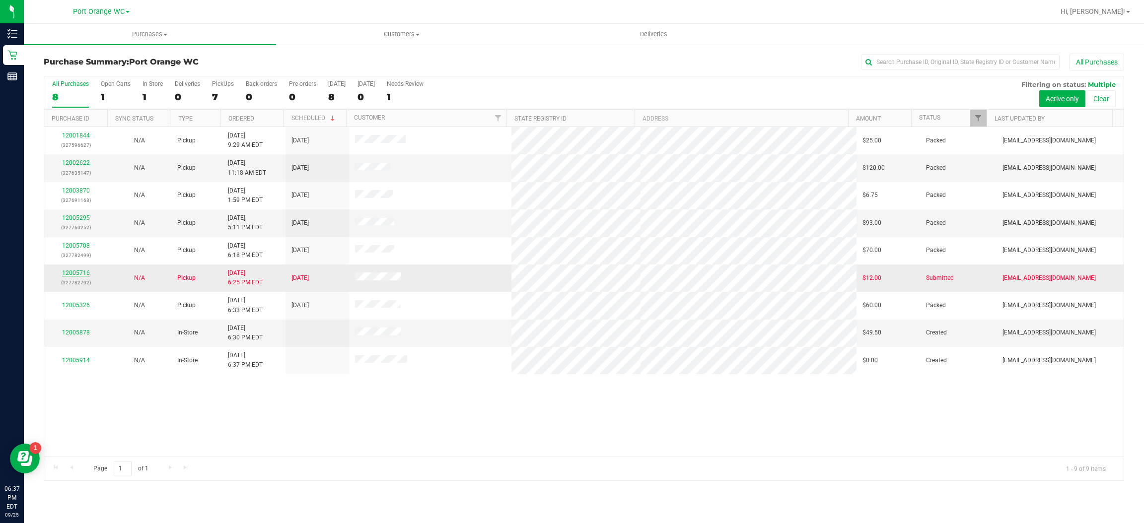
click at [65, 275] on link "12005716" at bounding box center [76, 273] width 28 height 7
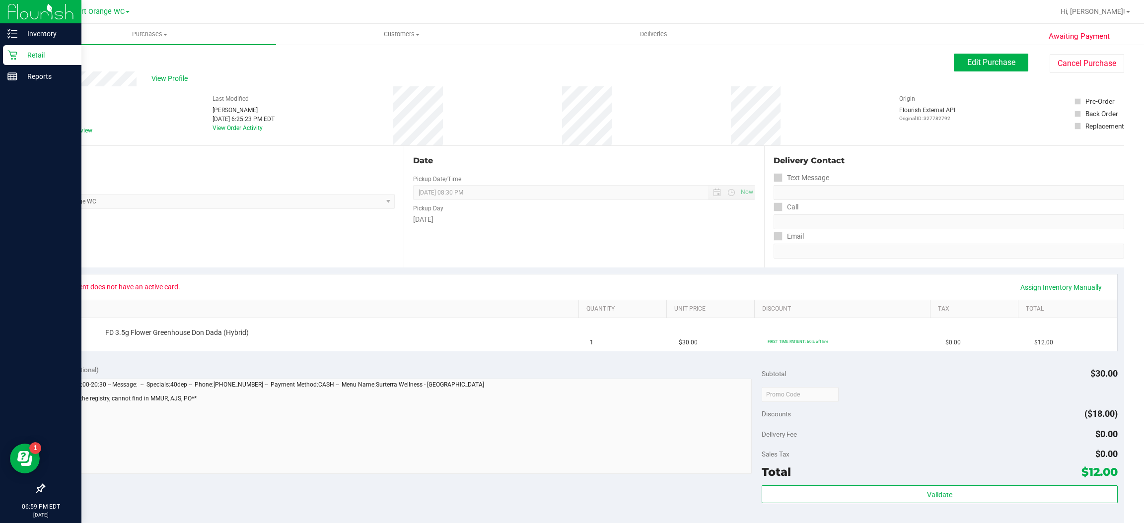
click at [11, 55] on icon at bounding box center [12, 55] width 10 height 10
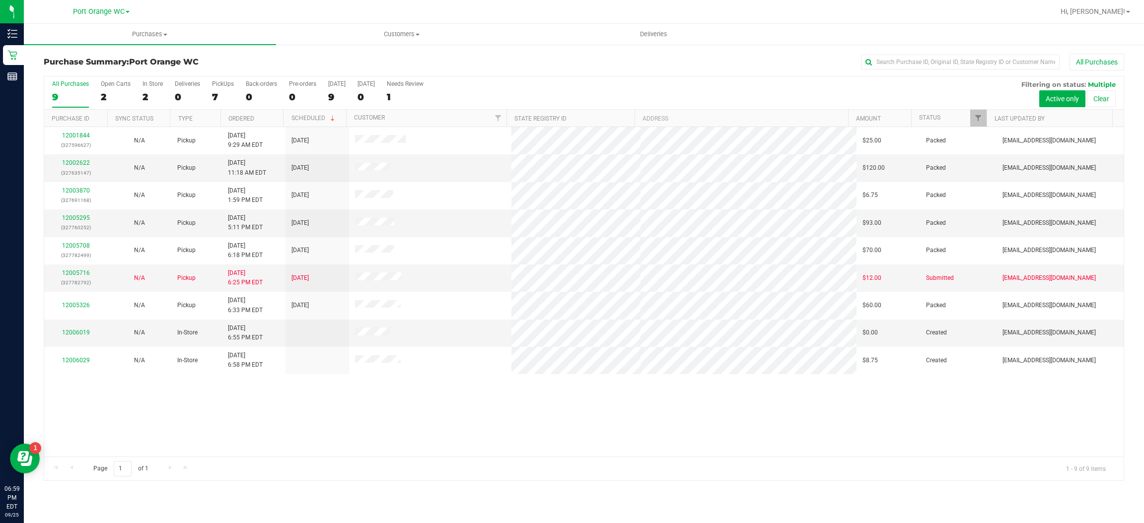
click at [405, 409] on div "12001844 (327596627) N/A Pickup 9/25/2025 9:29 AM EDT 9/25/2025 $25.00 Packed p…" at bounding box center [584, 292] width 1080 height 330
click at [413, 406] on div "12001844 (327596627) N/A Pickup 9/25/2025 9:29 AM EDT 9/25/2025 $25.00 Packed p…" at bounding box center [584, 292] width 1080 height 330
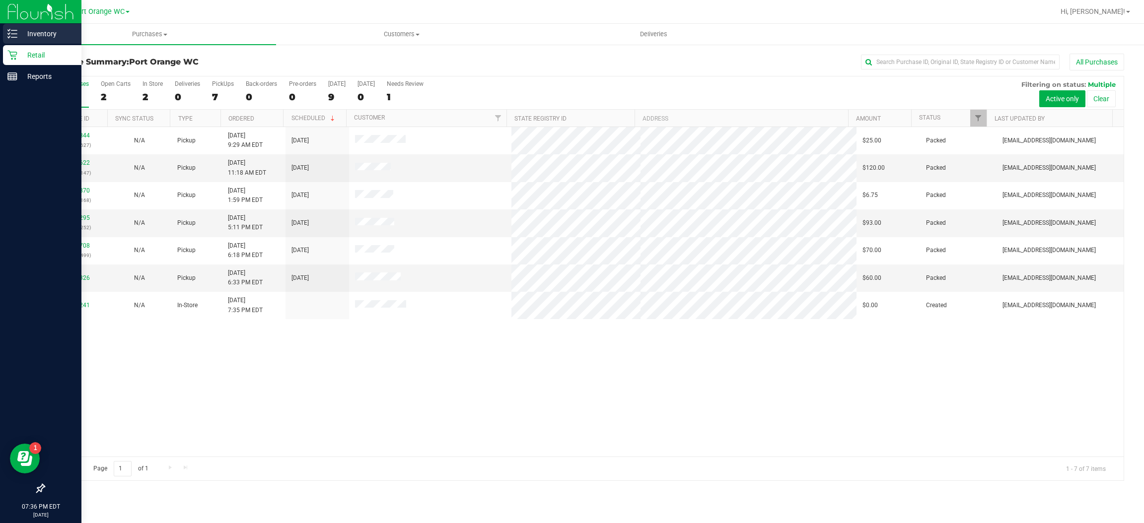
click at [53, 32] on p "Inventory" at bounding box center [47, 34] width 60 height 12
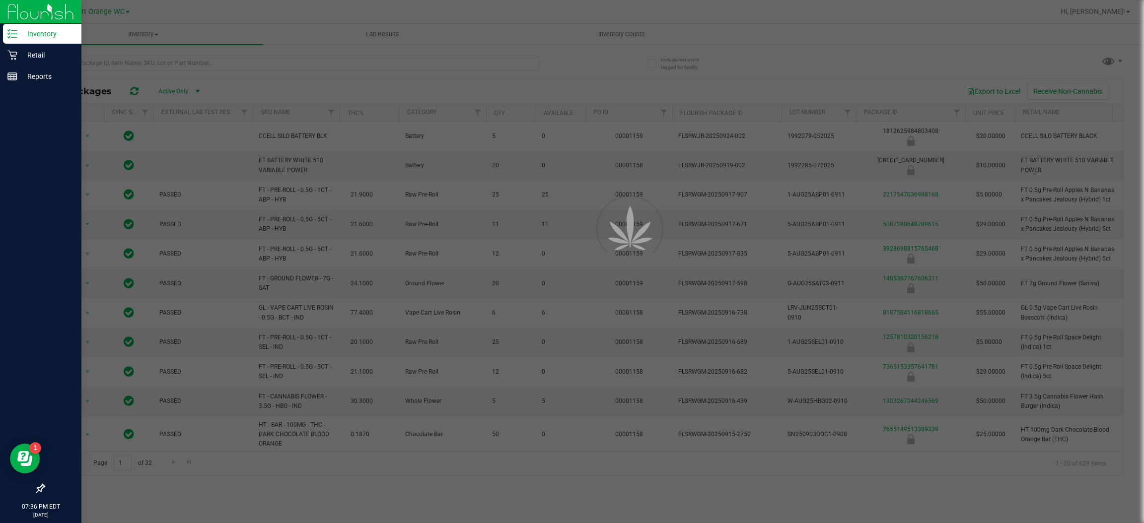
click at [151, 62] on div at bounding box center [572, 261] width 1144 height 523
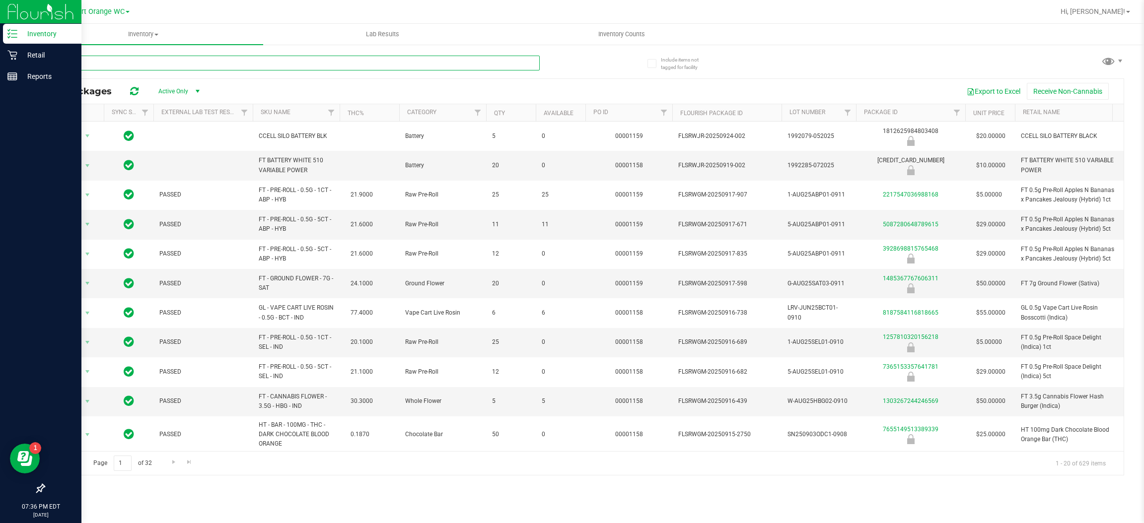
click at [161, 61] on input "text" at bounding box center [292, 63] width 496 height 15
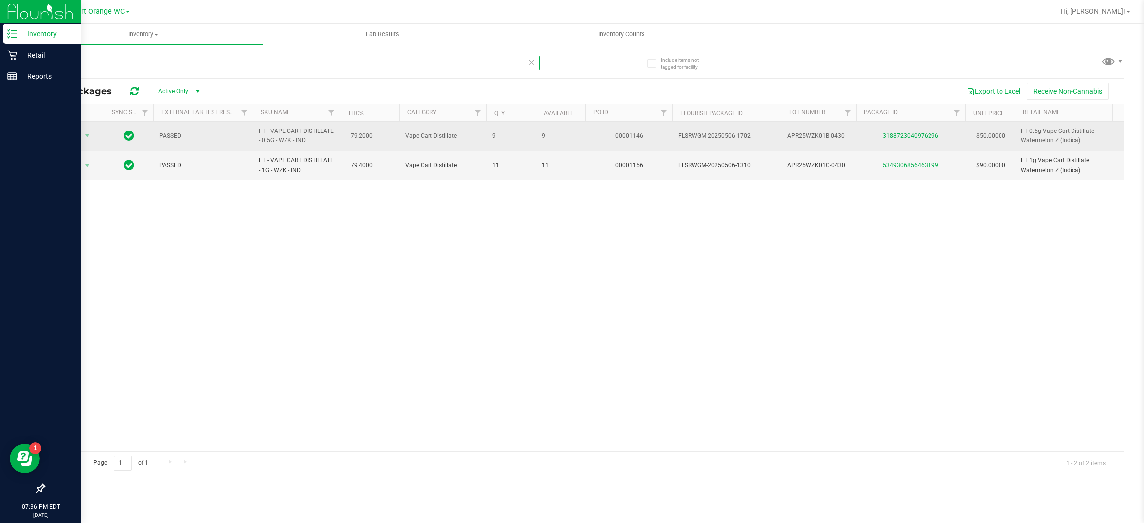
type input "wzk"
click at [920, 138] on link "3188723040976296" at bounding box center [911, 136] width 56 height 7
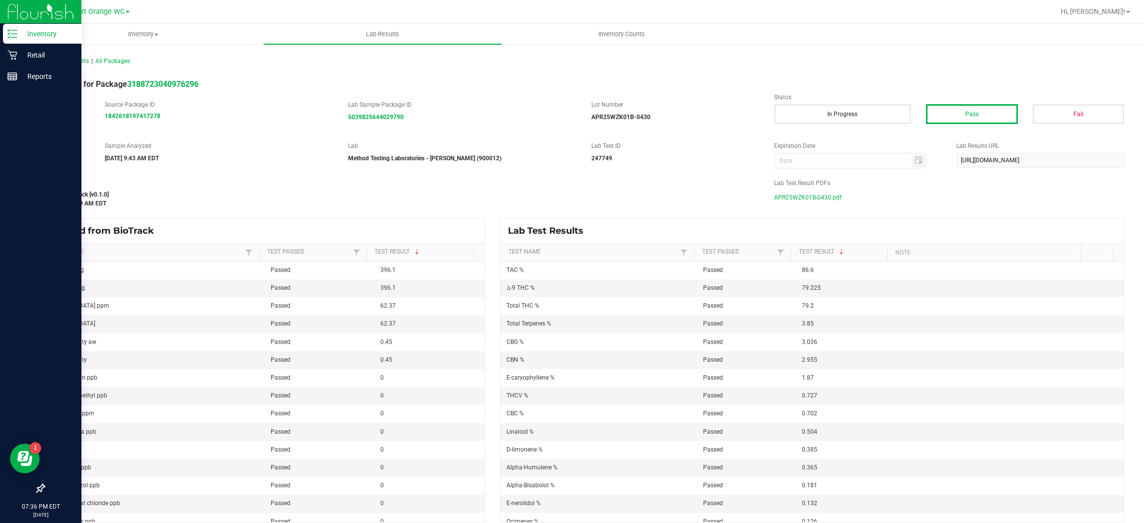
click at [813, 198] on span "APR25WZK01B-0430.pdf" at bounding box center [808, 197] width 68 height 15
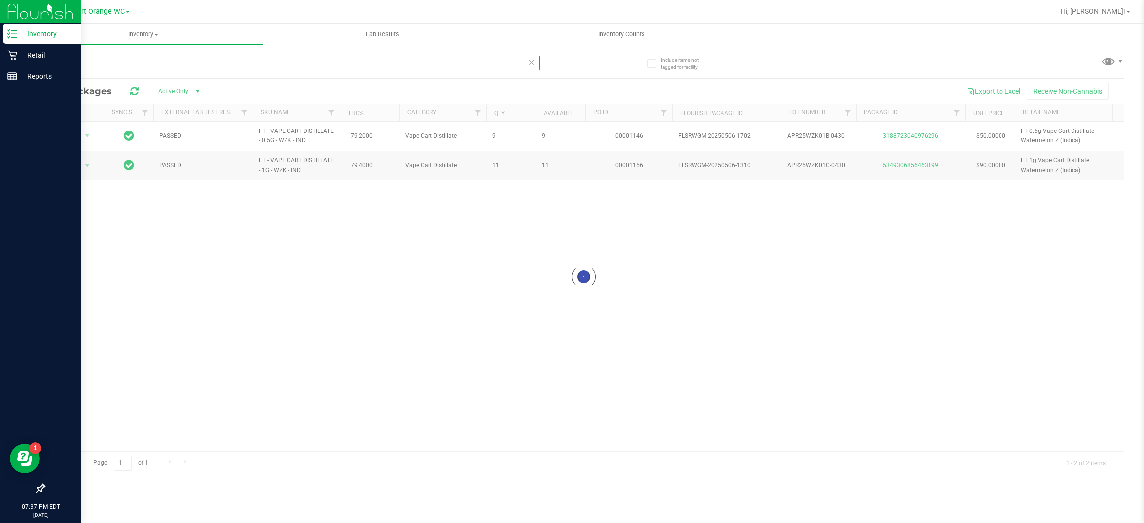
click at [103, 59] on input "wzk" at bounding box center [292, 63] width 496 height 15
type input "w"
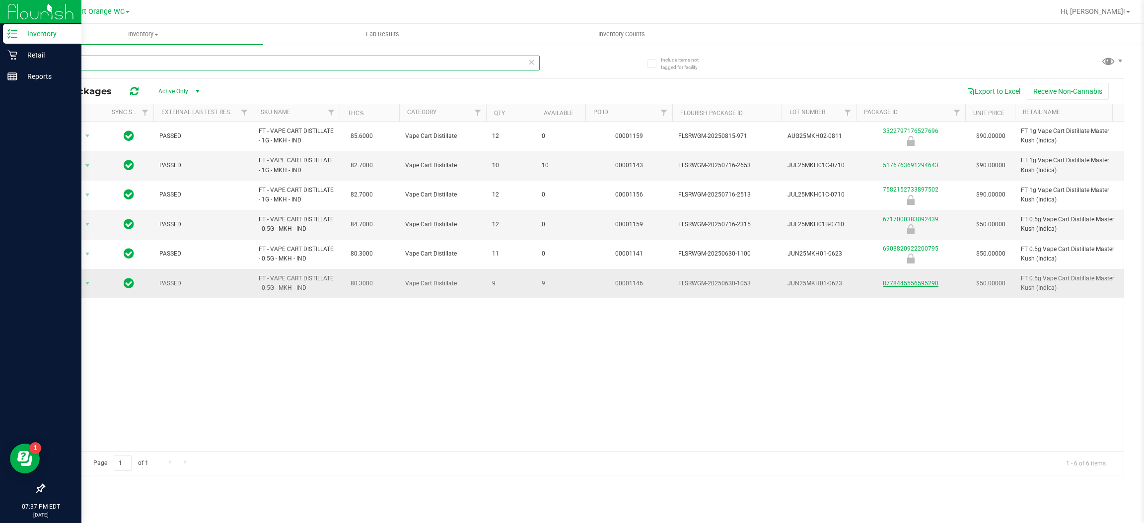
type input "mkh"
click at [916, 286] on link "8778445556595290" at bounding box center [911, 283] width 56 height 7
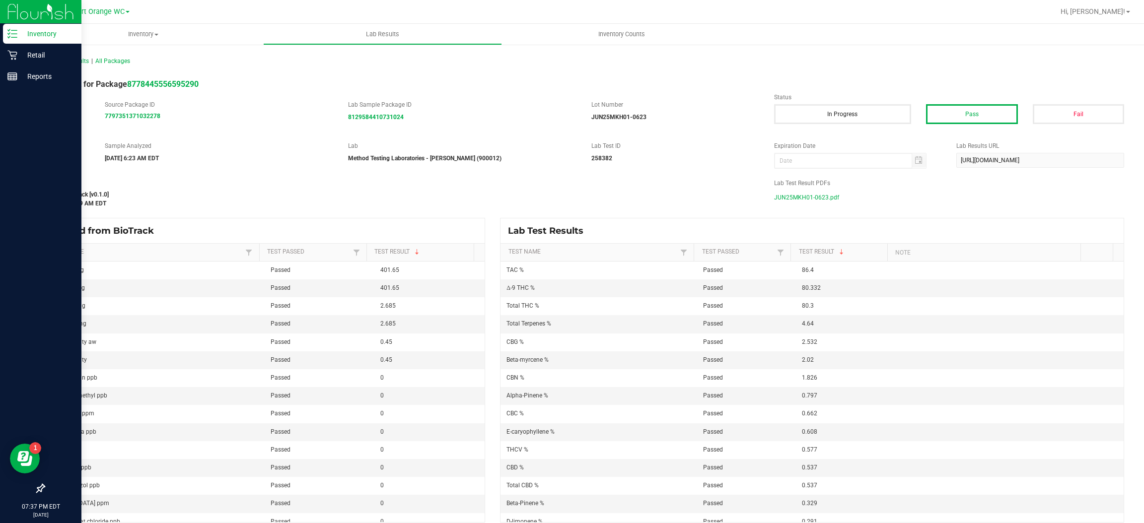
click at [820, 198] on span "JUN25MKH01-0623.pdf" at bounding box center [806, 197] width 65 height 15
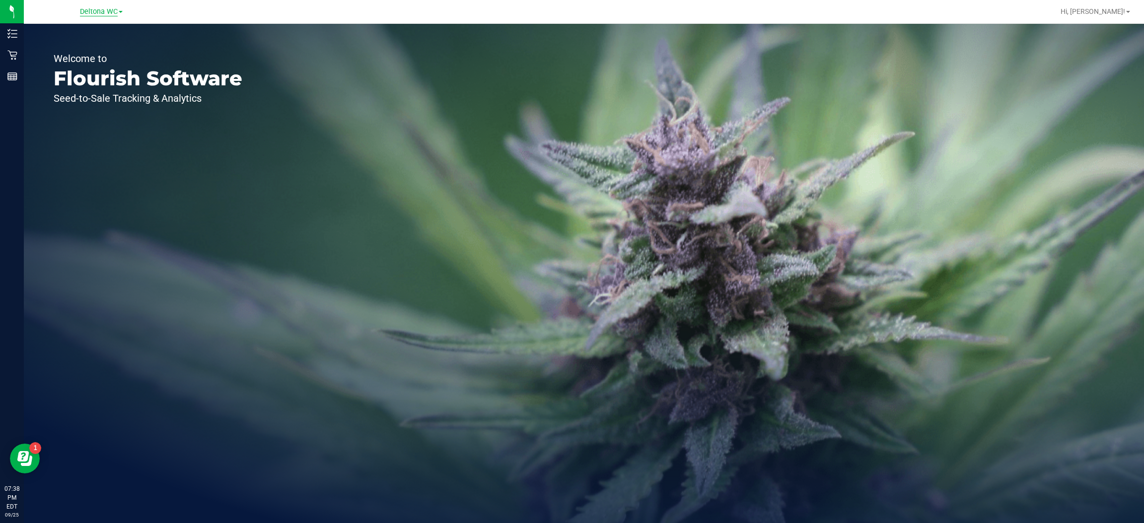
click at [115, 11] on span "Deltona WC" at bounding box center [99, 11] width 38 height 9
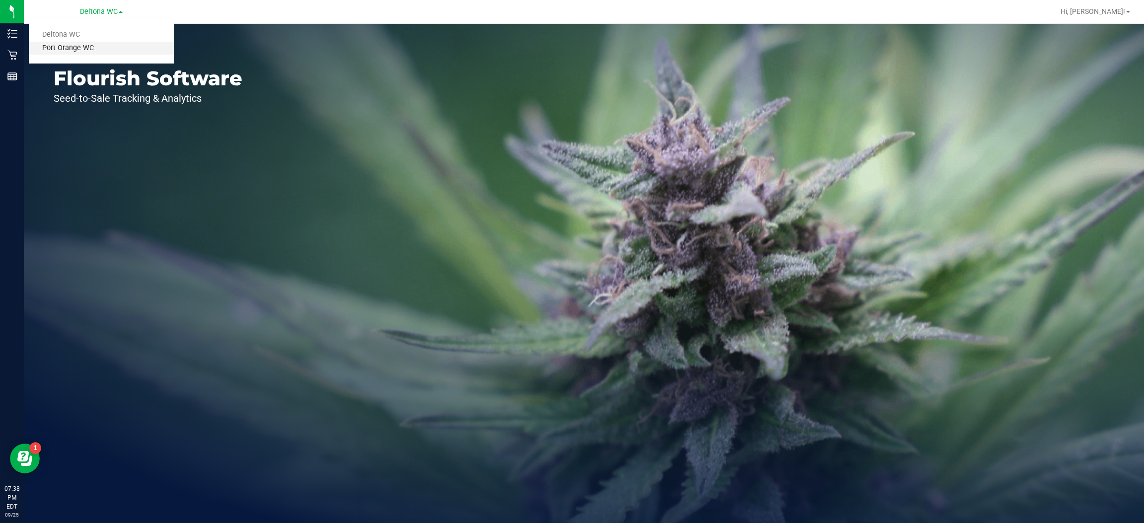
click at [100, 48] on link "Port Orange WC" at bounding box center [101, 48] width 145 height 13
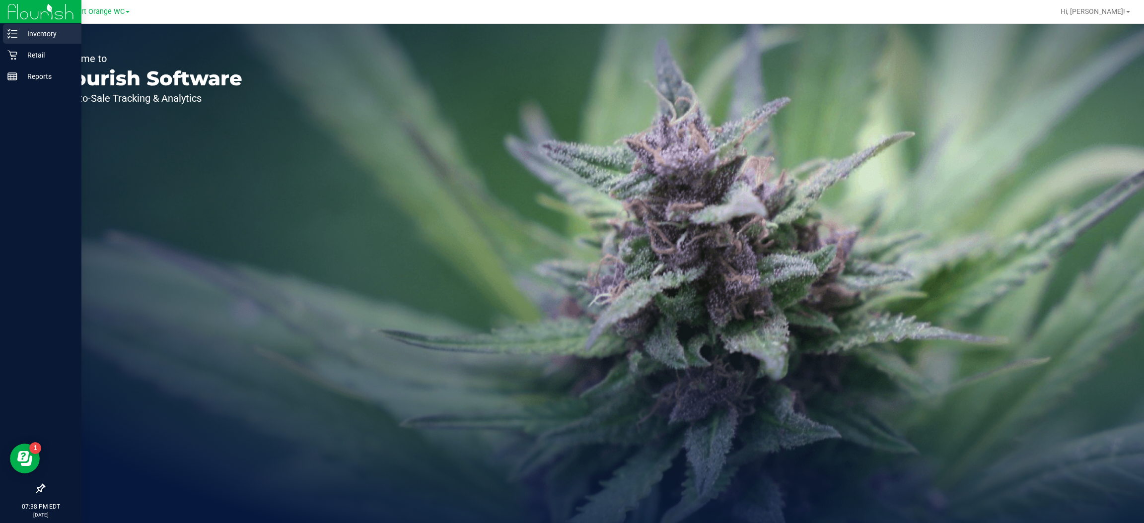
click at [19, 31] on p "Inventory" at bounding box center [47, 34] width 60 height 12
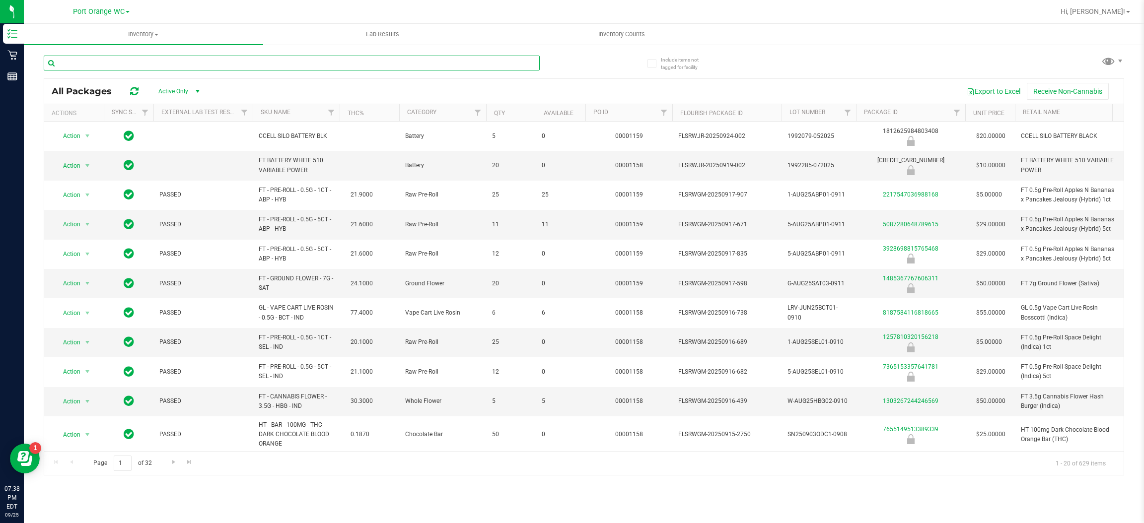
click at [193, 63] on input "text" at bounding box center [292, 63] width 496 height 15
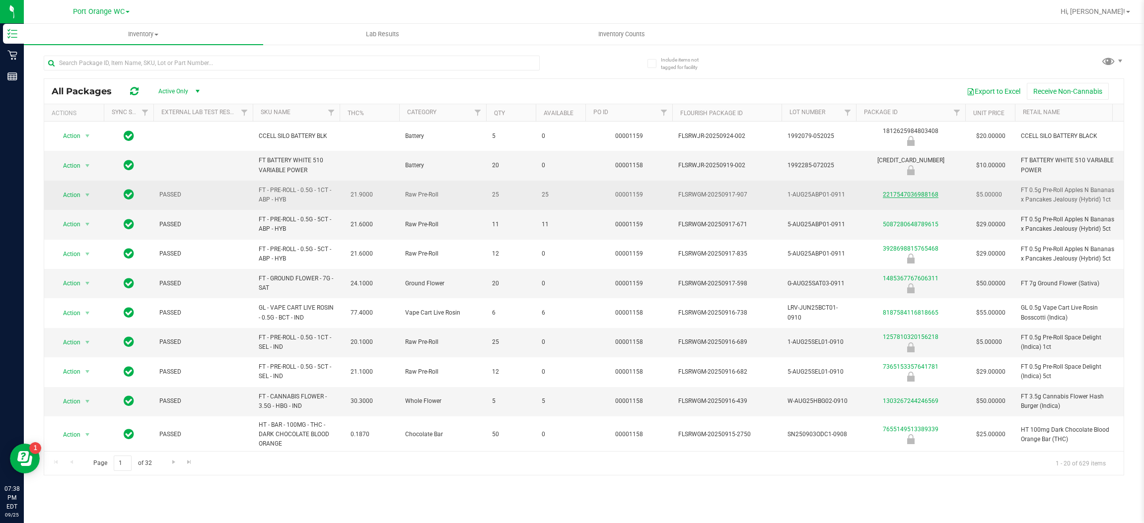
click at [923, 195] on link "2217547036988168" at bounding box center [911, 194] width 56 height 7
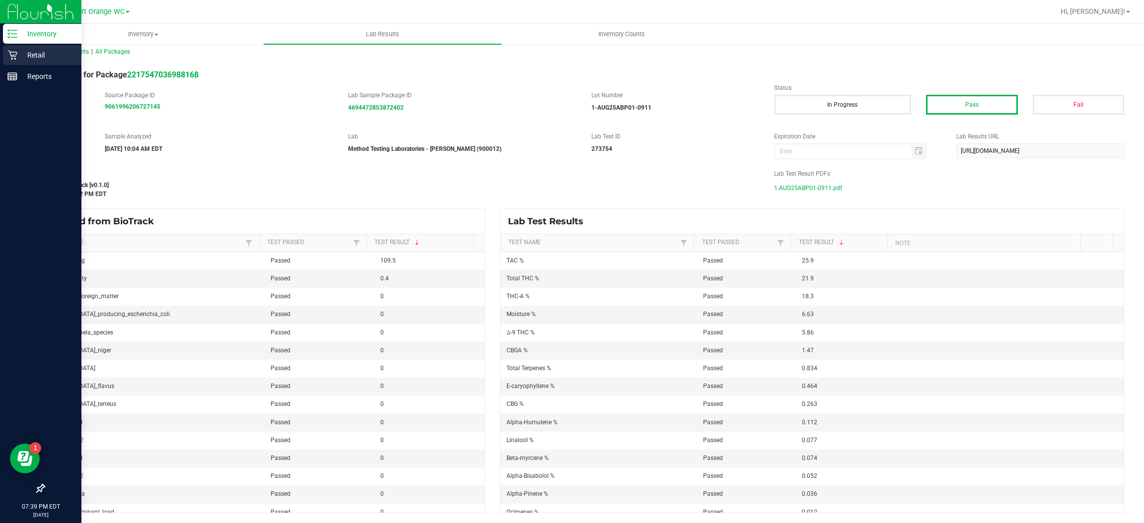
click at [13, 58] on icon at bounding box center [12, 55] width 10 height 10
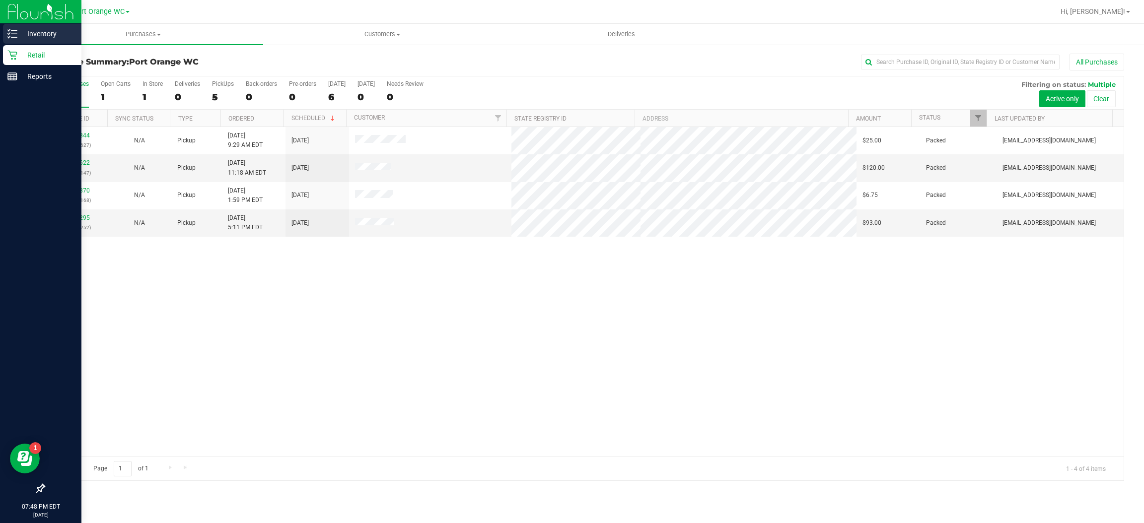
click at [14, 34] on line at bounding box center [13, 34] width 5 height 0
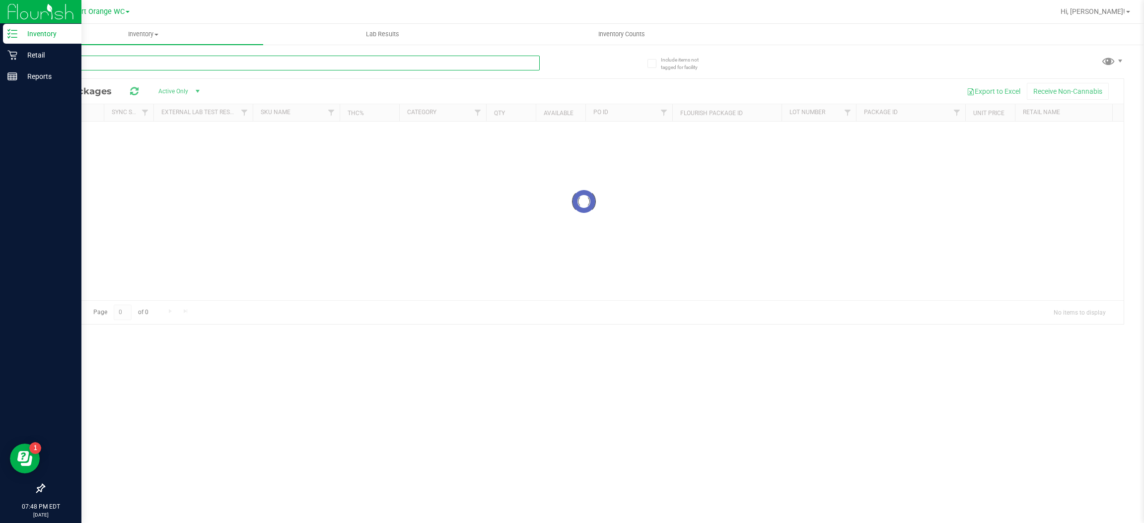
click at [214, 63] on input "text" at bounding box center [292, 63] width 496 height 15
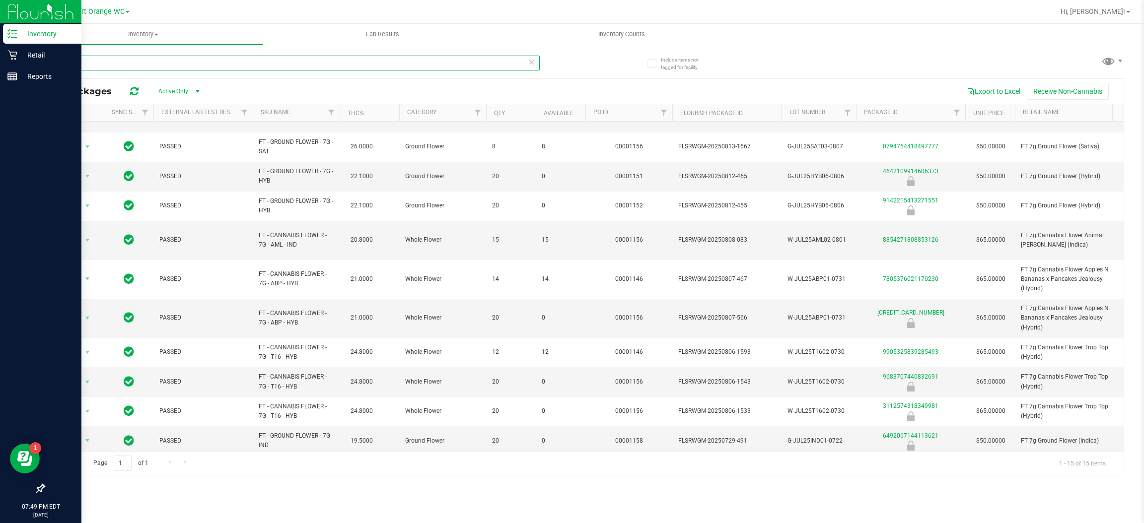
scroll to position [149, 0]
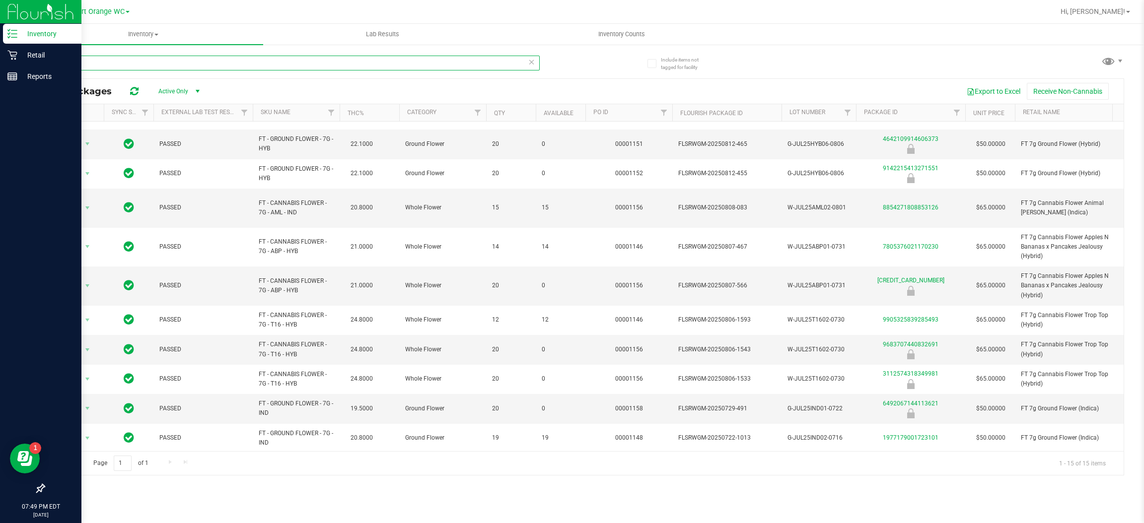
type input "7"
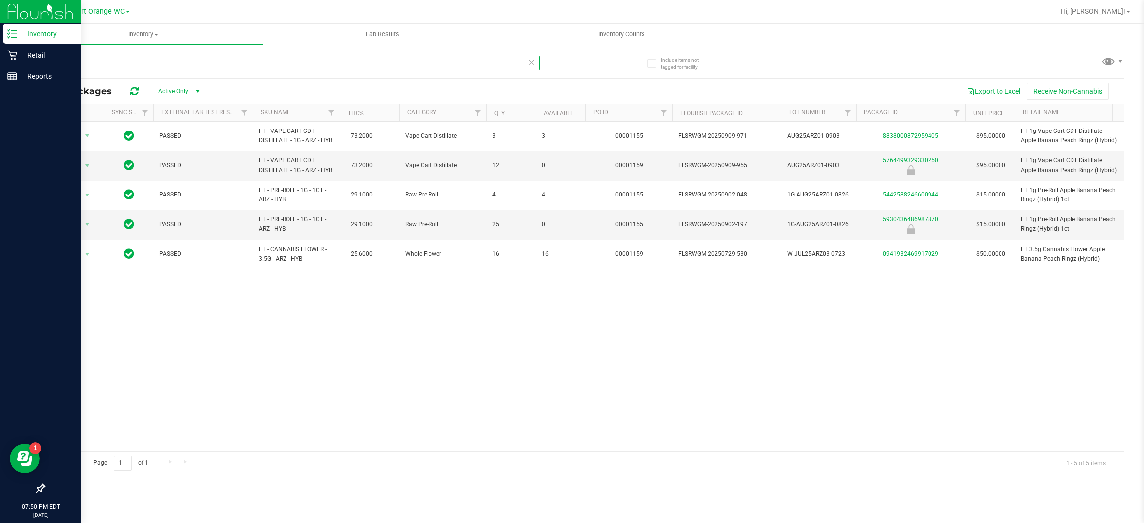
type input "a"
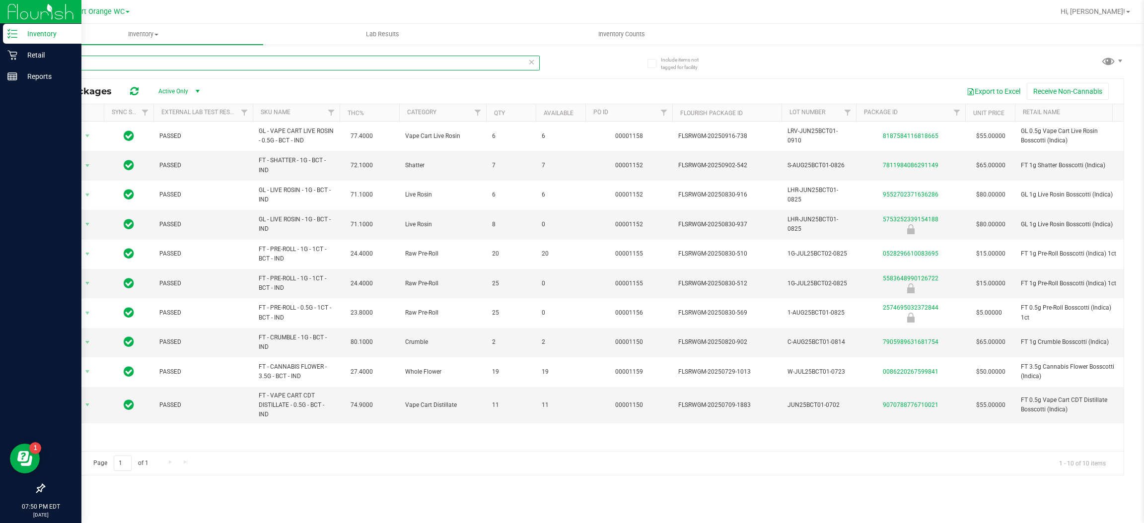
type input "bct"
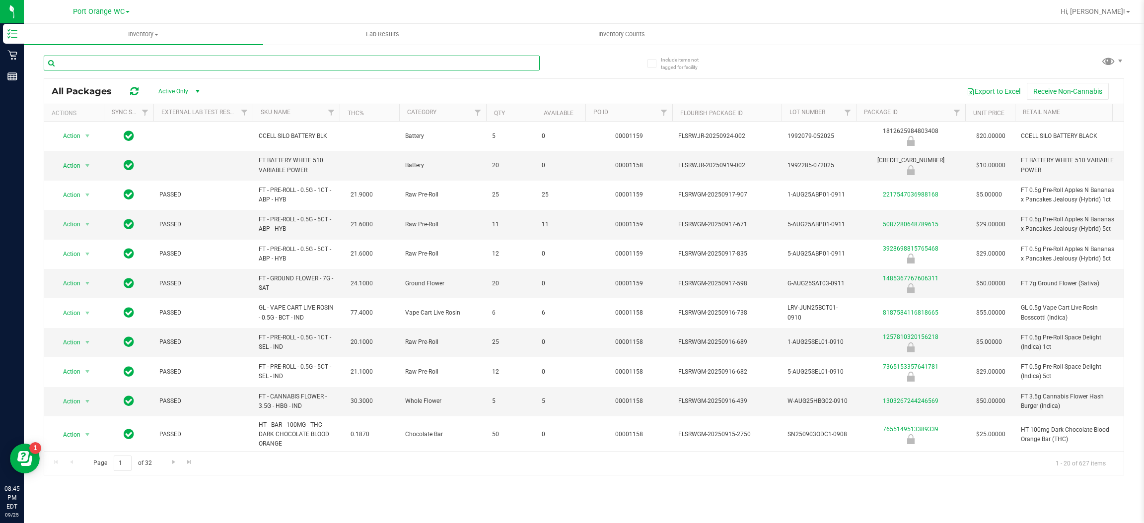
click at [156, 65] on input "text" at bounding box center [292, 63] width 496 height 15
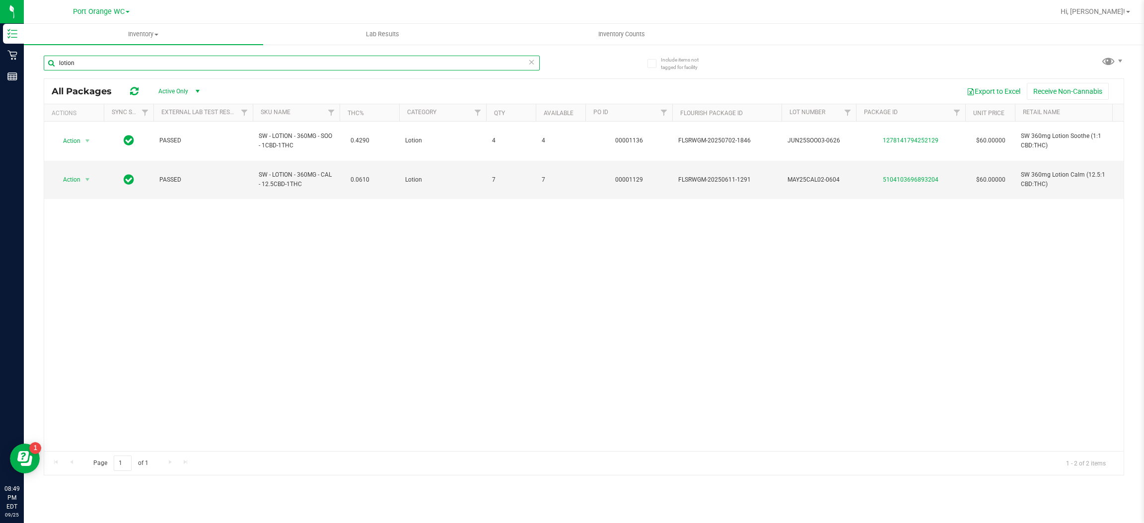
click at [217, 64] on input "lotion" at bounding box center [292, 63] width 496 height 15
type input "l"
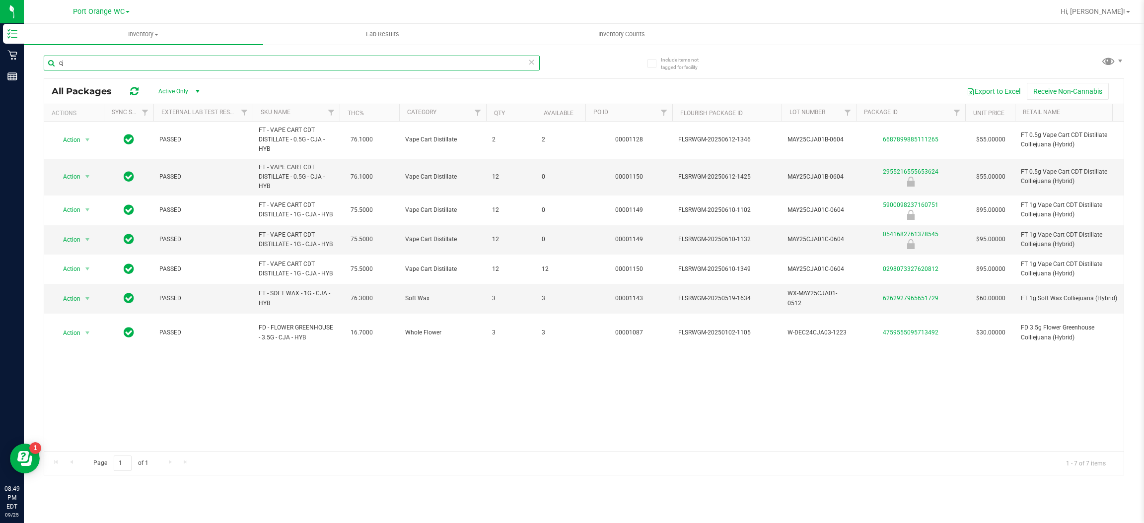
type input "c"
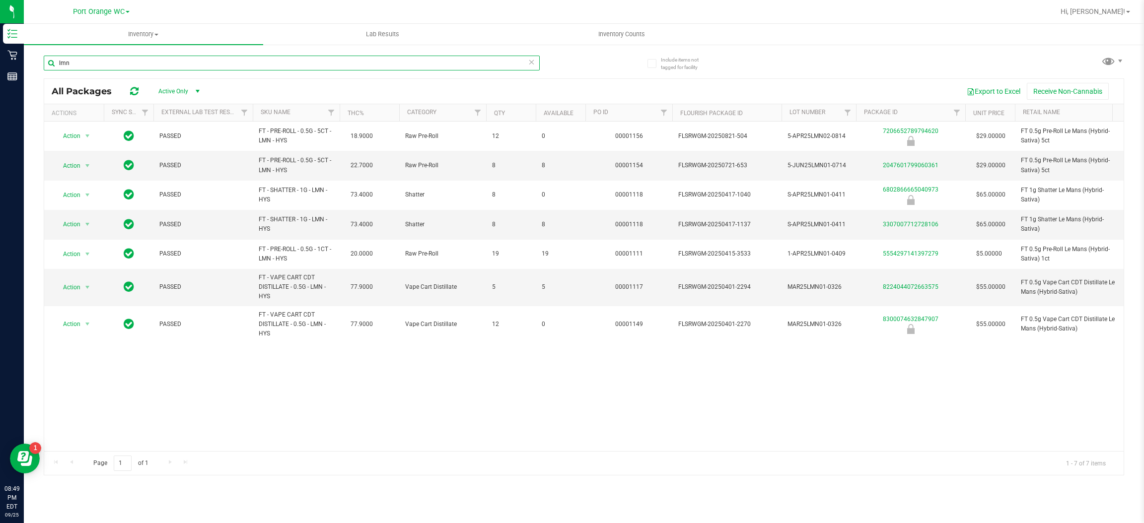
type input "lmn"
